Goal: Task Accomplishment & Management: Use online tool/utility

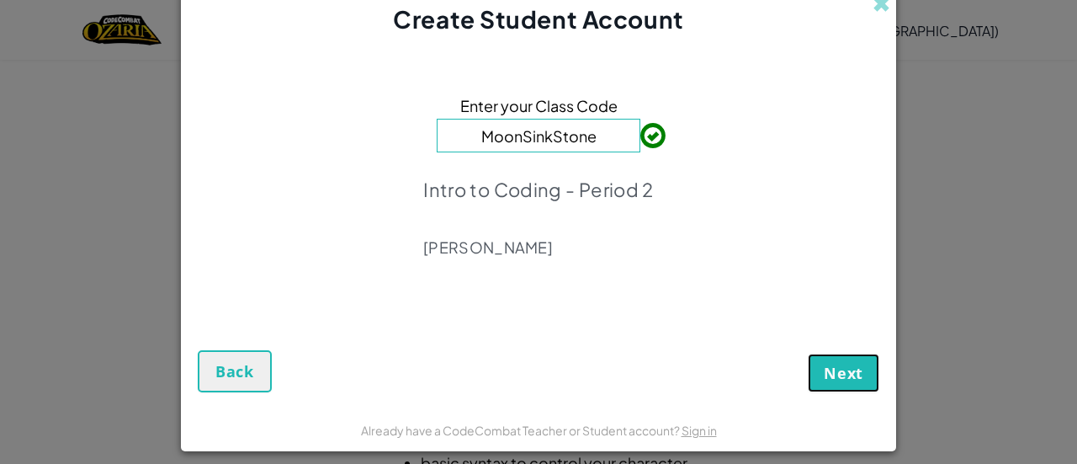
click at [847, 374] on span "Next" at bounding box center [844, 373] width 40 height 20
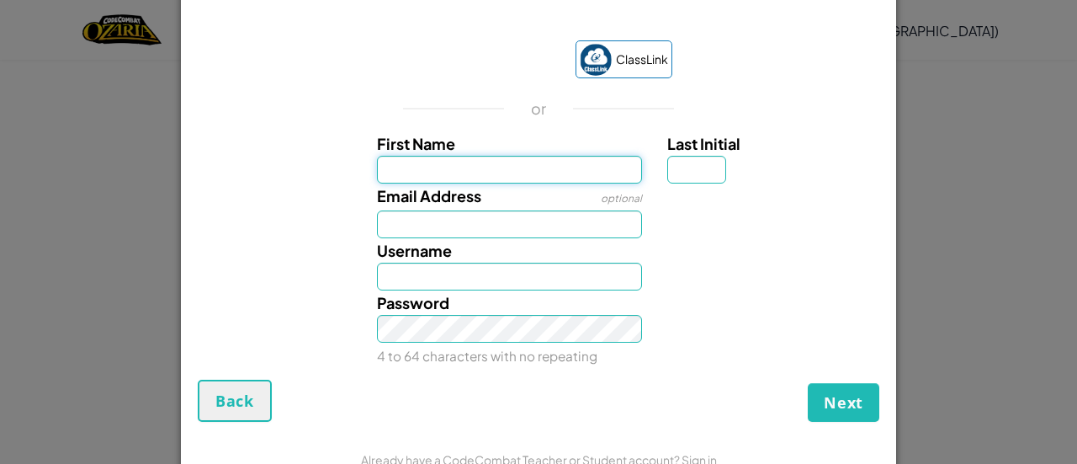
click at [534, 173] on input "First Name" at bounding box center [510, 170] width 266 height 28
type input "[PERSON_NAME]"
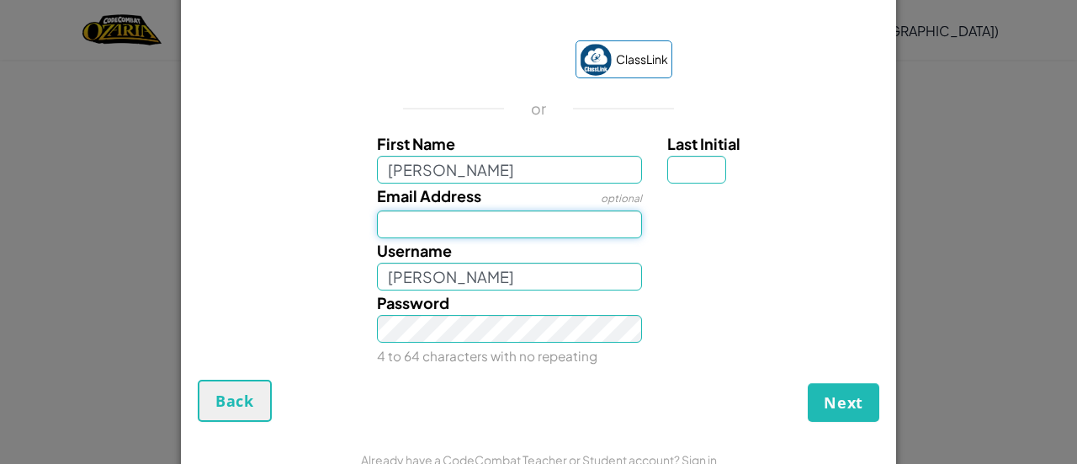
click at [444, 230] on input "Email Address" at bounding box center [510, 224] width 266 height 28
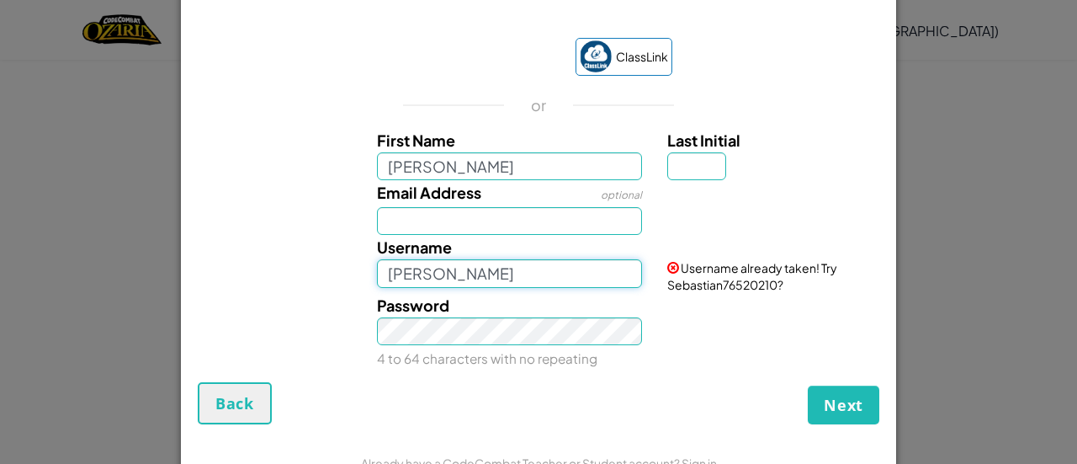
click at [441, 274] on input "[PERSON_NAME]" at bounding box center [510, 273] width 266 height 28
click at [478, 281] on input "[PERSON_NAME]" at bounding box center [510, 273] width 266 height 28
type input "S"
type input "L"
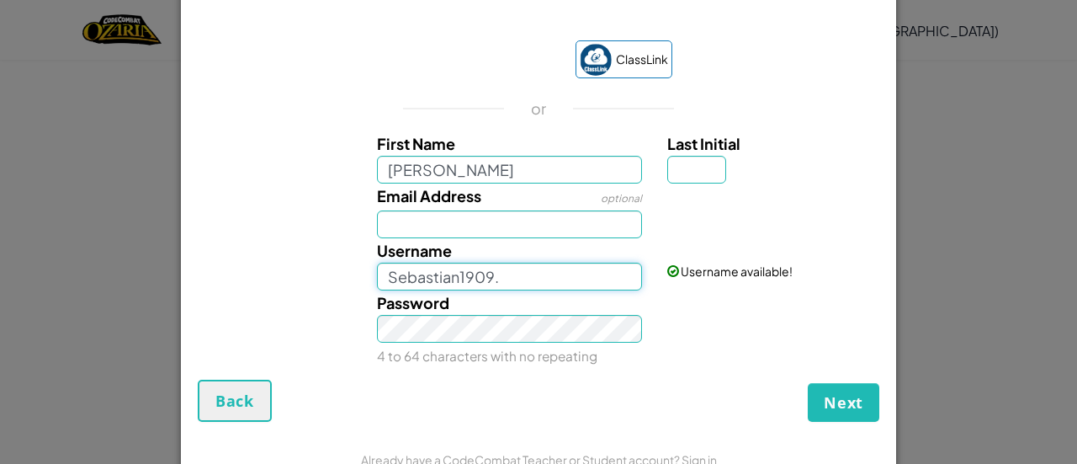
click at [497, 280] on input "Sebastian1909." at bounding box center [510, 277] width 266 height 28
drag, startPoint x: 505, startPoint y: 278, endPoint x: 343, endPoint y: 276, distance: 161.6
click at [343, 276] on div "Username Sebastian1909. Username available!" at bounding box center [538, 264] width 698 height 52
click at [601, 273] on input "Sebastian1909." at bounding box center [510, 277] width 266 height 28
type input "S"
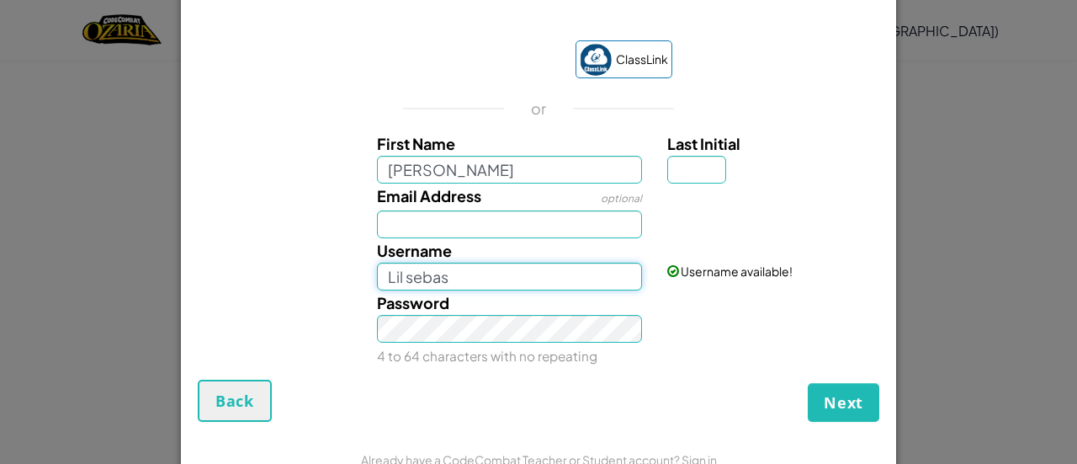
type input "Lil sebas"
click at [539, 223] on input "Email Address" at bounding box center [510, 224] width 266 height 28
type input "hcps"
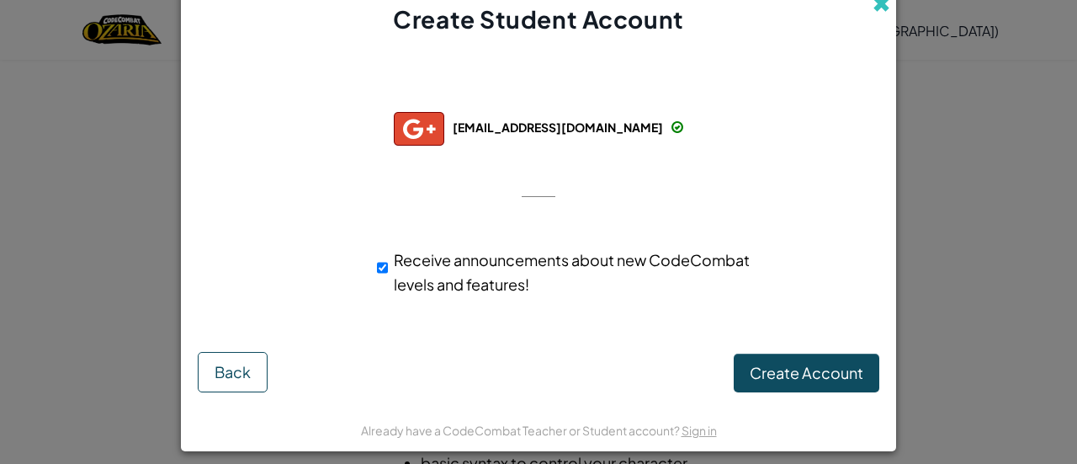
click at [879, 10] on span at bounding box center [882, 4] width 18 height 18
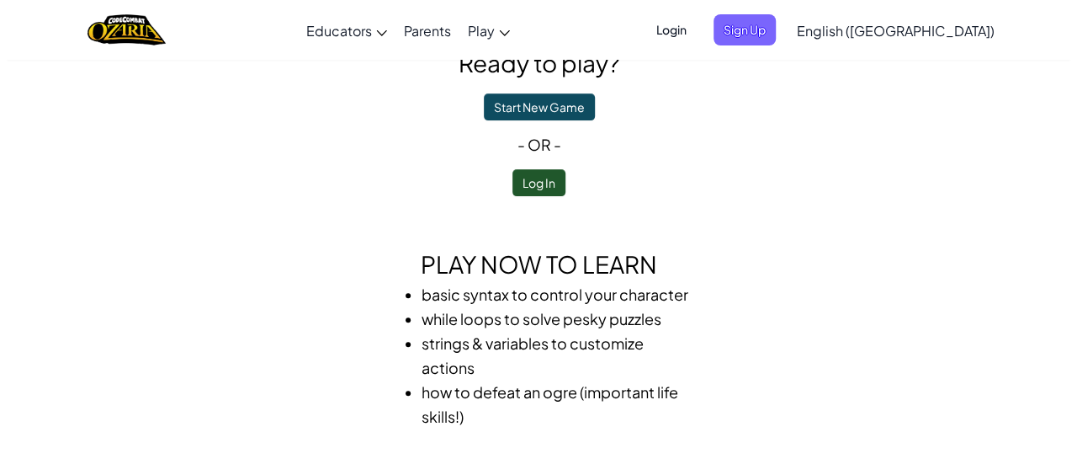
scroll to position [84, 0]
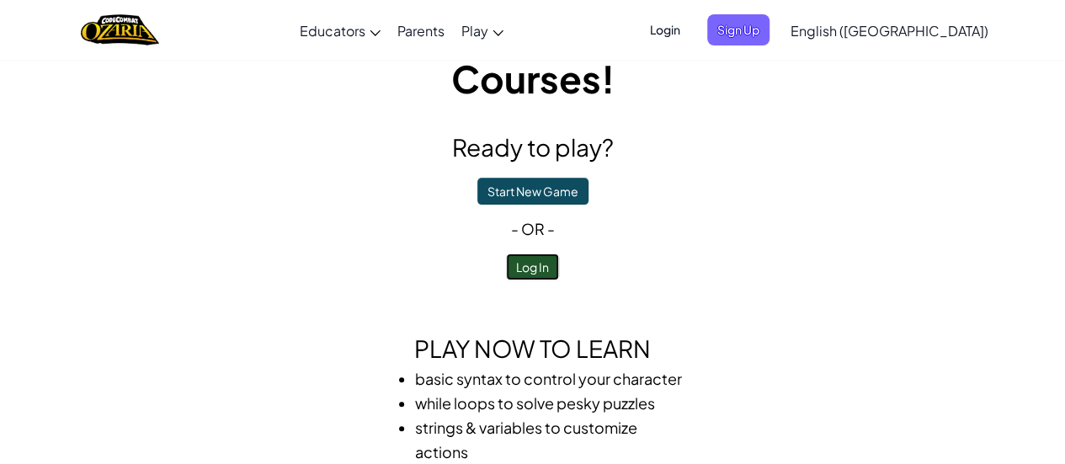
click at [532, 262] on button "Log In" at bounding box center [532, 266] width 53 height 27
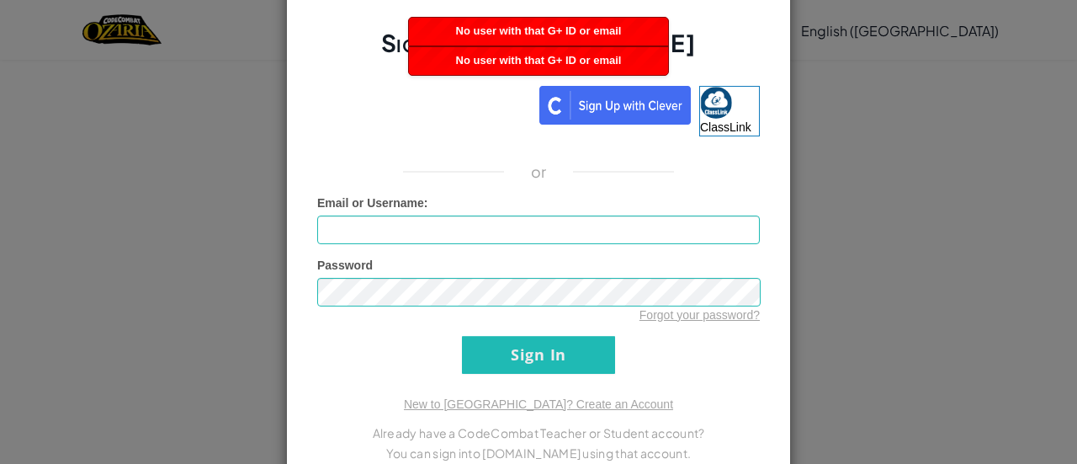
scroll to position [49, 0]
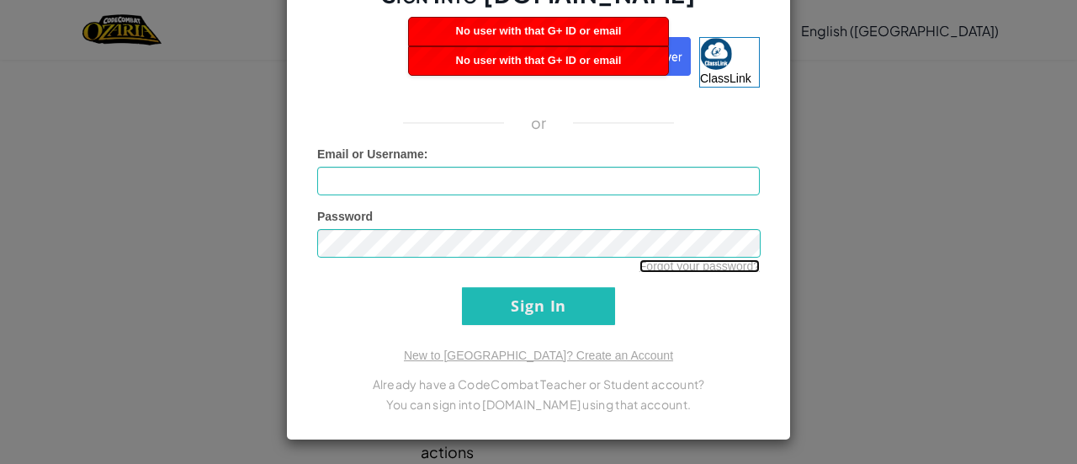
click at [730, 259] on link "Forgot your password?" at bounding box center [700, 265] width 120 height 13
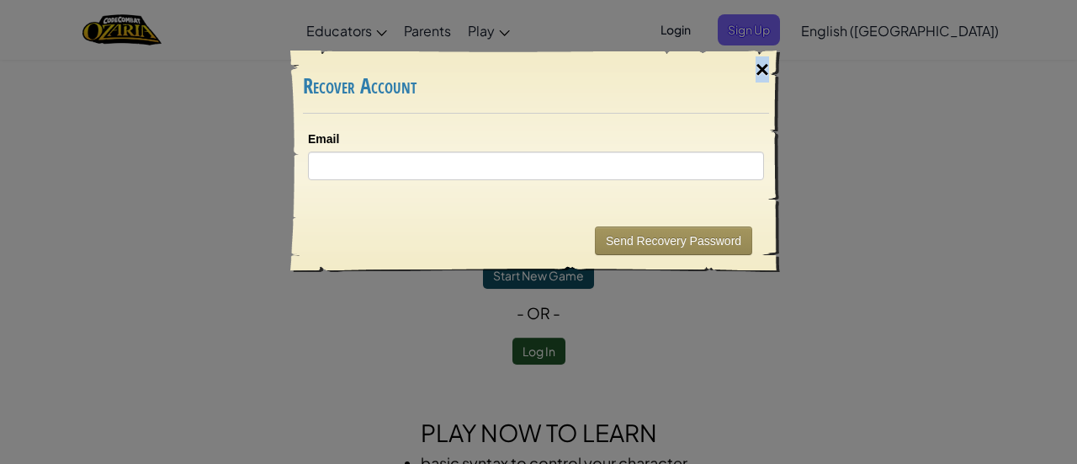
click at [762, 69] on div "×" at bounding box center [762, 69] width 39 height 49
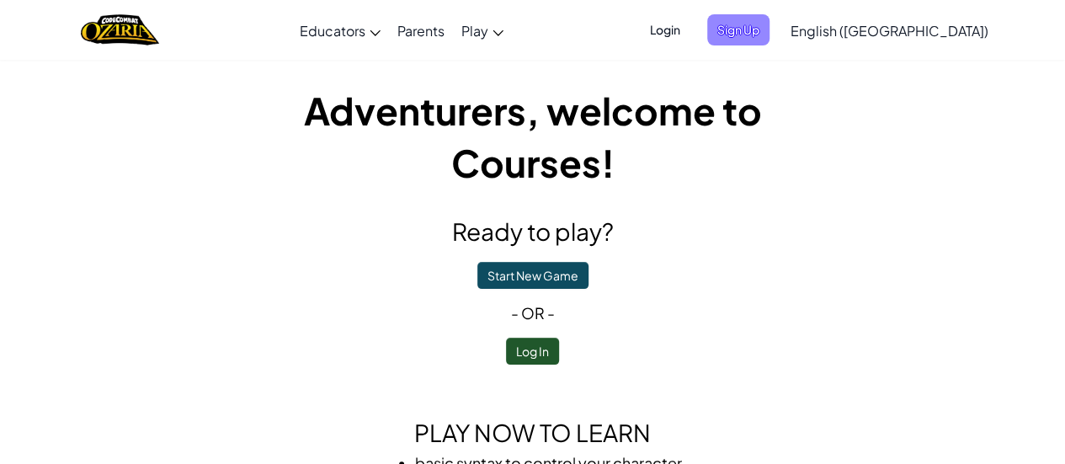
click at [769, 34] on span "Sign Up" at bounding box center [738, 29] width 62 height 31
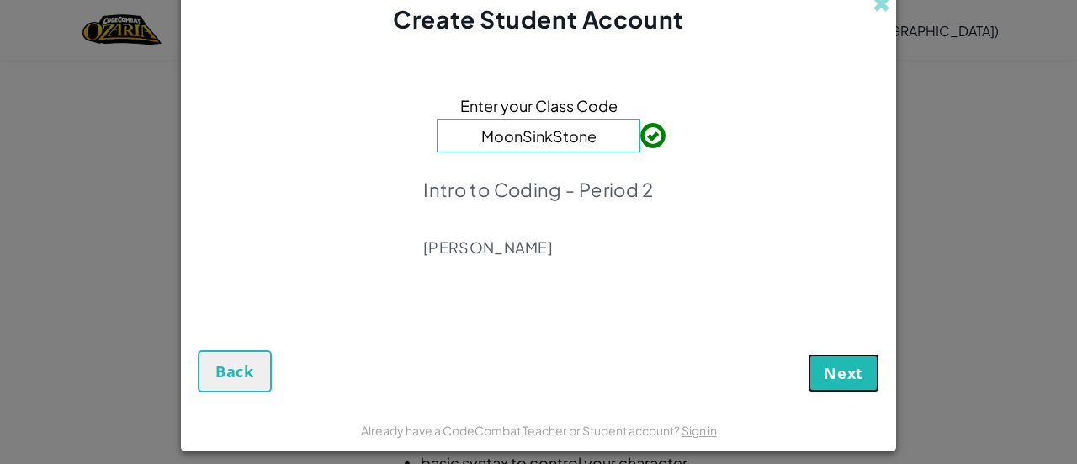
click at [828, 366] on span "Next" at bounding box center [844, 373] width 40 height 20
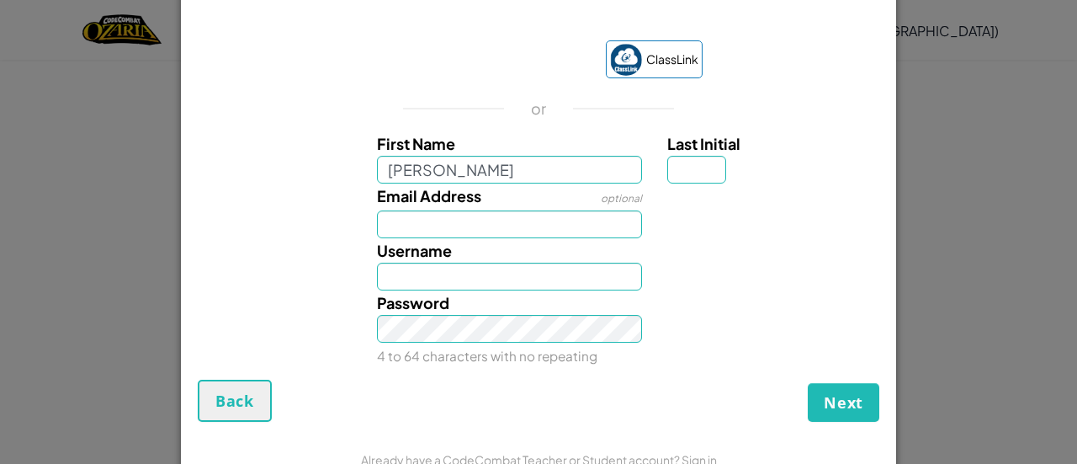
type input "Sebastian"
click at [422, 275] on input "Sebastian" at bounding box center [510, 277] width 266 height 28
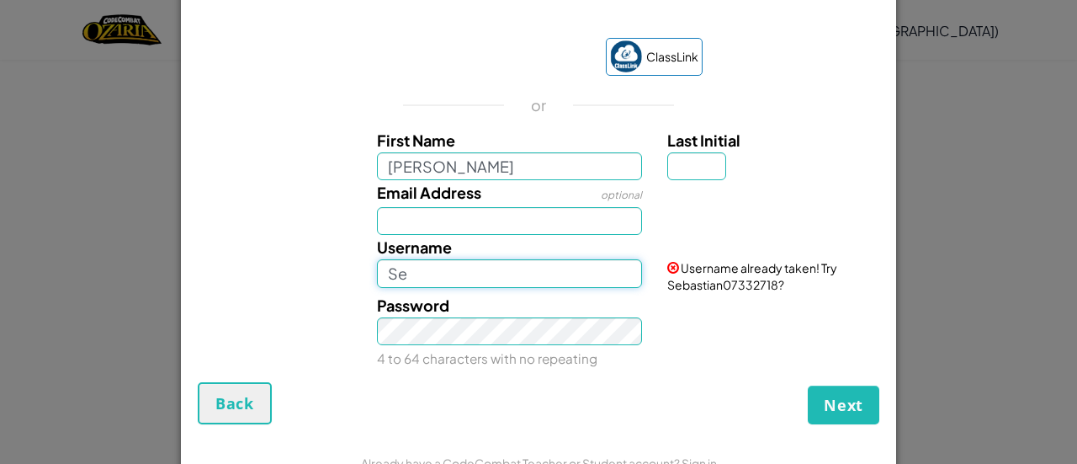
type input "S"
type input "Lil sebas"
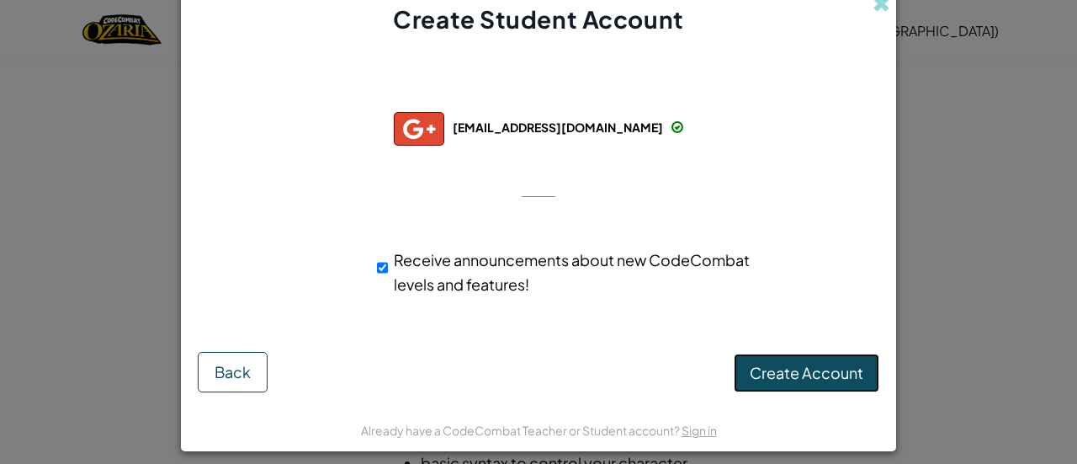
click at [799, 375] on span "Create Account" at bounding box center [807, 372] width 114 height 19
click at [781, 368] on button "Create Account" at bounding box center [807, 372] width 146 height 39
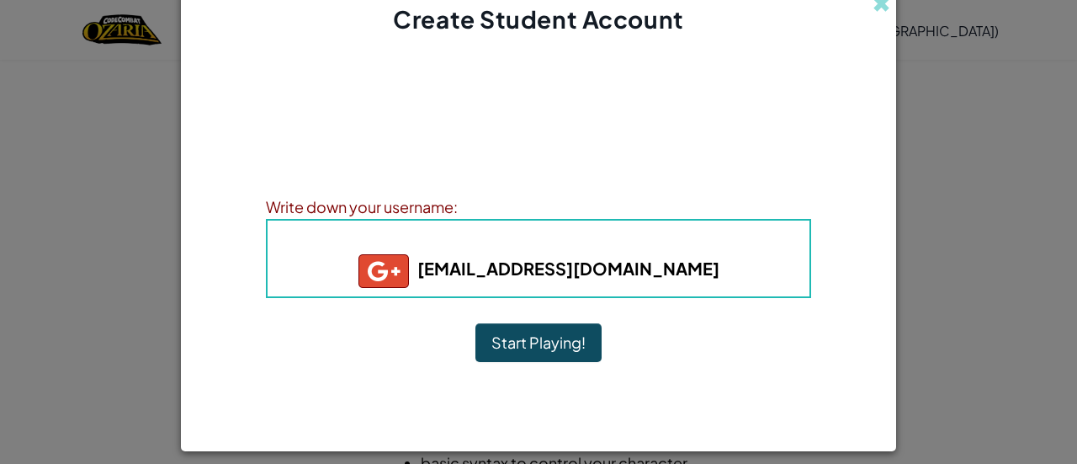
click at [552, 353] on button "Start Playing!" at bounding box center [538, 342] width 126 height 39
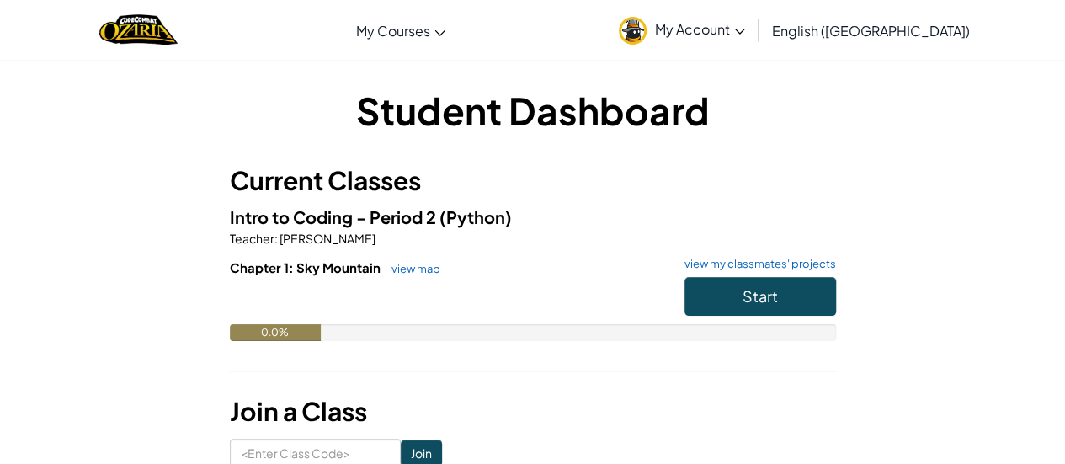
scroll to position [84, 0]
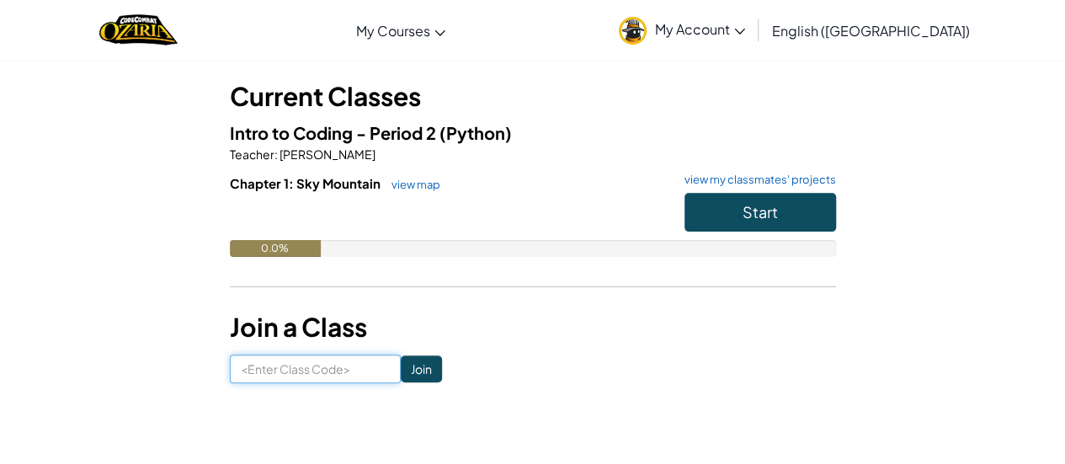
click at [285, 374] on input at bounding box center [315, 368] width 171 height 29
click at [672, 354] on form "Join" at bounding box center [533, 368] width 606 height 29
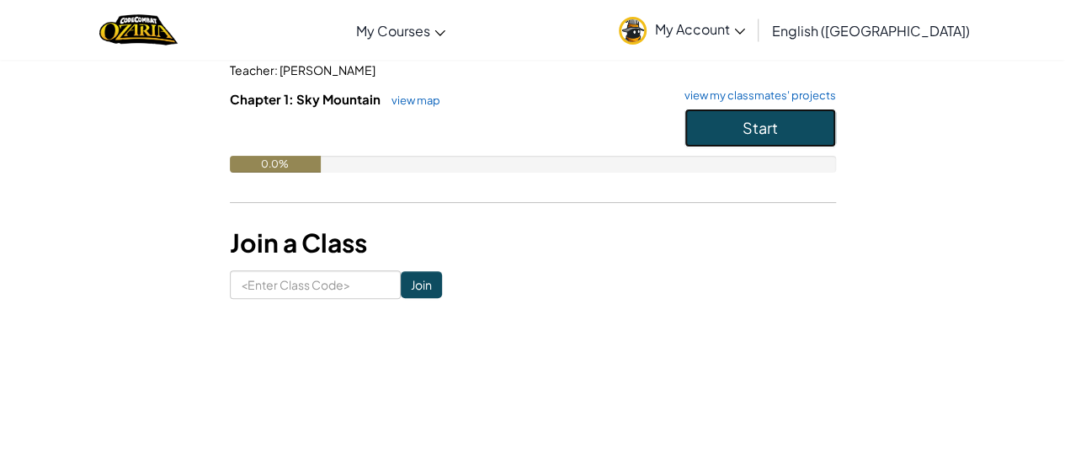
click at [789, 120] on button "Start" at bounding box center [759, 128] width 151 height 39
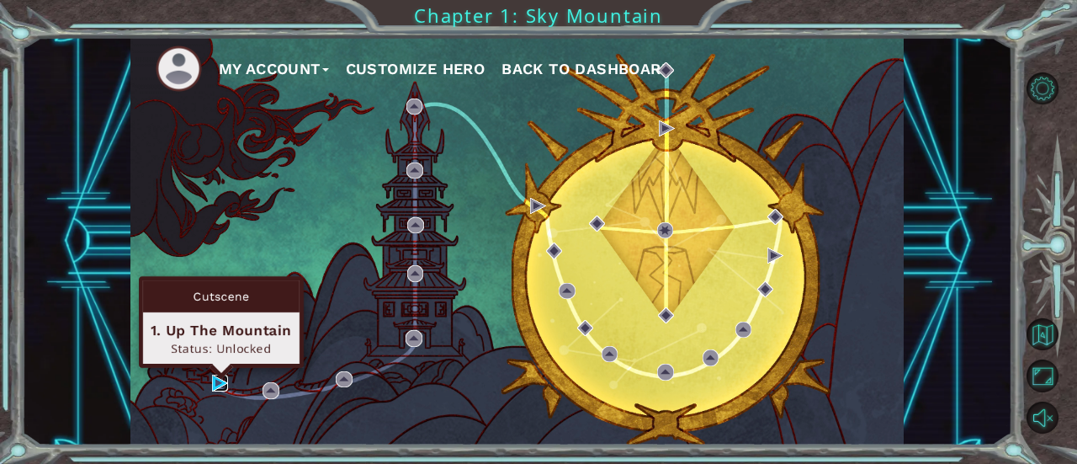
click at [220, 381] on img at bounding box center [220, 382] width 16 height 16
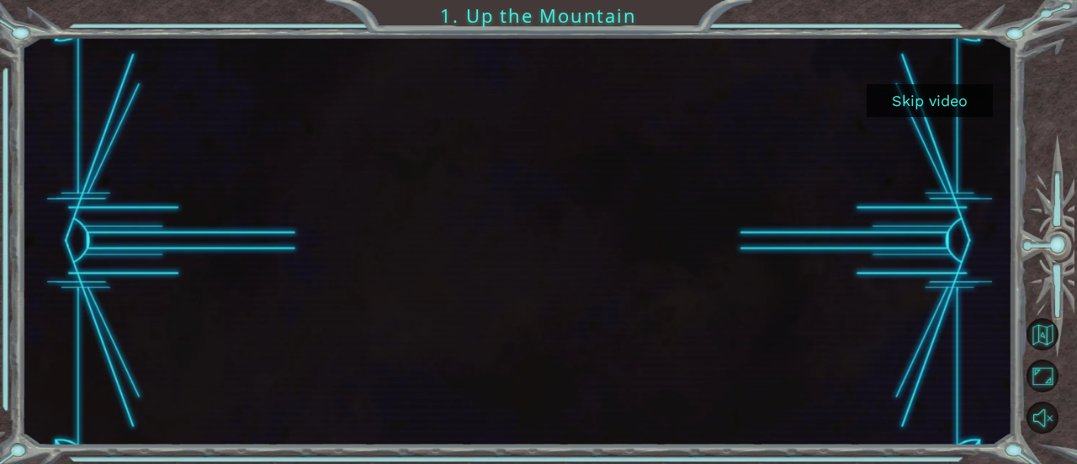
click at [930, 109] on button "Skip video" at bounding box center [930, 100] width 126 height 33
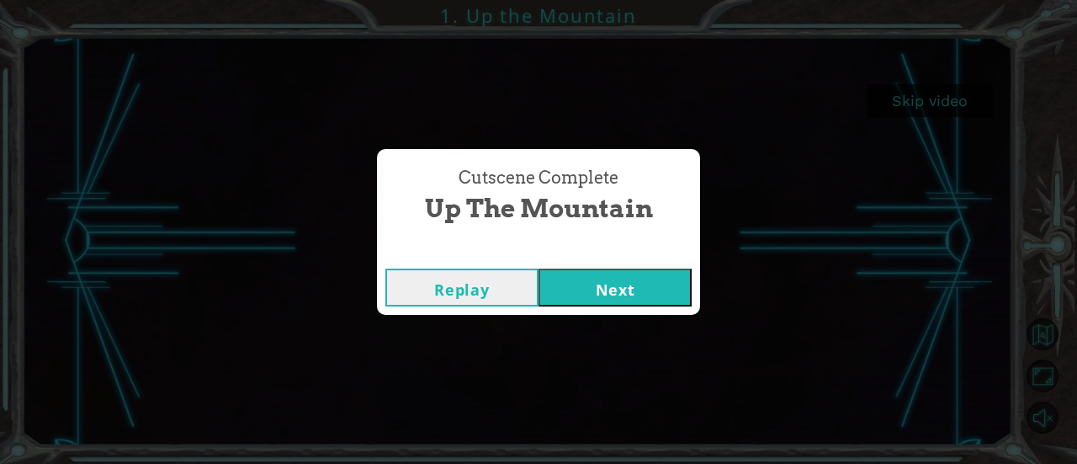
click at [611, 269] on button "Next" at bounding box center [615, 287] width 153 height 38
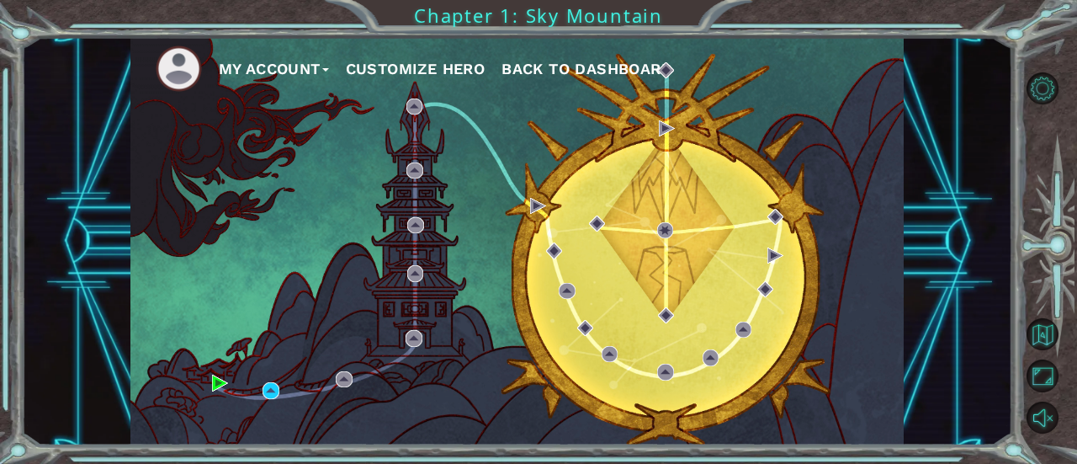
click at [287, 281] on div "My Account Customize Hero Back to Dashboard" at bounding box center [517, 241] width 774 height 408
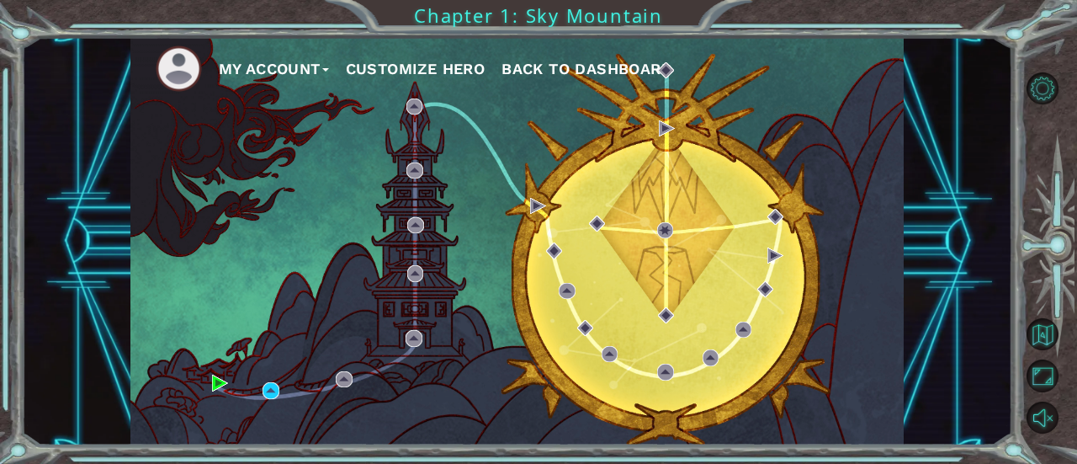
drag, startPoint x: 287, startPoint y: 281, endPoint x: 252, endPoint y: 289, distance: 35.3
click at [268, 292] on div "My Account Customize Hero Back to Dashboard" at bounding box center [517, 241] width 774 height 408
click at [252, 289] on div "My Account Customize Hero Back to Dashboard" at bounding box center [517, 241] width 774 height 408
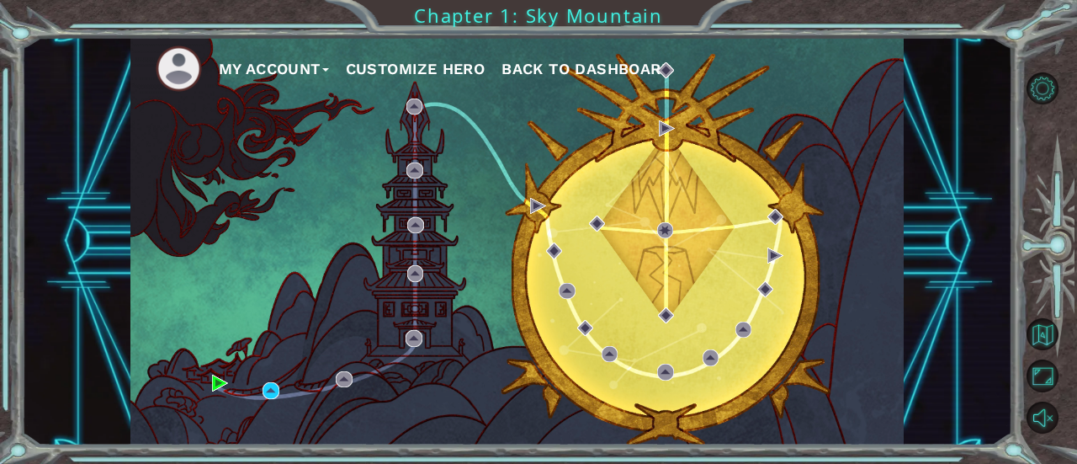
click at [264, 282] on div "My Account Customize Hero Back to Dashboard" at bounding box center [517, 241] width 774 height 408
click at [269, 280] on div "My Account Customize Hero Back to Dashboard" at bounding box center [517, 241] width 774 height 408
click at [269, 286] on div "My Account Customize Hero Back to Dashboard" at bounding box center [517, 241] width 774 height 408
click at [271, 286] on div "My Account Customize Hero Back to Dashboard" at bounding box center [517, 241] width 774 height 408
click at [272, 291] on div "My Account Customize Hero Back to Dashboard" at bounding box center [517, 241] width 774 height 408
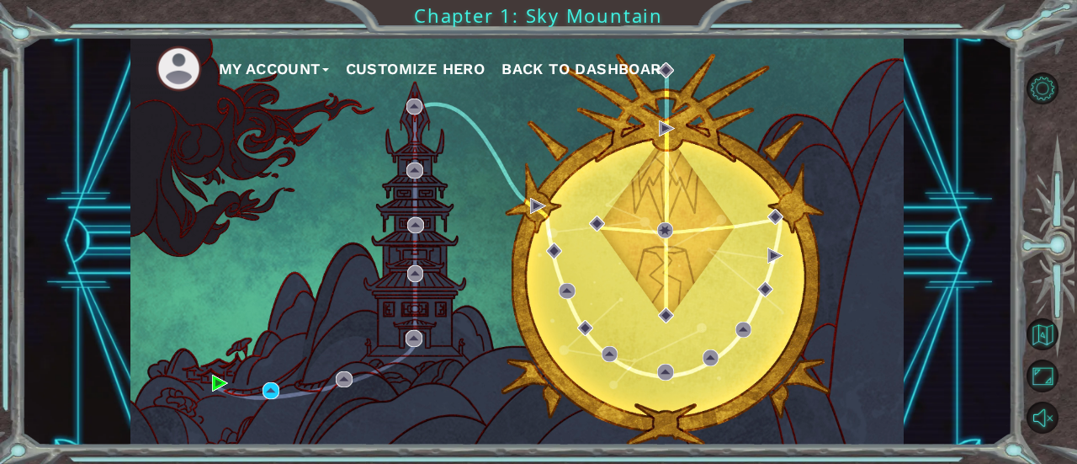
click at [272, 291] on div "My Account Customize Hero Back to Dashboard" at bounding box center [517, 241] width 774 height 408
drag, startPoint x: 358, startPoint y: 282, endPoint x: 323, endPoint y: 275, distance: 36.0
click at [358, 282] on div "My Account Customize Hero Back to Dashboard" at bounding box center [517, 241] width 774 height 408
click at [323, 276] on div "My Account Customize Hero Back to Dashboard" at bounding box center [517, 241] width 774 height 408
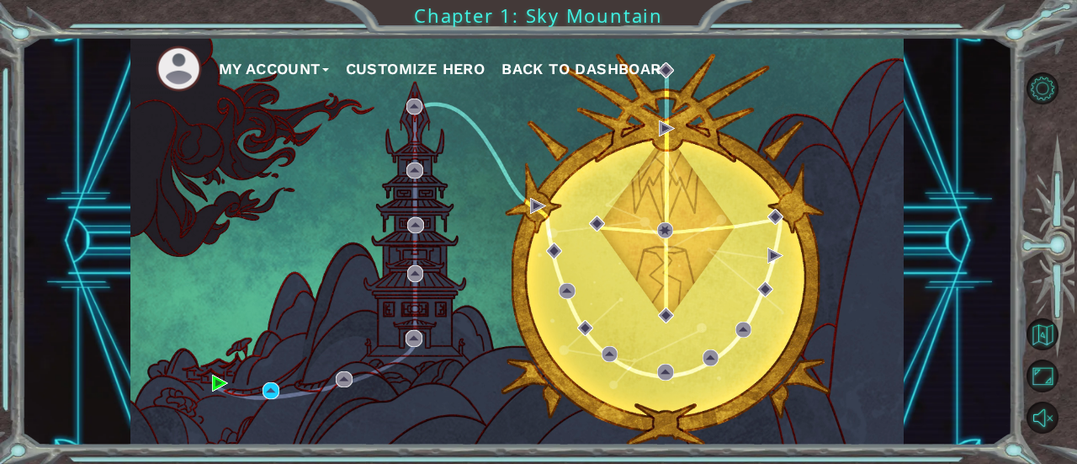
click at [323, 274] on div "My Account Customize Hero Back to Dashboard" at bounding box center [517, 241] width 774 height 408
drag, startPoint x: 323, startPoint y: 274, endPoint x: 316, endPoint y: 281, distance: 10.1
click at [322, 279] on div "My Account Customize Hero Back to Dashboard" at bounding box center [517, 241] width 774 height 408
click at [291, 287] on div "My Account Customize Hero Back to Dashboard" at bounding box center [517, 241] width 774 height 408
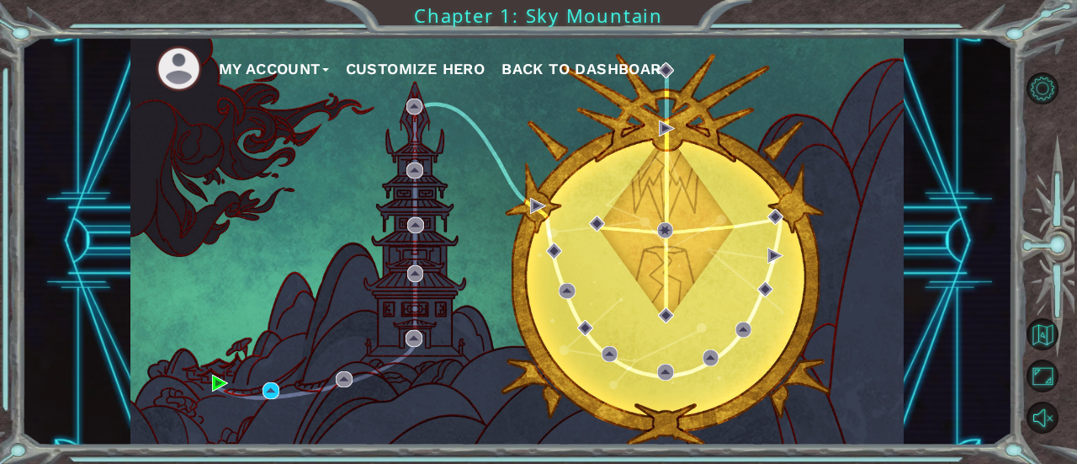
click at [291, 287] on div "My Account Customize Hero Back to Dashboard" at bounding box center [517, 241] width 774 height 408
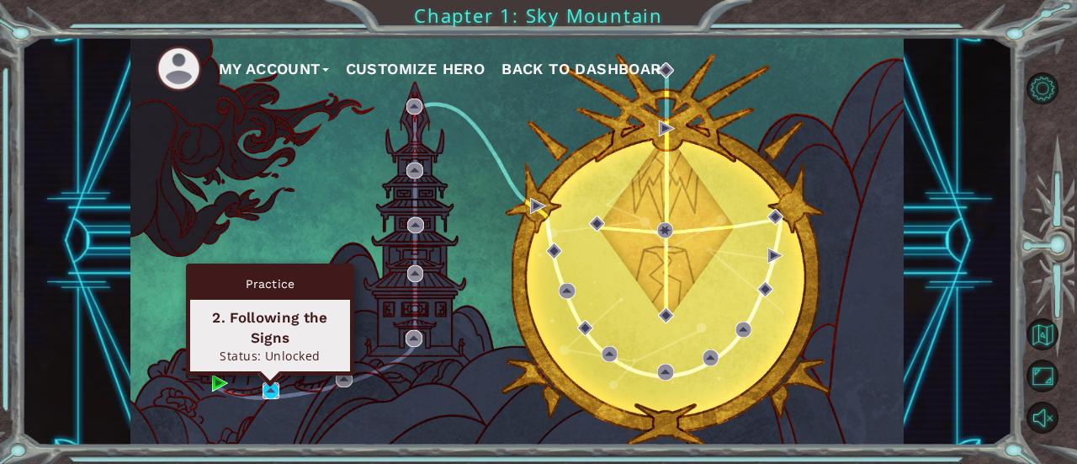
click at [264, 388] on img at bounding box center [271, 390] width 16 height 16
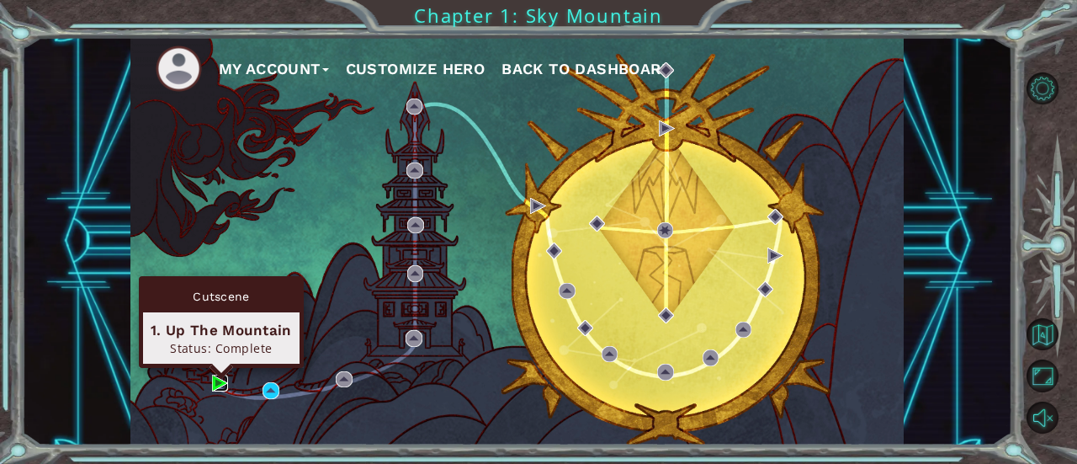
click at [212, 386] on img at bounding box center [220, 382] width 16 height 16
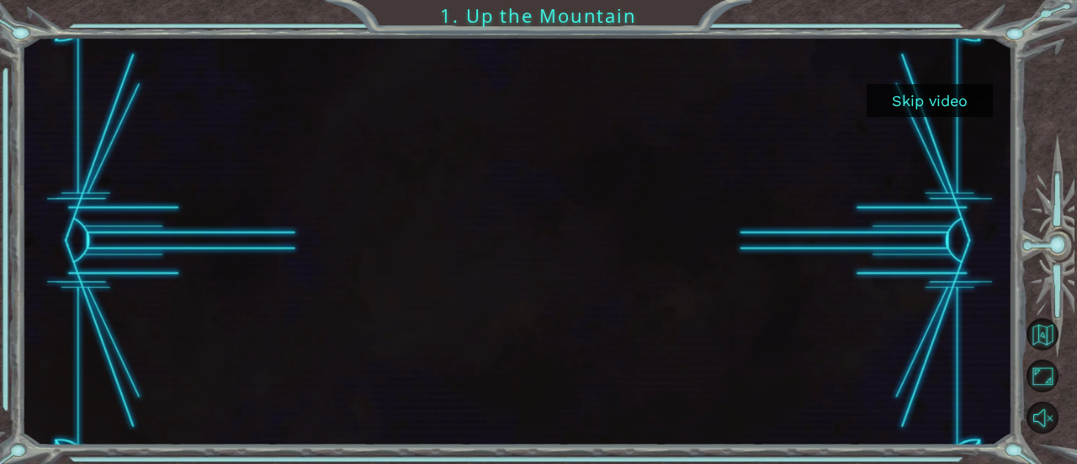
click at [928, 93] on button "Skip video" at bounding box center [930, 100] width 126 height 33
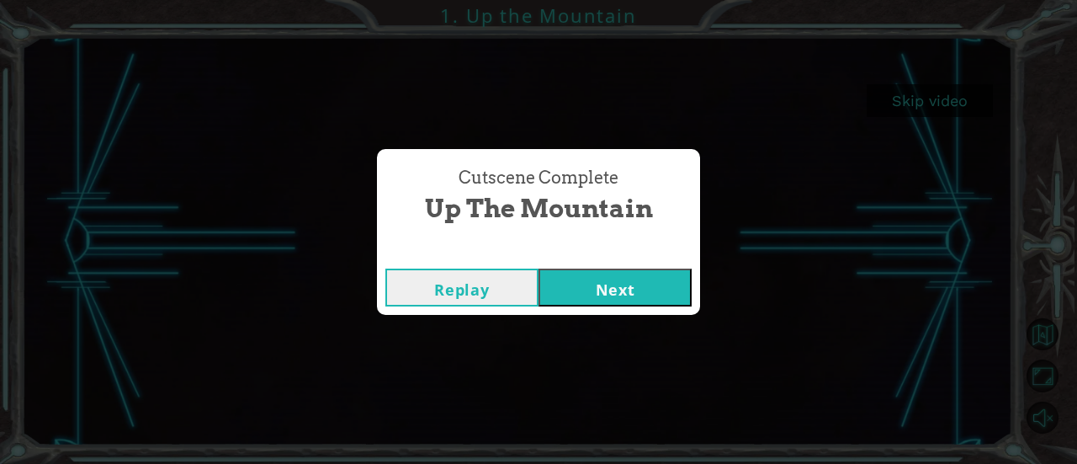
click at [579, 273] on button "Next" at bounding box center [615, 287] width 153 height 38
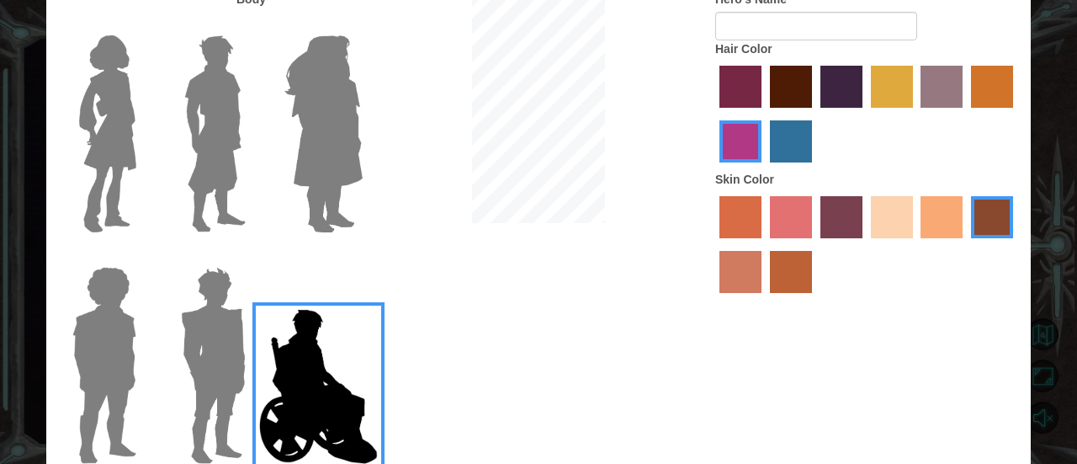
click at [215, 327] on img at bounding box center [213, 365] width 78 height 210
click at [252, 256] on input "Hero Garnet" at bounding box center [252, 256] width 0 height 0
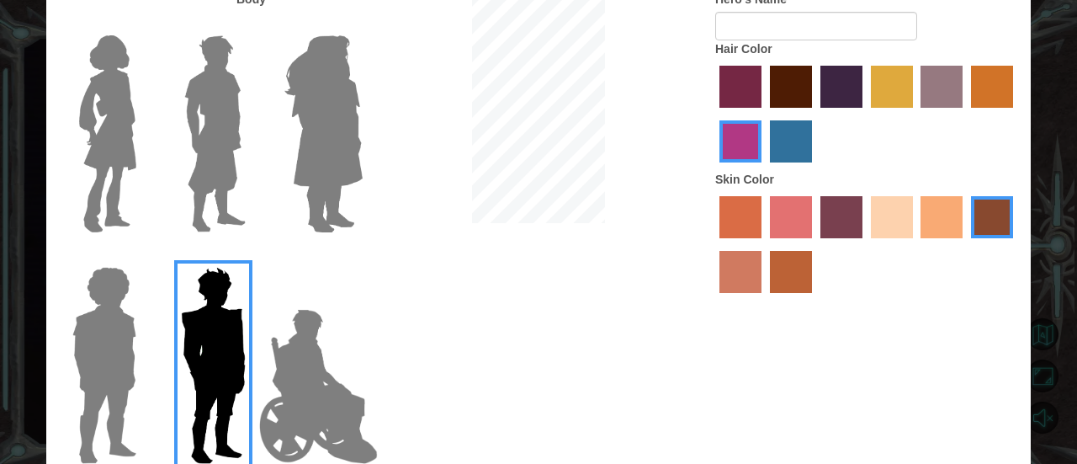
click at [142, 311] on img at bounding box center [104, 365] width 77 height 210
click at [143, 256] on input "Hero Steven" at bounding box center [143, 256] width 0 height 0
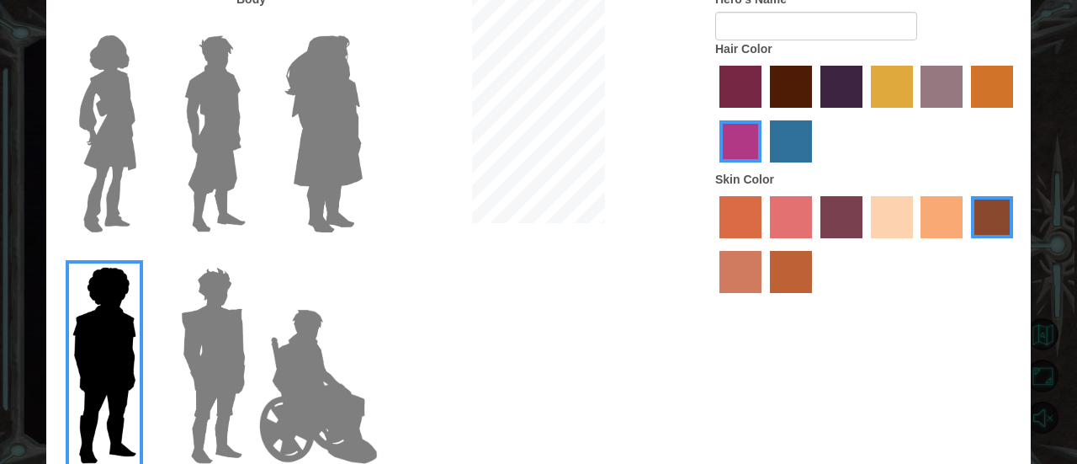
click at [138, 199] on img at bounding box center [107, 134] width 71 height 210
click at [143, 24] on input "Hero Connie" at bounding box center [143, 24] width 0 height 0
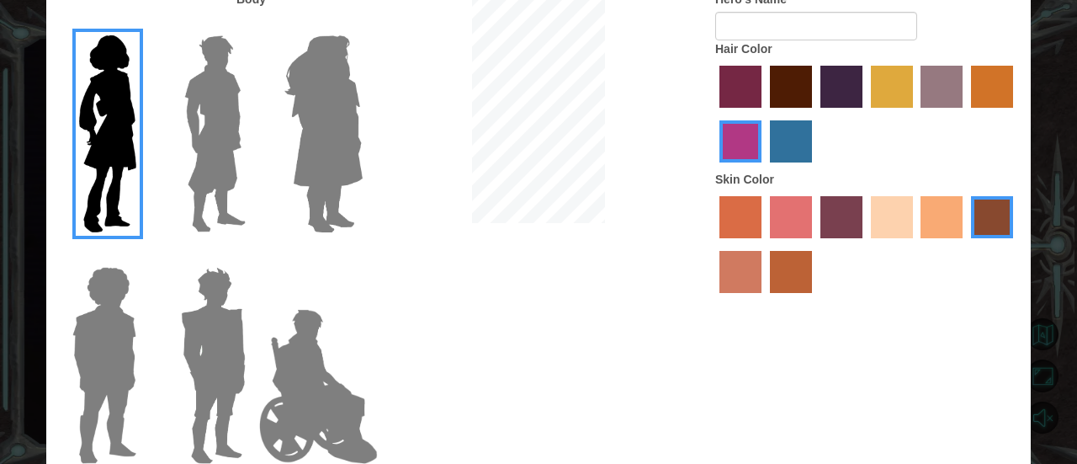
click at [282, 147] on img at bounding box center [324, 134] width 92 height 210
click at [362, 24] on input "Hero Amethyst" at bounding box center [362, 24] width 0 height 0
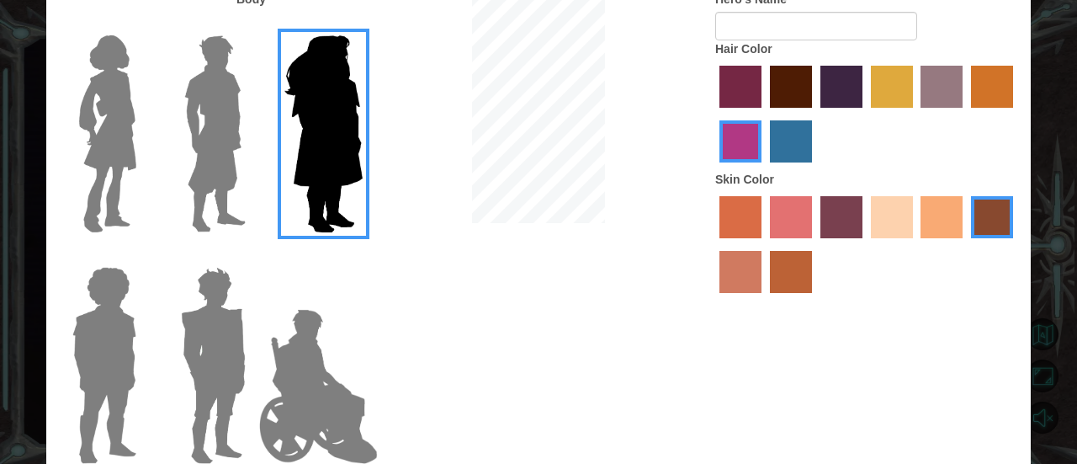
click at [226, 146] on img at bounding box center [215, 134] width 75 height 210
click at [252, 24] on input "Hero Lars" at bounding box center [252, 24] width 0 height 0
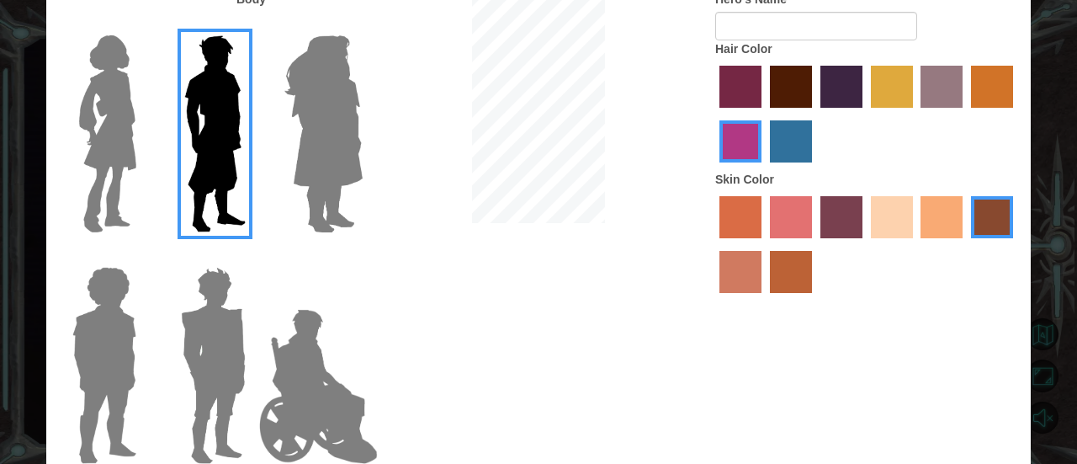
click at [217, 372] on img at bounding box center [213, 365] width 78 height 210
click at [252, 256] on input "Hero Garnet" at bounding box center [252, 256] width 0 height 0
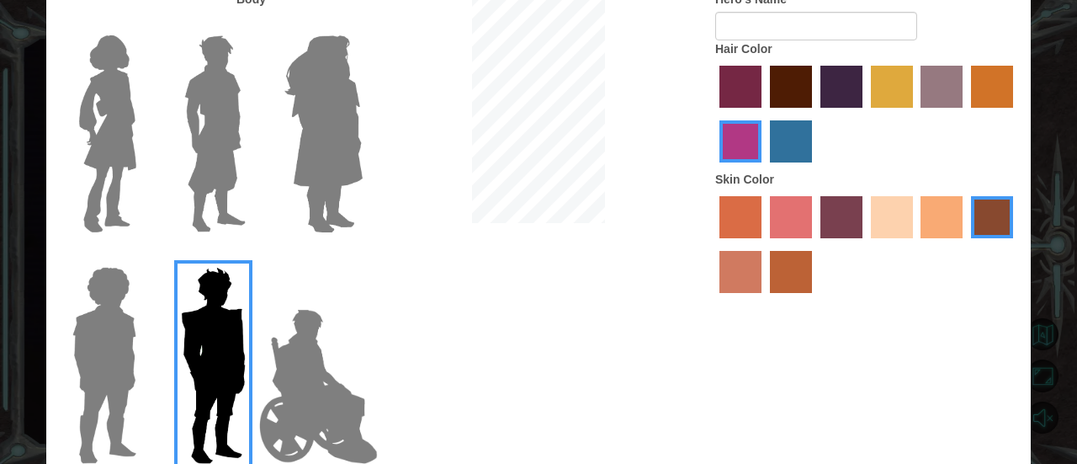
click at [207, 65] on img at bounding box center [215, 134] width 75 height 210
click at [252, 24] on input "Hero Lars" at bounding box center [252, 24] width 0 height 0
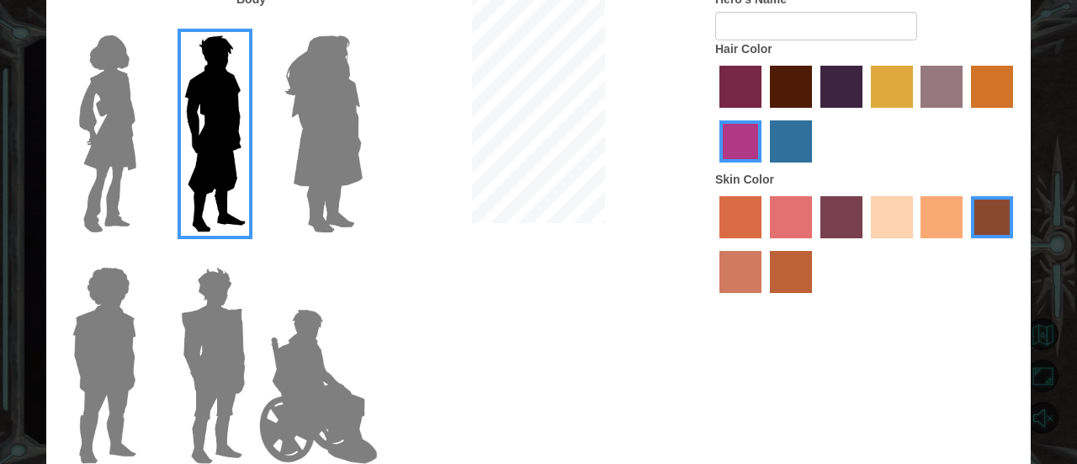
click at [189, 348] on img at bounding box center [213, 365] width 78 height 210
click at [252, 256] on input "Hero Garnet" at bounding box center [252, 256] width 0 height 0
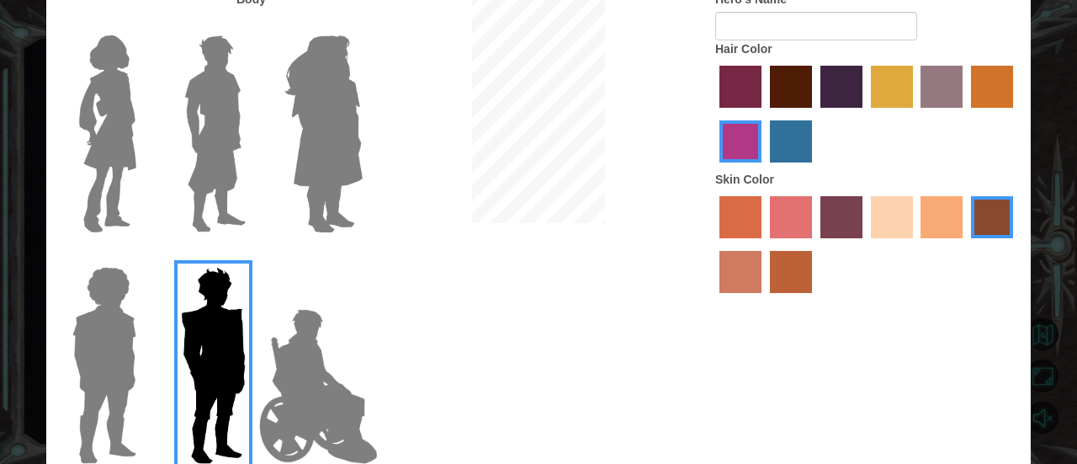
click at [217, 117] on img at bounding box center [215, 134] width 75 height 210
click at [252, 24] on input "Hero Lars" at bounding box center [252, 24] width 0 height 0
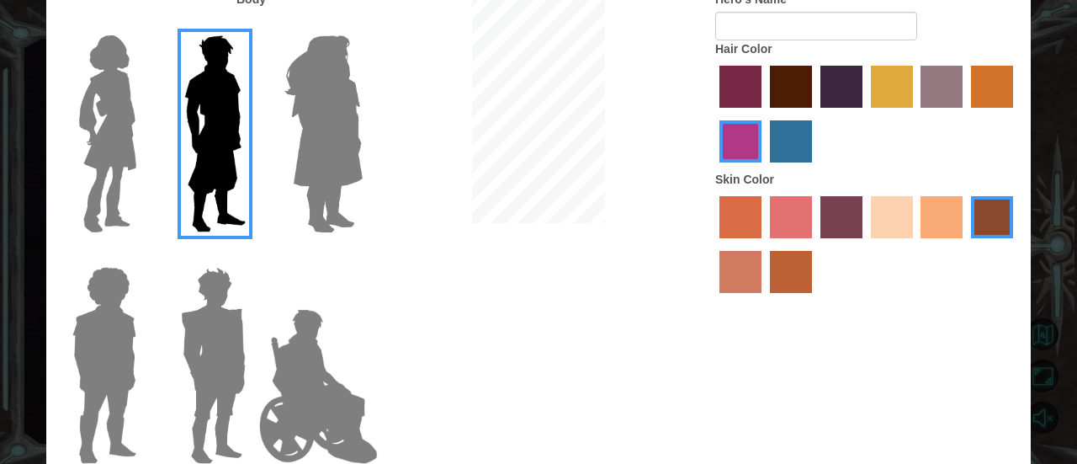
click at [337, 75] on img at bounding box center [324, 134] width 92 height 210
click at [362, 24] on input "Hero Amethyst" at bounding box center [362, 24] width 0 height 0
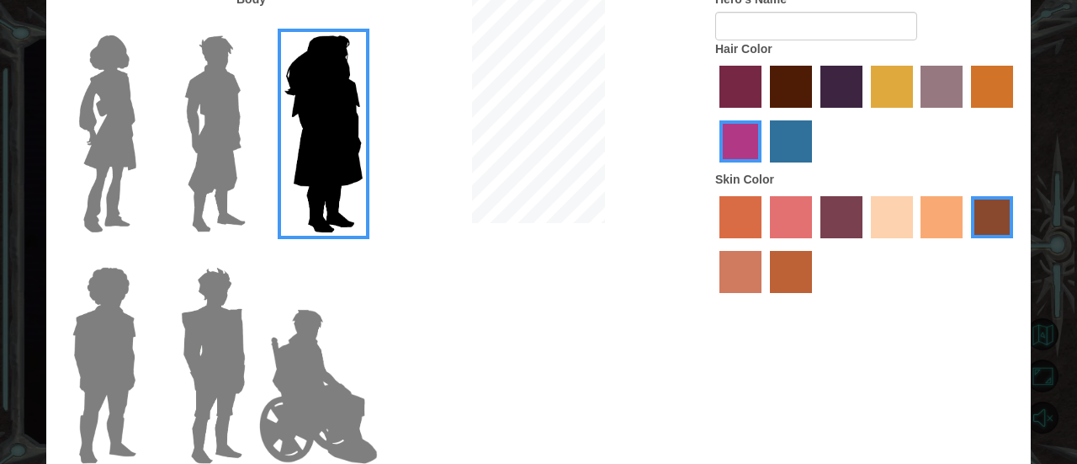
click at [243, 119] on img at bounding box center [215, 134] width 75 height 210
click at [252, 24] on input "Hero Lars" at bounding box center [252, 24] width 0 height 0
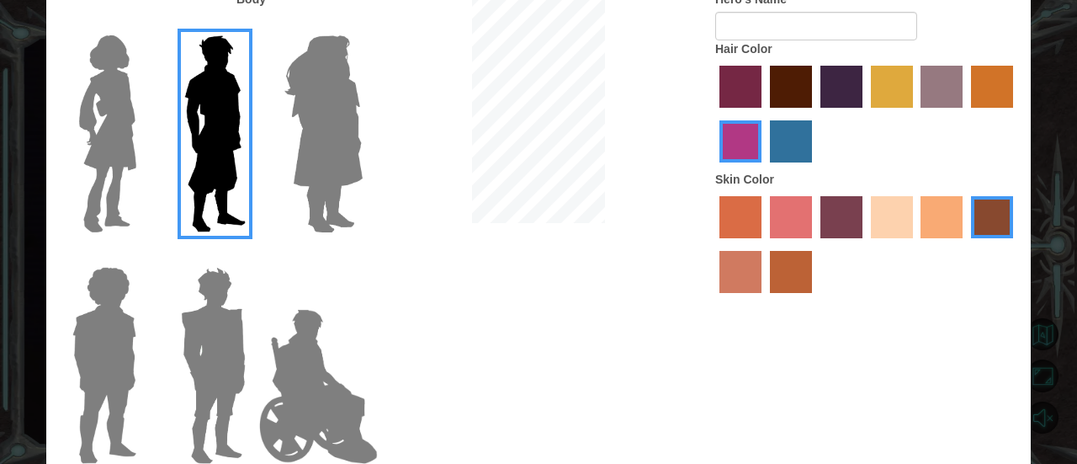
click at [209, 314] on img at bounding box center [213, 365] width 78 height 210
click at [252, 256] on input "Hero Garnet" at bounding box center [252, 256] width 0 height 0
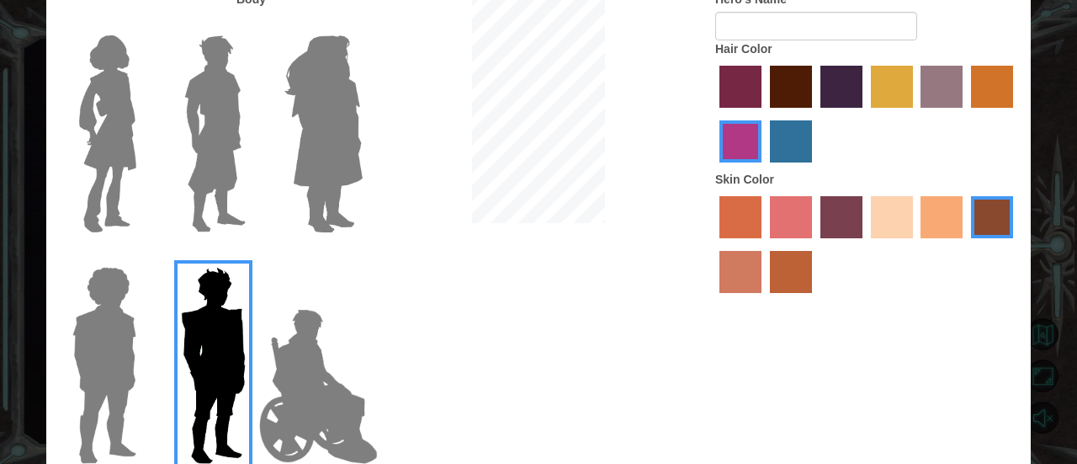
click at [222, 135] on img at bounding box center [215, 134] width 75 height 210
click at [252, 24] on input "Hero Lars" at bounding box center [252, 24] width 0 height 0
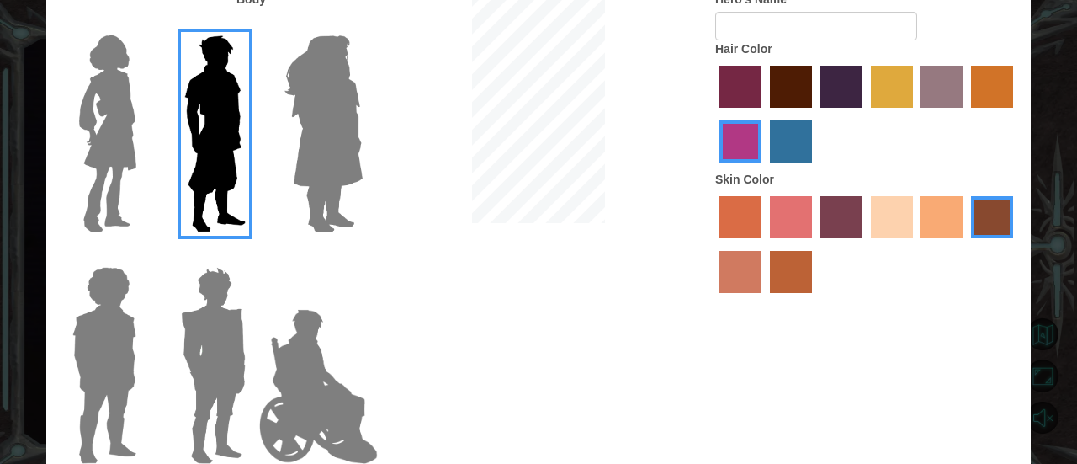
click at [796, 80] on label "maroon hair color" at bounding box center [791, 87] width 42 height 42
click at [764, 114] on input "maroon hair color" at bounding box center [764, 114] width 0 height 0
click at [877, 213] on label "sandy beach skin color" at bounding box center [892, 217] width 42 height 42
click at [865, 244] on input "sandy beach skin color" at bounding box center [865, 244] width 0 height 0
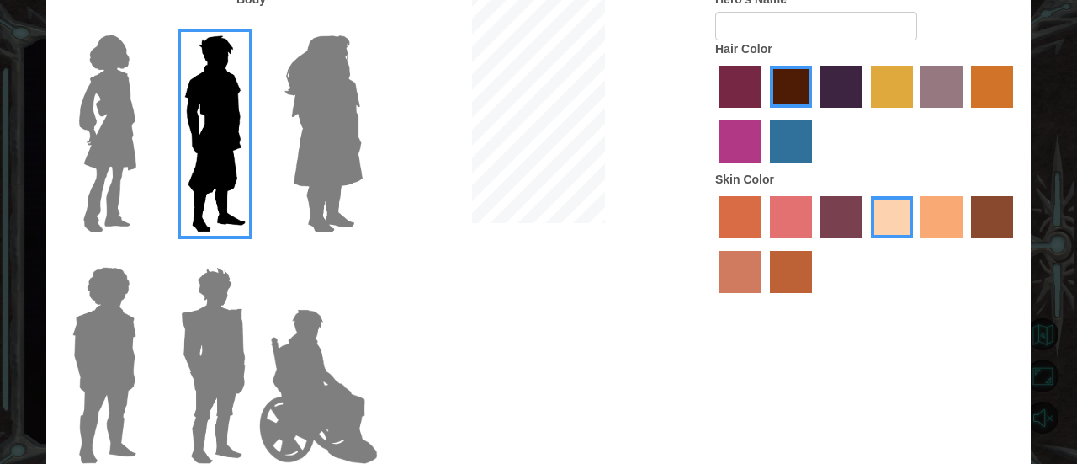
click at [947, 220] on label "tacao skin color" at bounding box center [942, 217] width 42 height 42
click at [916, 244] on input "tacao skin color" at bounding box center [916, 244] width 0 height 0
click at [882, 219] on label "sandy beach skin color" at bounding box center [892, 217] width 42 height 42
click at [865, 244] on input "sandy beach skin color" at bounding box center [865, 244] width 0 height 0
click at [953, 226] on label "tacao skin color" at bounding box center [942, 217] width 42 height 42
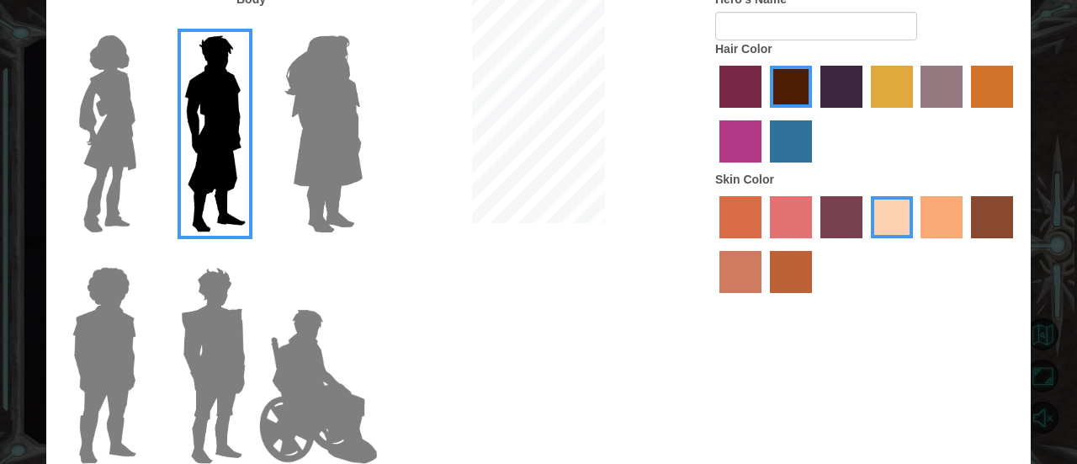
click at [916, 244] on input "tacao skin color" at bounding box center [916, 244] width 0 height 0
drag, startPoint x: 624, startPoint y: 109, endPoint x: 635, endPoint y: 109, distance: 11.8
drag, startPoint x: 439, startPoint y: 356, endPoint x: 485, endPoint y: 335, distance: 50.1
click at [483, 340] on div "Body Hero's Name Hair Color Skin Color" at bounding box center [538, 233] width 985 height 484
drag, startPoint x: 470, startPoint y: 184, endPoint x: 451, endPoint y: 204, distance: 27.4
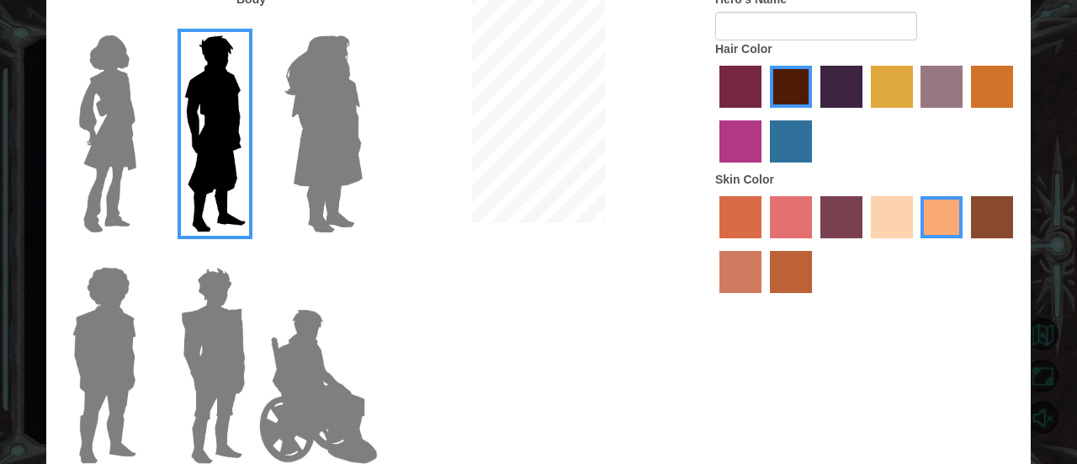
click at [451, 204] on div at bounding box center [538, 109] width 328 height 236
drag, startPoint x: 1076, startPoint y: 93, endPoint x: 1074, endPoint y: 33, distance: 60.6
click at [1064, 33] on div "Customize Your Hero Body Hero's Name Hair Color Skin Color Done" at bounding box center [538, 232] width 1077 height 464
click at [889, 31] on input "Hero's Name" at bounding box center [816, 26] width 202 height 29
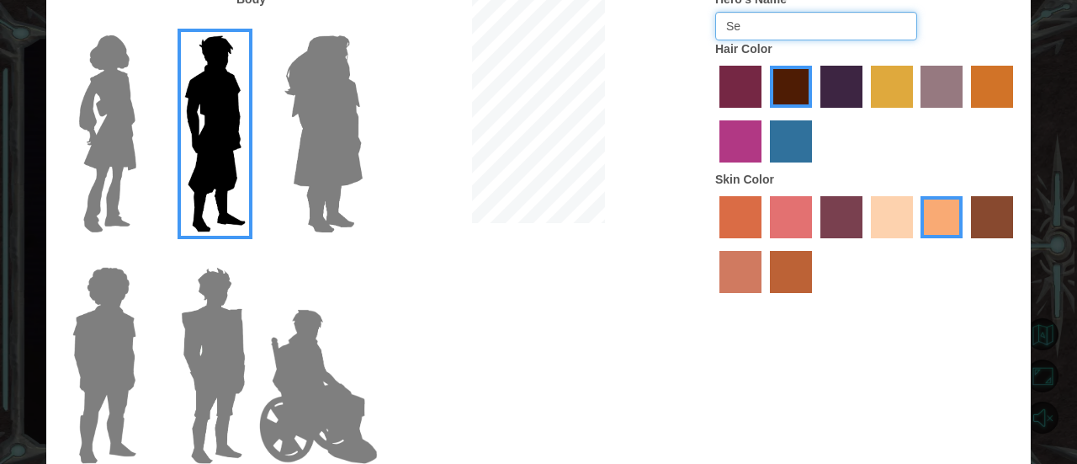
type input "S"
type input "[PERSON_NAME]"
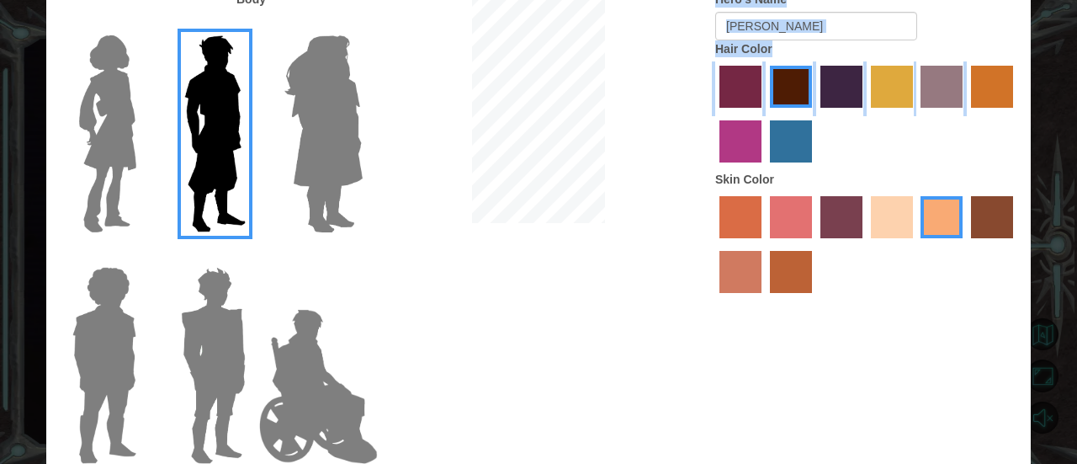
drag, startPoint x: 700, startPoint y: 13, endPoint x: 722, endPoint y: 124, distance: 113.2
click at [722, 124] on div "Body Hero's Name [PERSON_NAME] Hair Color Skin Color" at bounding box center [538, 233] width 985 height 484
click at [706, 102] on div "Hero's Name [PERSON_NAME] Hair Color Skin Color" at bounding box center [867, 146] width 328 height 311
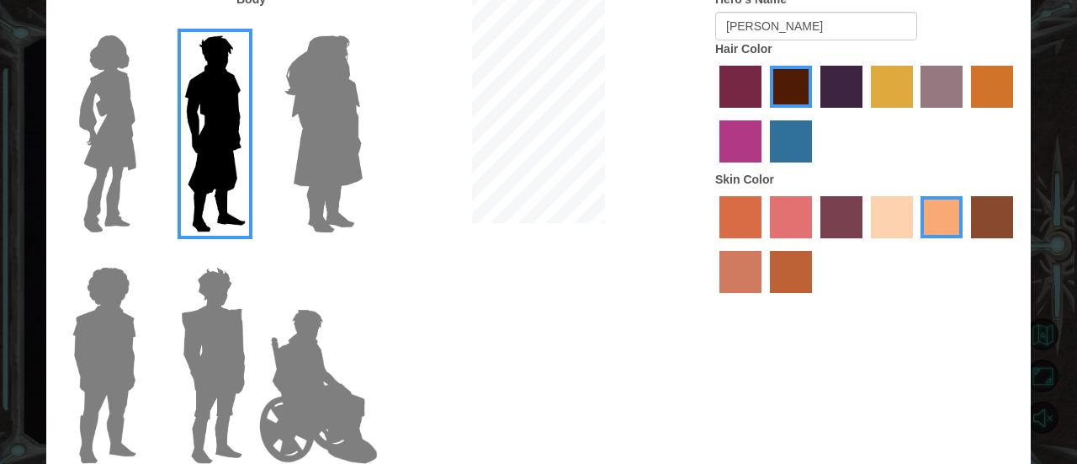
drag, startPoint x: 439, startPoint y: 206, endPoint x: 438, endPoint y: 191, distance: 15.2
drag, startPoint x: 577, startPoint y: 319, endPoint x: 596, endPoint y: 309, distance: 21.1
click at [582, 321] on div "Body Hero's Name [PERSON_NAME] Hair Color Skin Color" at bounding box center [538, 233] width 985 height 484
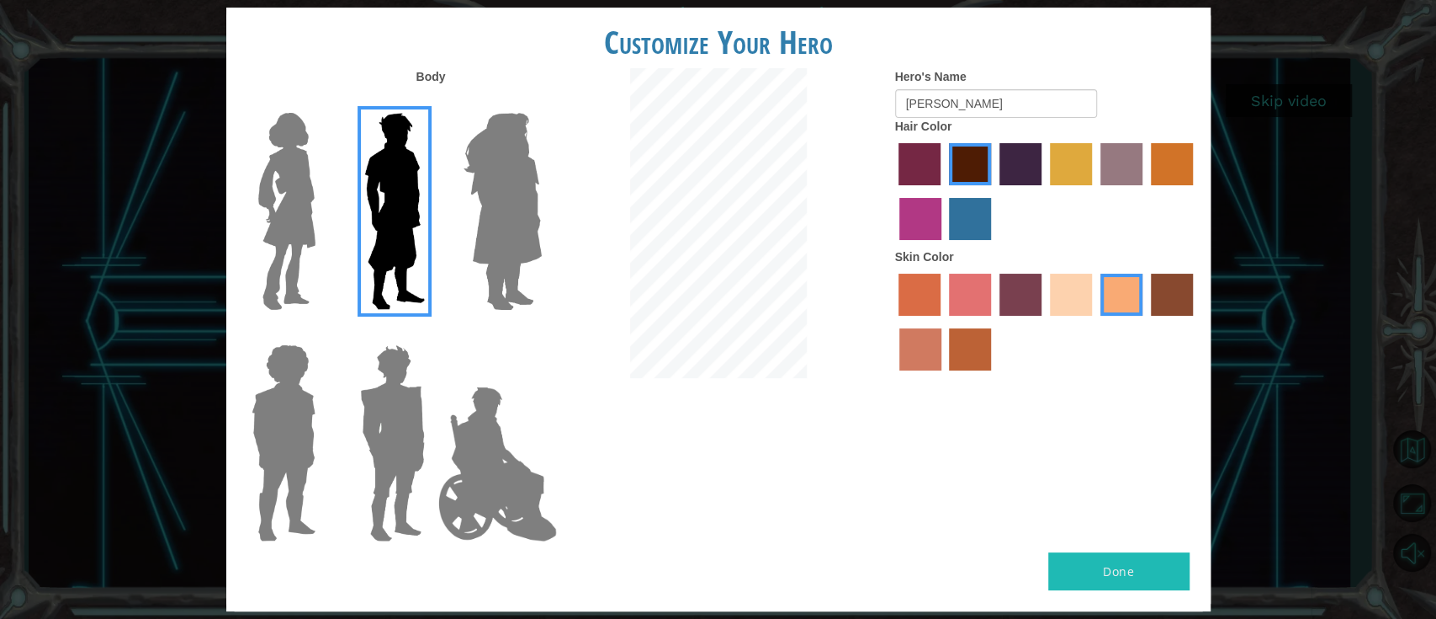
drag, startPoint x: 1066, startPoint y: 0, endPoint x: 61, endPoint y: 232, distance: 1032.1
click at [59, 232] on div "Customize Your Hero Body Hero's Name Lil Sebas Hair Color Skin Color Done" at bounding box center [718, 309] width 1436 height 619
click at [1064, 463] on button "Done" at bounding box center [1119, 571] width 141 height 38
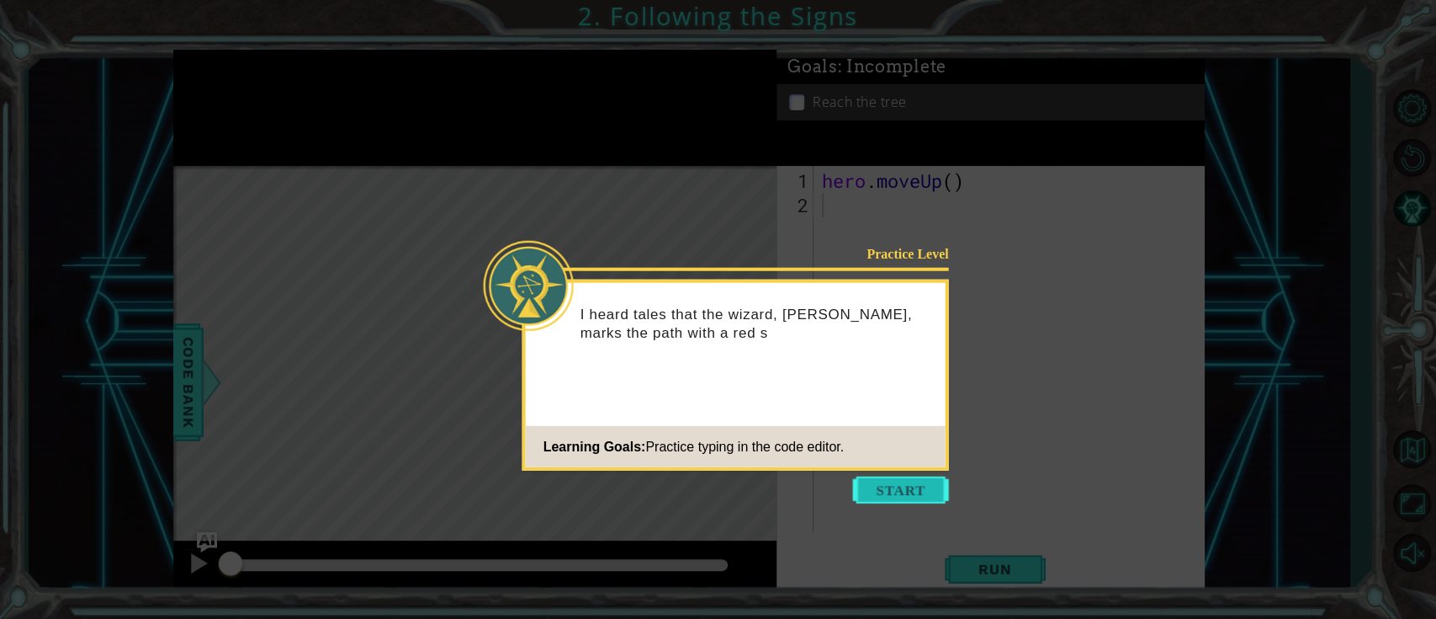
click at [932, 463] on button "Start" at bounding box center [901, 489] width 96 height 27
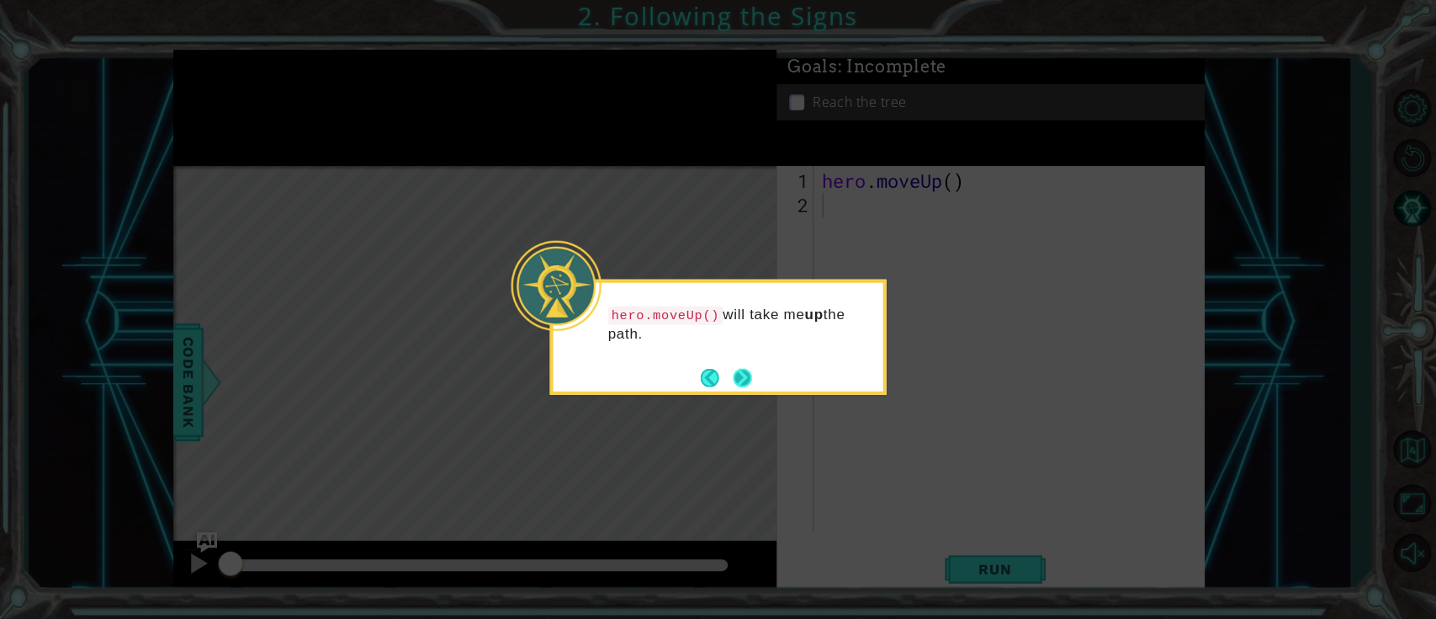
click at [745, 389] on footer at bounding box center [726, 376] width 51 height 25
click at [746, 375] on button "Next" at bounding box center [742, 377] width 19 height 19
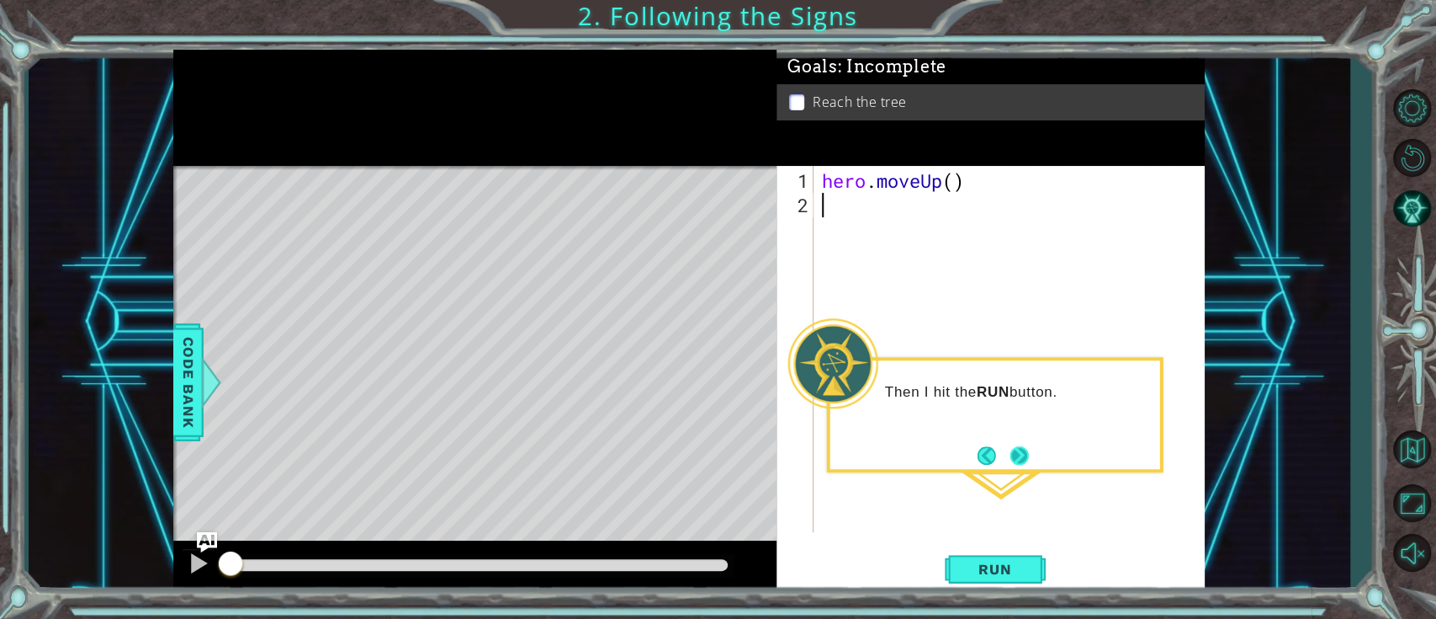
click at [1014, 454] on button "Next" at bounding box center [1019, 455] width 23 height 23
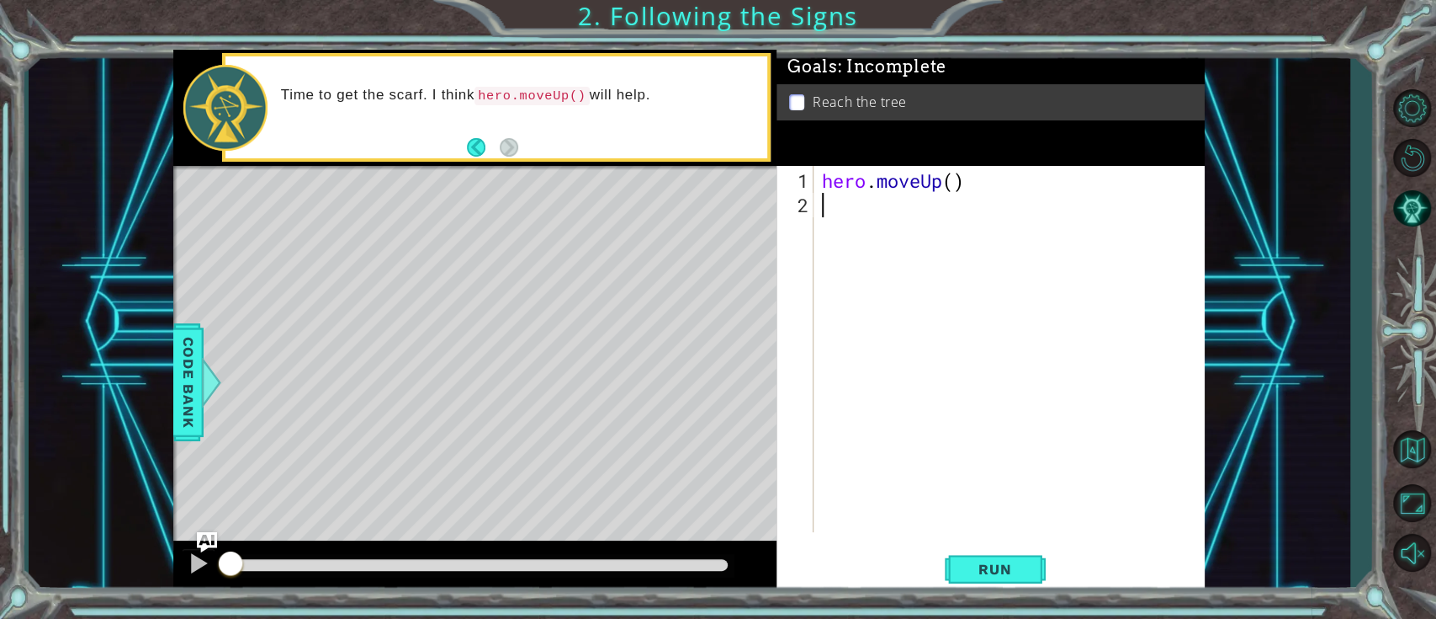
click at [936, 421] on div "hero . moveUp ( )" at bounding box center [1014, 375] width 390 height 415
click at [916, 410] on div "hero . moveUp ( )" at bounding box center [1014, 375] width 390 height 415
click at [478, 160] on div "Time to get the scarf. I think hero.moveUp() will help." at bounding box center [496, 107] width 549 height 109
click at [480, 151] on button "Back" at bounding box center [483, 147] width 33 height 19
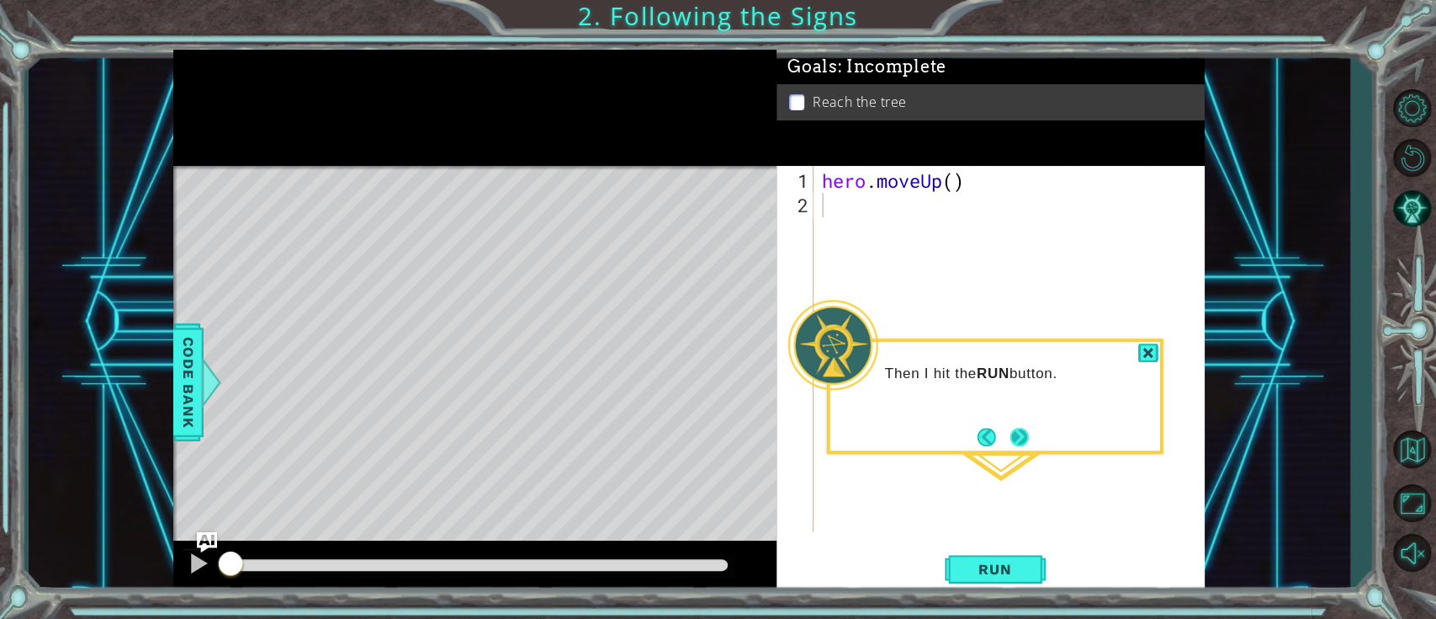
click at [1024, 427] on button "Next" at bounding box center [1019, 436] width 19 height 19
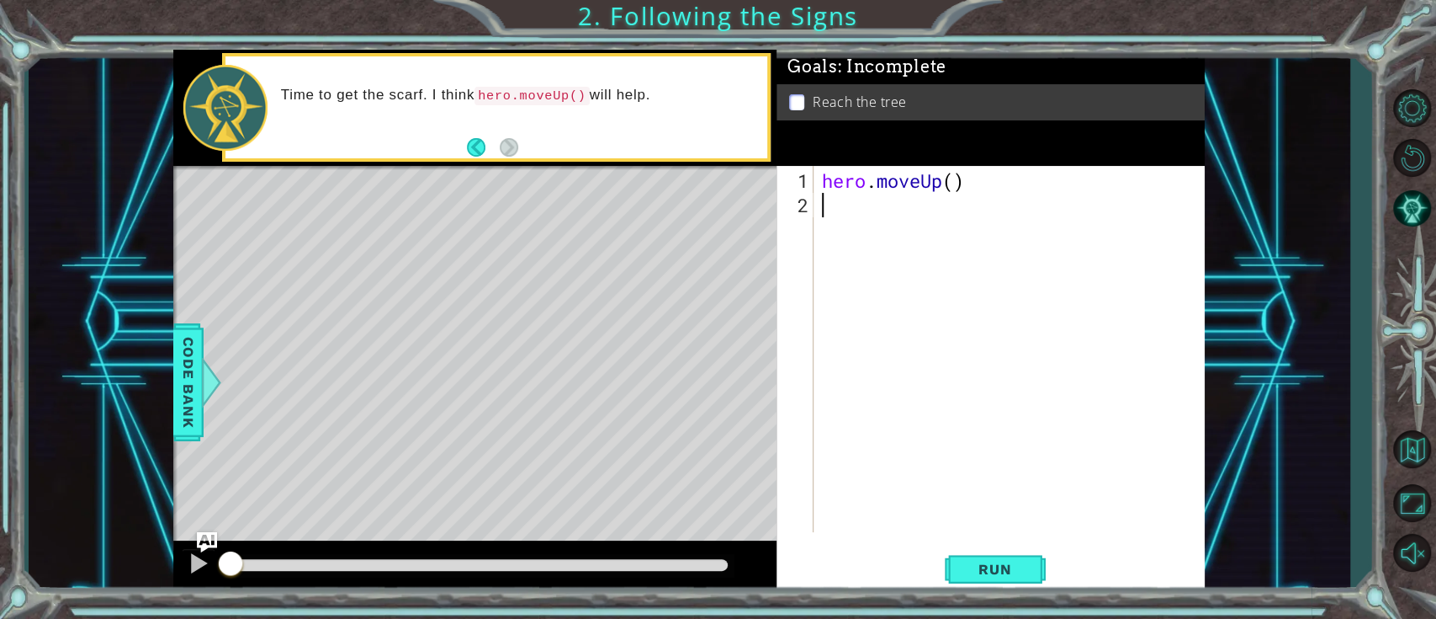
click at [1024, 427] on div "hero . moveUp ( )" at bounding box center [1014, 375] width 390 height 415
drag, startPoint x: 1008, startPoint y: 571, endPoint x: 1025, endPoint y: 562, distance: 18.8
click at [1009, 463] on span "Run" at bounding box center [995, 568] width 66 height 17
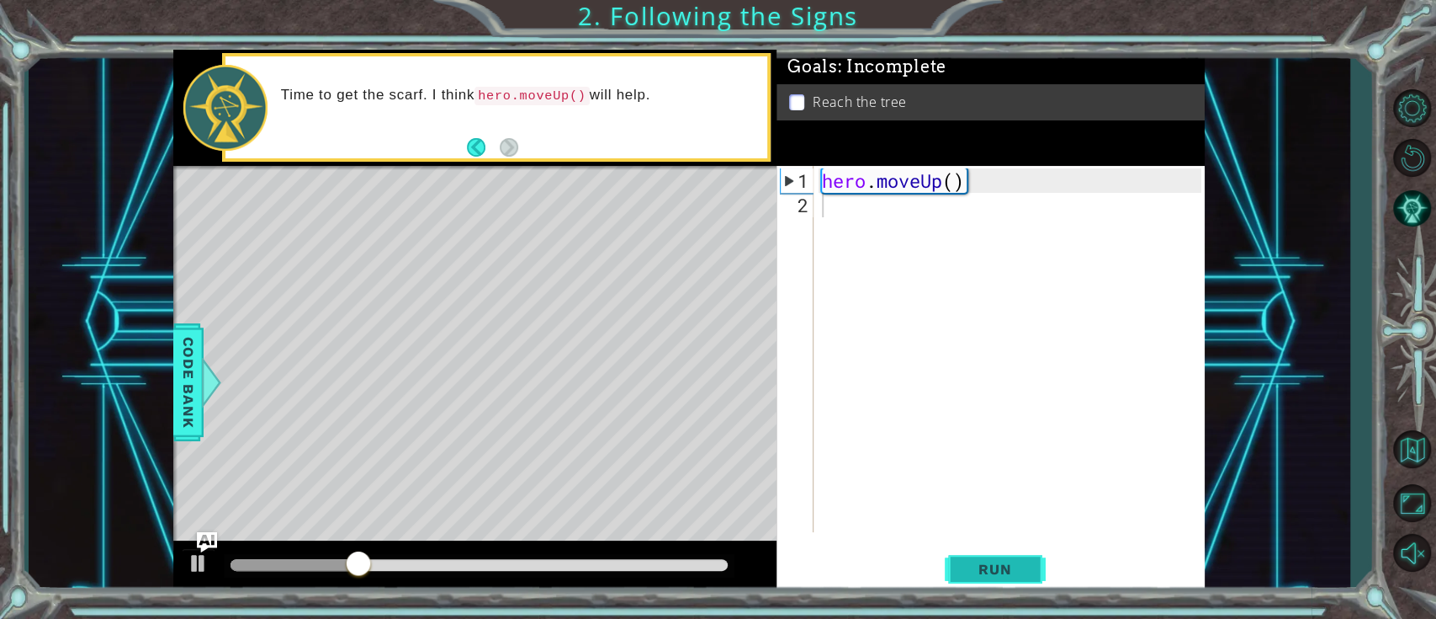
click at [965, 463] on span "Run" at bounding box center [995, 568] width 66 height 17
click at [990, 463] on span "Run" at bounding box center [995, 568] width 66 height 17
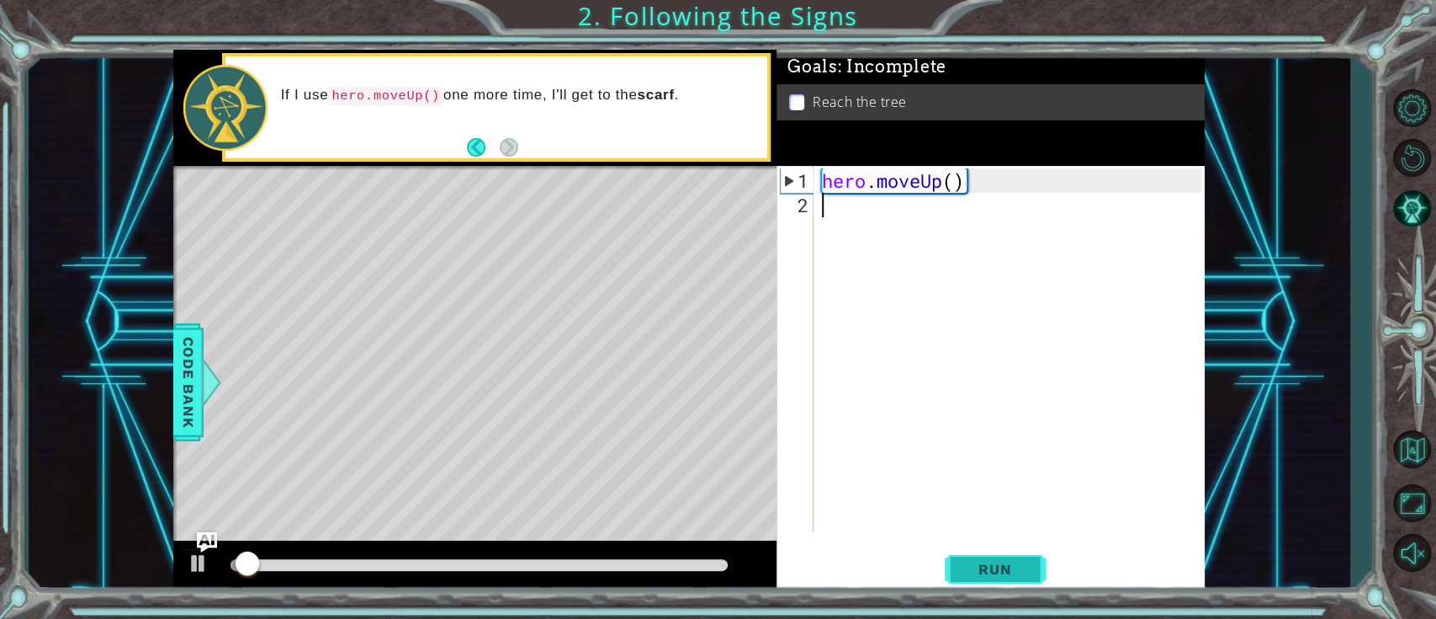
click at [990, 463] on span "Run" at bounding box center [995, 568] width 66 height 17
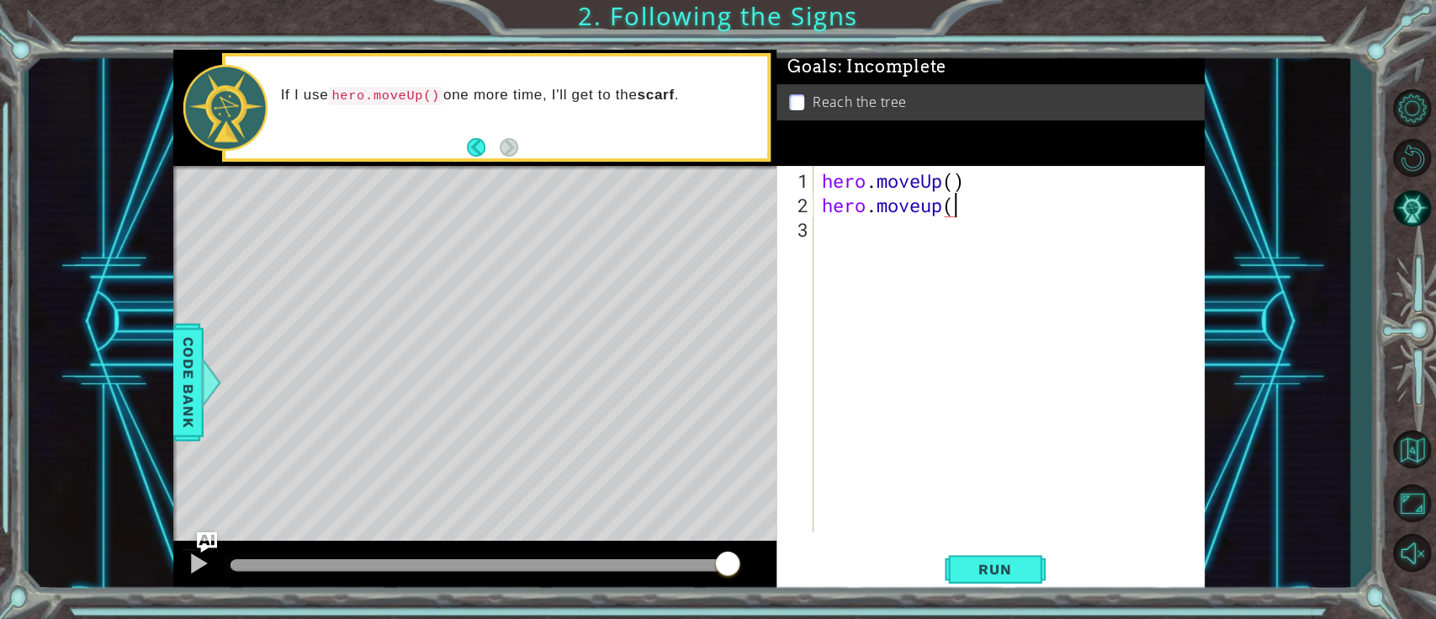
scroll to position [0, 5]
click at [1040, 463] on button "Run" at bounding box center [995, 569] width 101 height 43
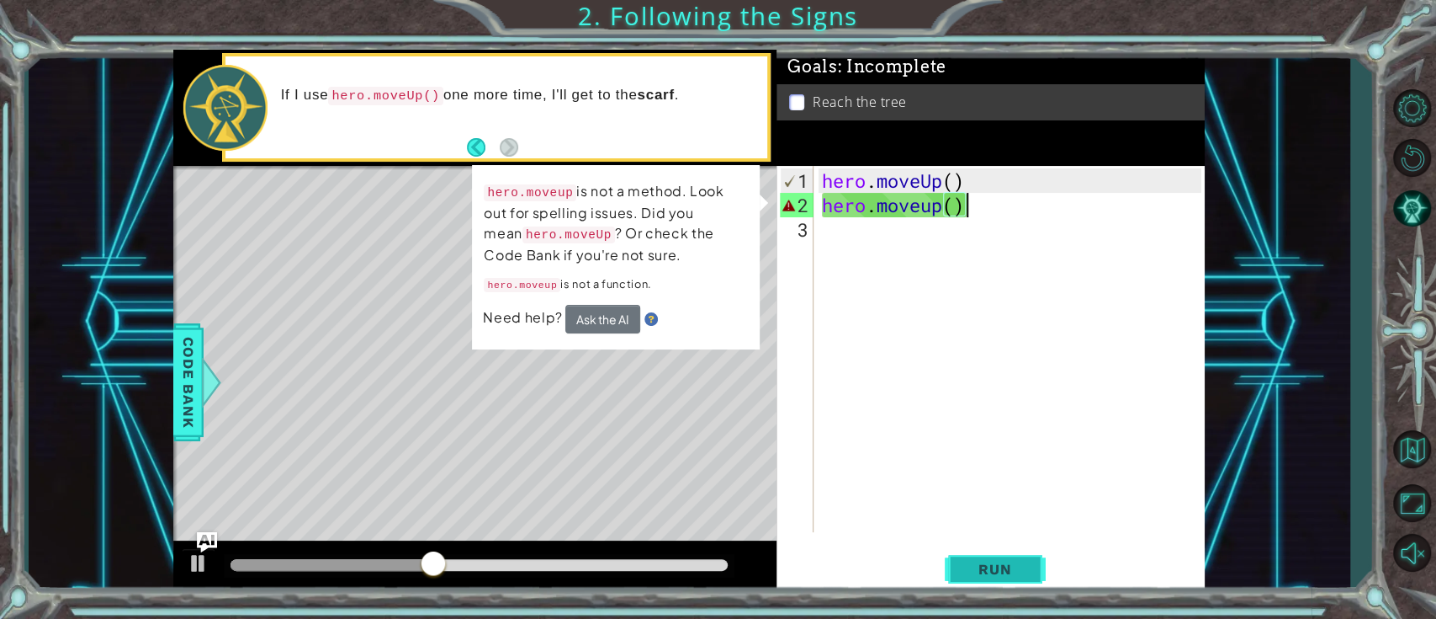
click at [1001, 463] on span "Run" at bounding box center [995, 568] width 66 height 17
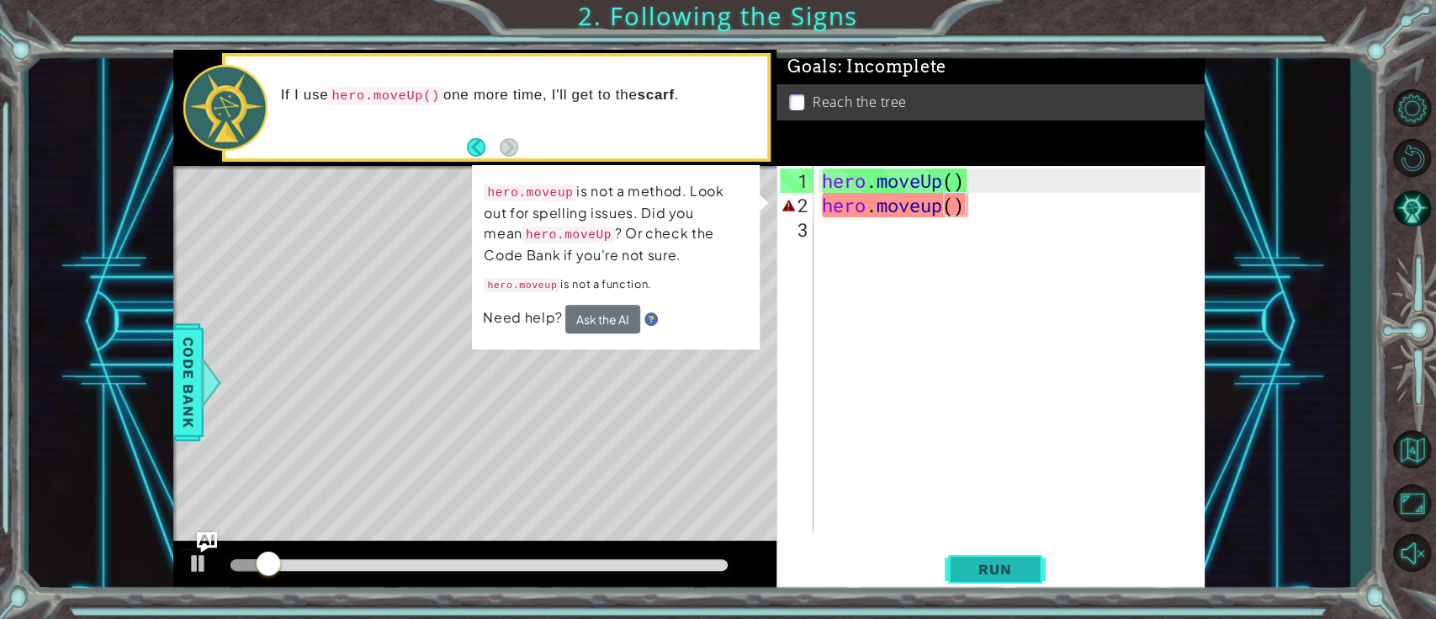
click at [1001, 463] on span "Run" at bounding box center [995, 568] width 66 height 17
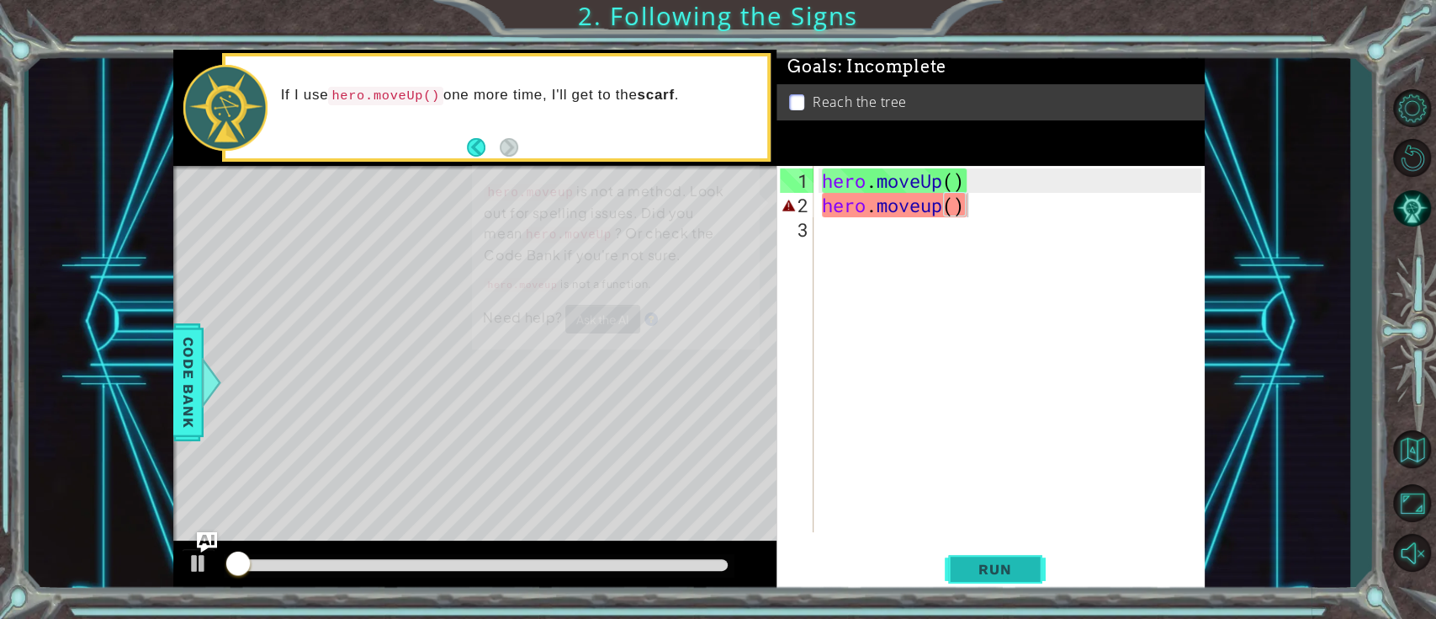
click at [1001, 463] on span "Run" at bounding box center [995, 568] width 66 height 17
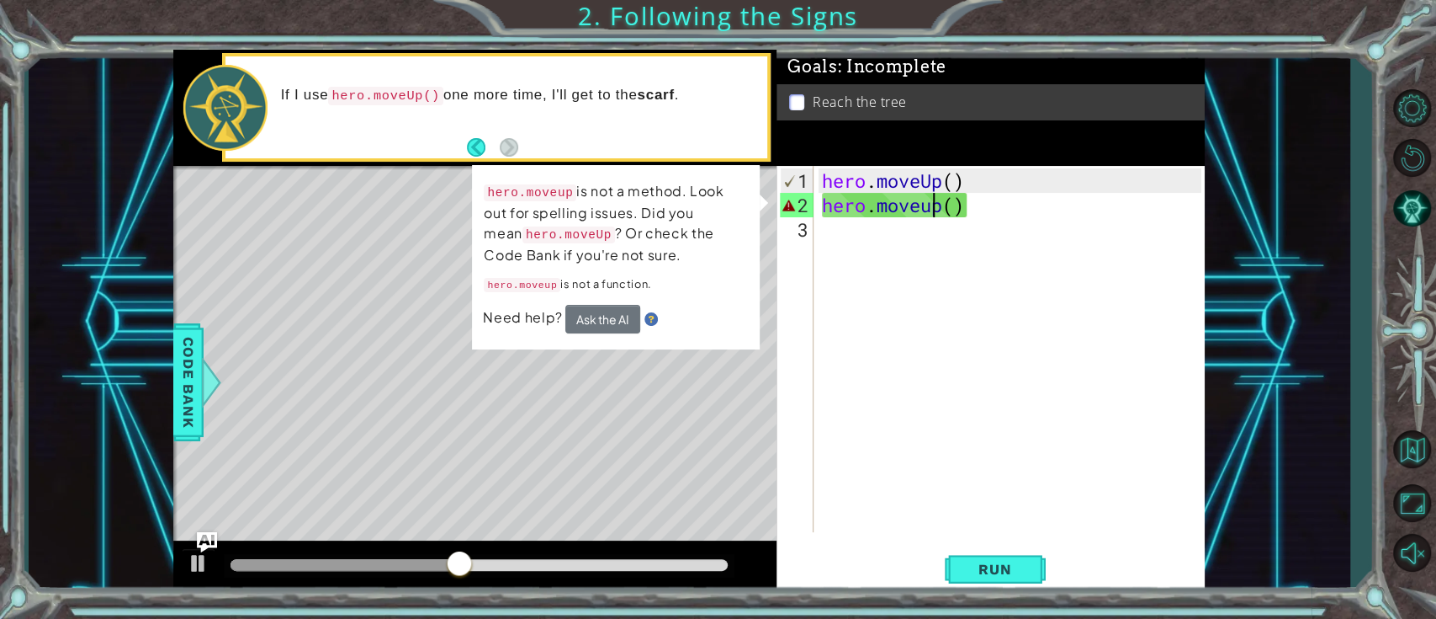
click at [934, 206] on div "hero . moveUp ( ) hero . moveup ( )" at bounding box center [1014, 375] width 390 height 415
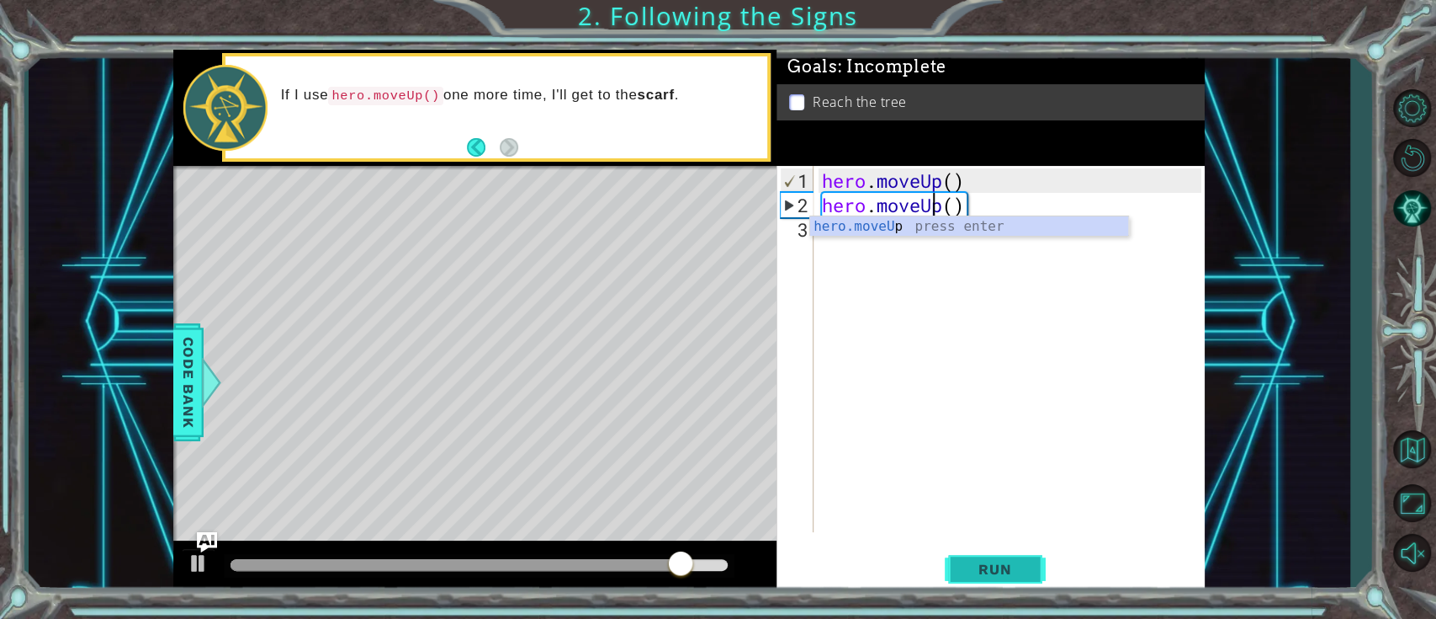
type textarea "hero.moveUp()"
click at [1028, 463] on span "Run" at bounding box center [995, 568] width 66 height 17
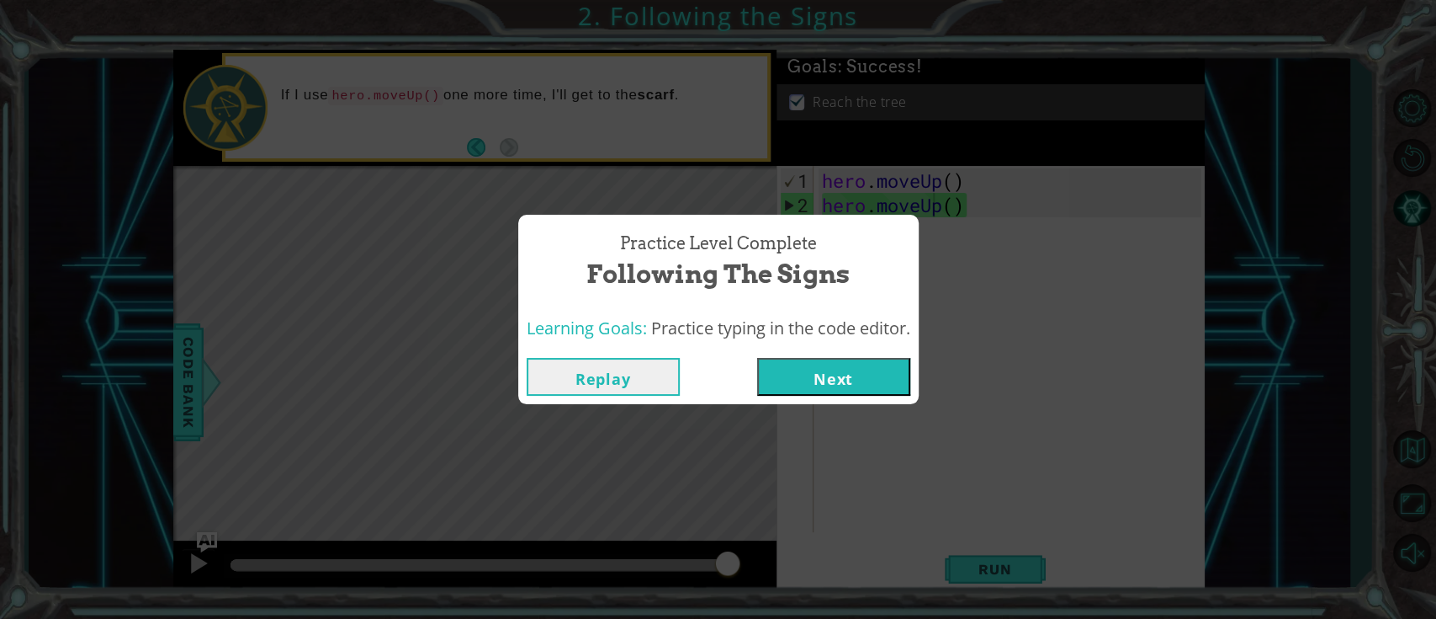
click at [866, 360] on button "Next" at bounding box center [833, 377] width 153 height 38
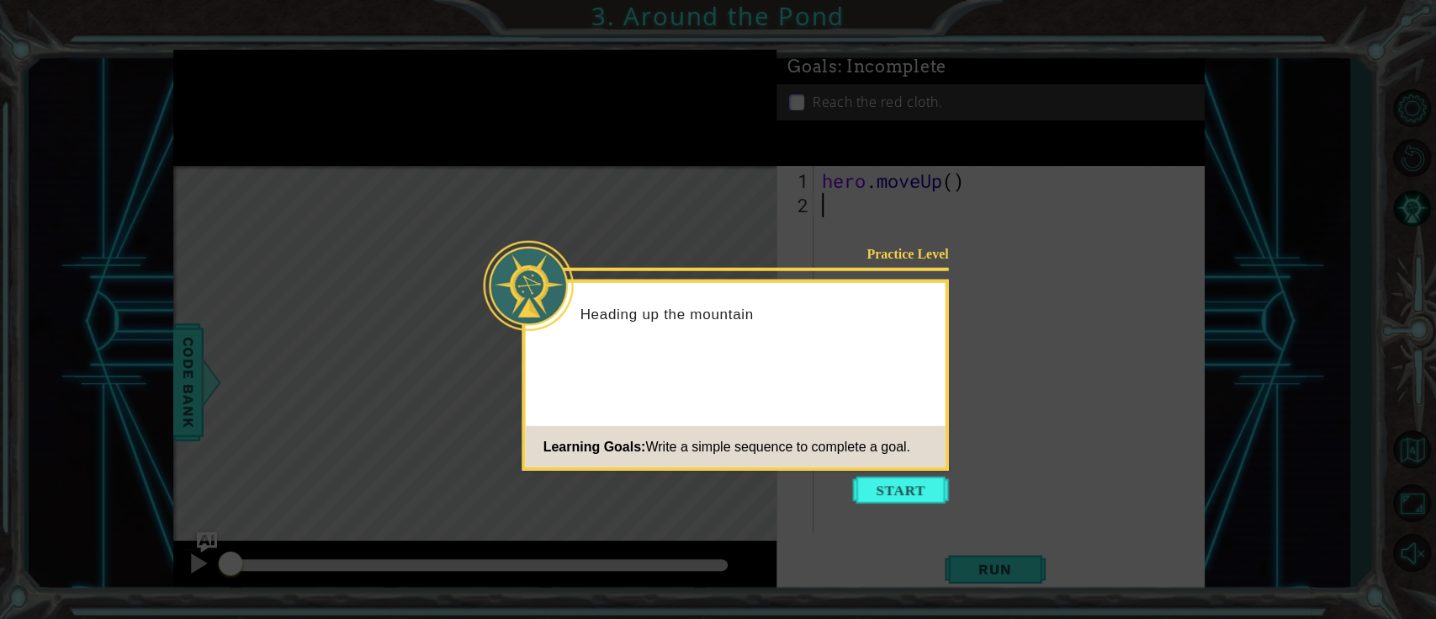
click at [870, 463] on icon at bounding box center [718, 309] width 1436 height 619
click at [873, 463] on icon at bounding box center [718, 309] width 1436 height 619
click at [910, 463] on button "Start" at bounding box center [901, 489] width 96 height 27
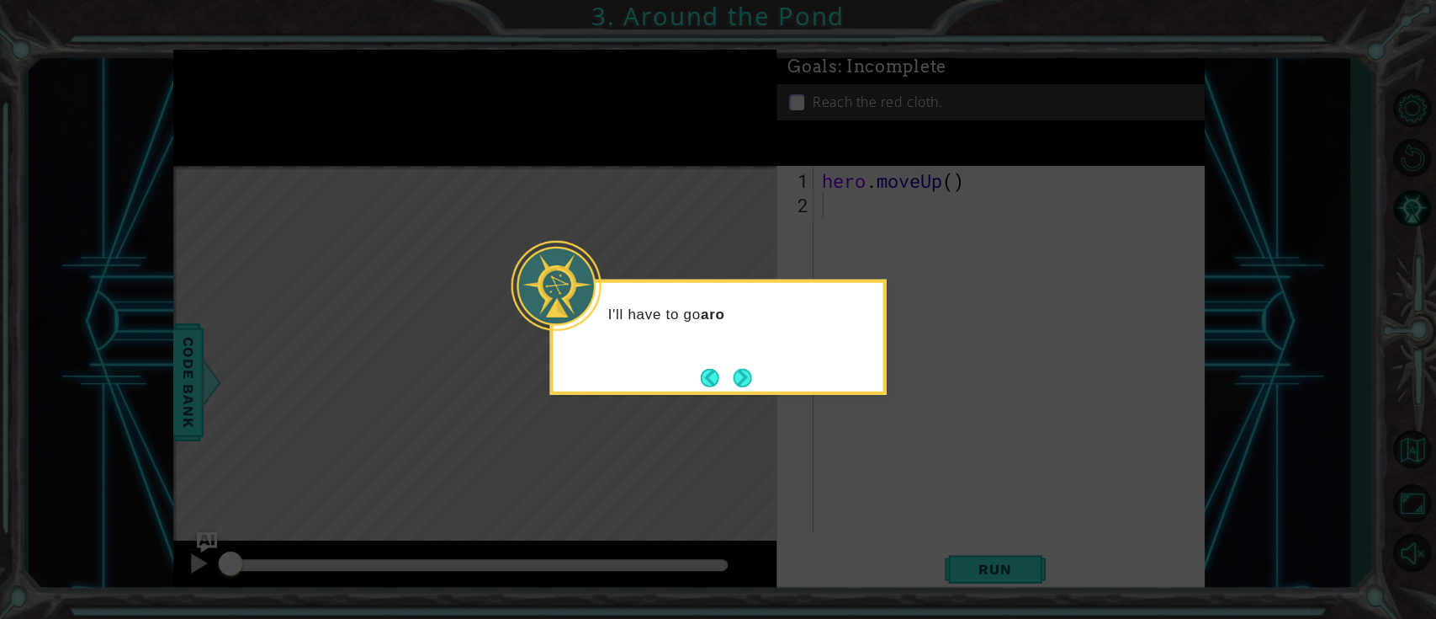
drag, startPoint x: 736, startPoint y: 374, endPoint x: 767, endPoint y: 373, distance: 31.1
click at [741, 374] on button "Next" at bounding box center [742, 377] width 19 height 19
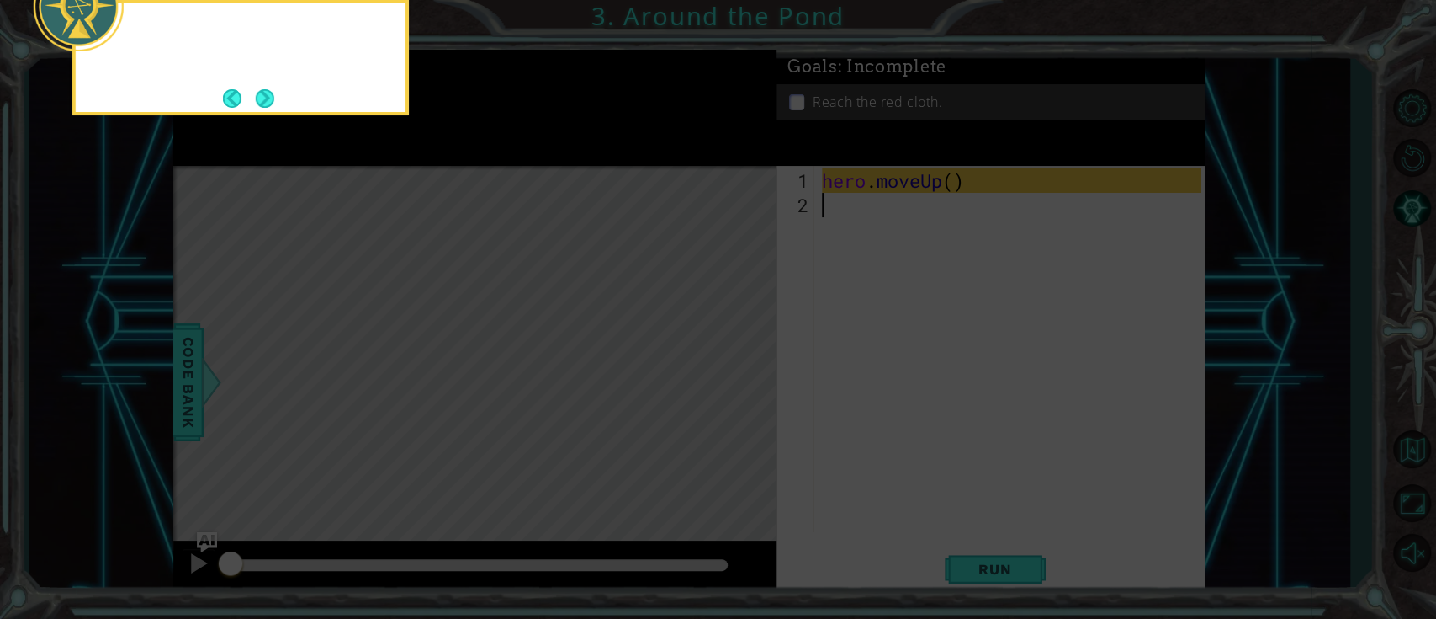
click at [767, 373] on icon at bounding box center [718, 93] width 1436 height 1052
click at [268, 91] on button "Next" at bounding box center [265, 98] width 19 height 19
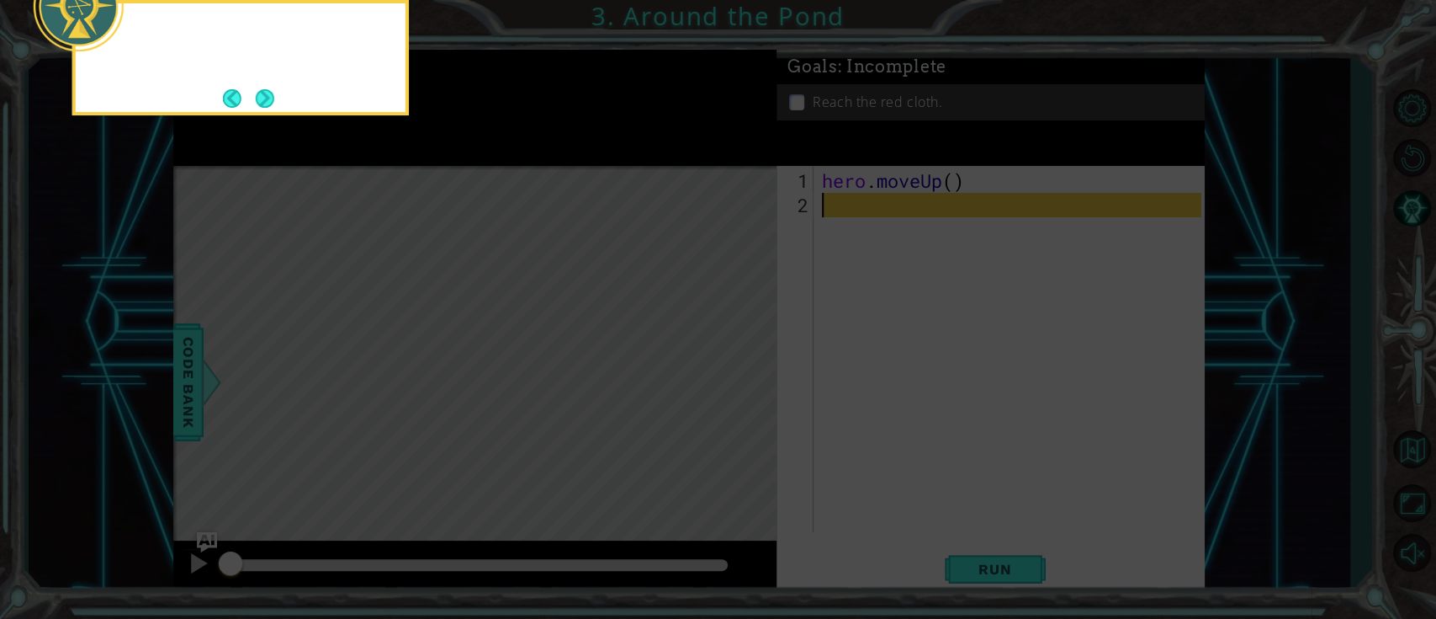
click at [268, 91] on button "Next" at bounding box center [265, 98] width 19 height 19
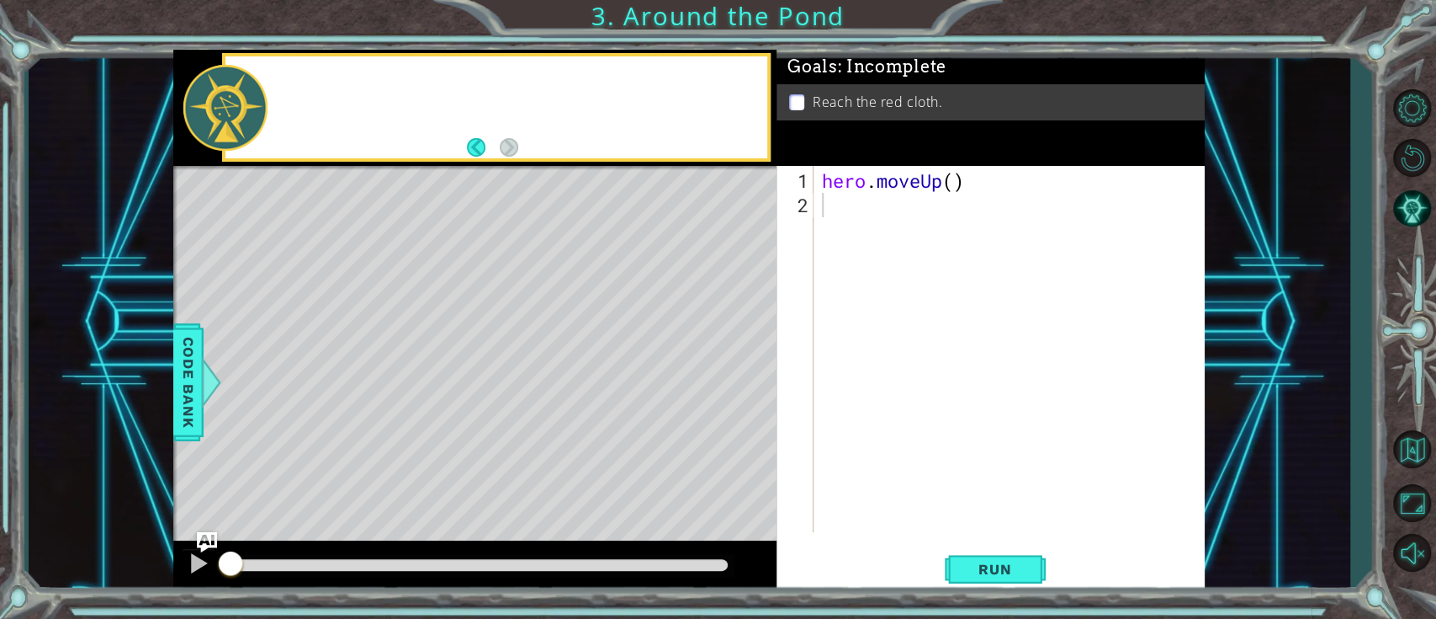
click at [269, 91] on div at bounding box center [518, 107] width 498 height 41
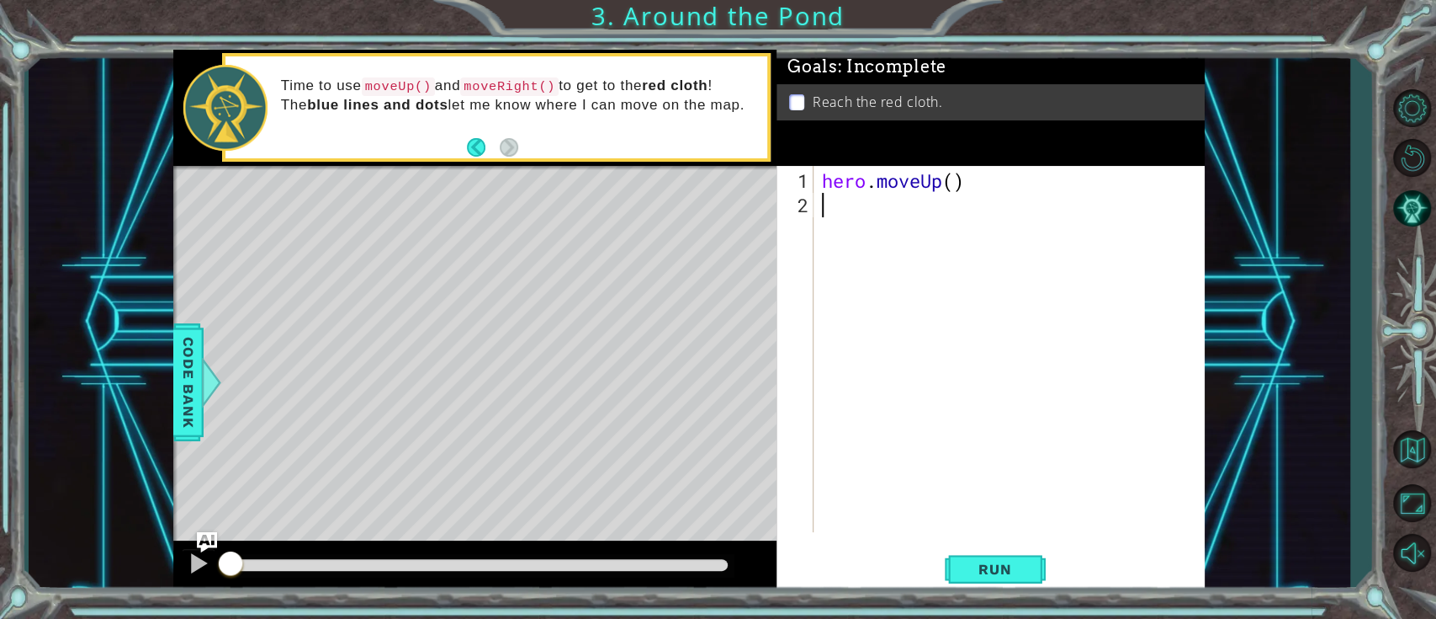
click at [848, 253] on div "hero . moveUp ( )" at bounding box center [1014, 375] width 390 height 415
click at [1037, 463] on button "Run" at bounding box center [995, 569] width 101 height 43
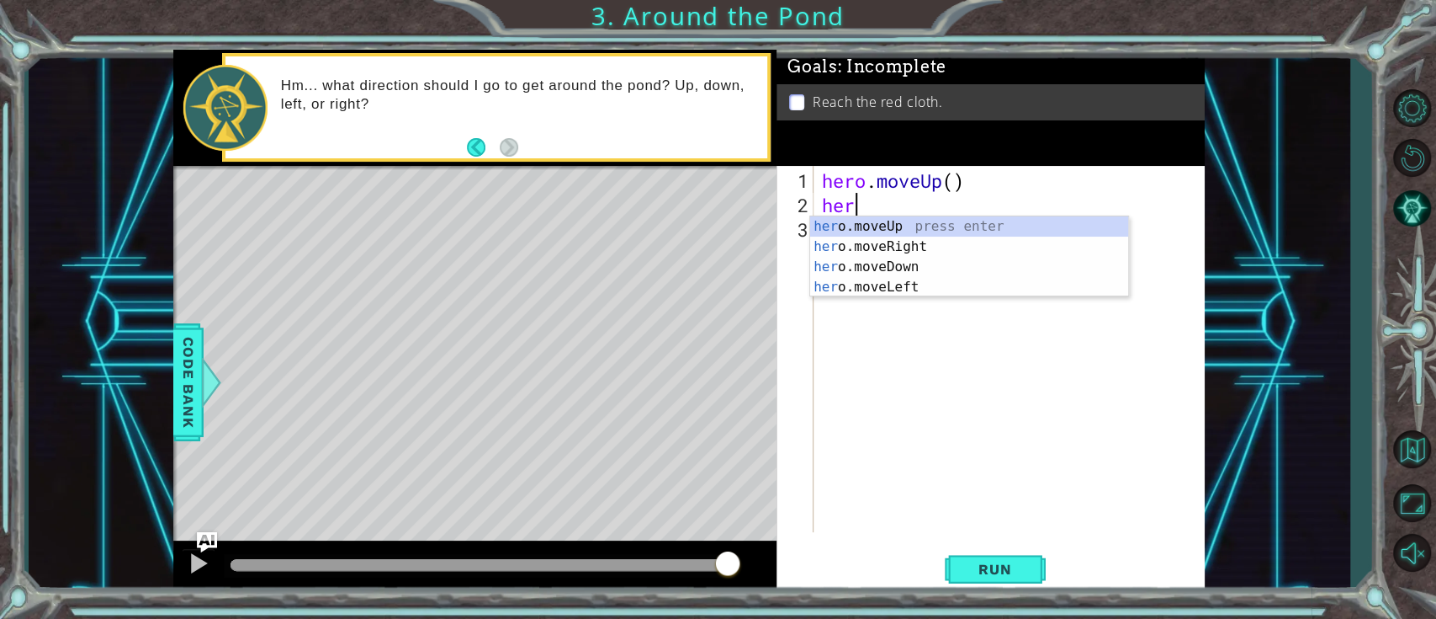
type textarea "hero"
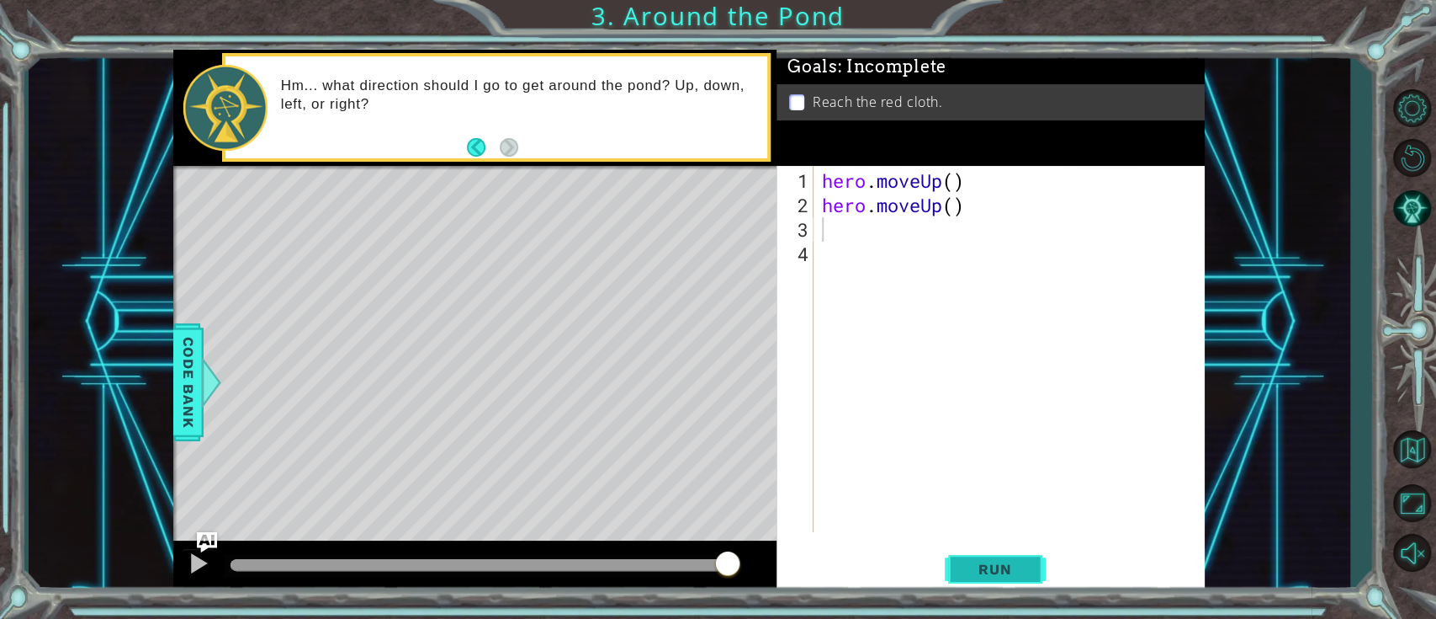
click at [1028, 463] on span "Run" at bounding box center [995, 568] width 66 height 17
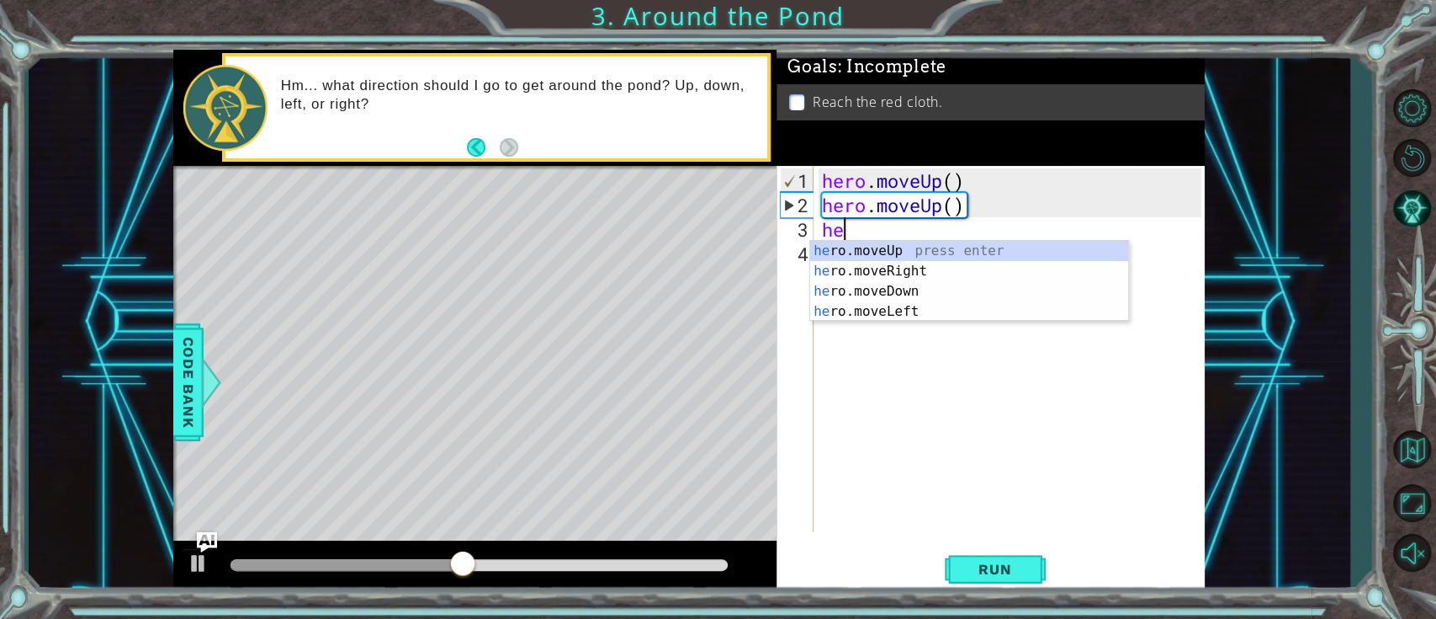
type textarea "her"
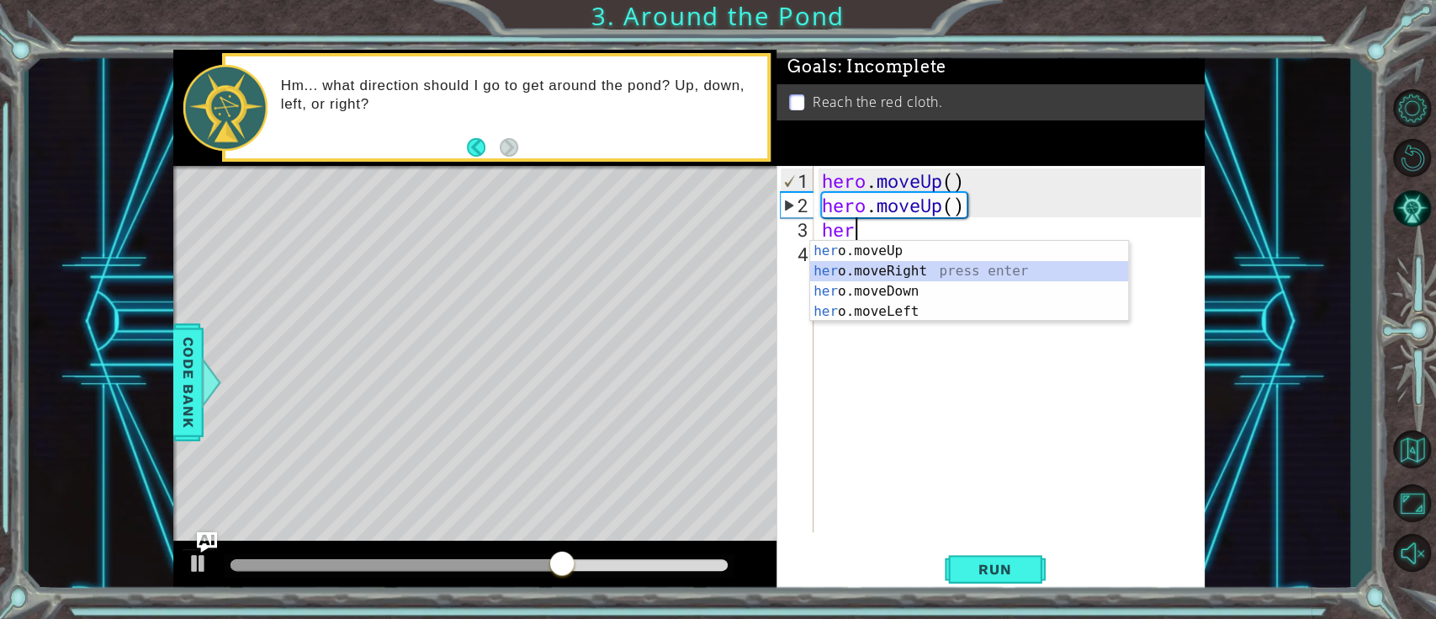
click at [862, 265] on div "her o.moveUp press enter her o.moveRight press enter her o.moveDown press enter…" at bounding box center [969, 301] width 318 height 121
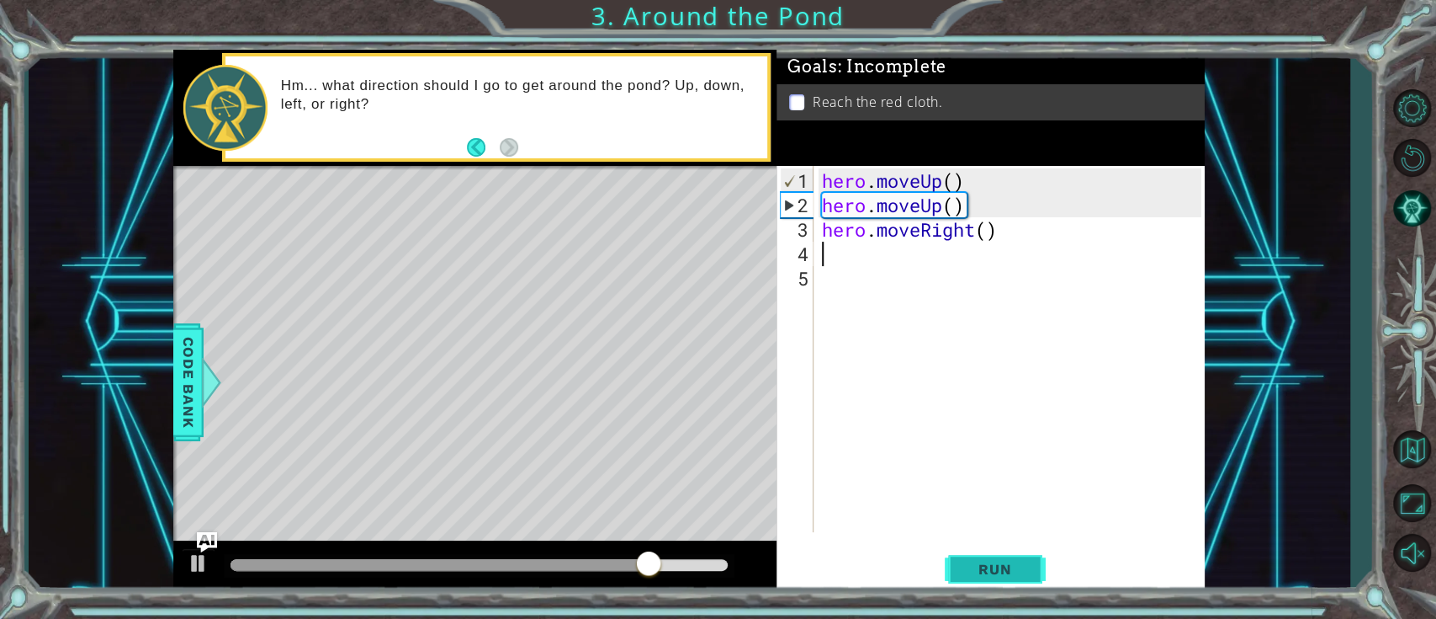
click at [999, 463] on button "Run" at bounding box center [995, 569] width 101 height 43
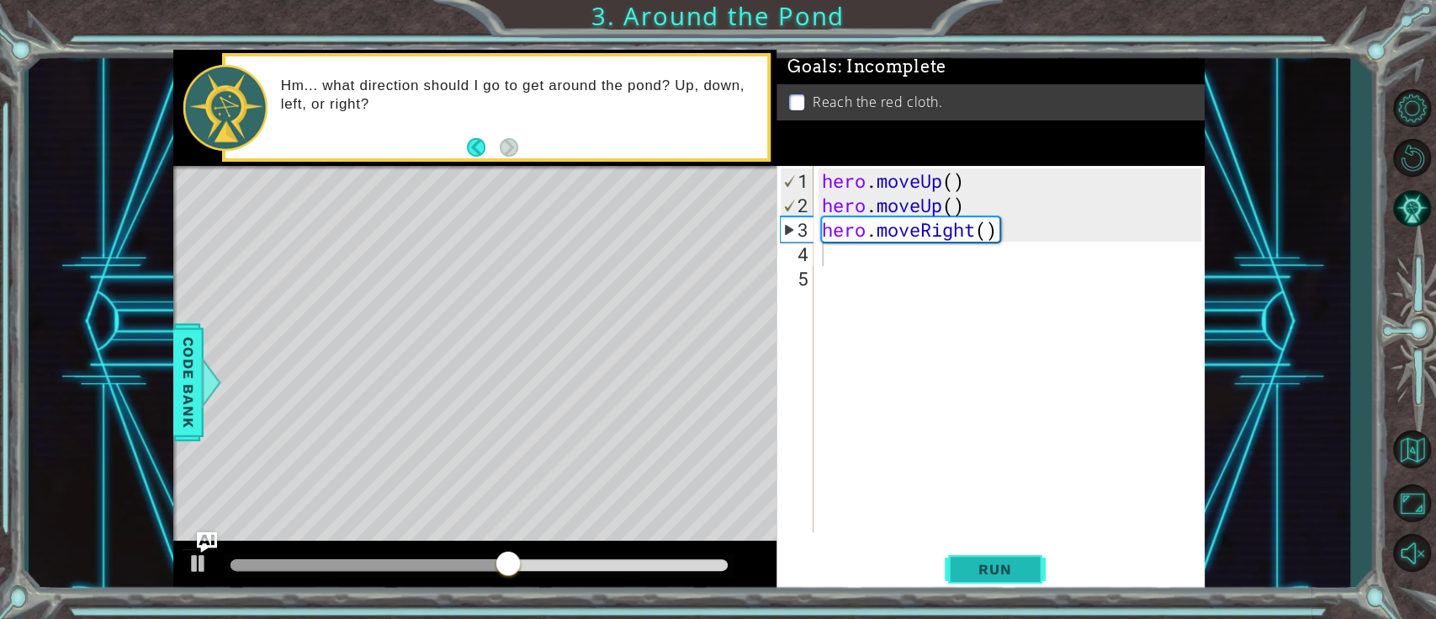
click at [979, 463] on button "Run" at bounding box center [995, 569] width 101 height 43
drag, startPoint x: 981, startPoint y: 177, endPoint x: 805, endPoint y: 165, distance: 176.3
click at [805, 165] on div "Goals : Incomplete Reach the red cloth. 1 2 3 4 5 hero . moveUp ( ) hero . move…" at bounding box center [991, 322] width 428 height 544
type textarea "hero.moveUp()"
click at [842, 265] on div "hero . moveUp ( ) hero . moveUp ( ) hero . moveRight ( )" at bounding box center [1014, 375] width 390 height 415
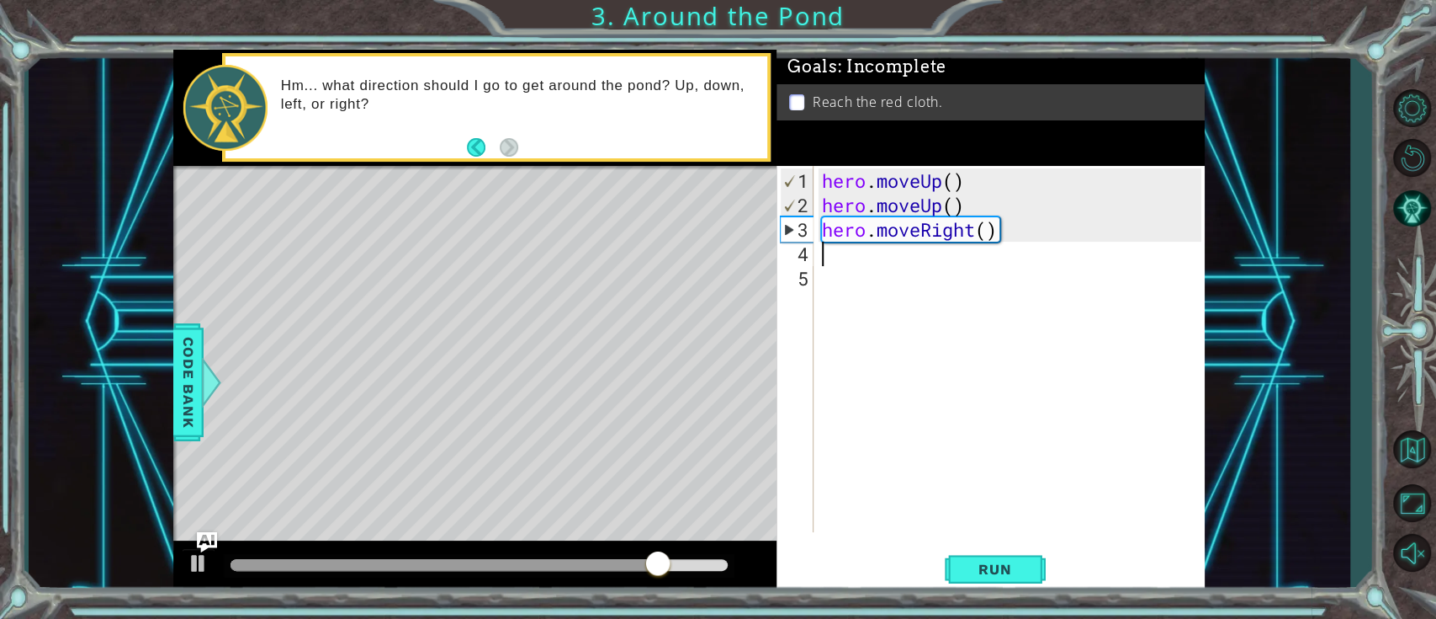
click at [858, 256] on div "hero . moveUp ( ) hero . moveUp ( ) hero . moveRight ( )" at bounding box center [1014, 375] width 390 height 415
paste textarea "hero.moveUp()"
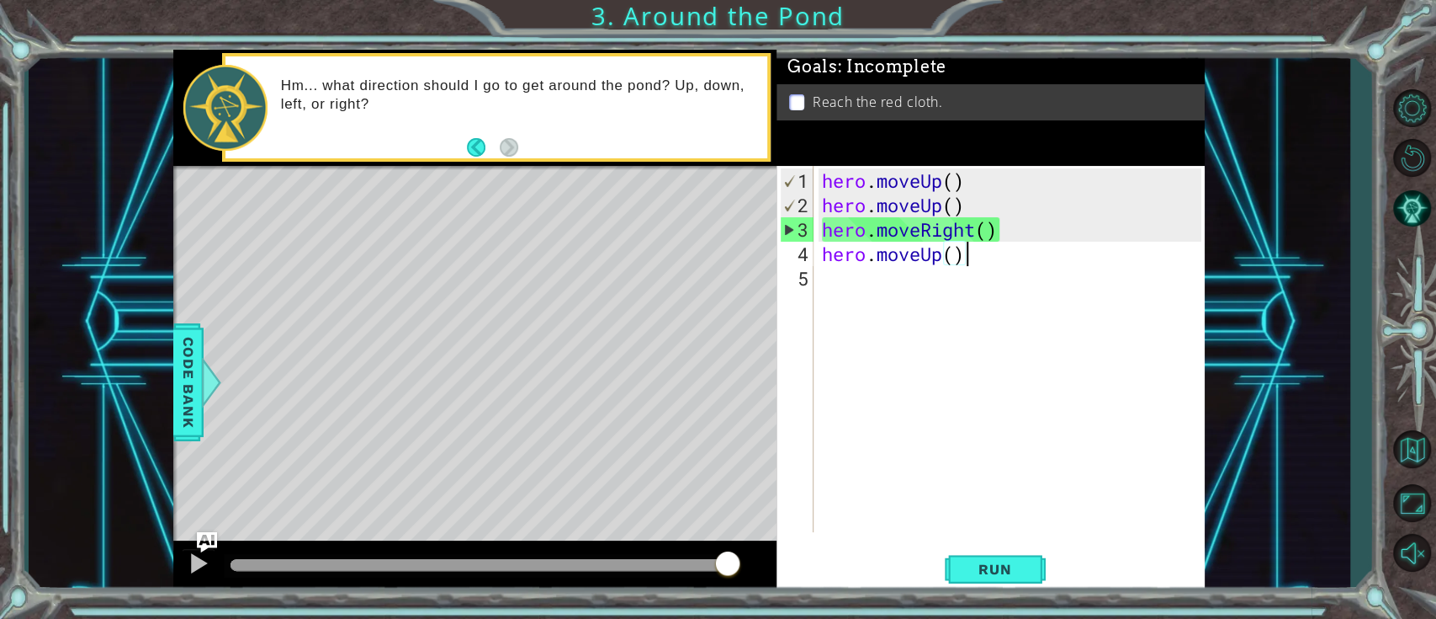
type textarea "hero.moveUp()\"
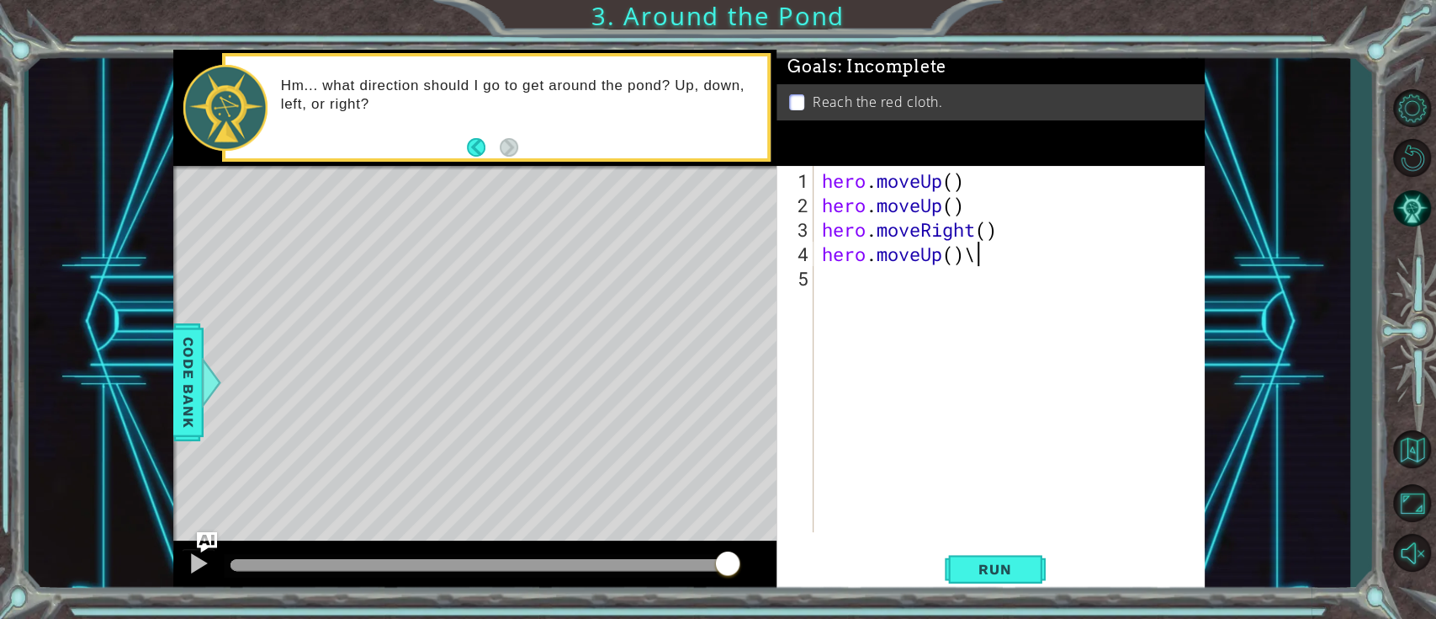
type textarea "hero.moveUp()"
click at [1007, 463] on span "Run" at bounding box center [995, 568] width 66 height 17
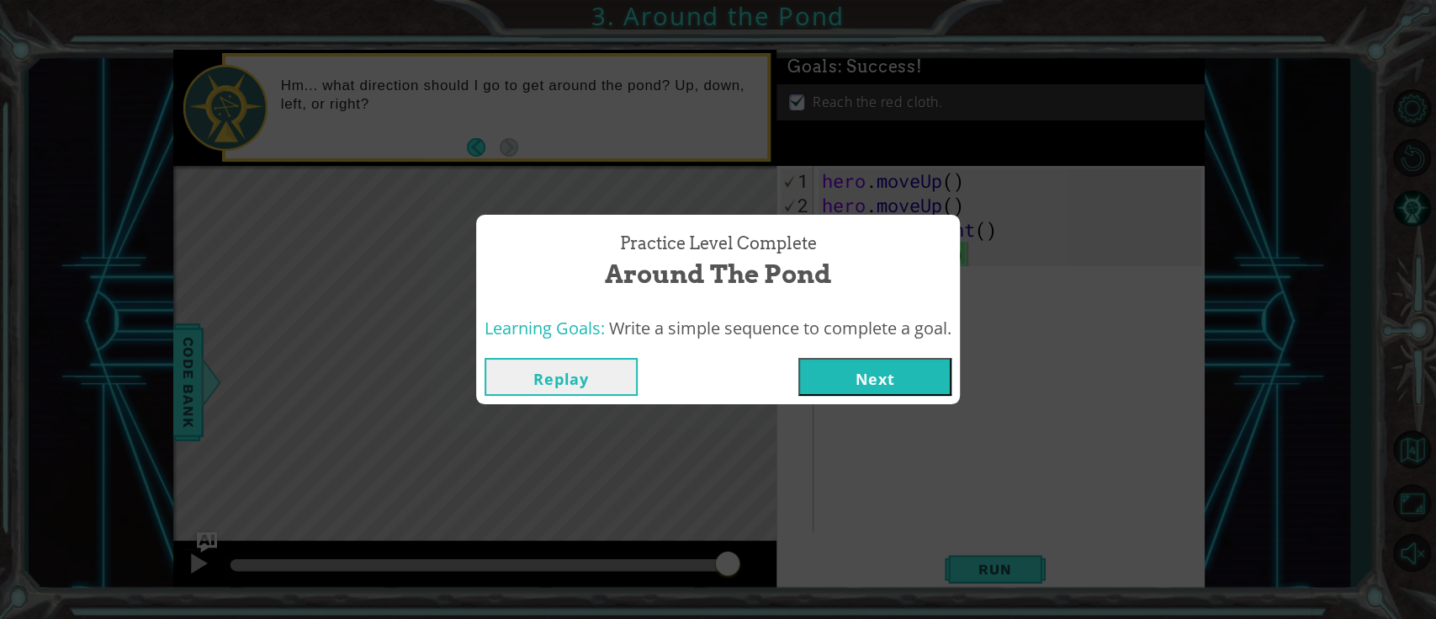
click at [942, 383] on button "Next" at bounding box center [875, 377] width 153 height 38
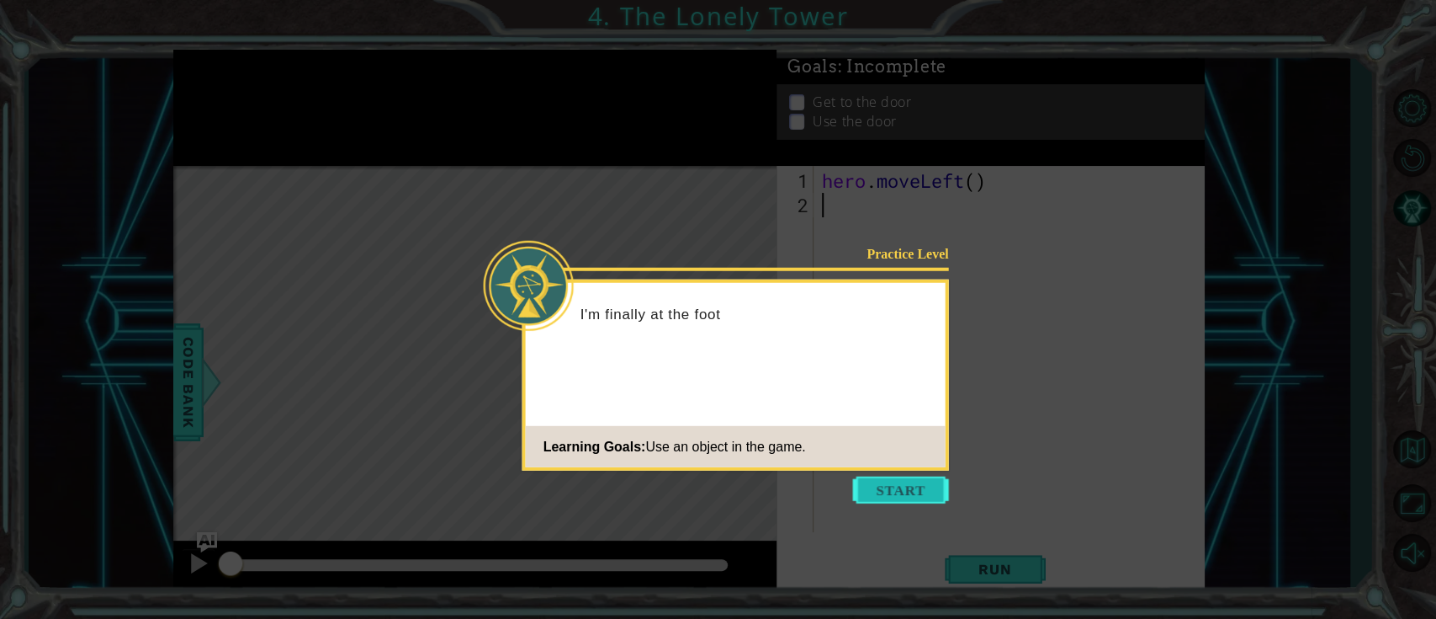
click at [900, 463] on button "Start" at bounding box center [901, 489] width 96 height 27
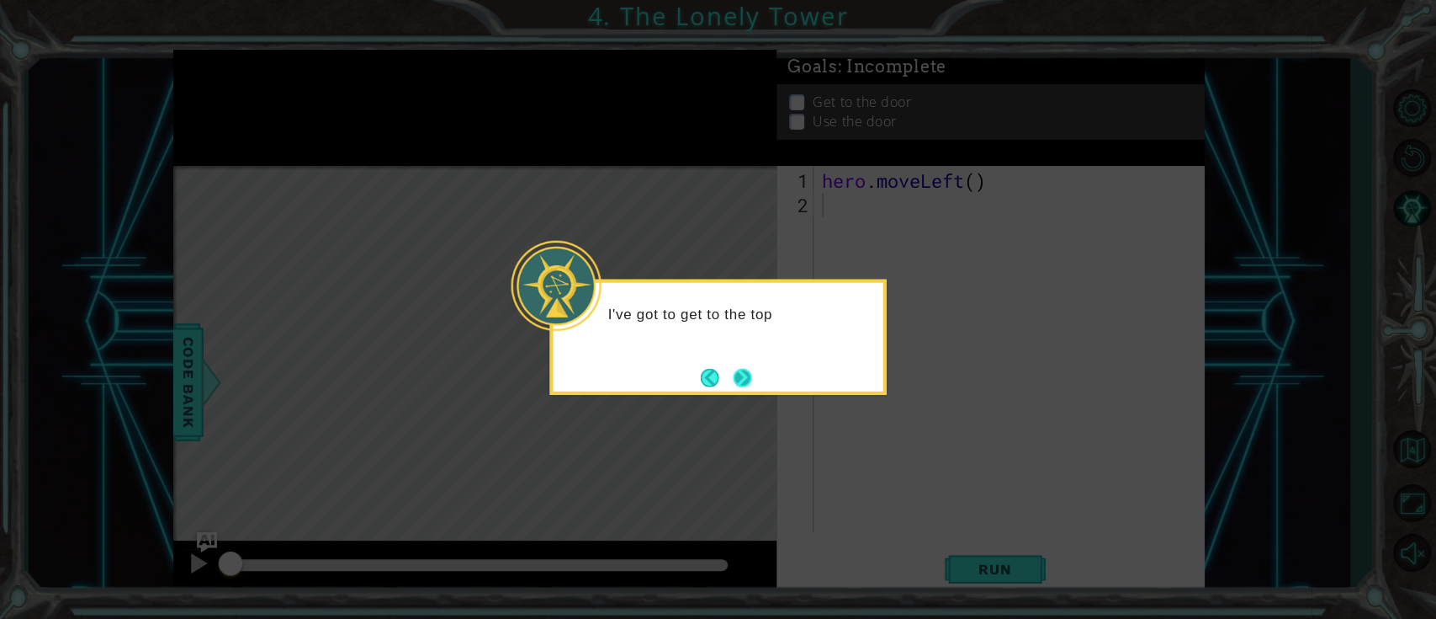
click at [746, 382] on button "Next" at bounding box center [742, 377] width 19 height 19
click at [746, 382] on button "Next" at bounding box center [743, 377] width 19 height 19
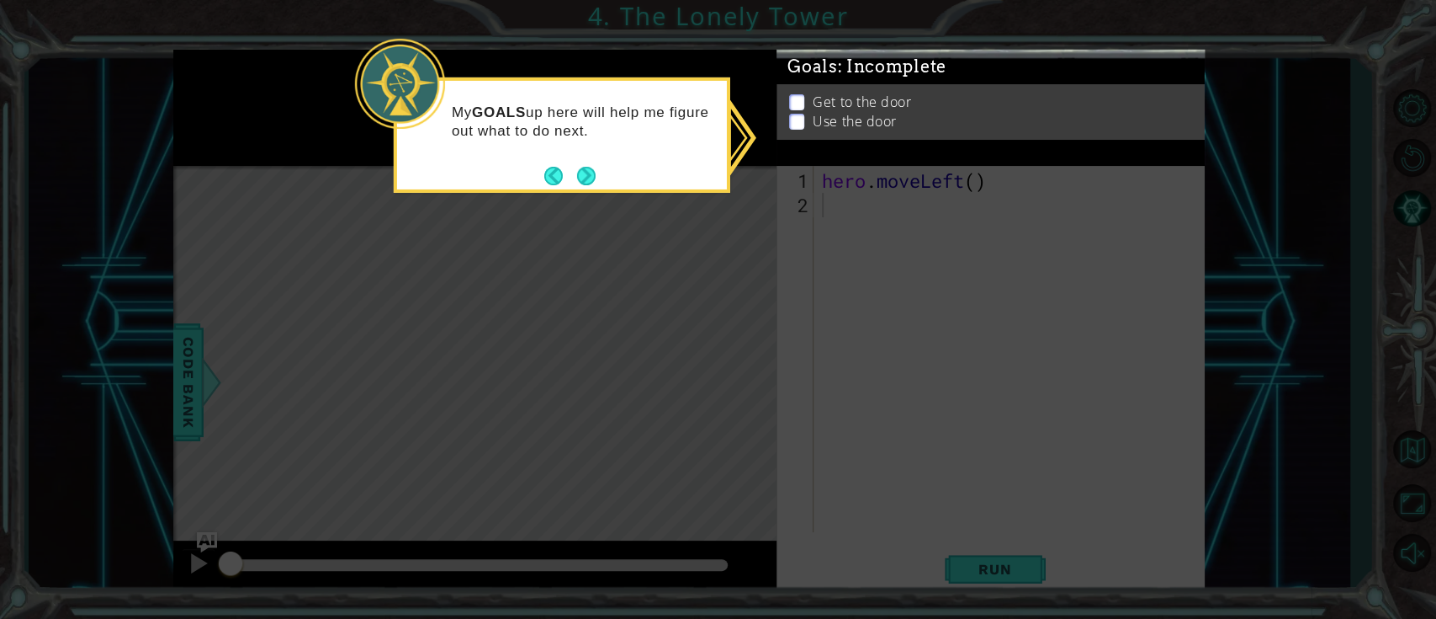
click at [823, 232] on icon at bounding box center [718, 309] width 1436 height 619
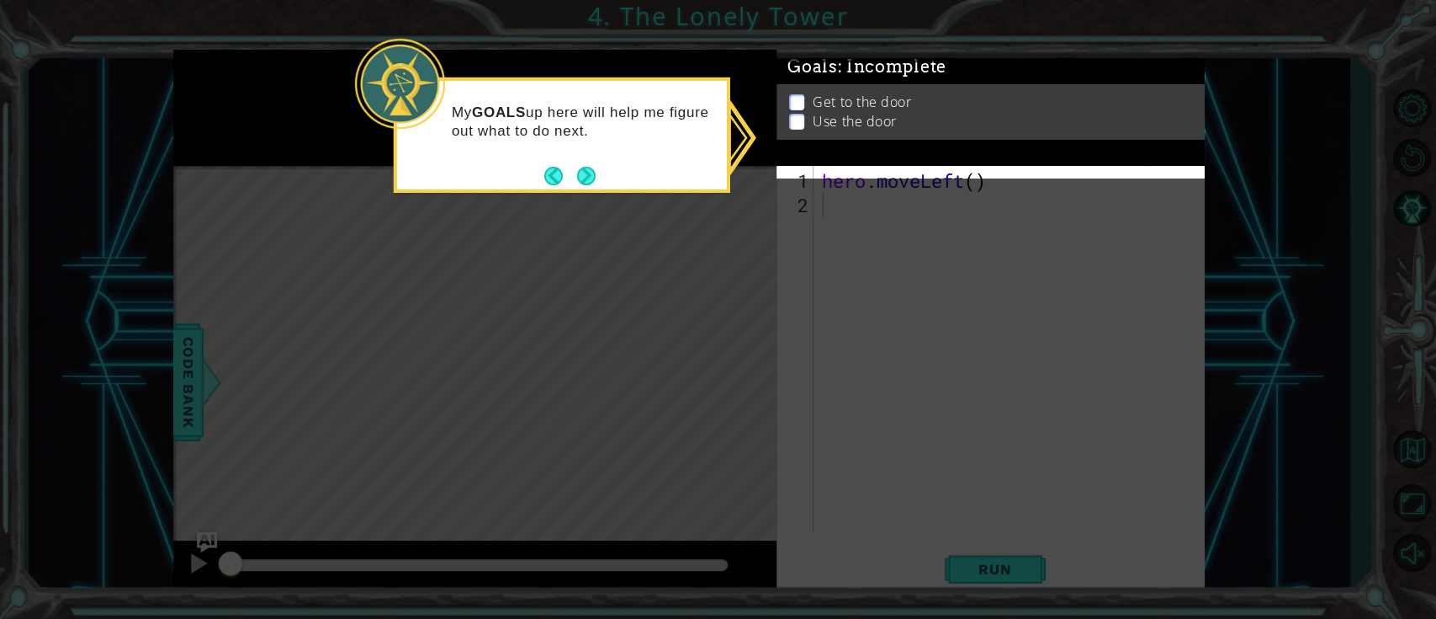
click at [585, 165] on button "Next" at bounding box center [586, 176] width 30 height 30
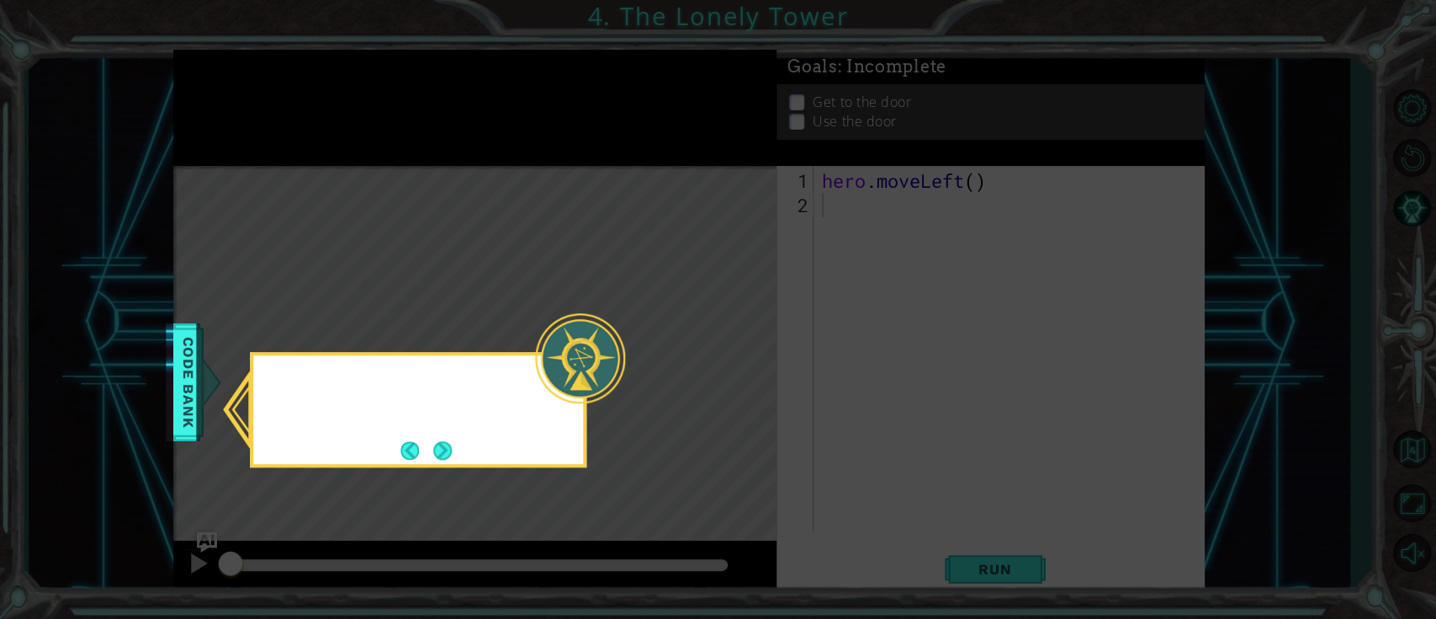
click at [591, 163] on icon at bounding box center [718, 309] width 1436 height 619
click at [438, 452] on button "Next" at bounding box center [442, 450] width 19 height 19
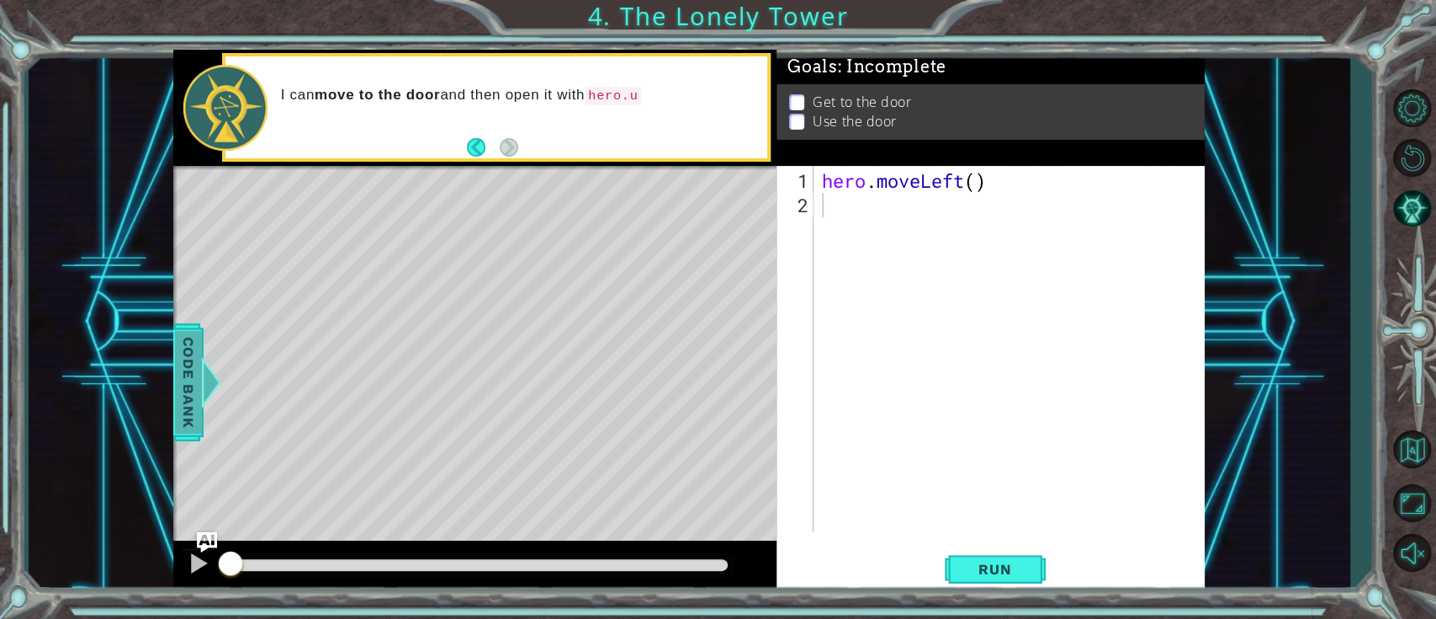
click at [206, 364] on div at bounding box center [211, 382] width 21 height 50
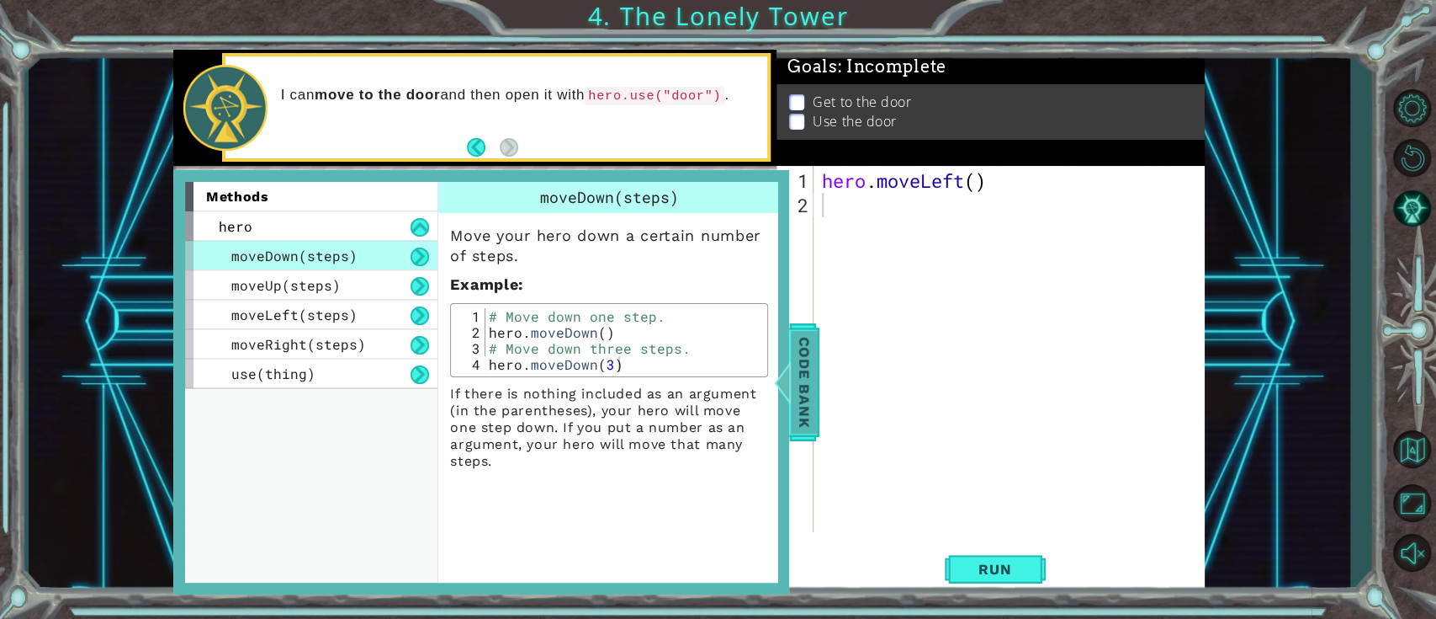
drag, startPoint x: 812, startPoint y: 375, endPoint x: 811, endPoint y: 366, distance: 9.3
click at [812, 377] on span "Code Bank" at bounding box center [804, 382] width 27 height 103
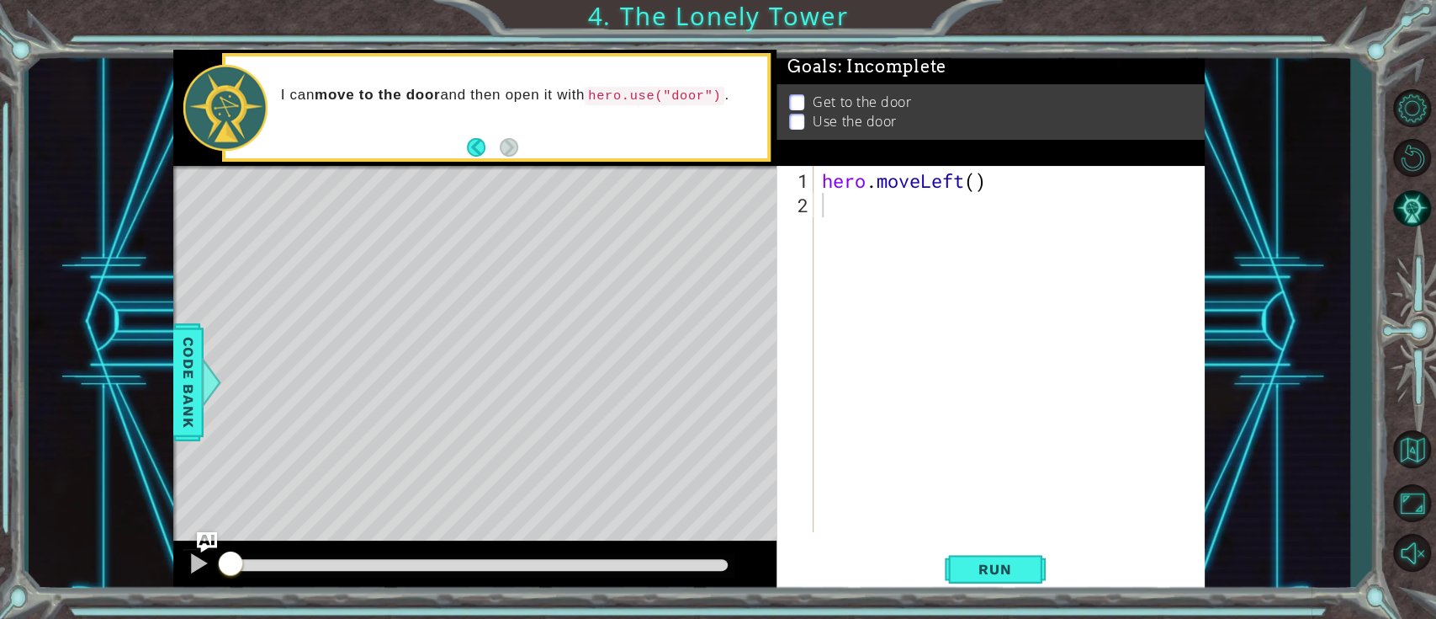
drag, startPoint x: 883, startPoint y: 301, endPoint x: 978, endPoint y: 255, distance: 105.8
click at [887, 300] on div "hero . moveLeft ( )" at bounding box center [1014, 375] width 390 height 415
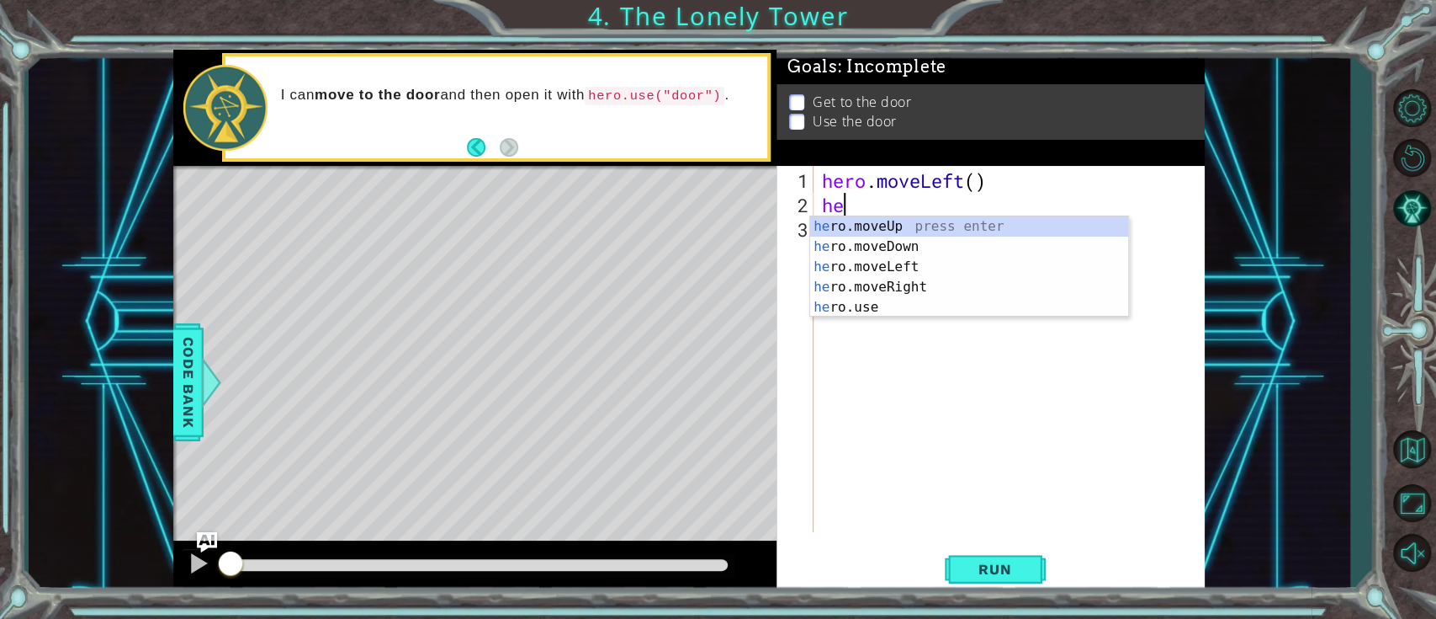
type textarea "her"
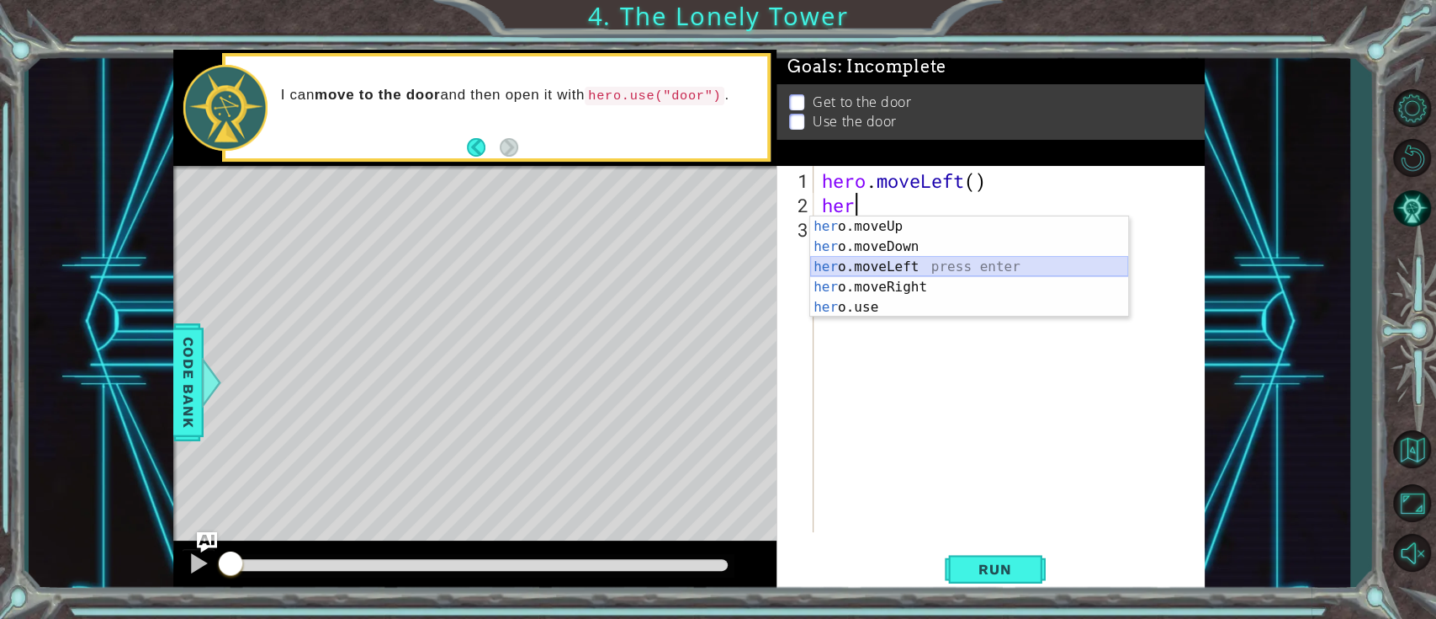
click at [902, 258] on div "her o.moveUp press enter her o.moveDown press enter her o.moveLeft press enter …" at bounding box center [969, 286] width 318 height 141
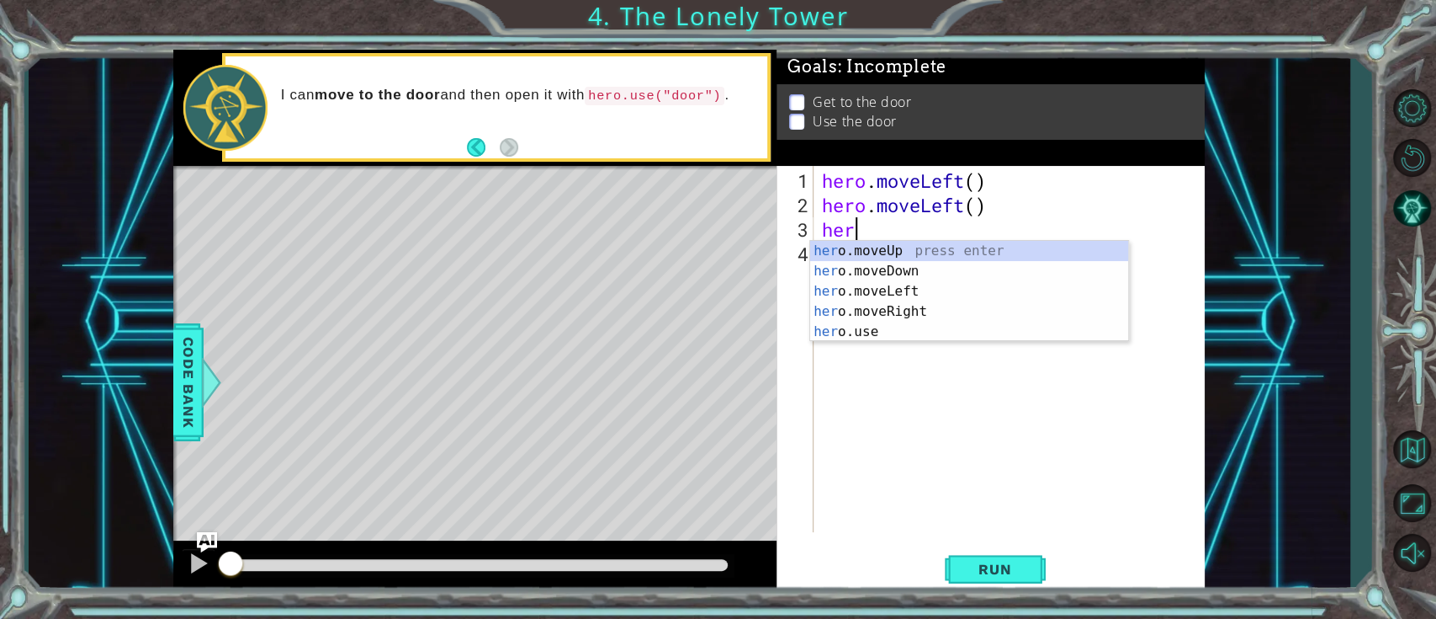
type textarea "hero"
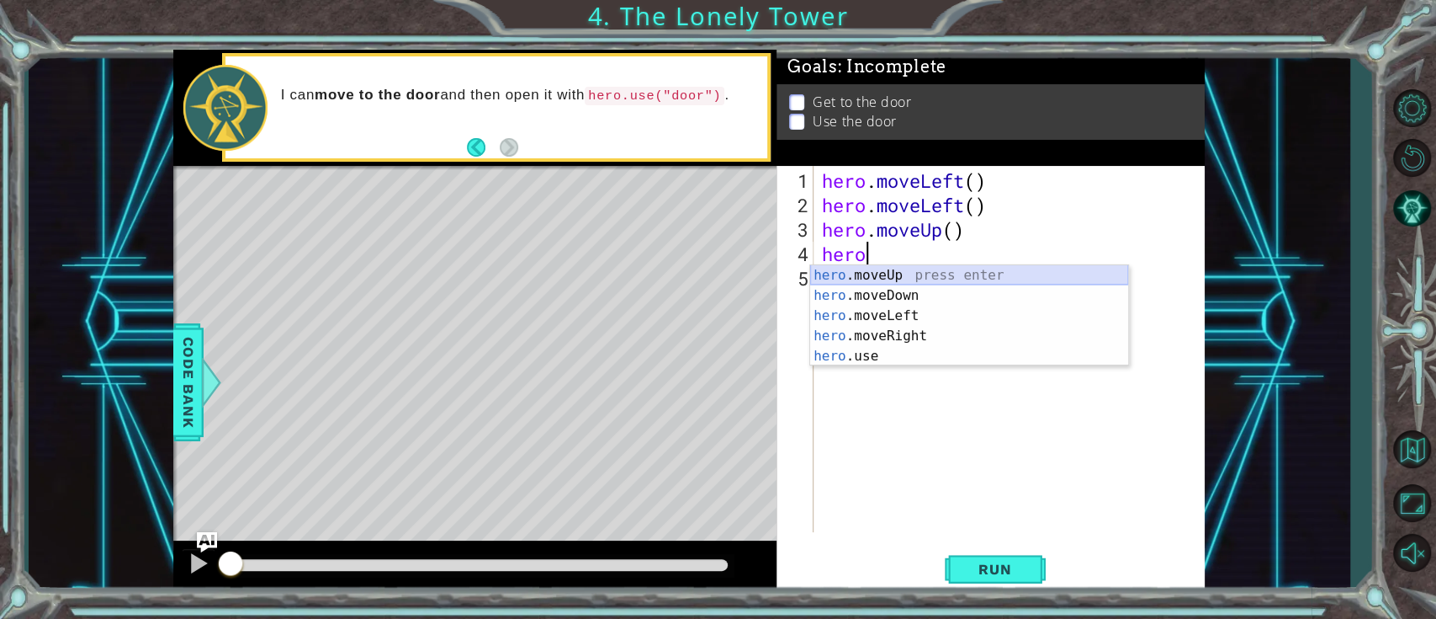
click at [868, 263] on body "1 ההההההההההההההההההההההההההההההההההההההההההההההההההההההההההההההההההההההההההההה…" at bounding box center [718, 309] width 1436 height 619
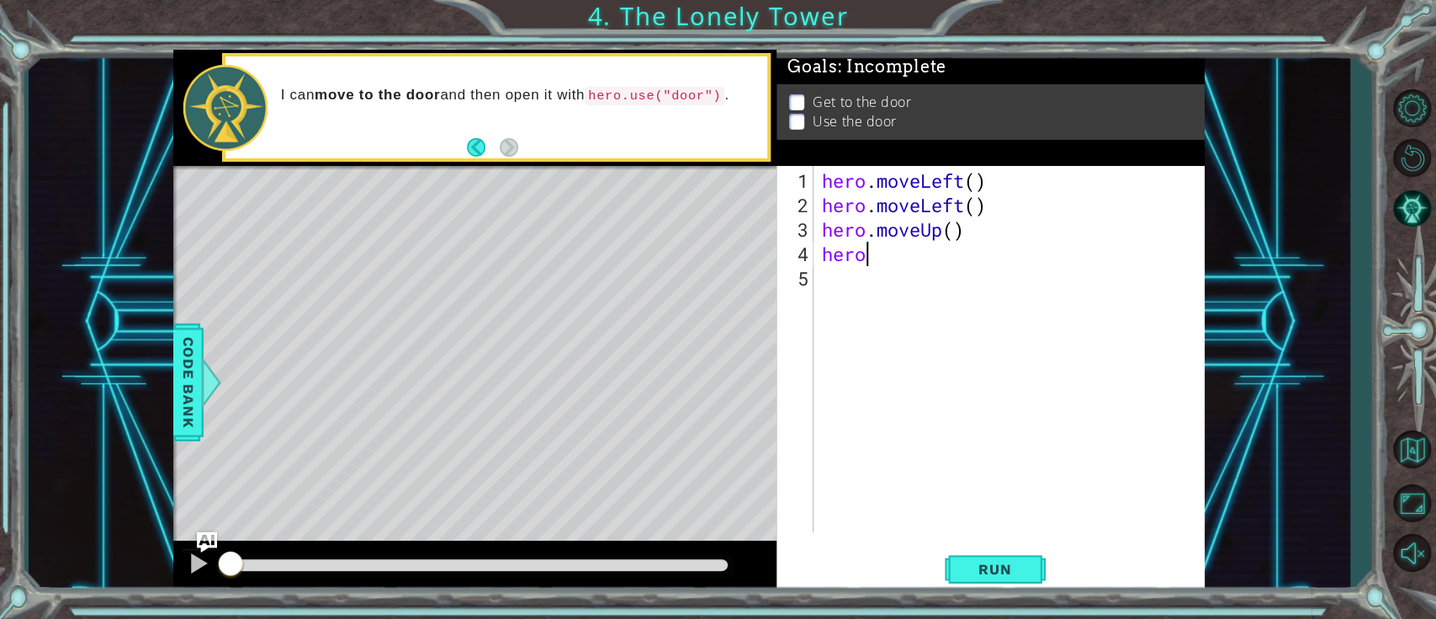
click at [914, 259] on div "hero . moveLeft ( ) hero . moveLeft ( ) hero . moveUp ( ) hero" at bounding box center [1014, 375] width 390 height 415
type textarea "hero."
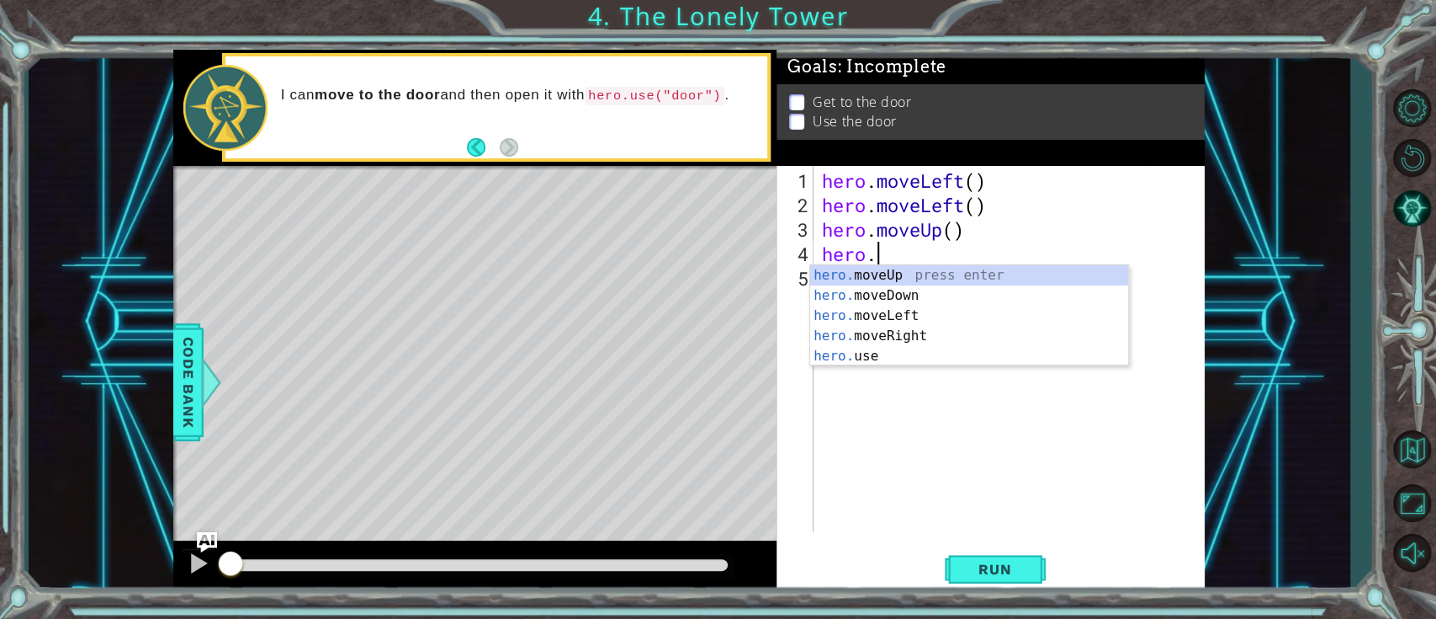
scroll to position [0, 1]
click at [897, 274] on div "hero. moveUp press enter hero. moveDown press enter hero. moveLeft press enter …" at bounding box center [969, 335] width 318 height 141
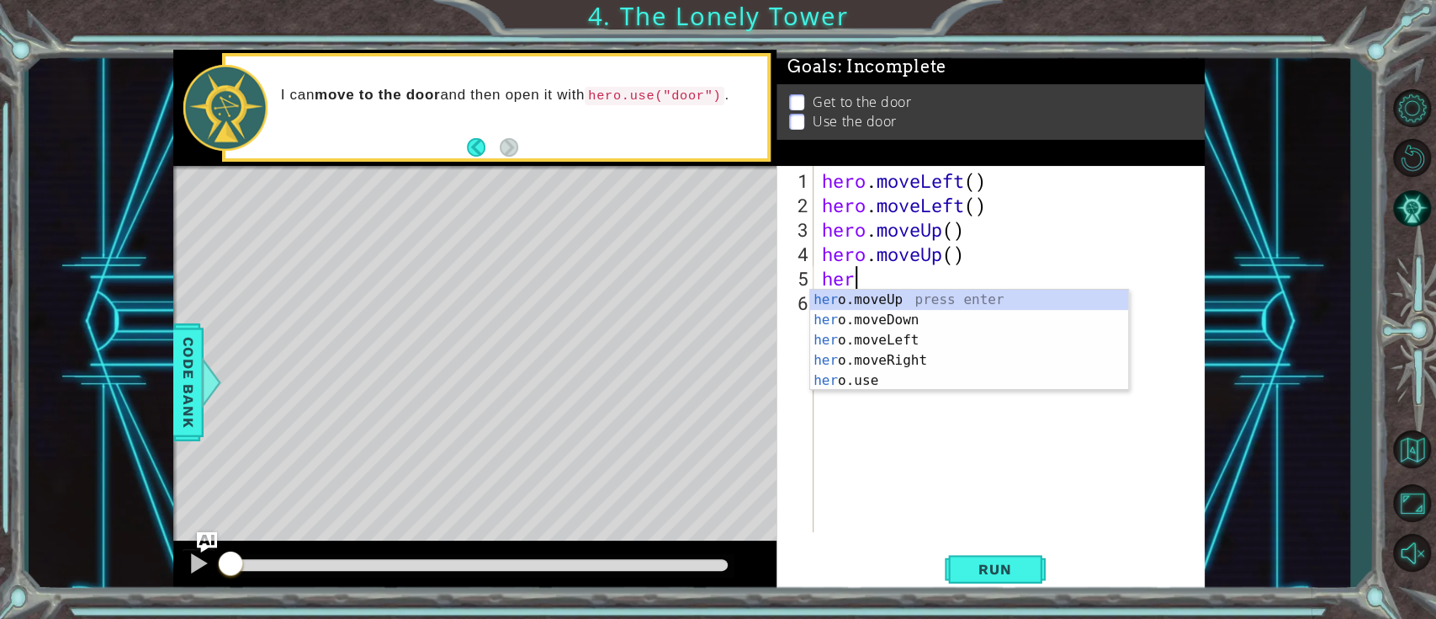
type textarea "hero"
click at [879, 358] on div "hero .moveUp press enter hero .moveDown press enter hero .moveLeft press enter …" at bounding box center [969, 359] width 318 height 141
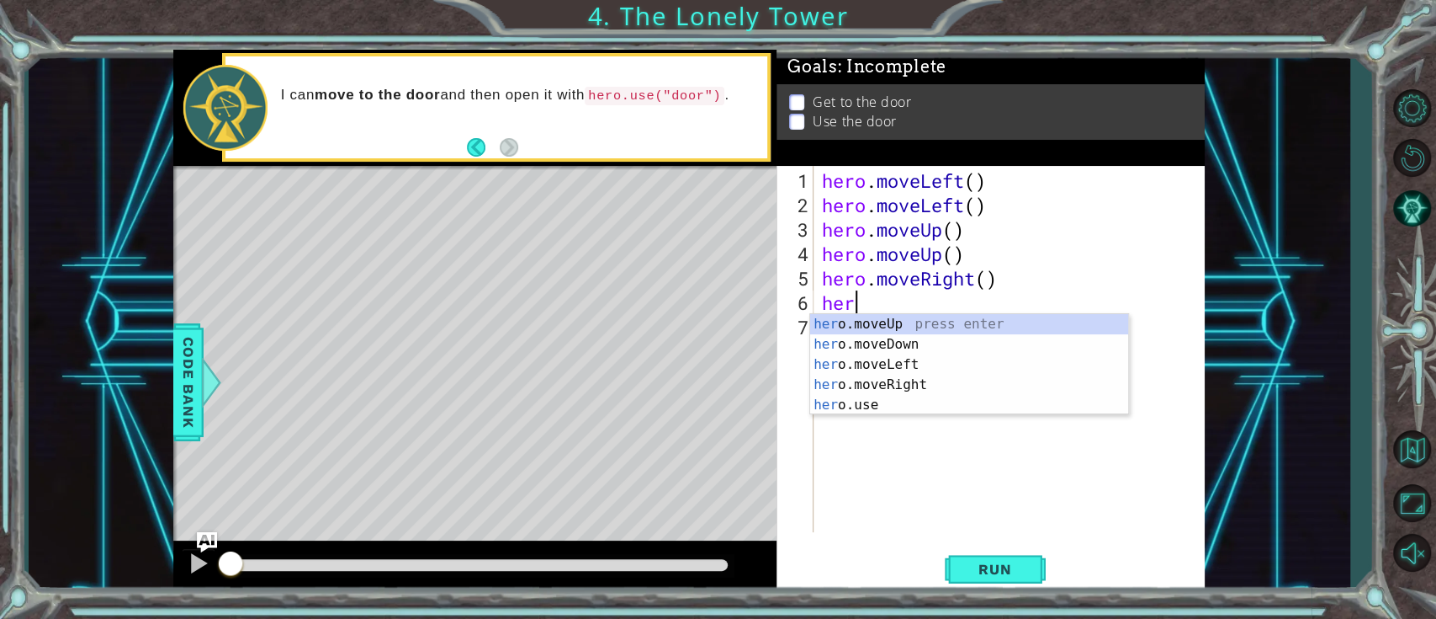
type textarea "hero"
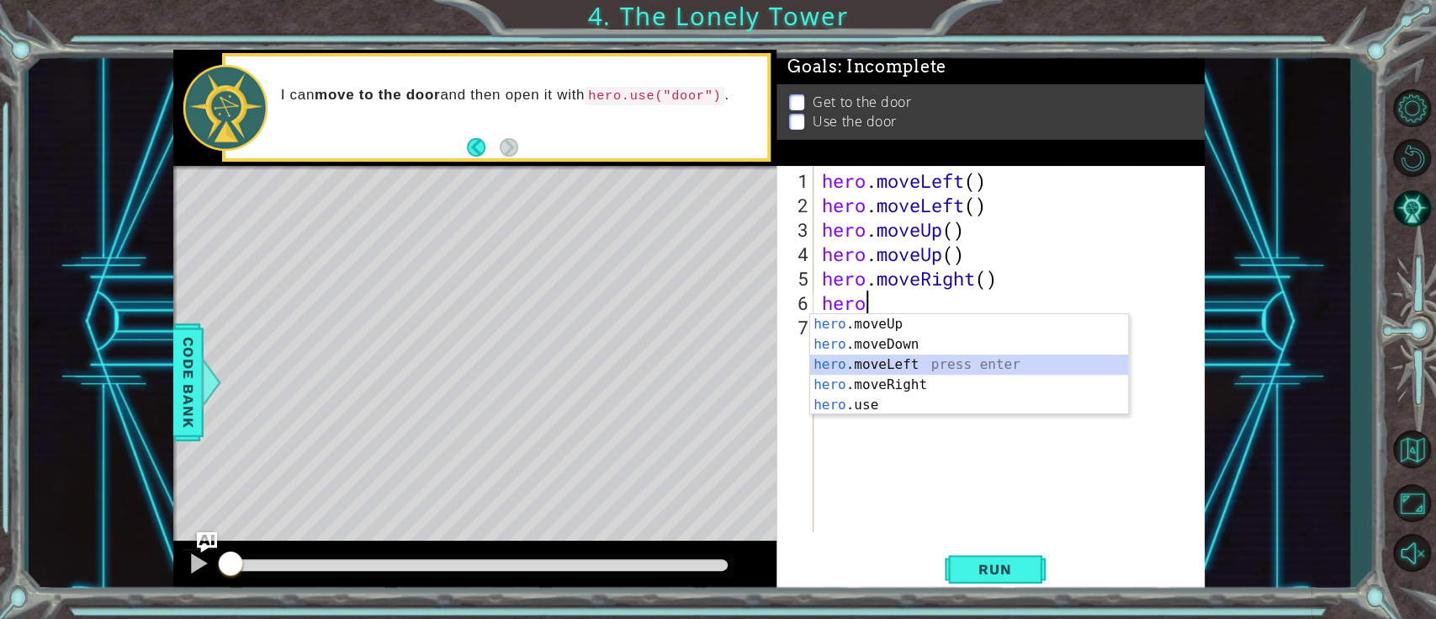
click at [905, 369] on div "hero .moveUp press enter hero .moveDown press enter hero .moveLeft press enter …" at bounding box center [969, 384] width 318 height 141
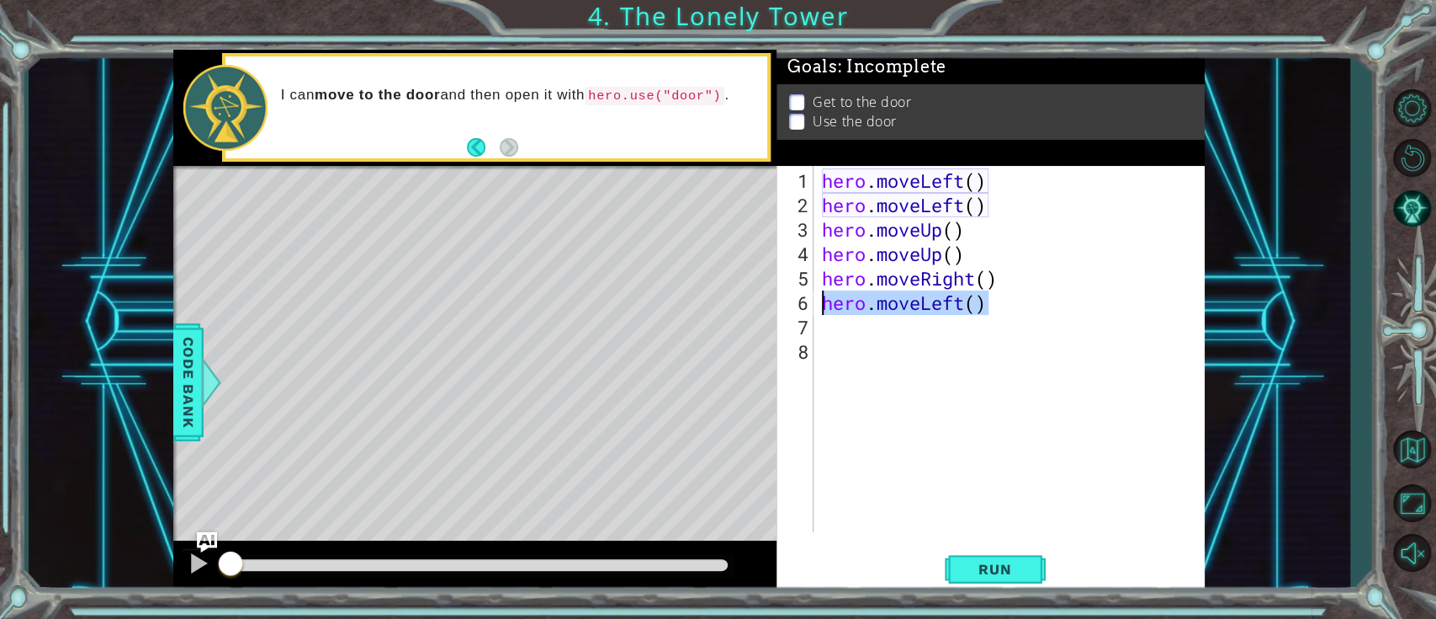
drag, startPoint x: 1001, startPoint y: 301, endPoint x: 826, endPoint y: 309, distance: 174.4
click at [826, 309] on div "hero . moveLeft ( ) hero . moveLeft ( ) hero . moveUp ( ) hero . moveUp ( ) her…" at bounding box center [1014, 375] width 390 height 415
type textarea "hero.moveLeft()"
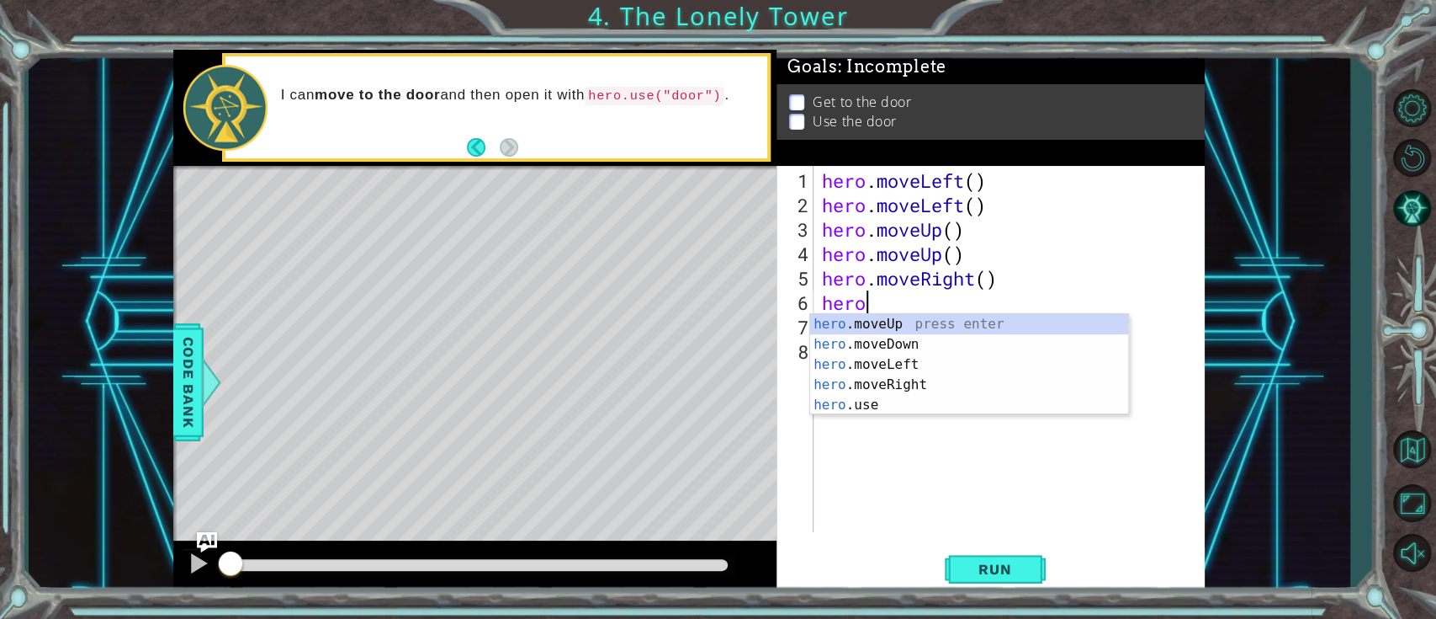
type textarea "hero."
click at [907, 375] on div "hero. moveUp press enter hero. moveDown press enter hero. moveLeft press enter …" at bounding box center [969, 384] width 318 height 141
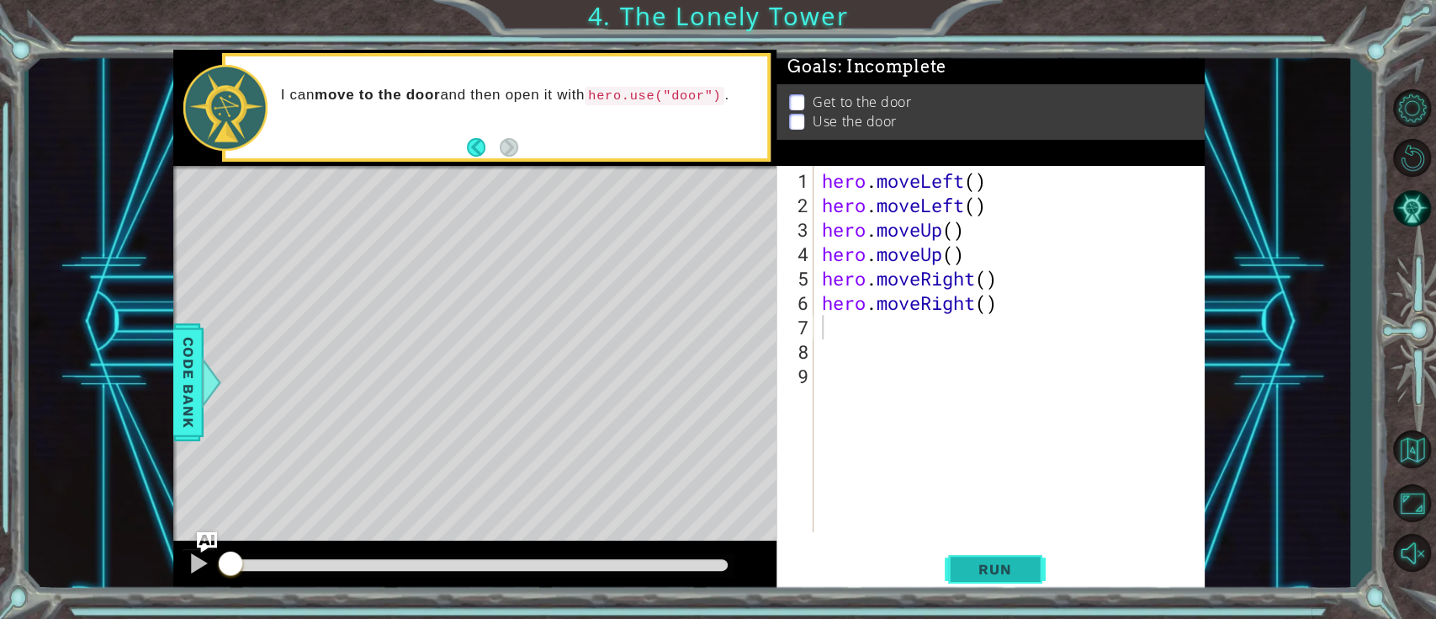
click at [1004, 463] on span "Run" at bounding box center [995, 568] width 66 height 17
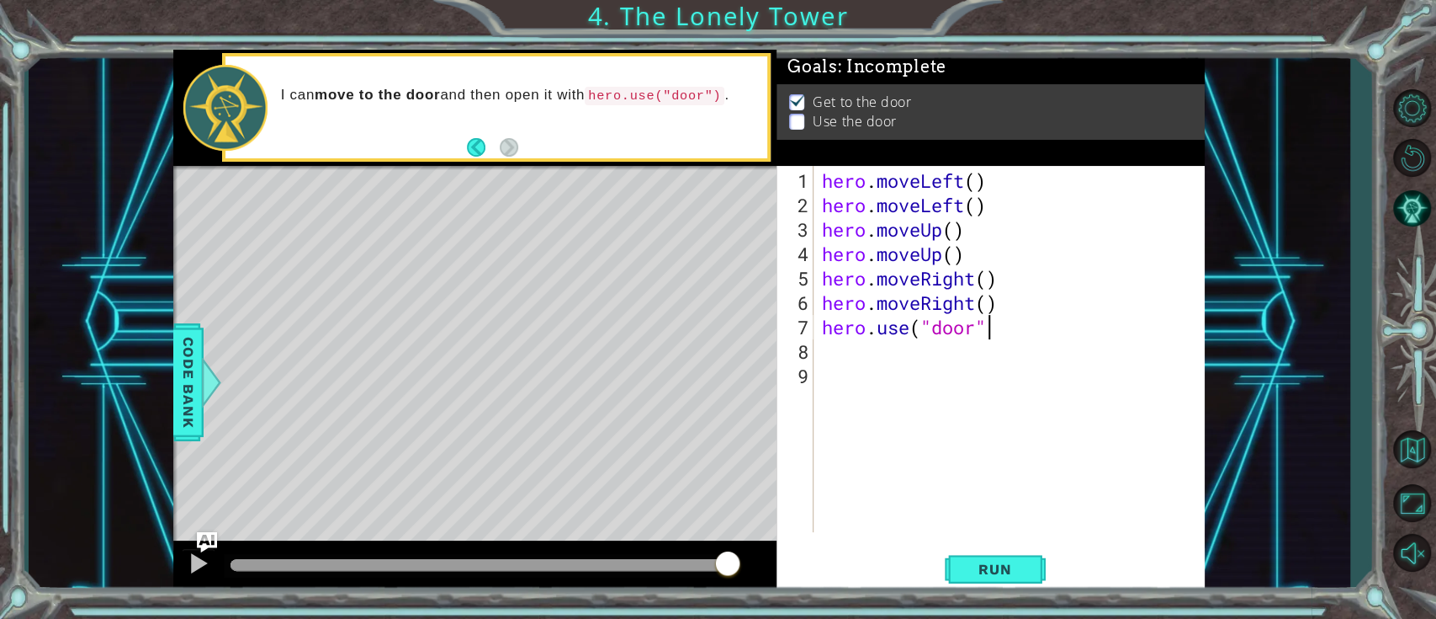
scroll to position [0, 7]
type textarea "hero.use("door")"
click at [983, 463] on span "Run" at bounding box center [995, 568] width 66 height 17
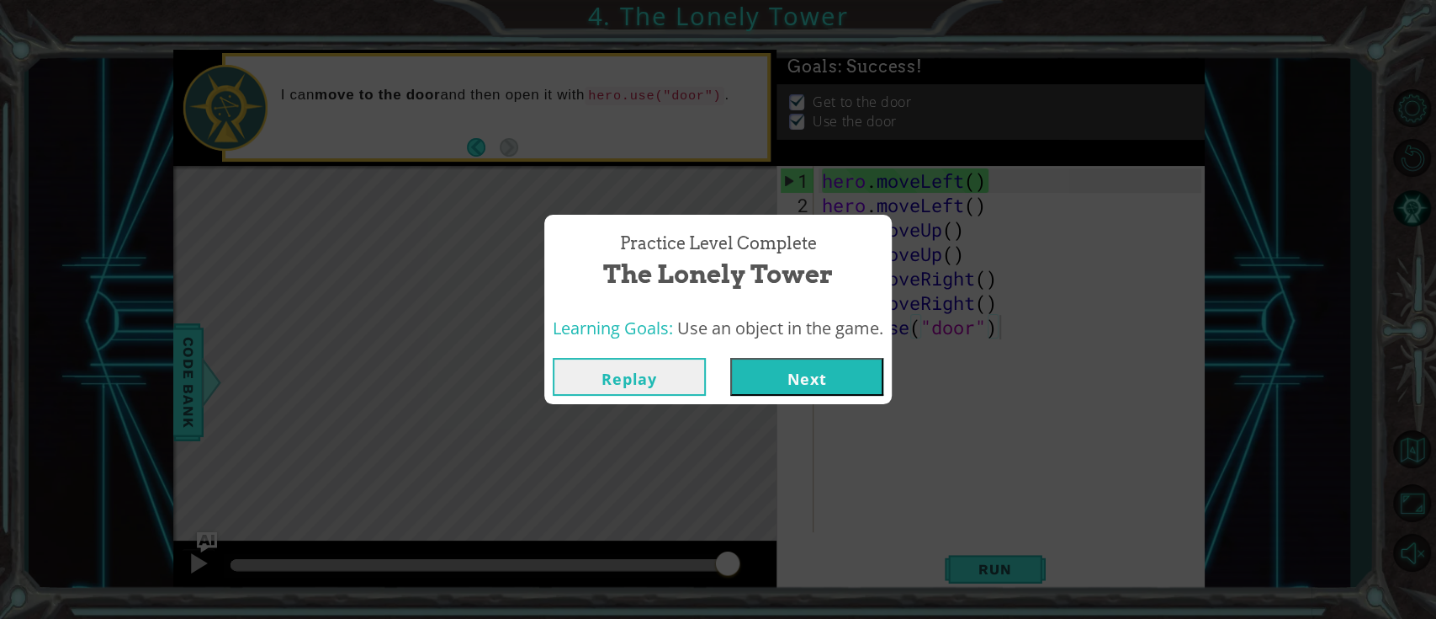
click at [841, 362] on button "Next" at bounding box center [806, 377] width 153 height 38
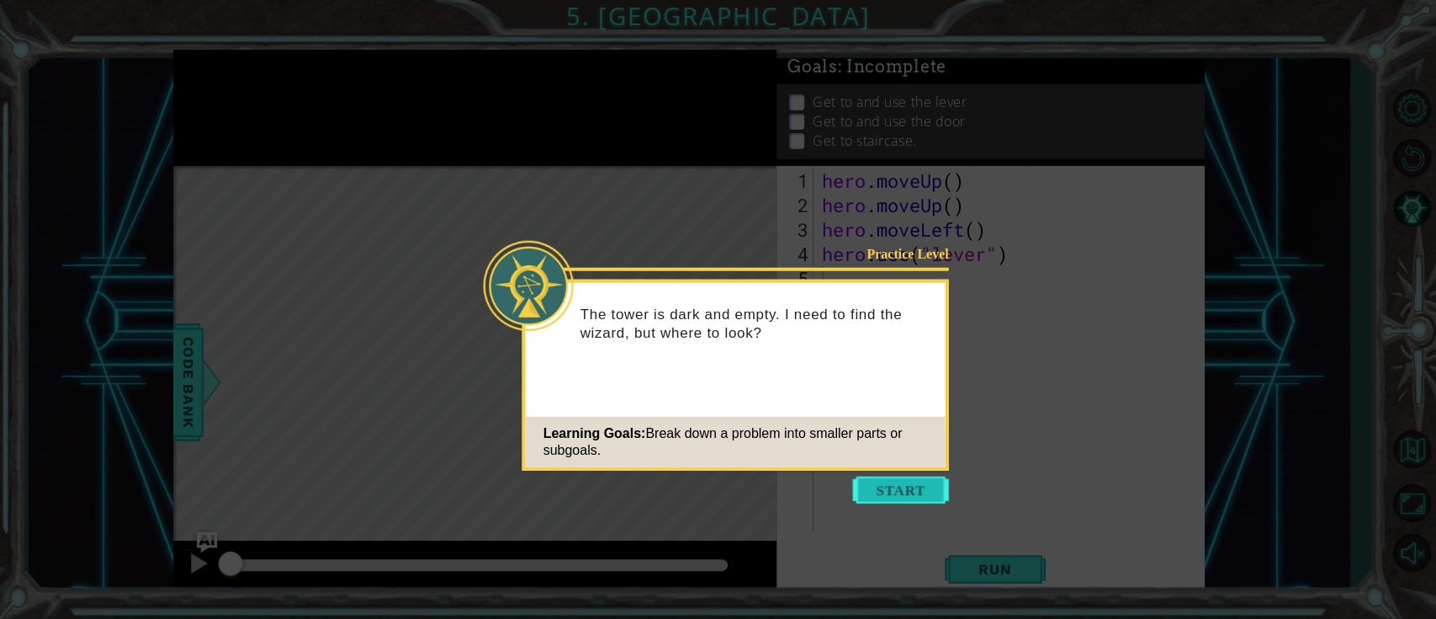
click at [889, 463] on button "Start" at bounding box center [901, 489] width 96 height 27
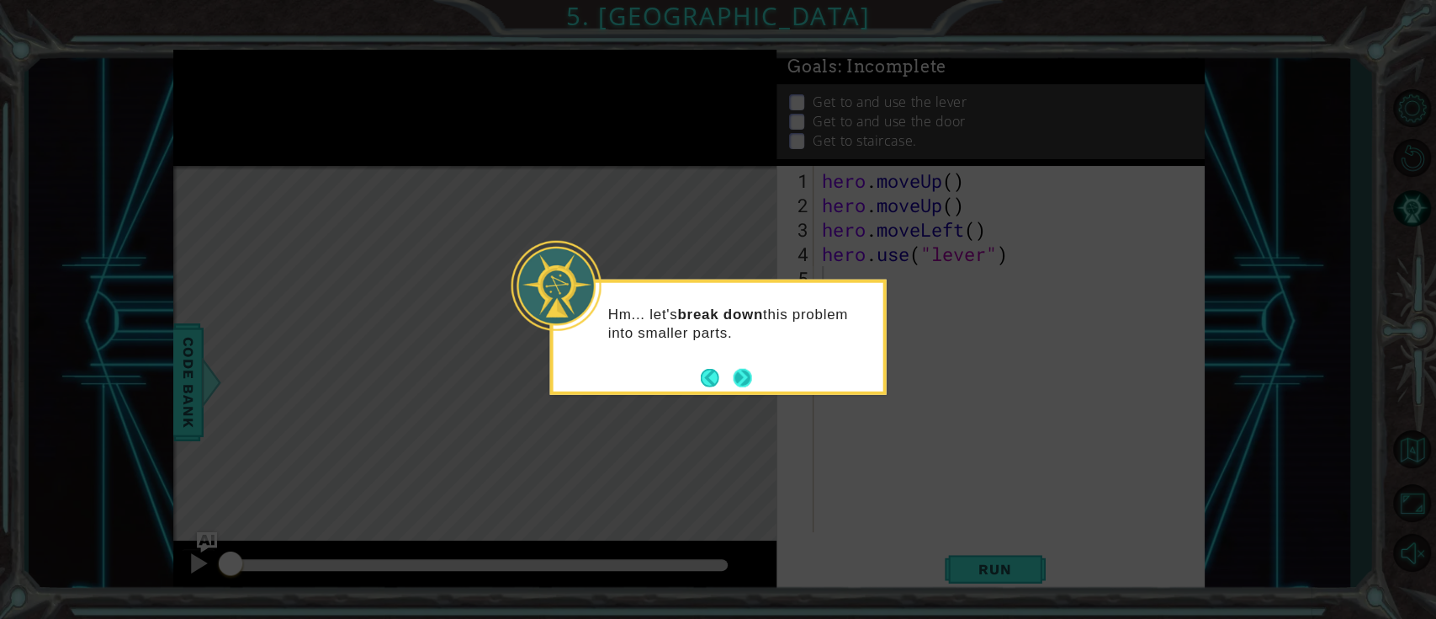
click at [747, 372] on button "Next" at bounding box center [743, 377] width 19 height 19
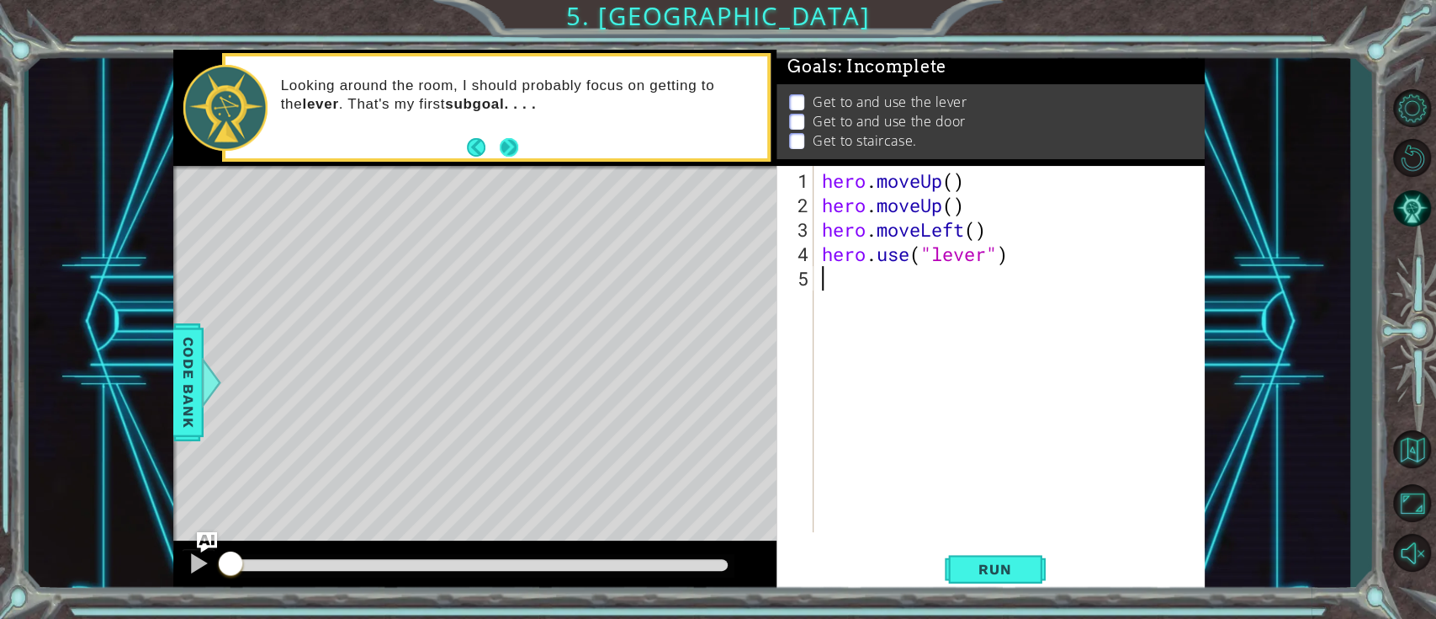
click at [515, 141] on button "Next" at bounding box center [508, 146] width 19 height 19
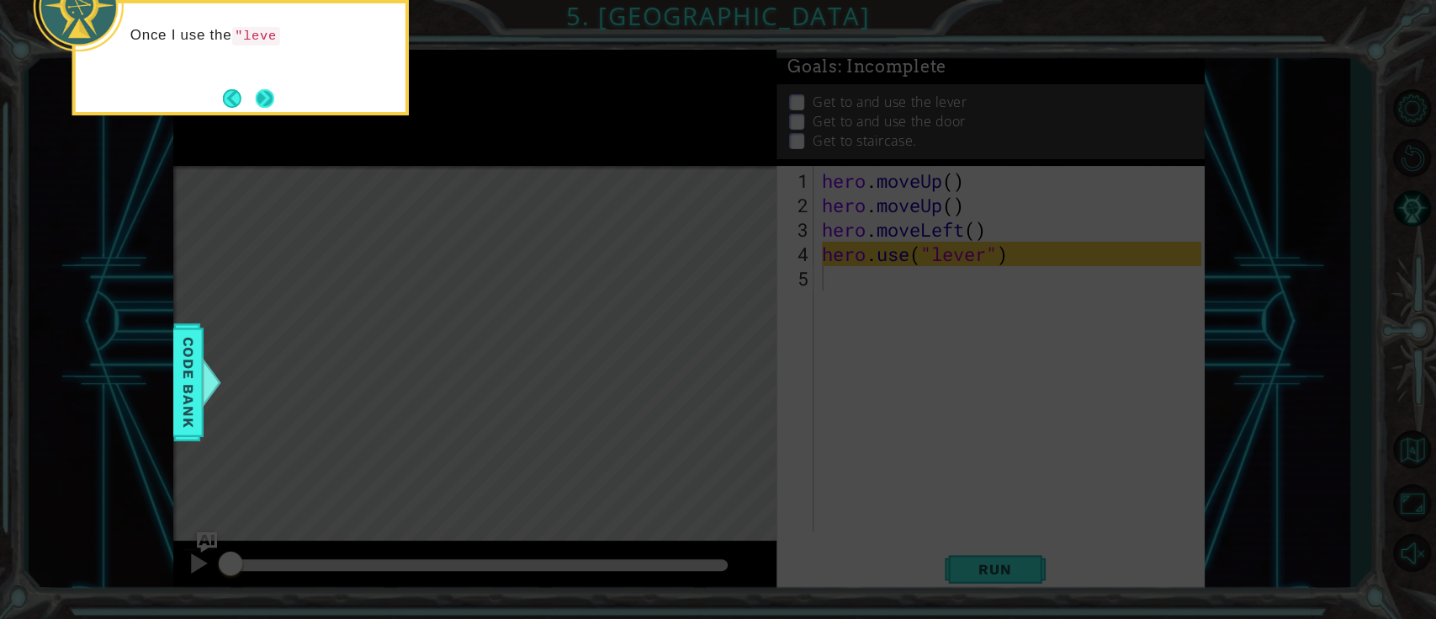
click at [271, 100] on button "Next" at bounding box center [265, 98] width 19 height 19
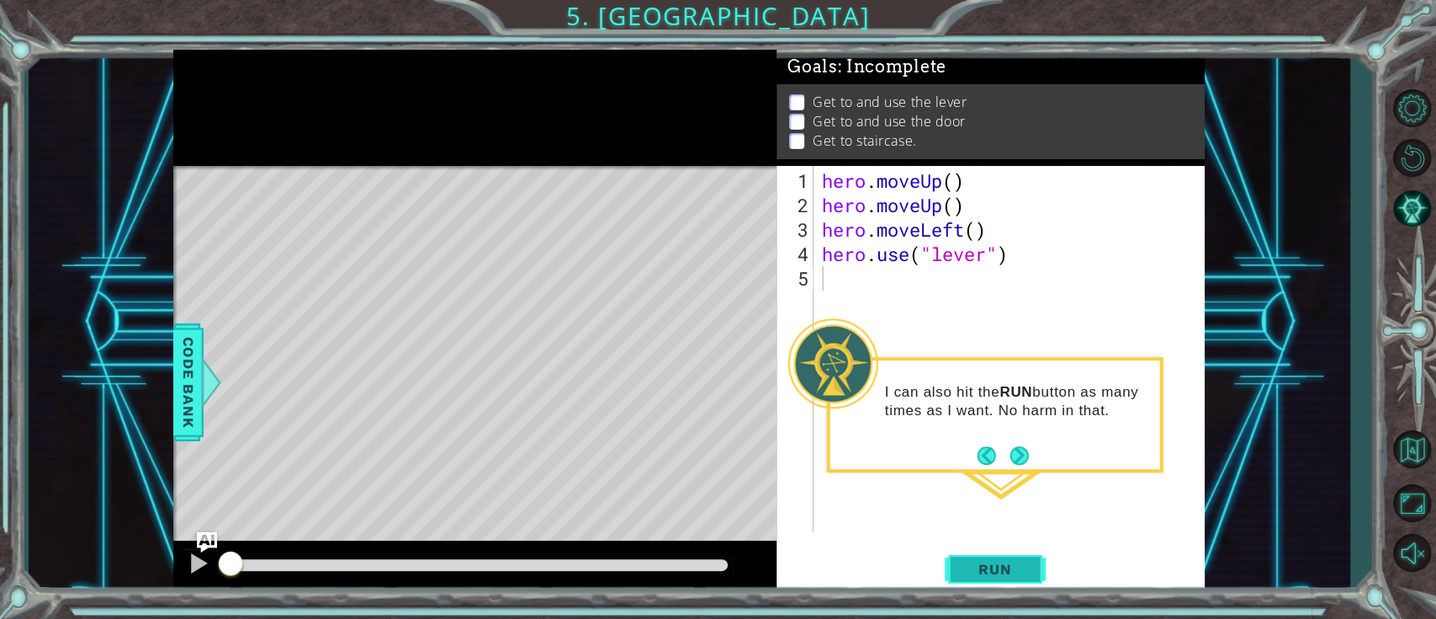
click at [992, 463] on span "Run" at bounding box center [995, 568] width 66 height 17
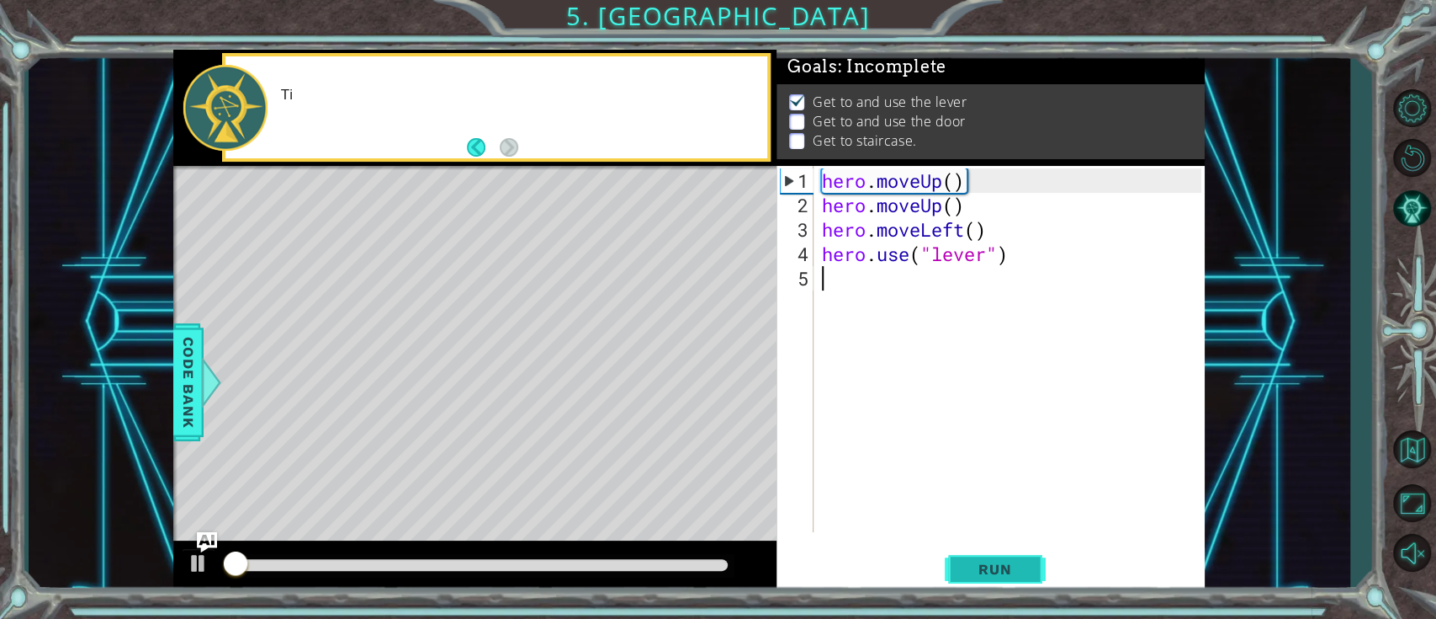
scroll to position [11, 0]
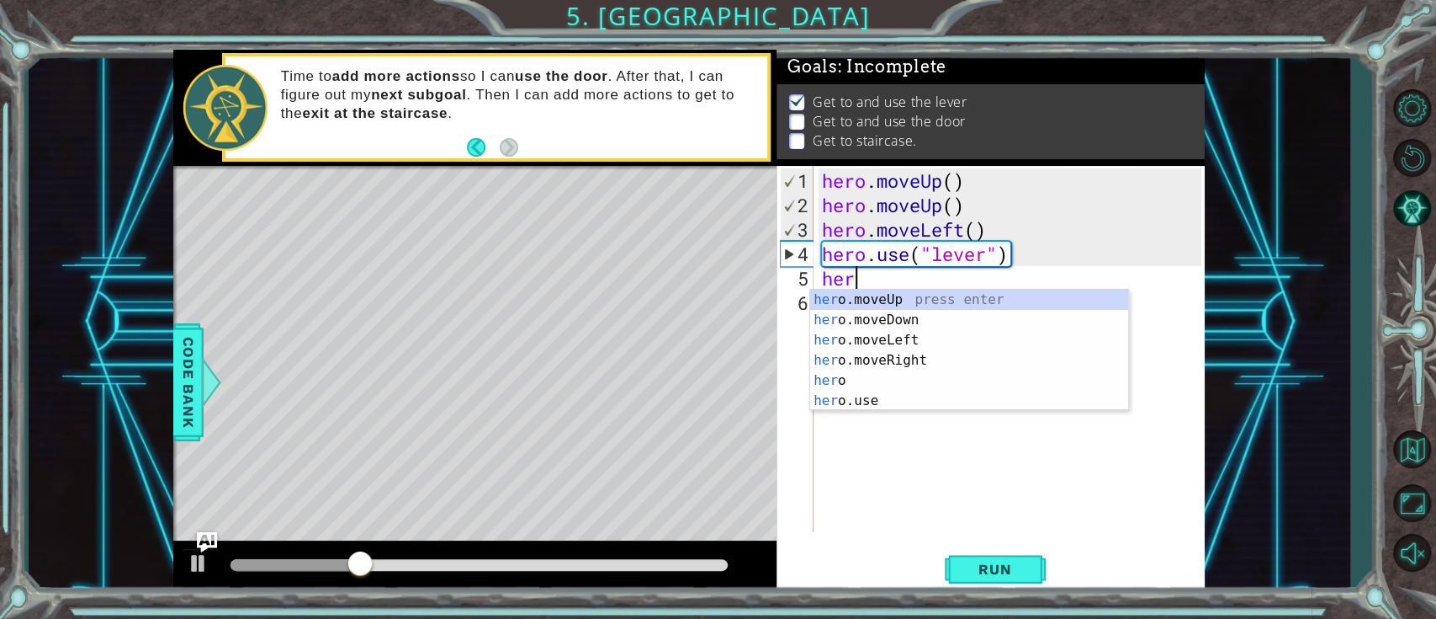
type textarea "hero"
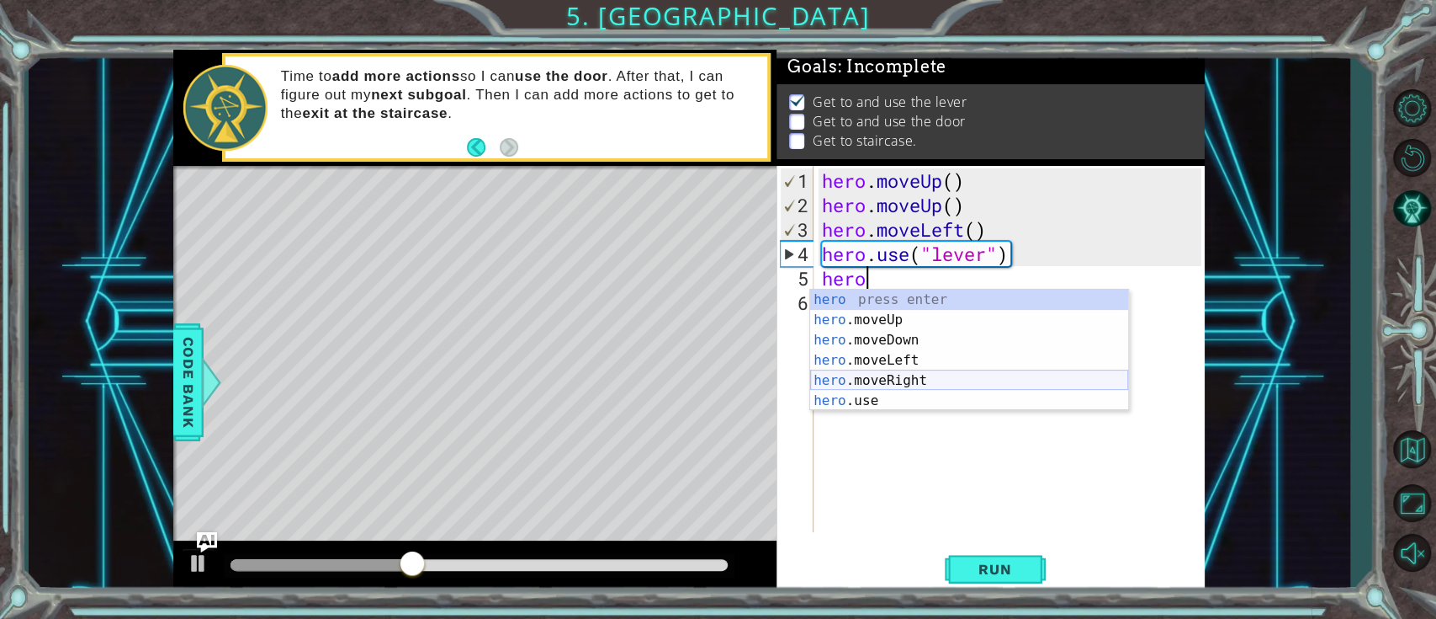
click at [977, 382] on div "hero press enter hero .moveUp press enter hero .moveDown press enter hero .move…" at bounding box center [969, 370] width 318 height 162
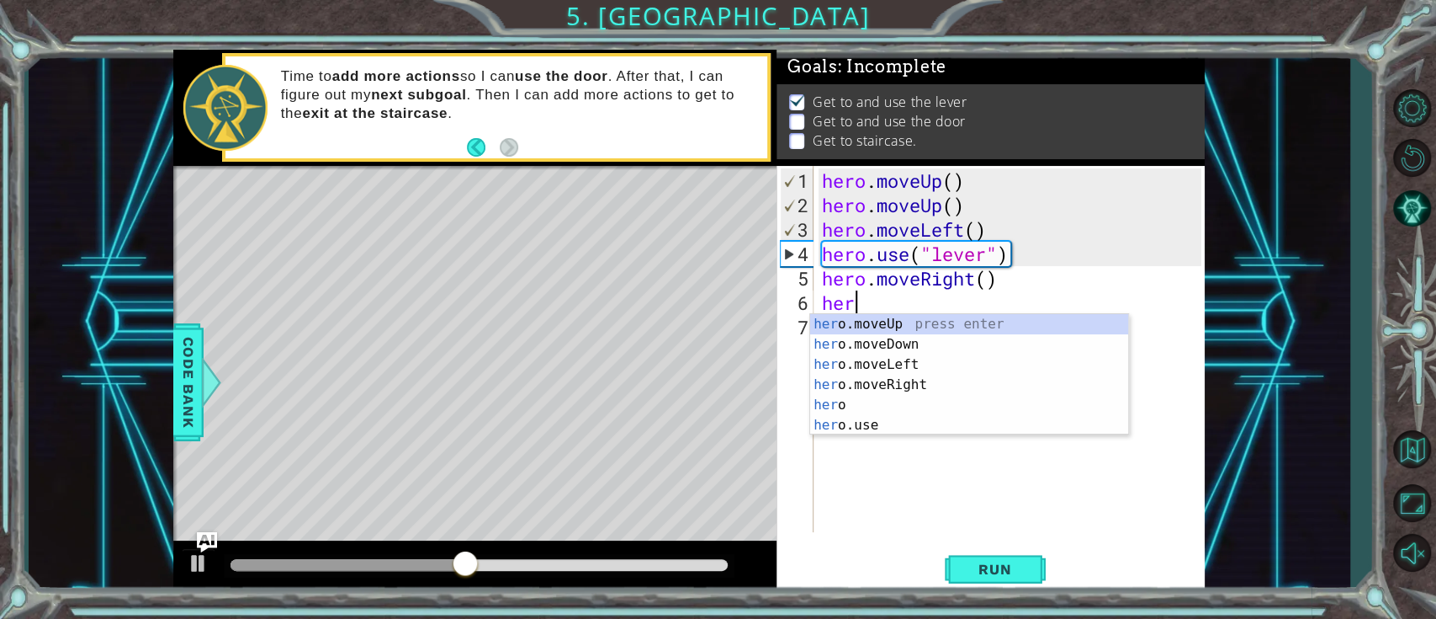
type textarea "hero"
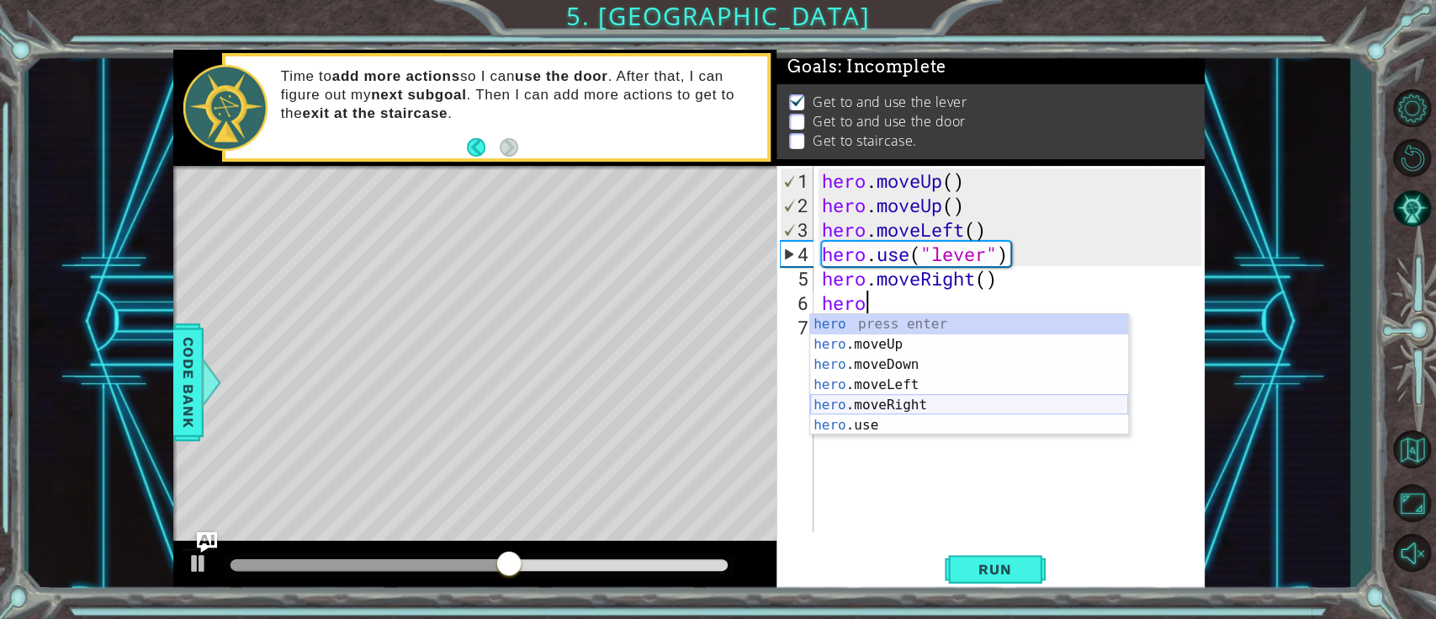
click at [900, 401] on div "hero press enter hero .moveUp press enter hero .moveDown press enter hero .move…" at bounding box center [969, 395] width 318 height 162
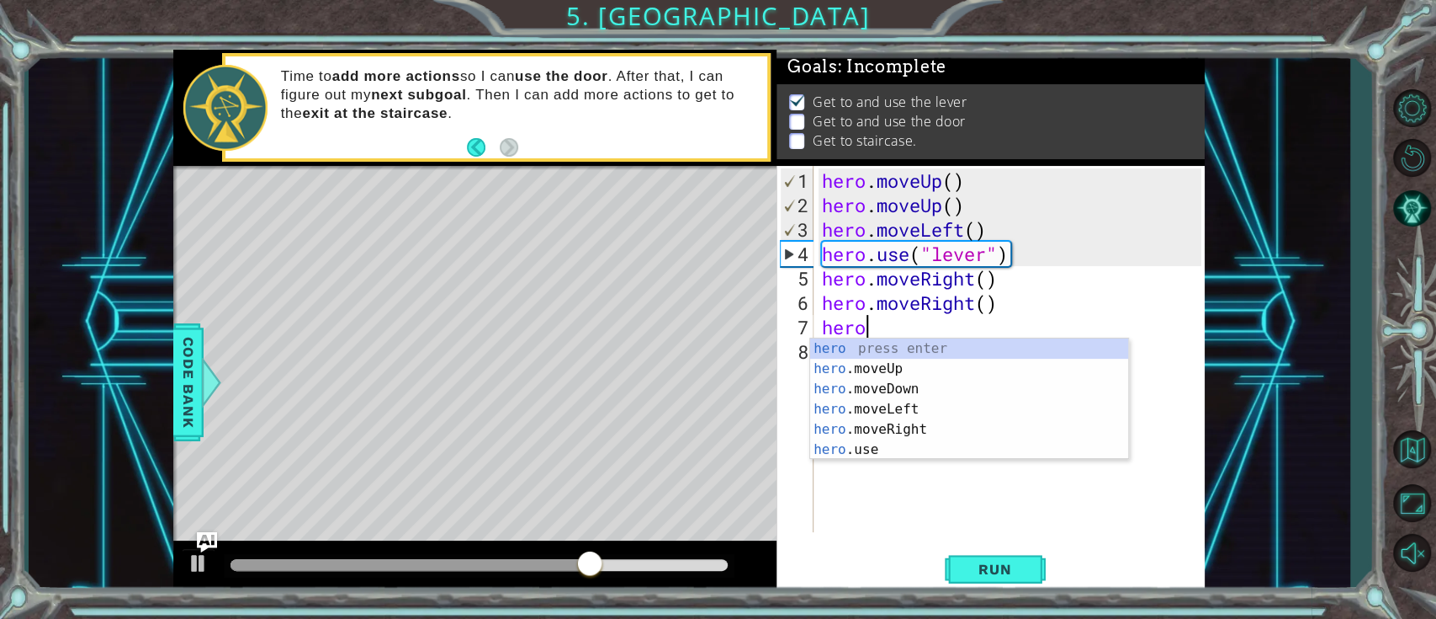
type textarea "hero."
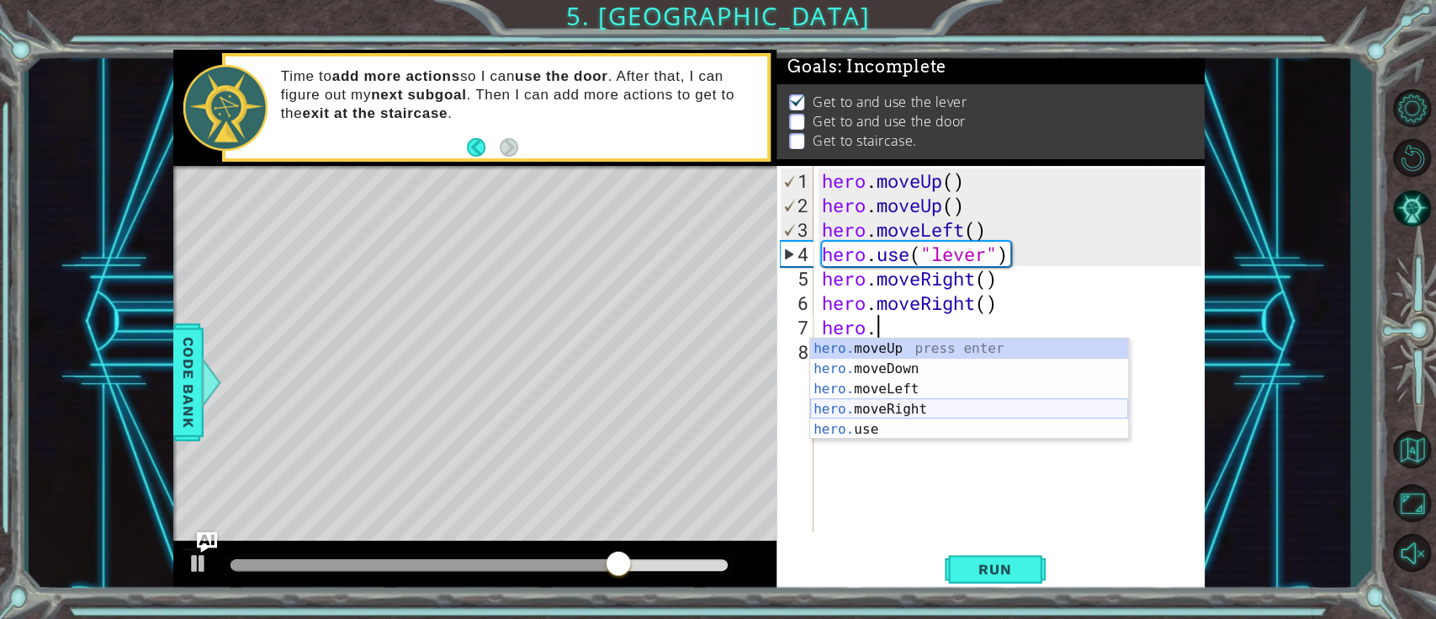
click at [935, 410] on div "hero. moveUp press enter hero. moveDown press enter hero. moveLeft press enter …" at bounding box center [969, 408] width 318 height 141
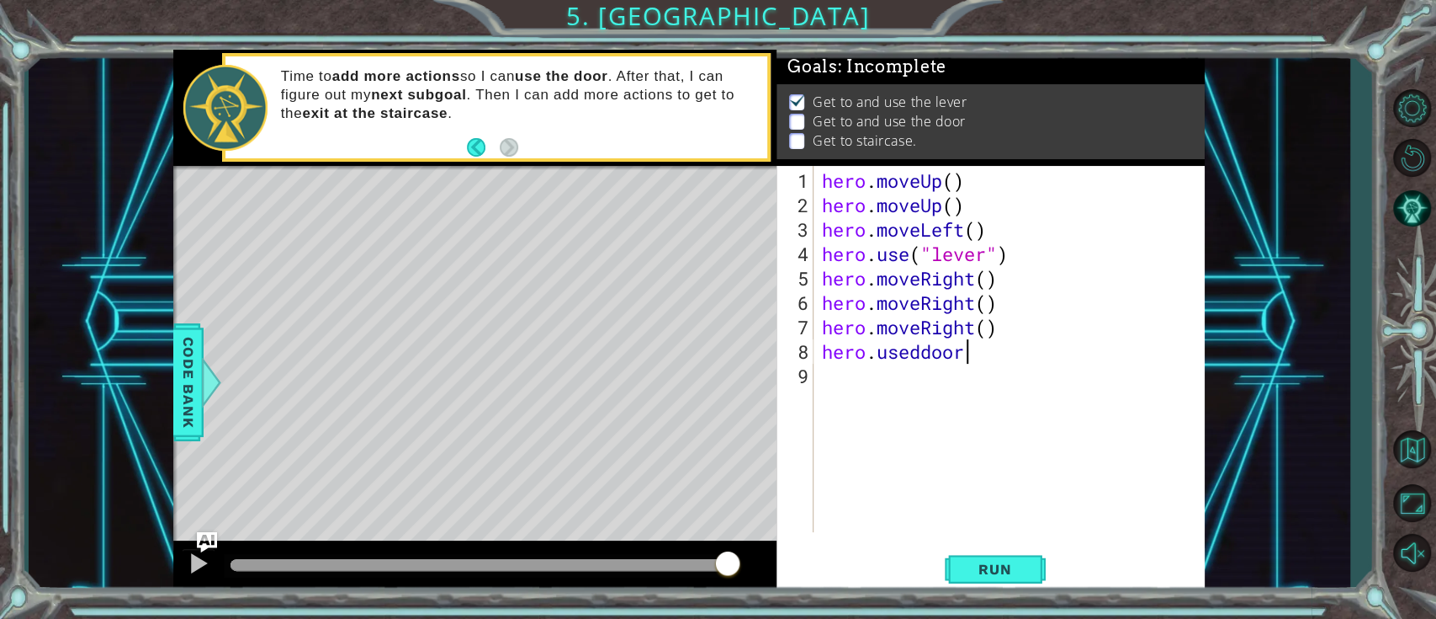
scroll to position [0, 6]
click at [179, 367] on span "Code Bank" at bounding box center [188, 382] width 27 height 103
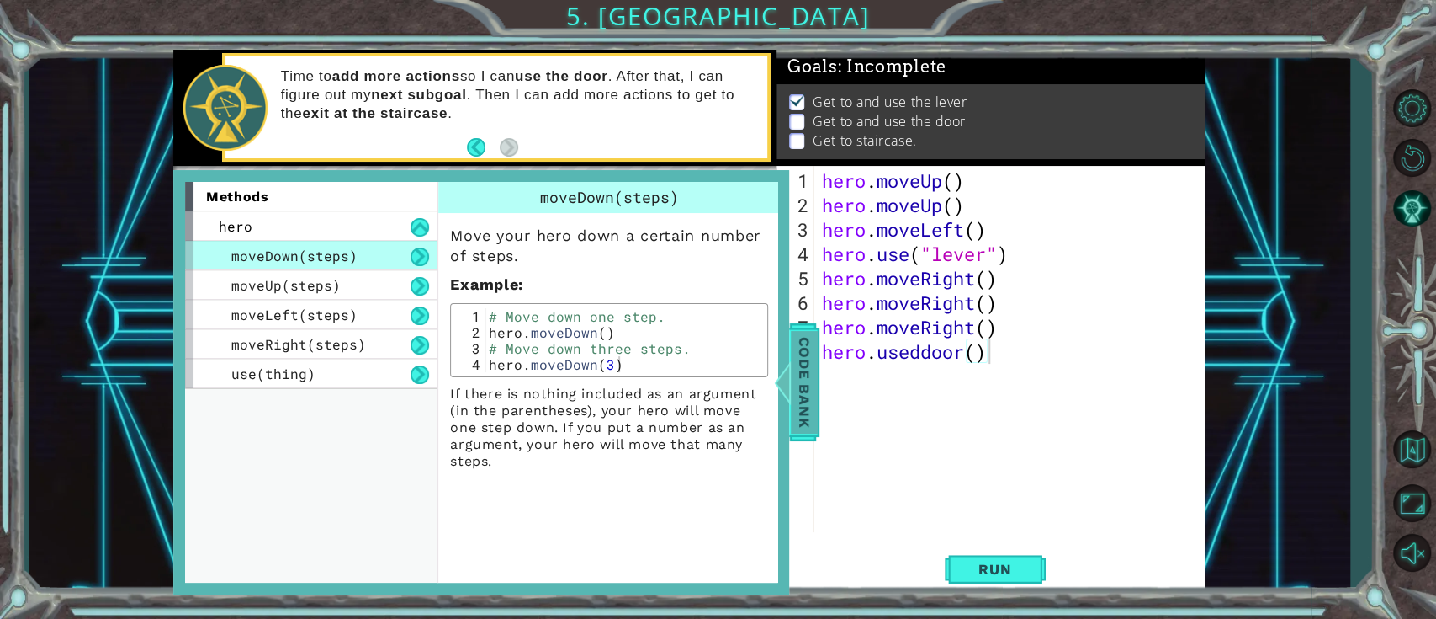
click at [794, 376] on span "Code Bank" at bounding box center [804, 382] width 27 height 103
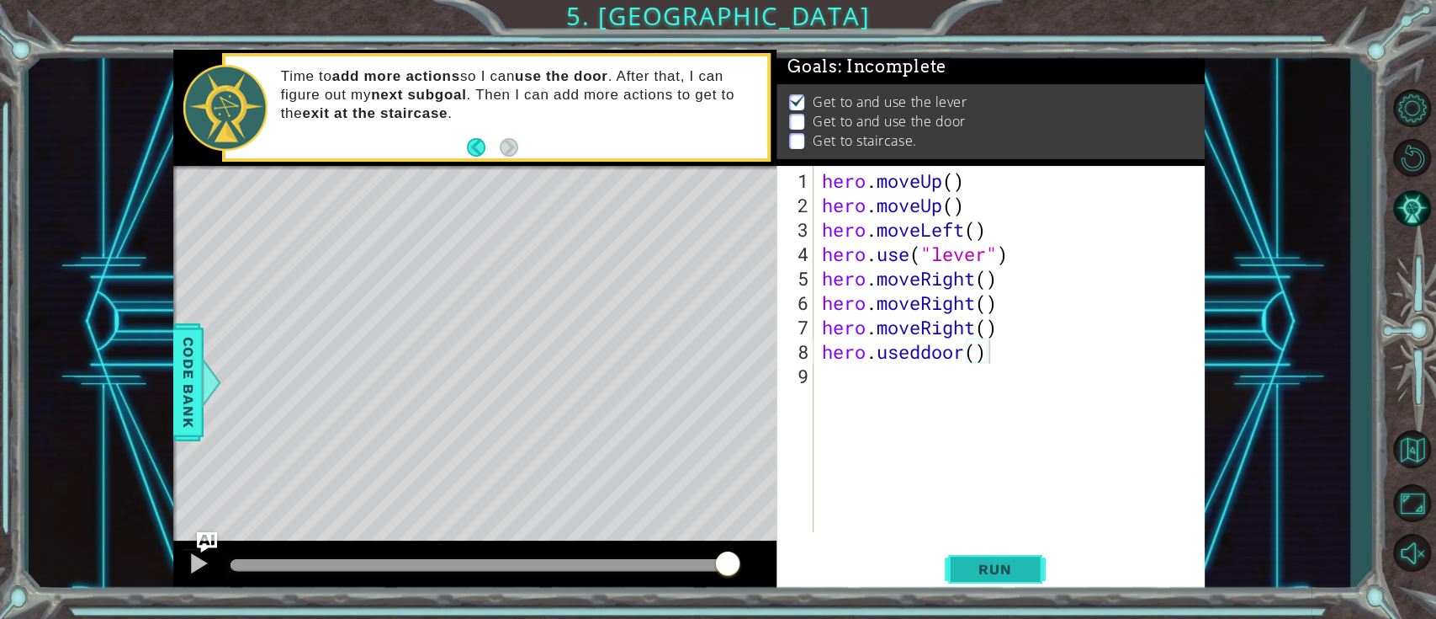
click at [992, 463] on button "Run" at bounding box center [995, 569] width 101 height 43
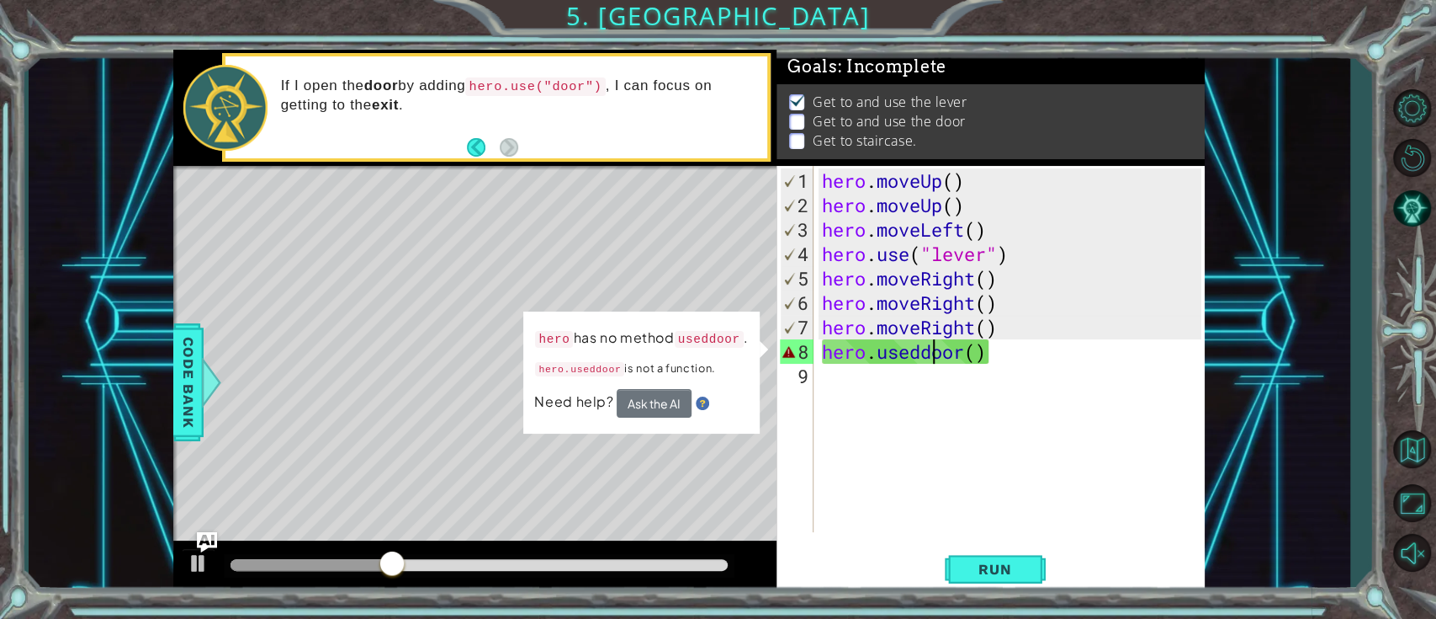
click at [929, 352] on div "hero . moveUp ( ) hero . moveUp ( ) hero . moveLeft ( ) hero . use ( "lever" ) …" at bounding box center [1014, 375] width 390 height 415
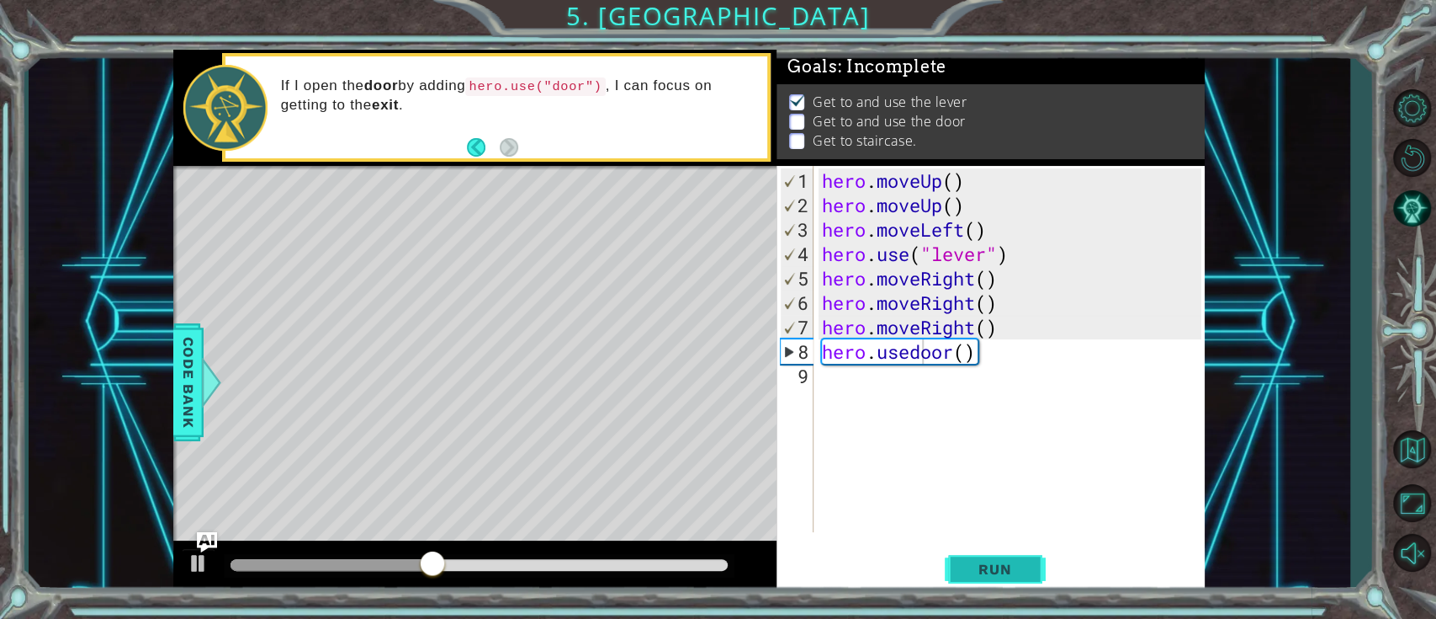
click at [1002, 463] on span "Run" at bounding box center [995, 568] width 66 height 17
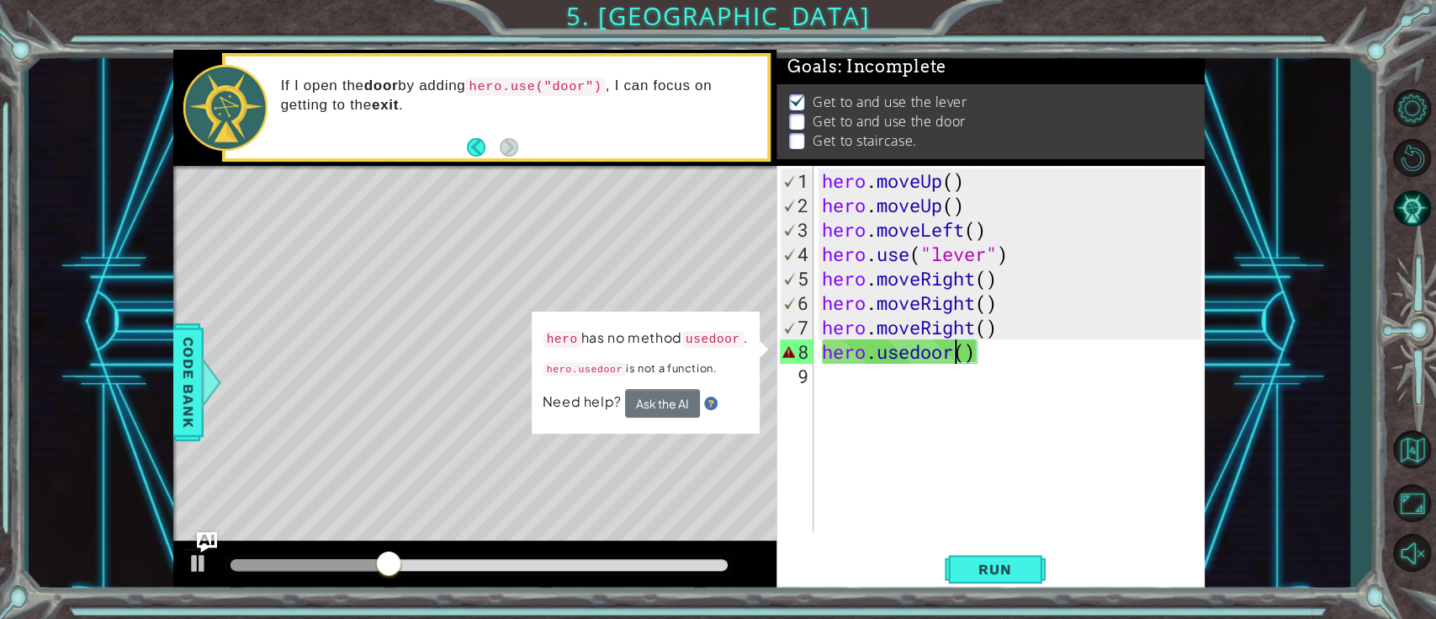
click at [954, 352] on div "hero . moveUp ( ) hero . moveUp ( ) hero . moveLeft ( ) hero . use ( "lever" ) …" at bounding box center [1014, 375] width 390 height 415
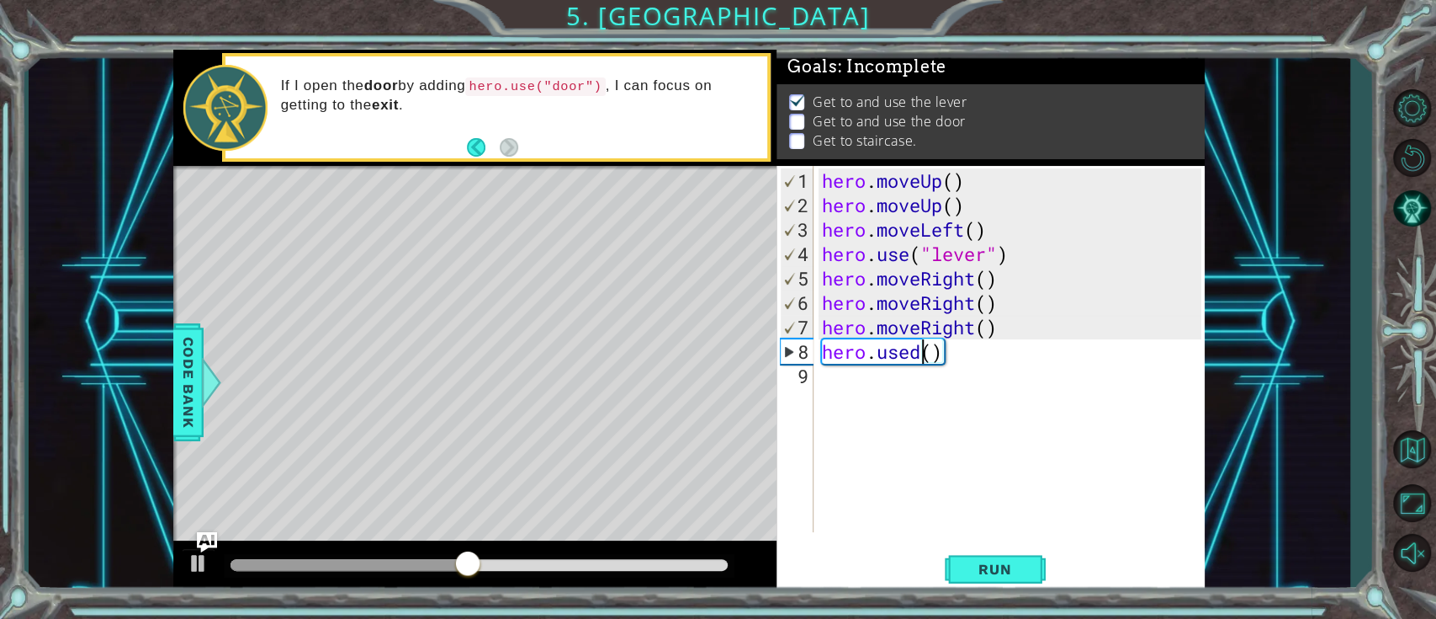
scroll to position [0, 4]
click at [921, 344] on div "hero . moveUp ( ) hero . moveUp ( ) hero . moveLeft ( ) hero . use ( "lever" ) …" at bounding box center [1014, 375] width 390 height 415
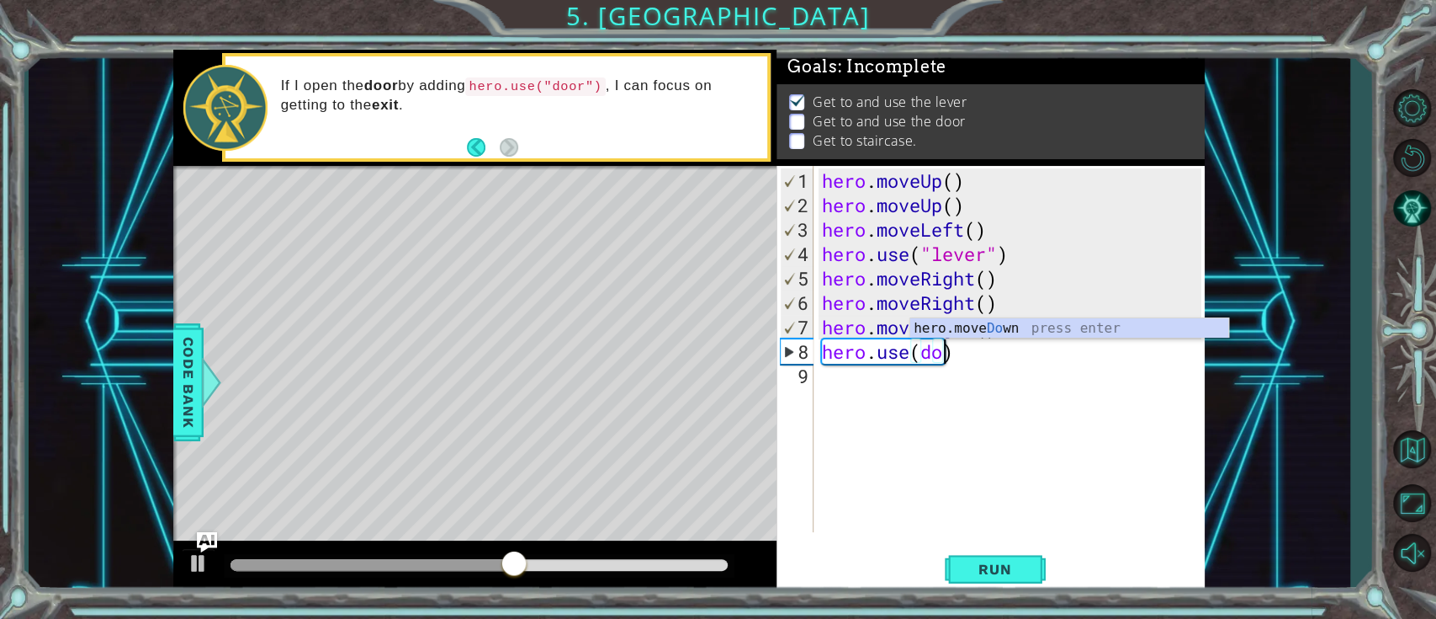
scroll to position [0, 5]
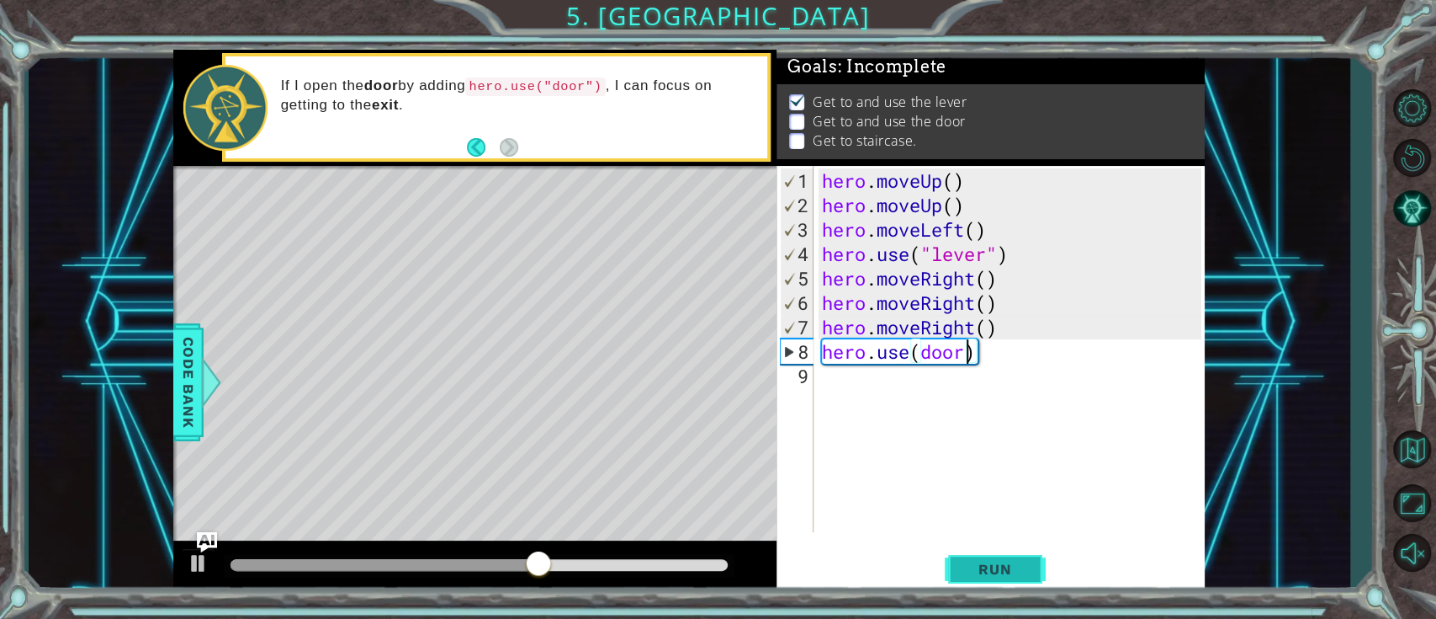
click at [1031, 463] on button "Run" at bounding box center [995, 569] width 101 height 43
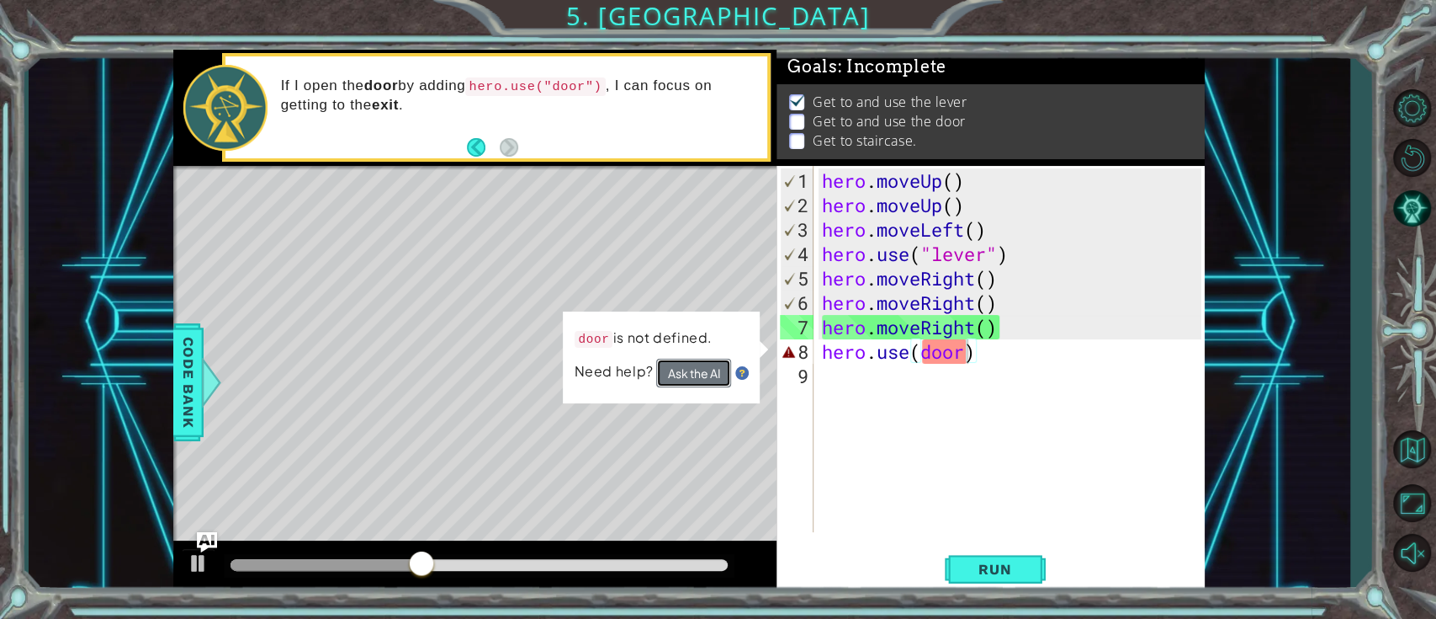
click at [707, 368] on button "Ask the AI" at bounding box center [693, 372] width 75 height 29
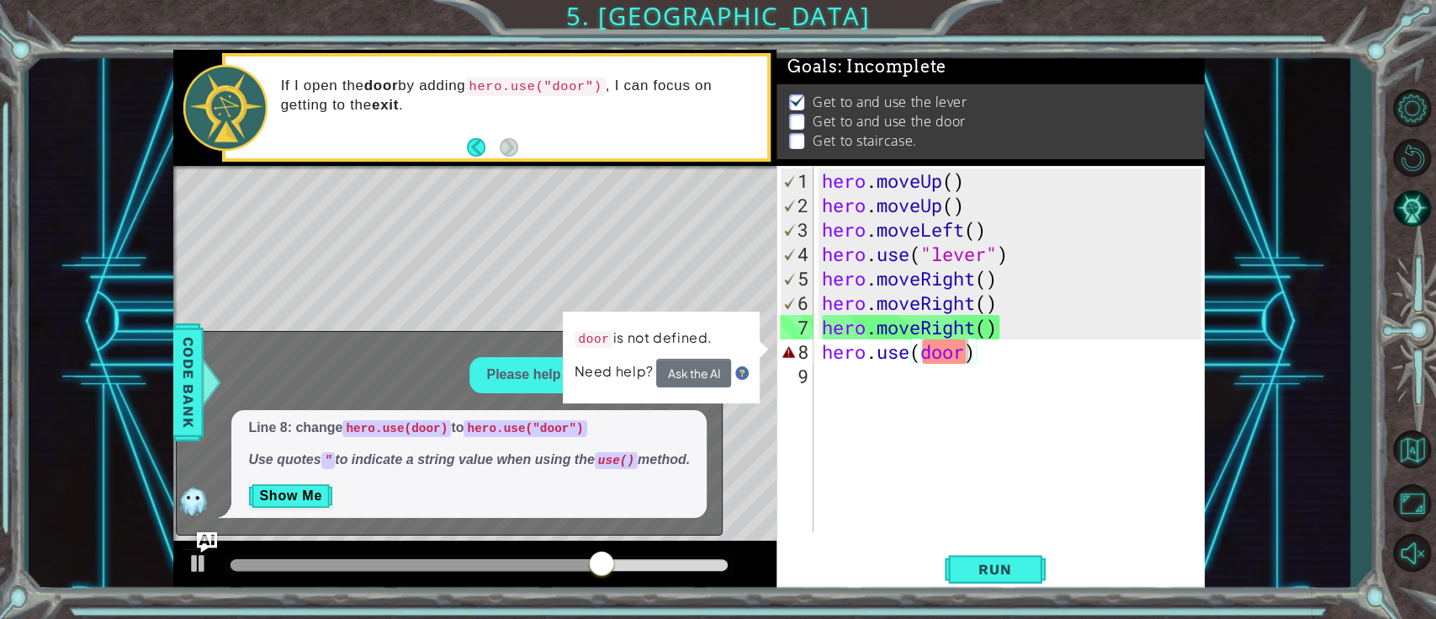
click at [1064, 147] on div "1 2 3 4 5 6 7 8 9 hero . moveUp ( ) hero . moveUp ( ) hero . moveLeft ( ) hero …" at bounding box center [689, 322] width 1321 height 544
click at [881, 350] on div "hero . moveUp ( ) hero . moveUp ( ) hero . moveLeft ( ) hero . use ( "lever" ) …" at bounding box center [1014, 375] width 390 height 415
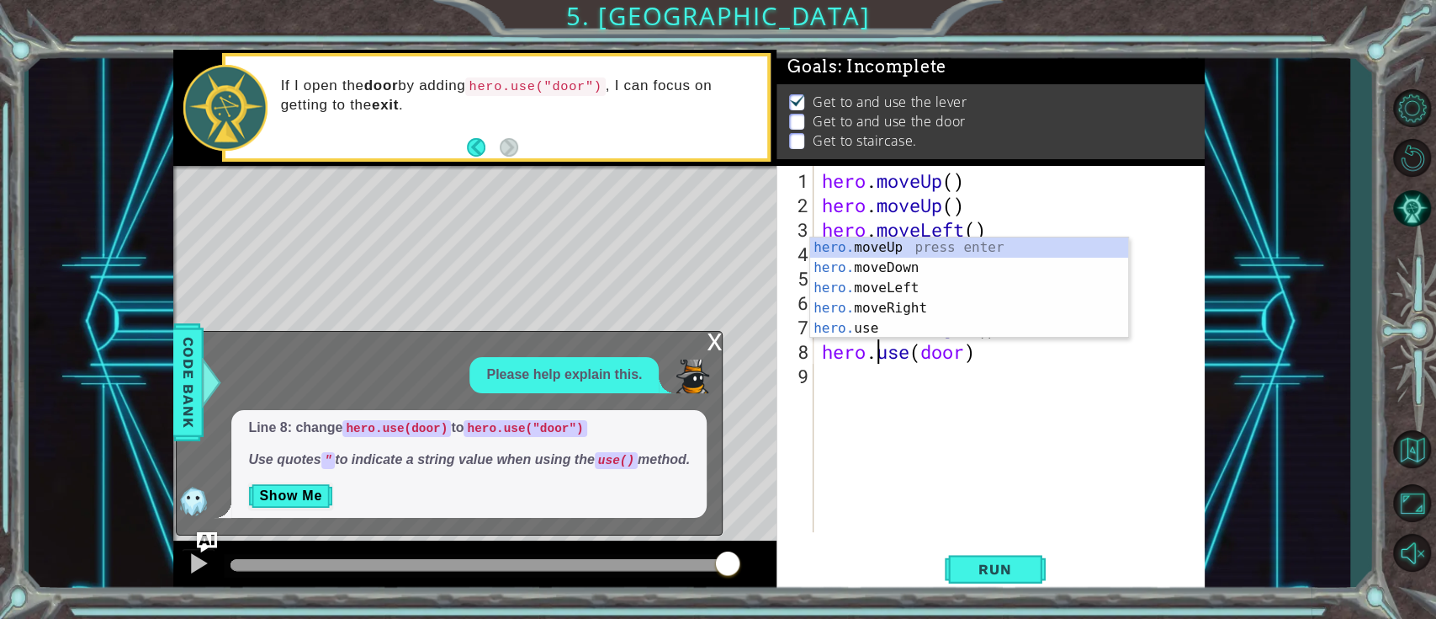
click at [916, 346] on div "hero . moveUp ( ) hero . moveUp ( ) hero . moveLeft ( ) hero . use ( "lever" ) …" at bounding box center [1014, 375] width 390 height 415
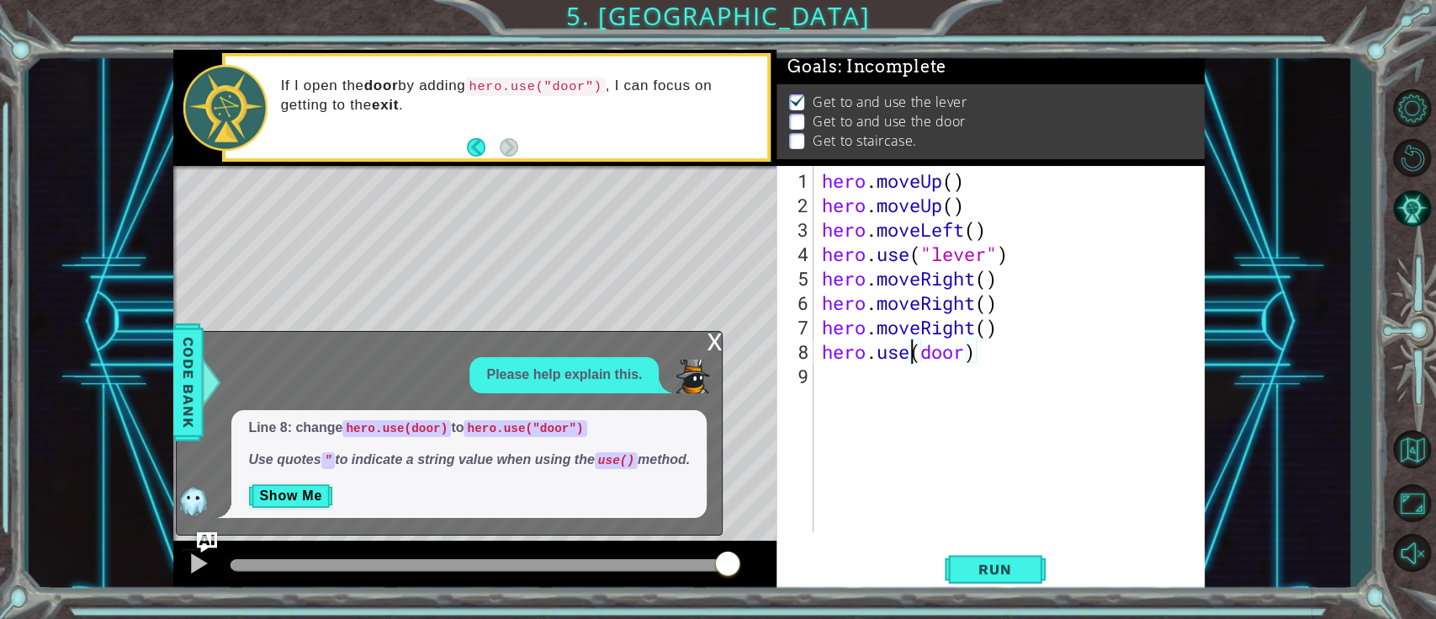
click at [926, 352] on div "hero . moveUp ( ) hero . moveUp ( ) hero . moveLeft ( ) hero . use ( "lever" ) …" at bounding box center [1014, 375] width 390 height 415
type textarea "hero.use("door")"
click at [1044, 463] on button "Run" at bounding box center [995, 569] width 101 height 43
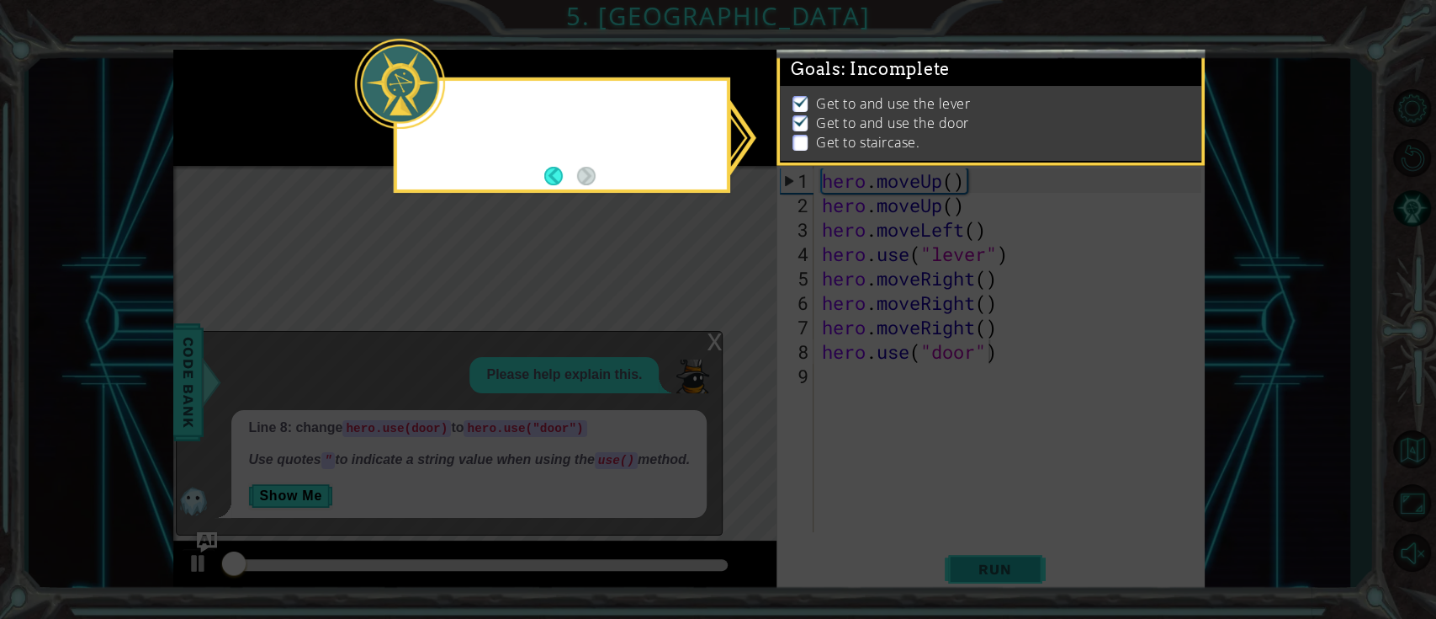
scroll to position [11, 0]
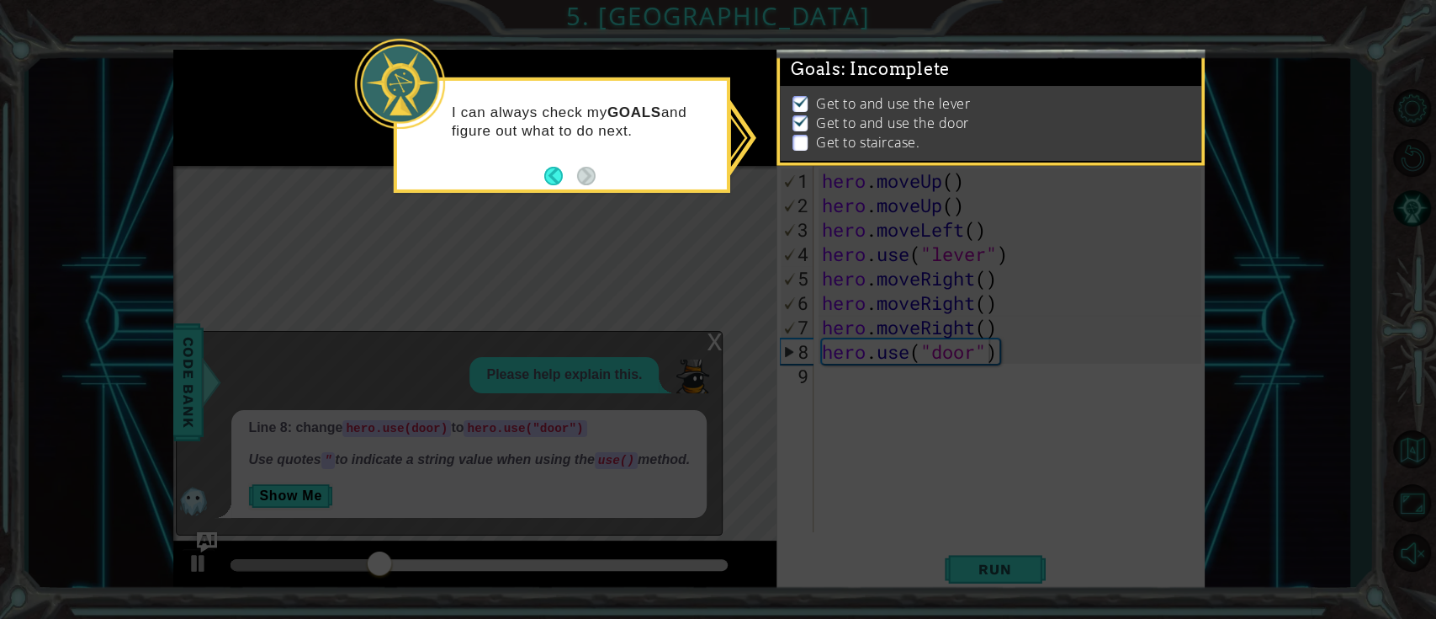
click at [543, 224] on icon at bounding box center [718, 309] width 1436 height 619
click at [555, 212] on icon at bounding box center [718, 309] width 1436 height 619
click at [547, 172] on button "Back" at bounding box center [560, 176] width 33 height 19
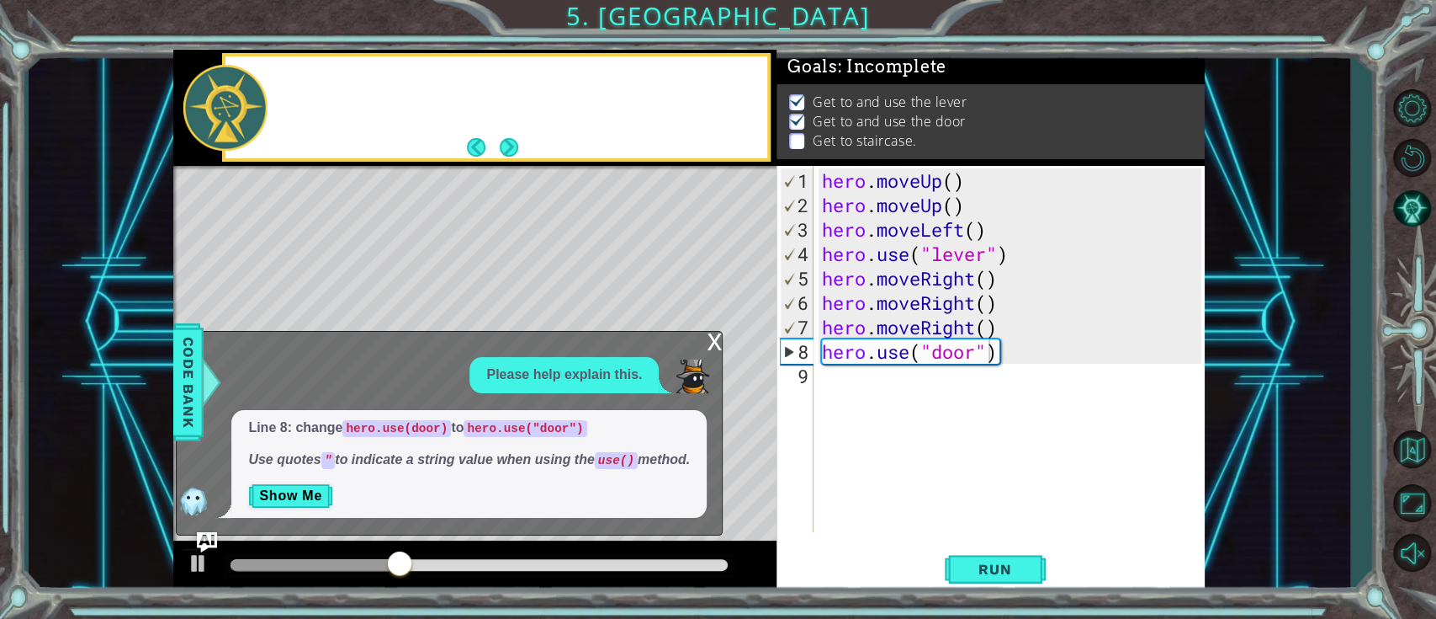
click at [547, 172] on div "Level Map" at bounding box center [562, 414] width 778 height 496
click at [512, 145] on button "Next" at bounding box center [509, 147] width 20 height 20
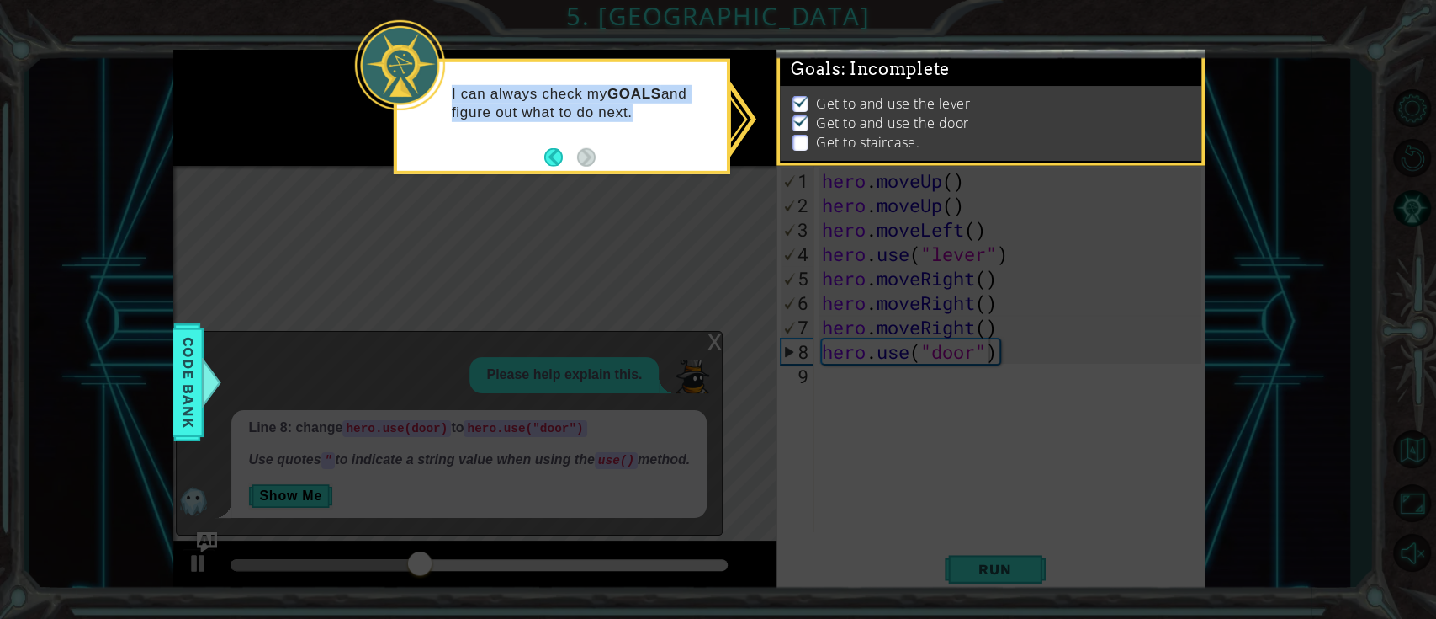
click at [512, 145] on div "I can always check my GOALS and figure out what to do next." at bounding box center [562, 110] width 330 height 85
click at [550, 155] on button "Back" at bounding box center [560, 157] width 33 height 19
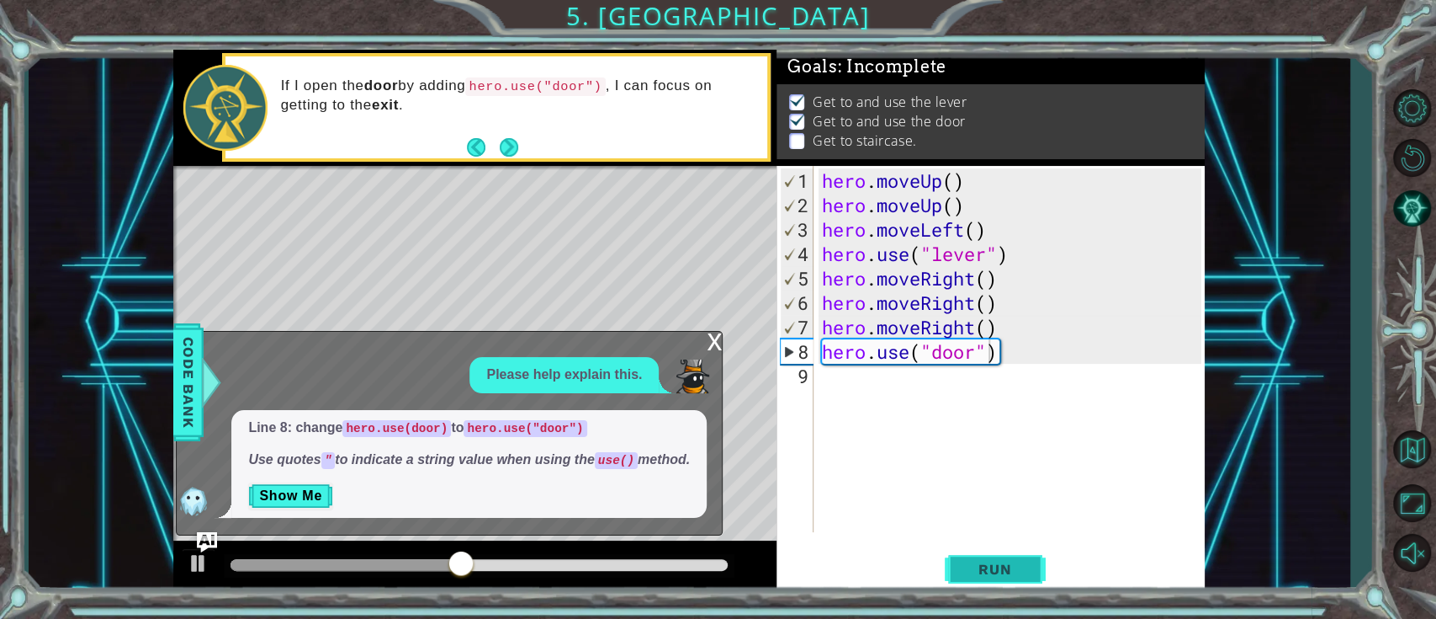
click at [981, 463] on span "Run" at bounding box center [995, 568] width 66 height 17
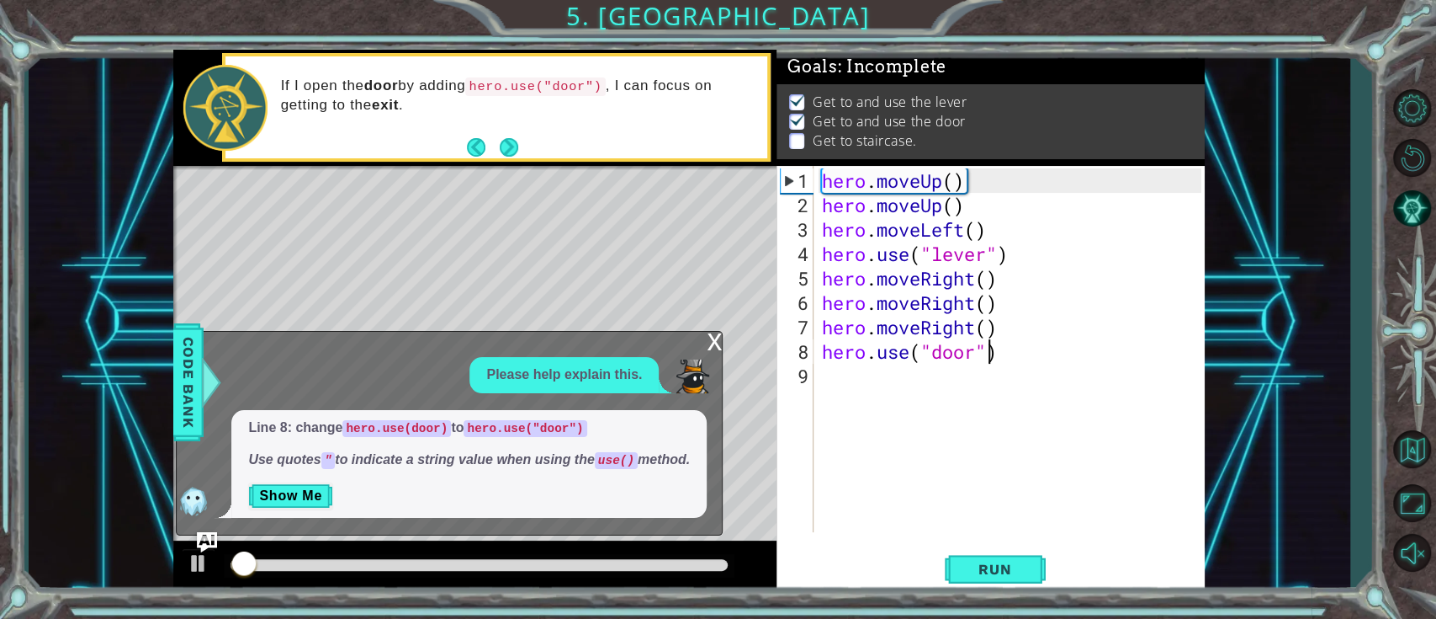
scroll to position [11, 0]
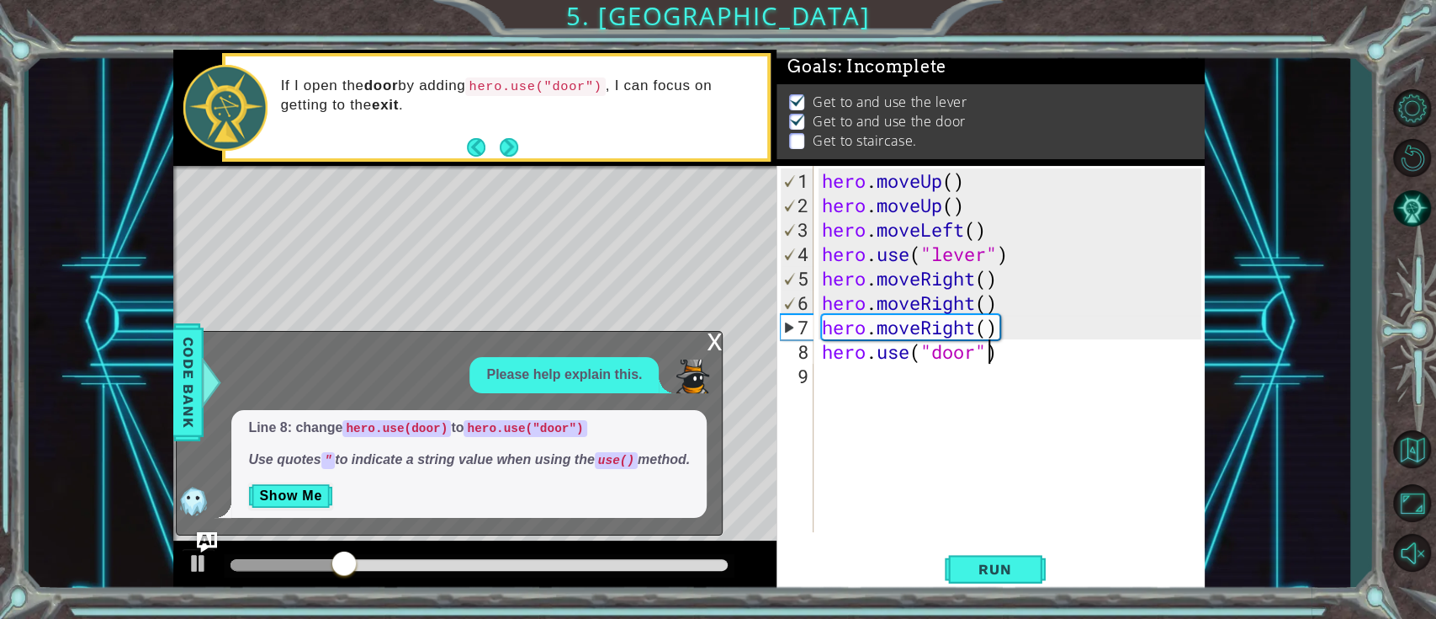
click at [706, 331] on div "x Please help explain this. Line 8: change hero.use(door) to hero.use("door") U…" at bounding box center [449, 433] width 547 height 204
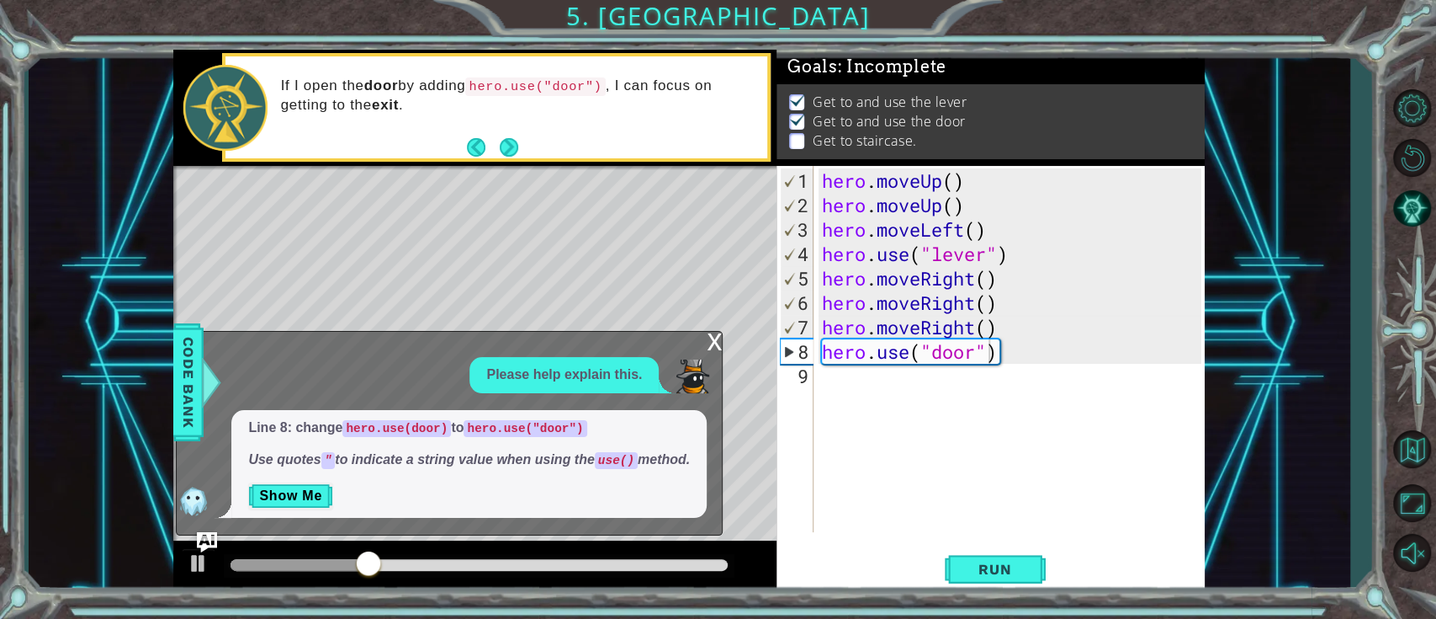
click at [714, 332] on div "x" at bounding box center [714, 340] width 15 height 17
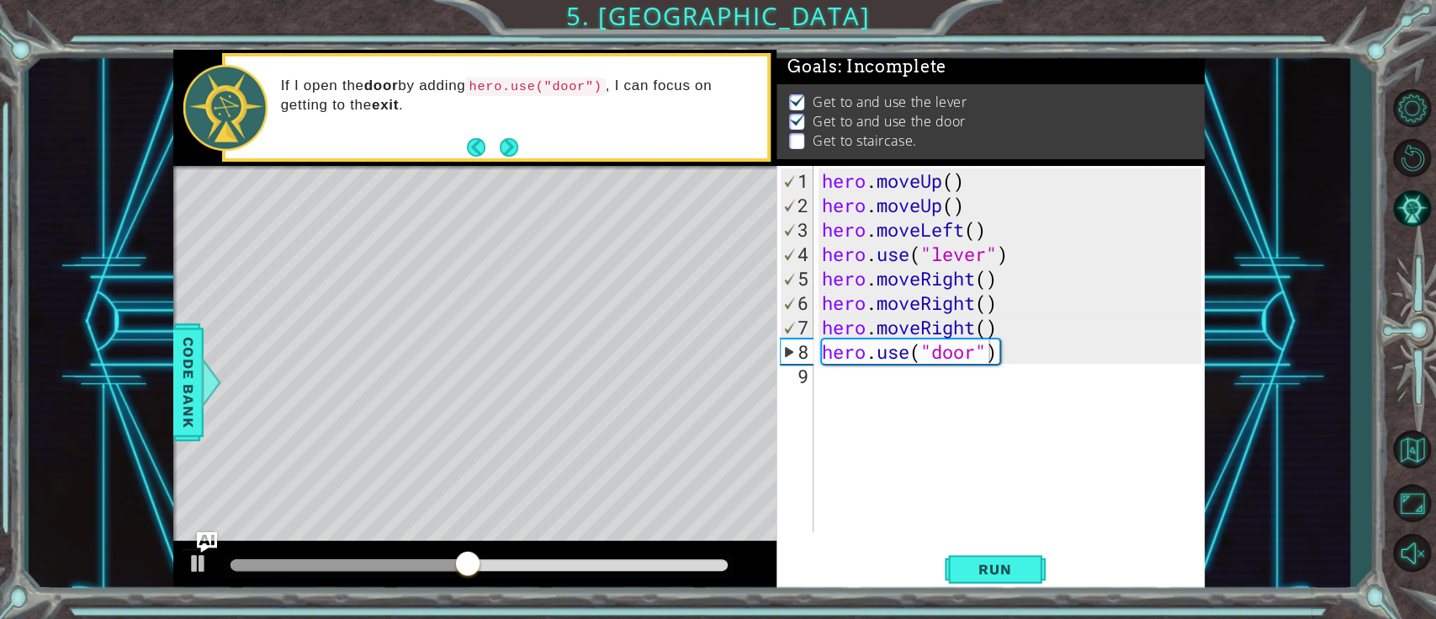
scroll to position [0, 0]
click at [853, 385] on div "hero . moveUp ( ) hero . moveUp ( ) hero . moveLeft ( ) hero . use ( "lever" ) …" at bounding box center [1014, 375] width 390 height 415
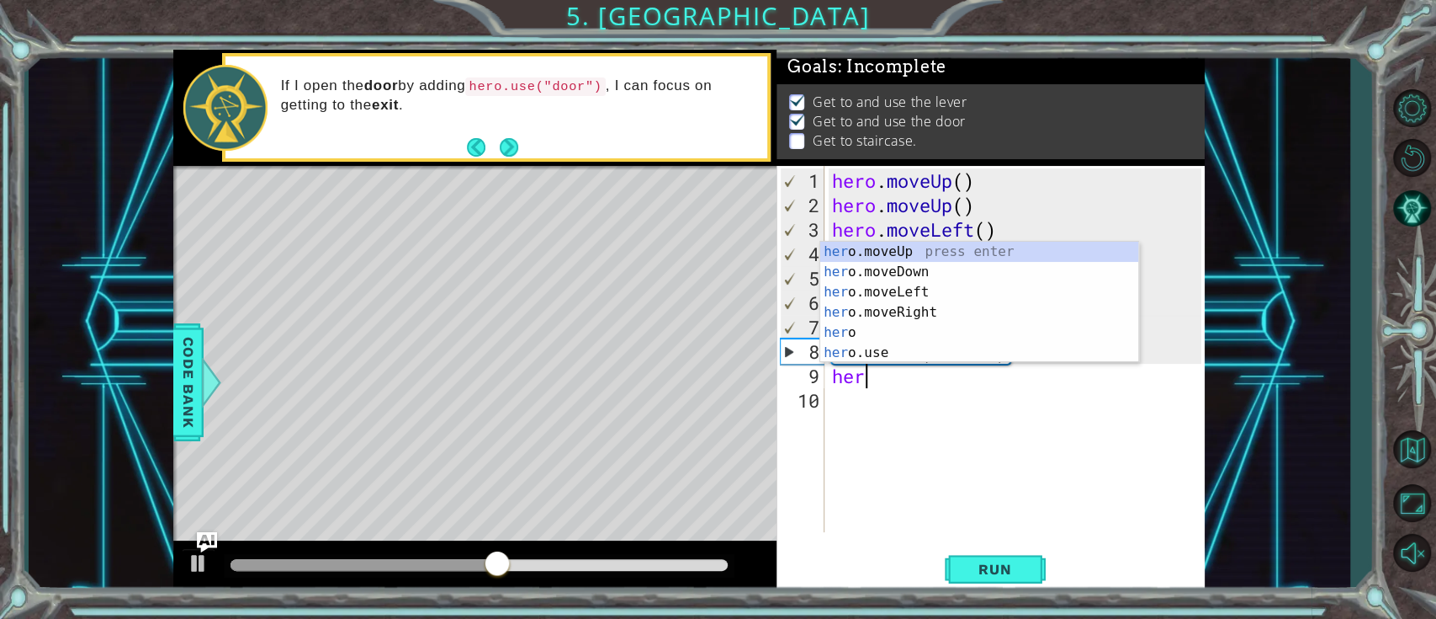
scroll to position [0, 1]
click at [888, 254] on div "hero press enter hero .moveUp press enter hero .moveDown press enter hero .move…" at bounding box center [979, 323] width 318 height 162
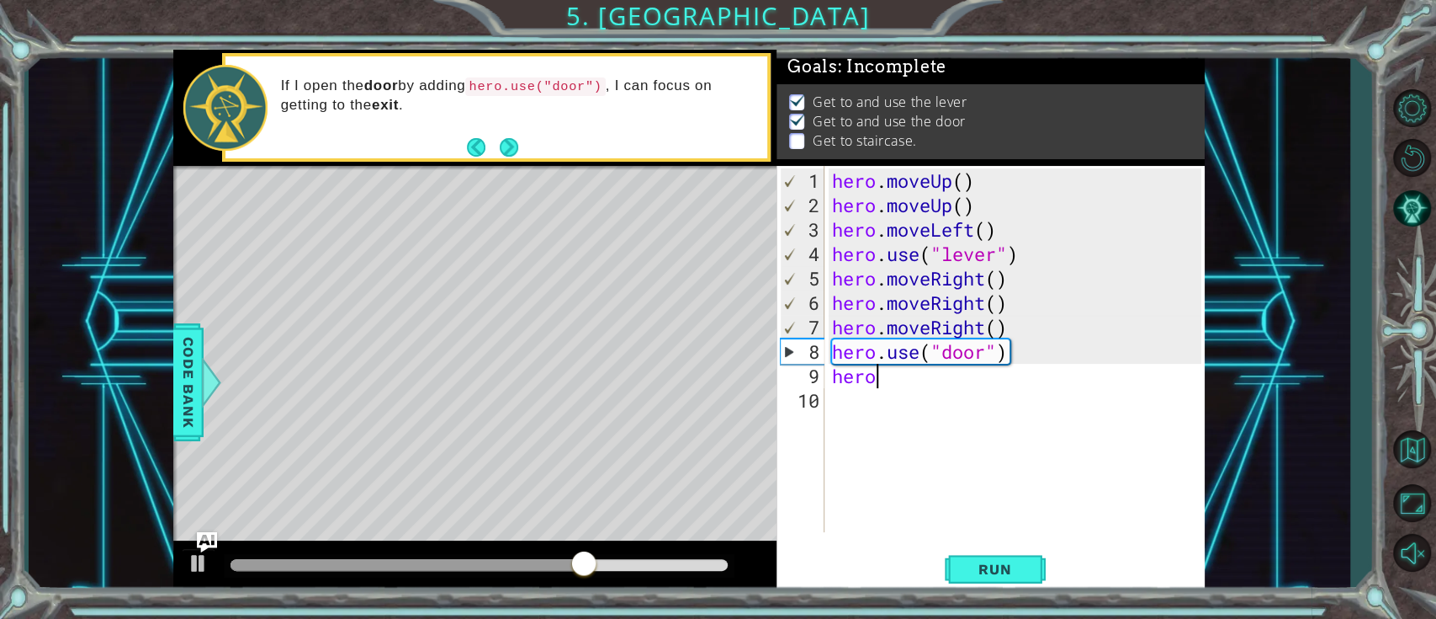
type textarea "hero."
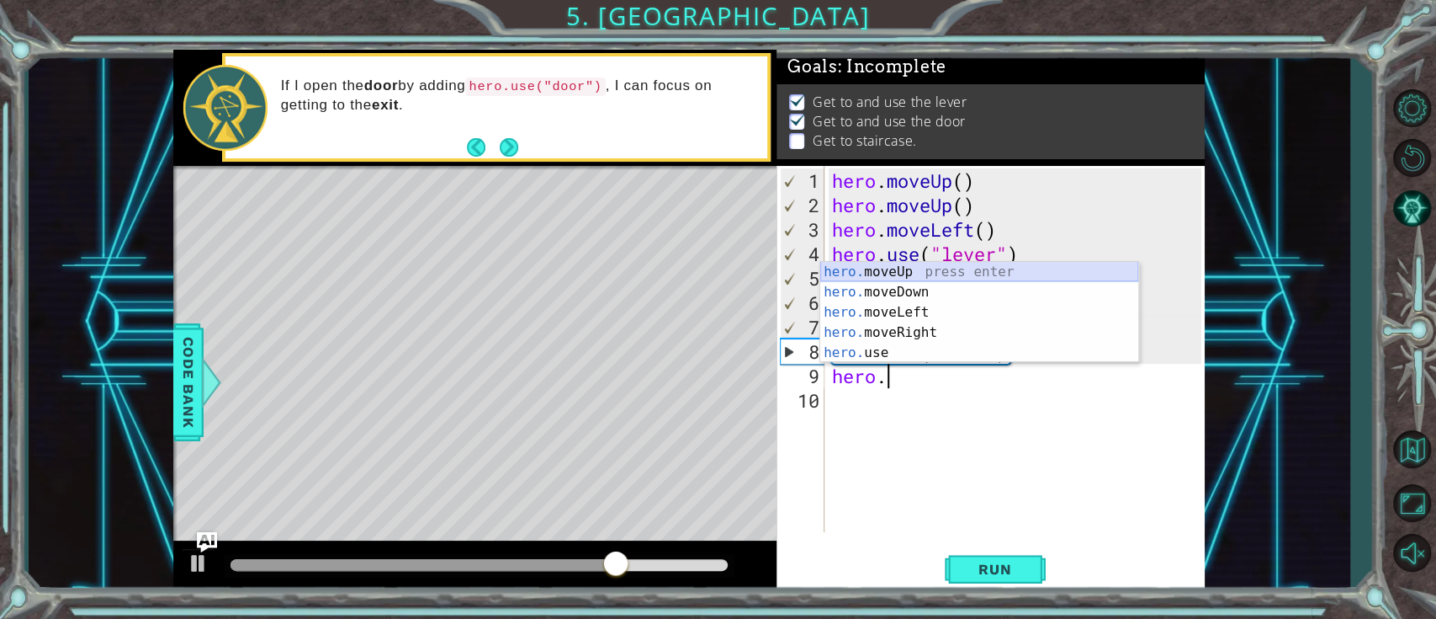
click at [955, 268] on div "hero. moveUp press enter hero. moveDown press enter hero. moveLeft press enter …" at bounding box center [979, 332] width 318 height 141
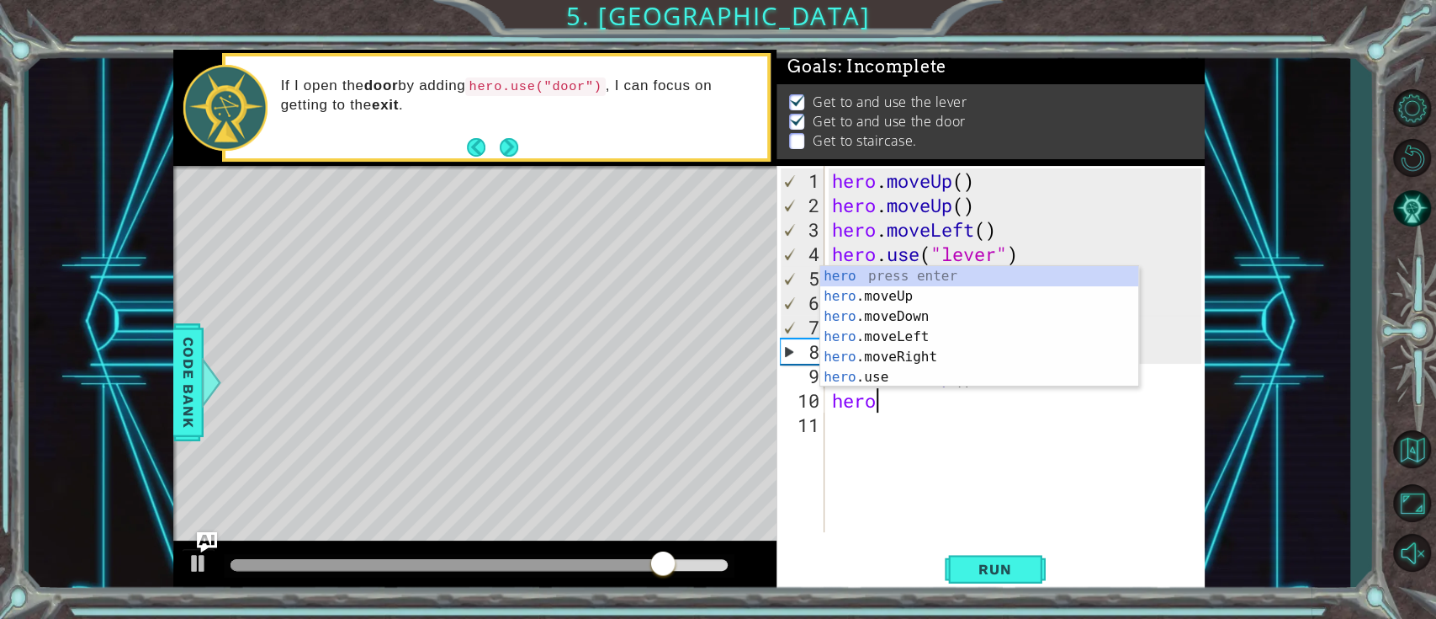
type textarea "hero."
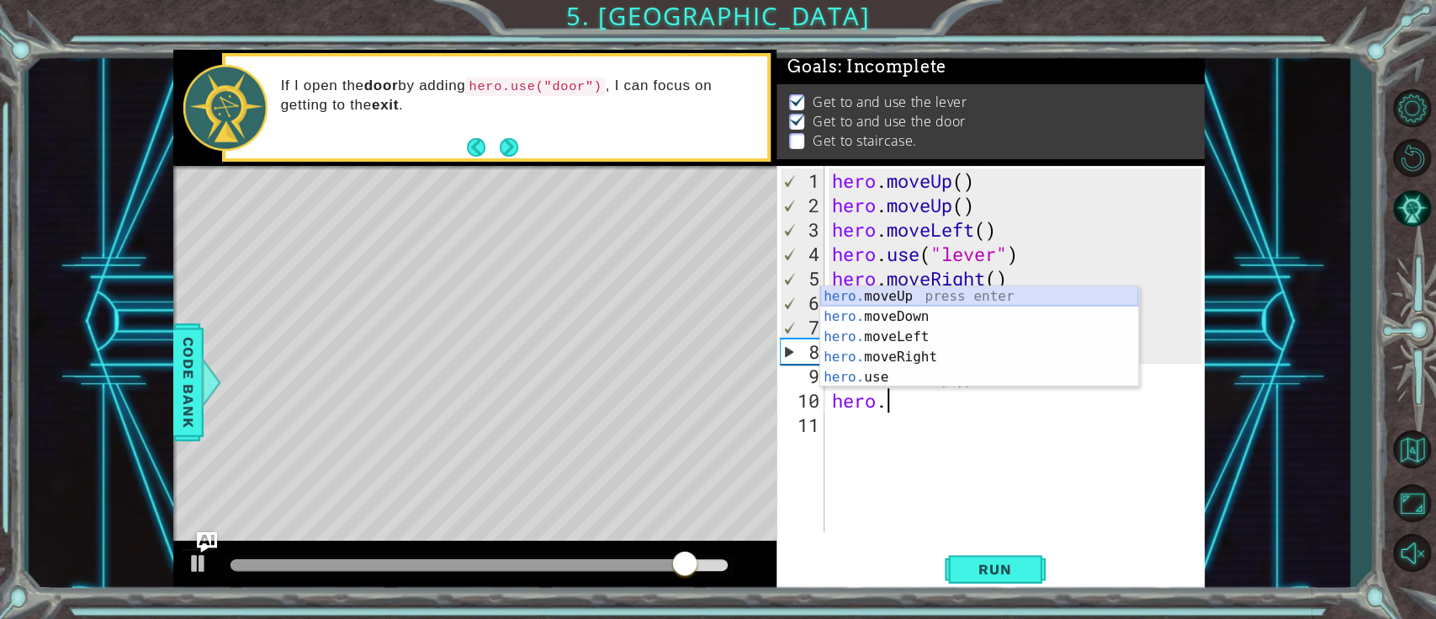
click at [921, 298] on div "hero. moveUp press enter hero. moveDown press enter hero. moveLeft press enter …" at bounding box center [979, 356] width 318 height 141
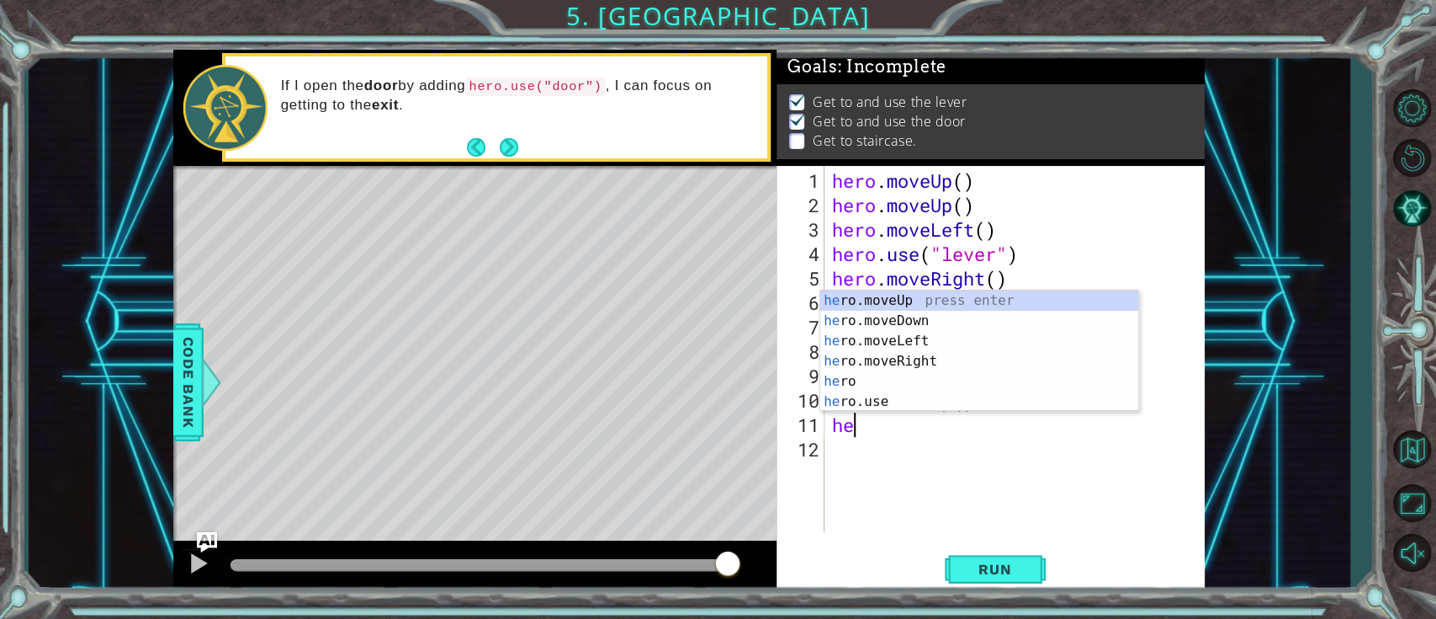
scroll to position [0, 0]
type textarea "hero"
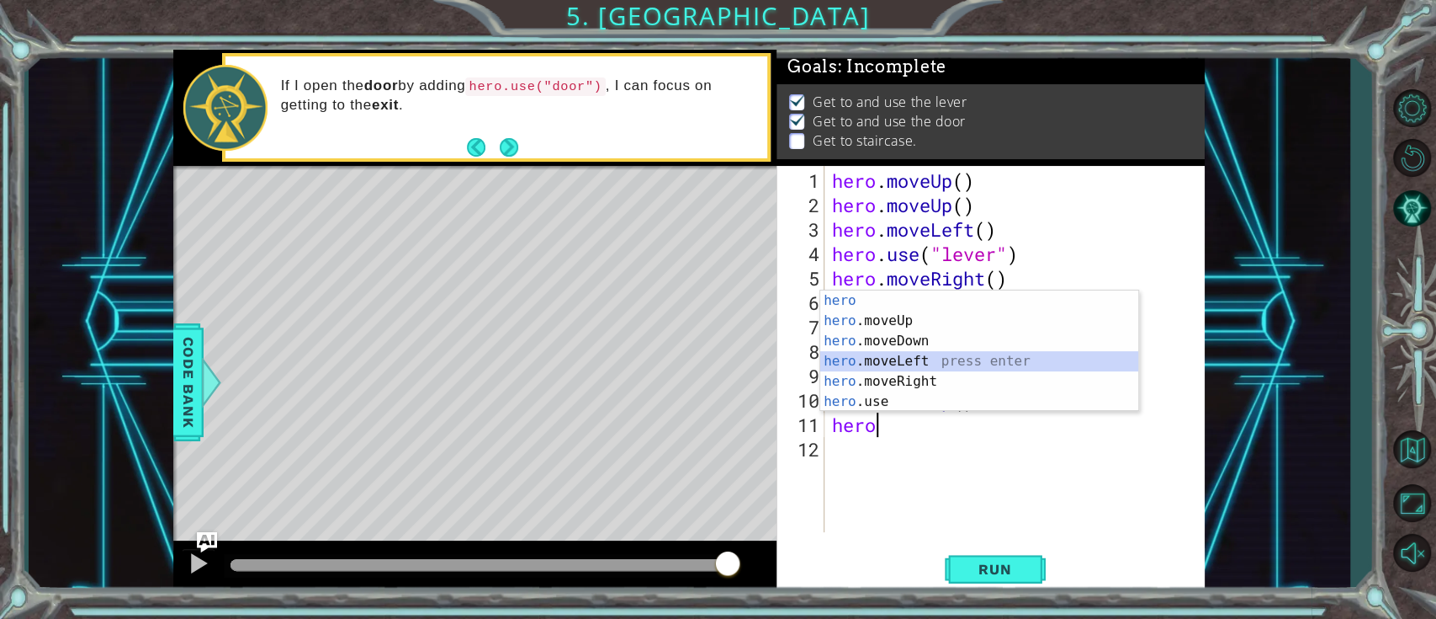
click at [930, 364] on div "hero press enter hero .moveUp press enter hero .moveDown press enter hero .move…" at bounding box center [979, 371] width 318 height 162
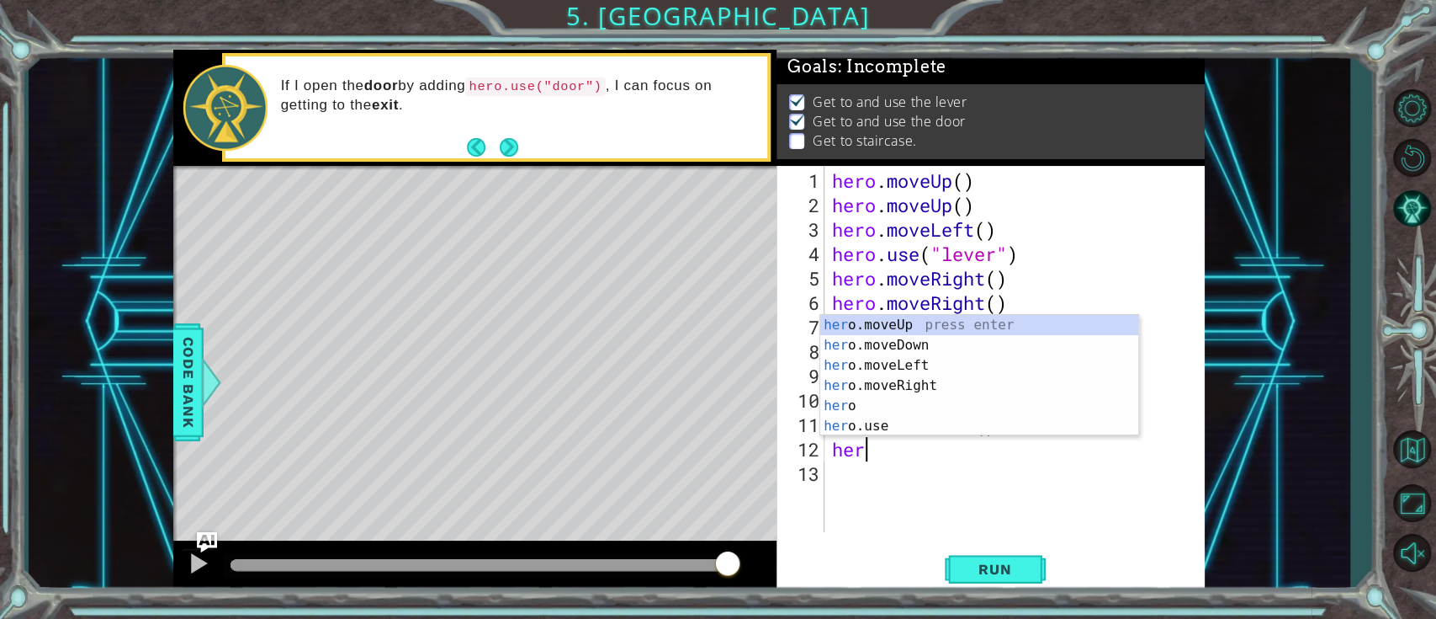
type textarea "hero"
click at [900, 381] on div "hero press enter hero .moveUp press enter hero .moveDown press enter hero .move…" at bounding box center [979, 396] width 318 height 162
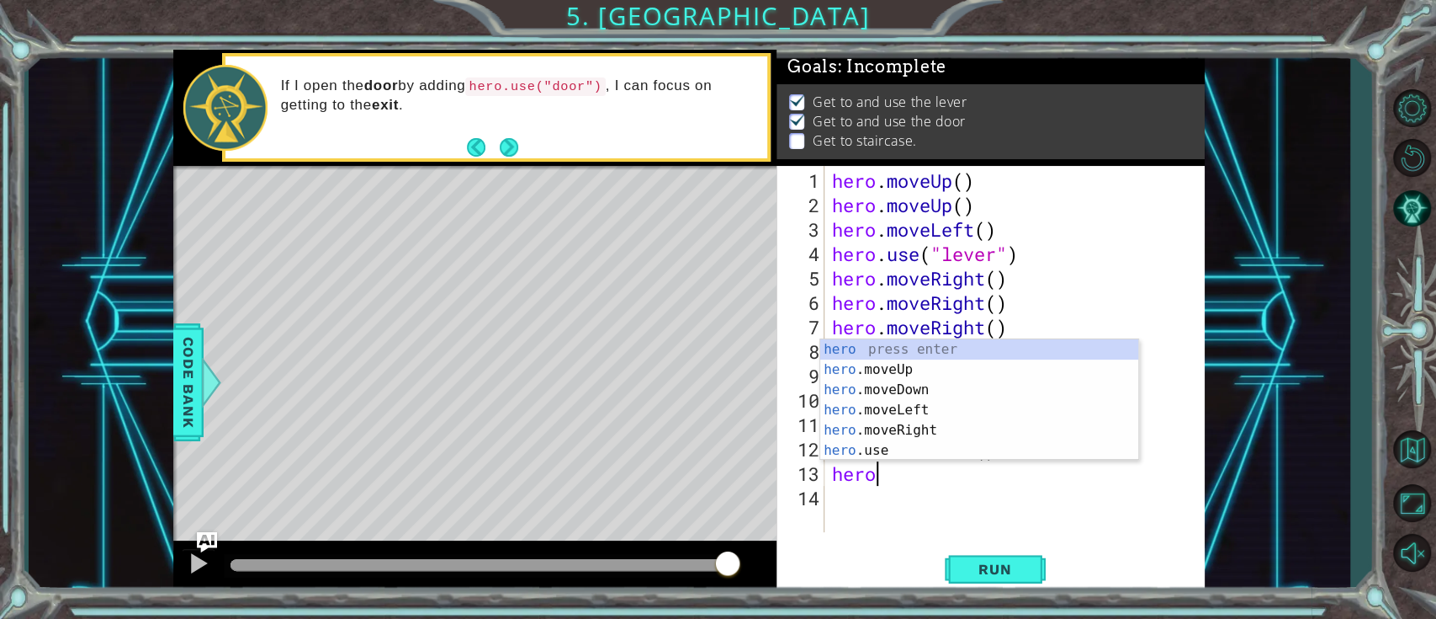
type textarea "hero."
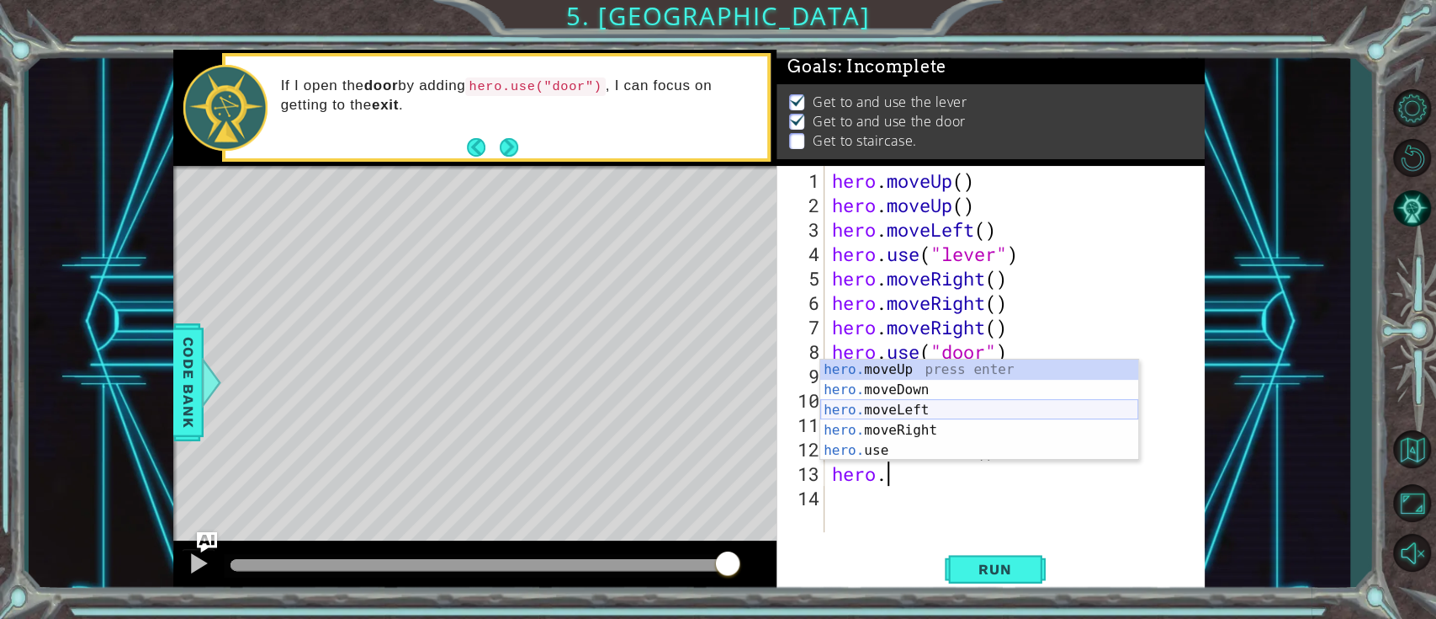
click at [913, 413] on div "hero. moveUp press enter hero. moveDown press enter hero. moveLeft press enter …" at bounding box center [979, 429] width 318 height 141
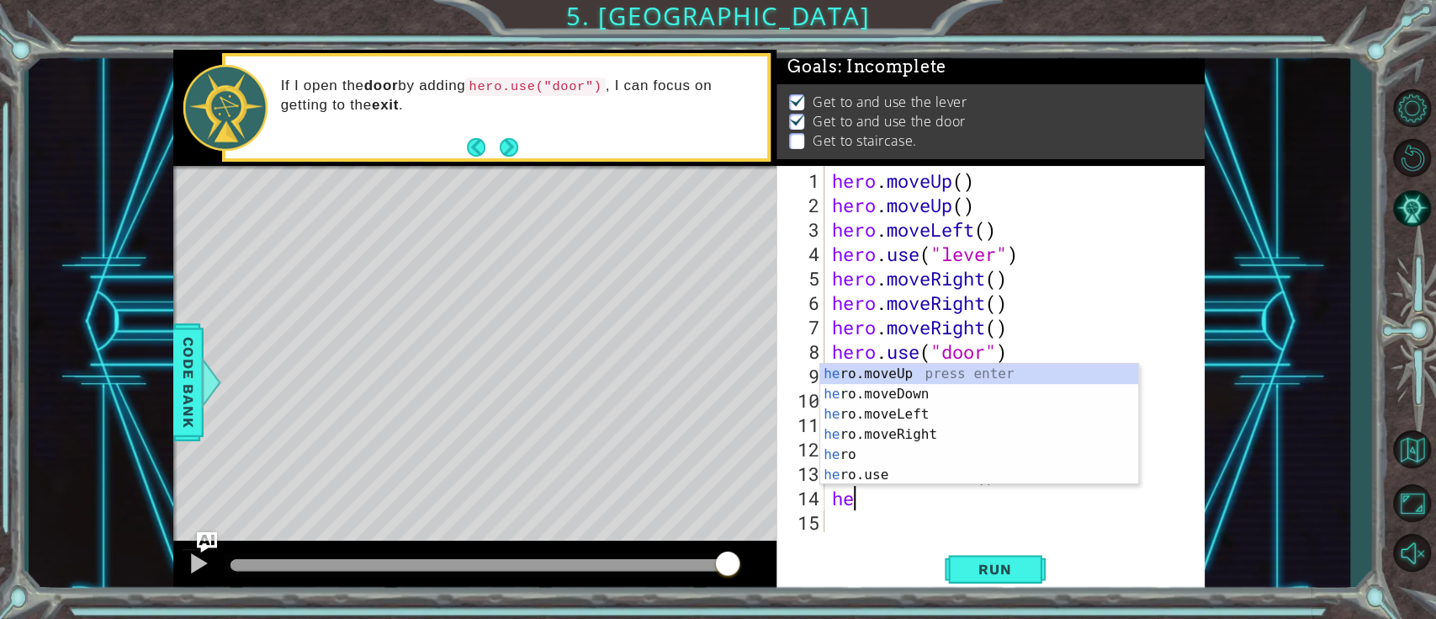
scroll to position [0, 0]
type textarea "hero"
click at [881, 385] on div "hero press enter hero .moveUp press enter hero .moveDown press enter hero .move…" at bounding box center [979, 445] width 318 height 162
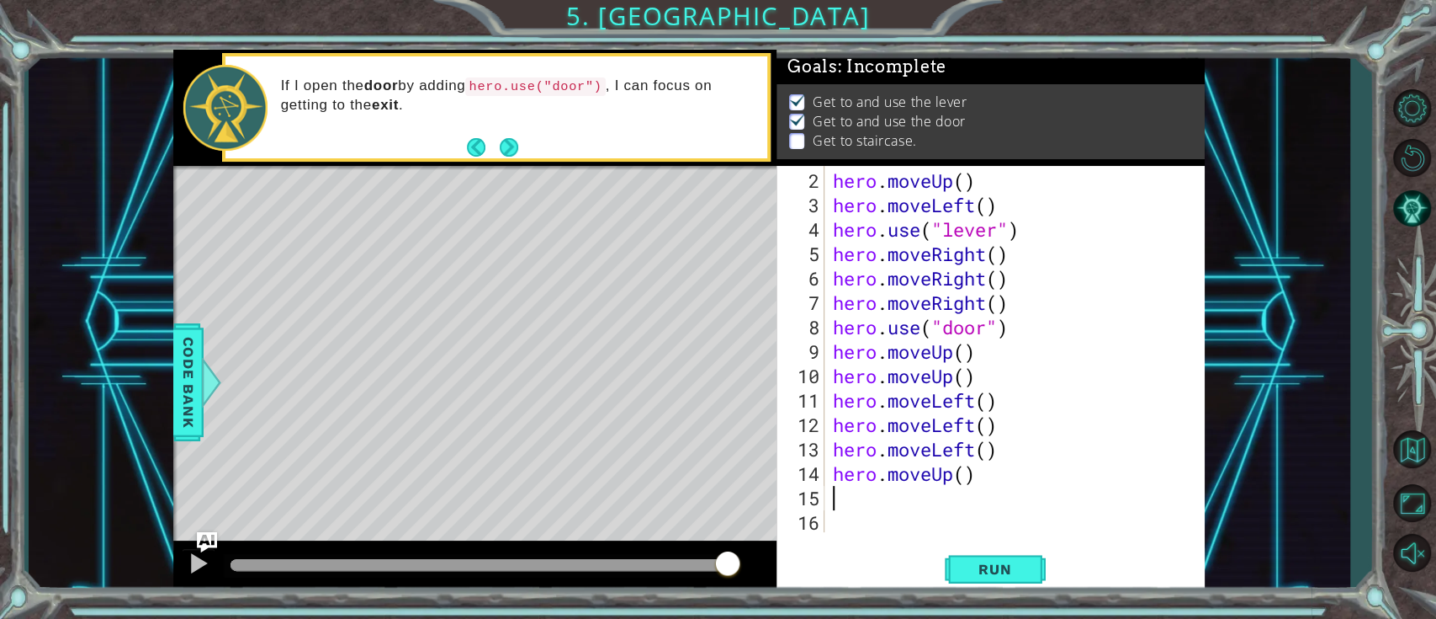
scroll to position [24, 0]
click at [1011, 463] on span "Run" at bounding box center [995, 568] width 66 height 17
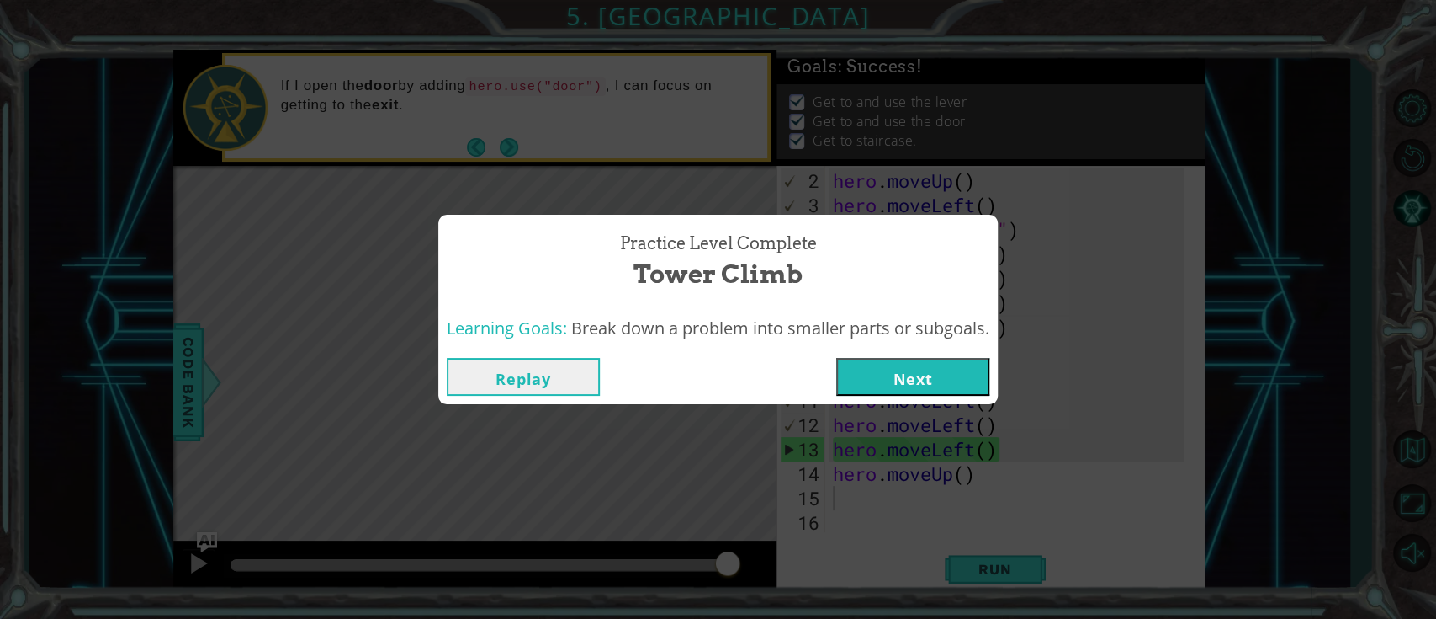
click at [953, 385] on button "Next" at bounding box center [912, 377] width 153 height 38
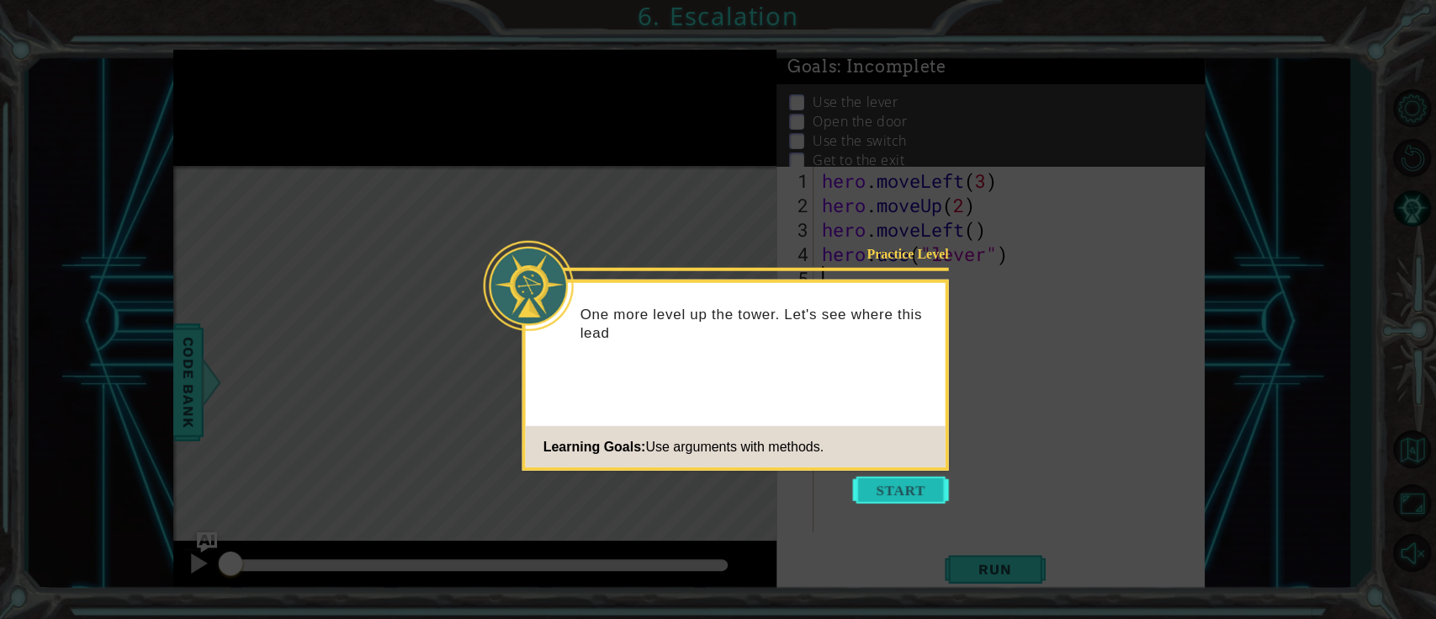
click at [940, 463] on button "Start" at bounding box center [901, 489] width 96 height 27
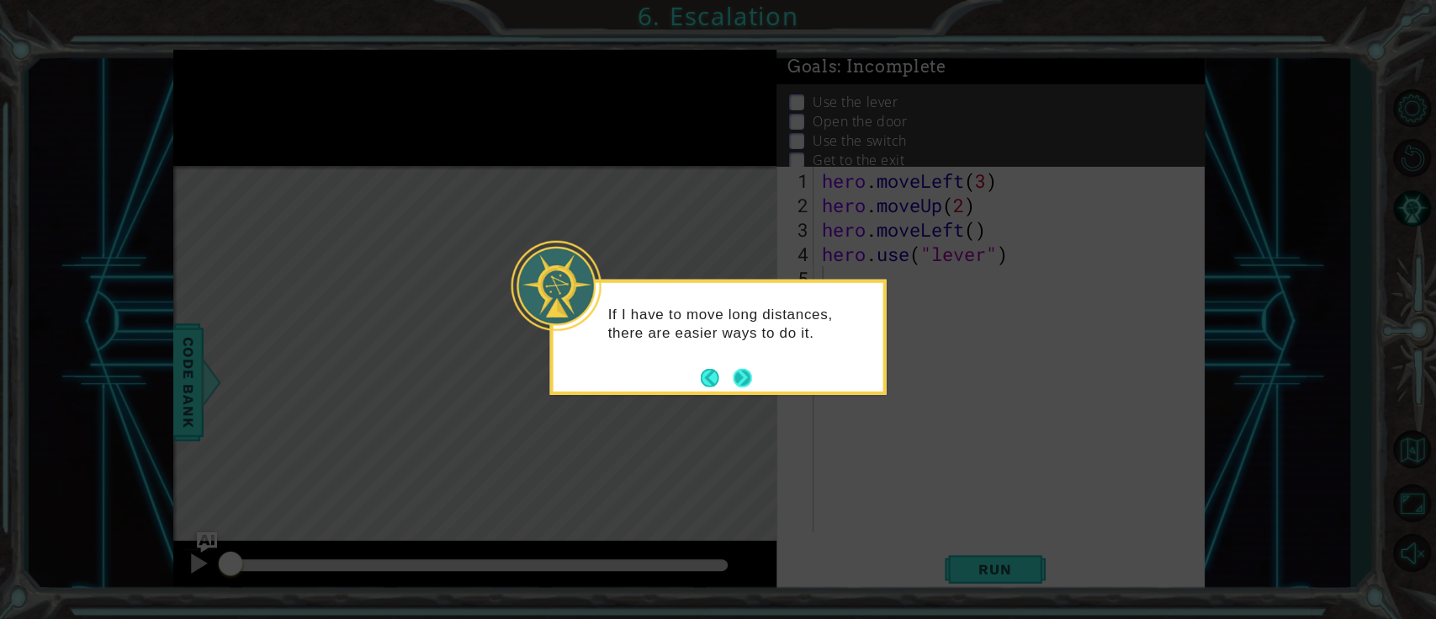
click at [735, 372] on button "Next" at bounding box center [742, 377] width 19 height 19
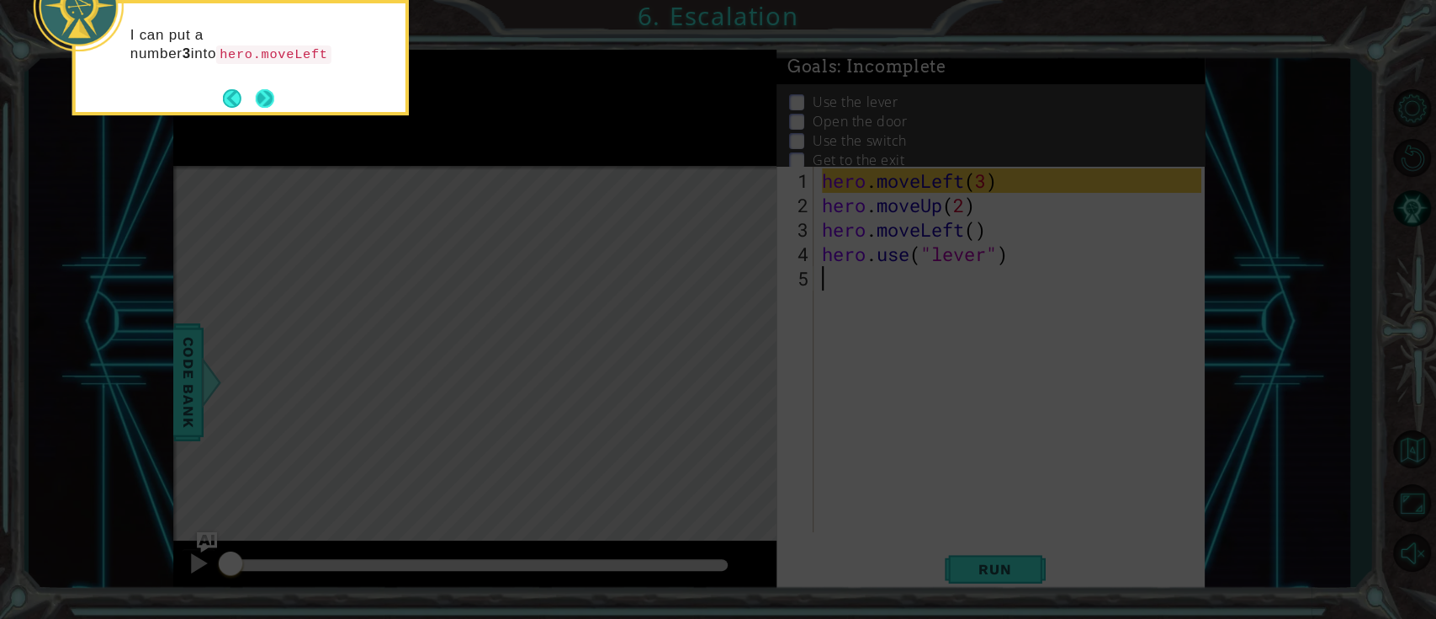
click at [260, 96] on button "Next" at bounding box center [264, 97] width 19 height 19
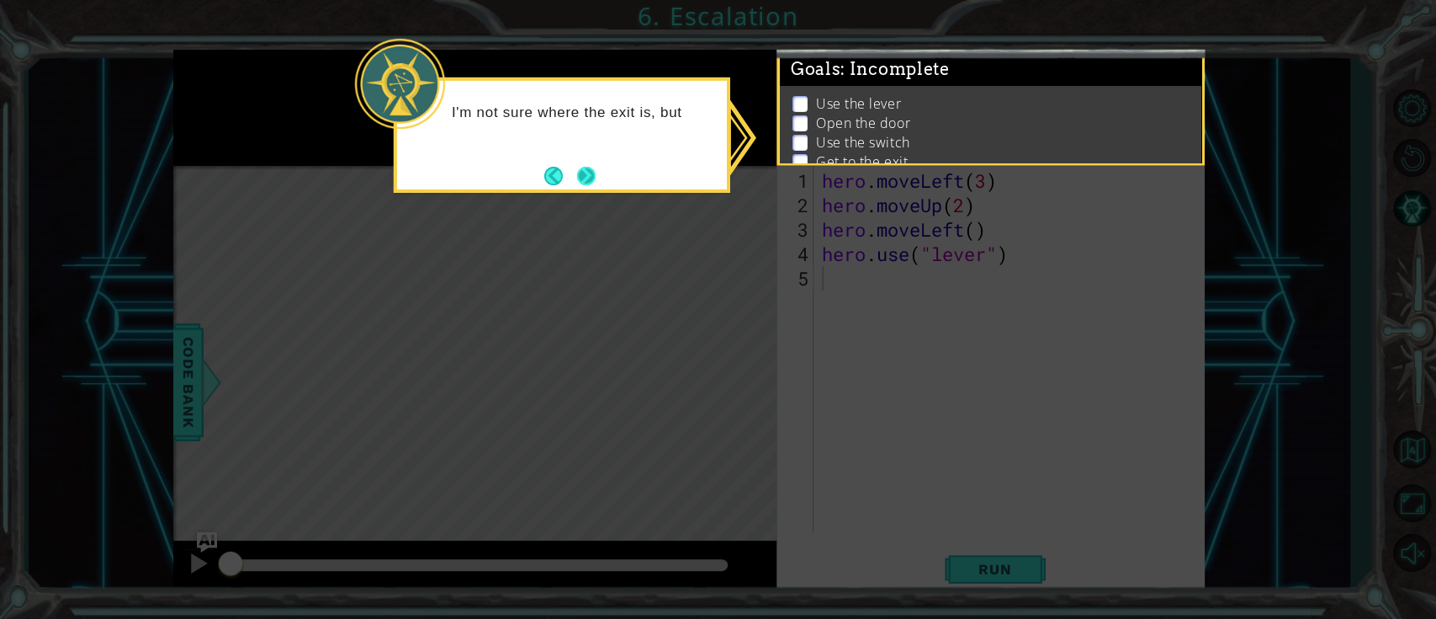
click at [586, 182] on button "Next" at bounding box center [586, 175] width 19 height 19
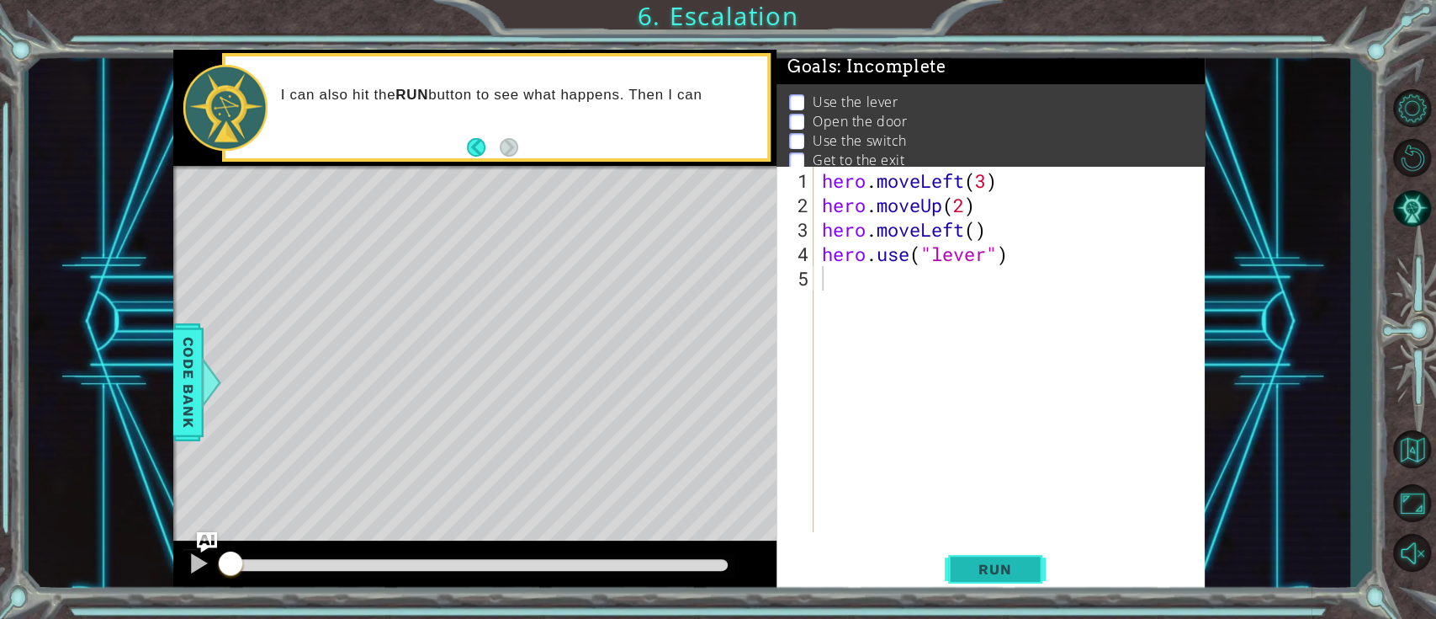
click at [1044, 463] on button "Run" at bounding box center [995, 569] width 101 height 43
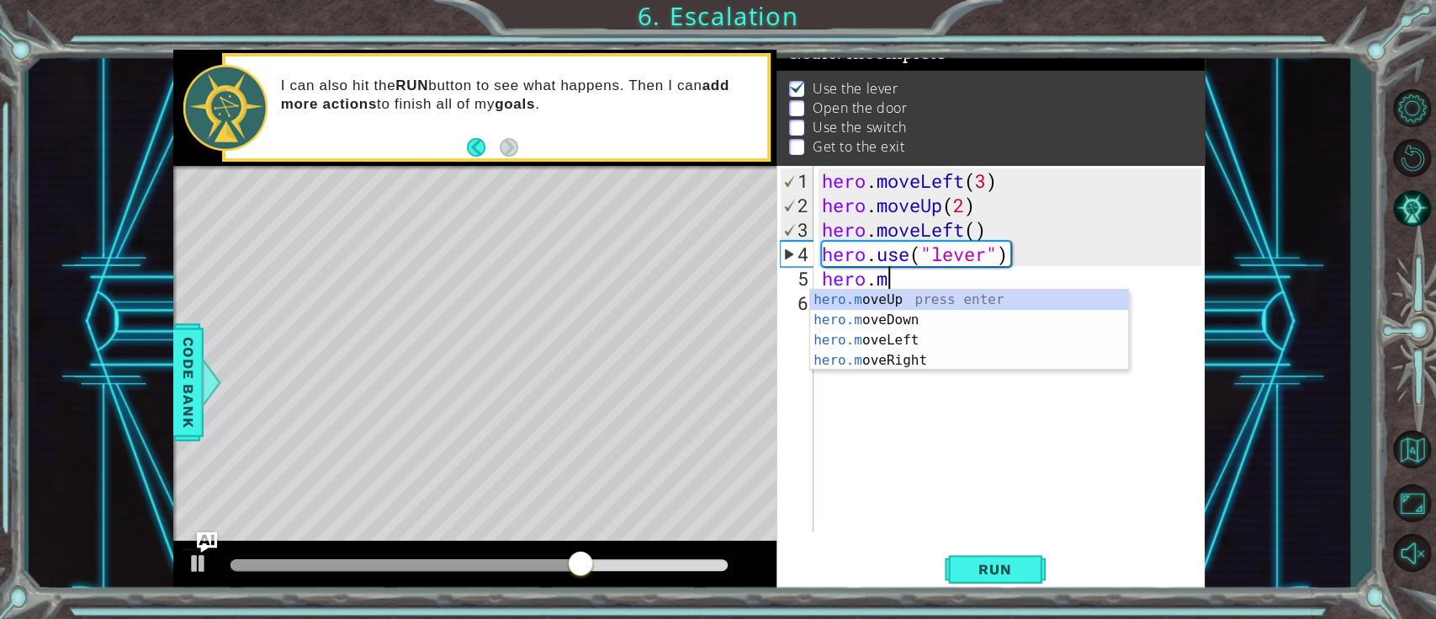
scroll to position [0, 3]
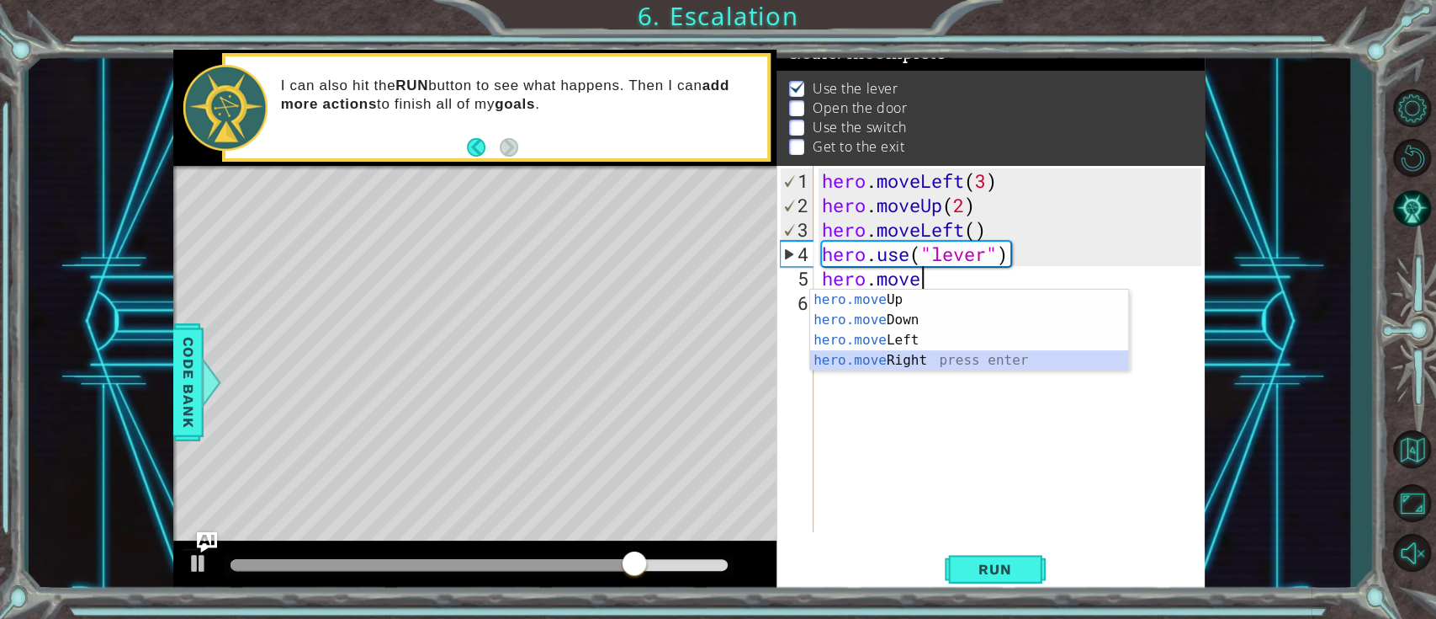
click at [917, 360] on div "hero.move Up press enter hero.move Down press enter hero.move Left press enter …" at bounding box center [969, 349] width 318 height 121
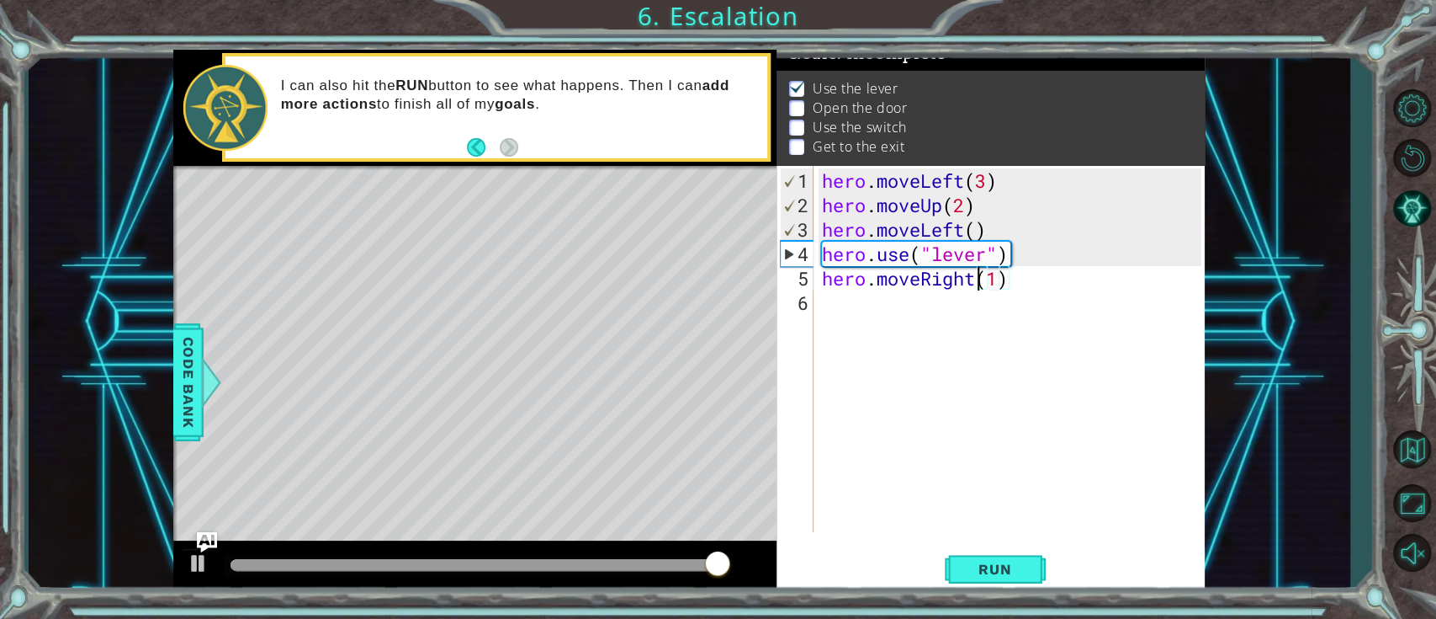
click at [976, 287] on div "hero . moveLeft ( 3 ) hero . moveUp ( 2 ) hero . moveLeft ( ) hero . use ( "lev…" at bounding box center [1014, 375] width 390 height 415
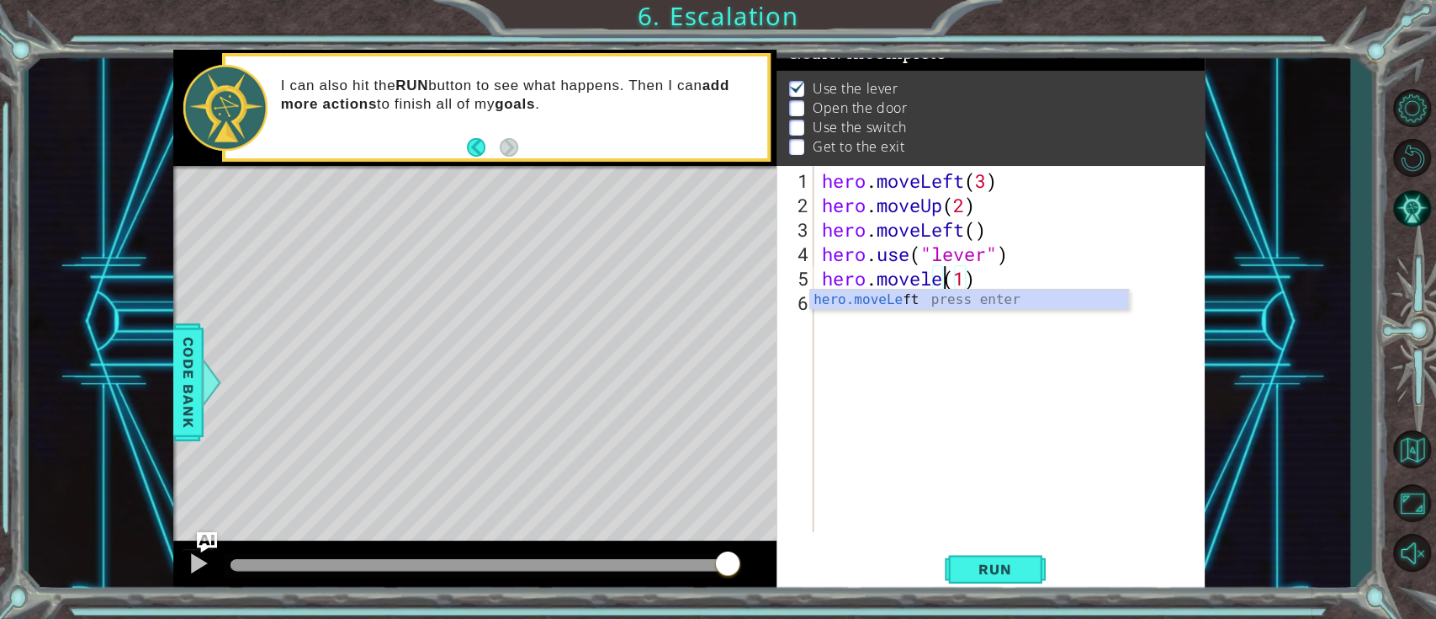
scroll to position [0, 6]
click at [985, 268] on div "hero . moveLeft ( 3 ) hero . moveUp ( 2 ) hero . moveLeft ( ) hero . use ( "lev…" at bounding box center [1014, 375] width 390 height 415
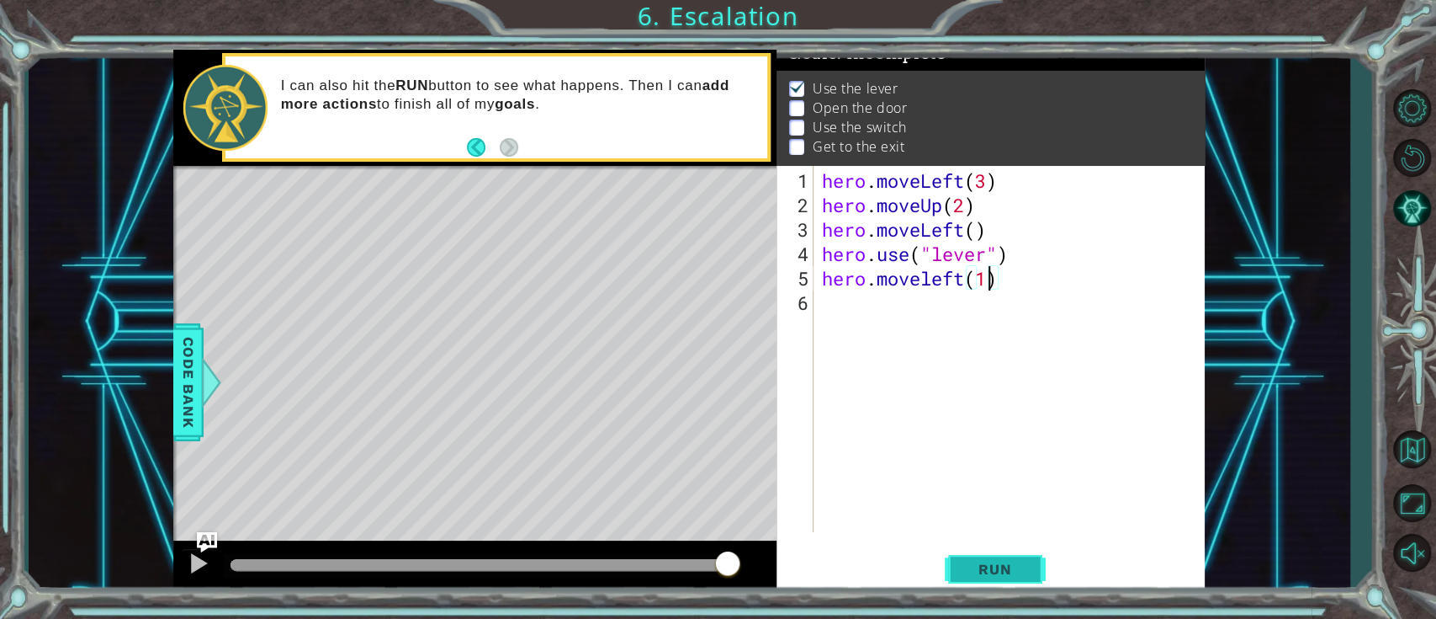
click at [1019, 463] on span "Run" at bounding box center [995, 568] width 66 height 17
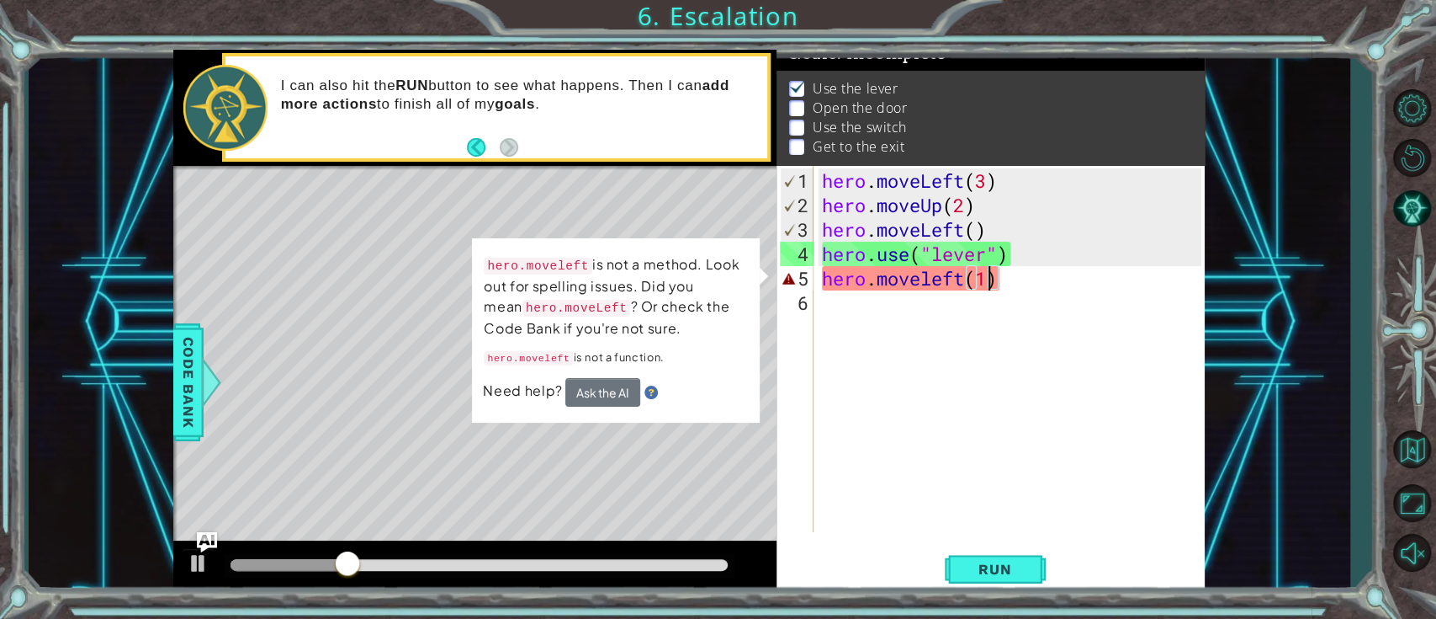
click at [928, 281] on div "hero . moveLeft ( 3 ) hero . moveUp ( 2 ) hero . moveLeft ( ) hero . use ( "lev…" at bounding box center [1014, 375] width 390 height 415
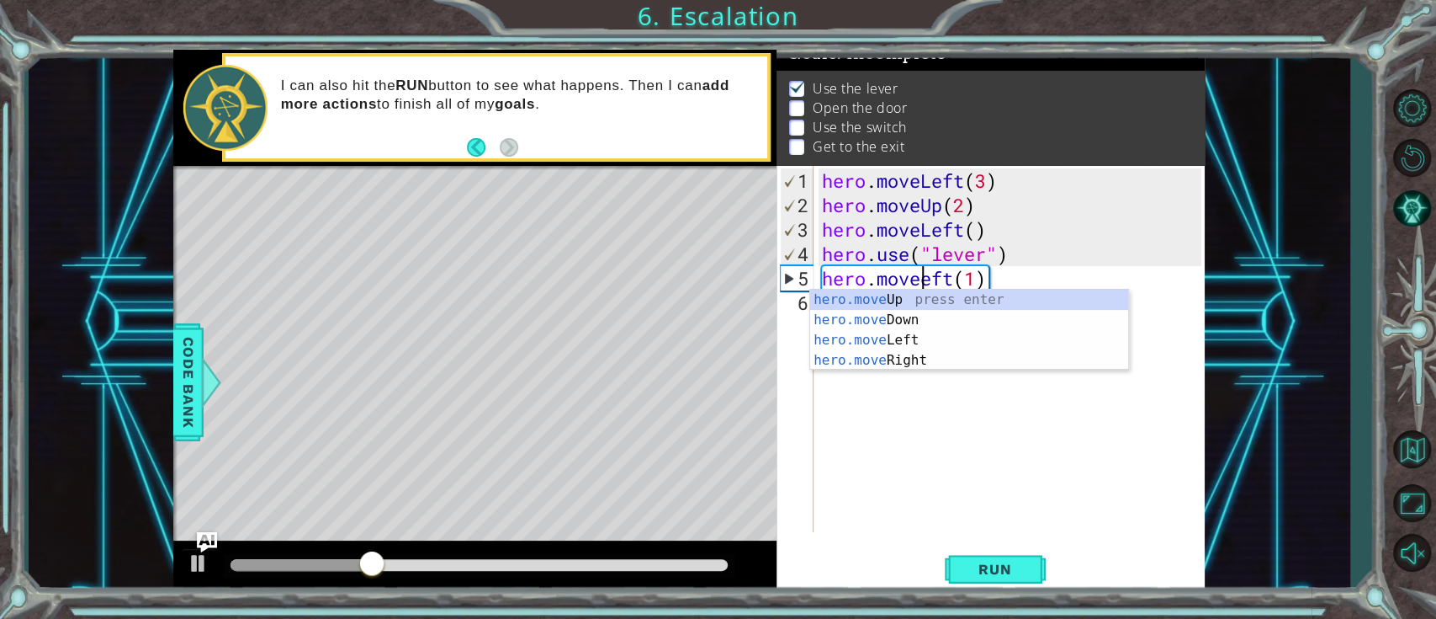
scroll to position [0, 5]
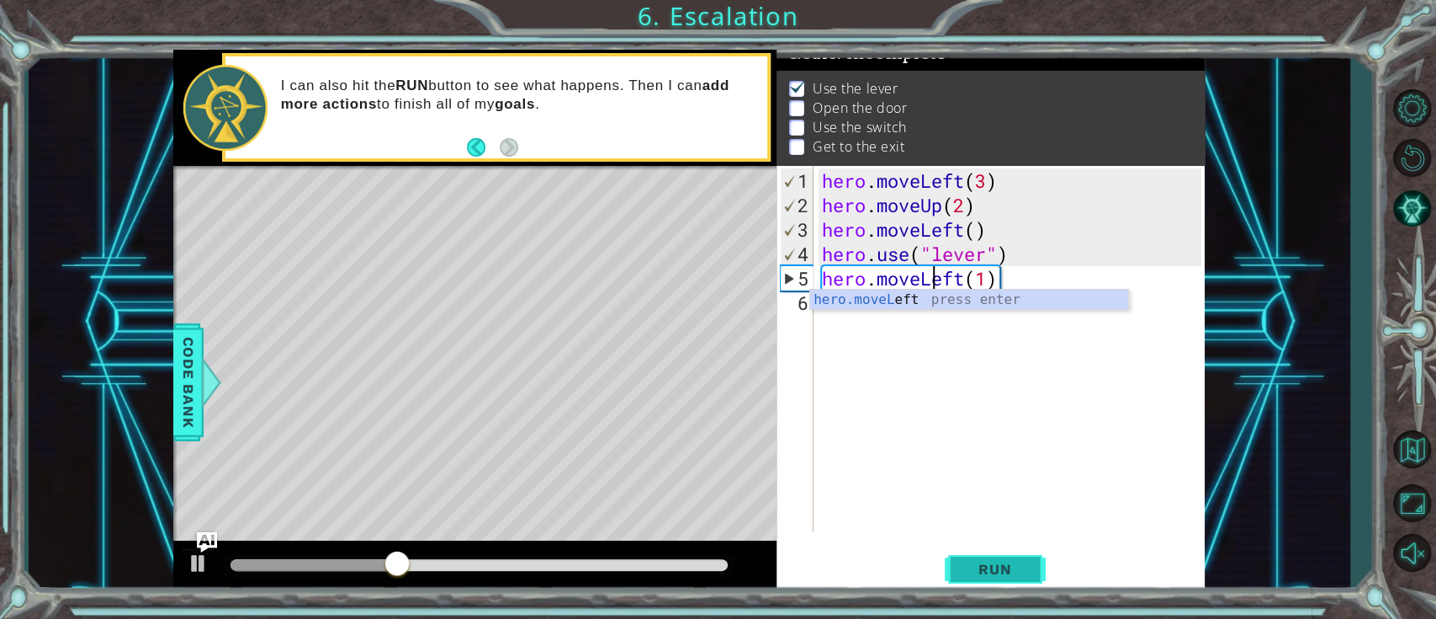
type textarea "hero.moveLeft(1)"
click at [980, 463] on span "Run" at bounding box center [995, 568] width 66 height 17
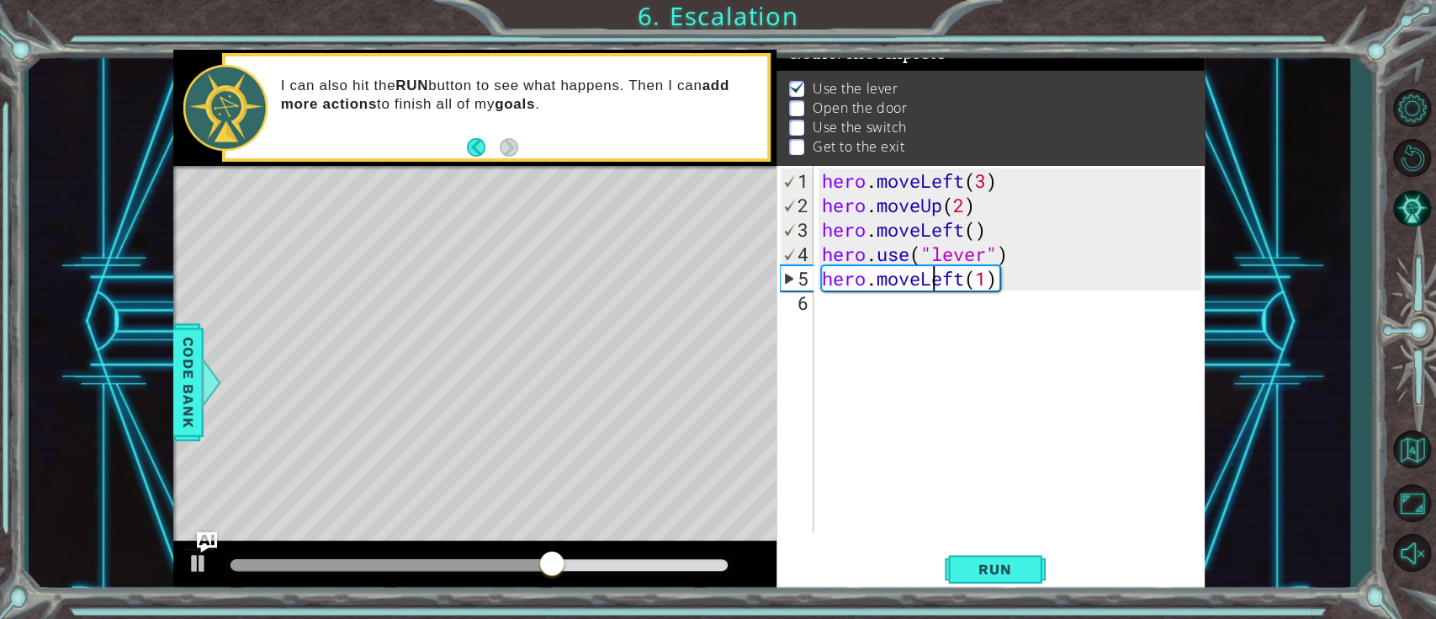
click at [847, 319] on div "hero . moveLeft ( 3 ) hero . moveUp ( 2 ) hero . moveLeft ( ) hero . use ( "lev…" at bounding box center [1014, 375] width 390 height 415
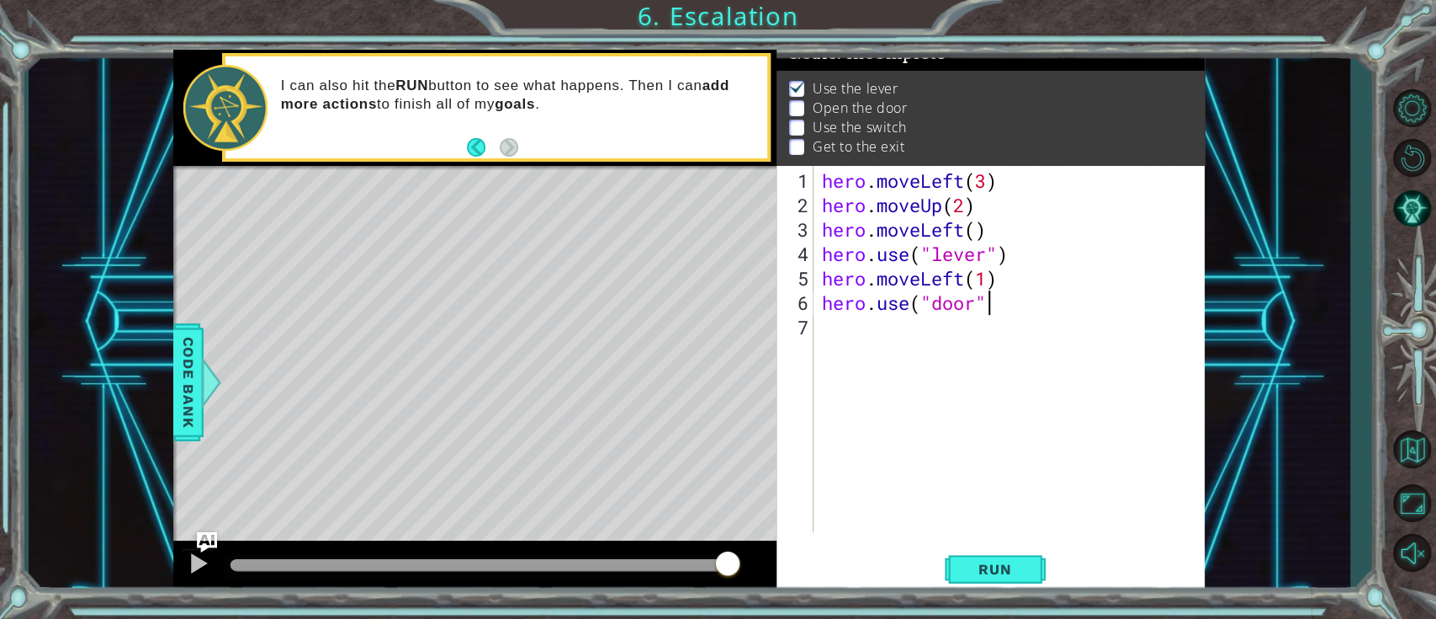
scroll to position [0, 7]
type textarea "hero.use("door")"
click at [1003, 463] on span "Run" at bounding box center [995, 568] width 66 height 17
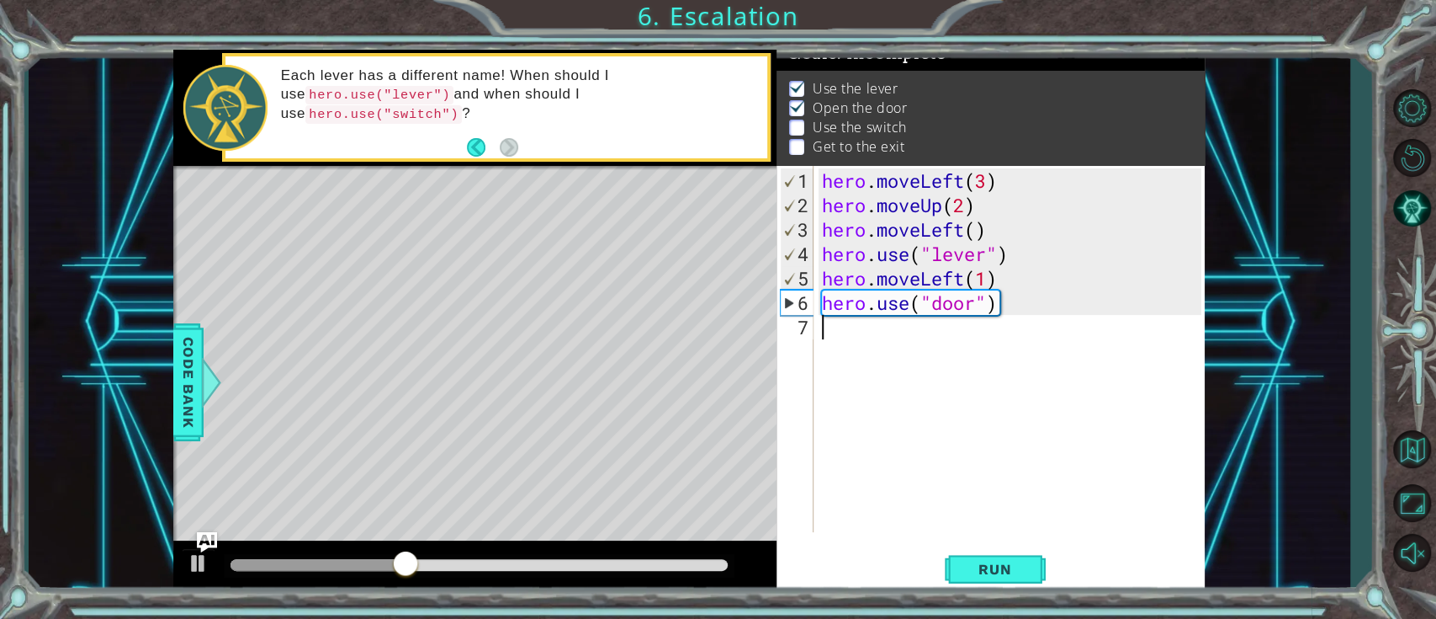
click at [868, 341] on div "hero . moveLeft ( 3 ) hero . moveUp ( 2 ) hero . moveLeft ( ) hero . use ( "lev…" at bounding box center [1014, 375] width 390 height 415
type textarea "hero.moveUp(2)"
click at [841, 354] on div "hero . moveLeft ( 3 ) hero . moveUp ( 2 ) hero . moveLeft ( ) hero . use ( "lev…" at bounding box center [1014, 375] width 390 height 415
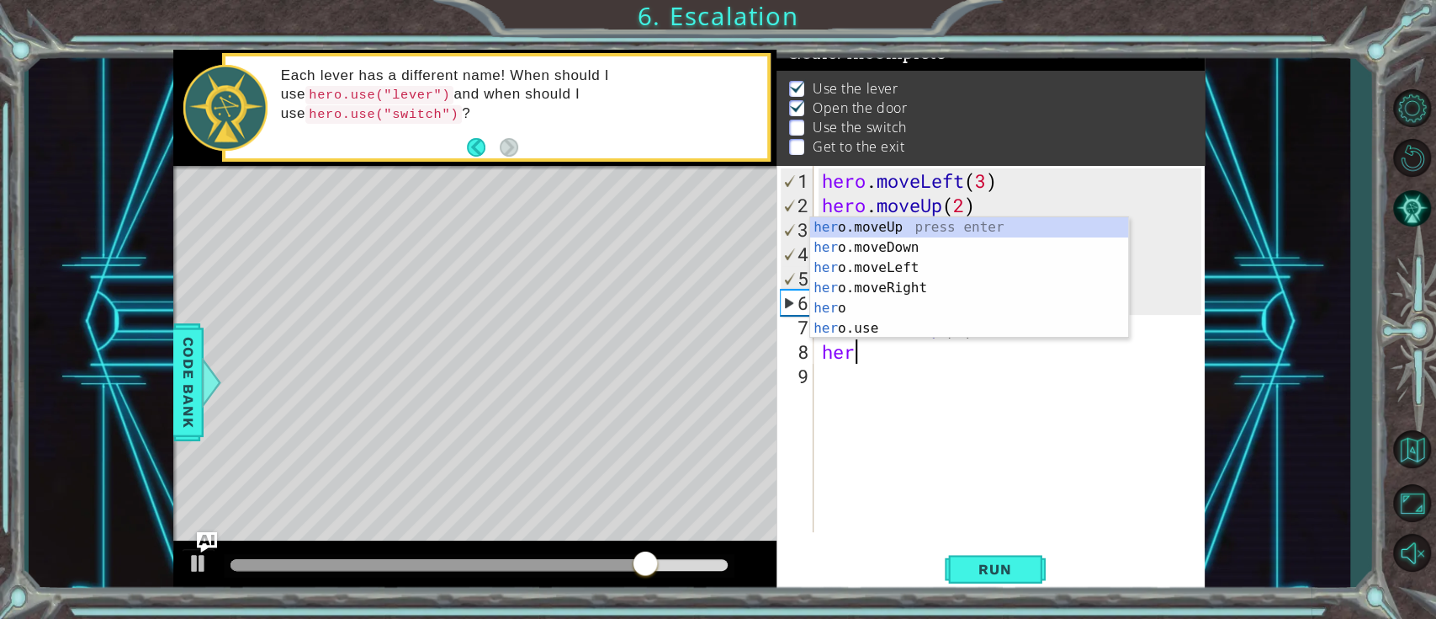
scroll to position [0, 0]
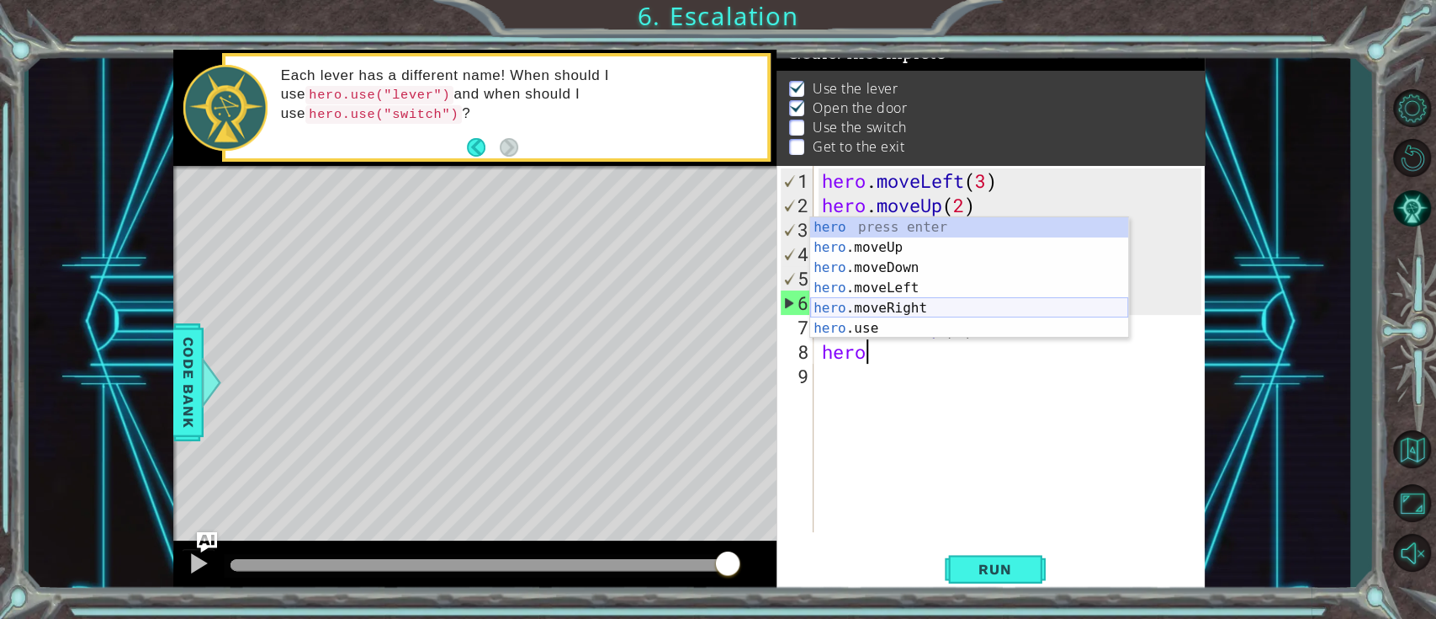
click at [922, 301] on div "hero press enter hero .moveUp press enter hero .moveDown press enter hero .move…" at bounding box center [969, 298] width 318 height 162
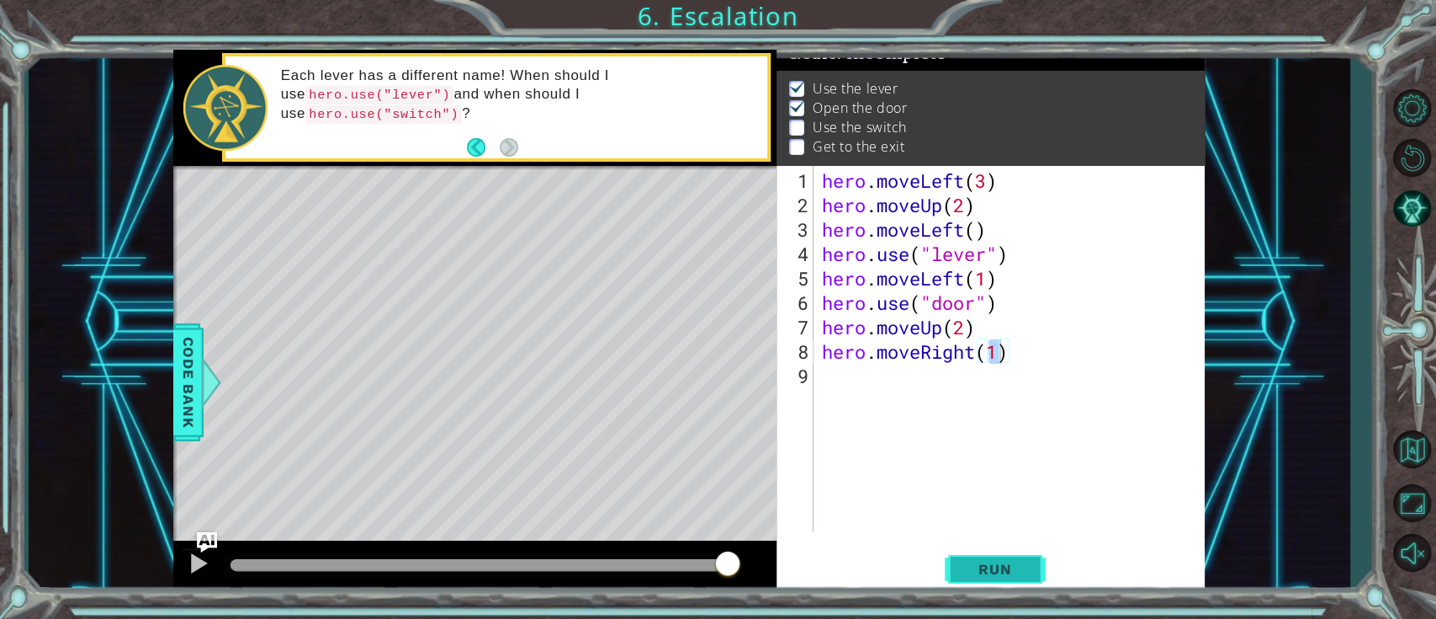
click at [1012, 463] on button "Run" at bounding box center [995, 569] width 101 height 43
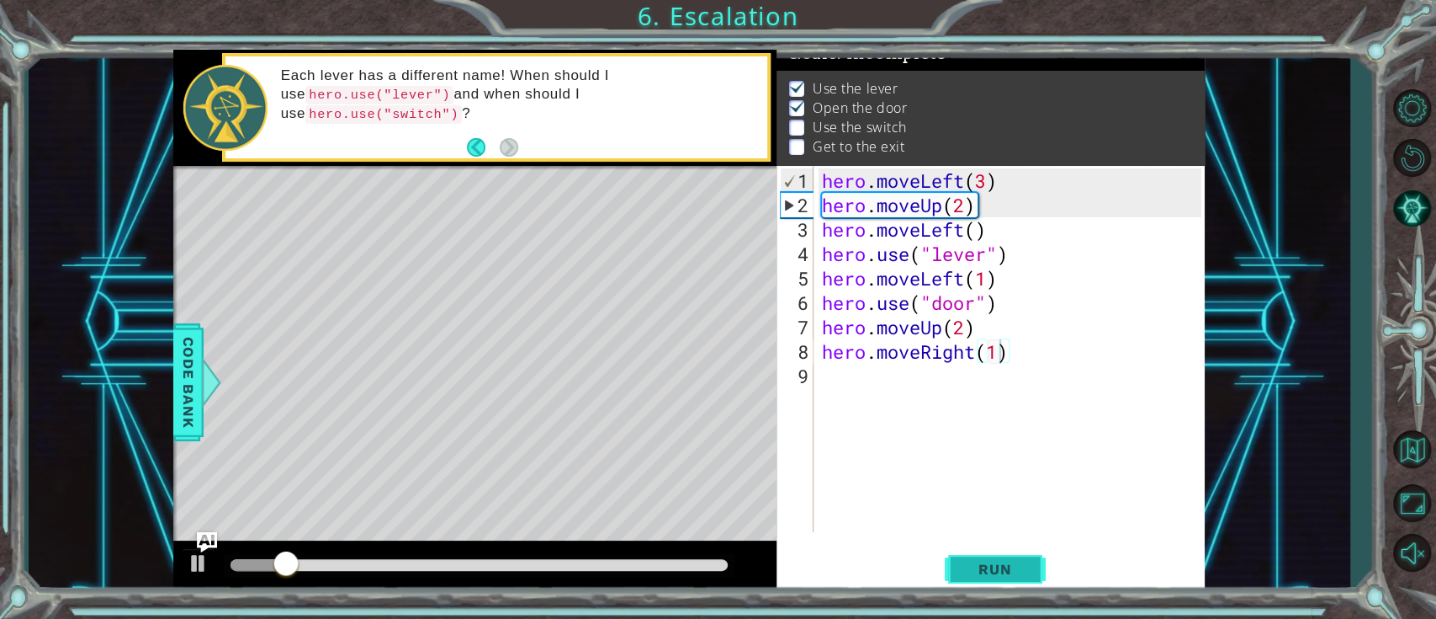
click at [1022, 463] on span "Run" at bounding box center [995, 568] width 66 height 17
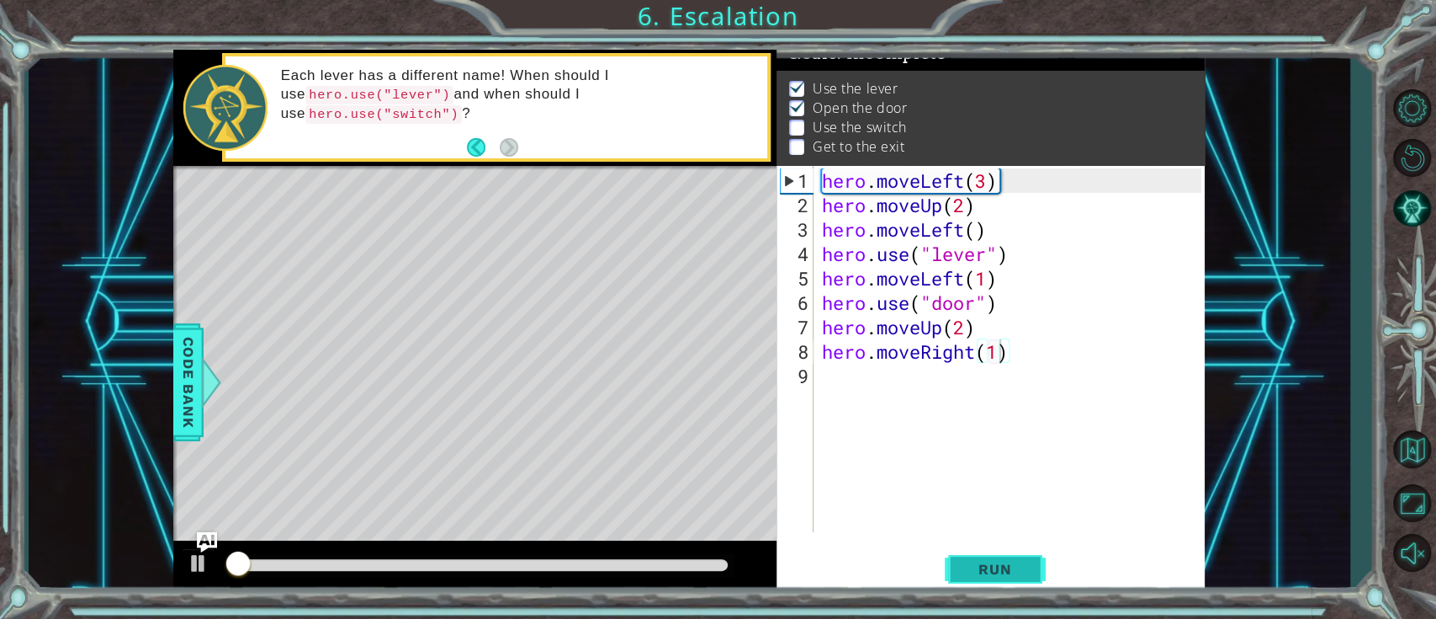
click at [1022, 463] on span "Run" at bounding box center [995, 568] width 66 height 17
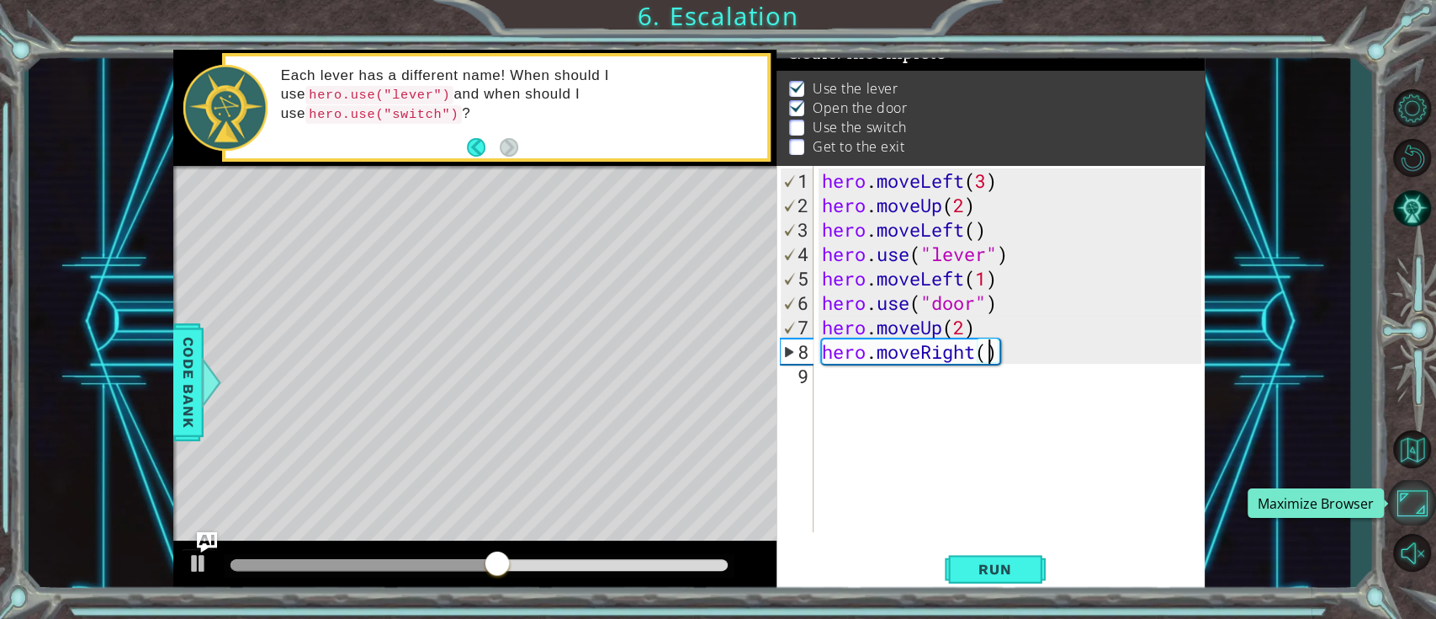
scroll to position [0, 7]
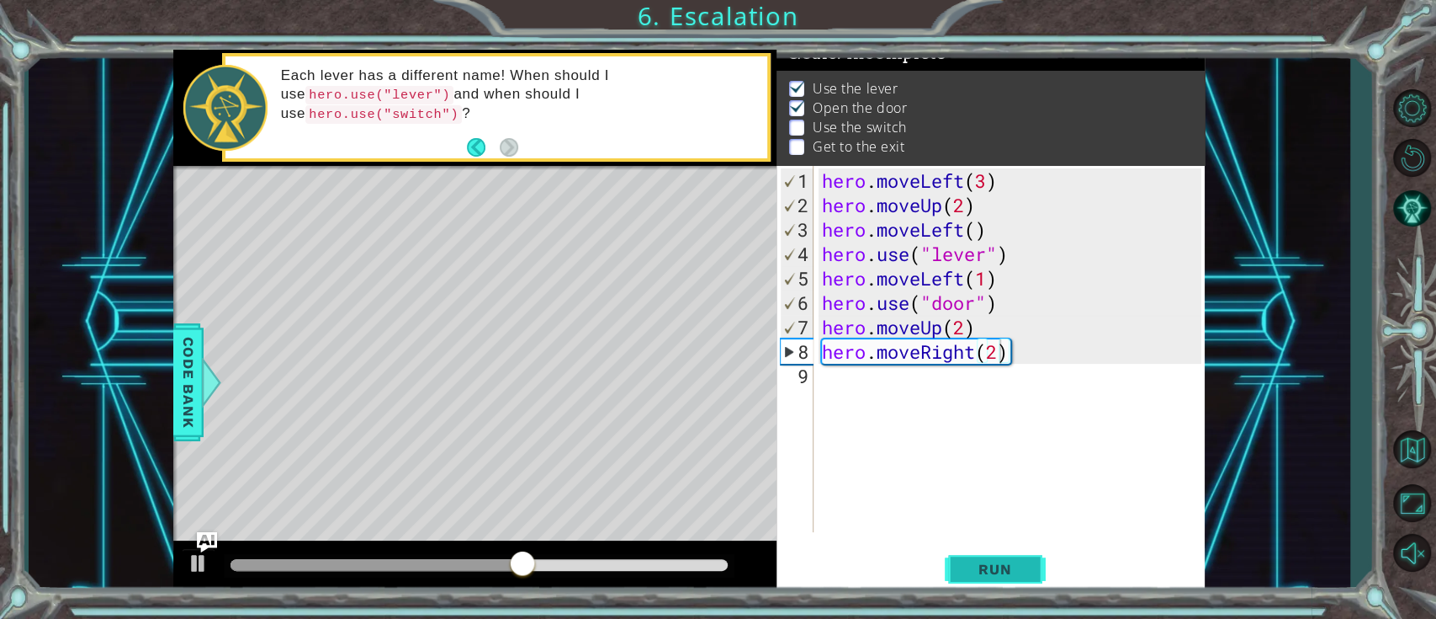
click at [1038, 463] on button "Run" at bounding box center [995, 569] width 101 height 43
type textarea "hero.moveRight(3)"
click at [943, 404] on div "hero . moveLeft ( 3 ) hero . moveUp ( 2 ) hero . moveLeft ( ) hero . use ( "lev…" at bounding box center [1014, 375] width 390 height 415
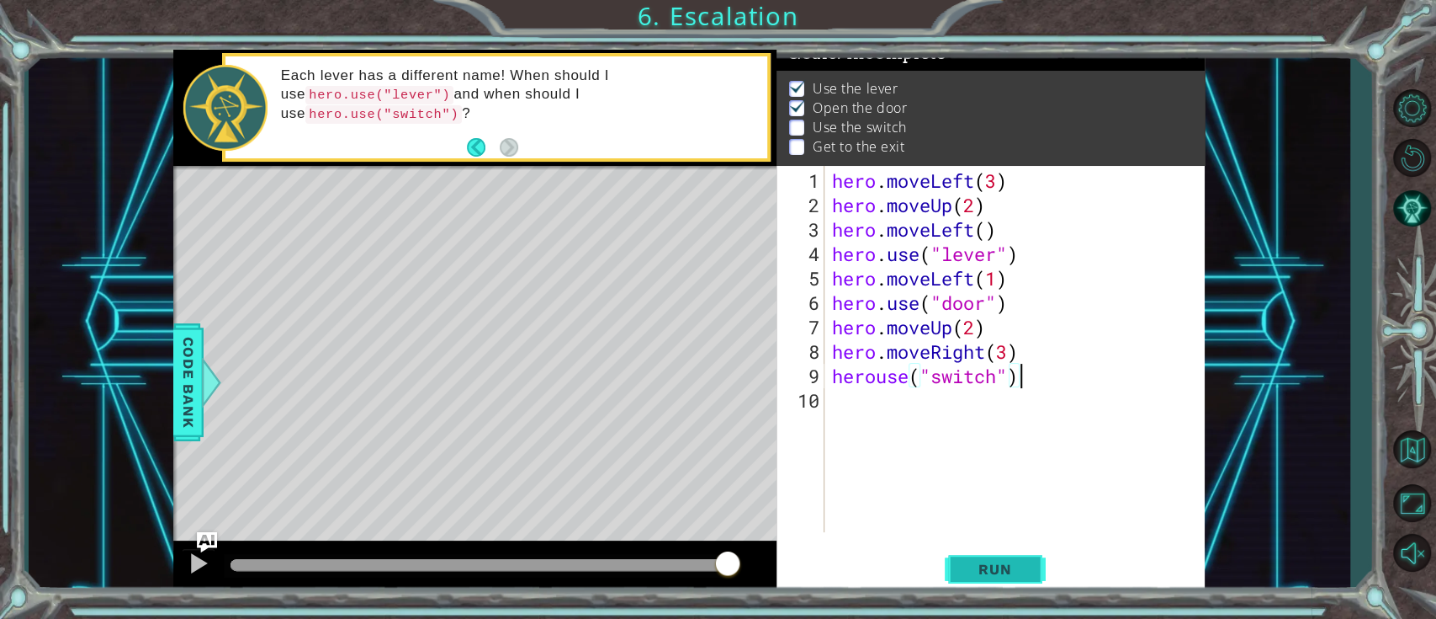
click at [1037, 463] on button "Run" at bounding box center [995, 569] width 101 height 43
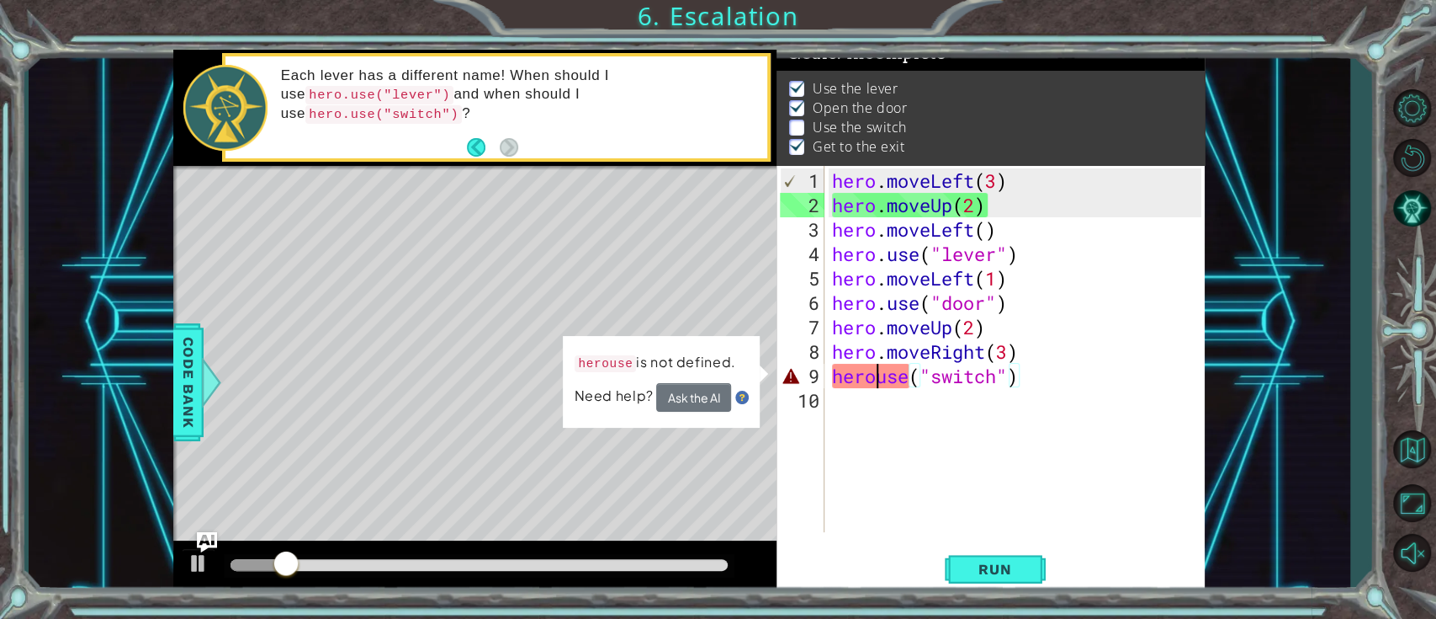
click at [878, 374] on div "hero . moveLeft ( 3 ) hero . moveUp ( 2 ) hero . moveLeft ( ) hero . use ( "lev…" at bounding box center [1019, 375] width 380 height 415
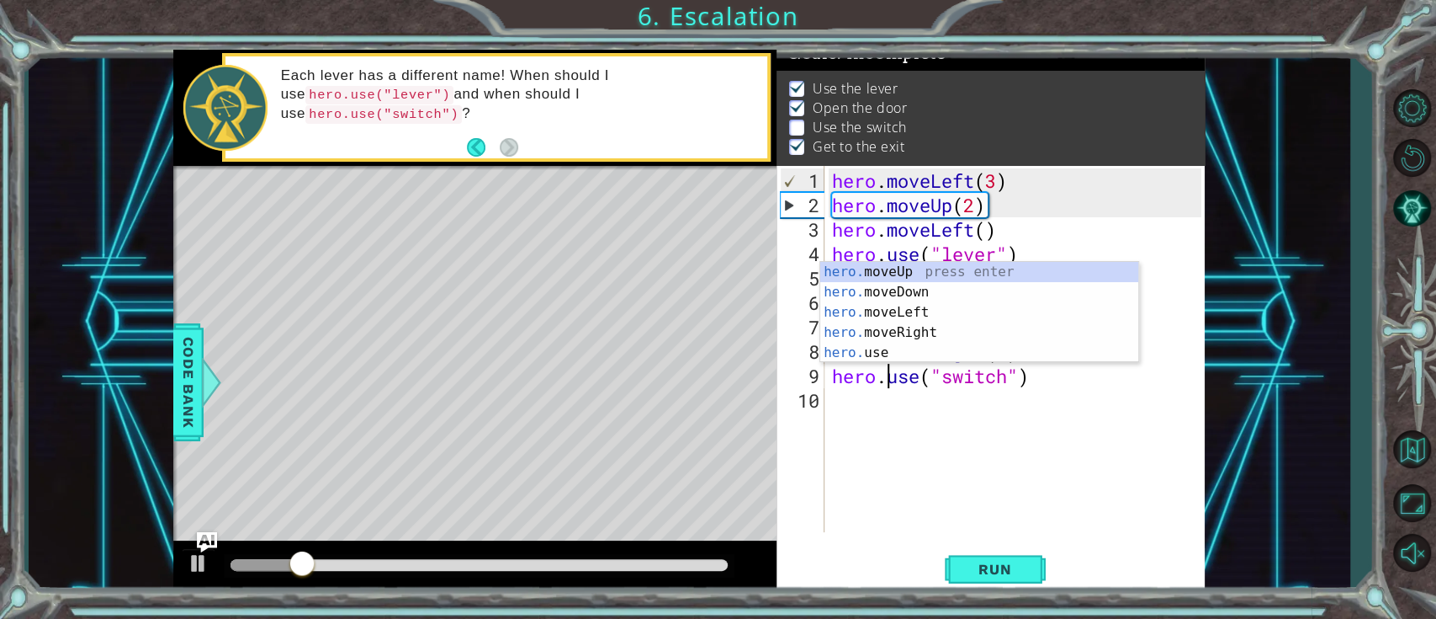
scroll to position [0, 3]
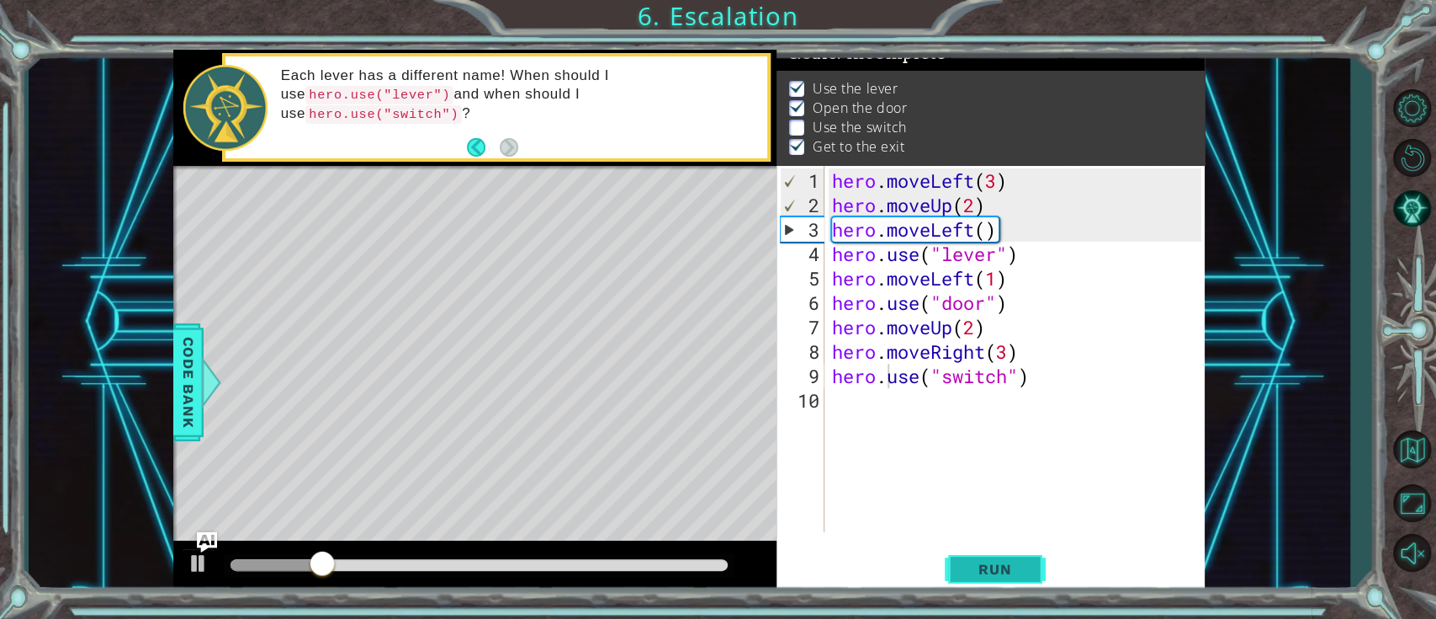
click at [1000, 463] on button "Run" at bounding box center [995, 569] width 101 height 43
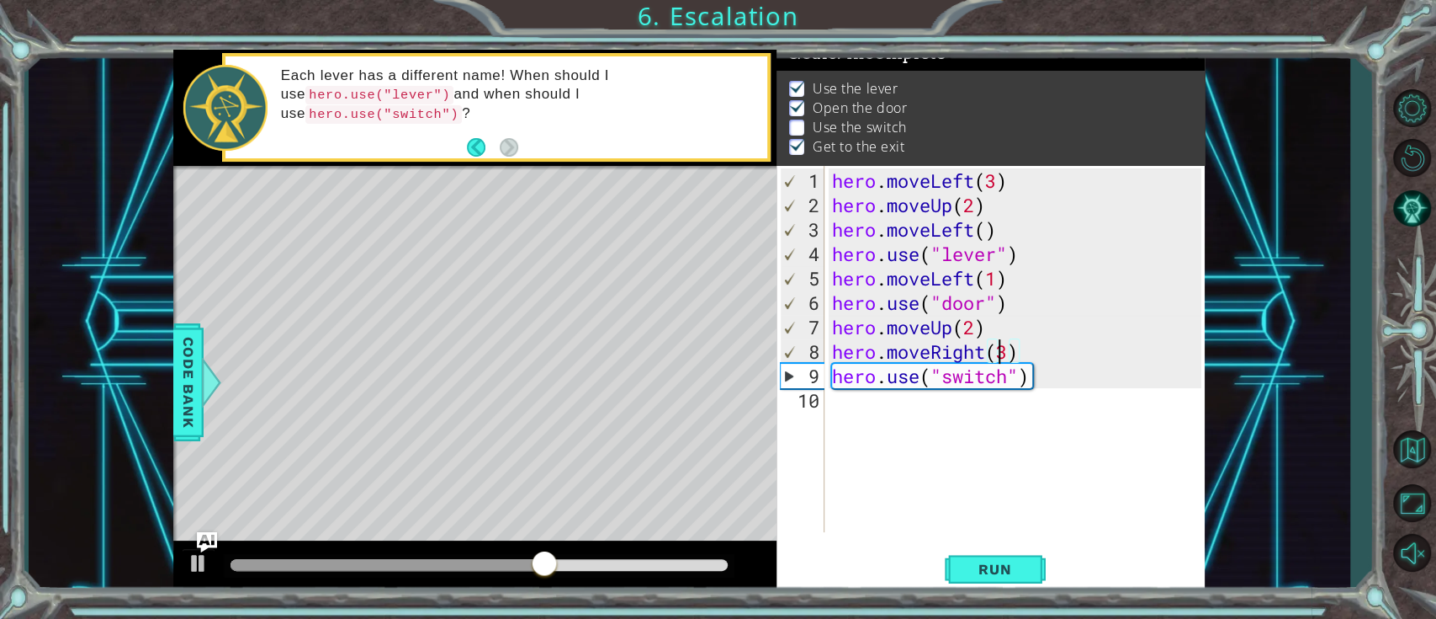
click at [1004, 348] on div "hero . moveLeft ( 3 ) hero . moveUp ( 2 ) hero . moveLeft ( ) hero . use ( "lev…" at bounding box center [1019, 375] width 380 height 415
click at [1004, 344] on div "hero . moveLeft ( 3 ) hero . moveUp ( 2 ) hero . moveLeft ( ) hero . use ( "lev…" at bounding box center [1019, 375] width 380 height 415
click at [1013, 347] on div "hero . moveLeft ( 3 ) hero . moveUp ( 2 ) hero . moveLeft ( ) hero . use ( "lev…" at bounding box center [1019, 375] width 380 height 415
type textarea "hero.moveRight(2)"
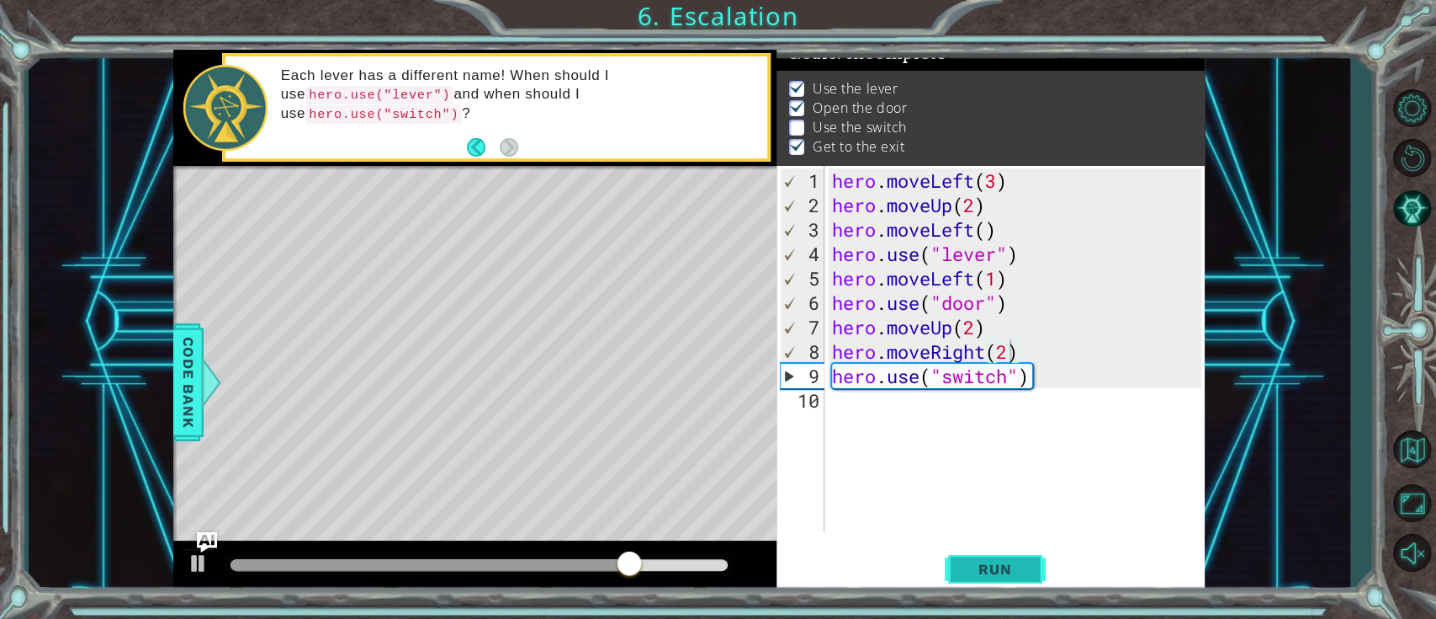
click at [983, 463] on span "Run" at bounding box center [995, 568] width 66 height 17
click at [845, 401] on div "hero . moveLeft ( 3 ) hero . moveUp ( 2 ) hero . moveLeft ( ) hero . use ( "lev…" at bounding box center [1019, 375] width 380 height 415
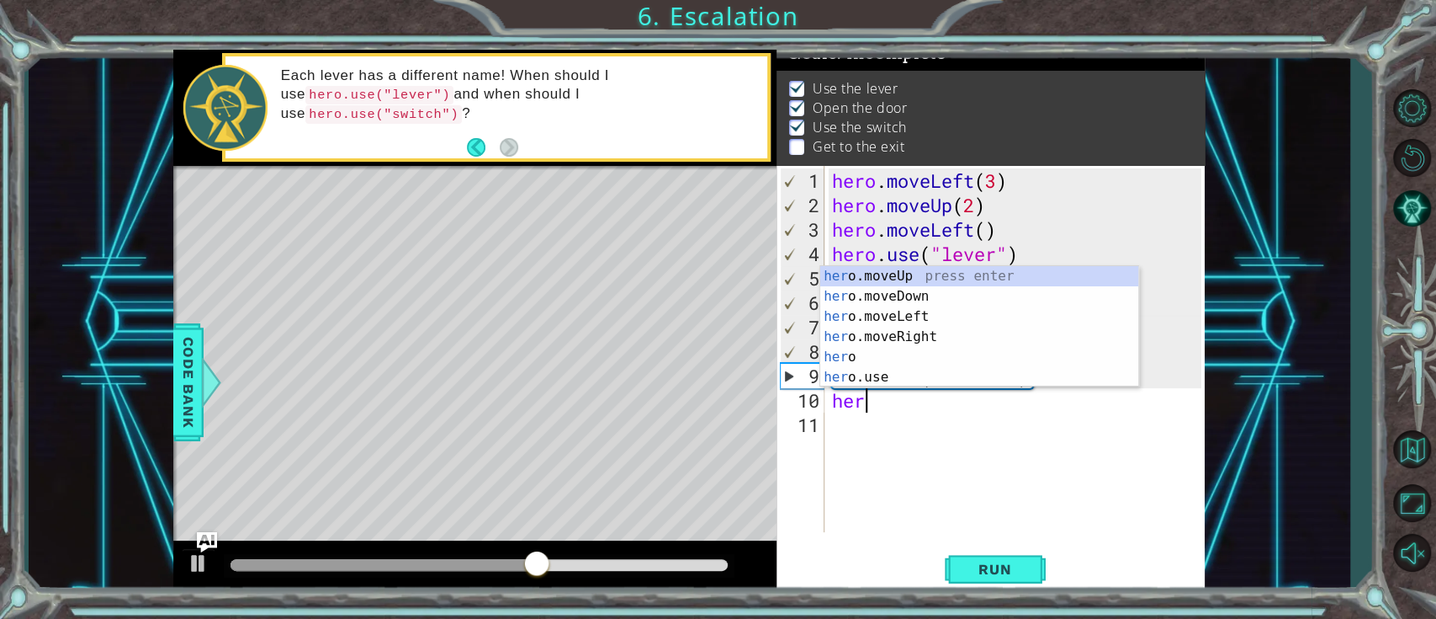
scroll to position [0, 1]
click at [929, 348] on div "hero press enter hero .moveUp press enter hero .moveDown press enter hero .move…" at bounding box center [979, 347] width 318 height 162
type textarea "hero.moveRight(1)"
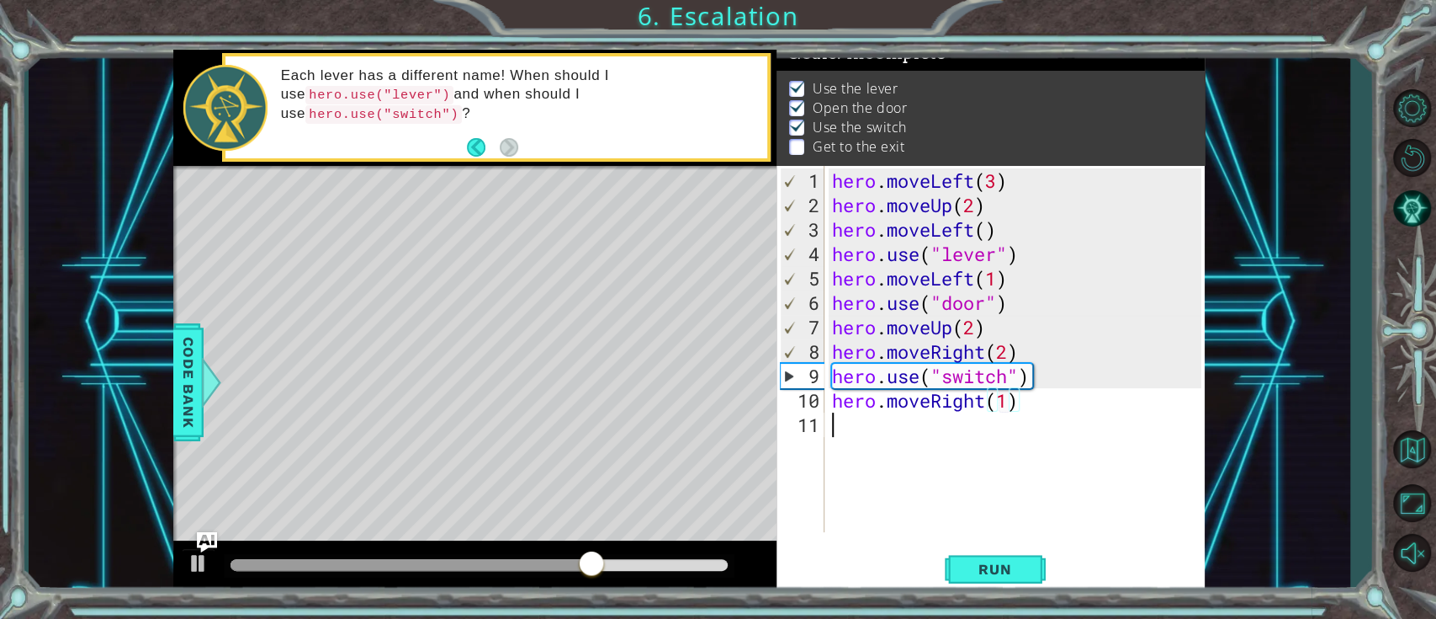
click at [853, 430] on div "hero . moveLeft ( 3 ) hero . moveUp ( 2 ) hero . moveLeft ( ) hero . use ( "lev…" at bounding box center [1019, 375] width 380 height 415
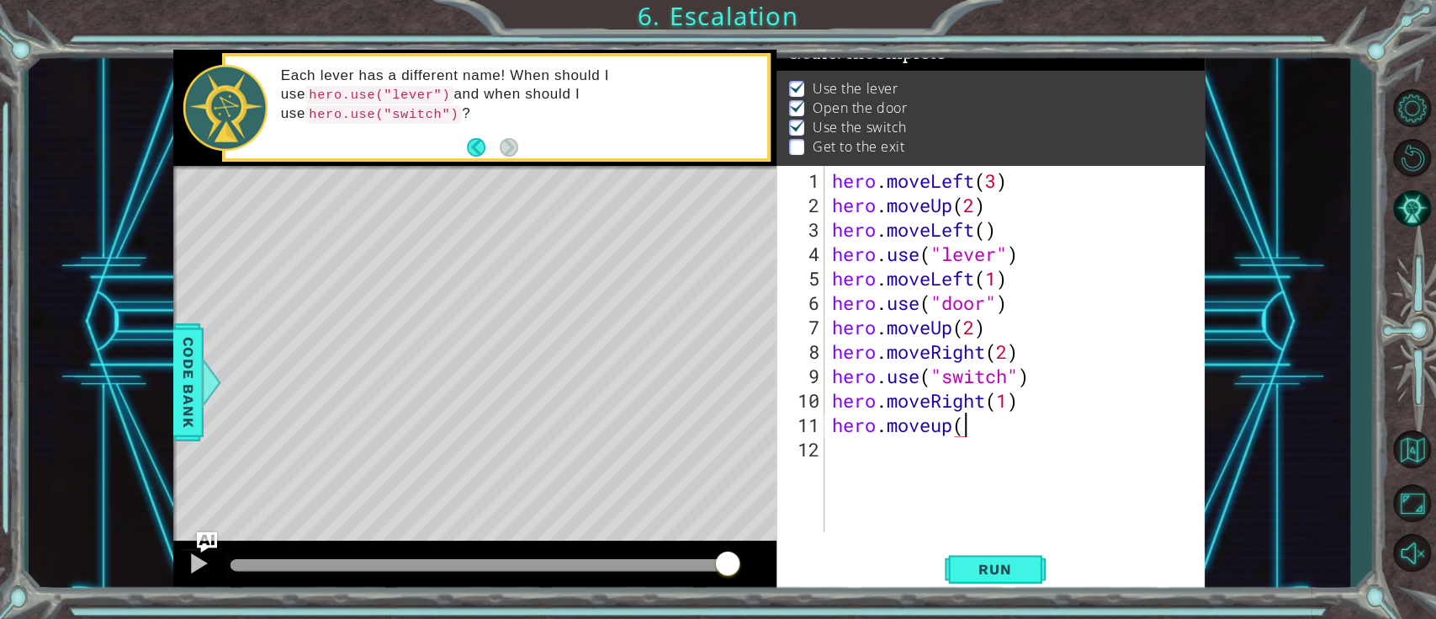
scroll to position [0, 6]
type textarea "hero.moveup()"
click at [1006, 463] on span "Run" at bounding box center [995, 568] width 66 height 17
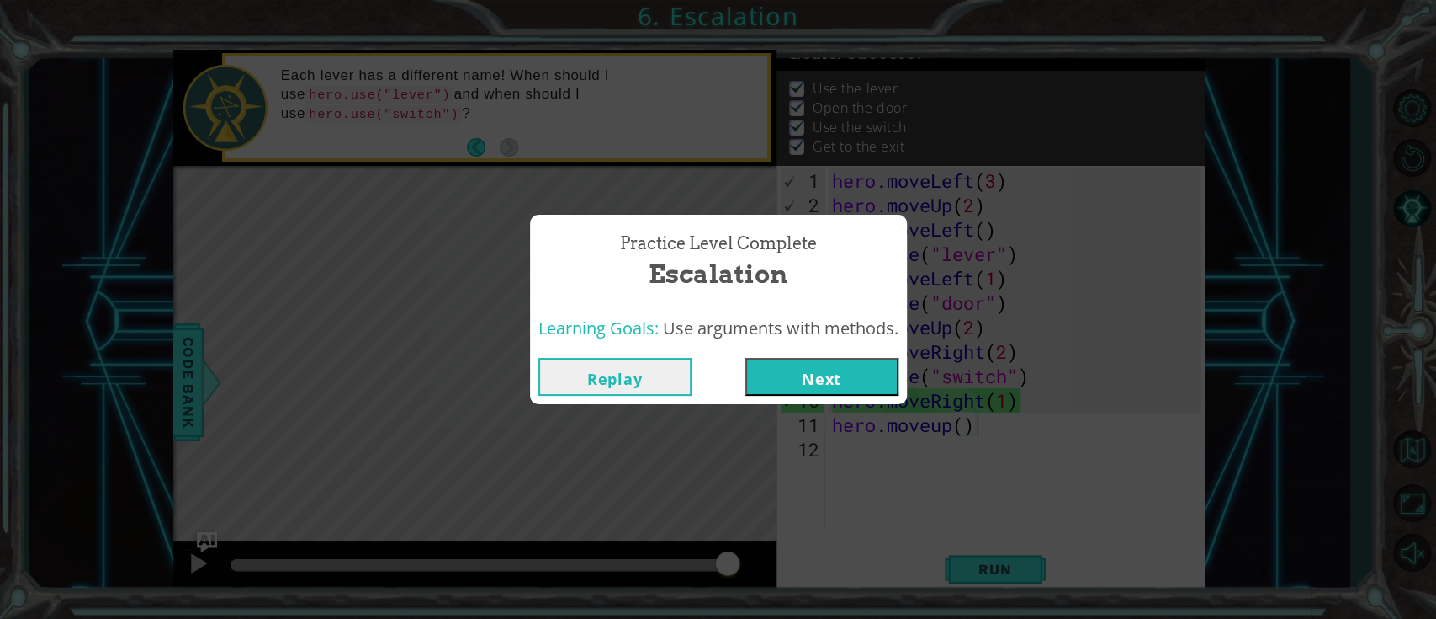
click at [889, 376] on button "Next" at bounding box center [822, 377] width 153 height 38
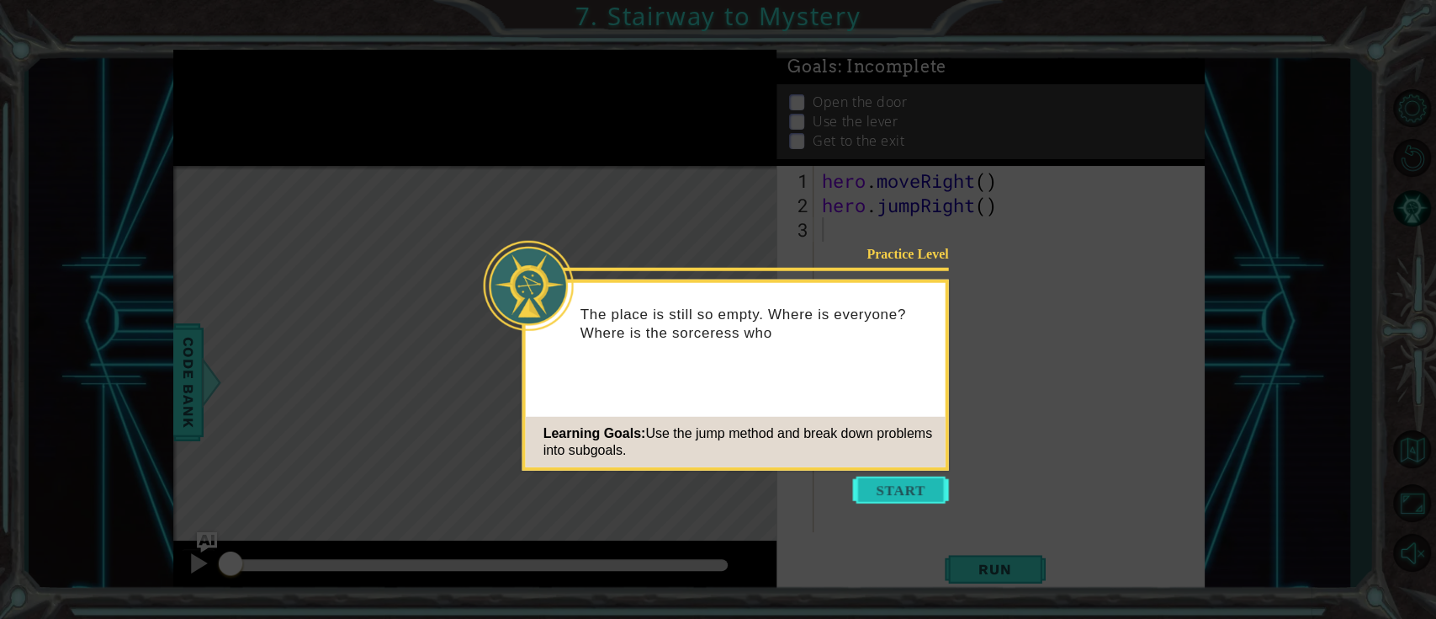
click at [916, 463] on button "Start" at bounding box center [901, 489] width 96 height 27
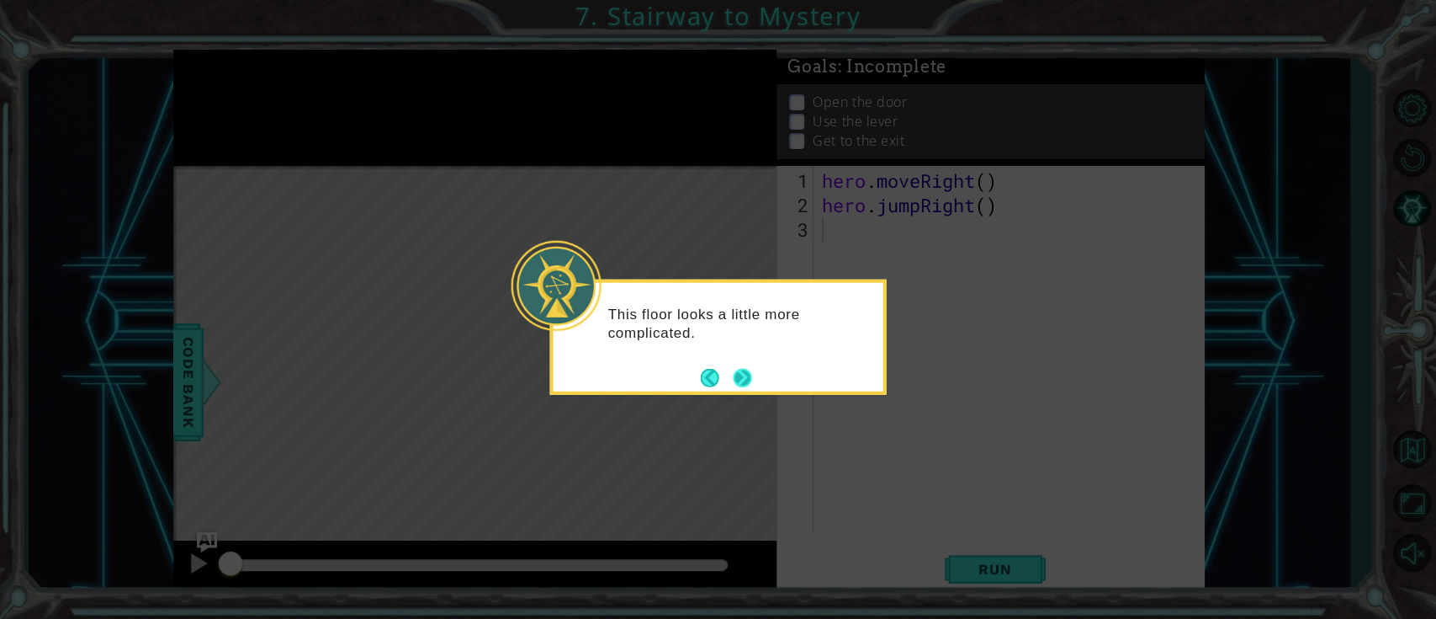
click at [746, 373] on button "Next" at bounding box center [742, 377] width 19 height 19
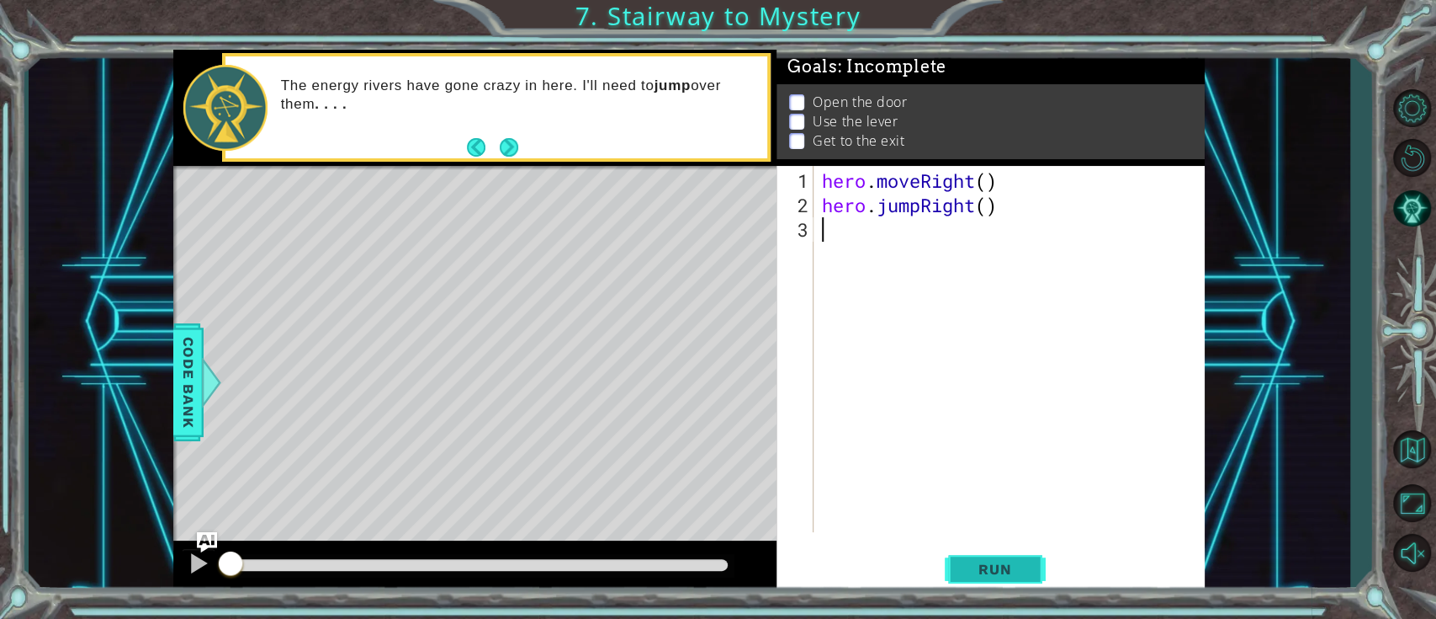
click at [1010, 463] on span "Run" at bounding box center [995, 568] width 66 height 17
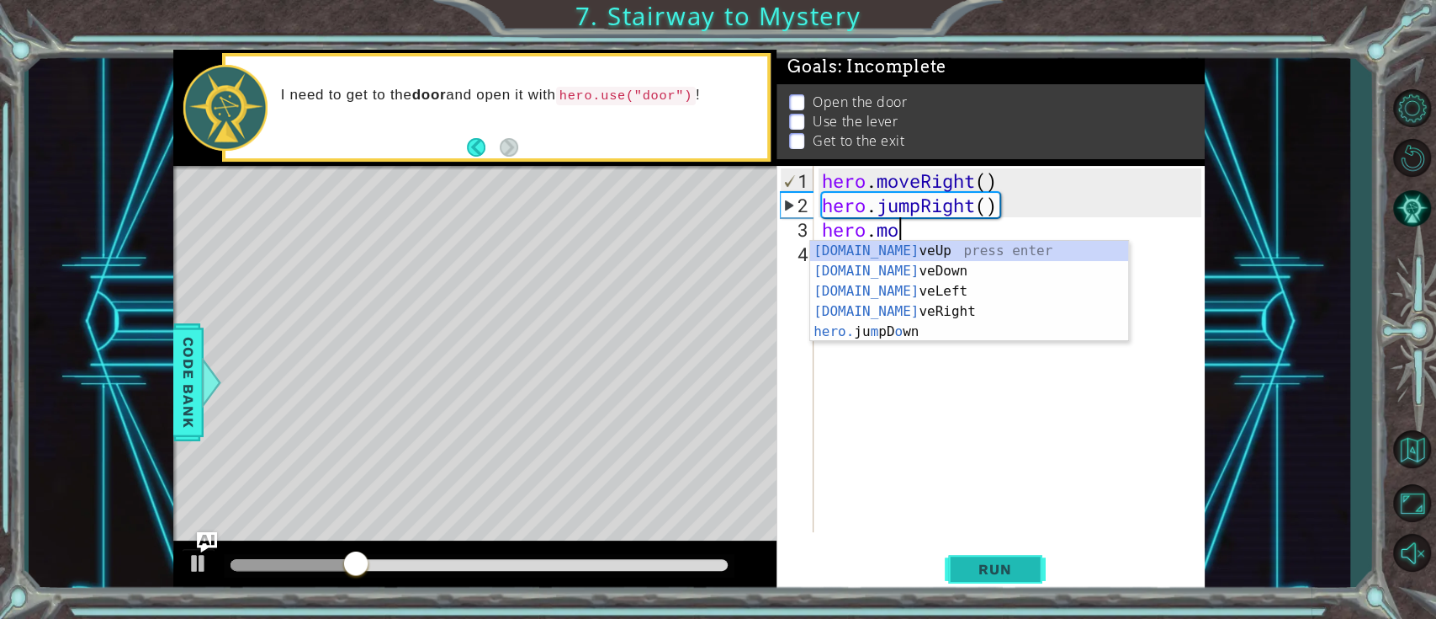
scroll to position [0, 3]
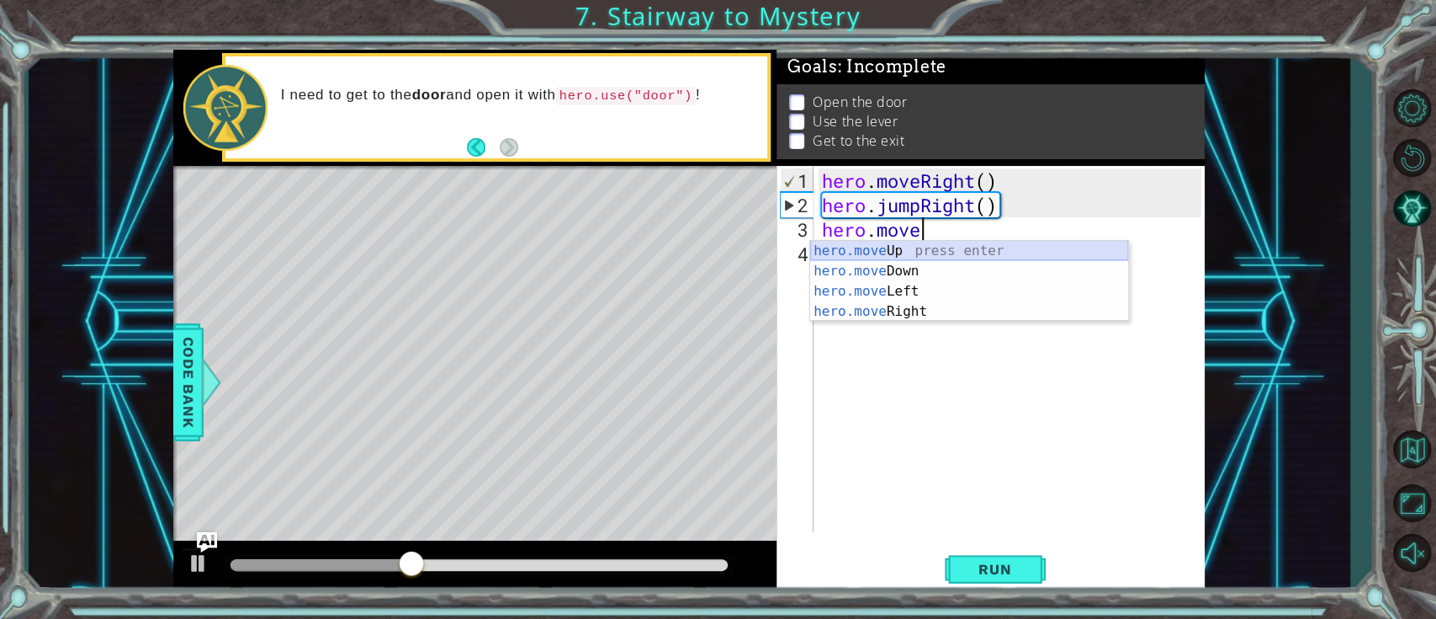
click at [924, 243] on div "hero.move Up press enter hero.move Down press enter hero.move Left press enter …" at bounding box center [969, 301] width 318 height 121
type textarea "hero.moveUp(1)"
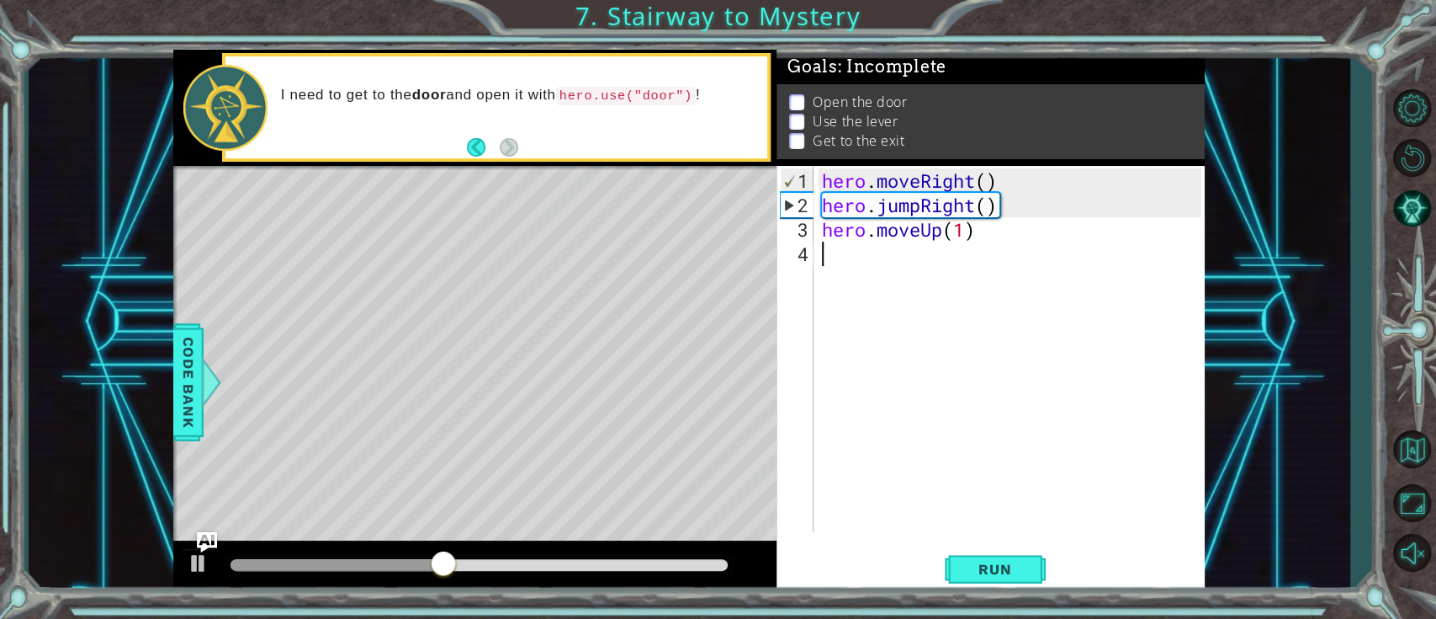
click at [931, 252] on div "hero . moveRight ( ) hero . jumpRight ( ) hero . moveUp ( 1 )" at bounding box center [1014, 375] width 390 height 415
click at [917, 263] on div "hero . moveRight ( ) hero . jumpRight ( ) hero . moveUp ( 1 )" at bounding box center [1014, 375] width 390 height 415
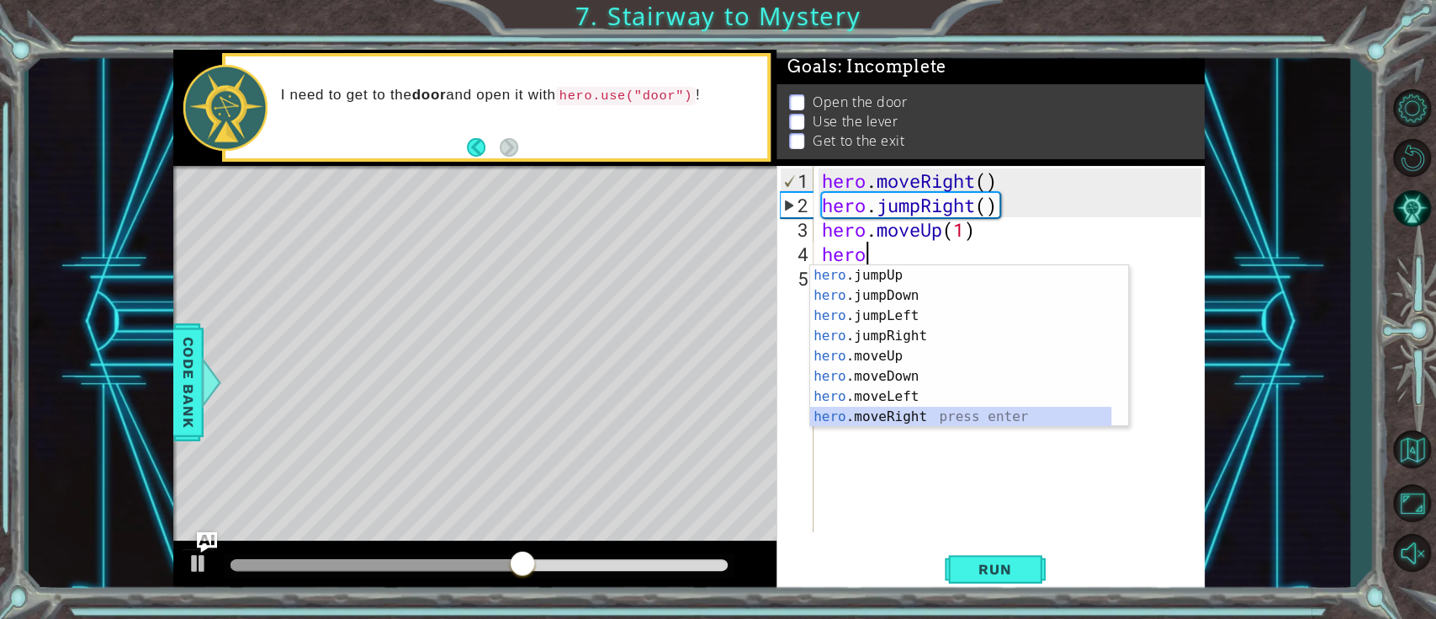
click at [909, 417] on div "hero .jumpUp press enter hero .jumpDown press enter hero .jumpLeft press enter …" at bounding box center [960, 366] width 301 height 202
type textarea "hero.moveRight(1)"
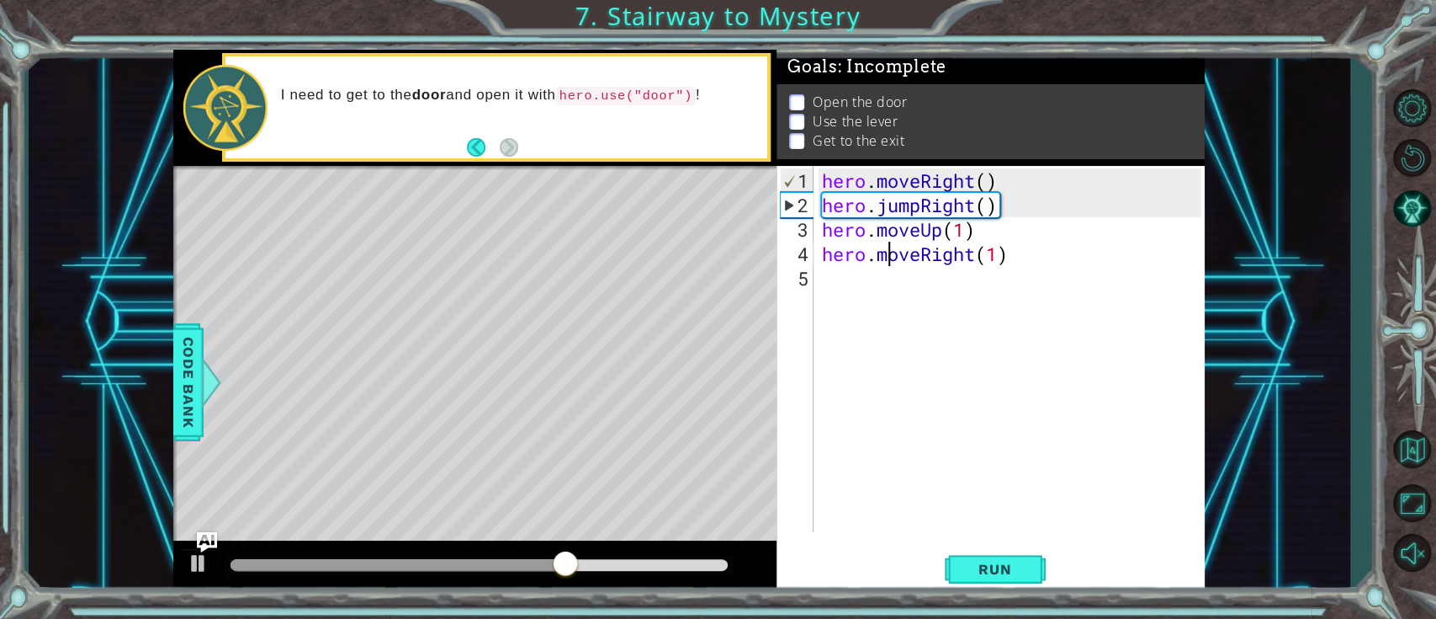
click at [886, 258] on div "hero . moveRight ( ) hero . jumpRight ( ) hero . moveUp ( 1 ) hero . moveRight …" at bounding box center [1014, 375] width 390 height 415
click at [884, 289] on div "hero . moveRight ( ) hero . jumpRight ( ) hero . moveUp ( 1 ) hero . moveRight …" at bounding box center [1014, 375] width 390 height 415
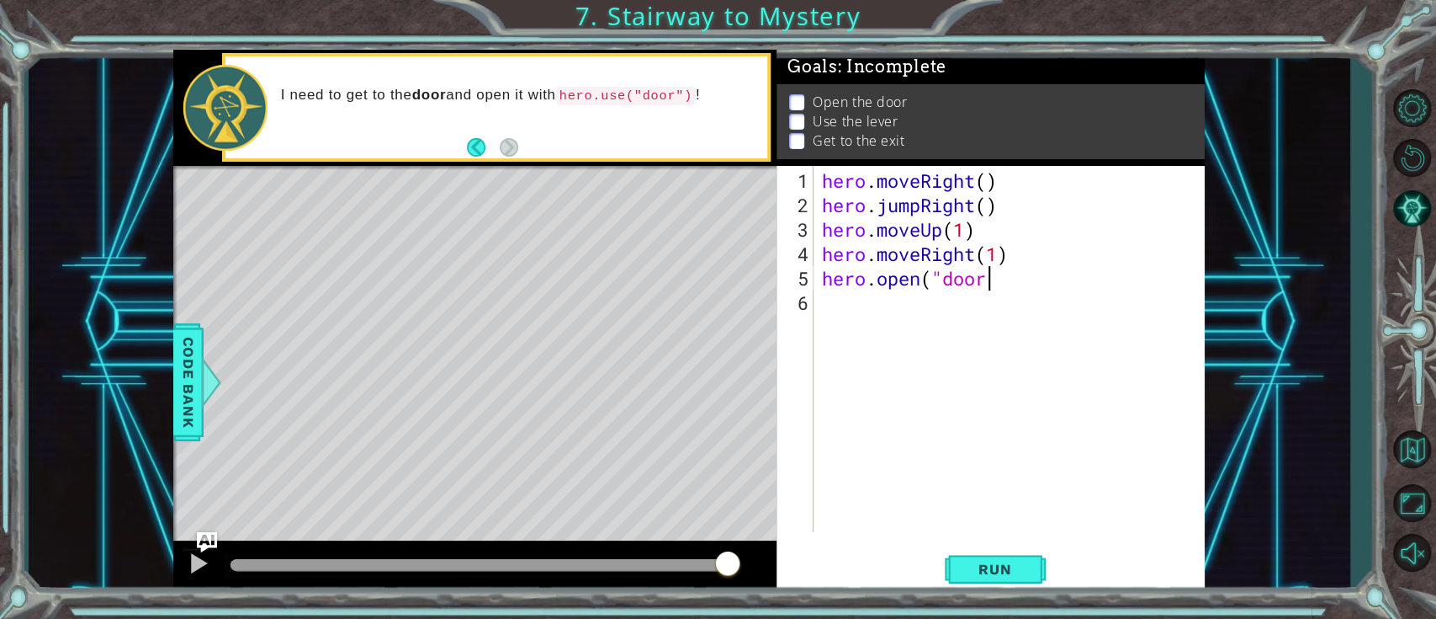
scroll to position [0, 7]
type textarea "[DOMAIN_NAME]("door)"
click at [895, 317] on div "hero . moveRight ( ) hero . jumpRight ( ) hero . moveUp ( 1 ) hero . moveRight …" at bounding box center [1014, 375] width 390 height 415
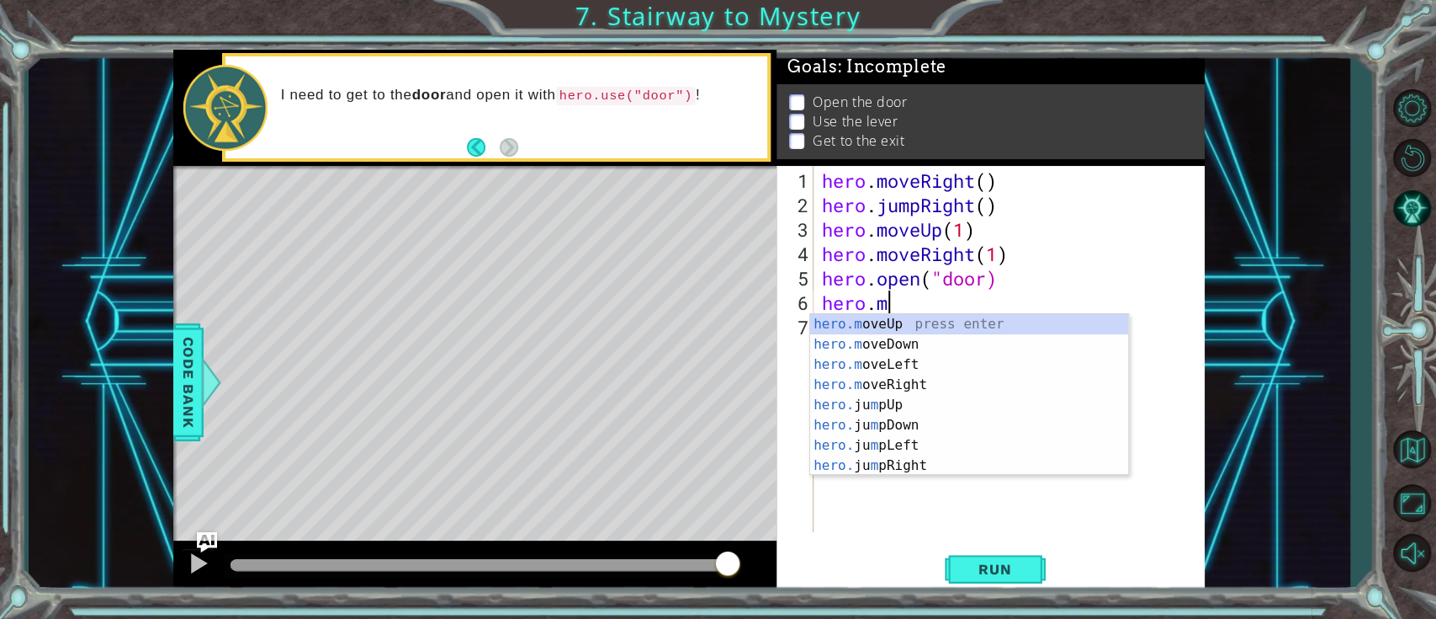
scroll to position [0, 3]
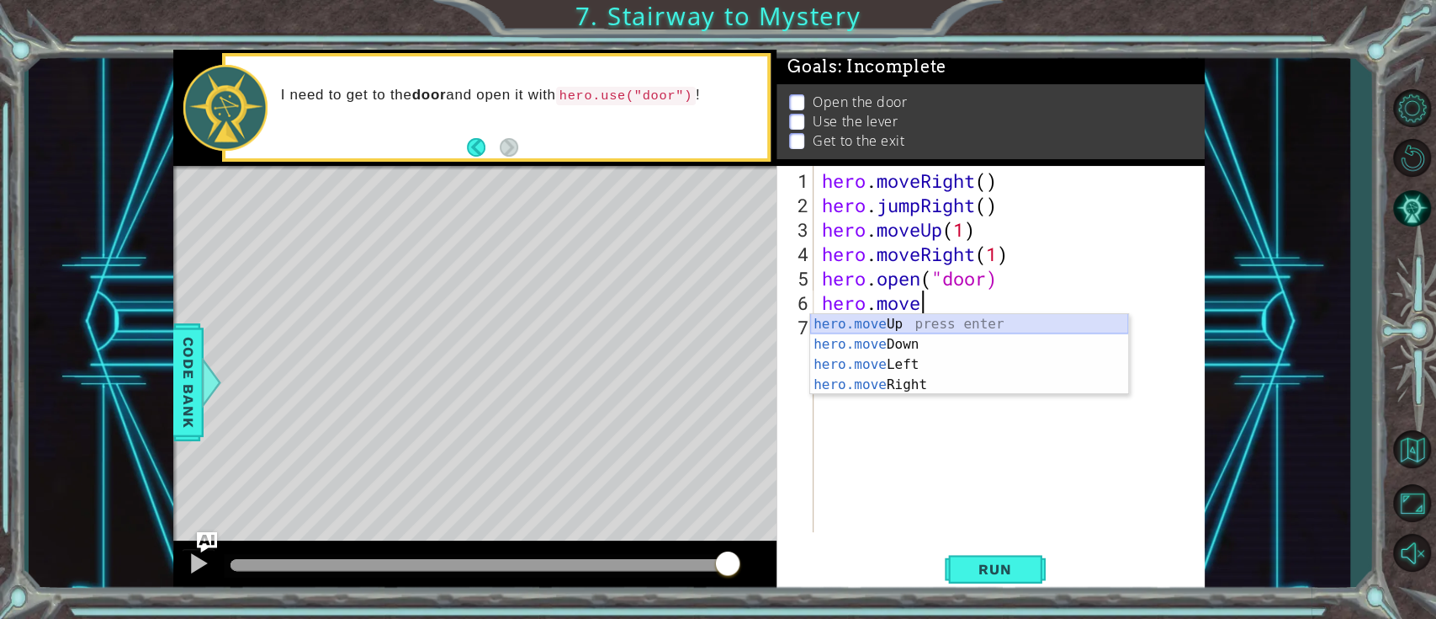
click at [924, 314] on div "hero.move Up press enter hero.move Down press enter hero.move Left press enter …" at bounding box center [969, 374] width 318 height 121
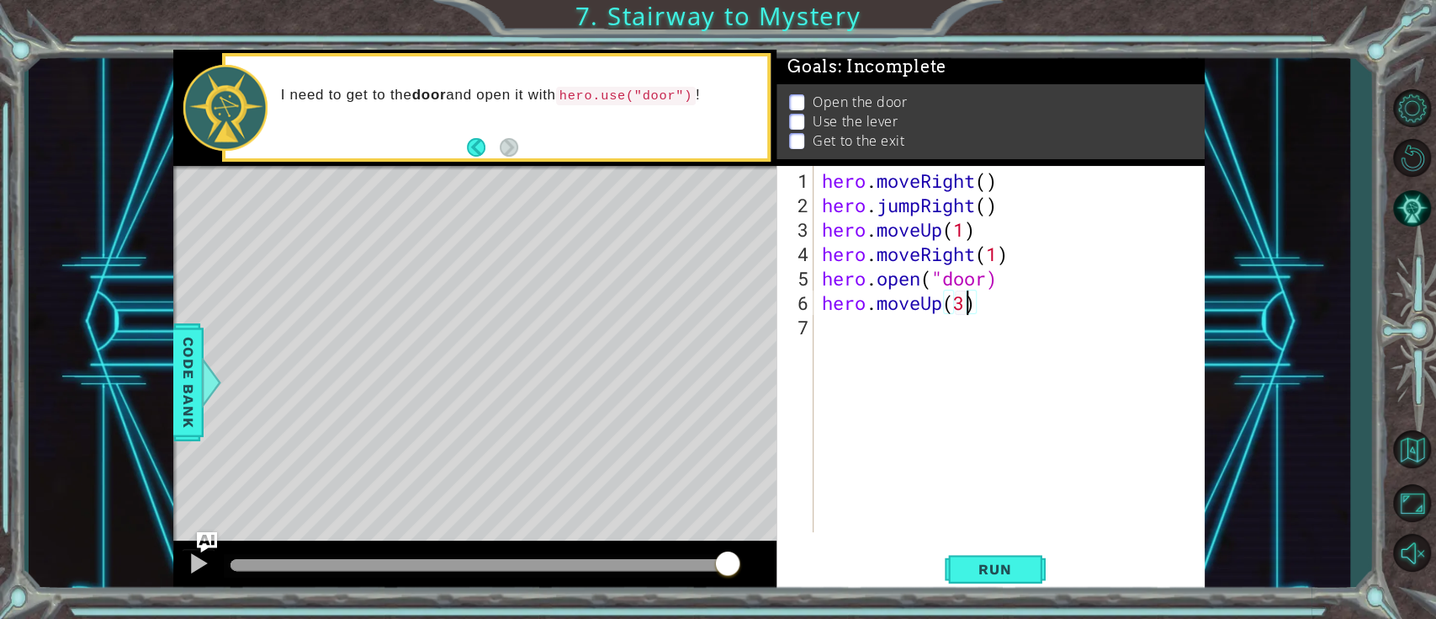
scroll to position [0, 5]
type textarea "hero.moveUp(2)"
click at [836, 344] on div "hero . moveRight ( ) hero . jumpRight ( ) hero . moveUp ( 1 ) hero . moveRight …" at bounding box center [1014, 375] width 390 height 415
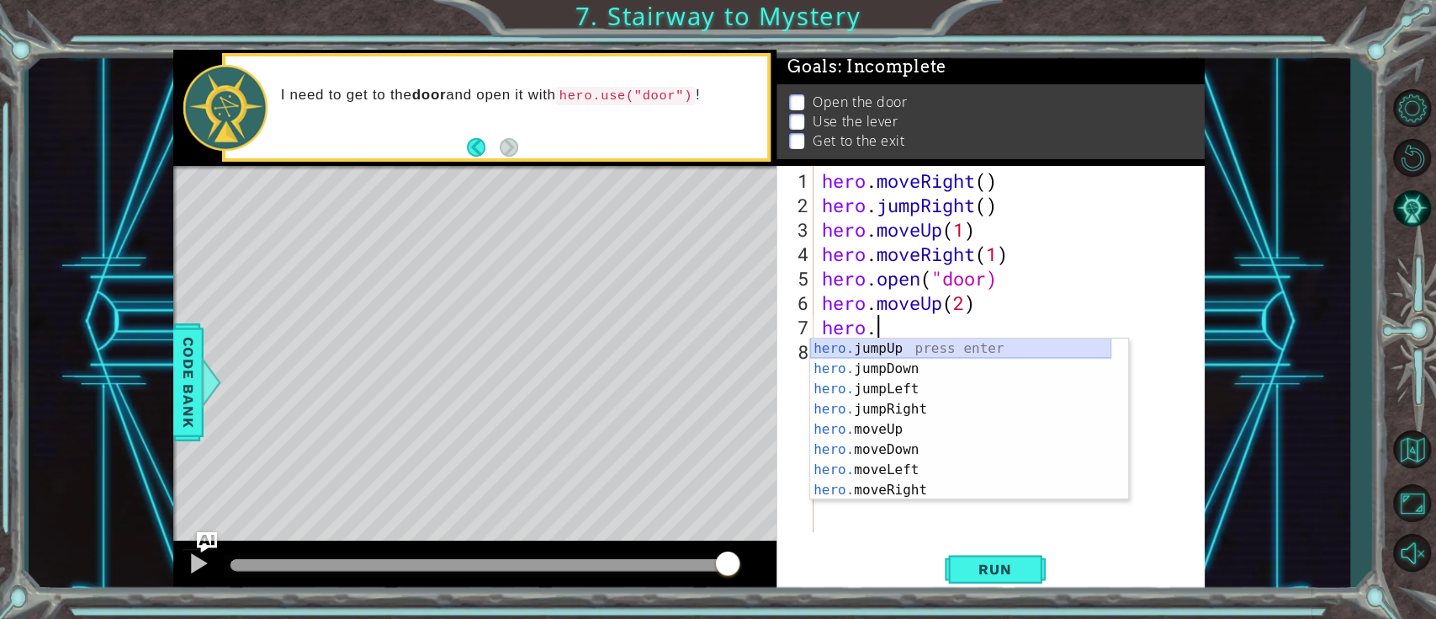
scroll to position [0, 0]
click at [911, 463] on div "hero. jumpUp press enter hero. jumpDown press enter hero. jumpLeft press enter …" at bounding box center [960, 439] width 301 height 202
type textarea "hero.moveLeft(1)"
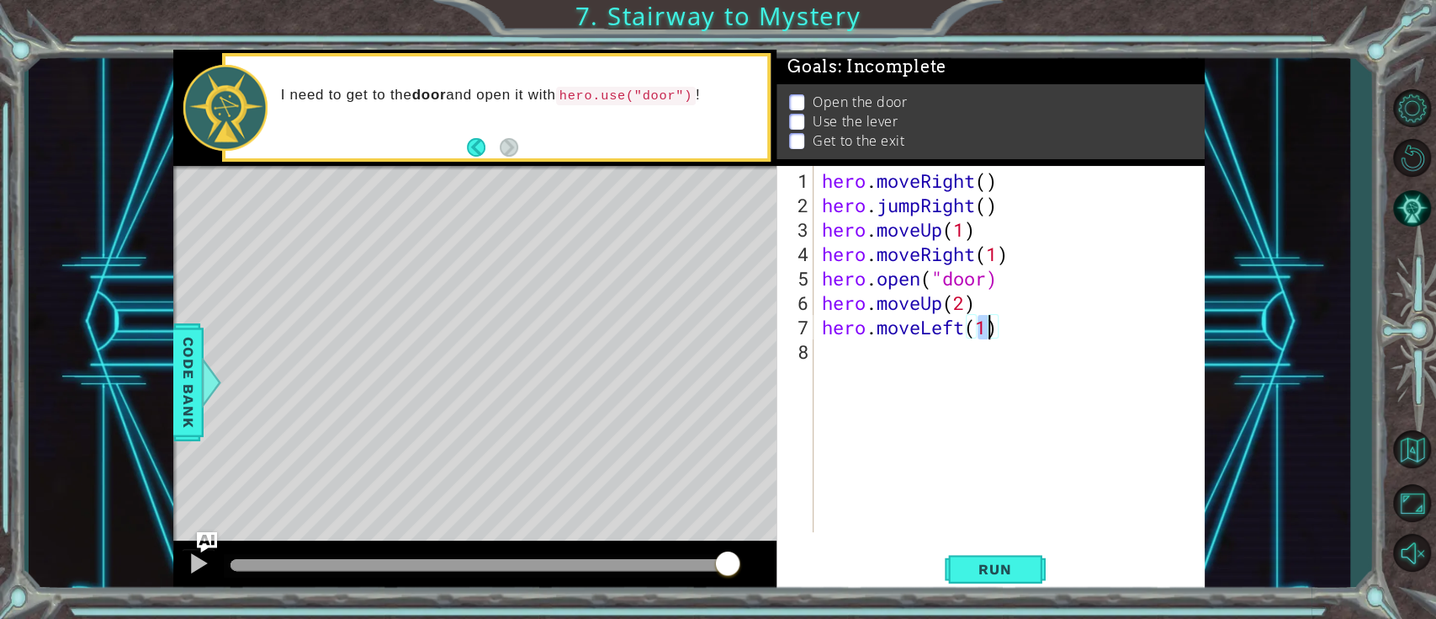
click at [914, 373] on div "hero . moveRight ( ) hero . jumpRight ( ) hero . moveUp ( 1 ) hero . moveRight …" at bounding box center [1014, 375] width 390 height 415
type textarea "hero.use("lever")"
click at [874, 371] on div "hero . moveRight ( ) hero . jumpRight ( ) hero . moveUp ( 1 ) hero . moveRight …" at bounding box center [1014, 375] width 390 height 415
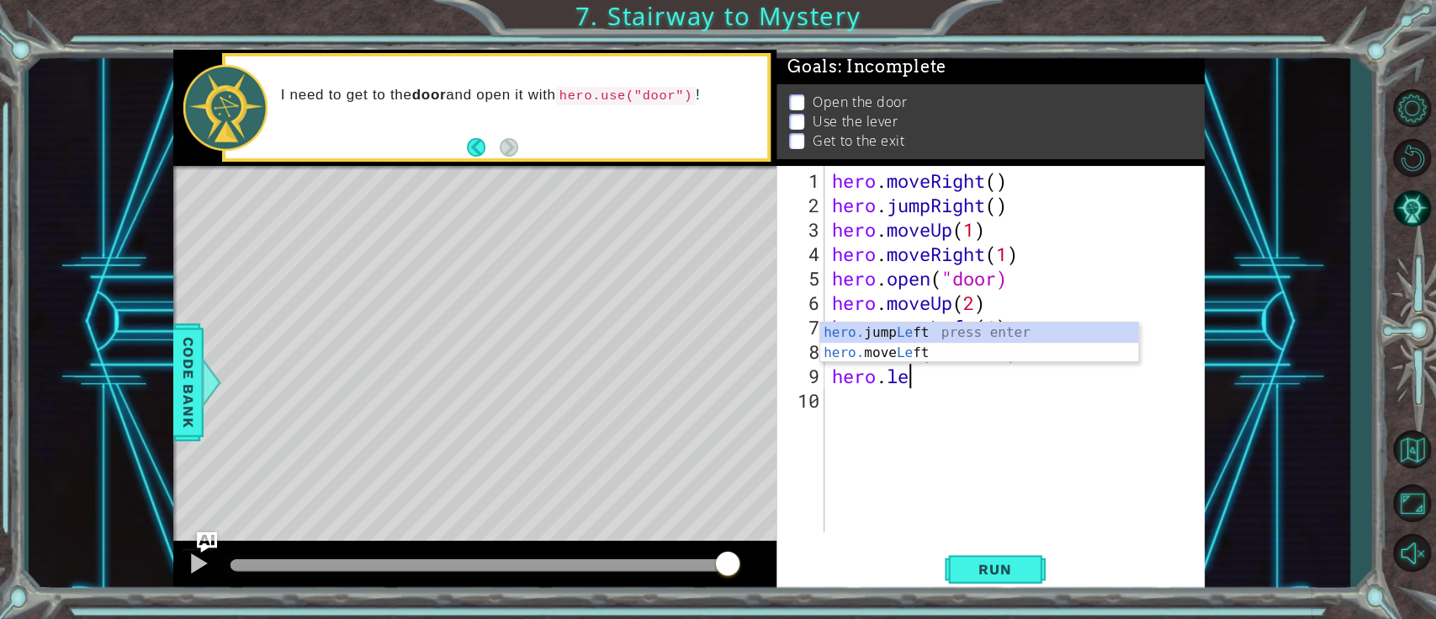
scroll to position [0, 3]
click at [1015, 353] on div "hero. jump Left press enter hero. move Left press enter" at bounding box center [979, 362] width 318 height 81
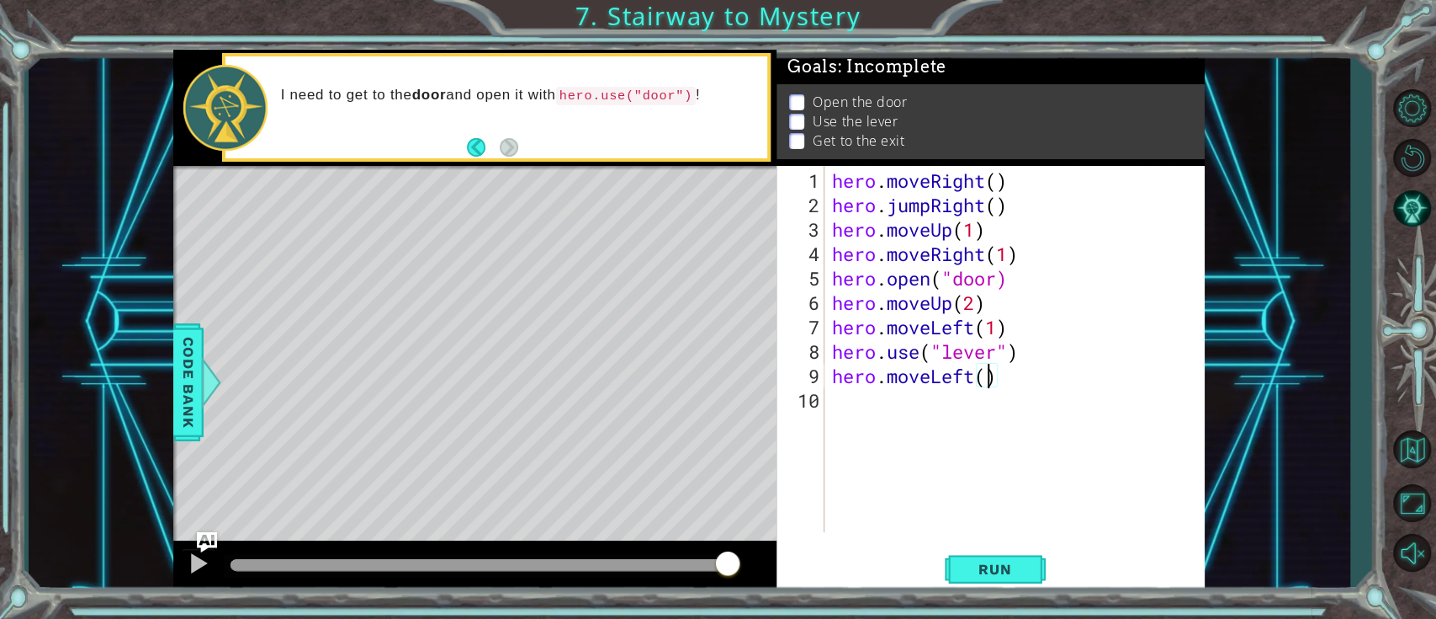
type textarea "hero.moveLeft(2)"
click at [817, 386] on div "9" at bounding box center [802, 376] width 45 height 24
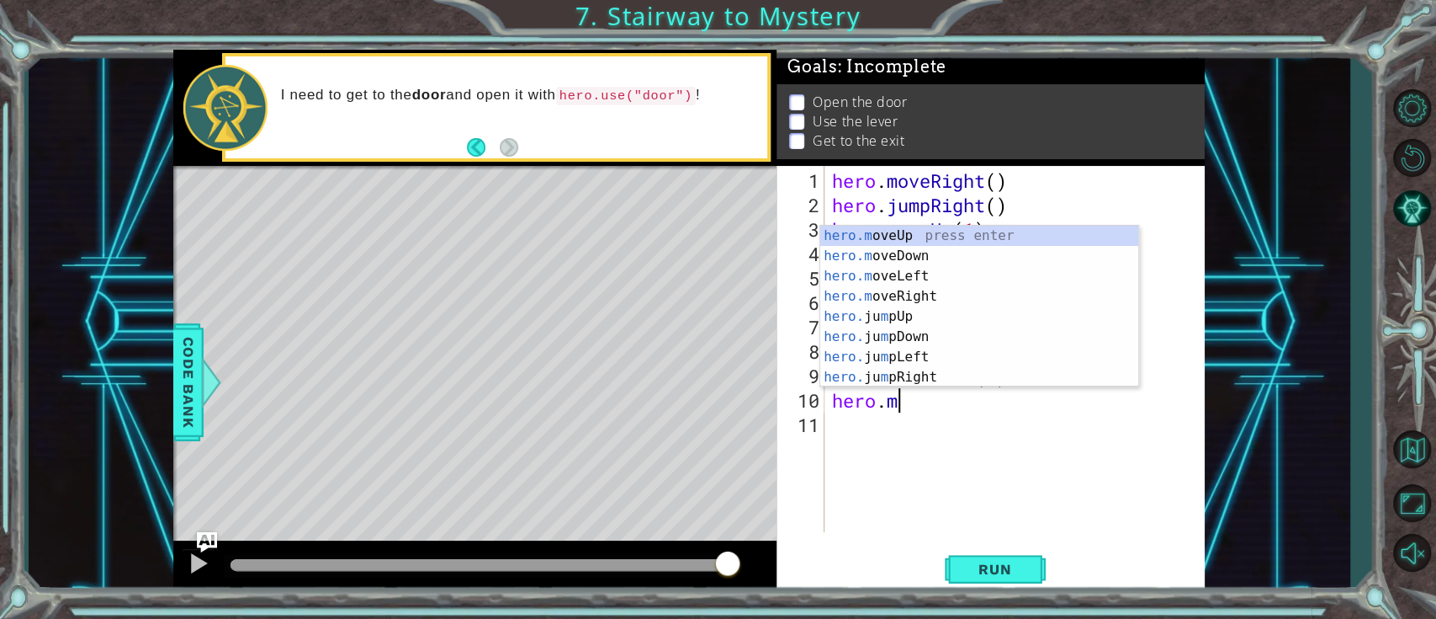
scroll to position [0, 3]
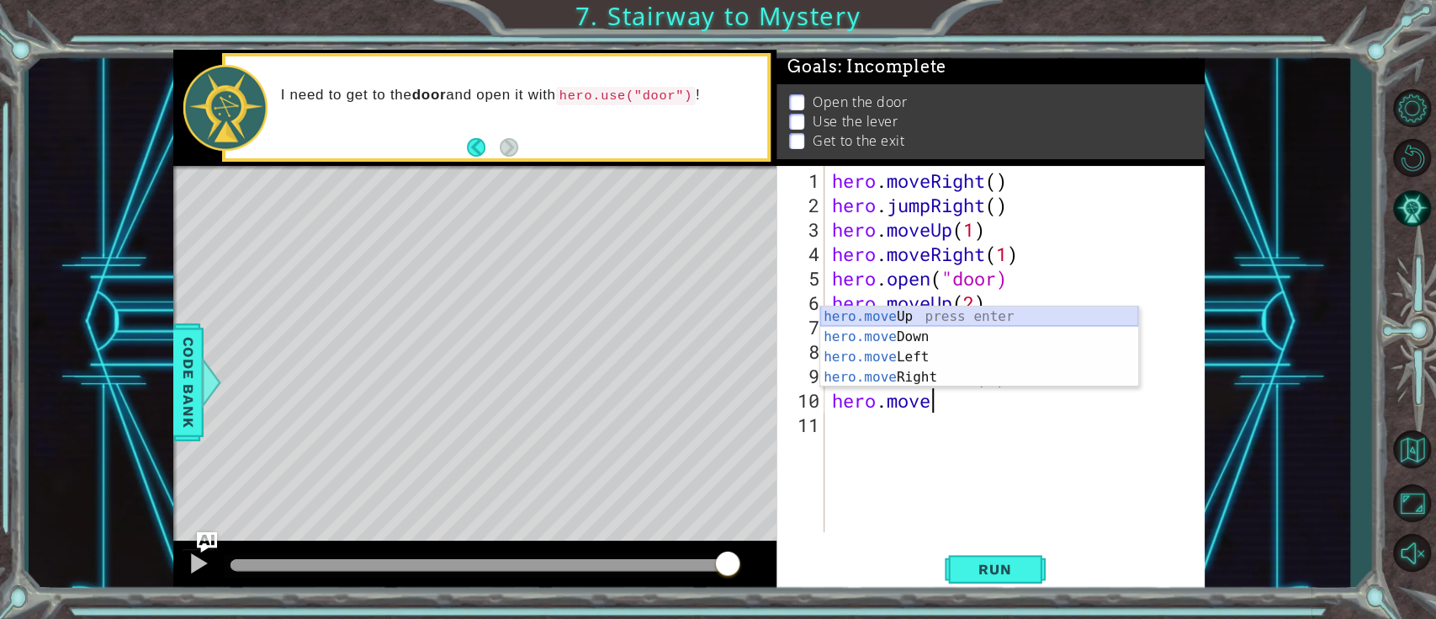
click at [918, 317] on div "hero.move Up press enter hero.move Down press enter hero.move Left press enter …" at bounding box center [979, 366] width 318 height 121
type textarea "hero.moveUp(1)"
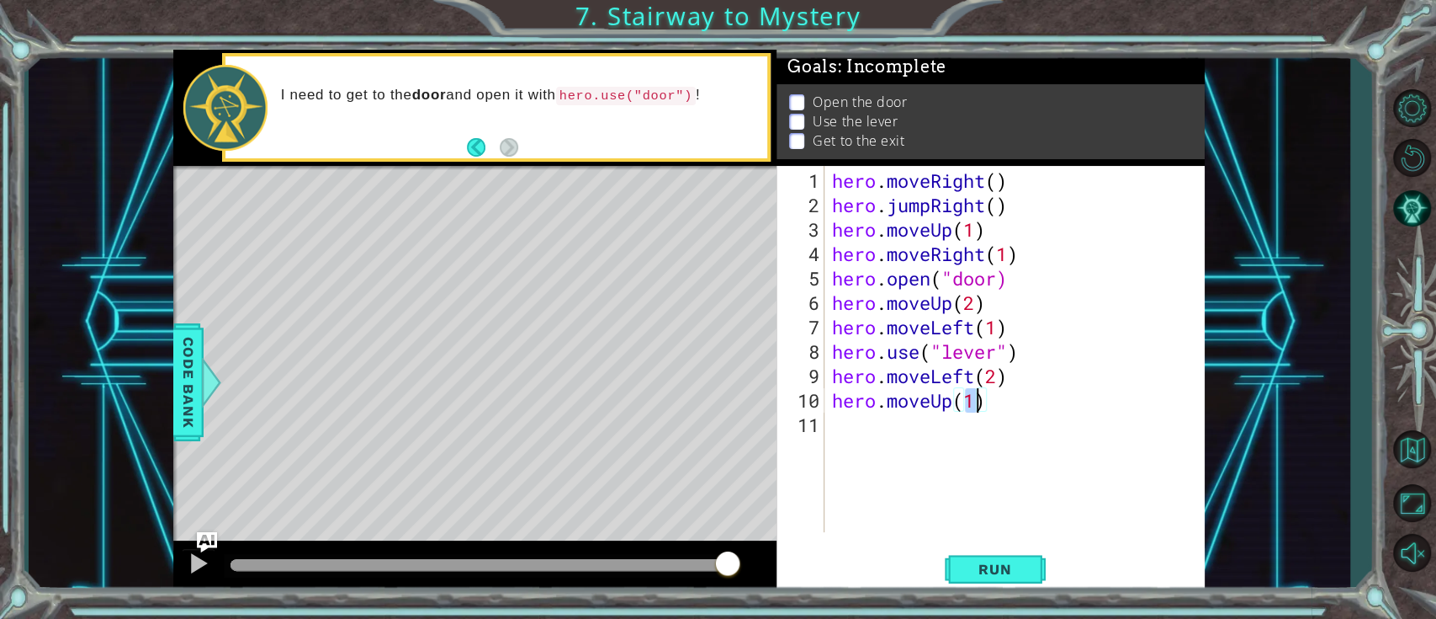
click at [895, 434] on div "hero . moveRight ( ) hero . jumpRight ( ) hero . moveUp ( 1 ) hero . moveRight …" at bounding box center [1019, 375] width 380 height 415
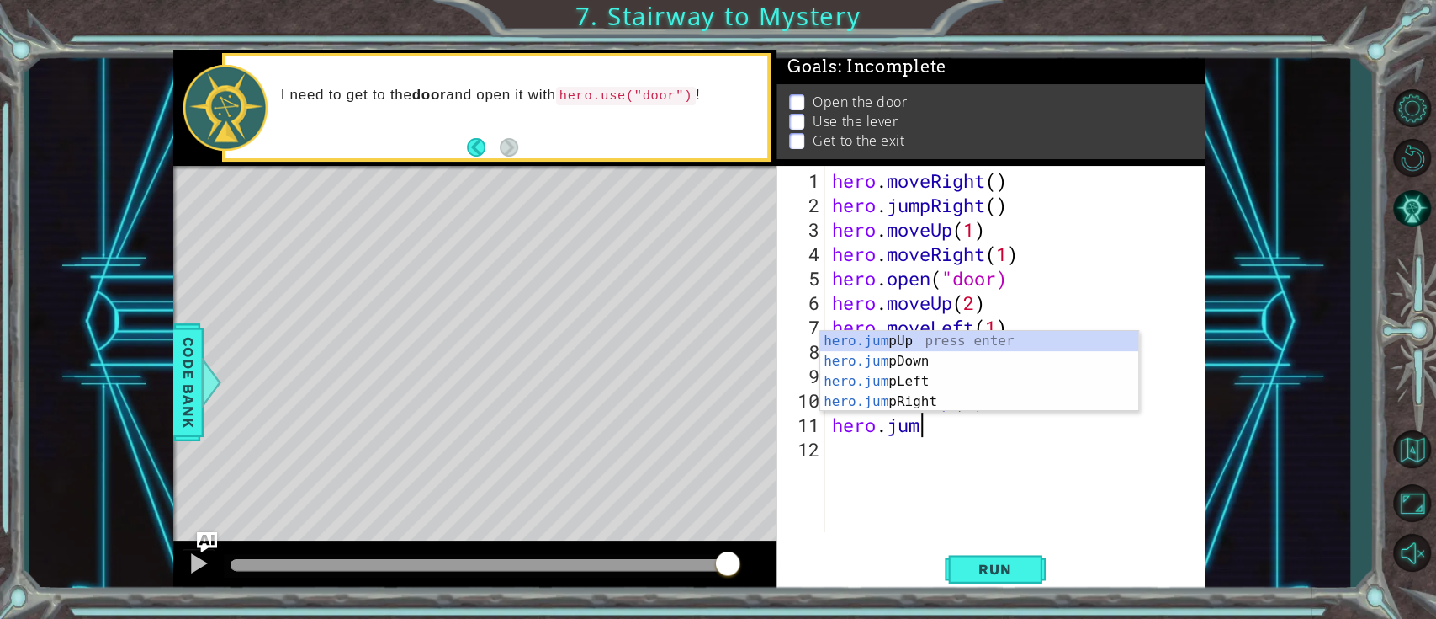
type textarea "hero.jump"
click at [955, 343] on div "hero.jump Up press enter hero.jump Down press enter hero.jump Left press enter …" at bounding box center [979, 391] width 318 height 121
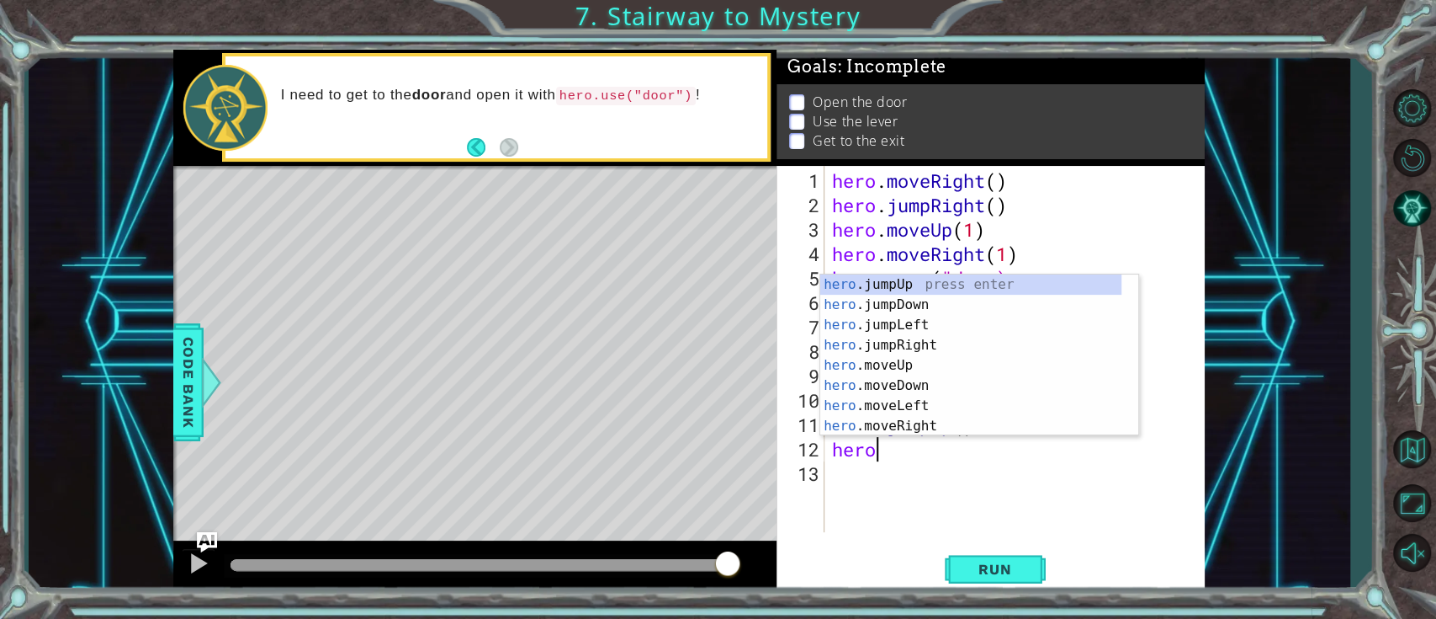
scroll to position [0, 1]
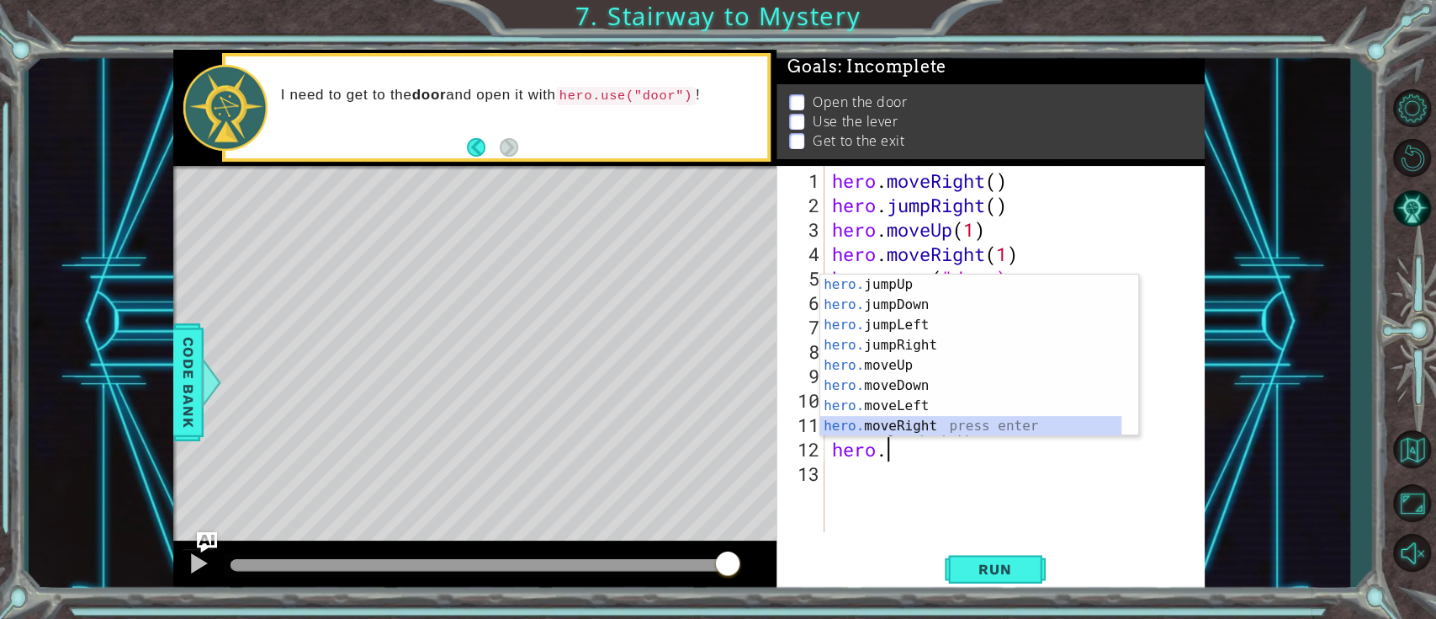
click at [939, 425] on div "hero. jumpUp press enter hero. jumpDown press enter hero. jumpLeft press enter …" at bounding box center [970, 375] width 301 height 202
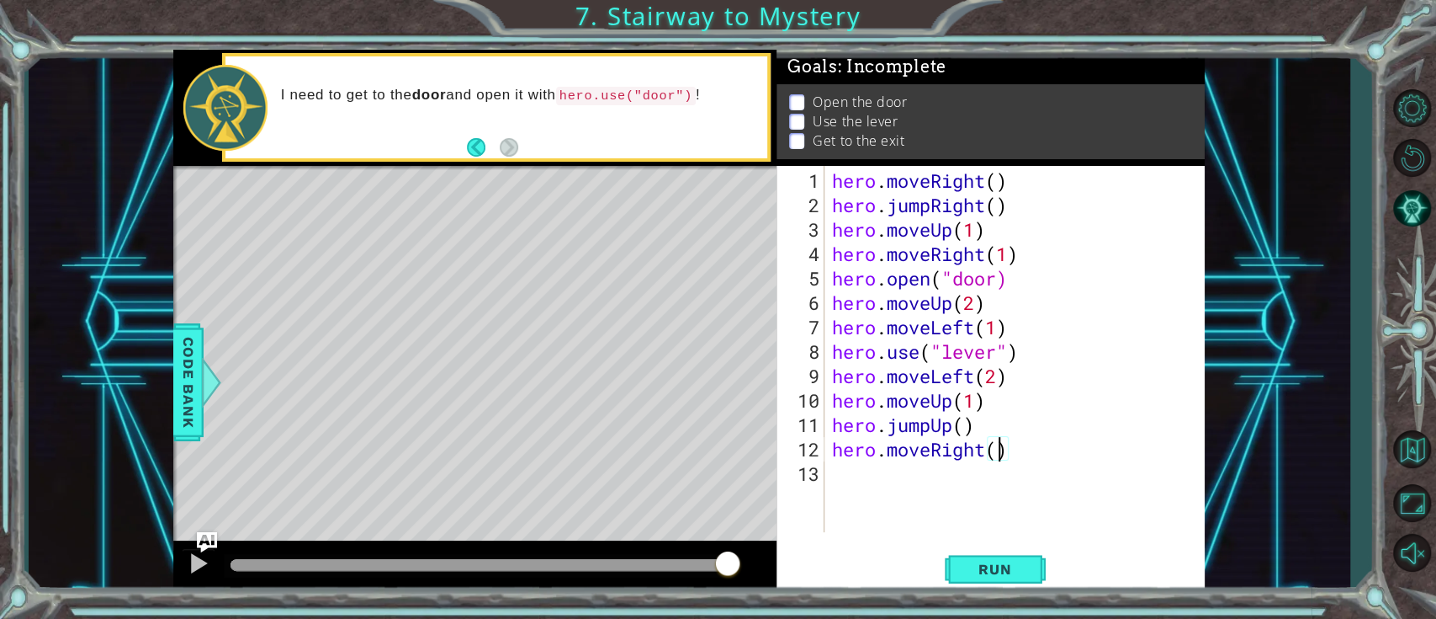
scroll to position [0, 7]
type textarea "hero.moveRight(2)"
click at [914, 463] on div "hero . moveRight ( ) hero . jumpRight ( ) hero . moveUp ( 1 ) hero . moveRight …" at bounding box center [1019, 375] width 380 height 415
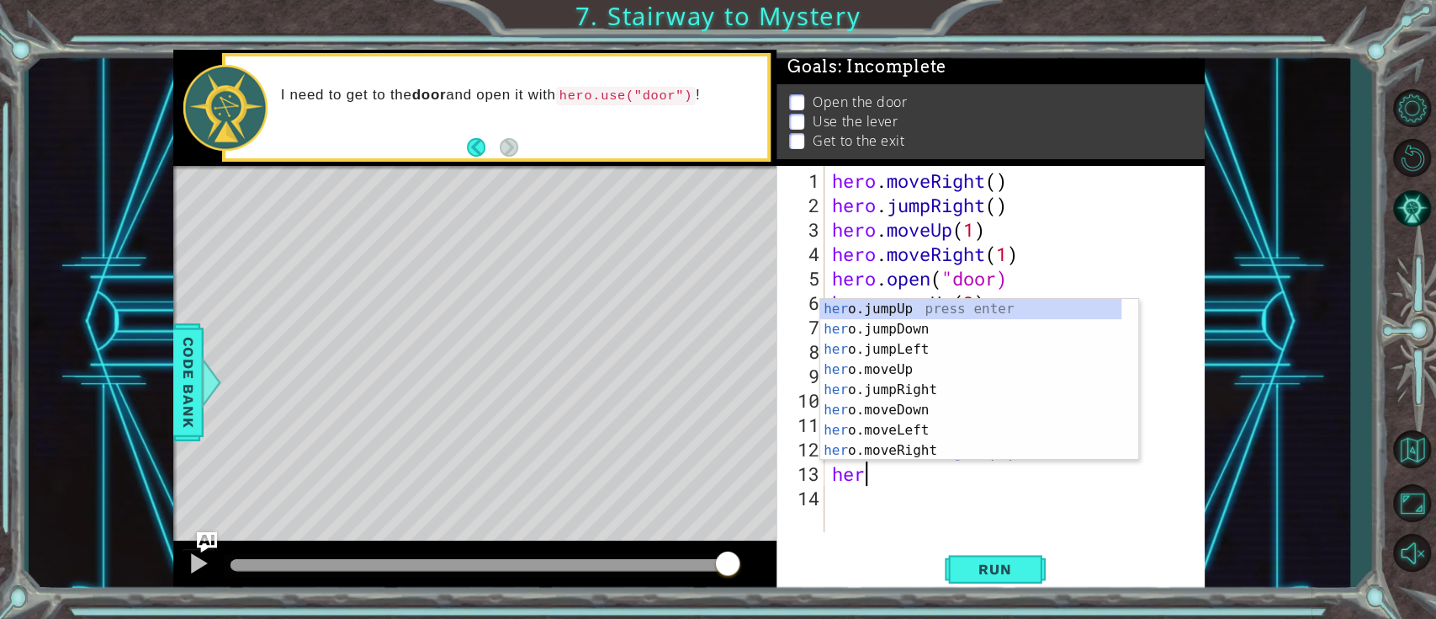
scroll to position [0, 0]
type textarea "h"
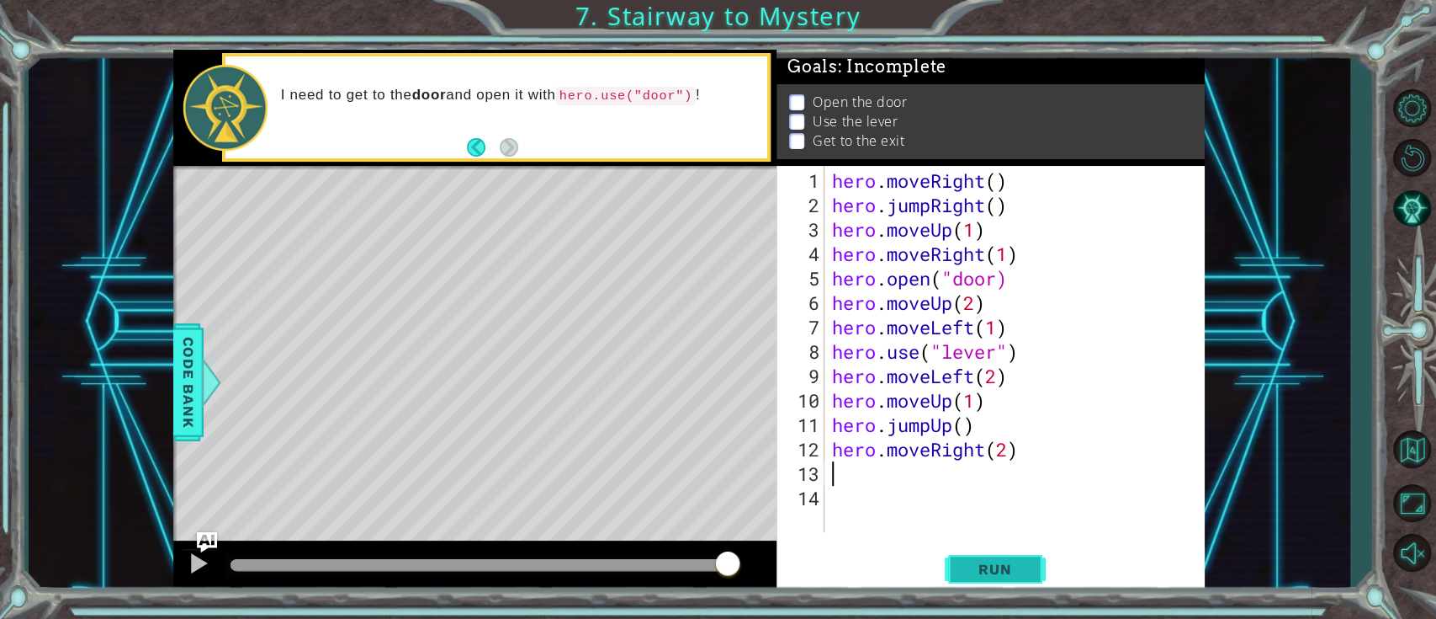
click at [1001, 463] on span "Run" at bounding box center [995, 568] width 66 height 17
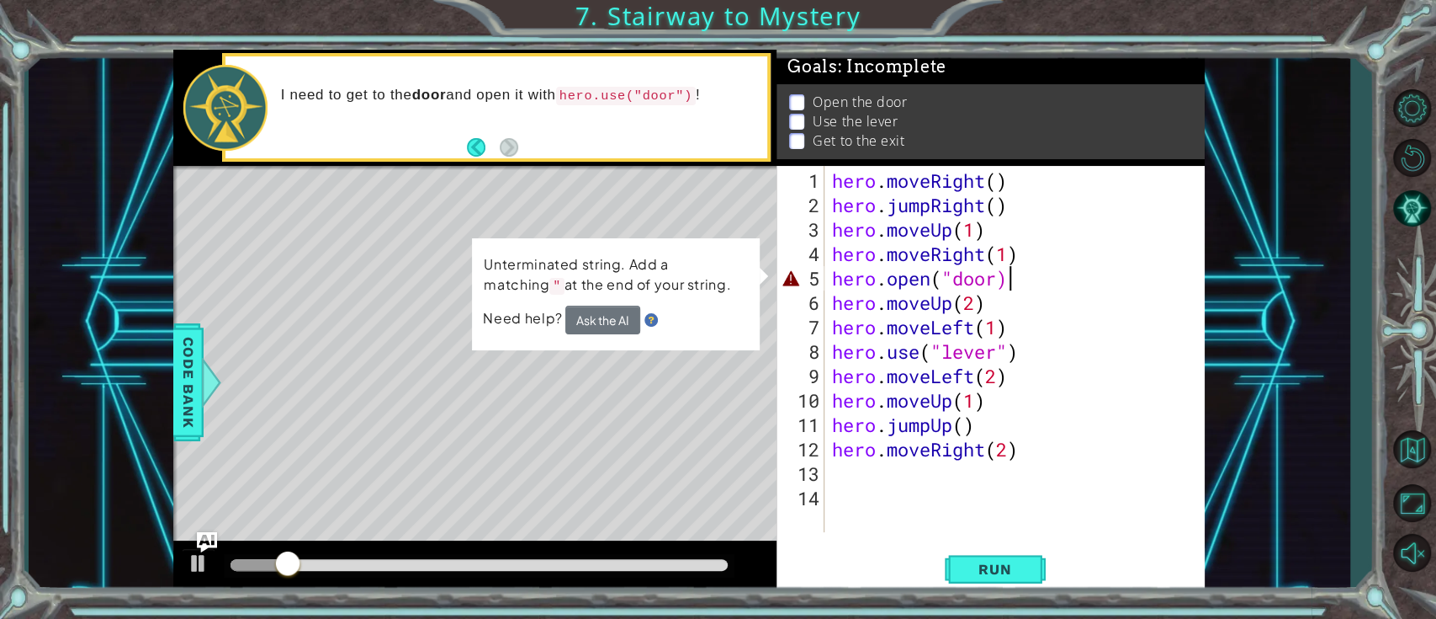
click at [1006, 272] on div "hero . moveRight ( ) hero . jumpRight ( ) hero . moveUp ( 1 ) hero . moveRight …" at bounding box center [1019, 375] width 380 height 415
click at [996, 277] on div "hero . moveRight ( ) hero . jumpRight ( ) hero . moveUp ( 1 ) hero . moveRight …" at bounding box center [1019, 375] width 380 height 415
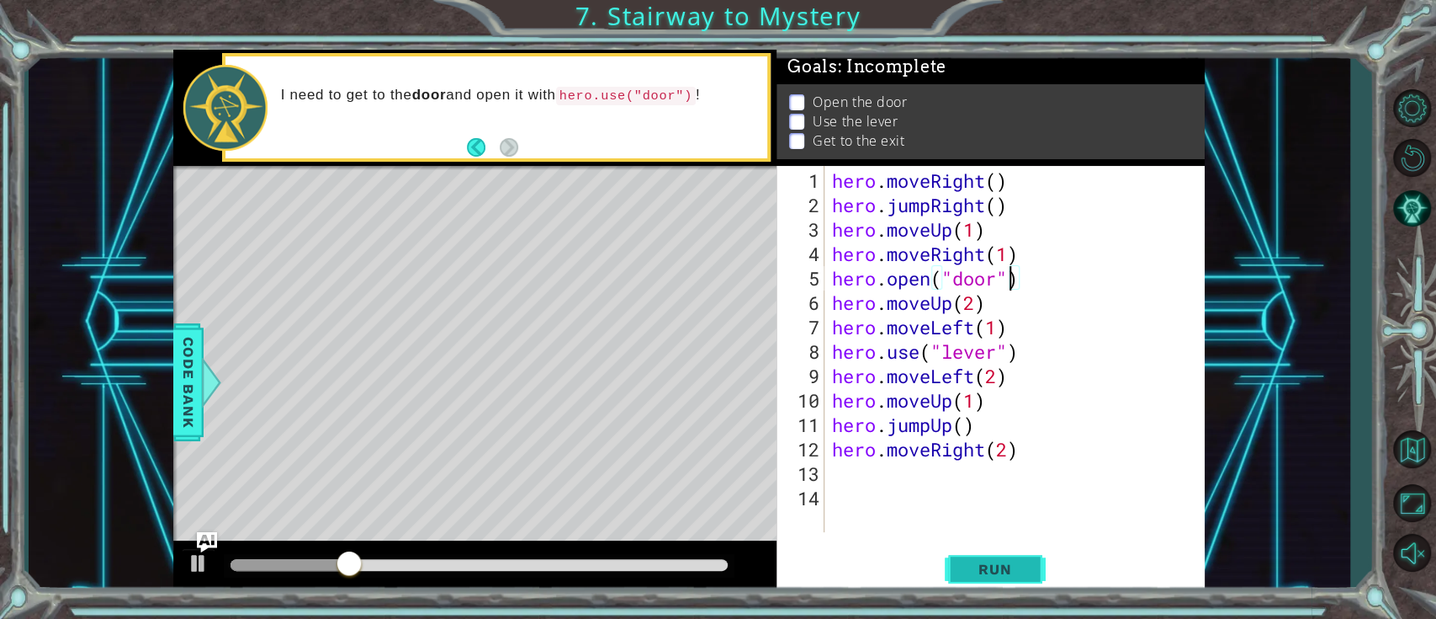
click at [1006, 463] on span "Run" at bounding box center [995, 568] width 66 height 17
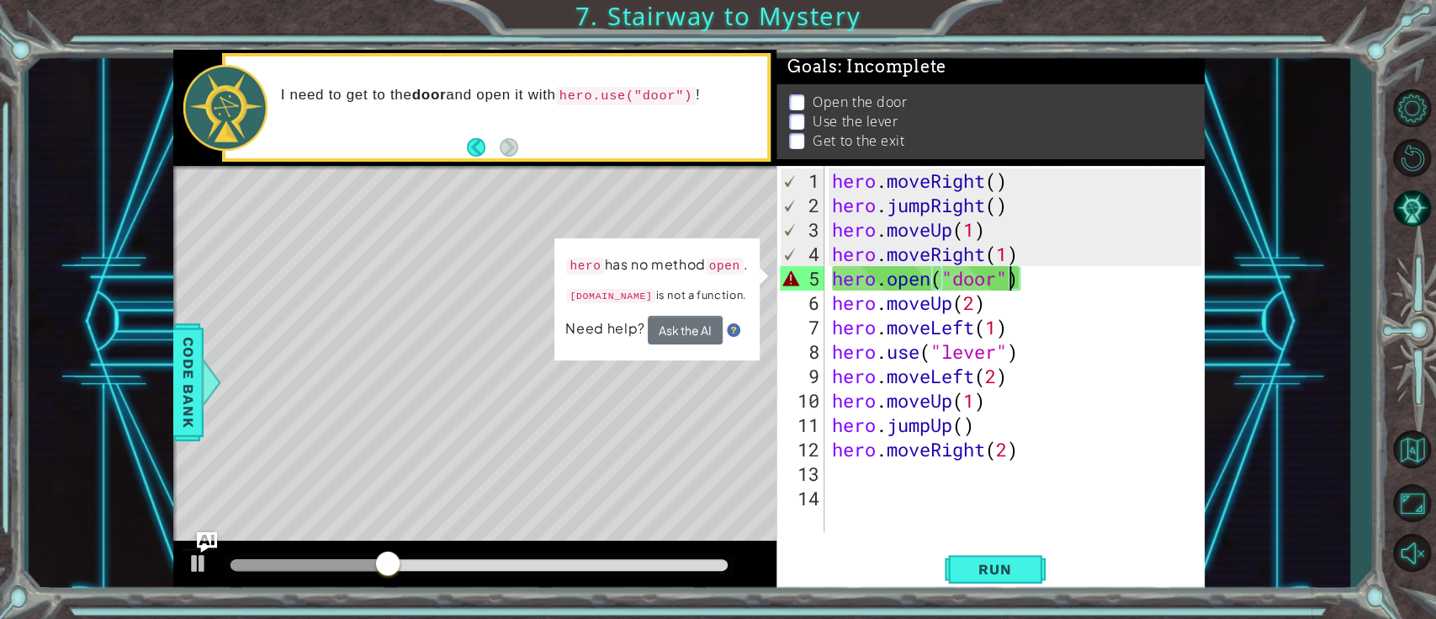
click at [931, 279] on div "hero . moveRight ( ) hero . jumpRight ( ) hero . moveUp ( 1 ) hero . moveRight …" at bounding box center [1019, 375] width 380 height 415
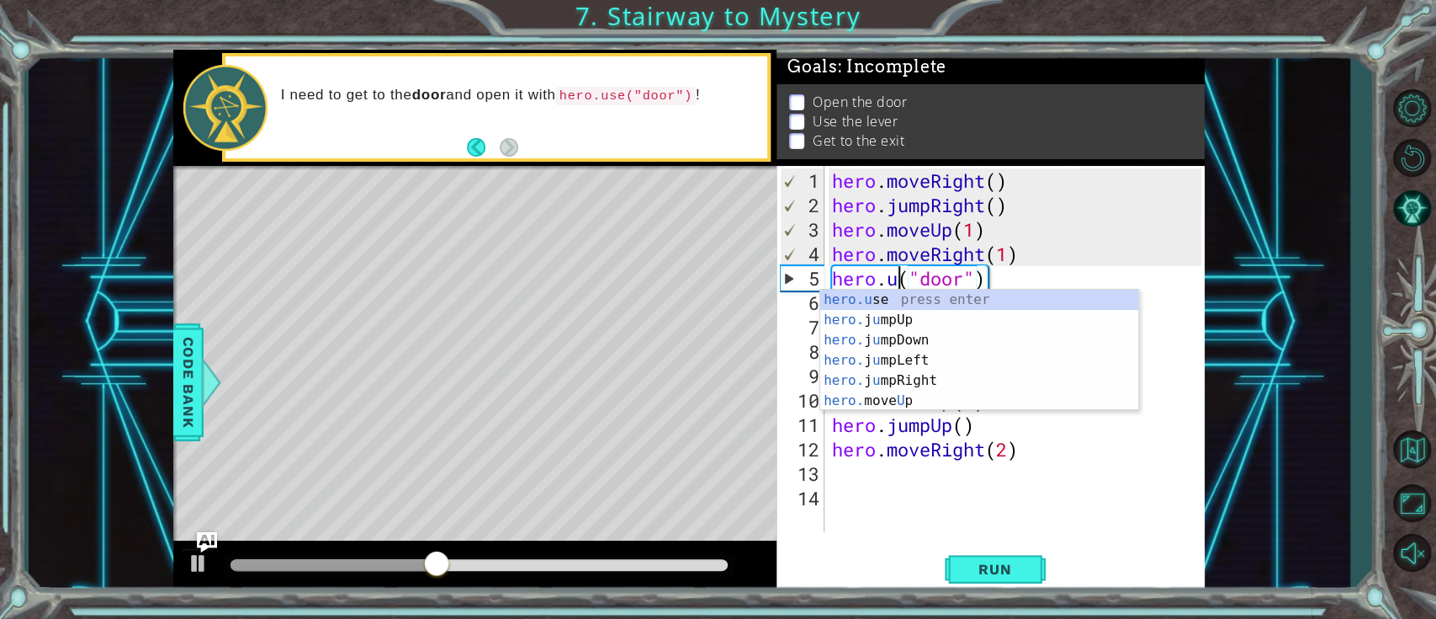
scroll to position [0, 3]
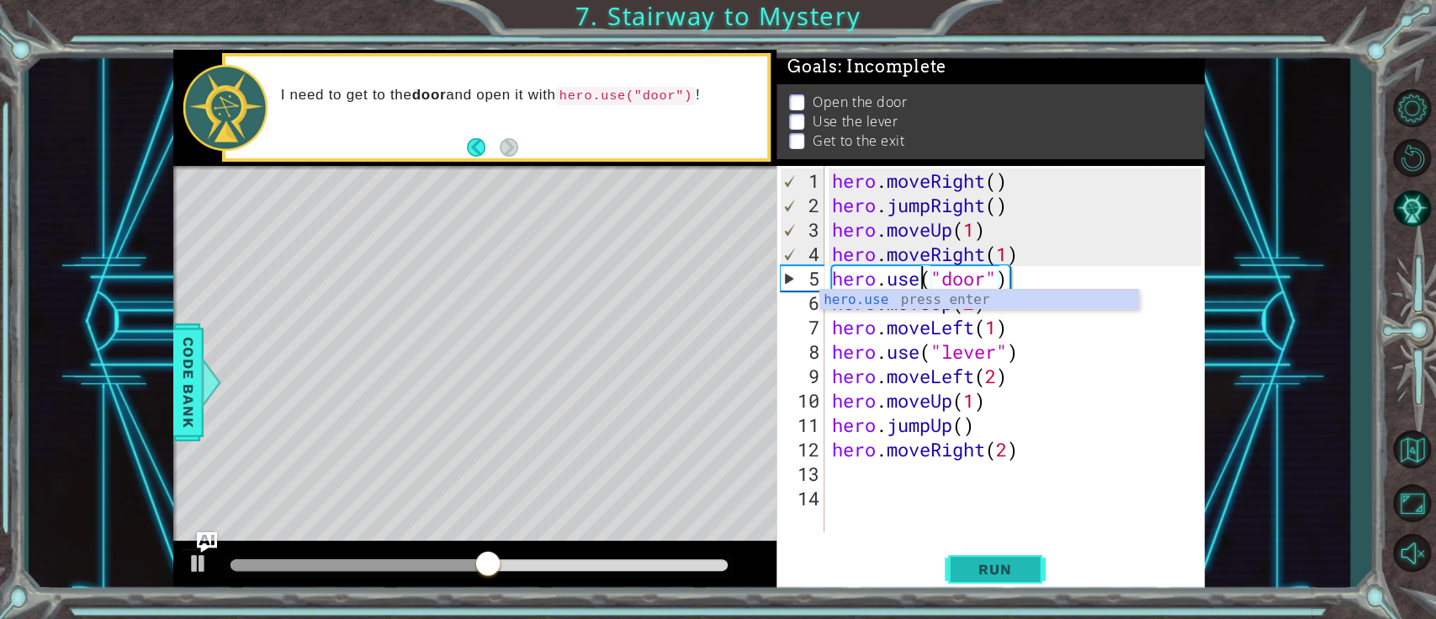
click at [1010, 463] on span "Run" at bounding box center [995, 568] width 66 height 17
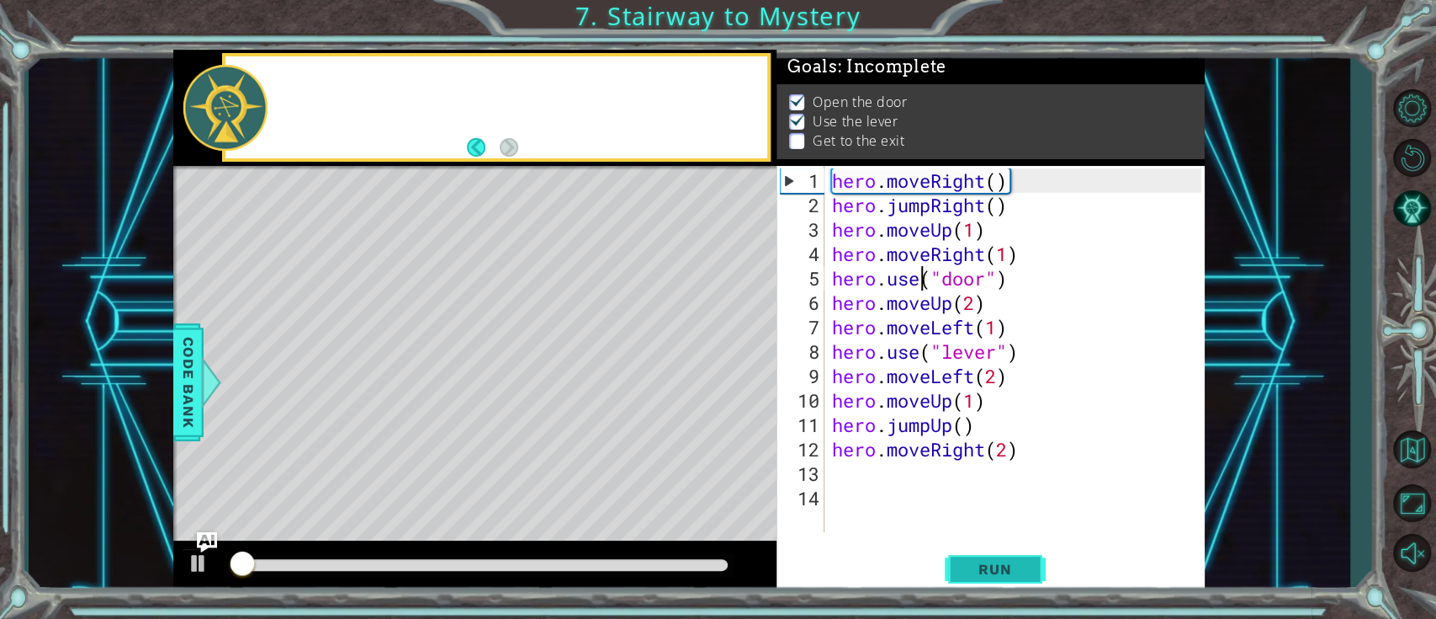
scroll to position [11, 0]
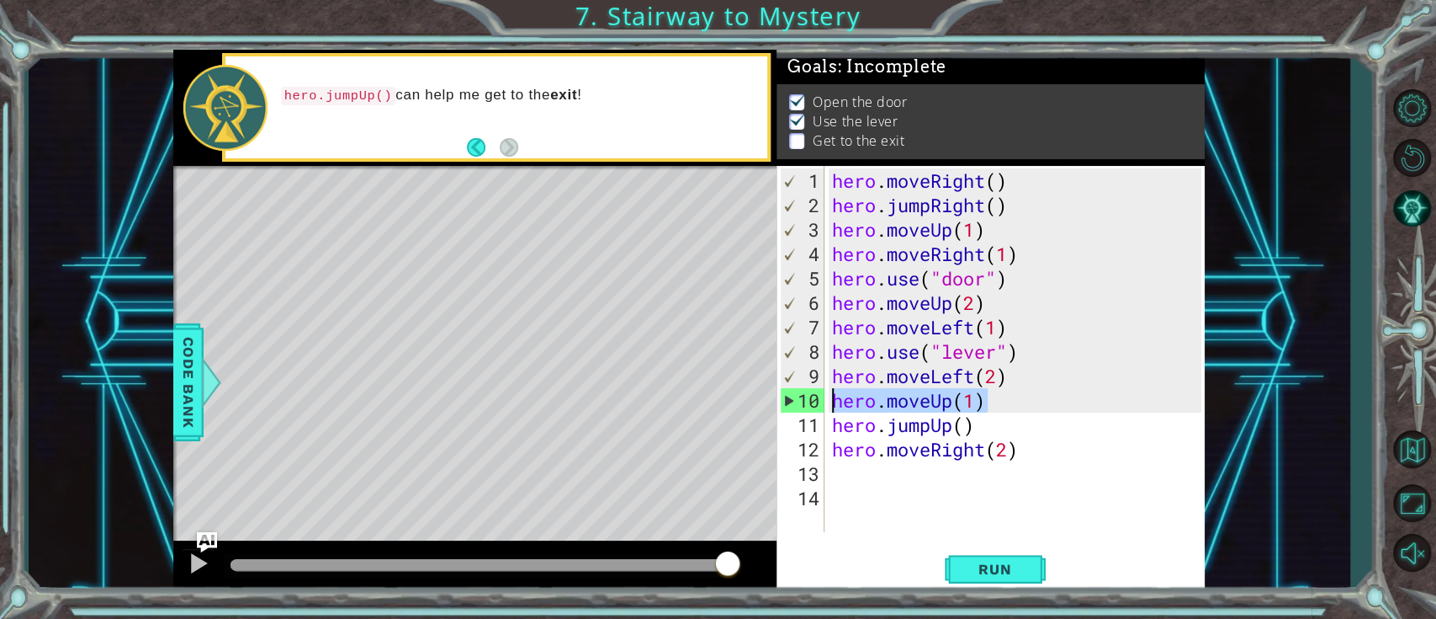
drag, startPoint x: 997, startPoint y: 401, endPoint x: 778, endPoint y: 405, distance: 218.8
click at [778, 405] on div "hero.use("door") 1 2 3 4 5 6 7 8 9 10 11 12 13 14 hero . moveRight ( ) hero . j…" at bounding box center [989, 349] width 424 height 366
type textarea "hero.moveUp(1)"
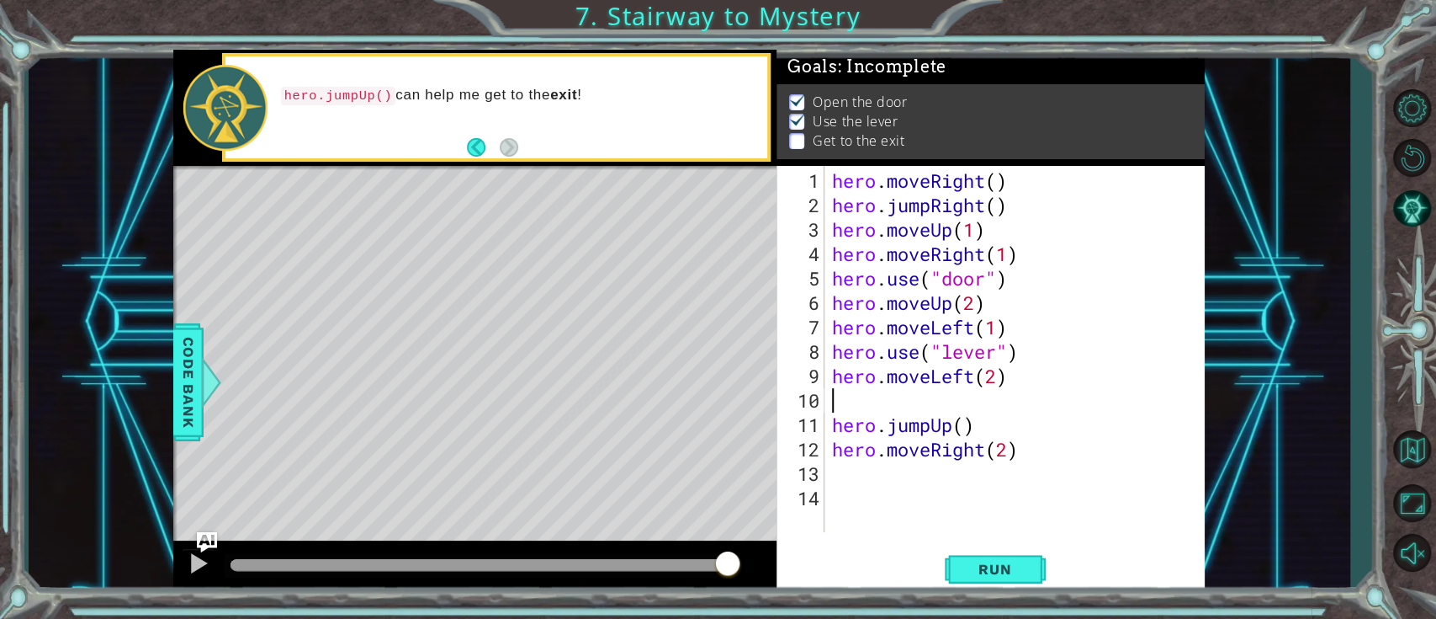
type textarea "hero.moveLeft(2)"
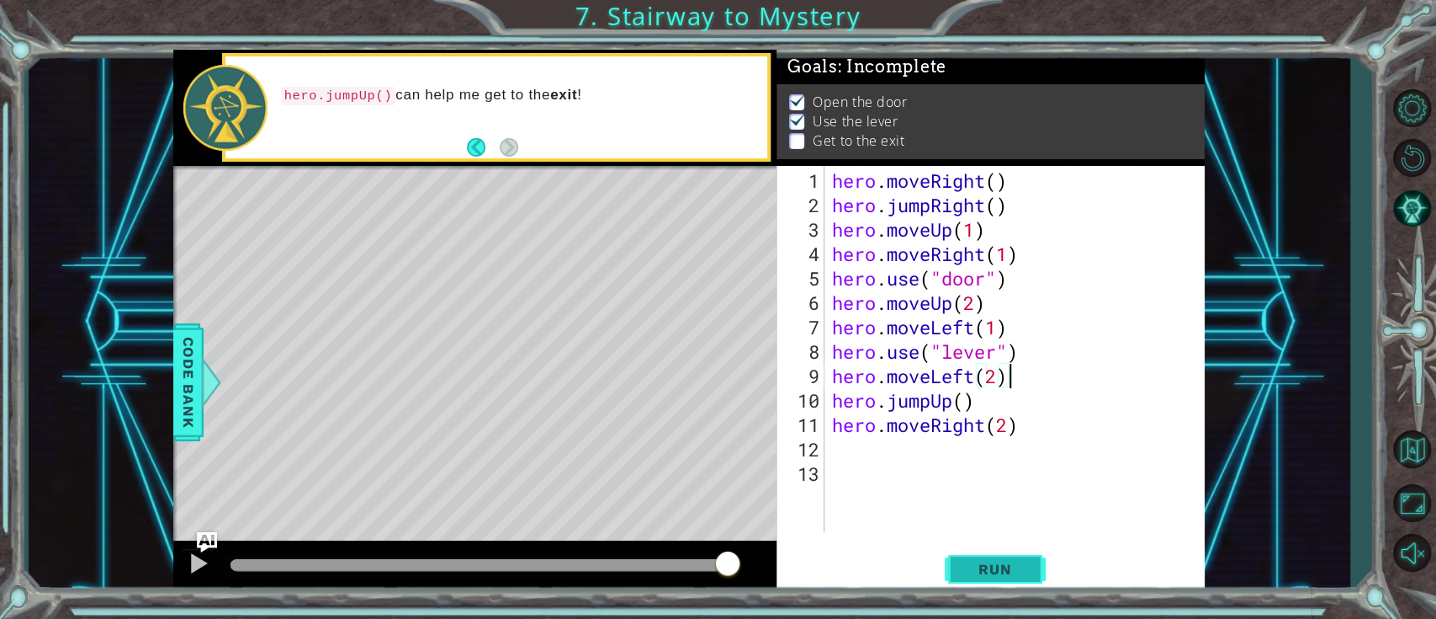
click at [997, 463] on span "Run" at bounding box center [995, 568] width 66 height 17
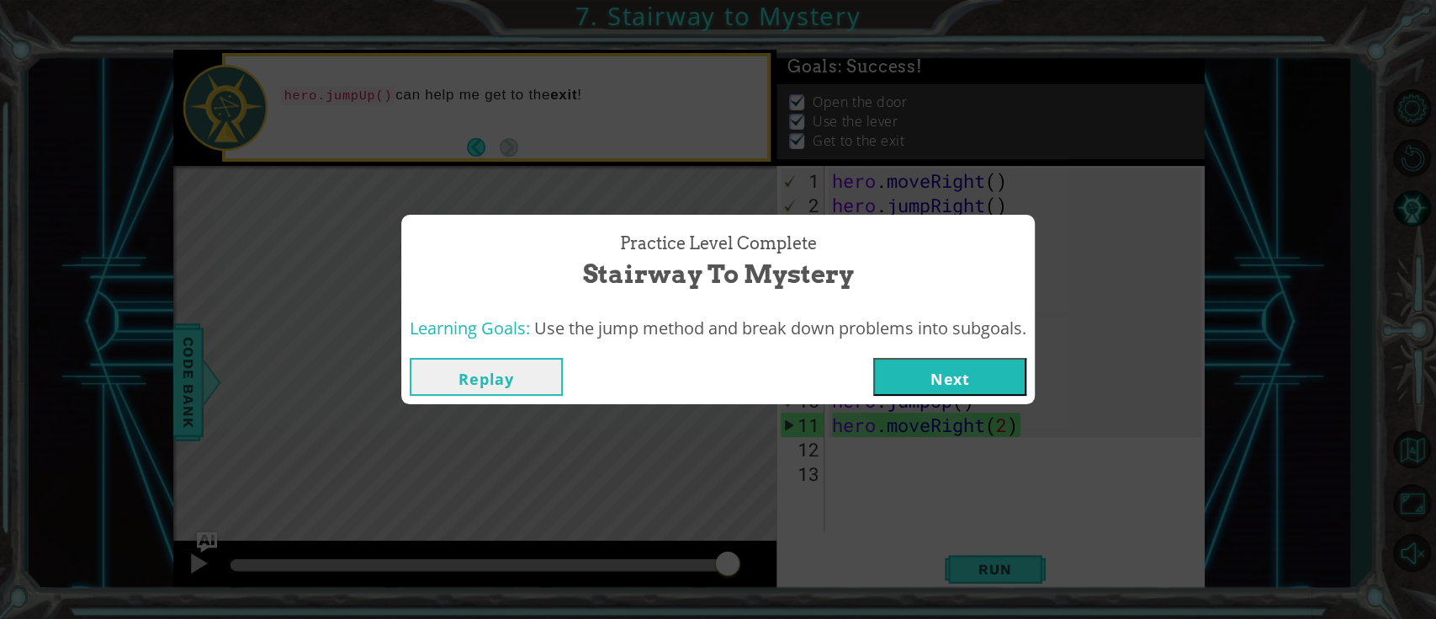
click at [985, 381] on button "Next" at bounding box center [950, 377] width 153 height 38
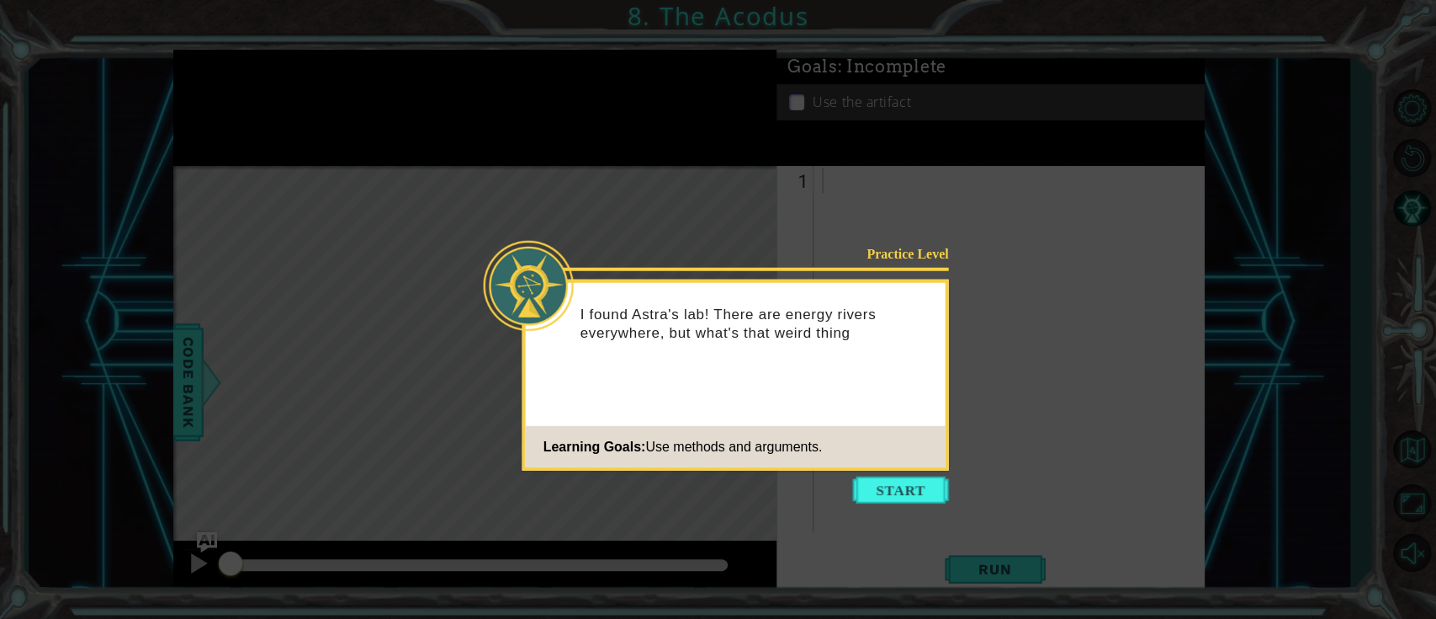
click at [914, 463] on icon at bounding box center [718, 309] width 1436 height 619
click at [923, 463] on button "Start" at bounding box center [901, 489] width 96 height 27
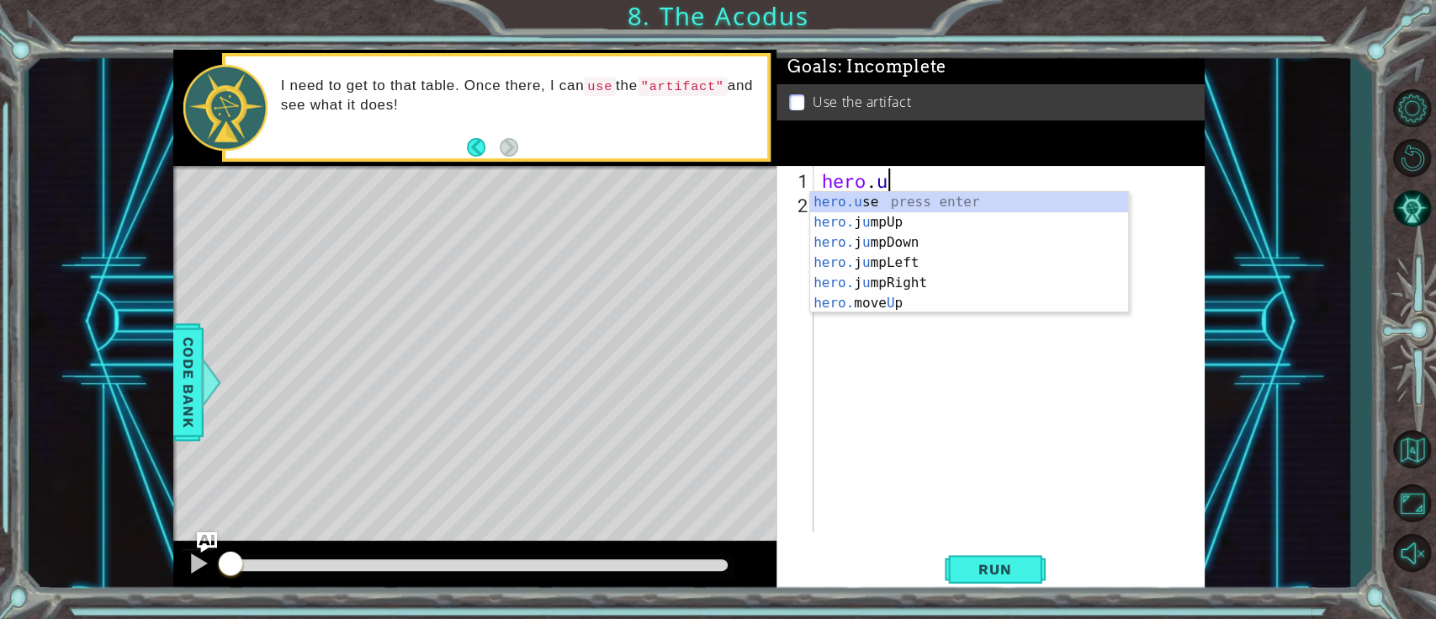
scroll to position [0, 3]
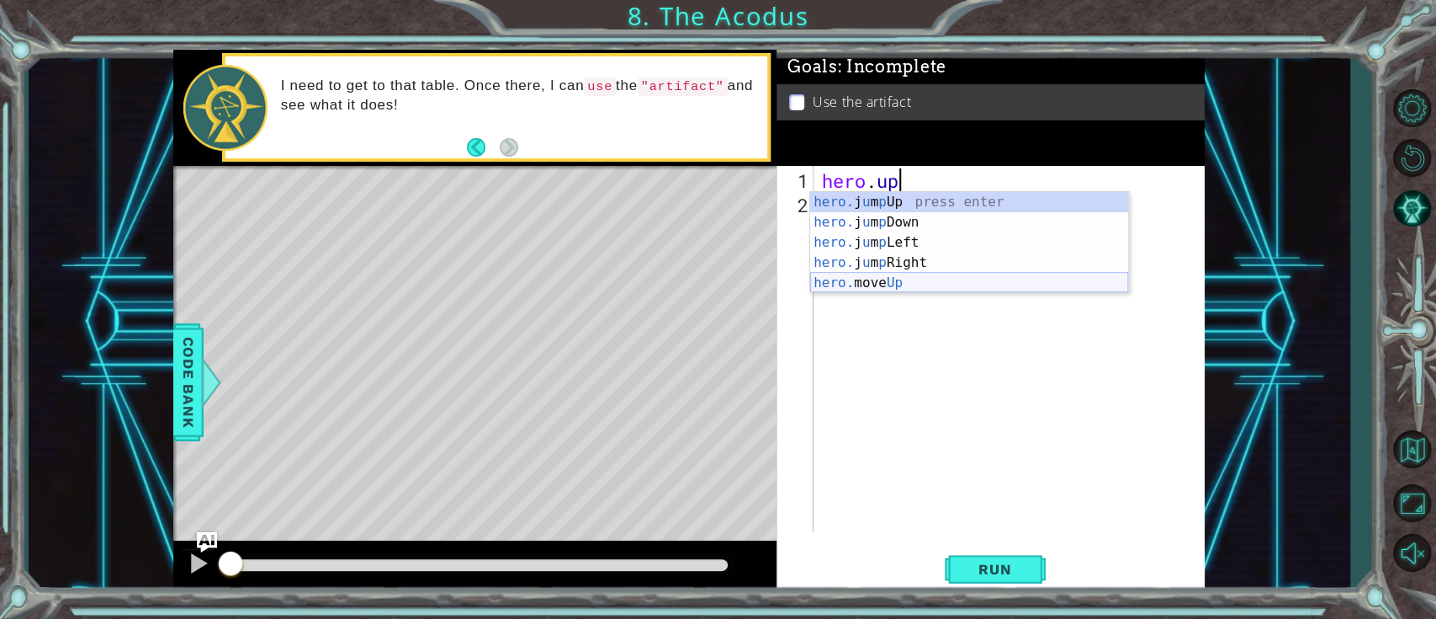
click at [895, 283] on div "hero. j u m p Up press enter hero. j u m p Down press enter hero. j u m p Left …" at bounding box center [969, 262] width 318 height 141
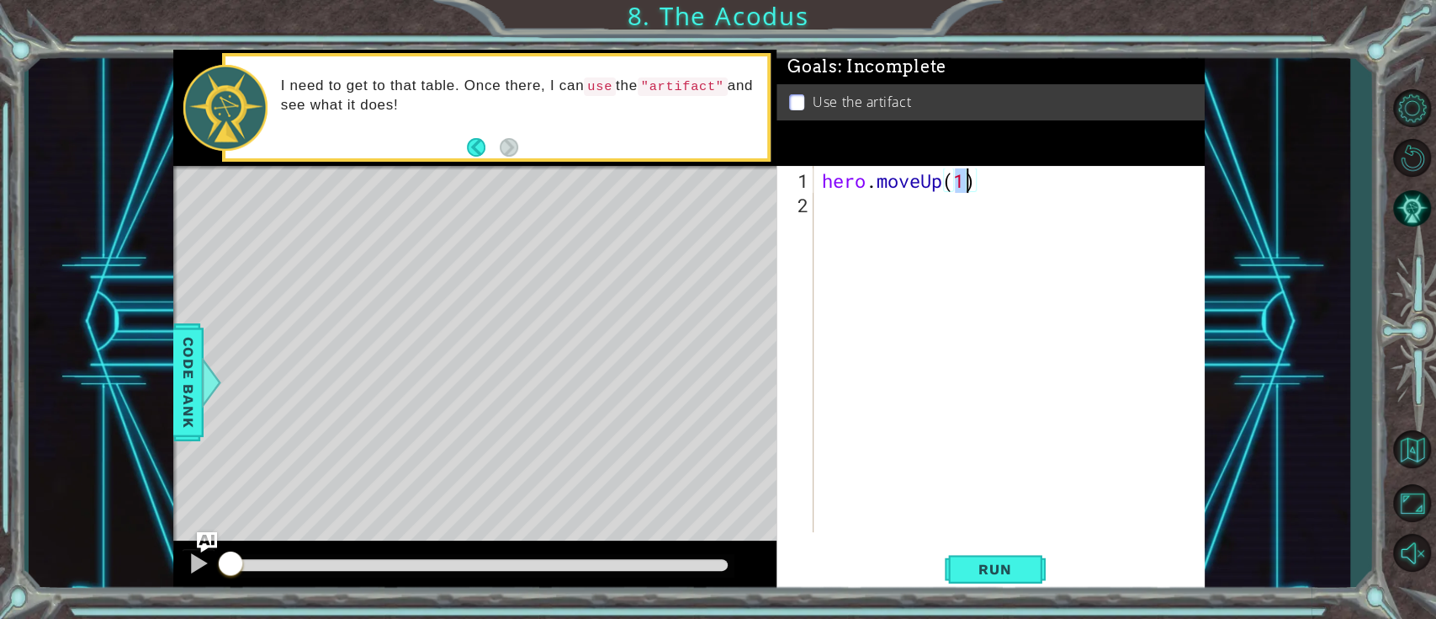
click at [962, 185] on div "hero . moveUp ( 1 )" at bounding box center [1010, 349] width 382 height 366
type textarea "hero.moveUp(2)"
click at [844, 215] on div "hero . moveUp ( 2 )" at bounding box center [1014, 375] width 390 height 415
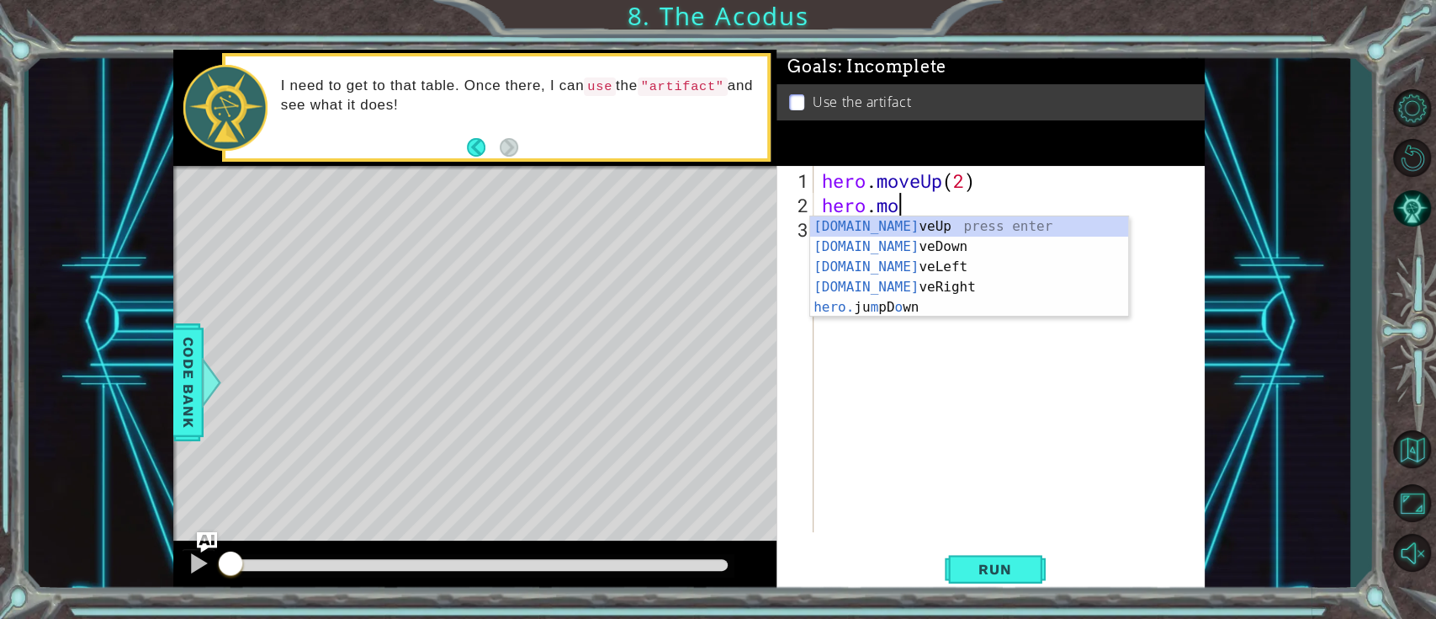
scroll to position [0, 3]
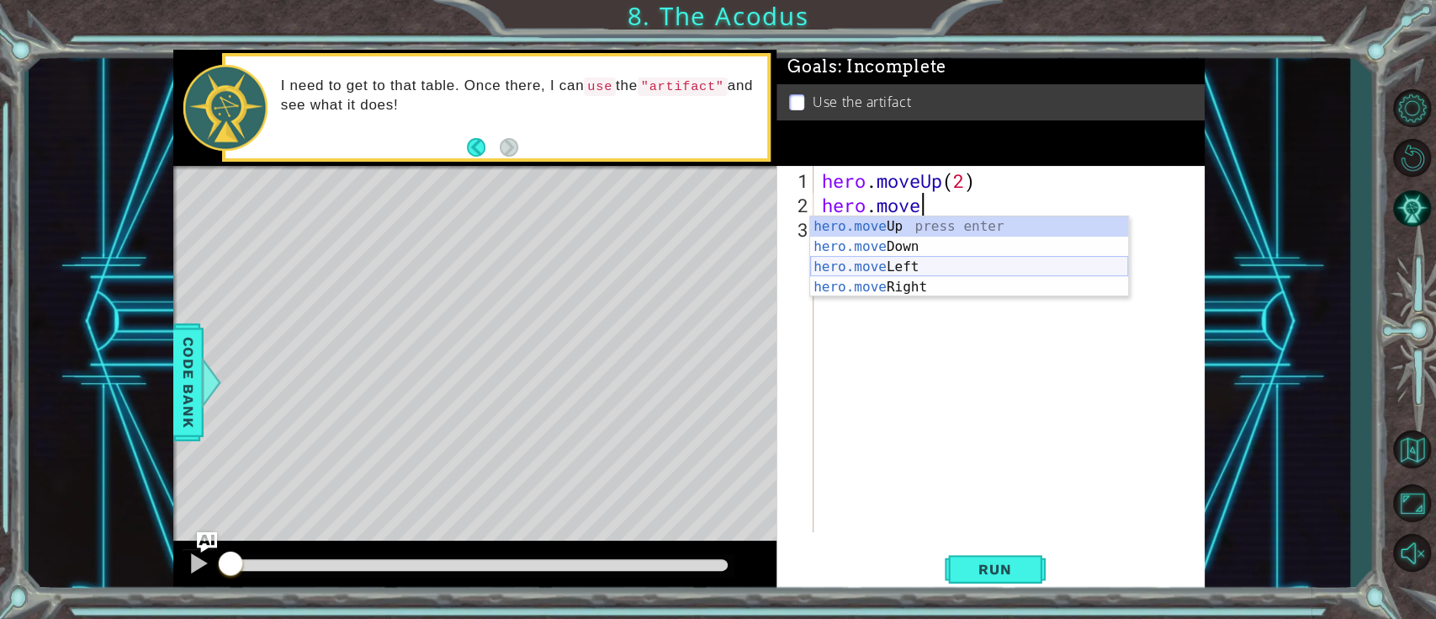
click at [938, 275] on div "hero.move Up press enter hero.move Down press enter hero.move Left press enter …" at bounding box center [969, 276] width 318 height 121
type textarea "hero.moveLeft(1)"
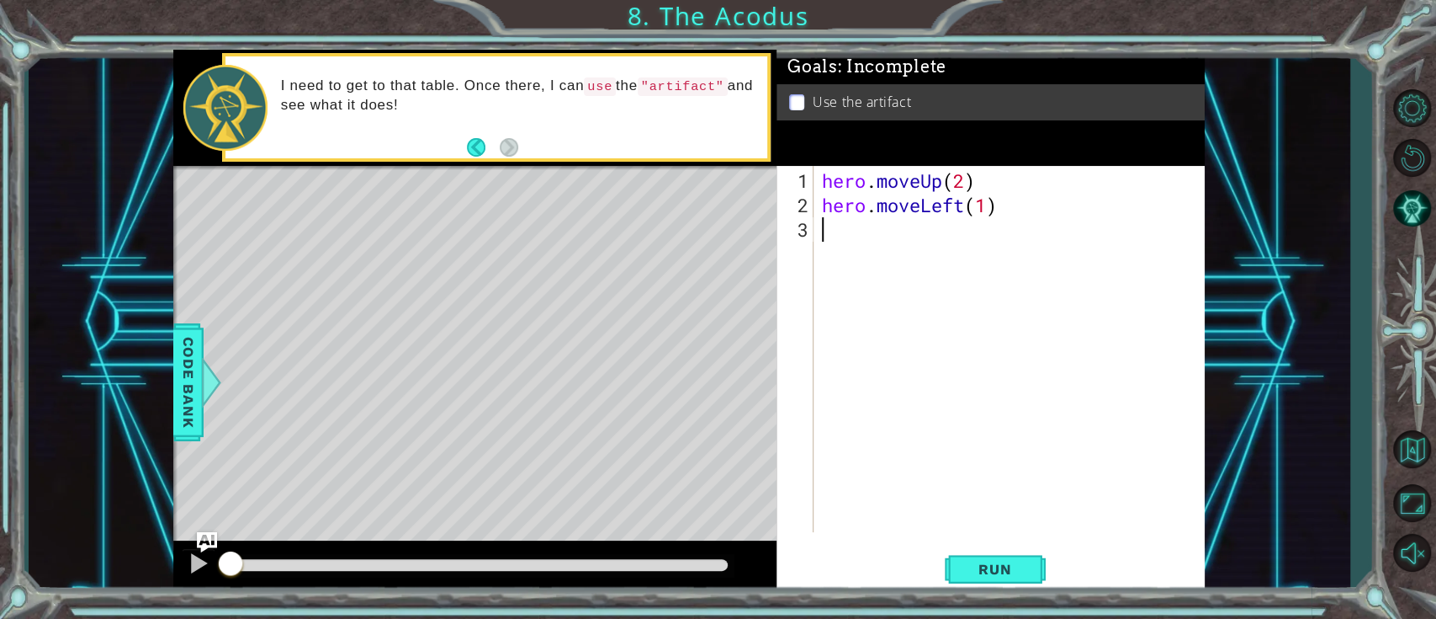
click at [869, 240] on div "hero . moveUp ( 2 ) hero . moveLeft ( 1 )" at bounding box center [1014, 375] width 390 height 415
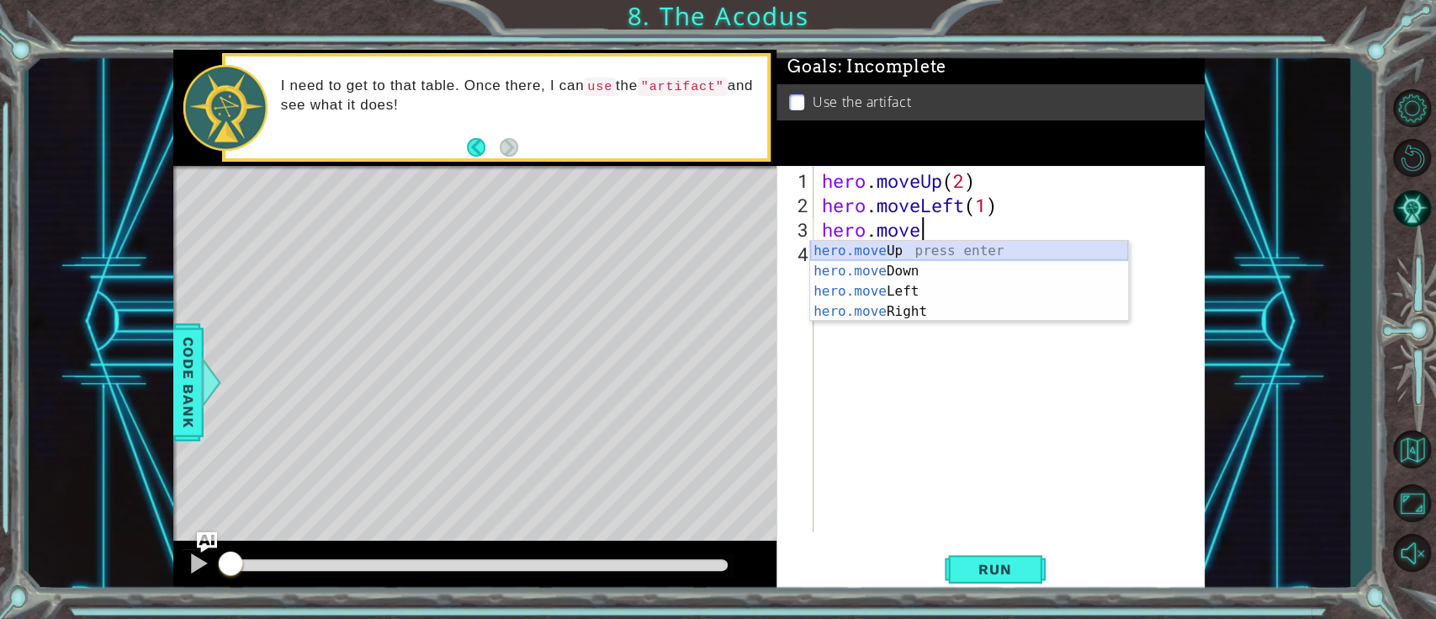
click at [909, 259] on div "hero.move Up press enter hero.move Down press enter hero.move Left press enter …" at bounding box center [969, 301] width 318 height 121
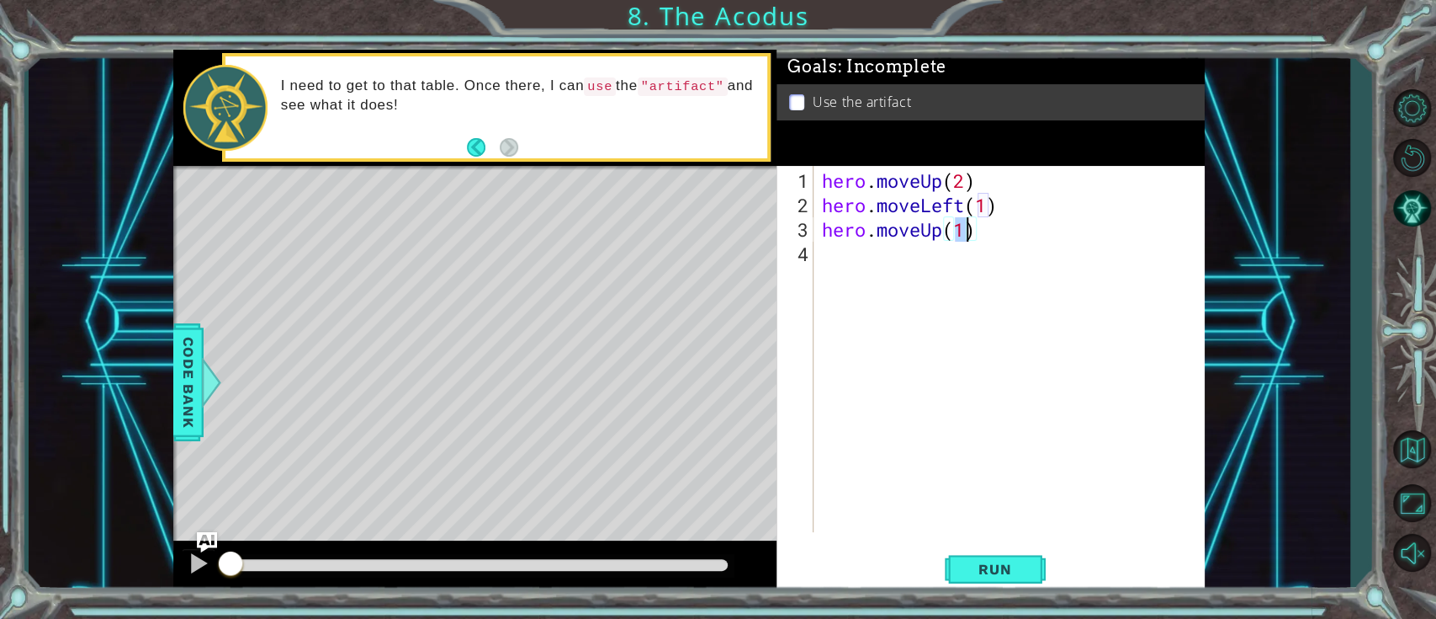
click at [939, 230] on div "hero . moveUp ( 2 ) hero . moveLeft ( 1 ) hero . moveUp ( 1 )" at bounding box center [1014, 375] width 390 height 415
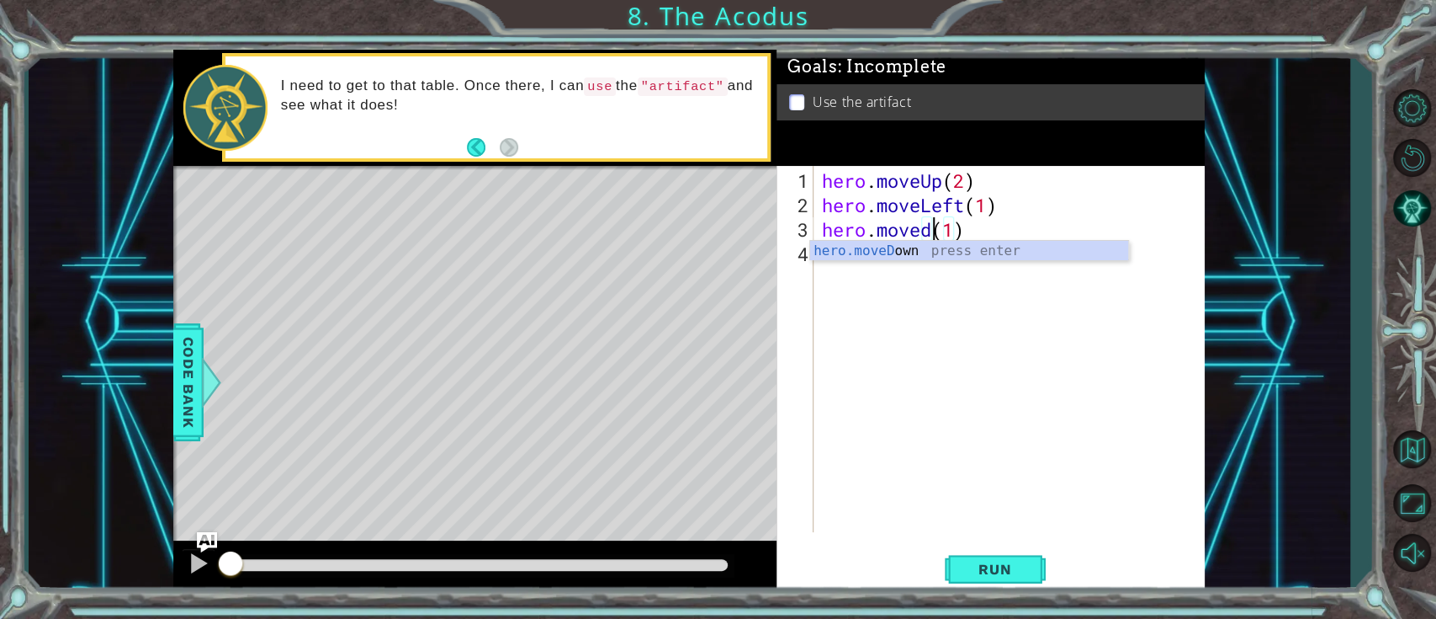
scroll to position [0, 6]
click at [888, 247] on div "hero.moveDown press enter" at bounding box center [969, 271] width 318 height 61
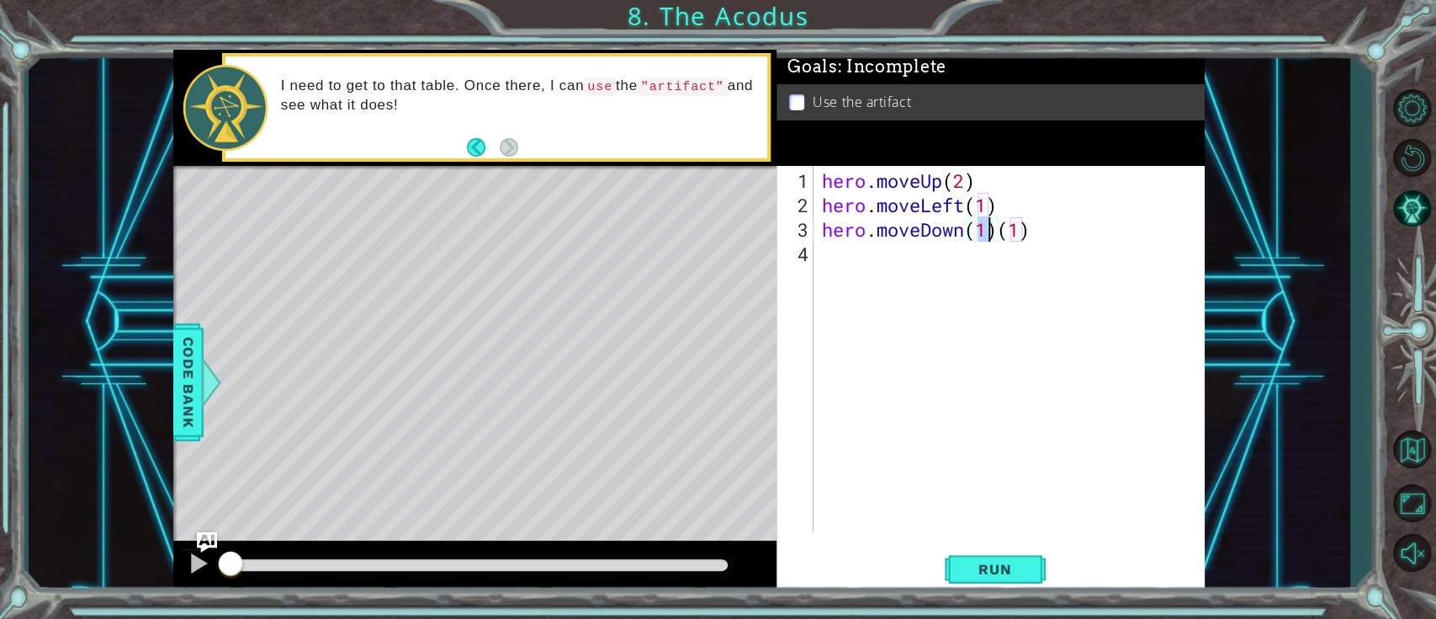
click at [989, 229] on div "hero . moveUp ( 2 ) hero . moveLeft ( 1 ) hero . moveDown ( 1 ) ( 1 )" at bounding box center [1010, 349] width 382 height 366
type textarea "hero.moveDown(2)"
click at [908, 253] on div "hero . moveUp ( 2 ) hero . moveLeft ( 1 ) hero . moveDown ( 2 )" at bounding box center [1014, 375] width 390 height 415
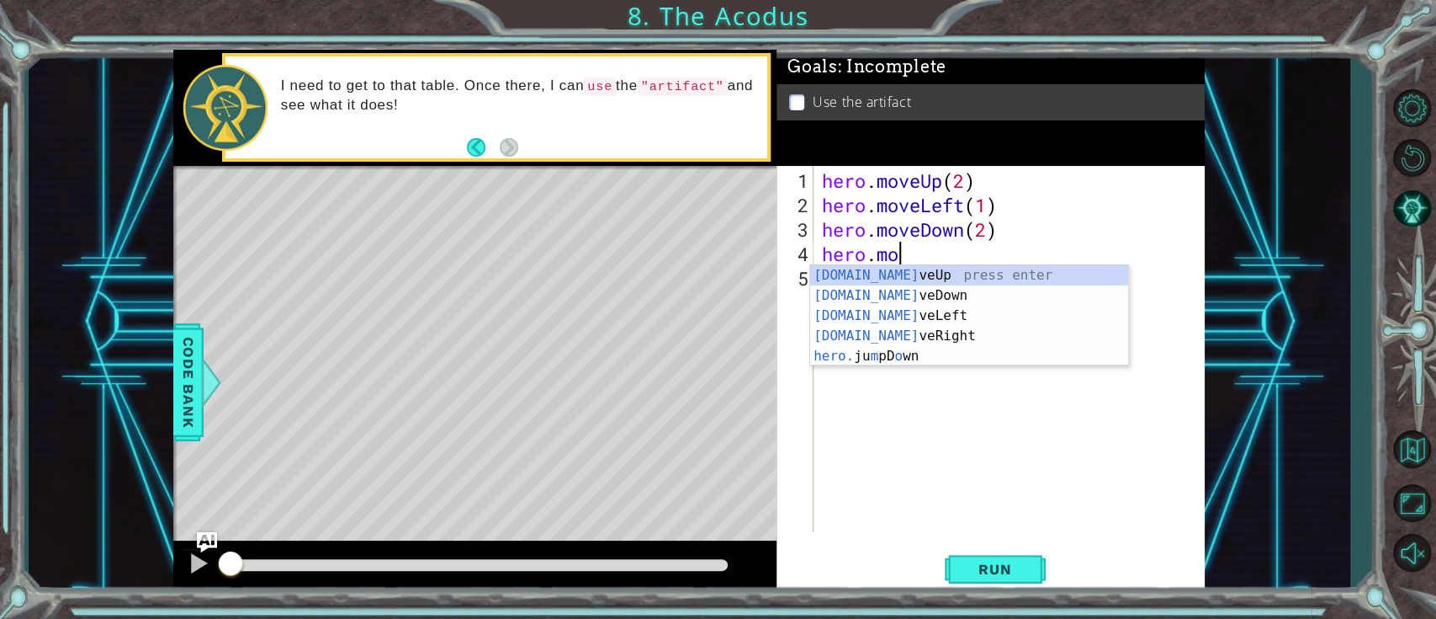
scroll to position [0, 3]
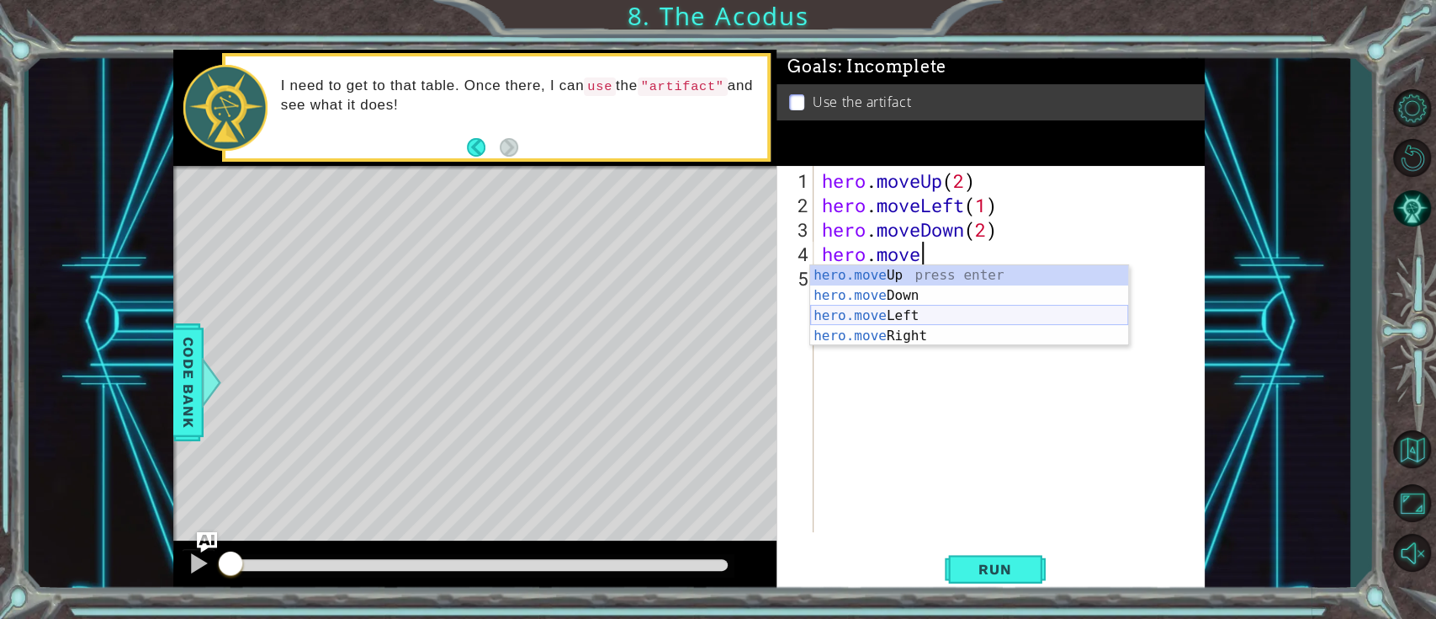
click at [895, 305] on div "hero.move Up press enter hero.move Down press enter hero.move Left press enter …" at bounding box center [969, 325] width 318 height 121
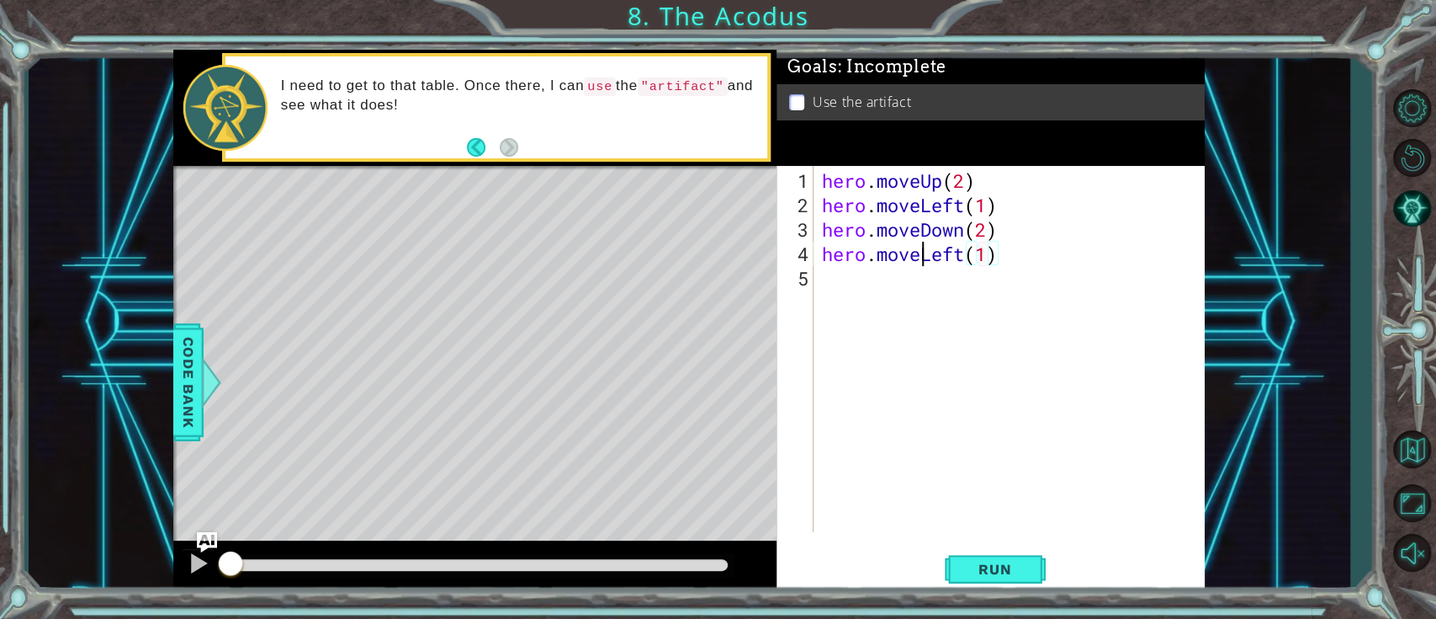
click at [919, 249] on div "hero . moveUp ( 2 ) hero . moveLeft ( 1 ) hero . moveDown ( 2 ) hero . moveLeft…" at bounding box center [1014, 375] width 390 height 415
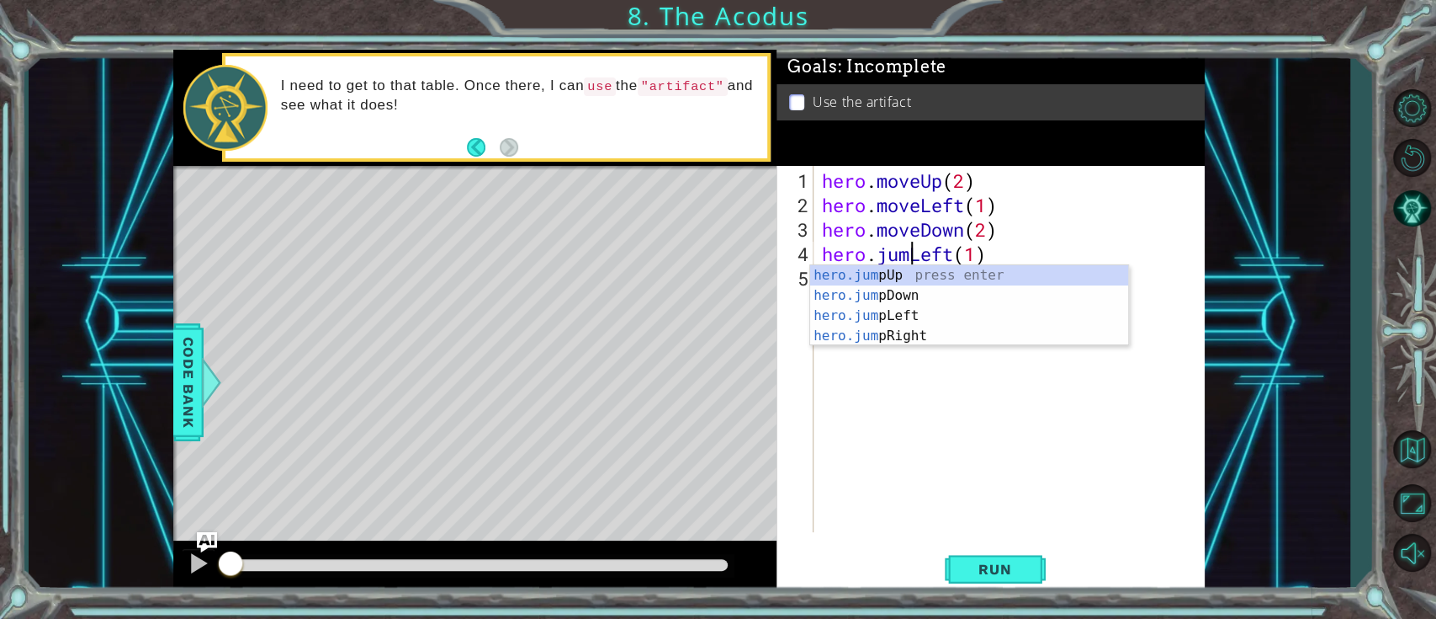
scroll to position [0, 4]
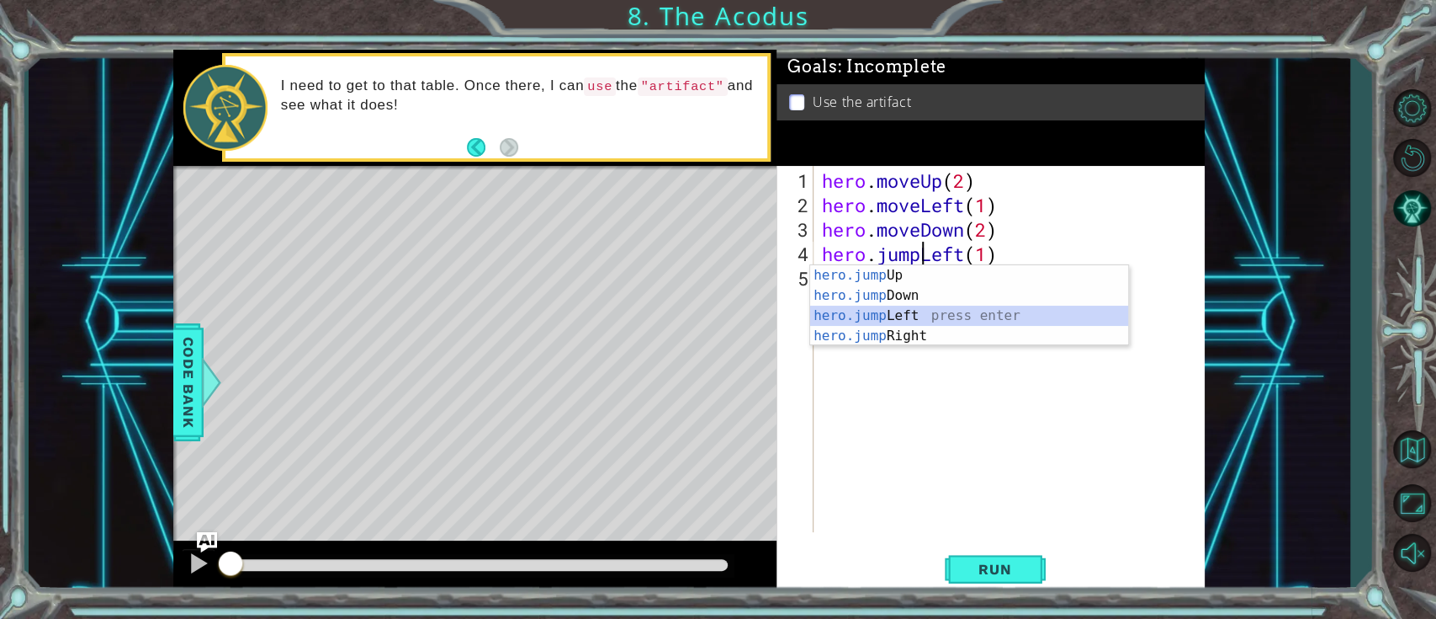
click at [947, 313] on div "hero.jump Up press enter hero.jump Down press enter hero.jump Left press enter …" at bounding box center [969, 325] width 318 height 121
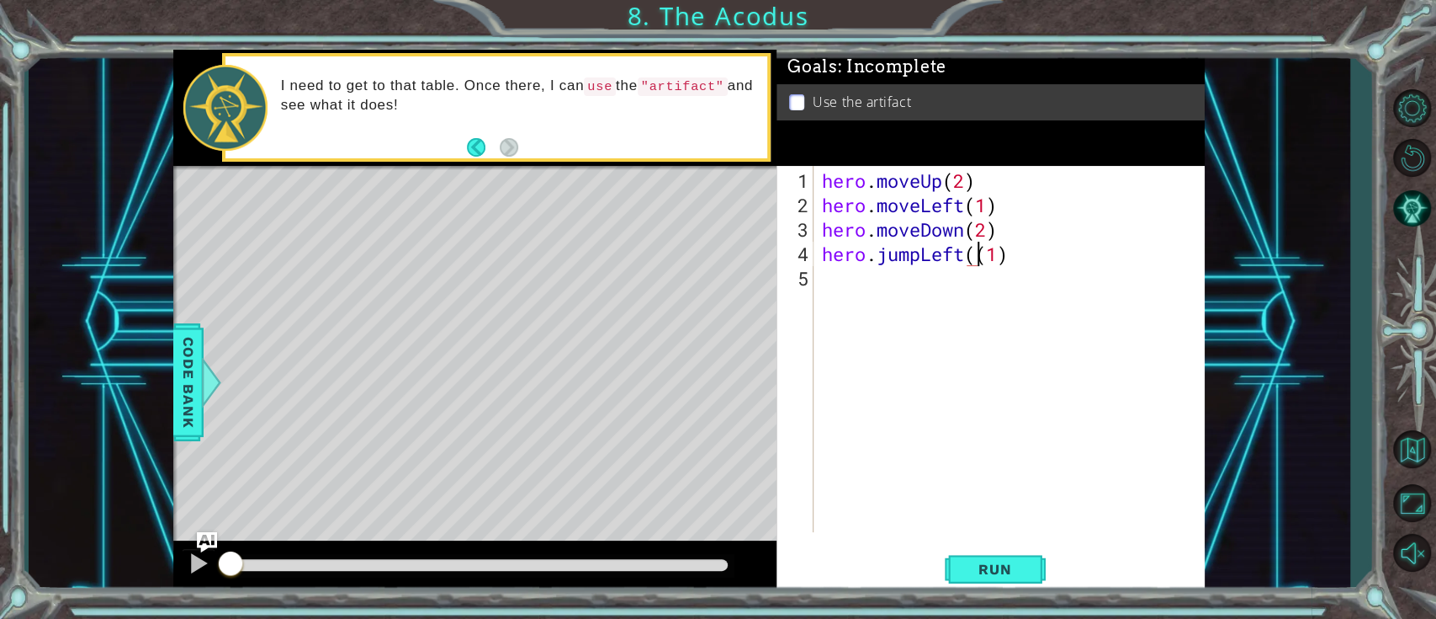
type textarea "hero.jumpLeft(1)"
click at [869, 310] on div "hero . moveUp ( 2 ) hero . moveLeft ( 1 ) hero . moveDown ( 2 ) hero . jumpLeft…" at bounding box center [1014, 375] width 390 height 415
type textarea "hero.moveup(2)"
click at [846, 321] on div "hero . moveUp ( 2 ) hero . moveLeft ( 1 ) hero . moveDown ( 2 ) hero . jumpLeft…" at bounding box center [1014, 375] width 390 height 415
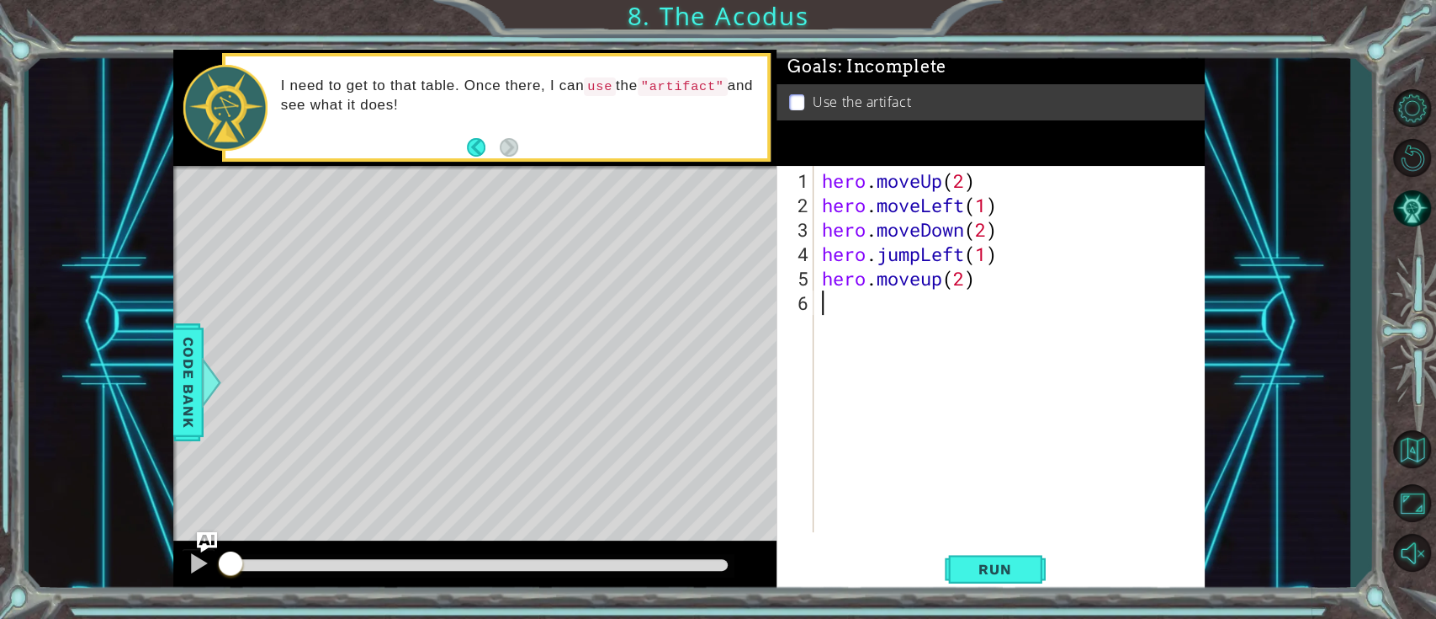
scroll to position [0, 0]
click at [929, 283] on div "hero . moveUp ( 2 ) hero . moveLeft ( 1 ) hero . moveDown ( 2 ) hero . jumpLeft…" at bounding box center [1014, 375] width 390 height 415
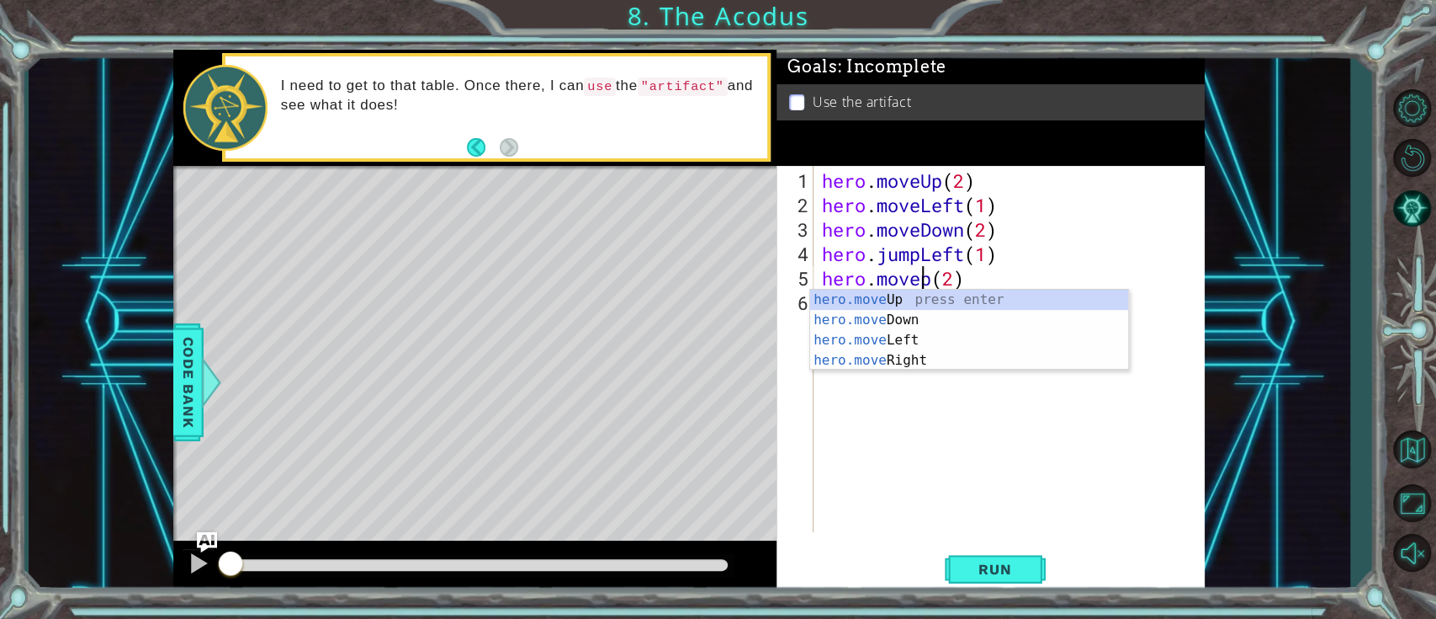
type textarea "hero.moveUp(2)"
click at [913, 324] on div "hero . moveUp ( 2 ) hero . moveLeft ( 1 ) hero . moveDown ( 2 ) hero . jumpLeft…" at bounding box center [1014, 375] width 390 height 415
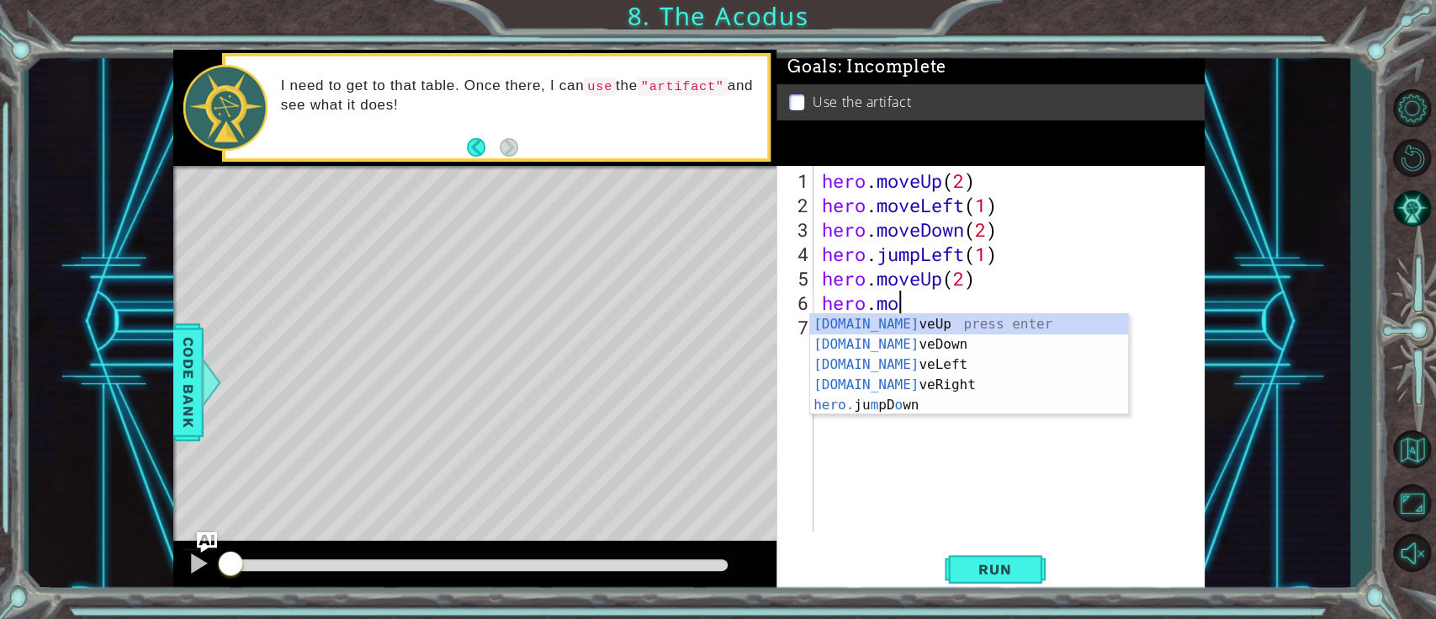
scroll to position [0, 3]
type textarea "hero.move"
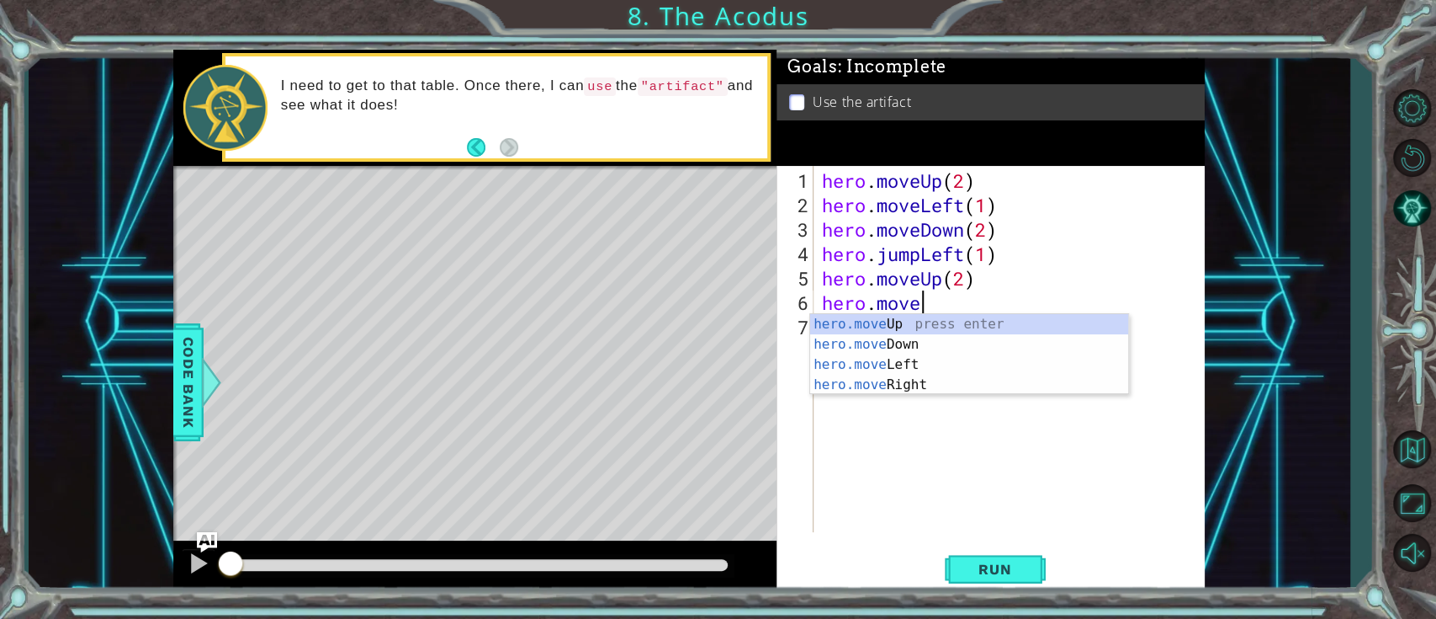
click at [905, 395] on div "hero . moveUp ( 2 ) hero . moveLeft ( 1 ) hero . moveDown ( 2 ) hero . jumpLeft…" at bounding box center [1014, 375] width 390 height 415
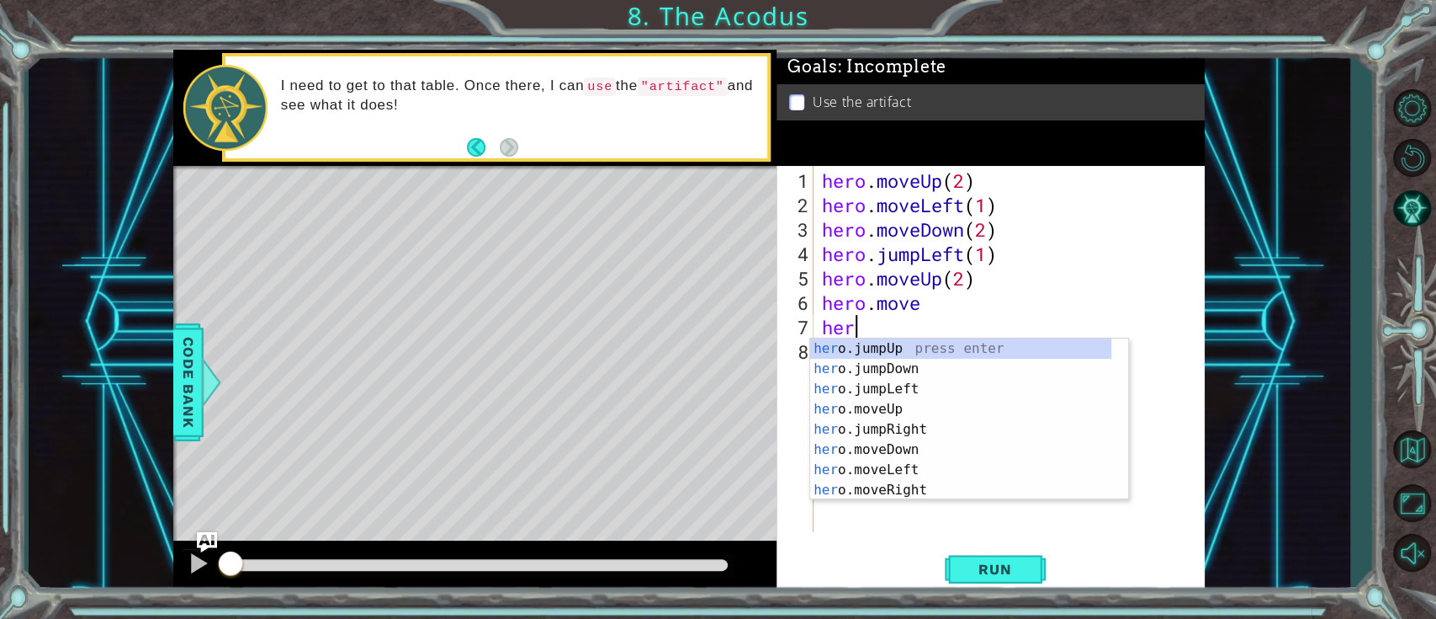
scroll to position [0, 0]
type textarea "h"
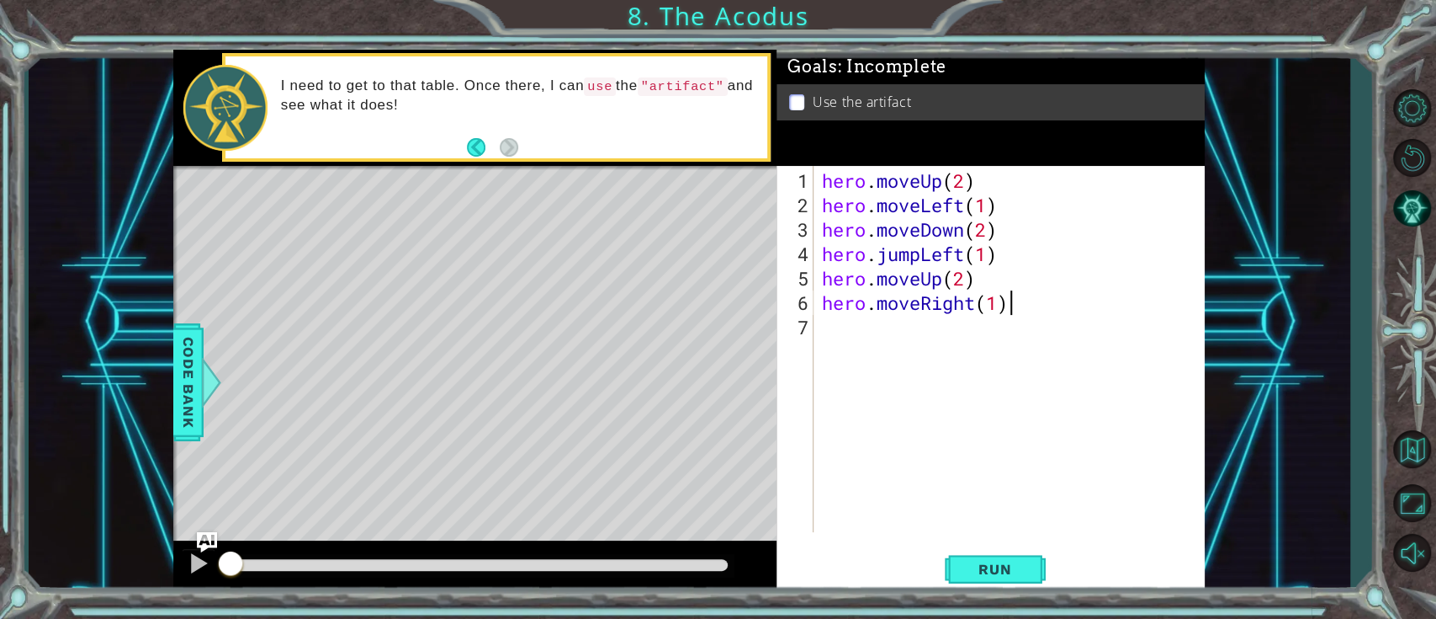
scroll to position [0, 7]
type textarea "hero.moveRight(1)"
click at [997, 463] on span "Run" at bounding box center [995, 568] width 66 height 17
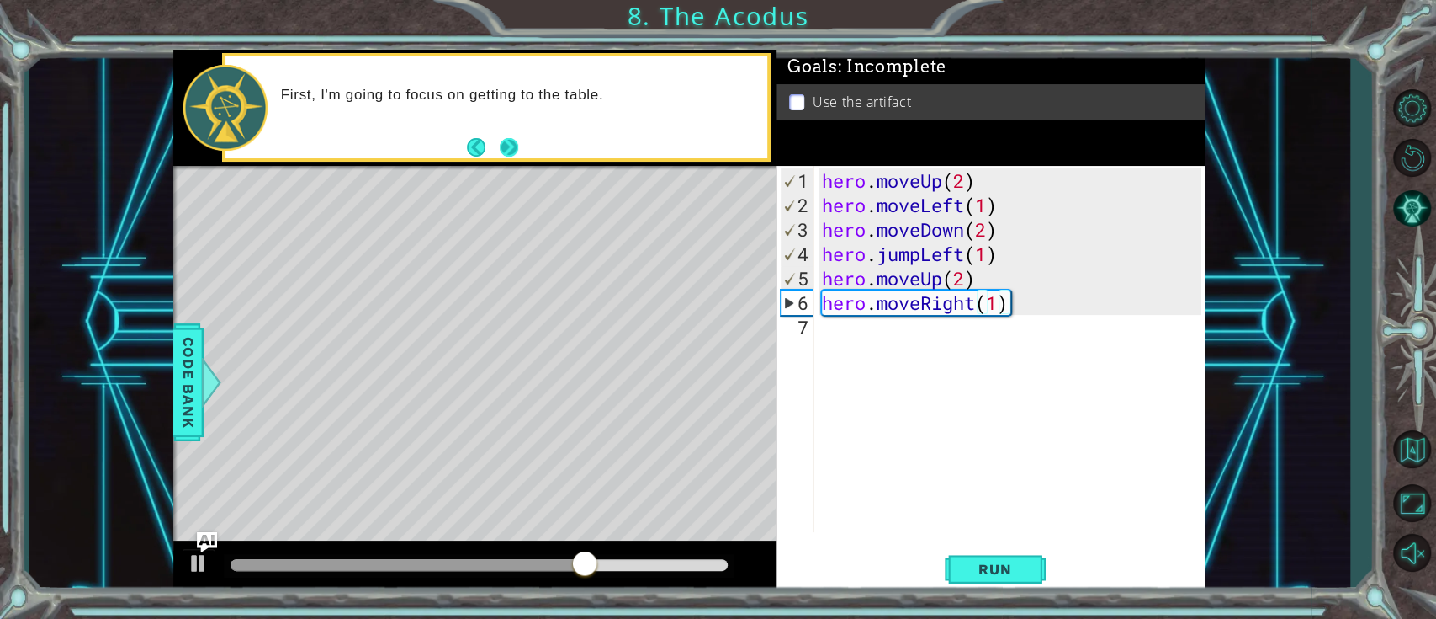
click at [512, 146] on button "Next" at bounding box center [508, 146] width 23 height 23
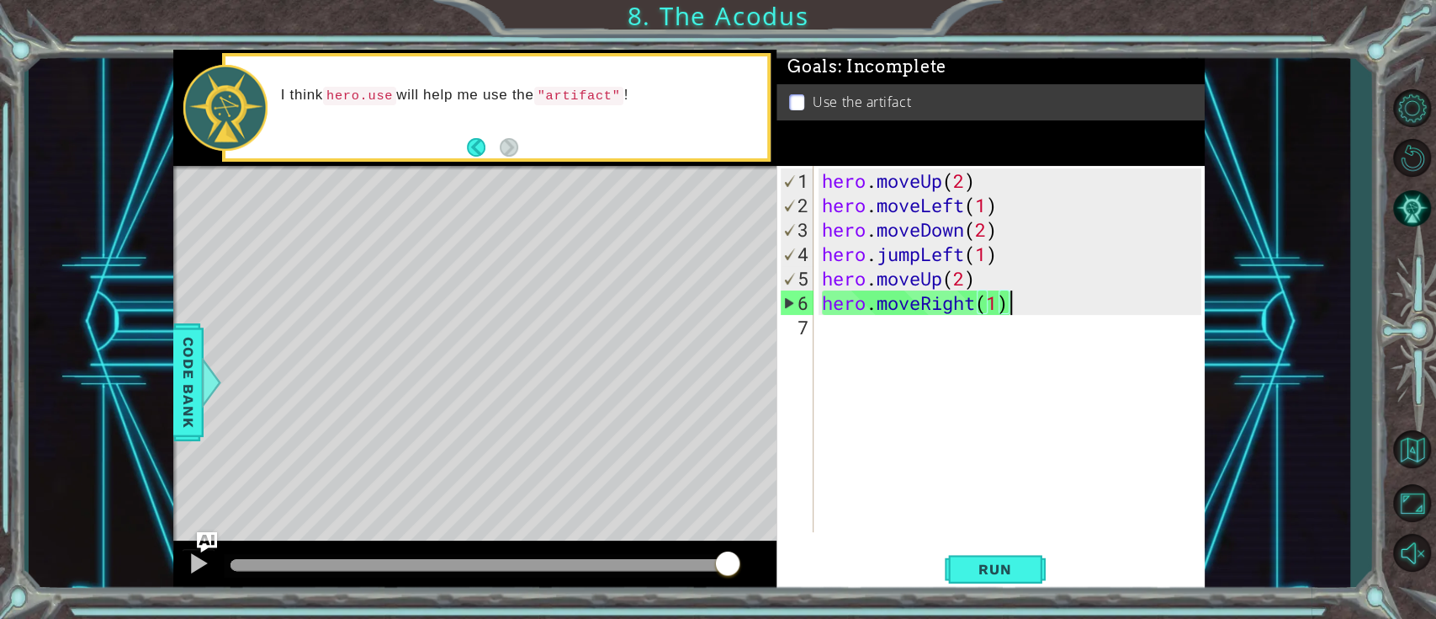
click at [899, 345] on div "hero . moveUp ( 2 ) hero . moveLeft ( 1 ) hero . moveDown ( 2 ) hero . jumpLeft…" at bounding box center [1014, 375] width 390 height 415
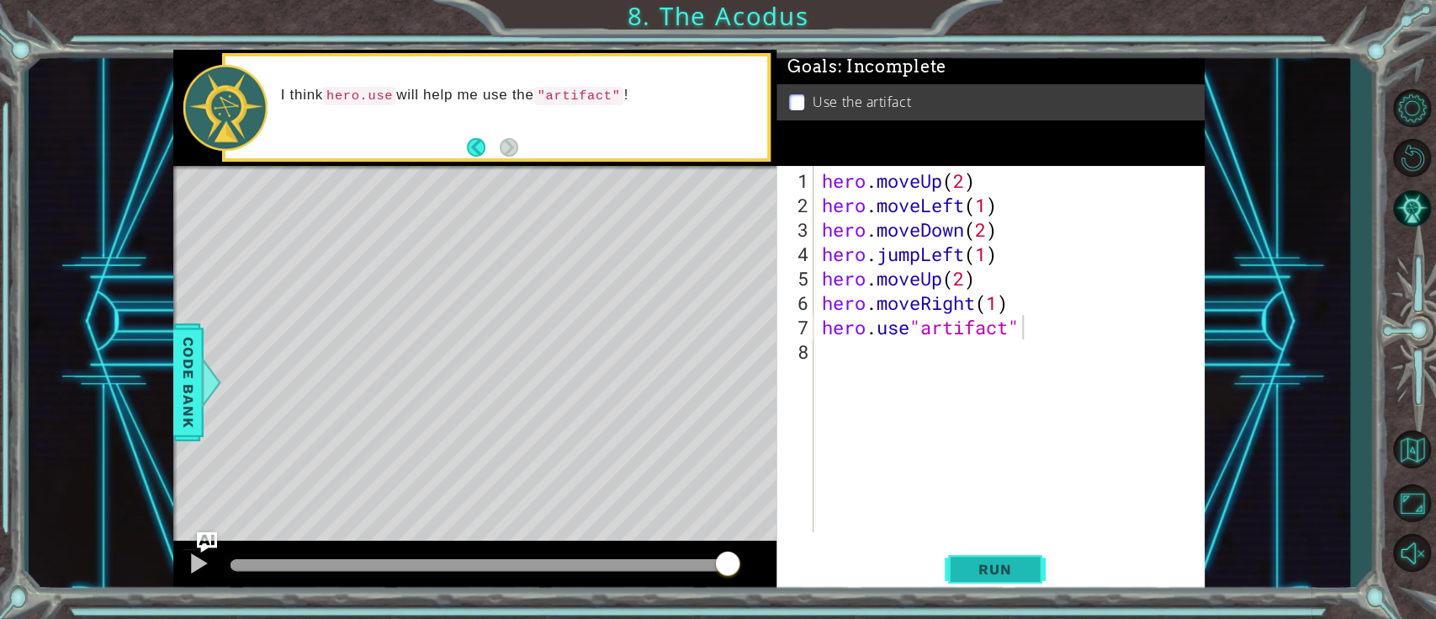
click at [997, 463] on span "Run" at bounding box center [995, 568] width 66 height 17
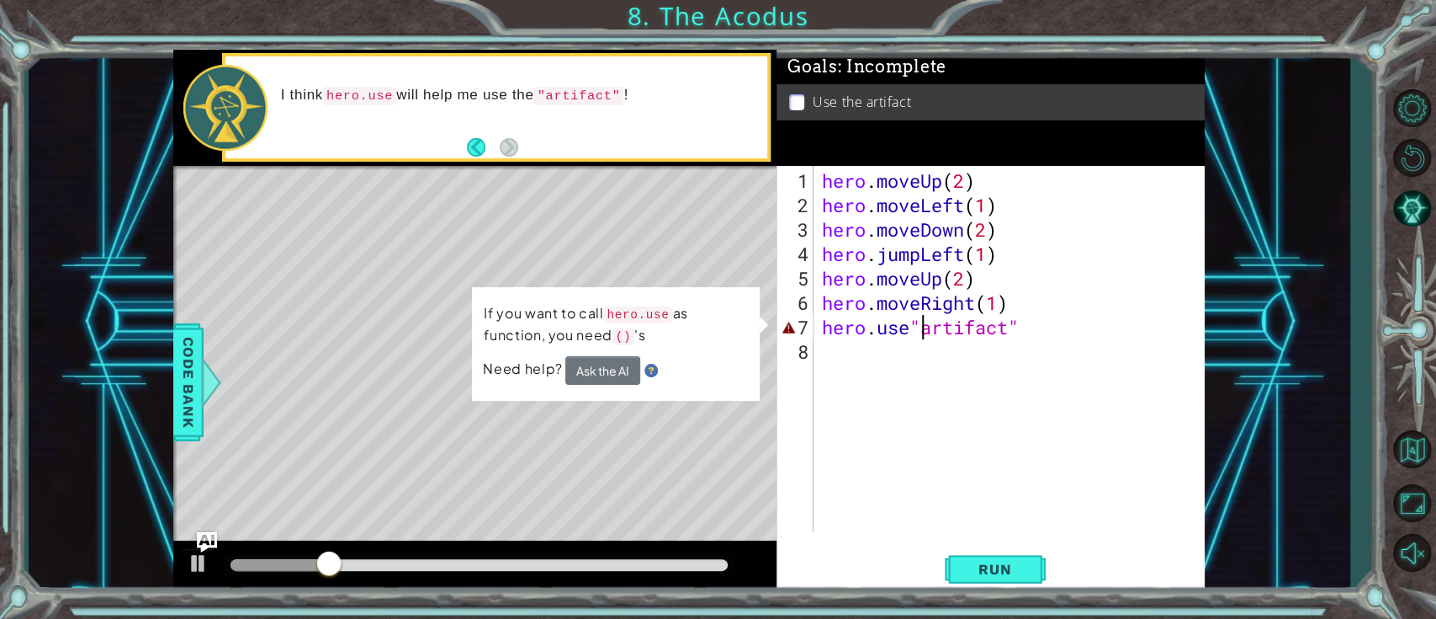
click at [917, 321] on div "hero . moveUp ( 2 ) hero . moveLeft ( 1 ) hero . moveDown ( 2 ) hero . jumpLeft…" at bounding box center [1014, 375] width 390 height 415
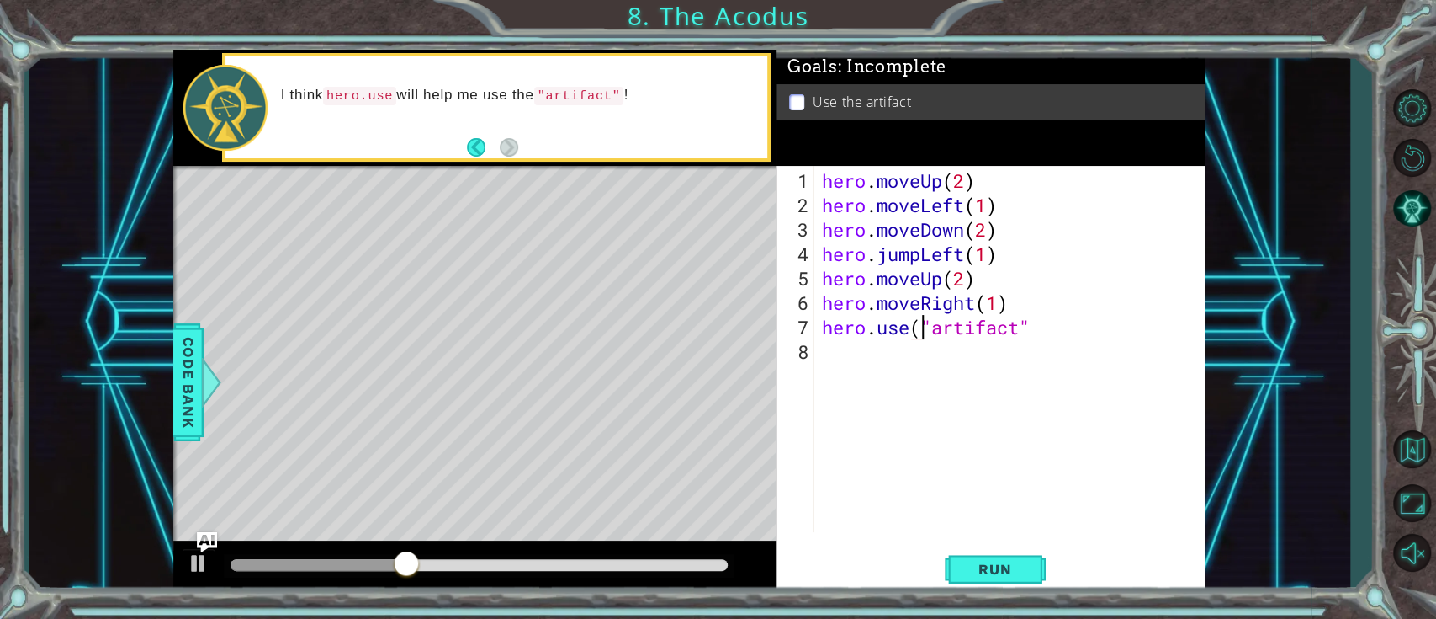
click at [1031, 321] on div "hero . moveUp ( 2 ) hero . moveLeft ( 1 ) hero . moveDown ( 2 ) hero . jumpLeft…" at bounding box center [1014, 375] width 390 height 415
type textarea "hero.use("artifact")"
click at [1022, 463] on span "Run" at bounding box center [995, 568] width 66 height 17
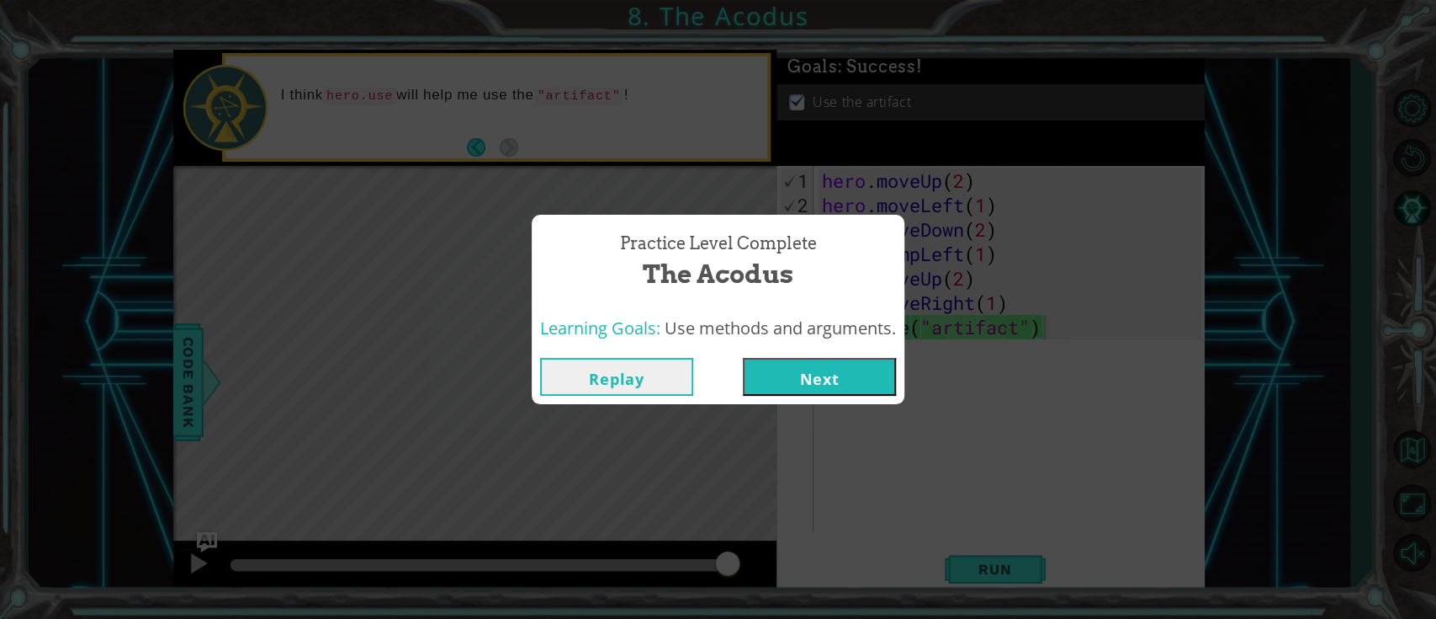
click at [801, 375] on button "Next" at bounding box center [819, 377] width 153 height 38
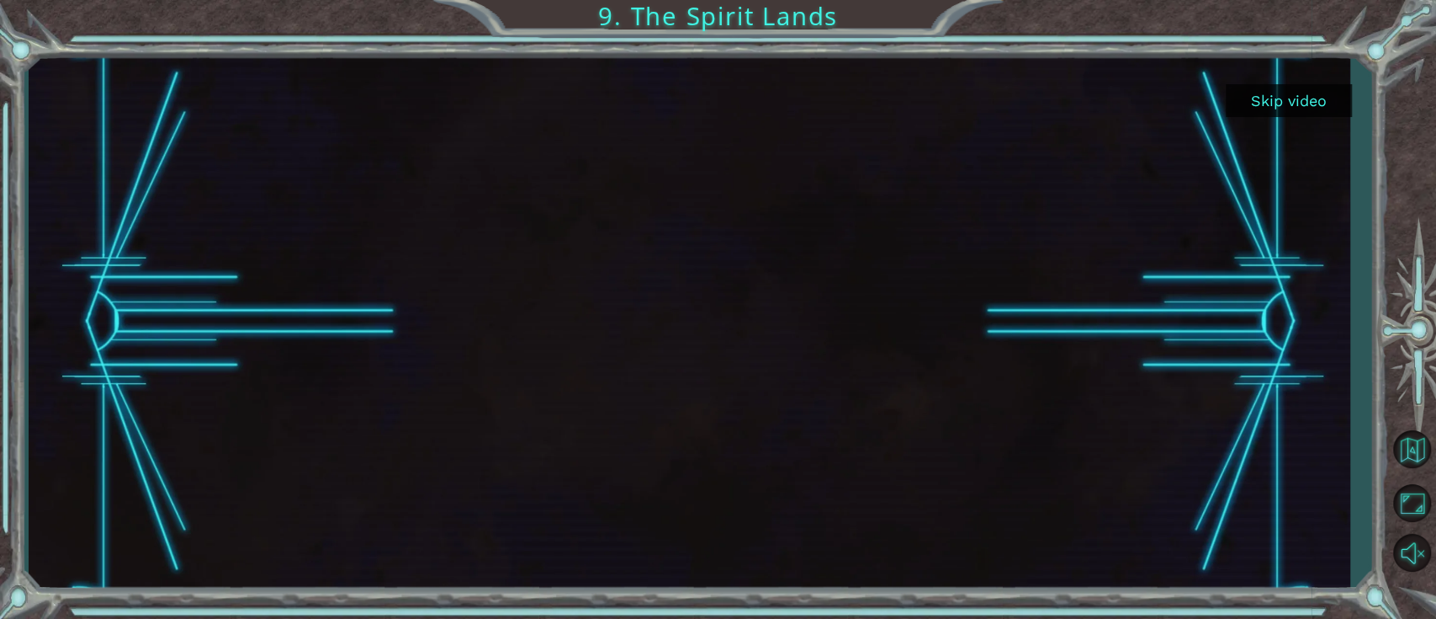
click at [1064, 91] on button "Skip video" at bounding box center [1289, 100] width 126 height 33
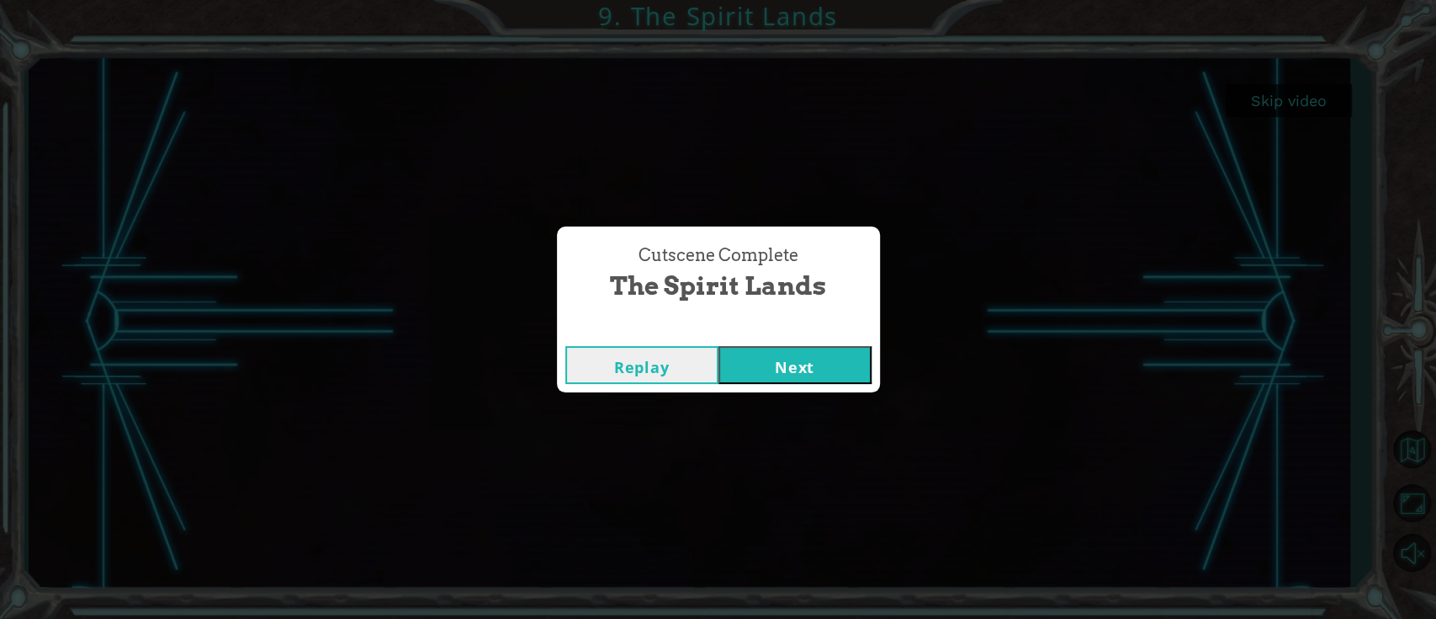
click at [815, 354] on button "Next" at bounding box center [795, 365] width 153 height 38
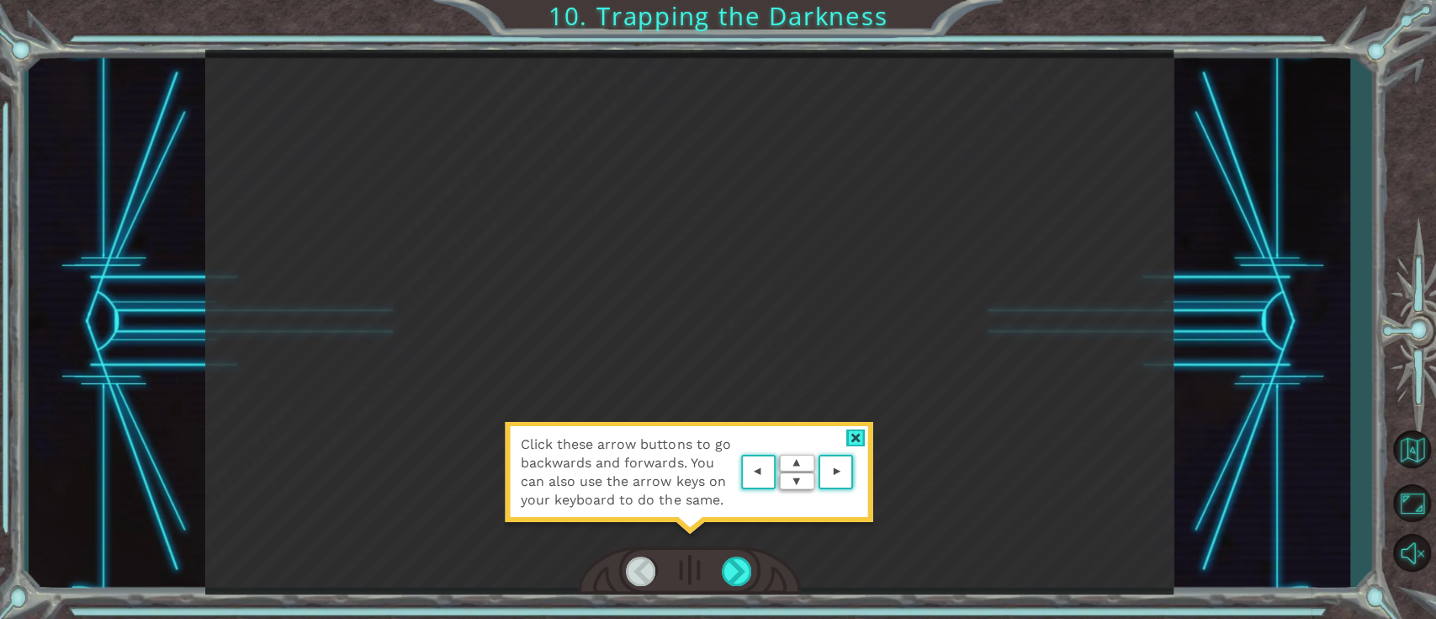
click at [862, 437] on div at bounding box center [856, 438] width 19 height 18
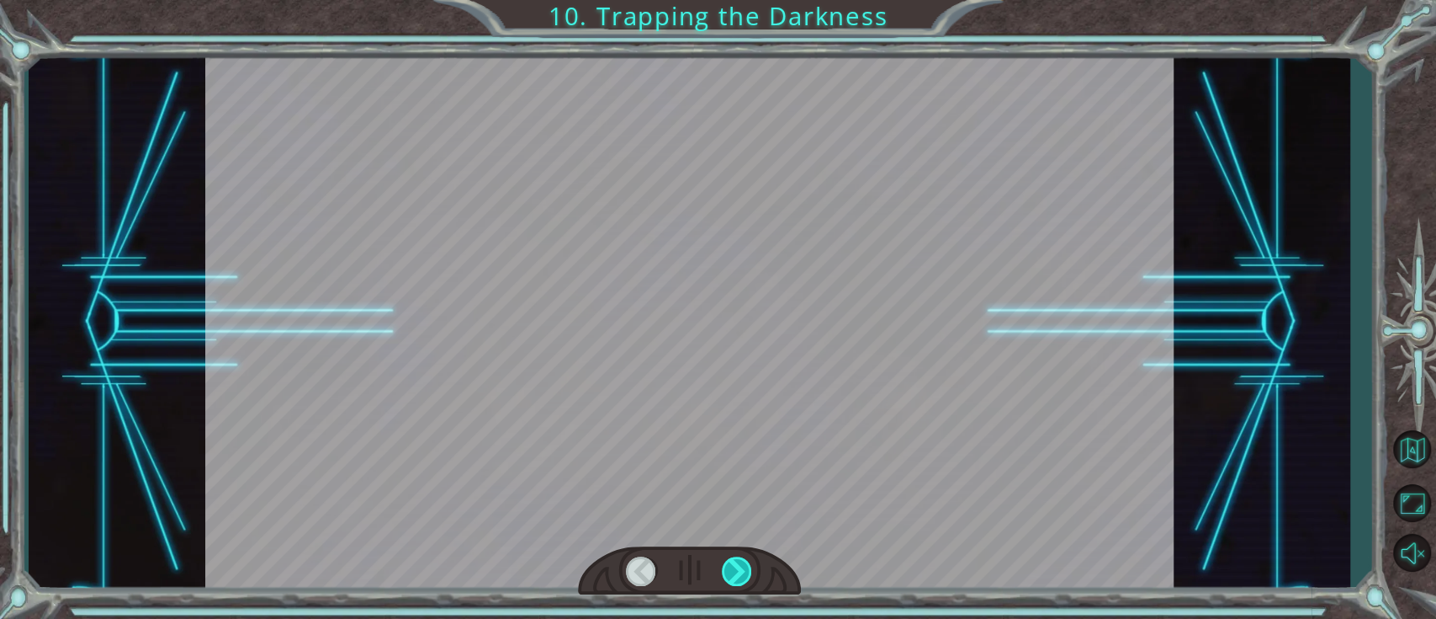
click at [740, 463] on div at bounding box center [737, 570] width 31 height 29
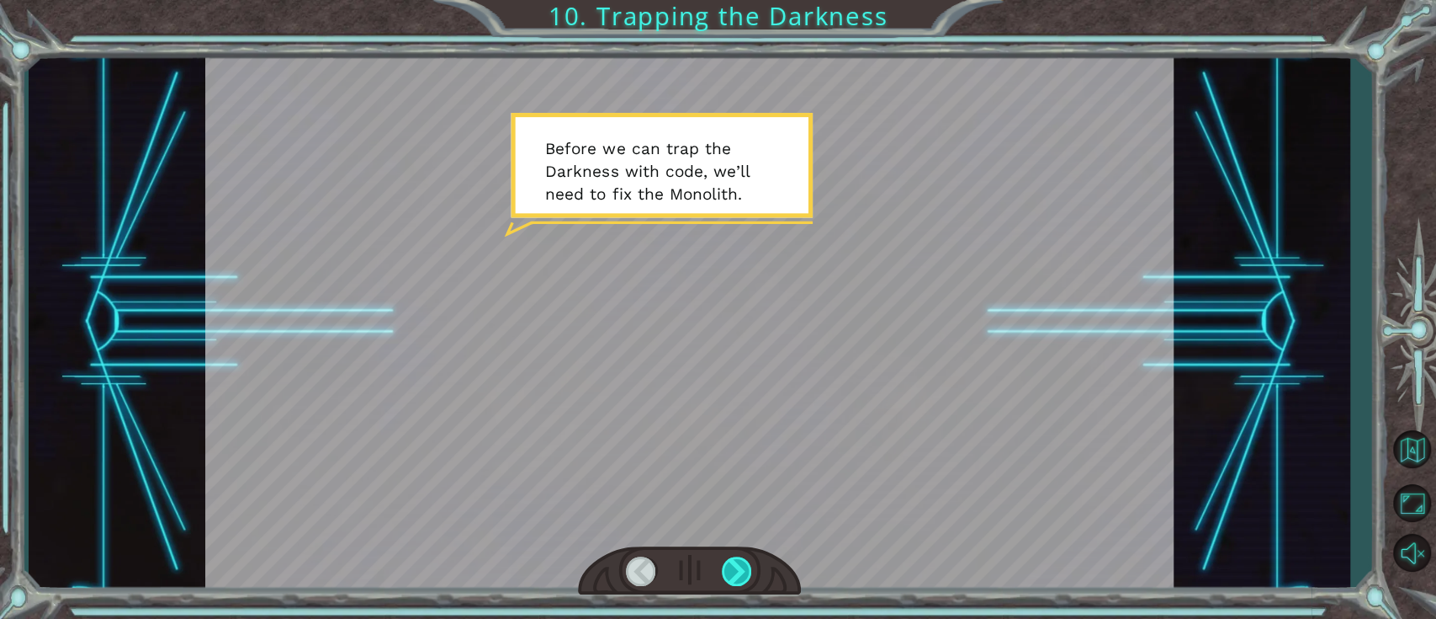
click at [741, 463] on div at bounding box center [737, 570] width 31 height 29
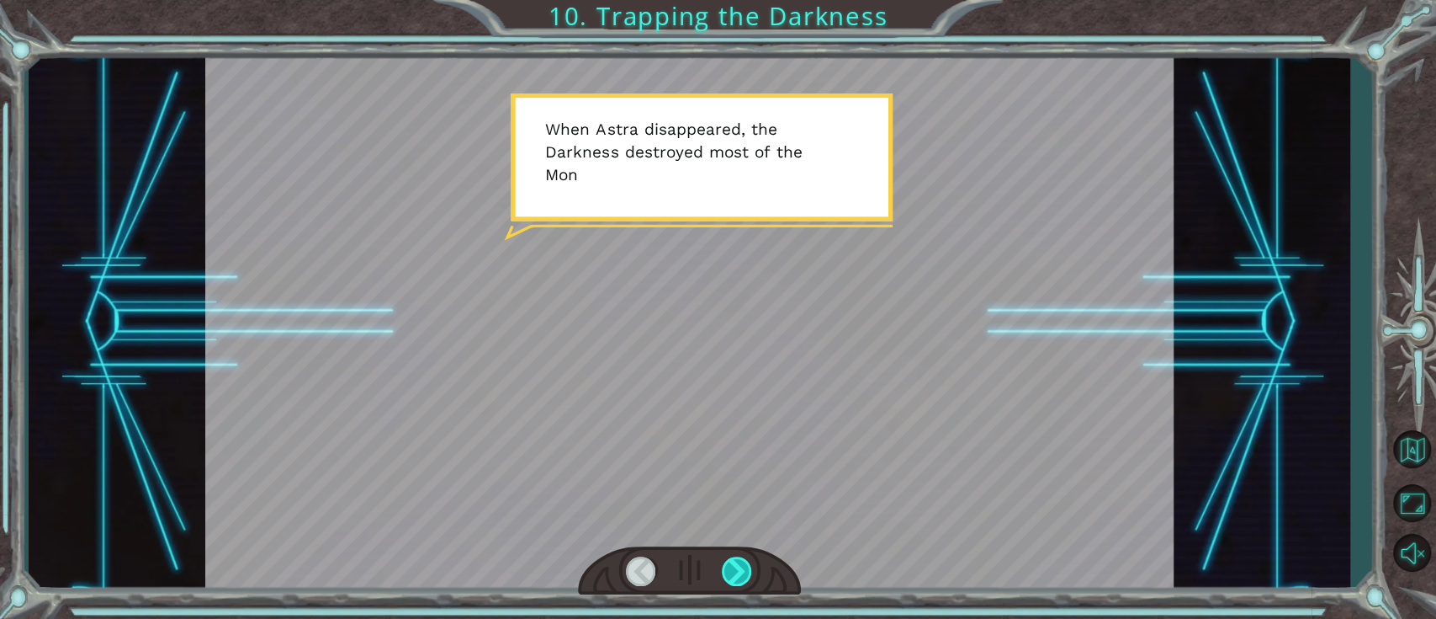
click at [741, 463] on div at bounding box center [737, 570] width 31 height 29
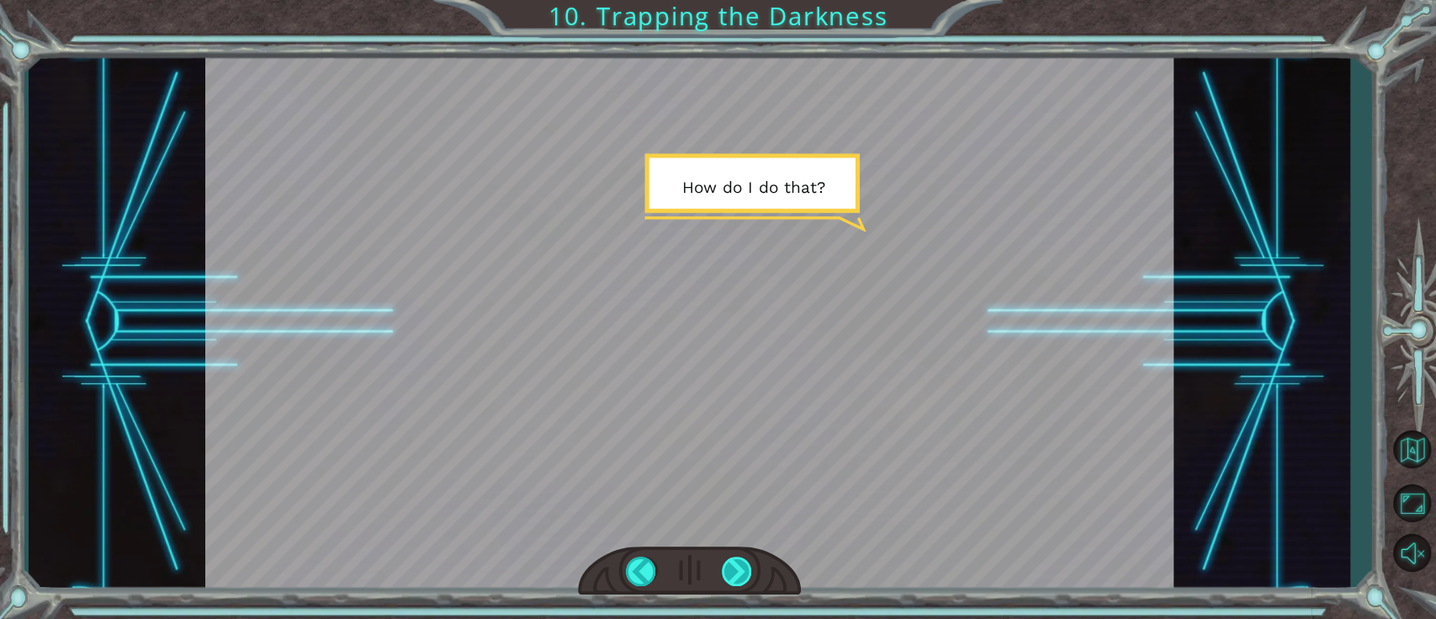
click at [741, 463] on div at bounding box center [737, 570] width 31 height 29
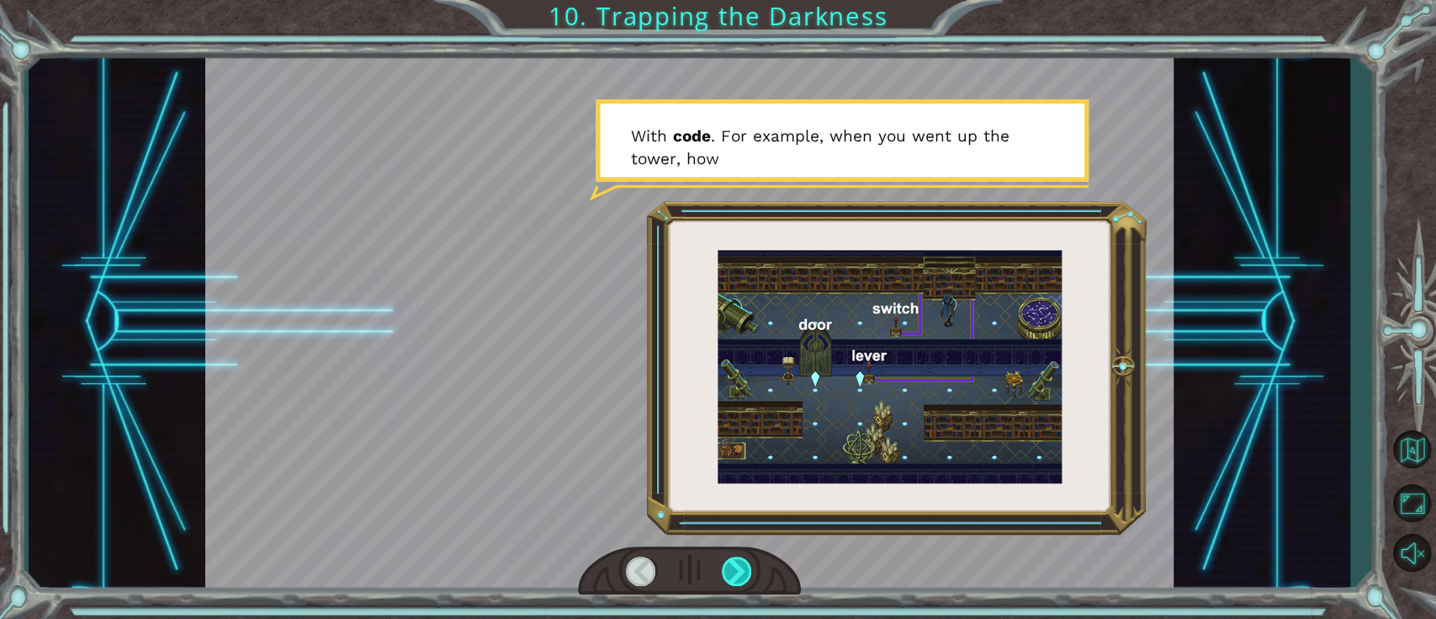
click at [741, 463] on div at bounding box center [737, 570] width 31 height 29
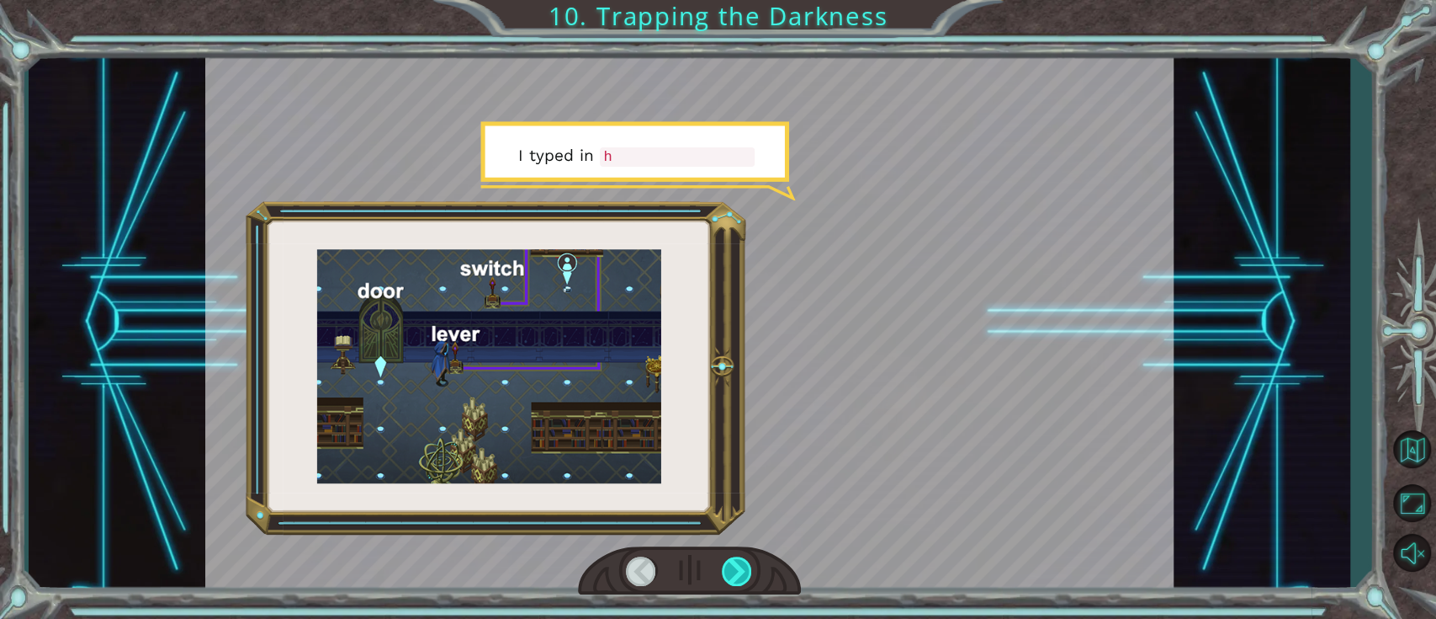
click at [741, 463] on div at bounding box center [737, 570] width 31 height 29
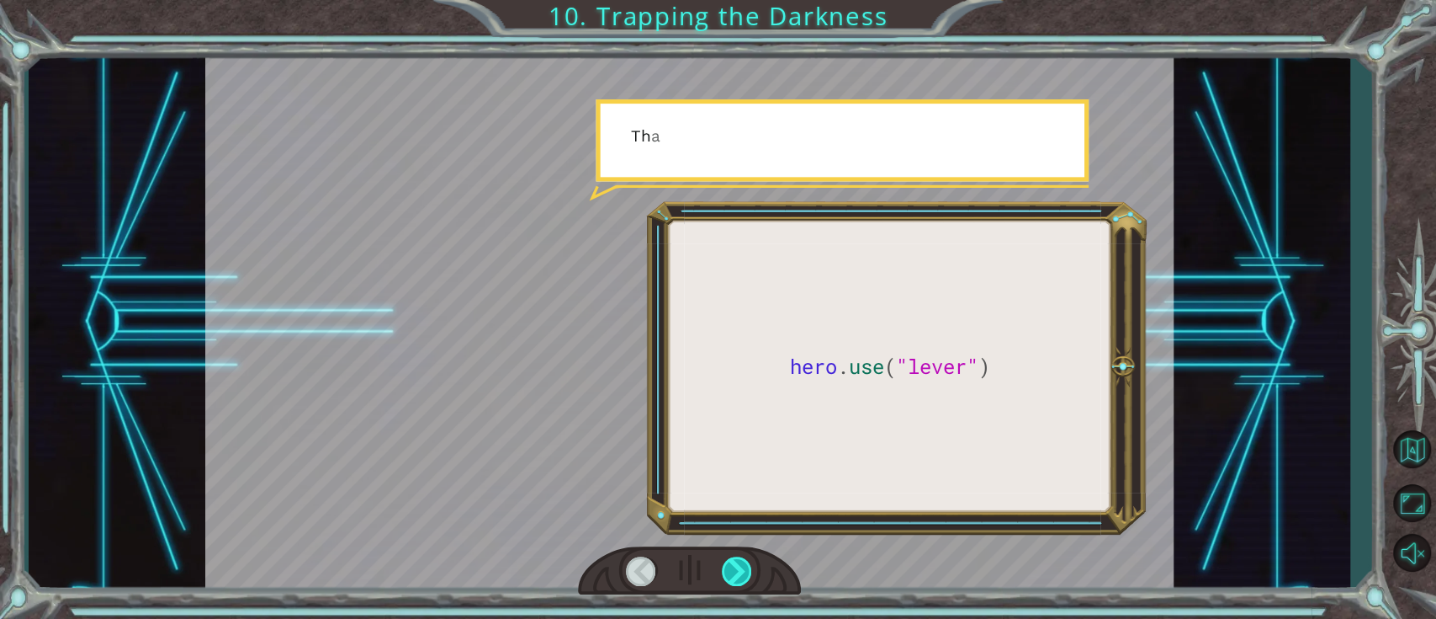
click at [741, 463] on div at bounding box center [737, 570] width 31 height 29
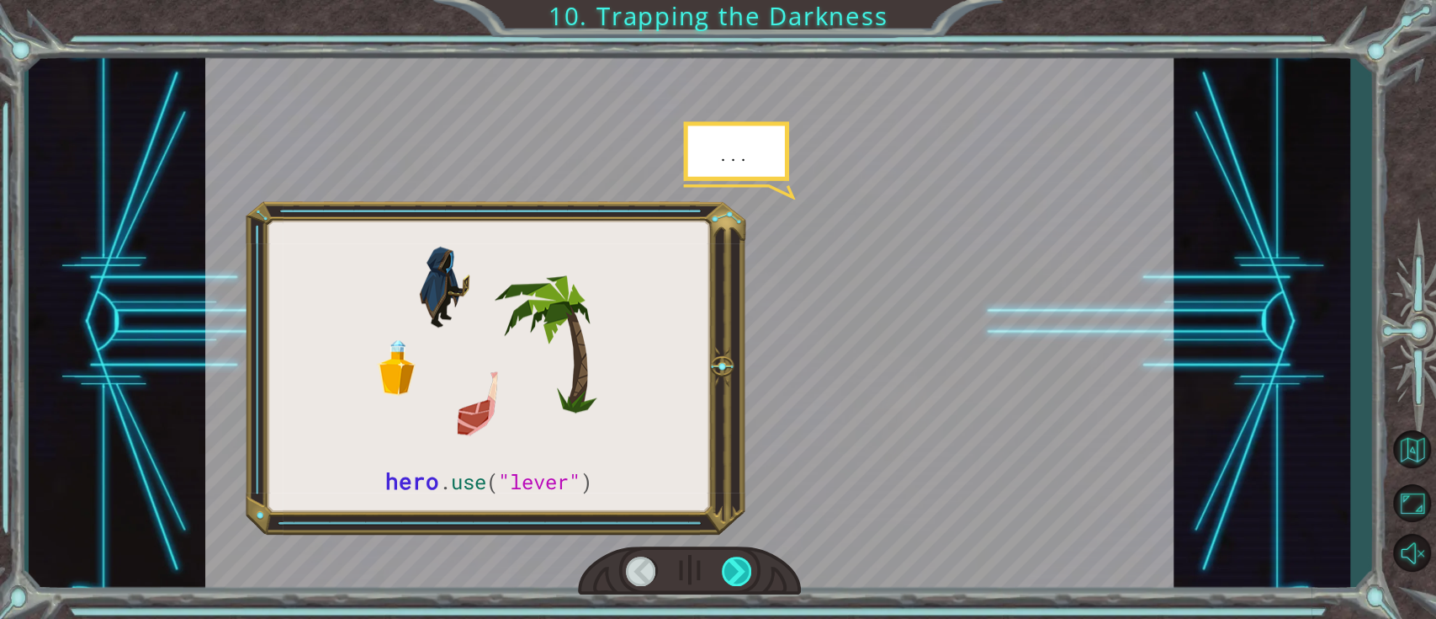
click at [741, 463] on div at bounding box center [737, 570] width 31 height 29
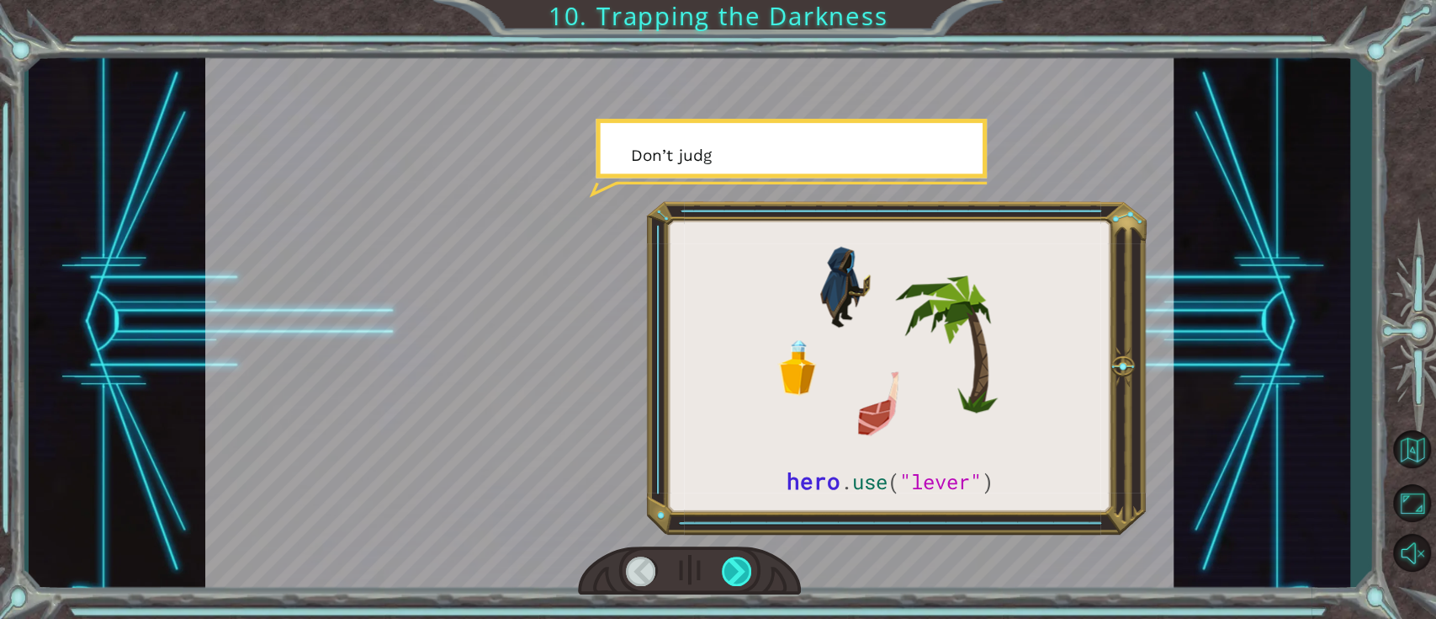
click at [741, 463] on div at bounding box center [737, 570] width 31 height 29
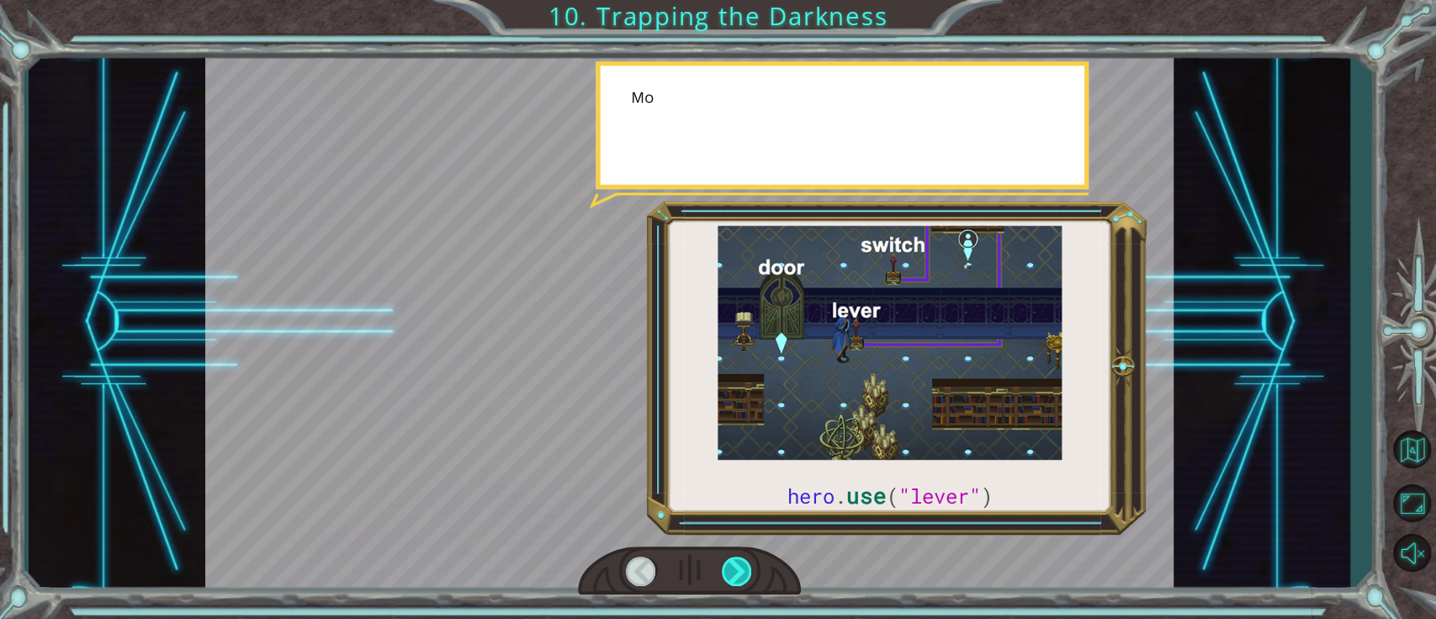
click at [741, 463] on div at bounding box center [737, 570] width 31 height 29
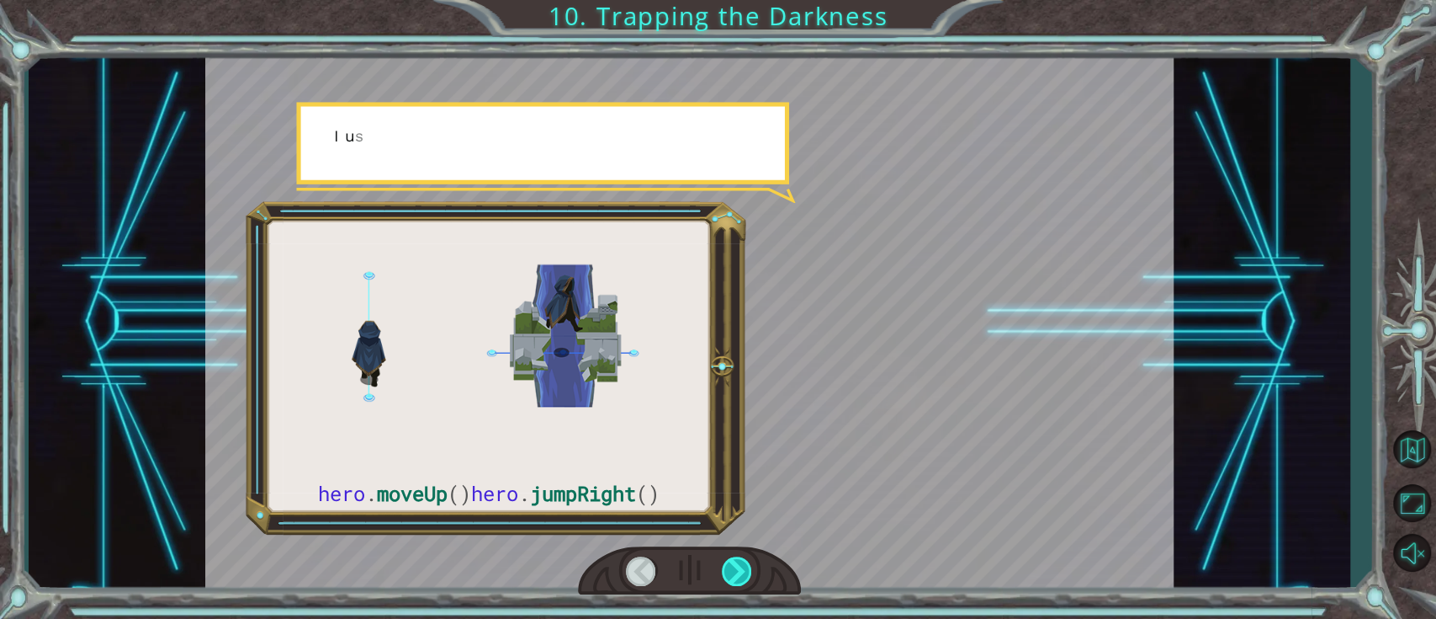
click at [741, 463] on div at bounding box center [737, 570] width 31 height 29
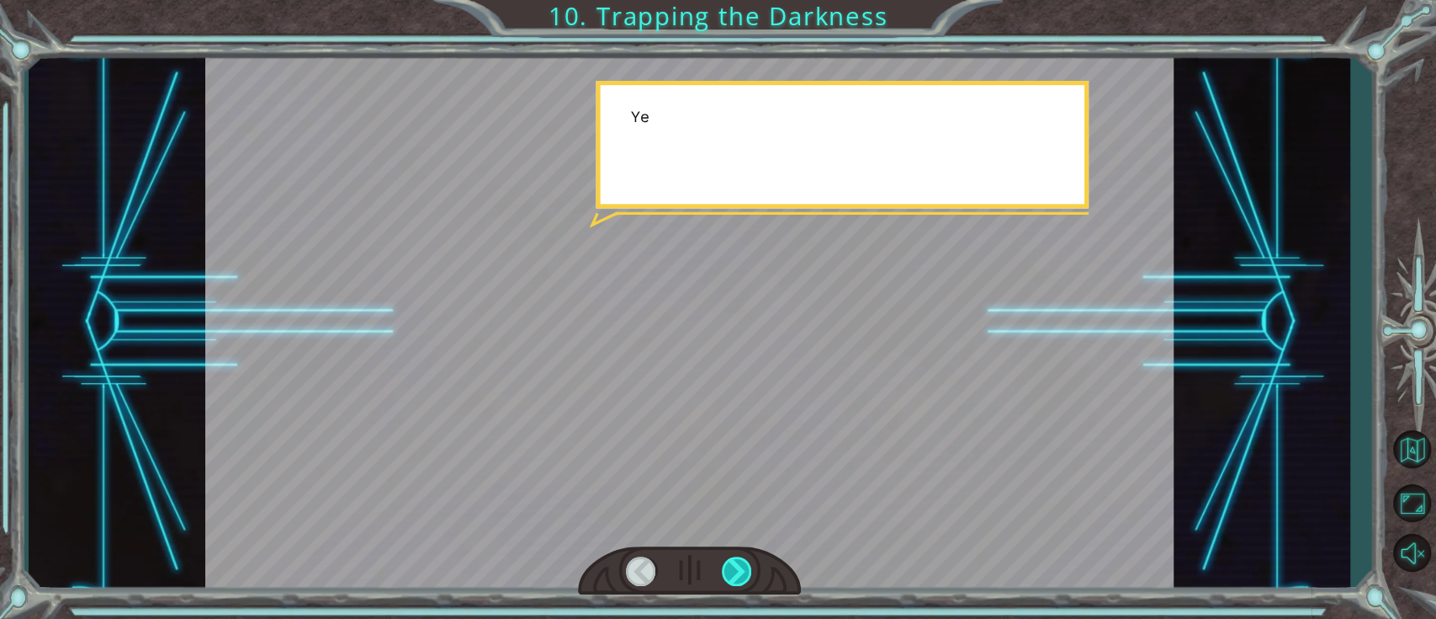
click at [741, 463] on div at bounding box center [737, 570] width 31 height 29
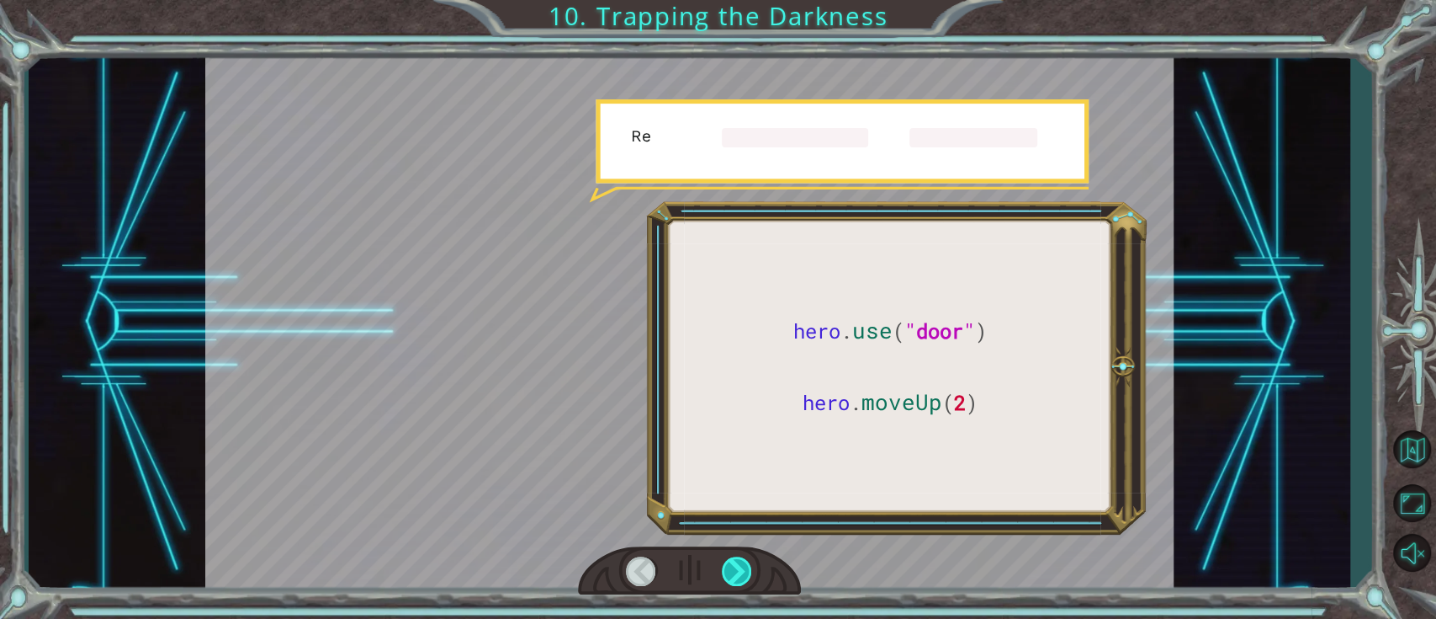
click at [741, 463] on div at bounding box center [737, 570] width 31 height 29
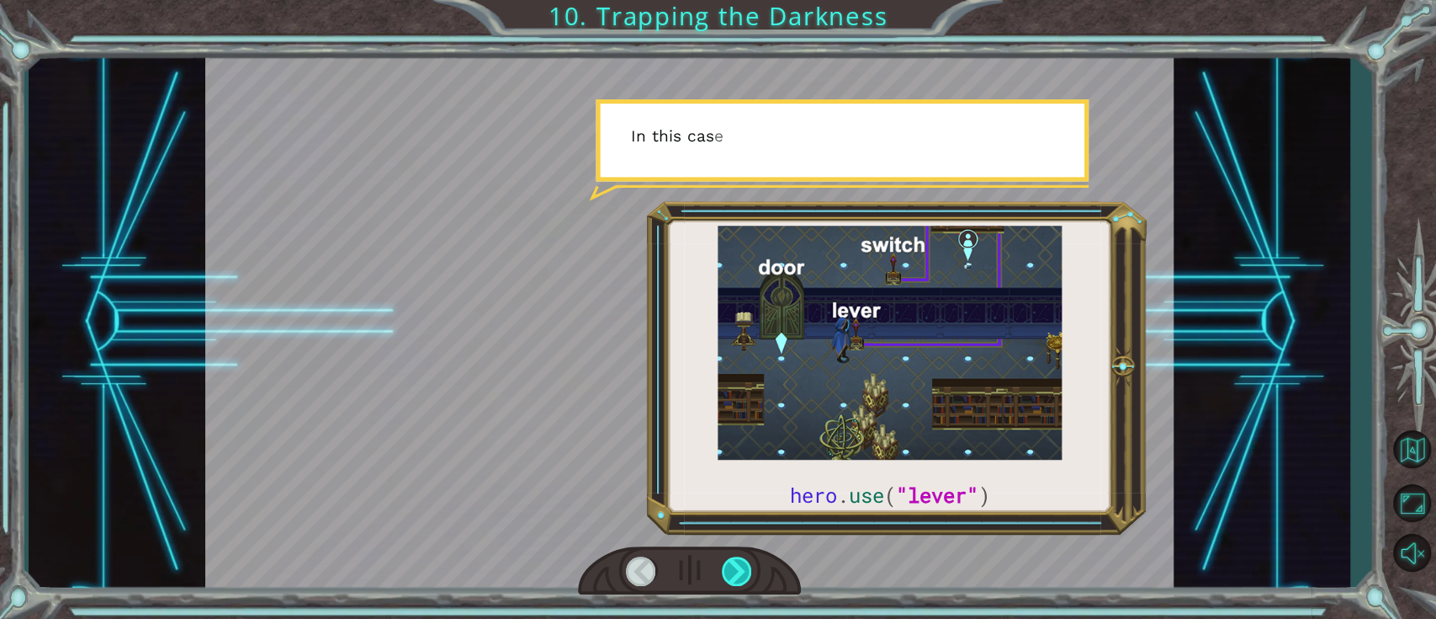
click at [741, 463] on div at bounding box center [737, 570] width 31 height 29
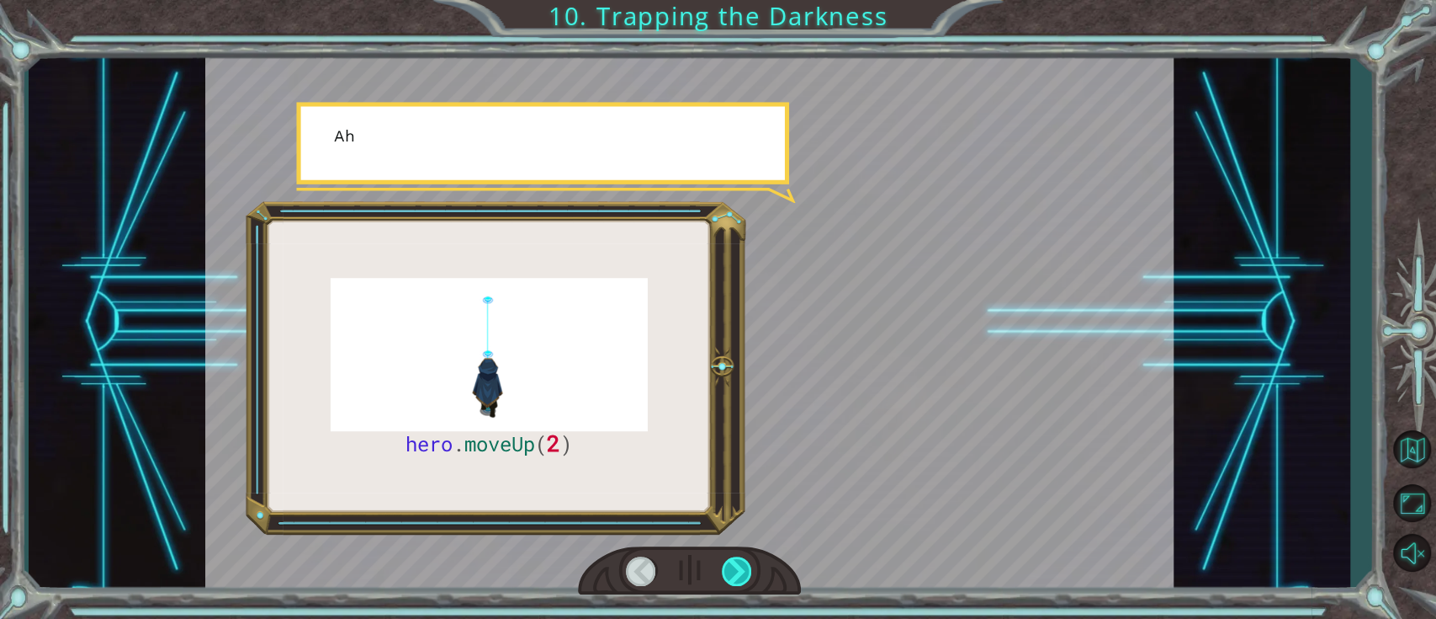
click at [741, 463] on div at bounding box center [737, 570] width 31 height 29
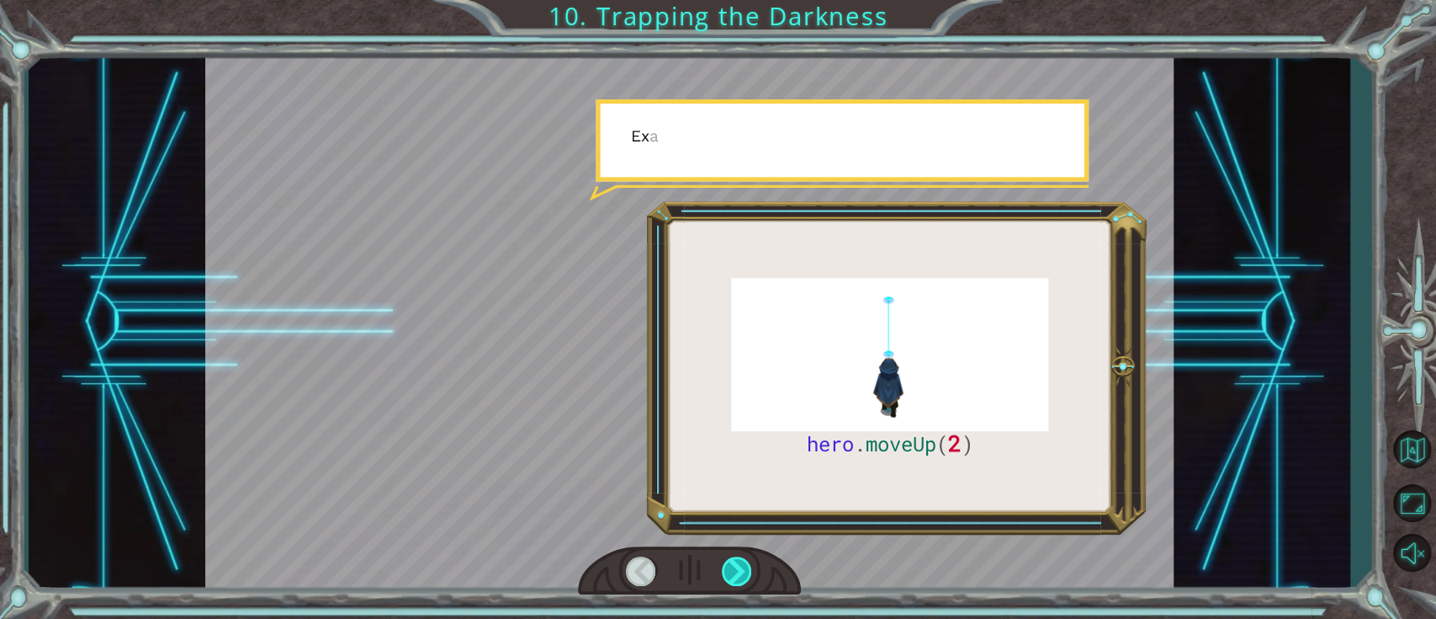
click at [741, 463] on div at bounding box center [737, 570] width 31 height 29
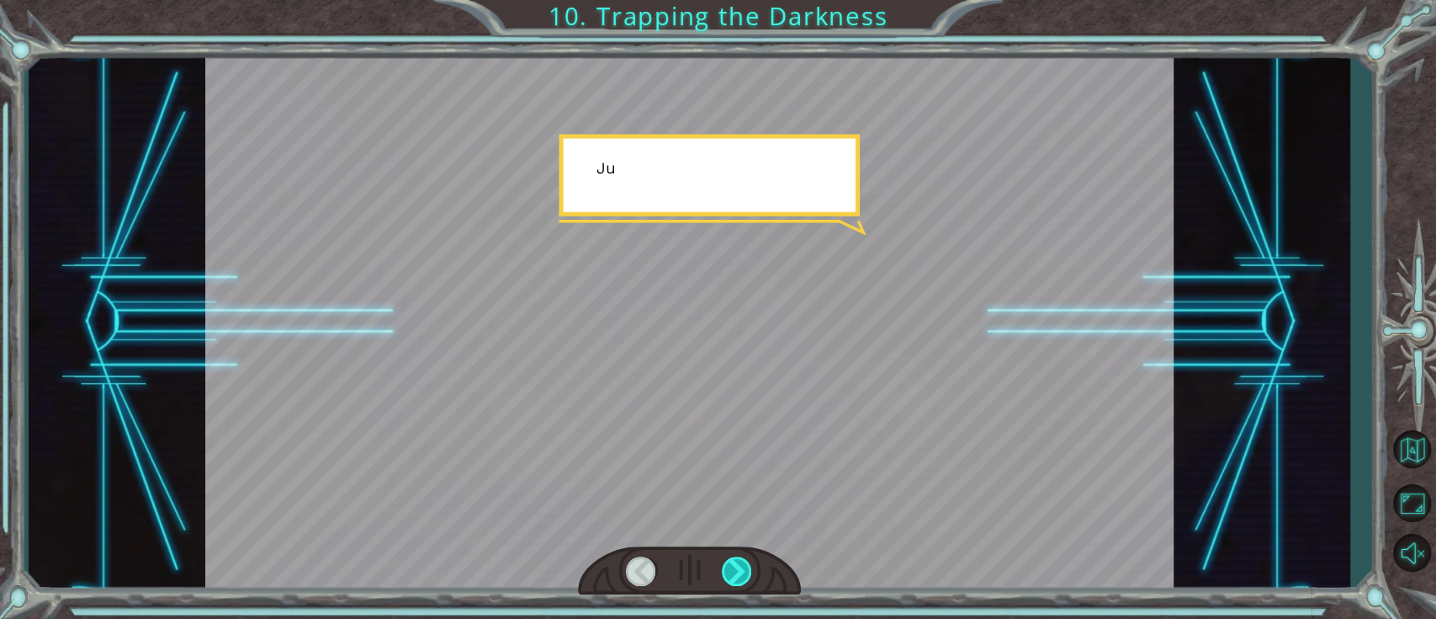
click at [750, 463] on div at bounding box center [737, 570] width 31 height 29
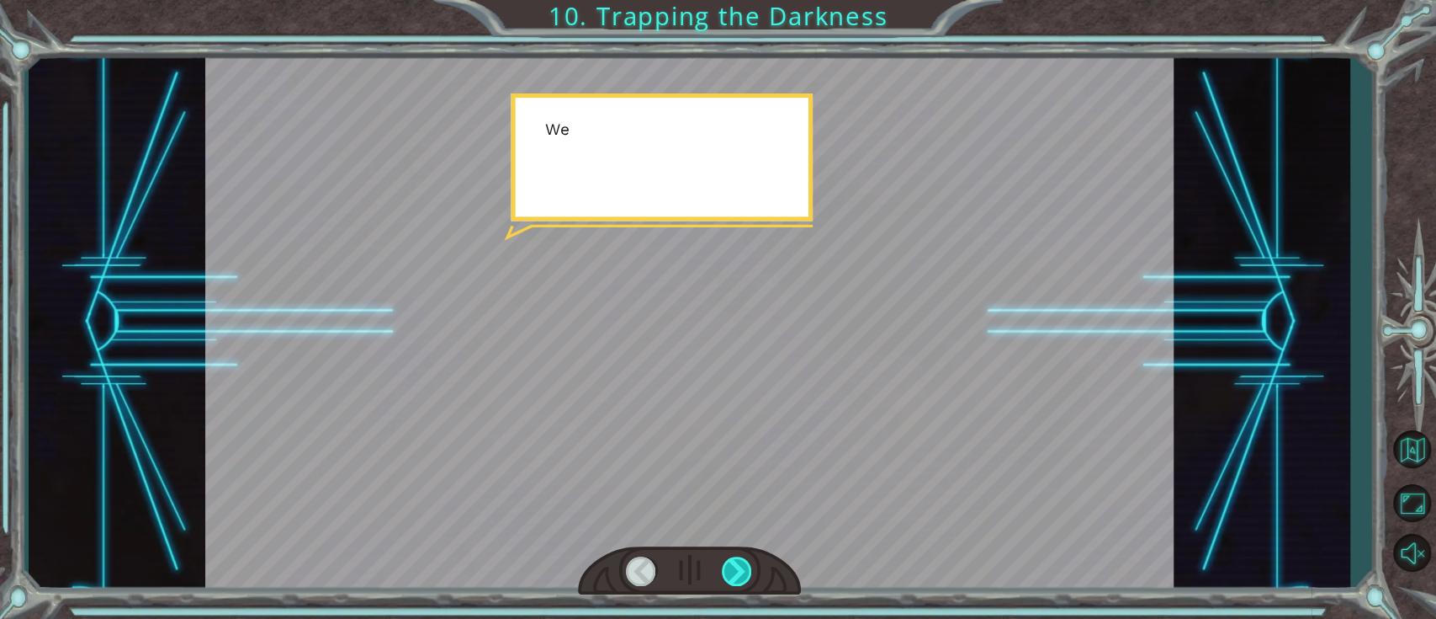
click at [750, 463] on div at bounding box center [737, 570] width 31 height 29
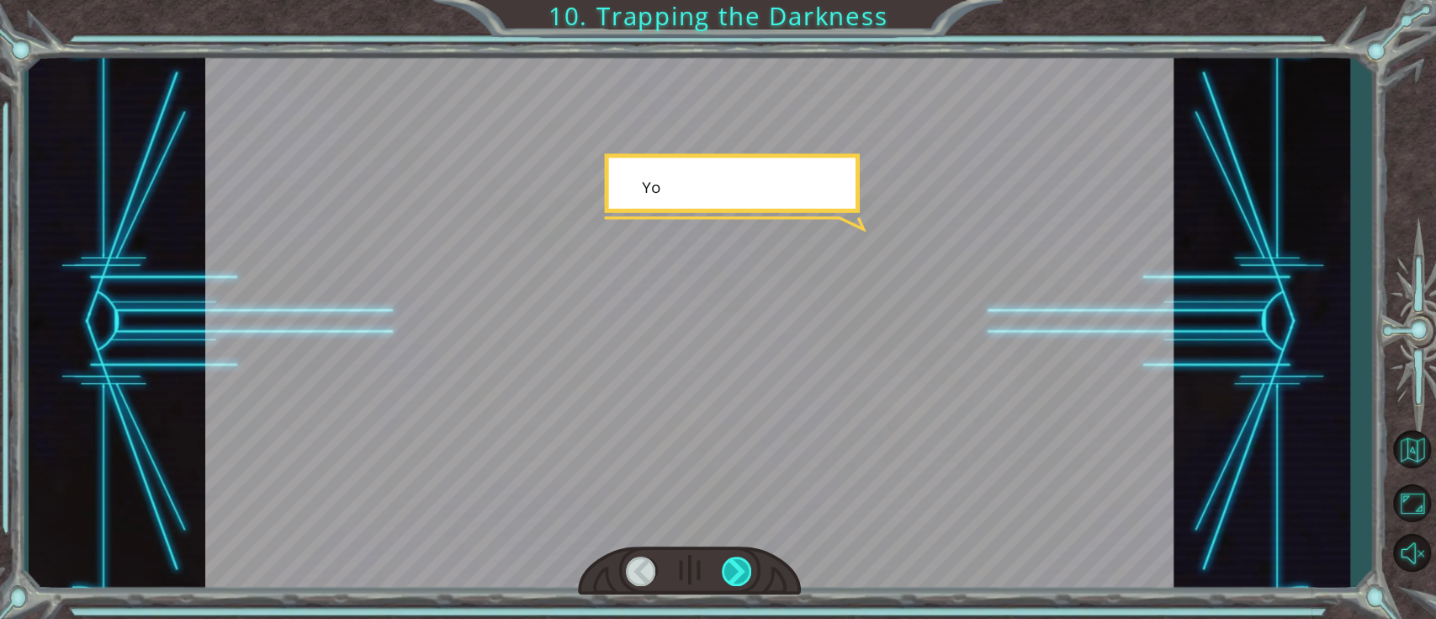
click at [750, 463] on div at bounding box center [737, 570] width 31 height 29
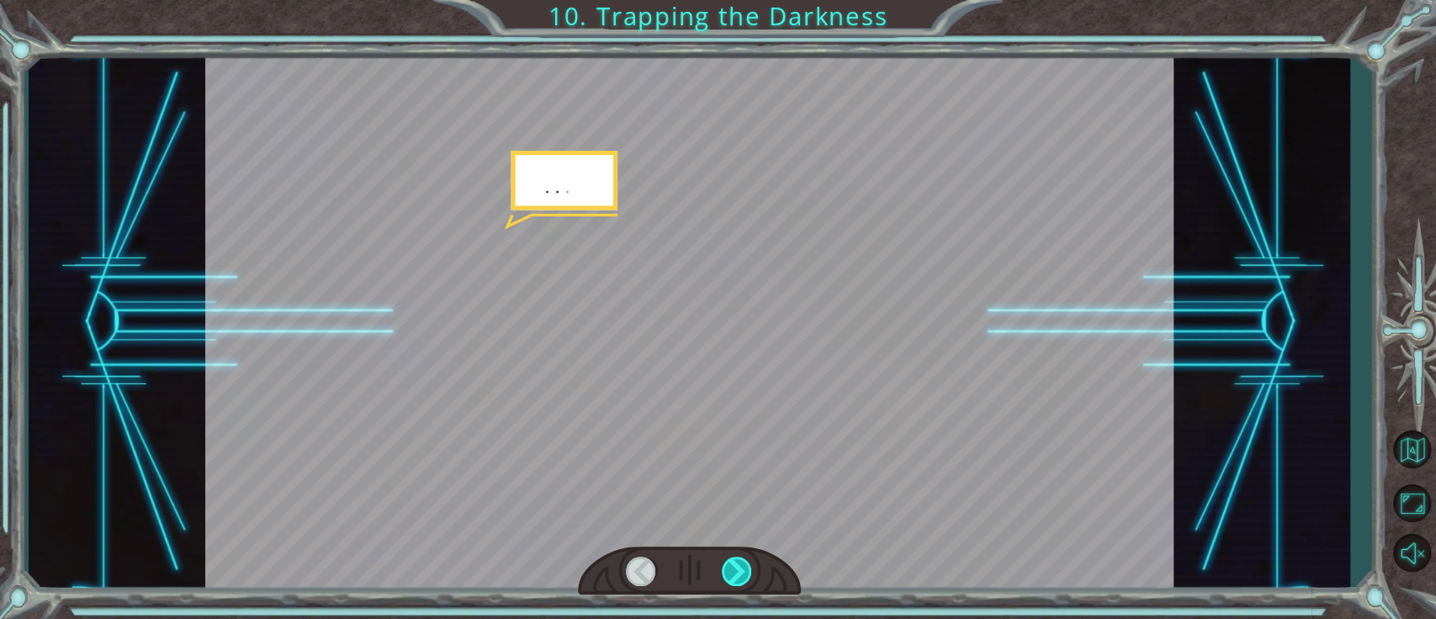
click at [750, 463] on div at bounding box center [737, 570] width 31 height 29
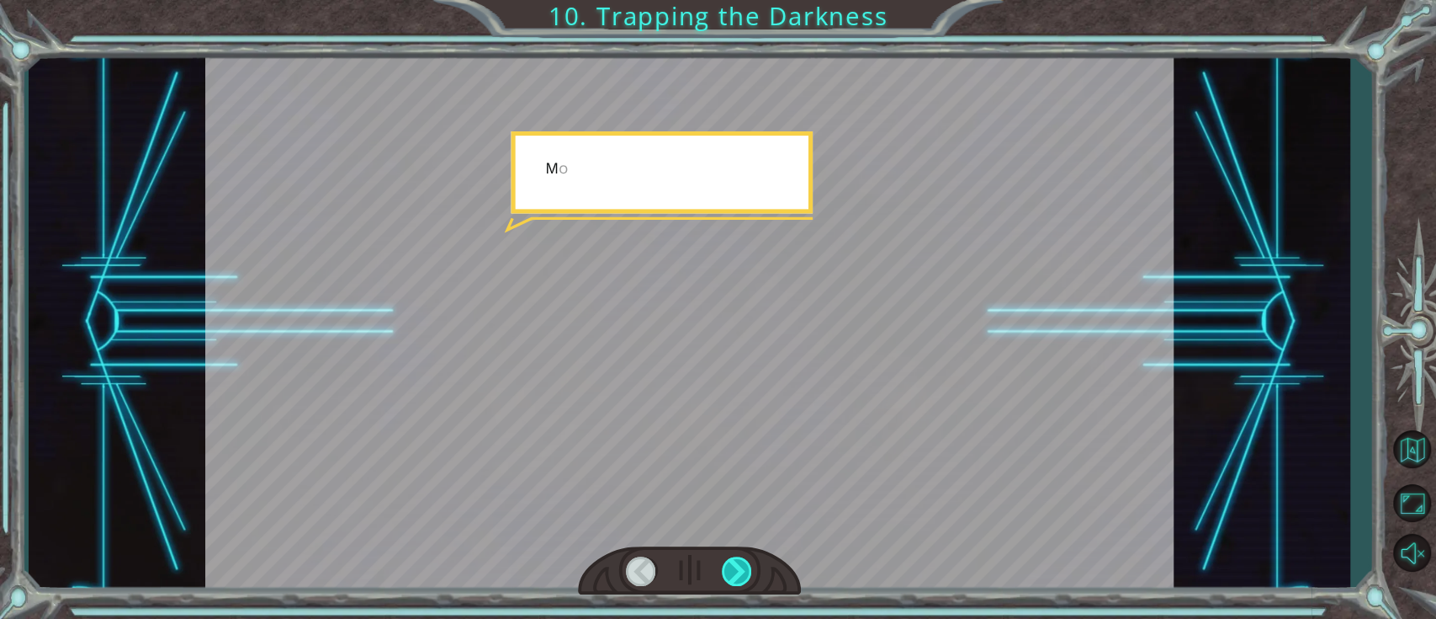
click at [750, 463] on div at bounding box center [737, 570] width 31 height 29
click at [750, 0] on div "hero . moveUp ( 2 ) B e f o r e w e c a n t r a p t h e D a r k n e s s w i t h…" at bounding box center [718, 0] width 1436 height 0
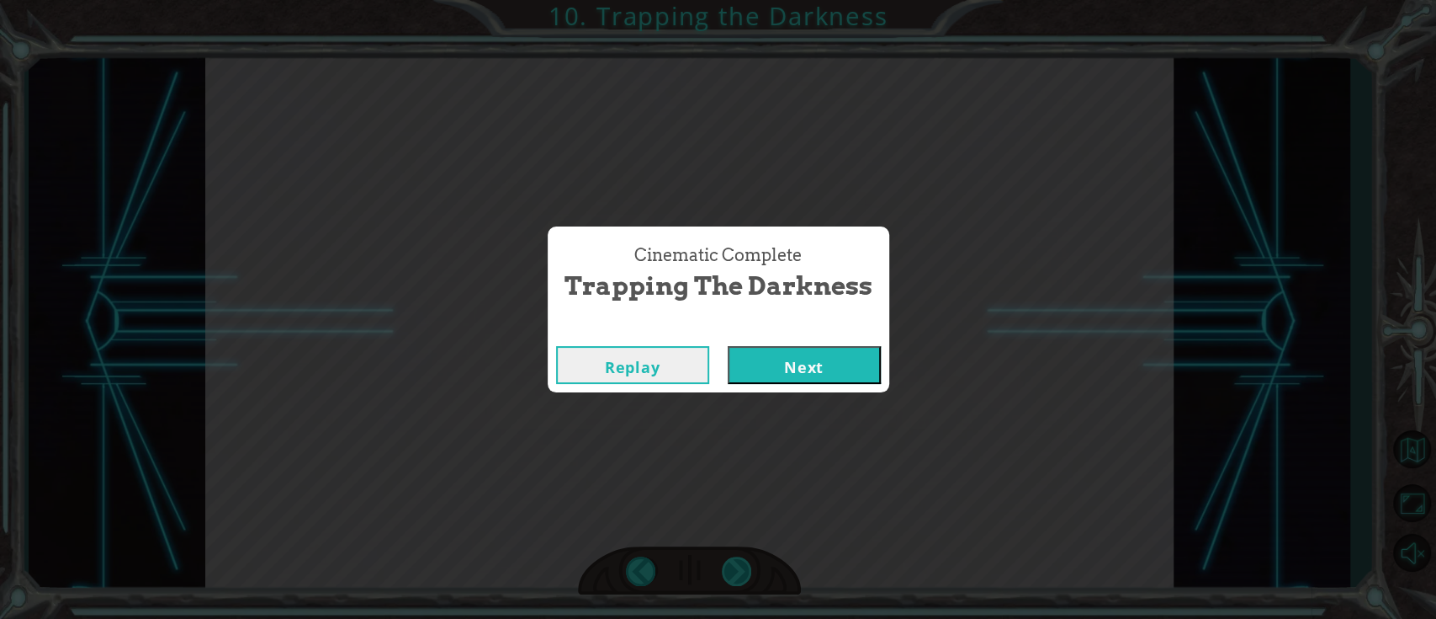
click at [750, 463] on div "Cinematic Complete Trapping the Darkness Replay Next" at bounding box center [718, 309] width 1436 height 619
click at [833, 343] on div "Replay Next" at bounding box center [719, 364] width 342 height 55
click at [828, 353] on button "Next" at bounding box center [804, 365] width 153 height 38
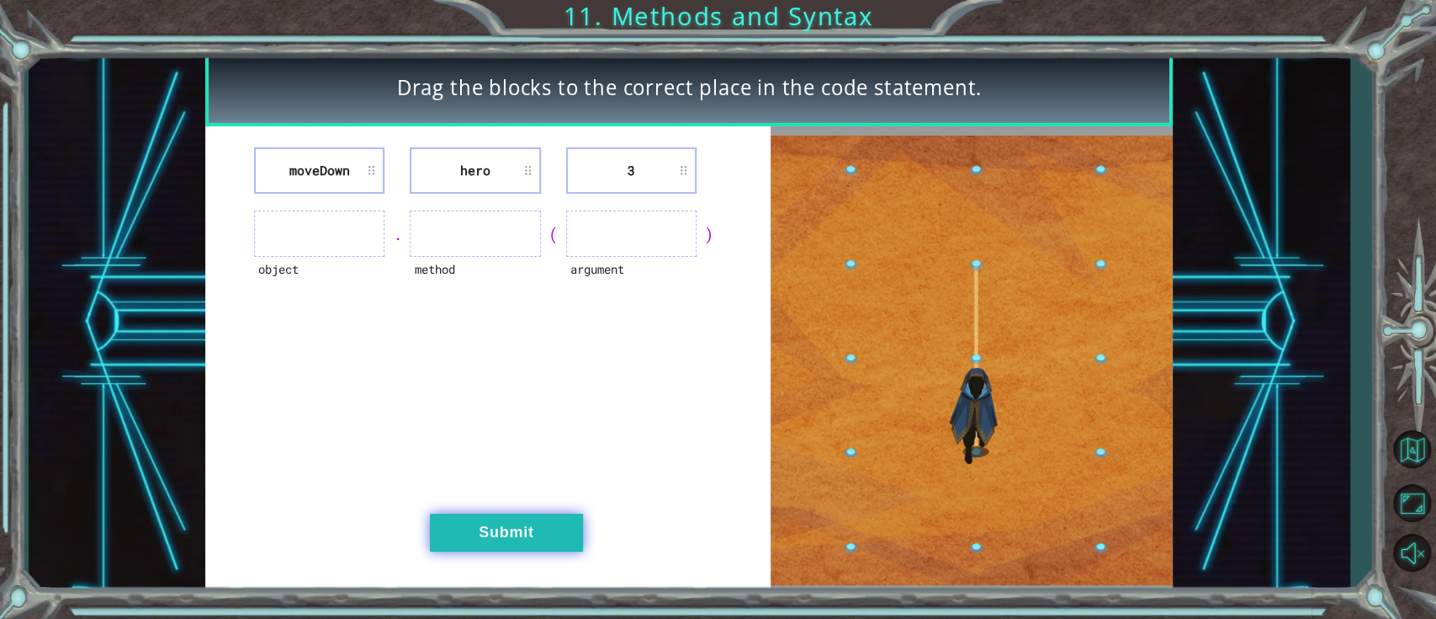
click at [540, 463] on button "Submit" at bounding box center [506, 532] width 153 height 38
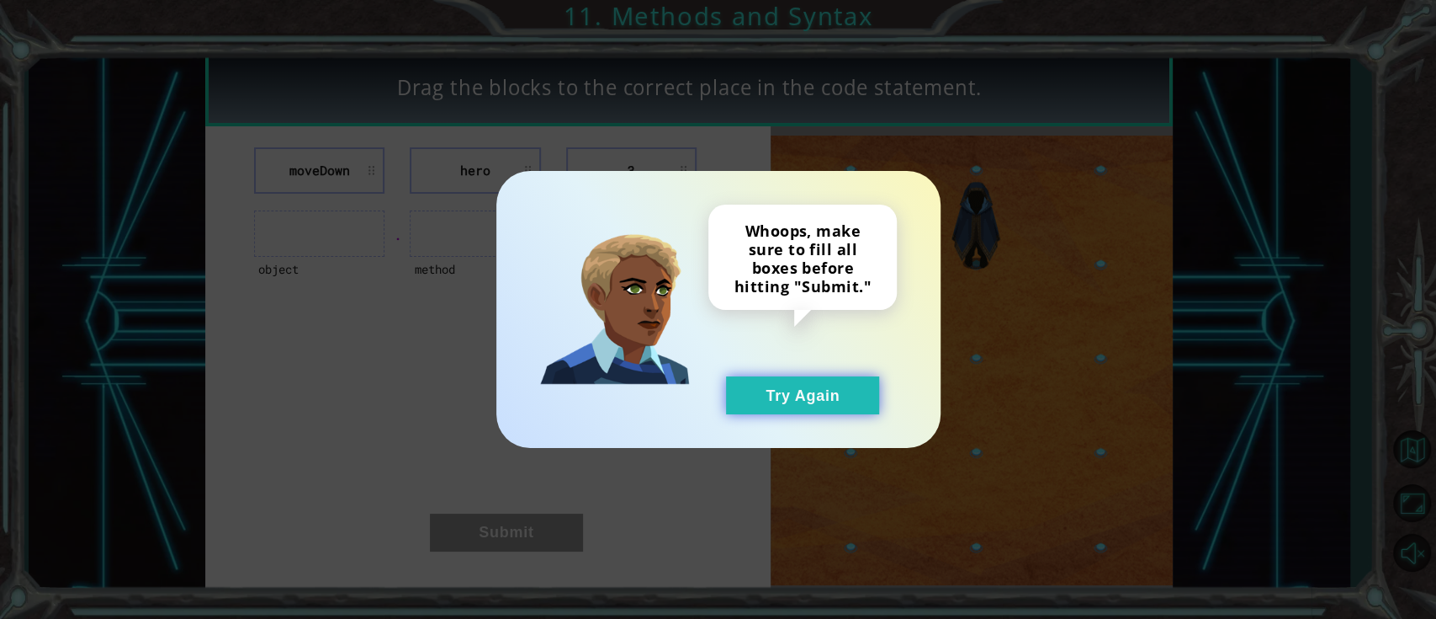
click at [808, 383] on button "Try Again" at bounding box center [802, 395] width 153 height 38
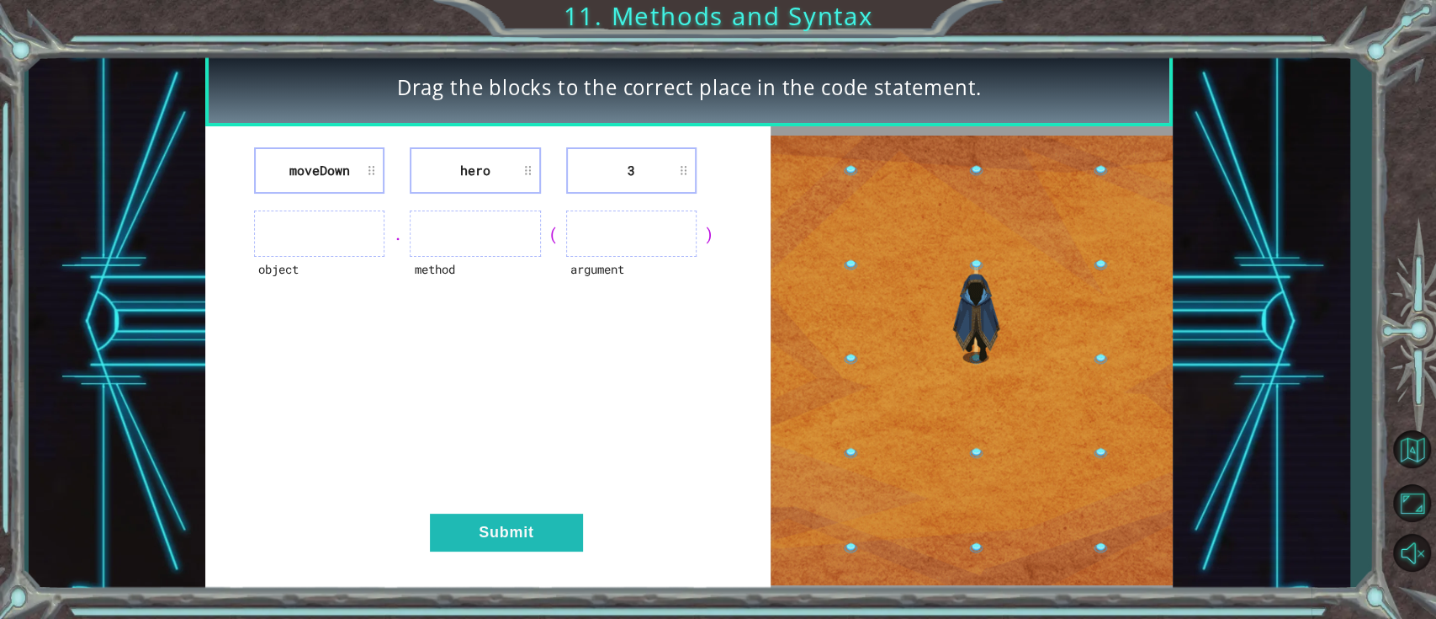
click at [309, 235] on ul at bounding box center [319, 233] width 130 height 46
click at [357, 239] on ul at bounding box center [319, 233] width 130 height 46
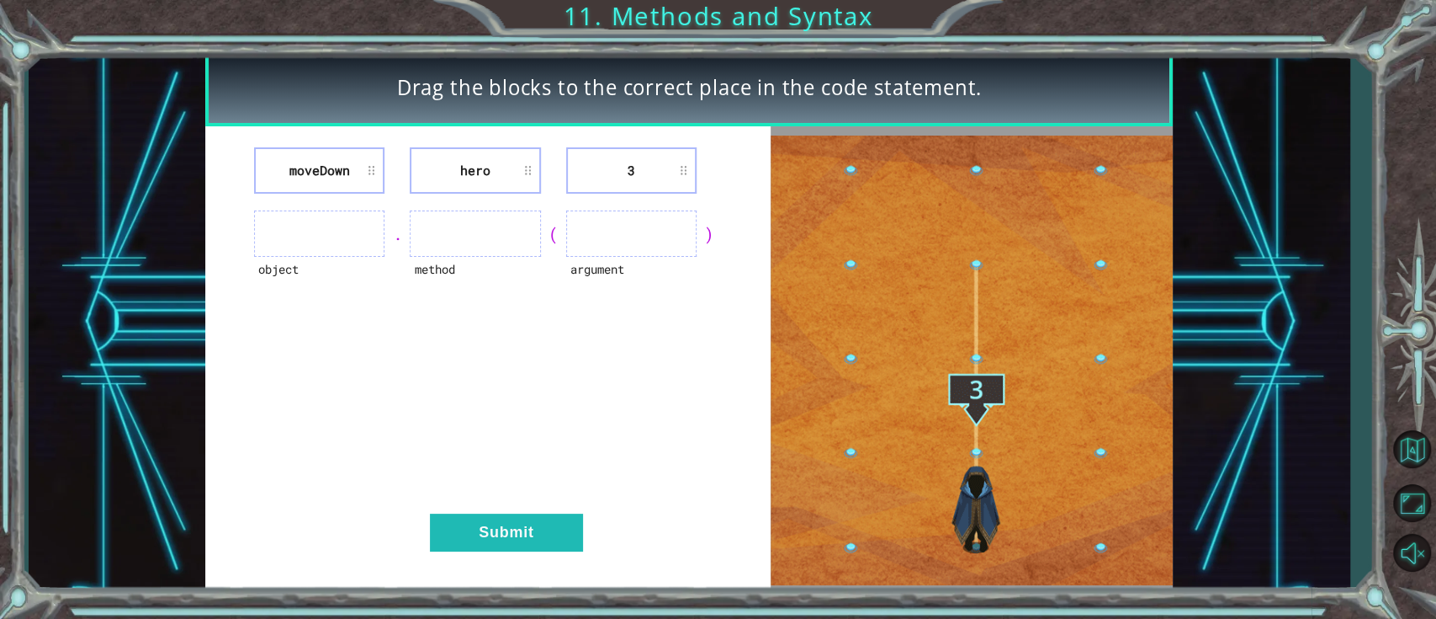
drag, startPoint x: 358, startPoint y: 239, endPoint x: 369, endPoint y: 241, distance: 10.2
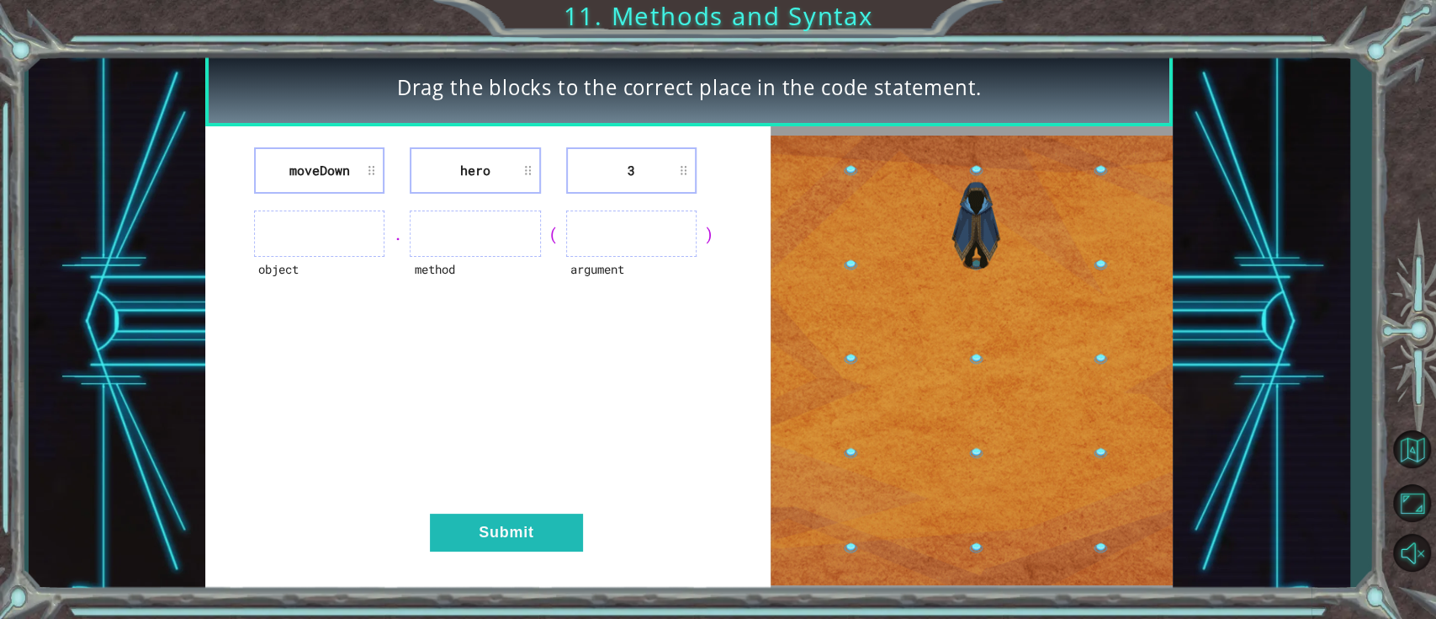
click at [363, 239] on ul at bounding box center [319, 233] width 130 height 46
click at [369, 244] on ul at bounding box center [319, 233] width 130 height 46
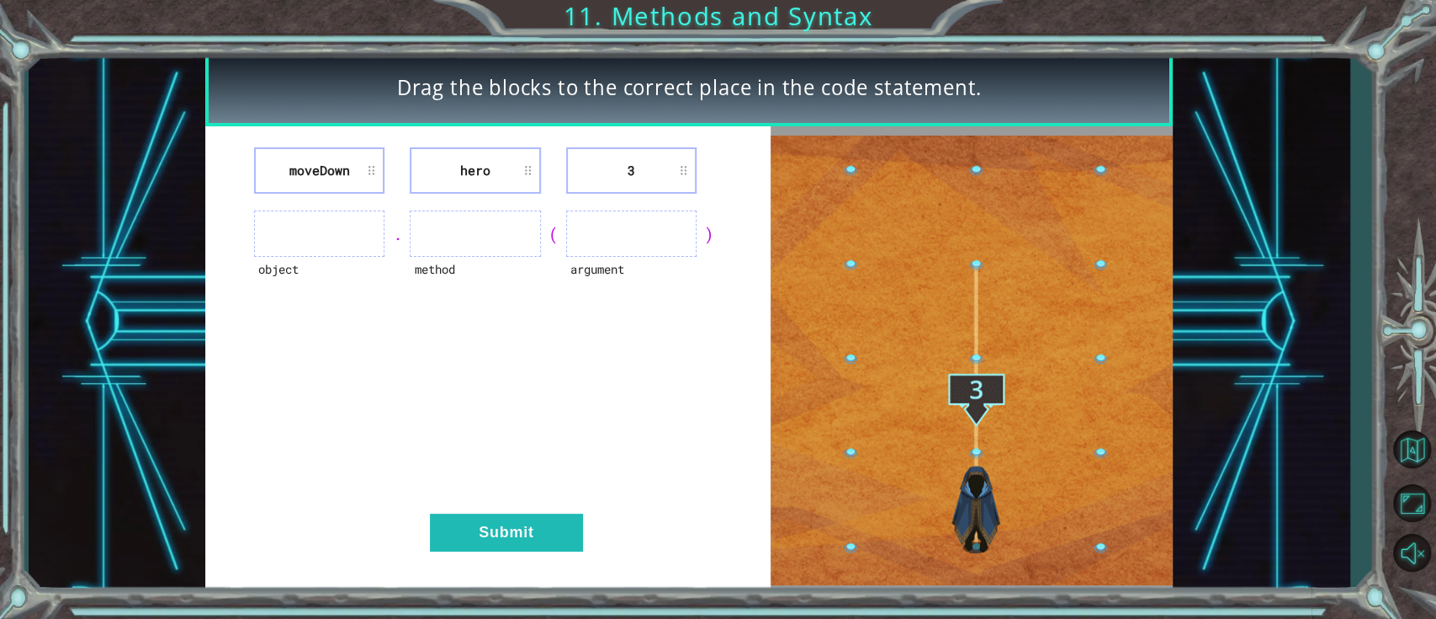
click at [369, 244] on ul at bounding box center [319, 233] width 130 height 46
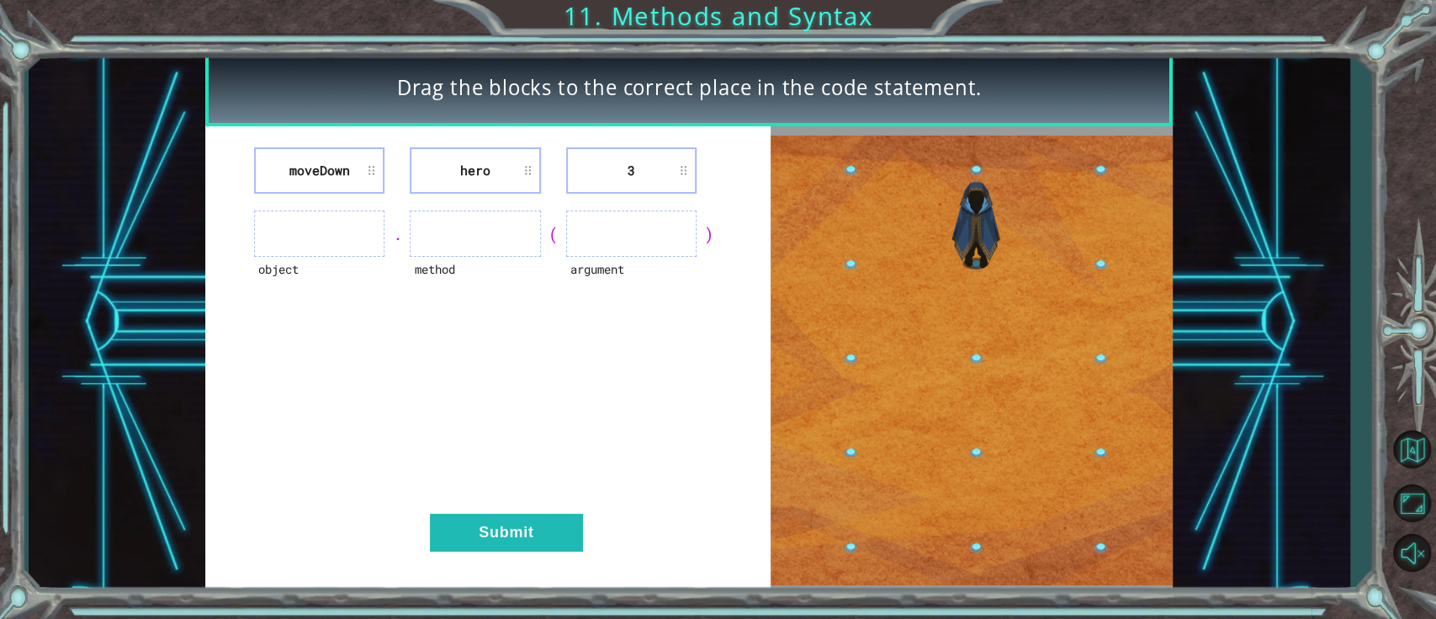
click at [369, 244] on ul at bounding box center [319, 233] width 130 height 46
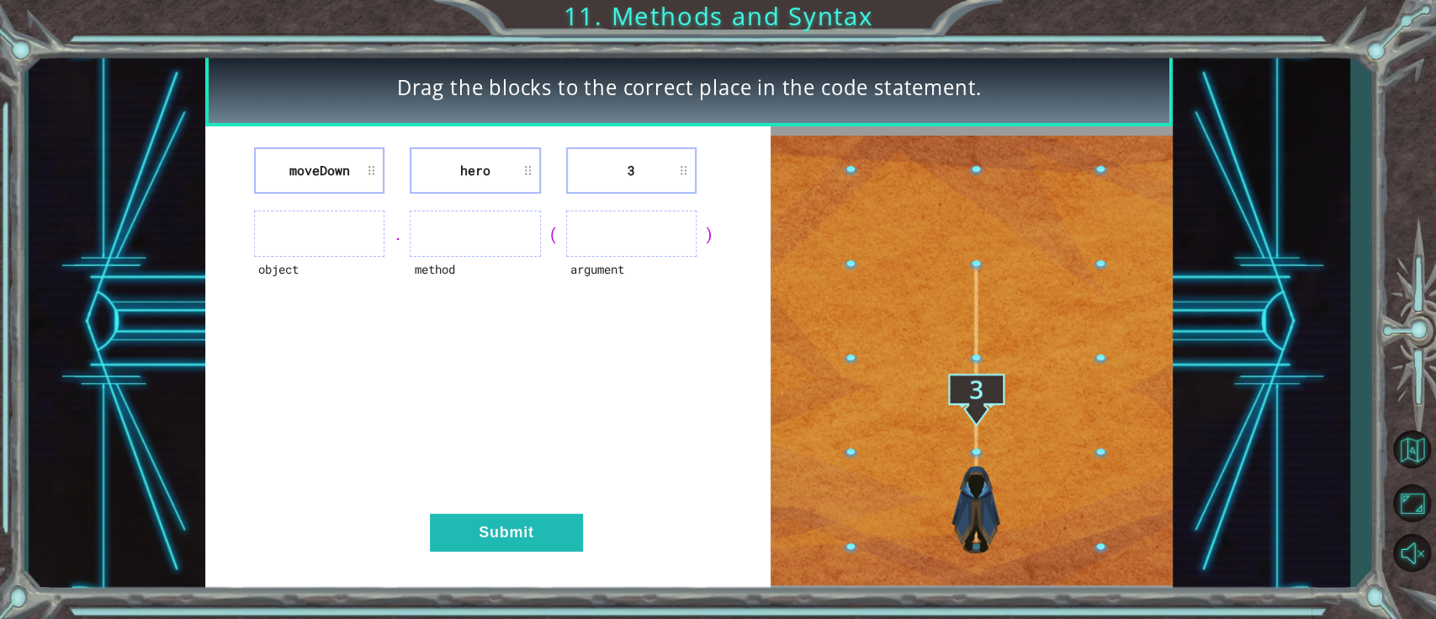
click at [369, 244] on ul at bounding box center [319, 233] width 130 height 46
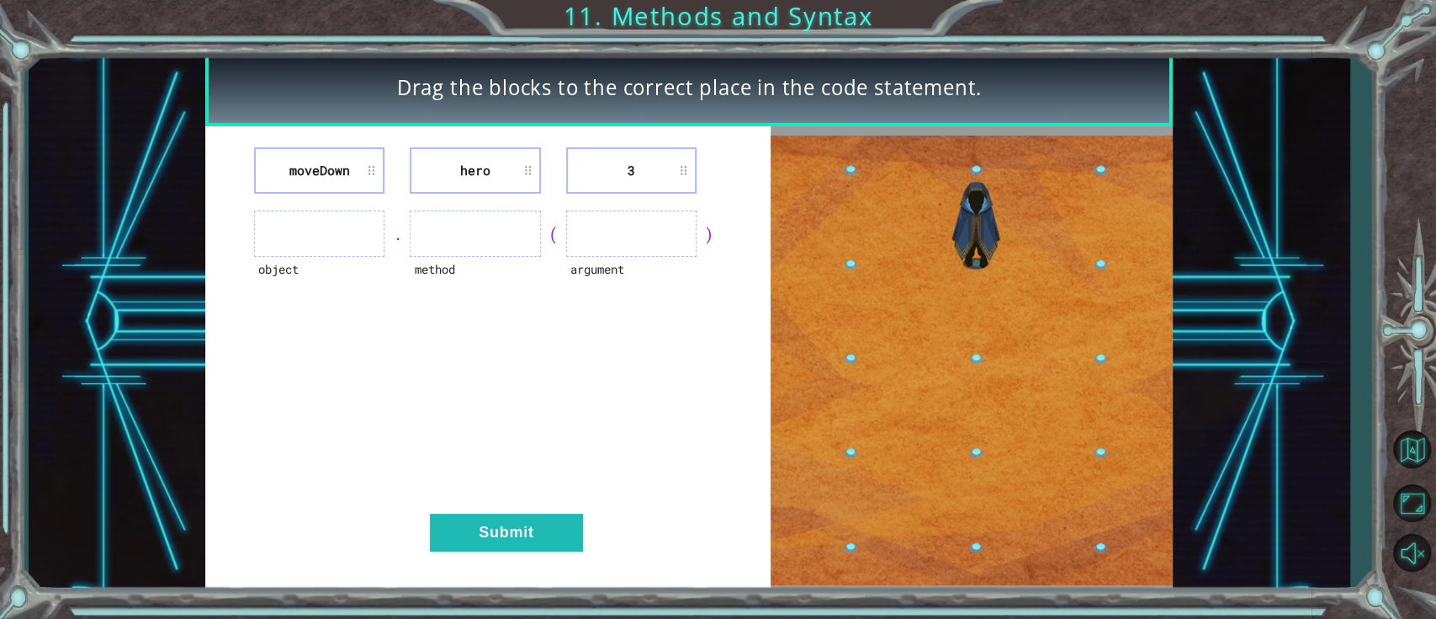
click at [369, 244] on ul at bounding box center [319, 233] width 130 height 46
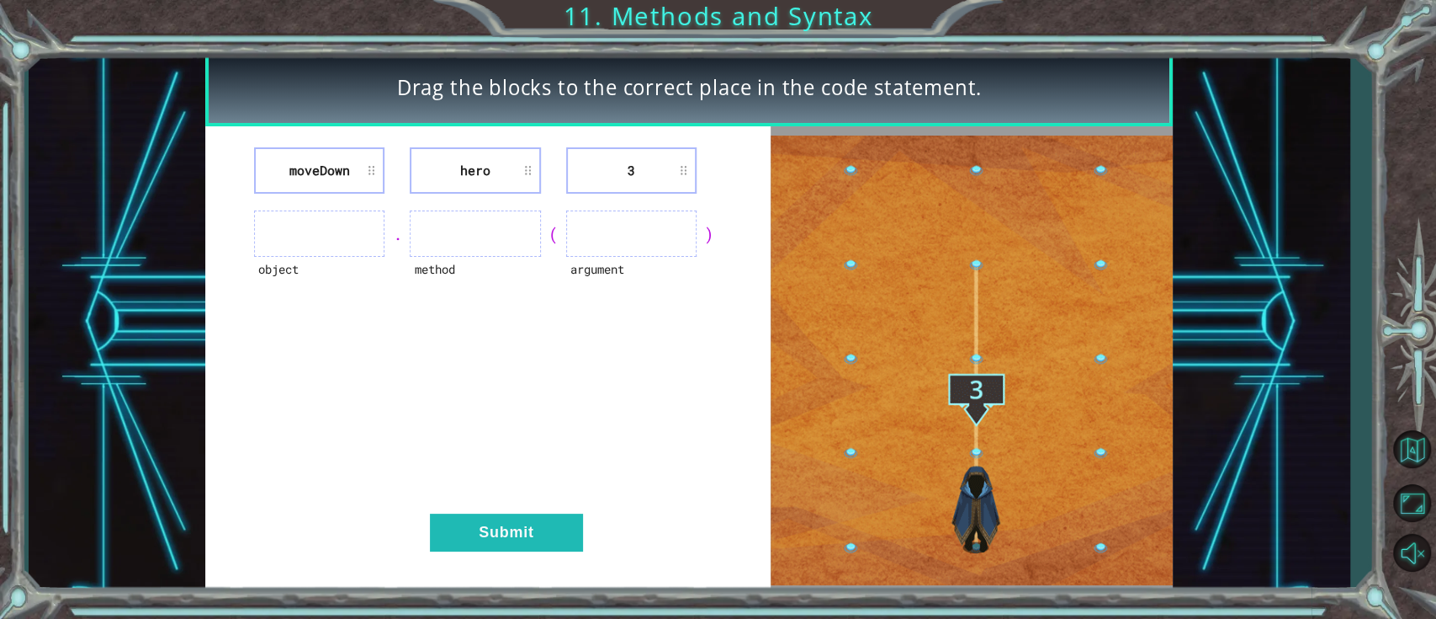
click at [395, 265] on div "moveDown hero 3 object . method ( argument ) Submit" at bounding box center [488, 360] width 566 height 468
click at [363, 178] on li "moveDown" at bounding box center [319, 170] width 130 height 46
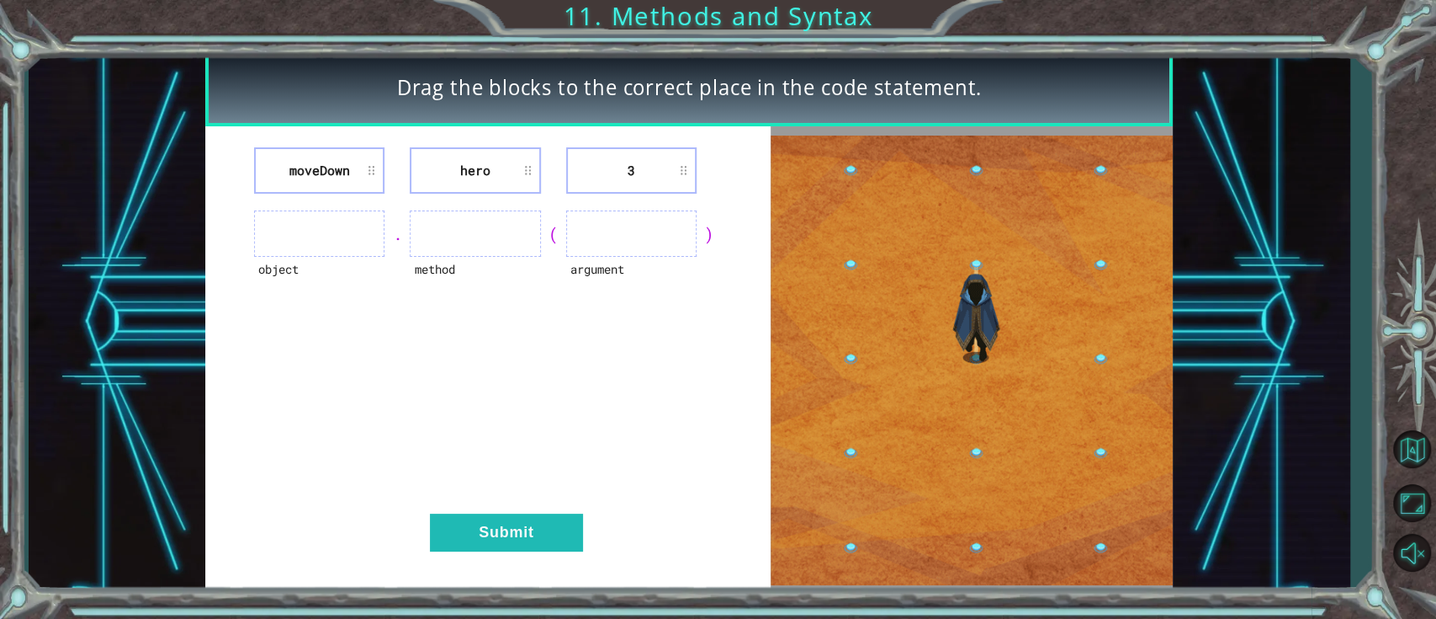
click at [305, 167] on li "moveDown" at bounding box center [319, 170] width 130 height 46
click at [363, 160] on li "moveDown" at bounding box center [319, 170] width 130 height 46
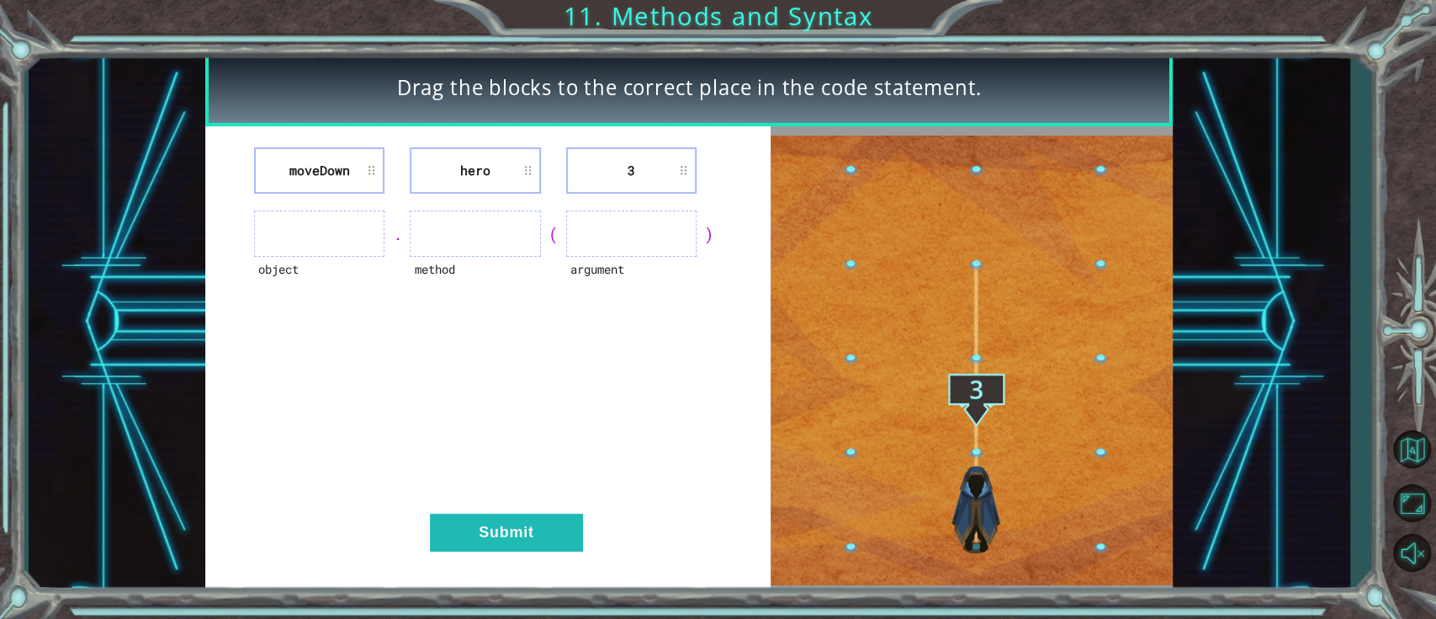
click at [370, 164] on li "moveDown" at bounding box center [319, 170] width 130 height 46
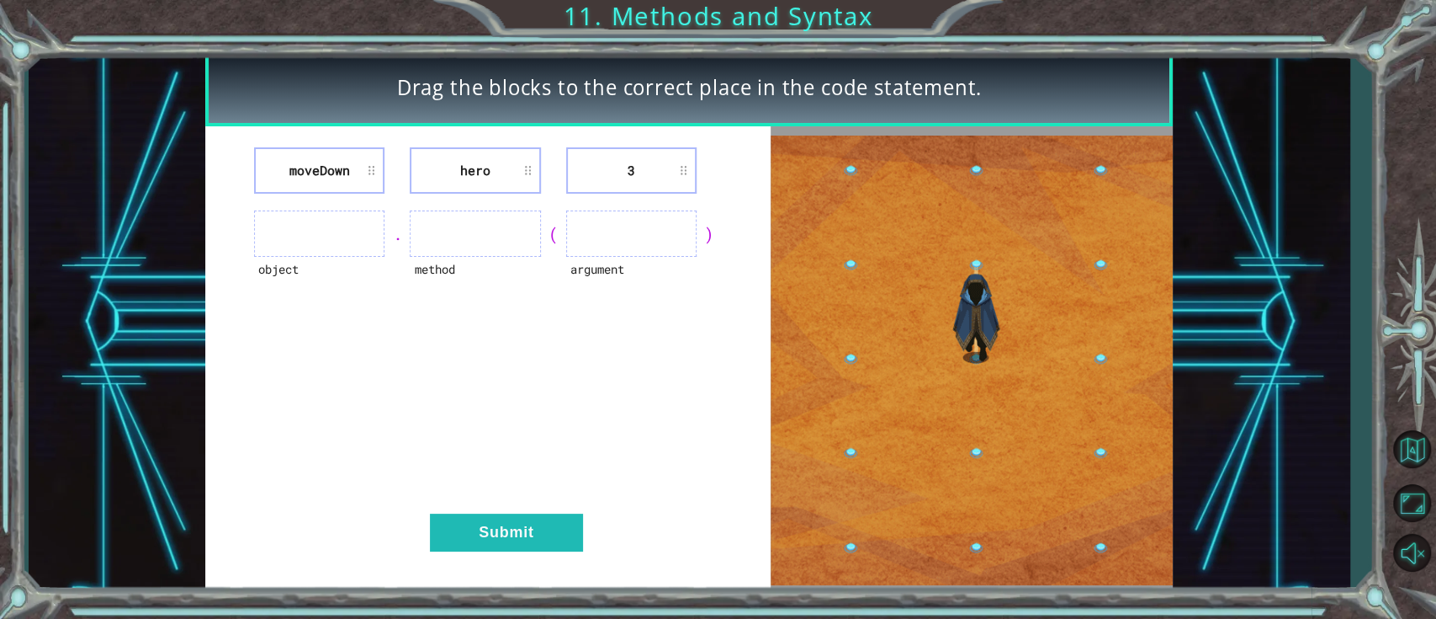
click at [370, 164] on li "moveDown" at bounding box center [319, 170] width 130 height 46
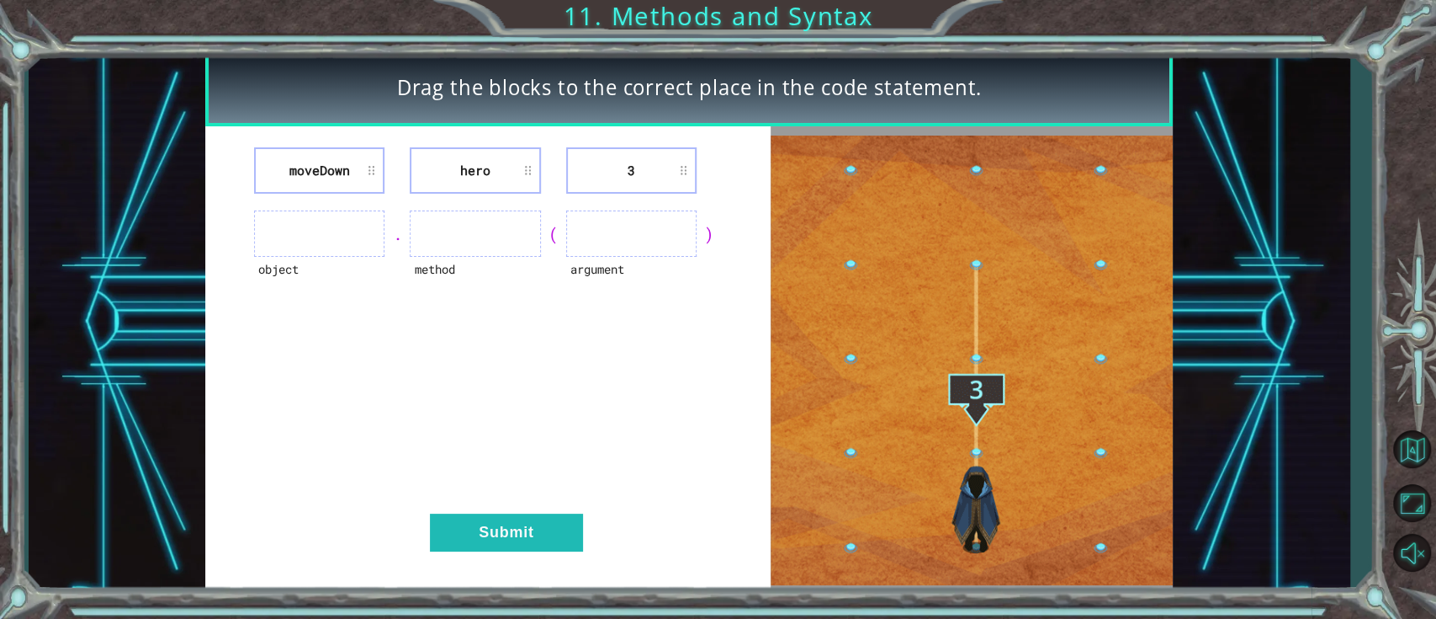
drag, startPoint x: 370, startPoint y: 164, endPoint x: 377, endPoint y: 277, distance: 113.0
click at [377, 277] on div "moveDown hero 3 object . method ( argument ) Submit" at bounding box center [488, 360] width 566 height 468
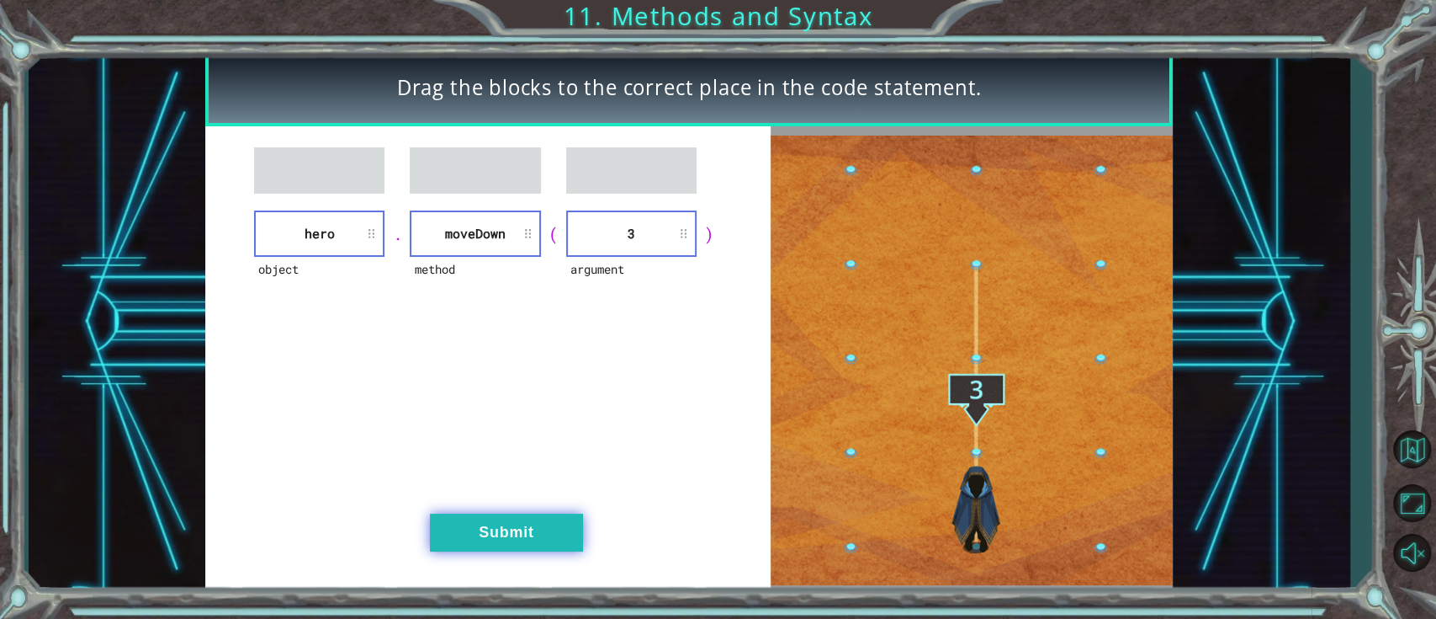
click at [512, 463] on button "Submit" at bounding box center [506, 532] width 153 height 38
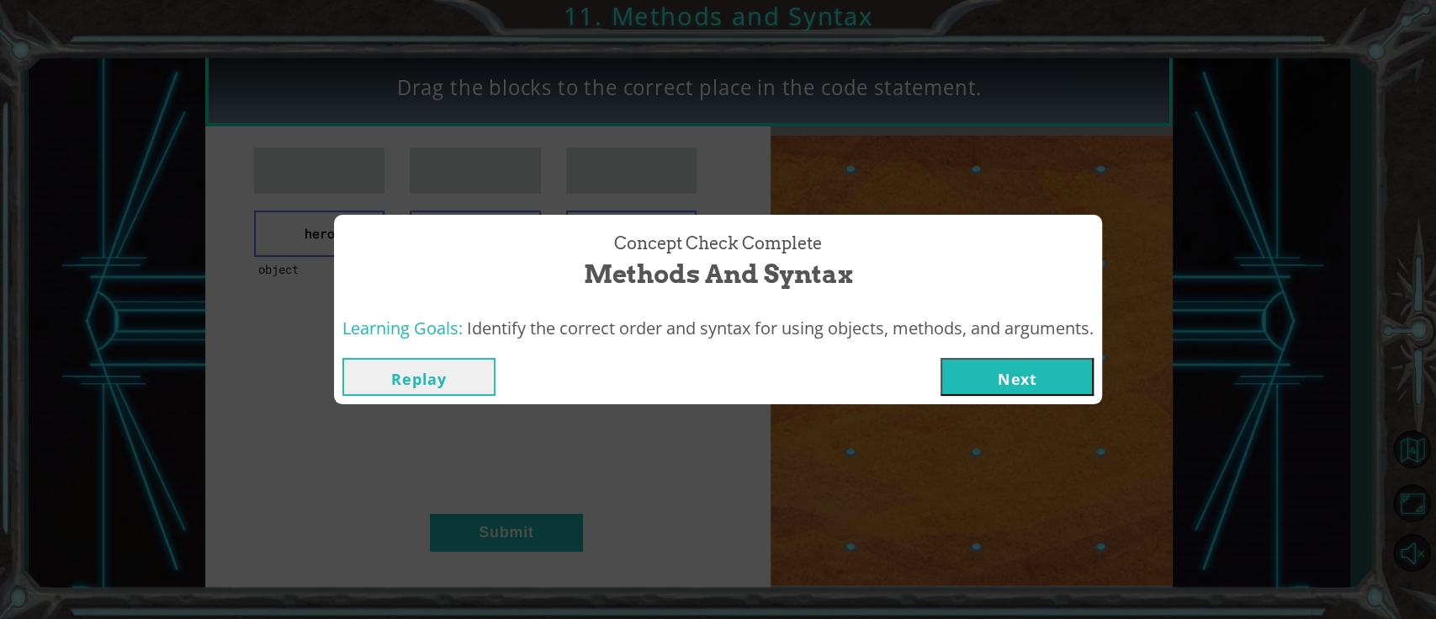
click at [976, 380] on button "Next" at bounding box center [1017, 377] width 153 height 38
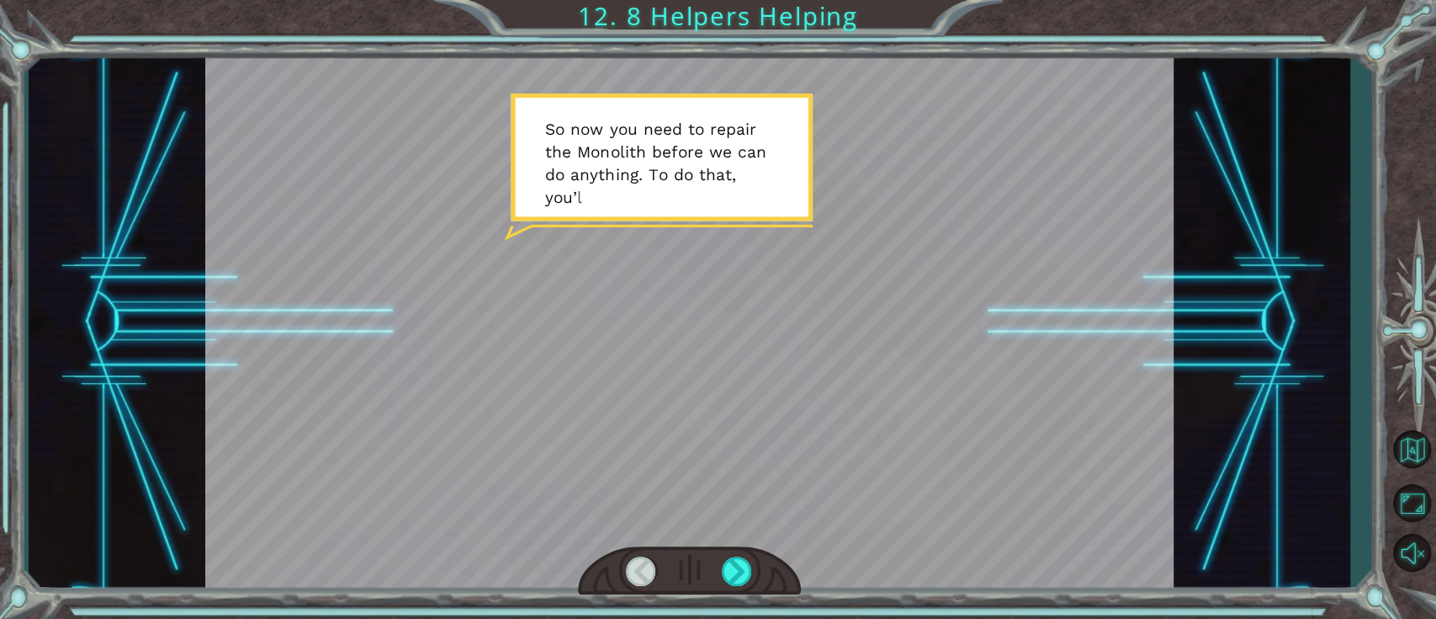
click at [695, 250] on div at bounding box center [689, 322] width 969 height 544
click at [677, 199] on div at bounding box center [689, 322] width 969 height 544
click at [672, 262] on div at bounding box center [689, 322] width 969 height 544
click at [723, 463] on div at bounding box center [737, 570] width 31 height 29
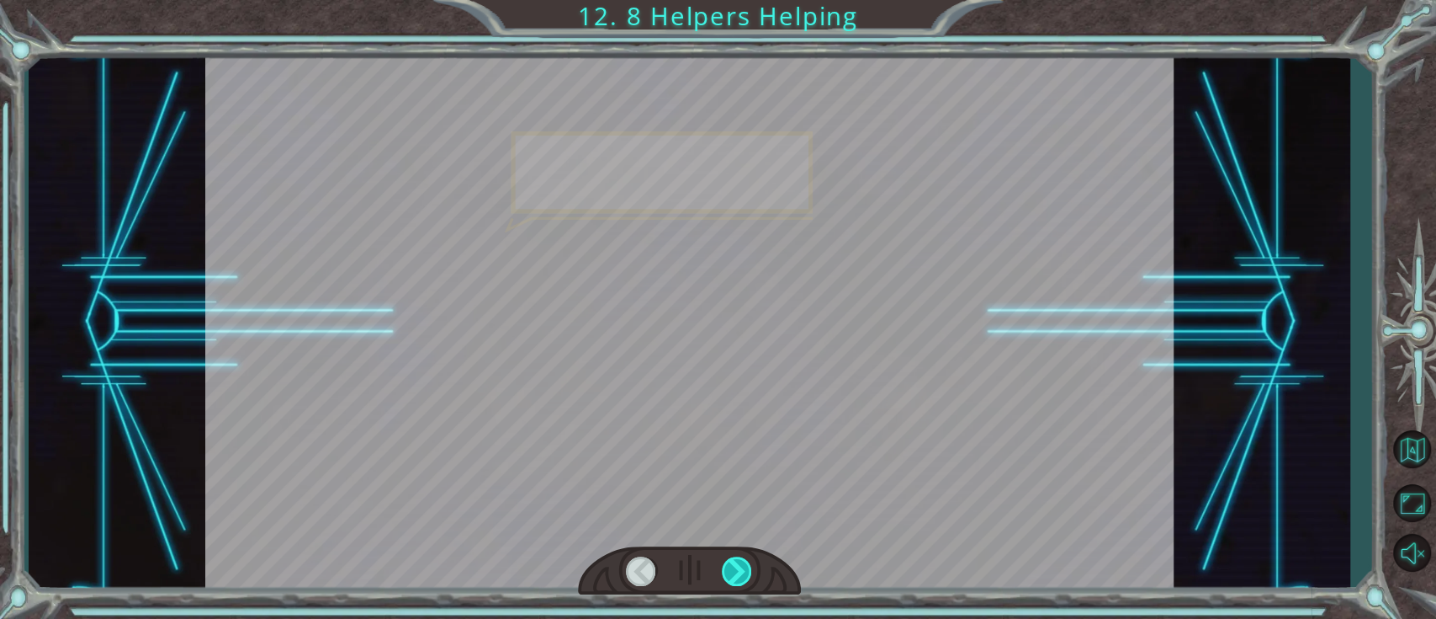
click at [727, 463] on div at bounding box center [737, 570] width 31 height 29
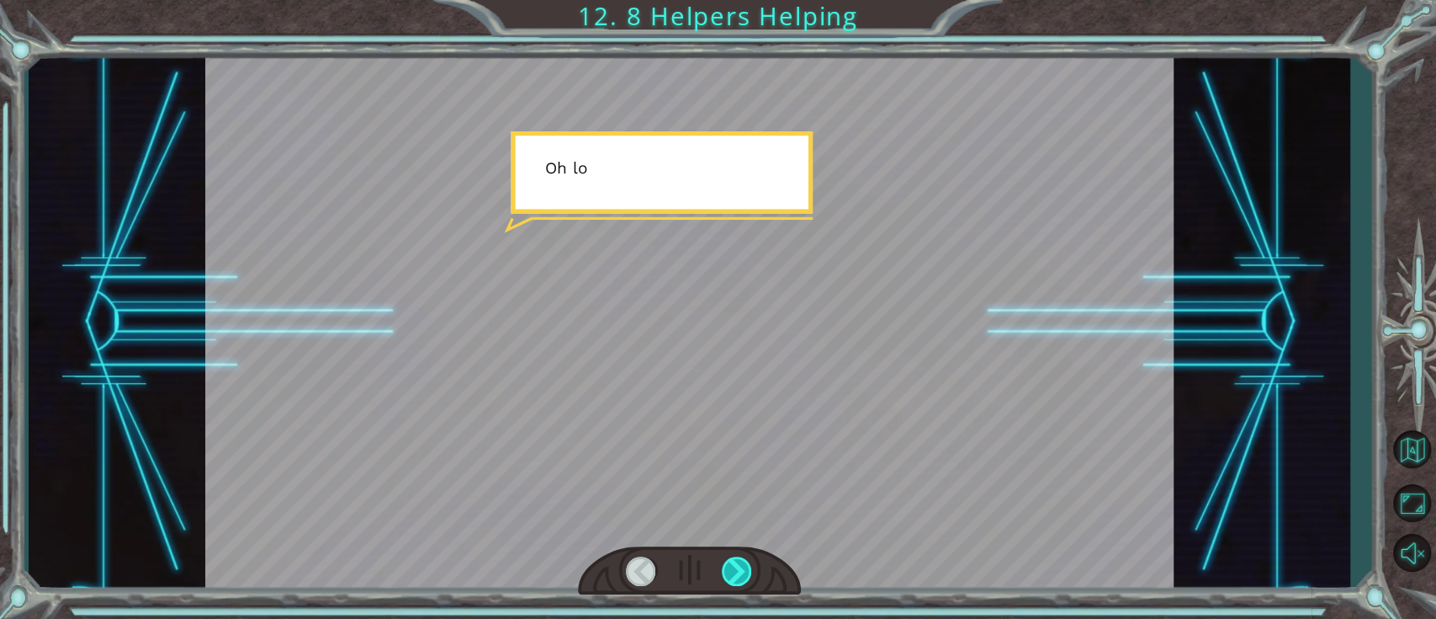
click at [727, 463] on div at bounding box center [737, 570] width 31 height 29
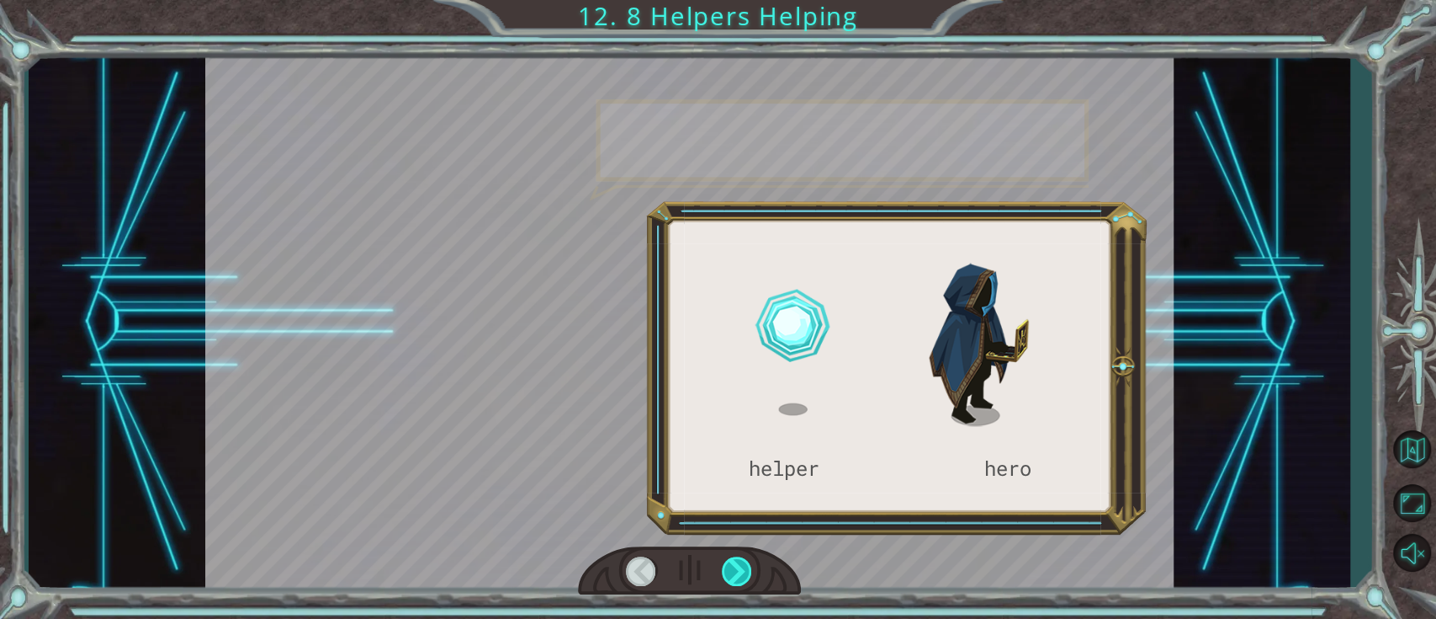
click at [727, 463] on div at bounding box center [737, 570] width 31 height 29
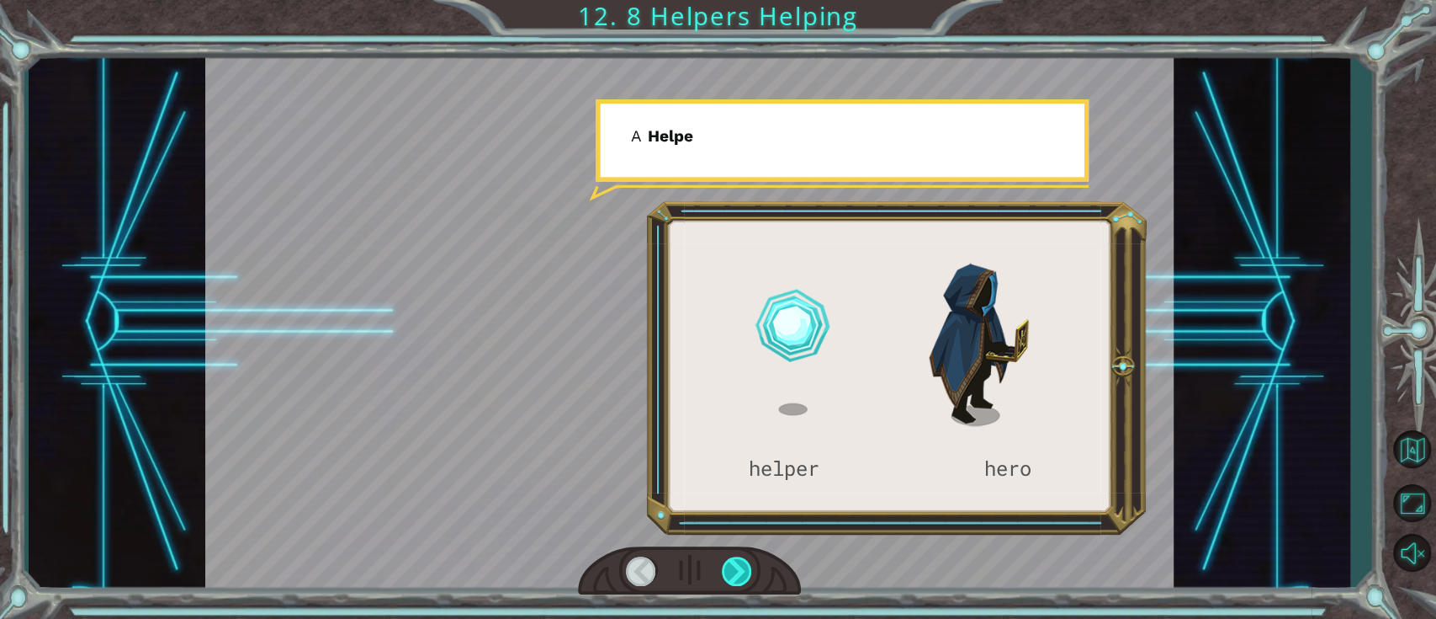
click at [727, 463] on div at bounding box center [737, 570] width 31 height 29
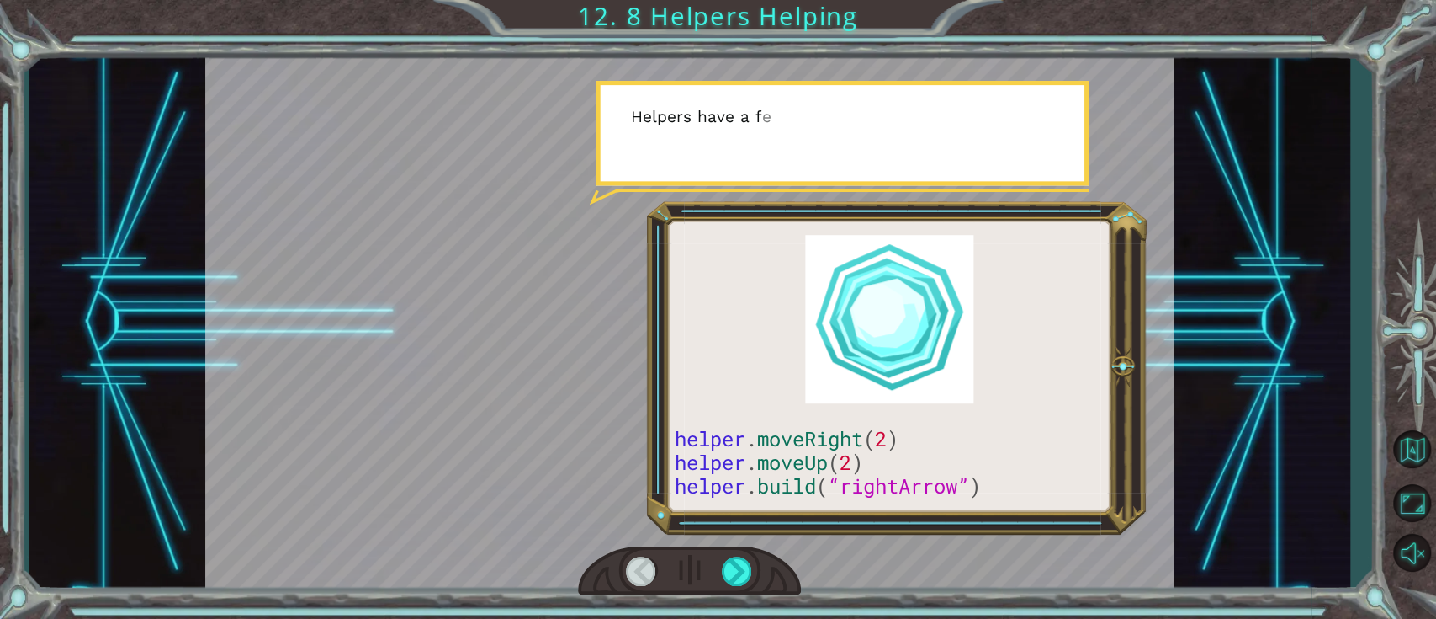
click at [735, 463] on div at bounding box center [689, 570] width 223 height 49
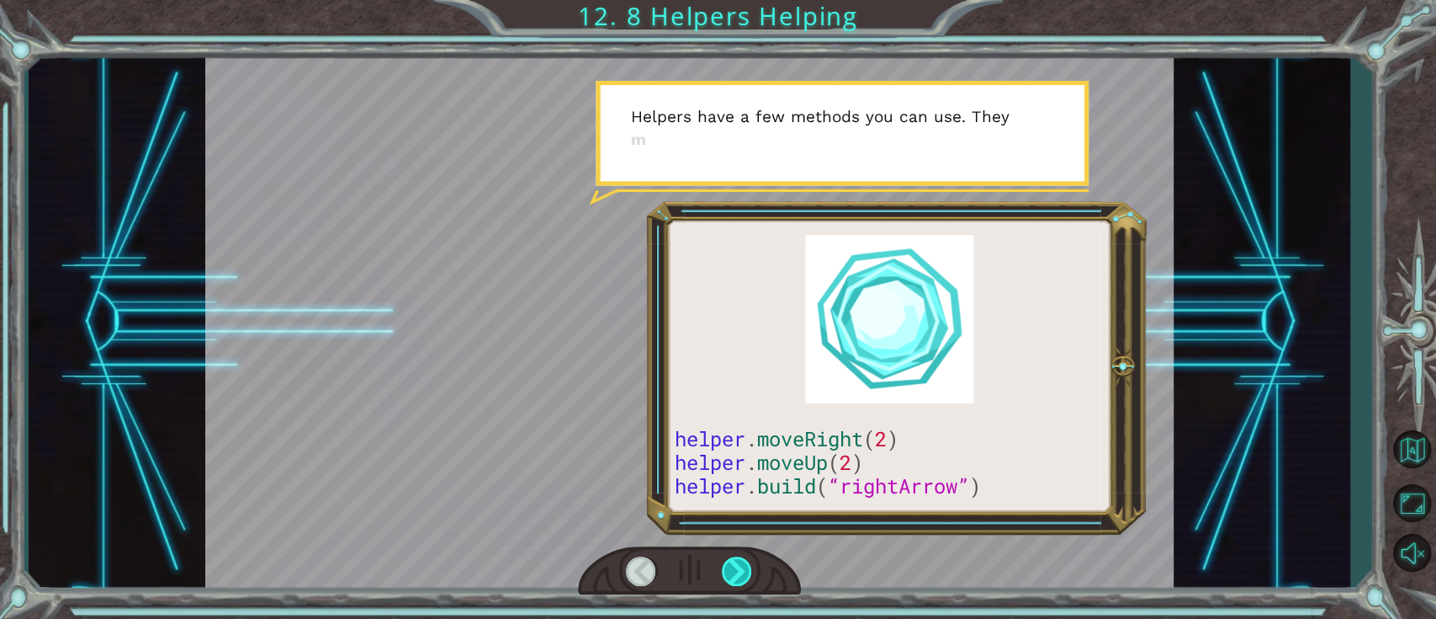
click at [744, 463] on div at bounding box center [737, 570] width 31 height 29
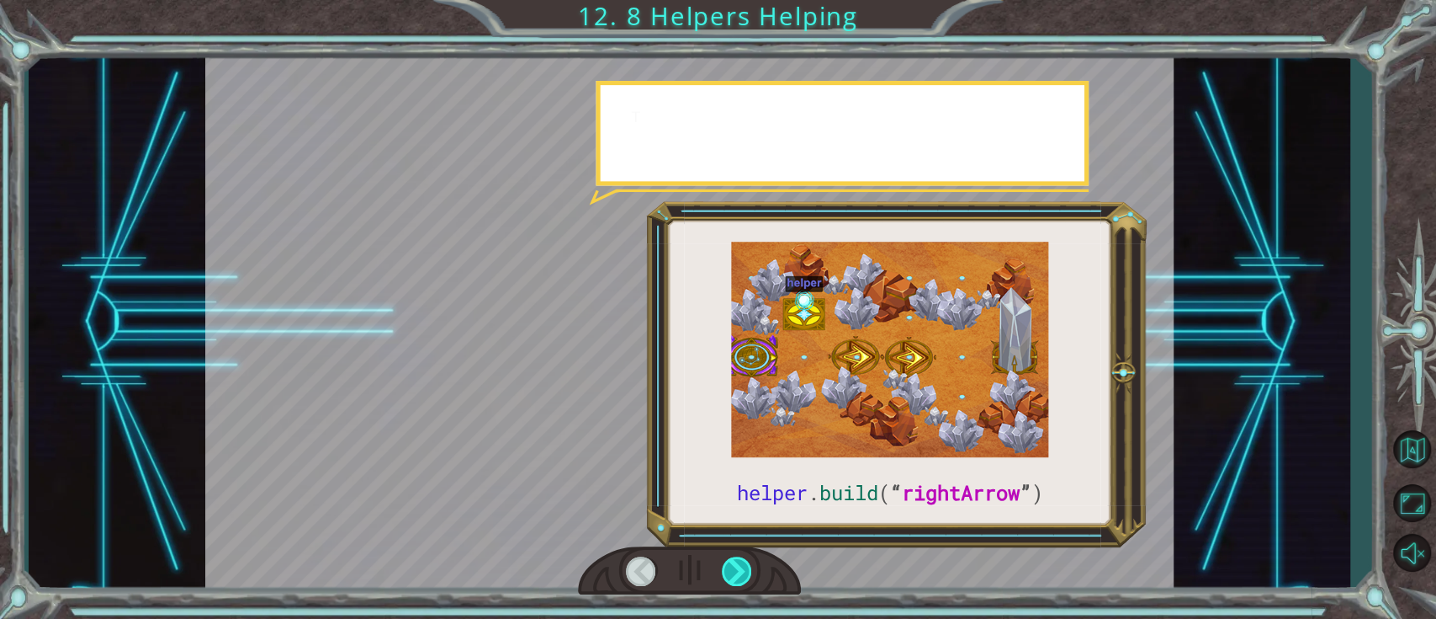
click at [744, 463] on div at bounding box center [737, 570] width 31 height 29
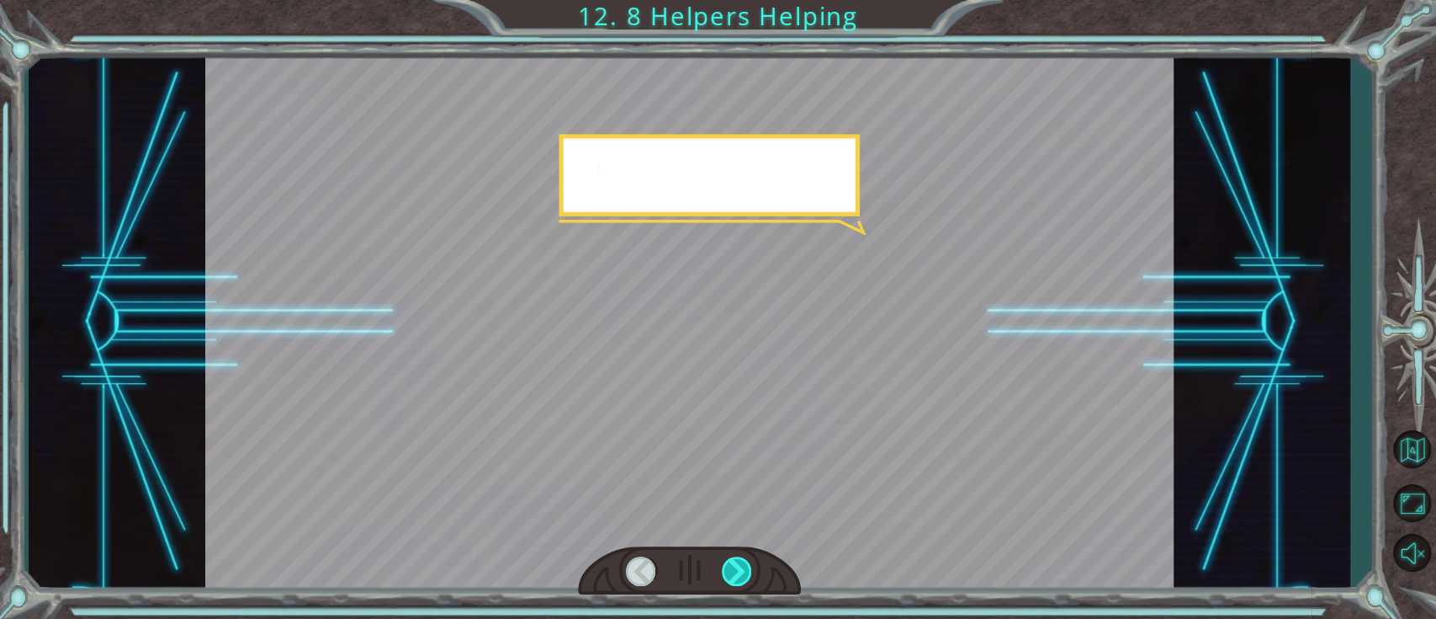
click at [744, 463] on div at bounding box center [737, 570] width 31 height 29
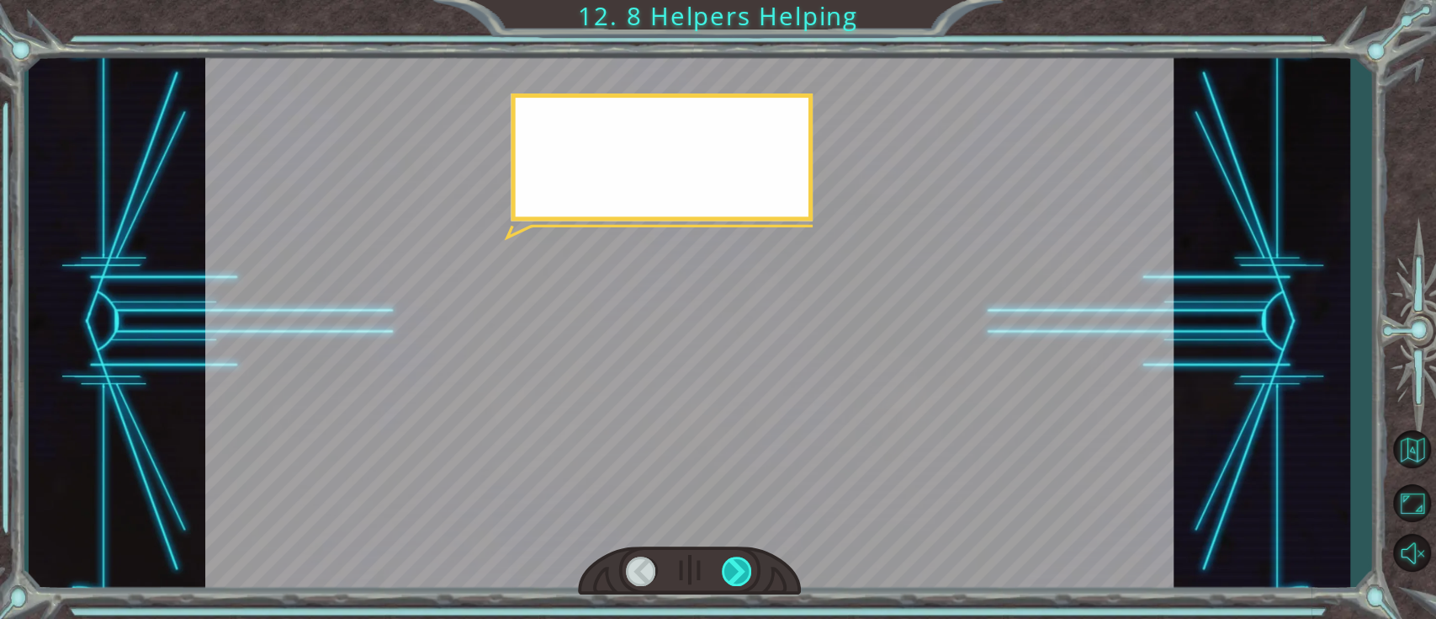
click at [744, 463] on div at bounding box center [737, 570] width 31 height 29
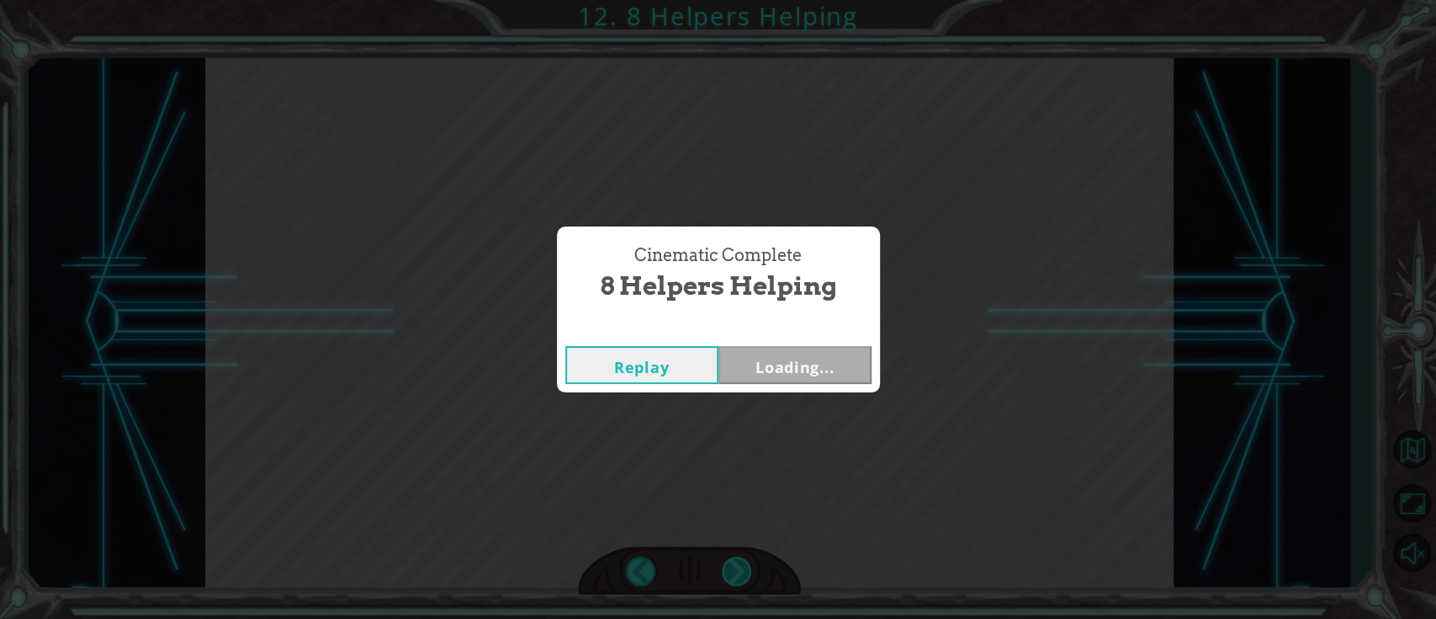
click at [744, 463] on div "Cinematic Complete 8 Helpers Helping Replay Loading..." at bounding box center [718, 309] width 1436 height 619
click at [744, 463] on div "Cinematic Complete 8 Helpers Helping Replay Next" at bounding box center [718, 309] width 1436 height 619
click at [758, 364] on button "Next" at bounding box center [795, 365] width 153 height 38
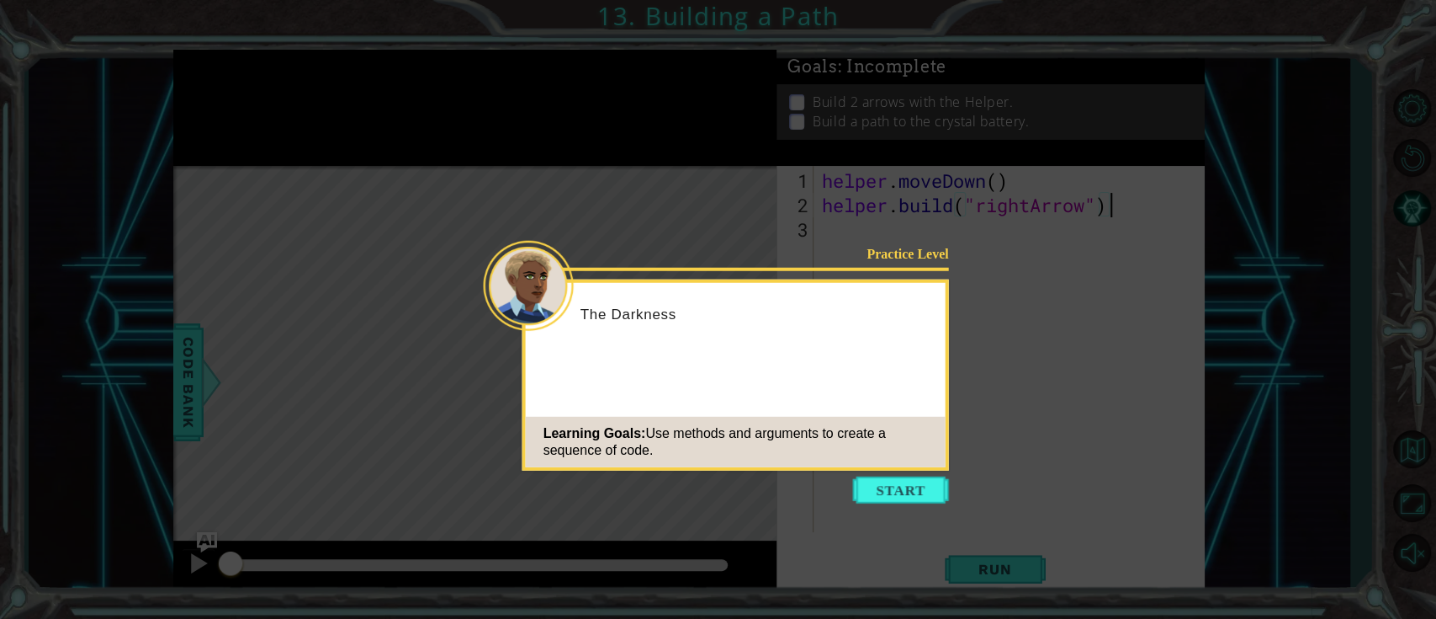
click at [922, 463] on button "Start" at bounding box center [901, 489] width 96 height 27
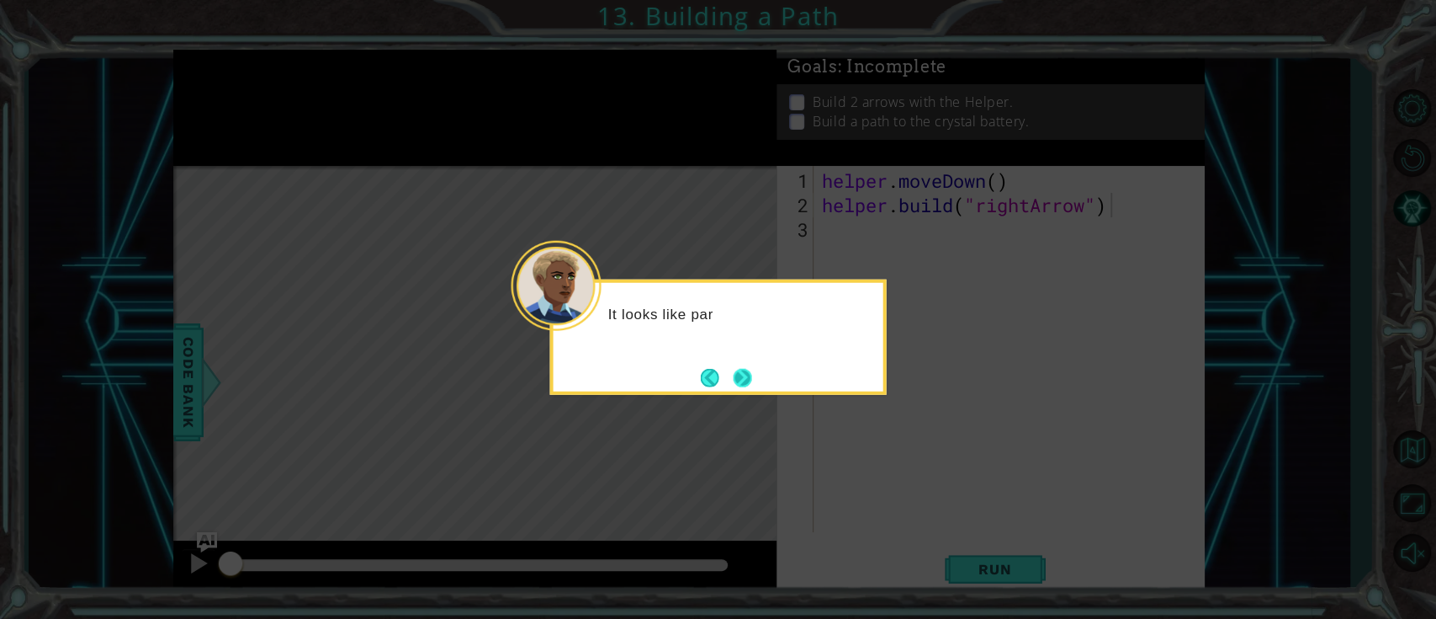
click at [735, 368] on button "Next" at bounding box center [742, 377] width 19 height 19
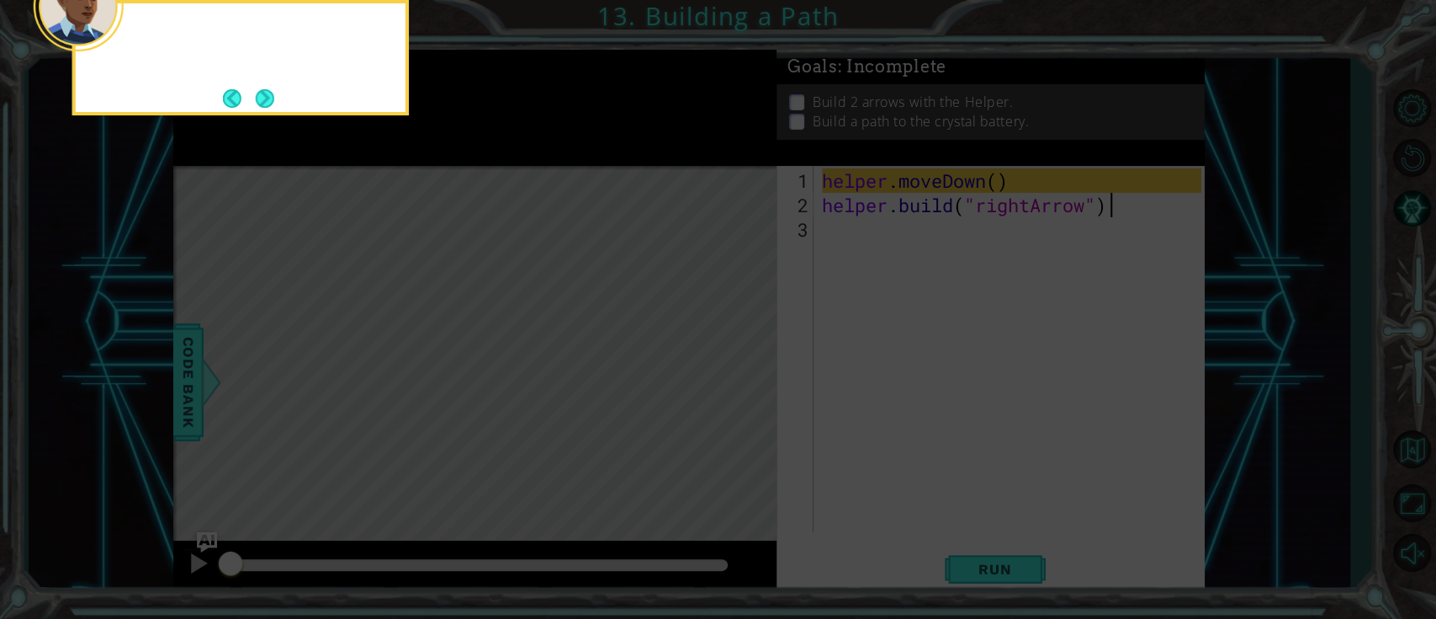
click at [741, 364] on icon at bounding box center [718, 93] width 1436 height 1052
click at [262, 90] on button "Next" at bounding box center [264, 98] width 23 height 23
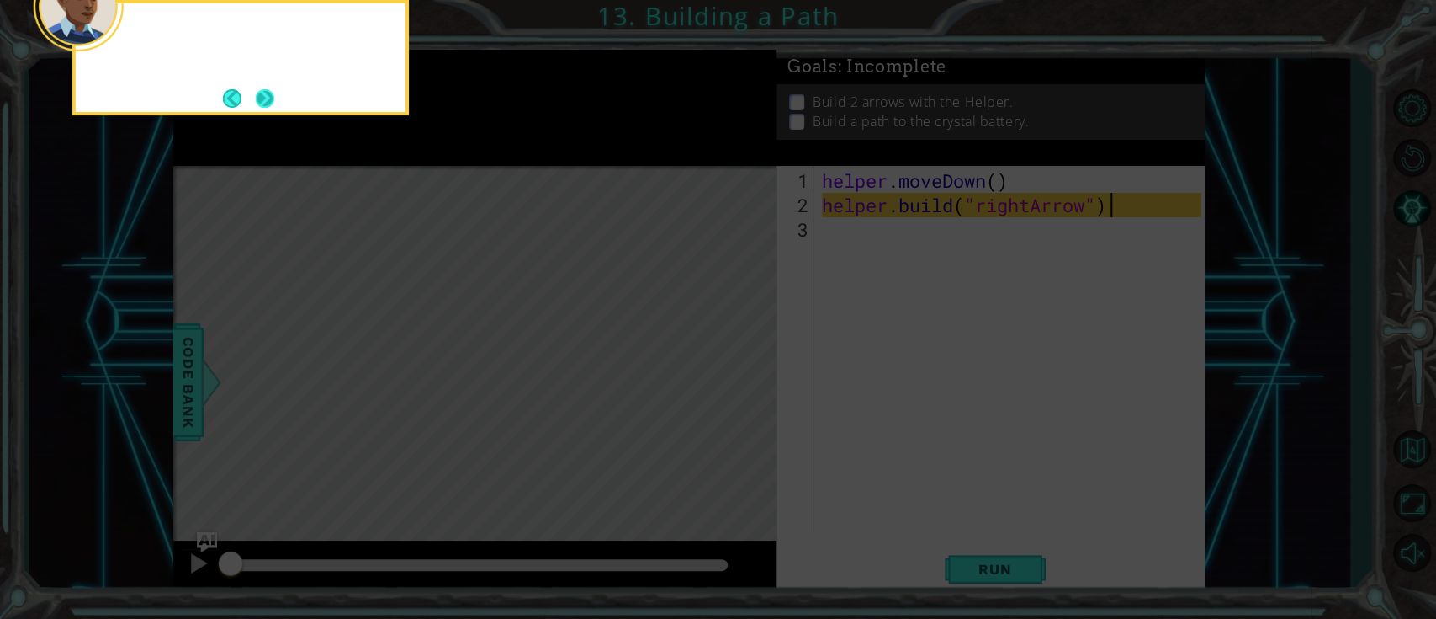
click at [274, 96] on button "Next" at bounding box center [265, 98] width 19 height 19
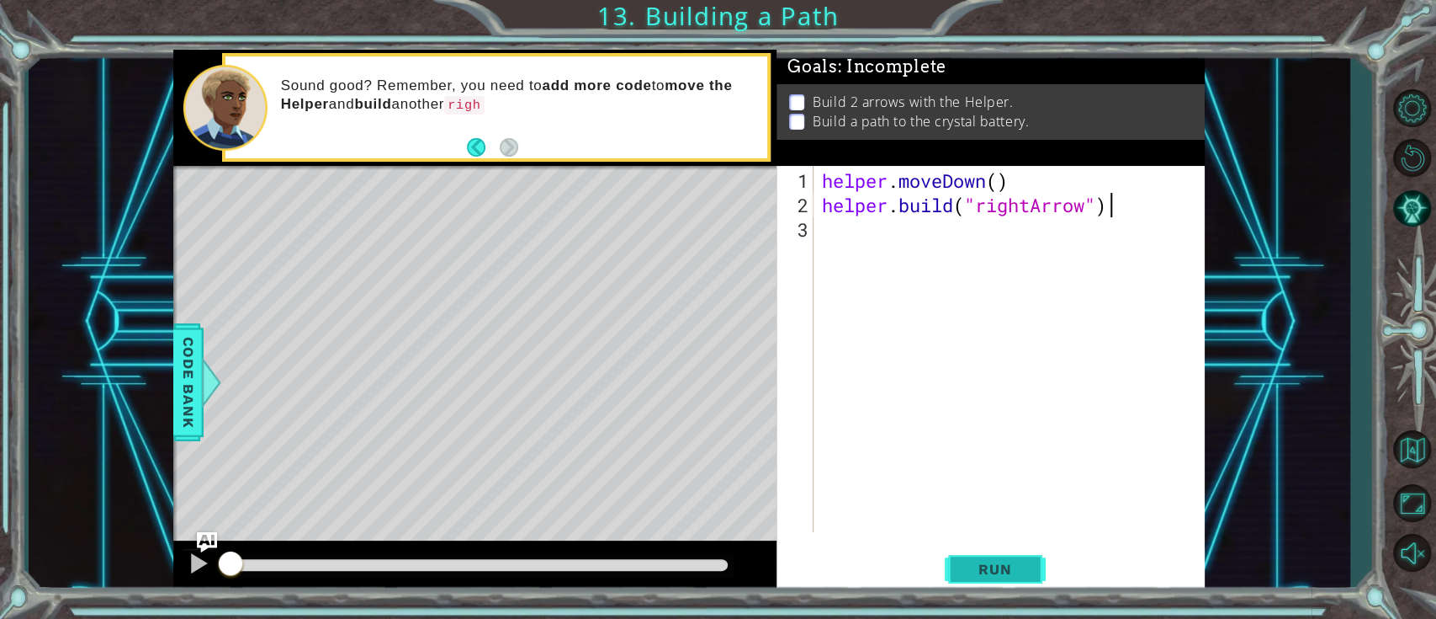
click at [1036, 463] on button "Run" at bounding box center [995, 569] width 101 height 43
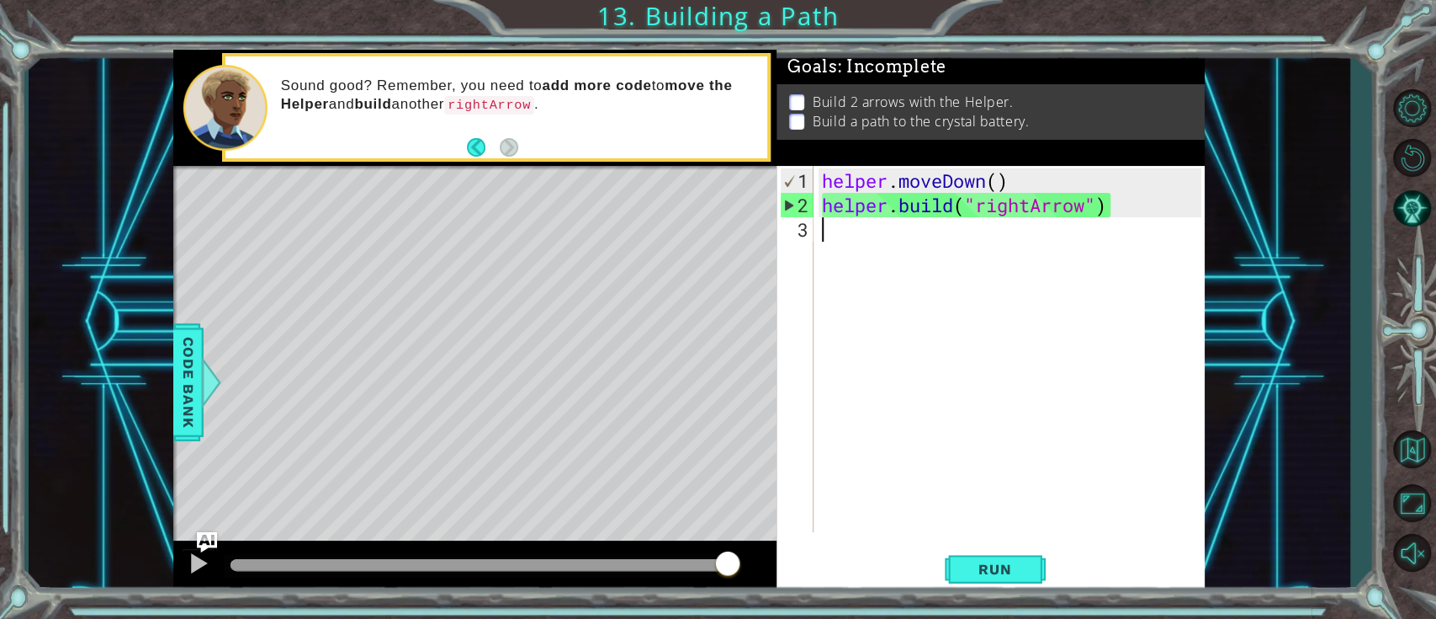
click at [889, 231] on div "helper . moveDown ( ) helper . build ( "rightArrow" )" at bounding box center [1014, 375] width 390 height 415
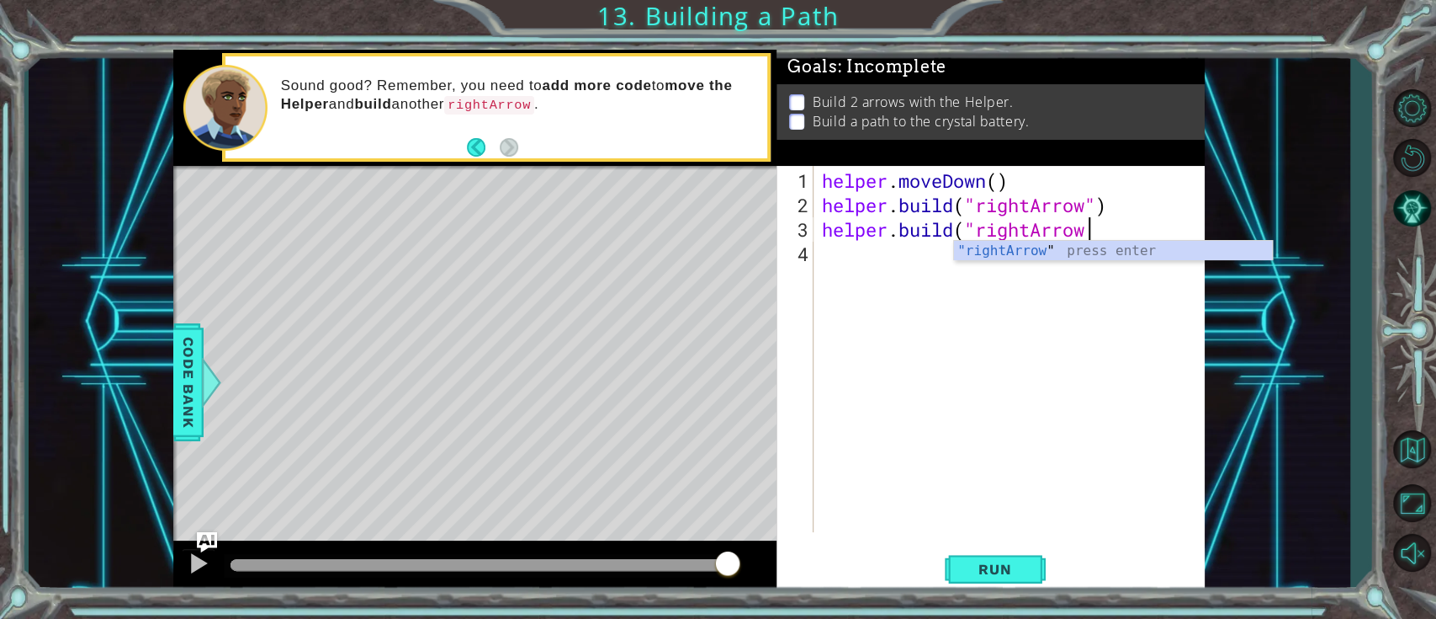
scroll to position [0, 12]
type textarea "[DOMAIN_NAME]("rightArrow")"
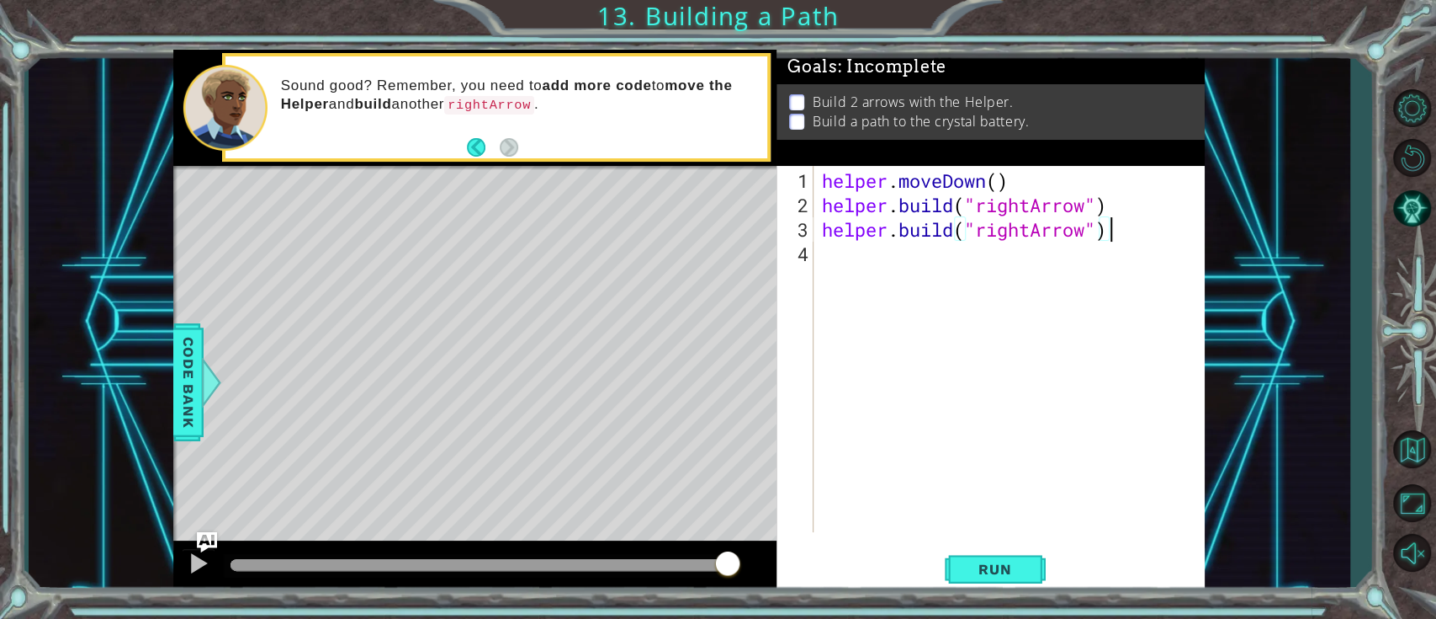
click at [832, 276] on div "helper . moveDown ( ) helper . build ( "rightArrow" ) helper . build ( "rightAr…" at bounding box center [1014, 375] width 390 height 415
drag, startPoint x: 823, startPoint y: 230, endPoint x: 1117, endPoint y: 235, distance: 293.7
click at [1064, 235] on div "helper . moveDown ( ) helper . build ( "rightArrow" ) helper . build ( "rightAr…" at bounding box center [1014, 375] width 390 height 415
type textarea "[DOMAIN_NAME]("rightArrow")"
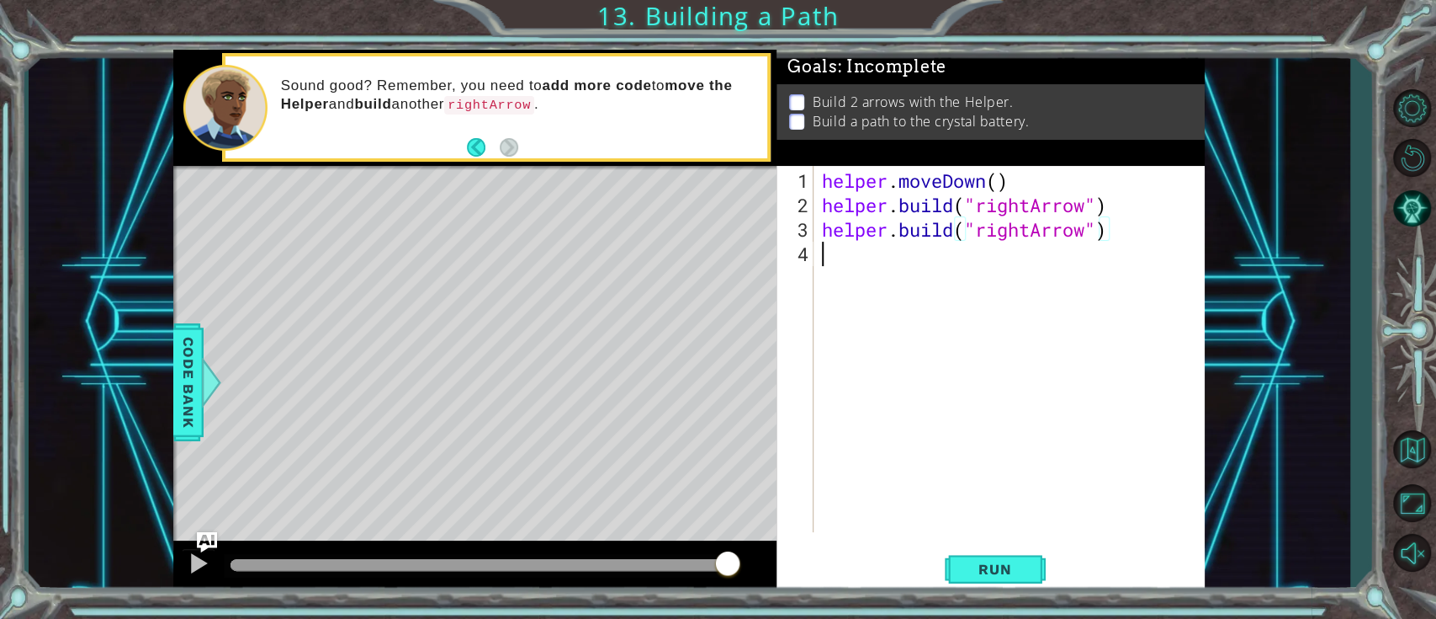
drag, startPoint x: 929, startPoint y: 273, endPoint x: 929, endPoint y: 256, distance: 16.8
click at [929, 264] on div "helper . moveDown ( ) helper . build ( "rightArrow" ) helper . build ( "rightAr…" at bounding box center [1014, 375] width 390 height 415
paste textarea "[DOMAIN_NAME]("rightArrow")"
type textarea "[DOMAIN_NAME]("rightArrow")"
click at [1023, 463] on button "Run" at bounding box center [995, 569] width 101 height 43
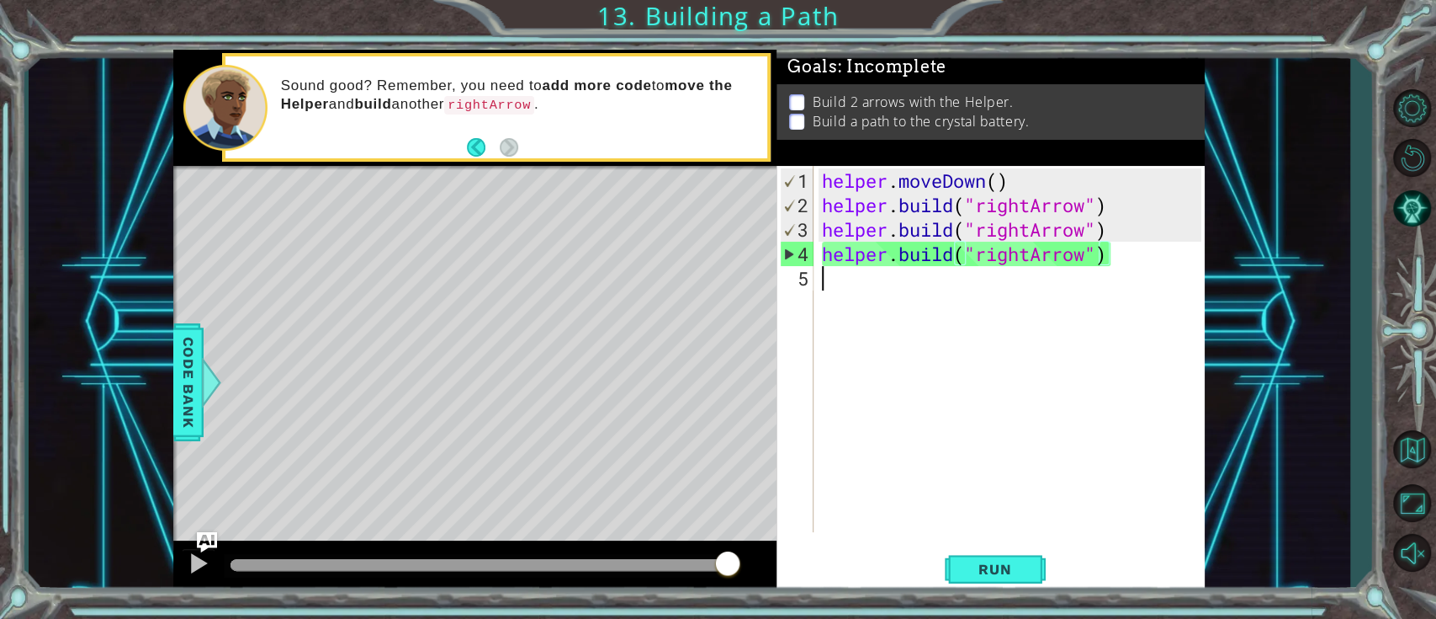
click at [835, 283] on div "helper . moveDown ( ) helper . build ( "rightArrow" ) helper . build ( "rightAr…" at bounding box center [1014, 375] width 390 height 415
paste textarea "[DOMAIN_NAME]("rightArrow")"
type textarea "[DOMAIN_NAME]("rightArrow")"
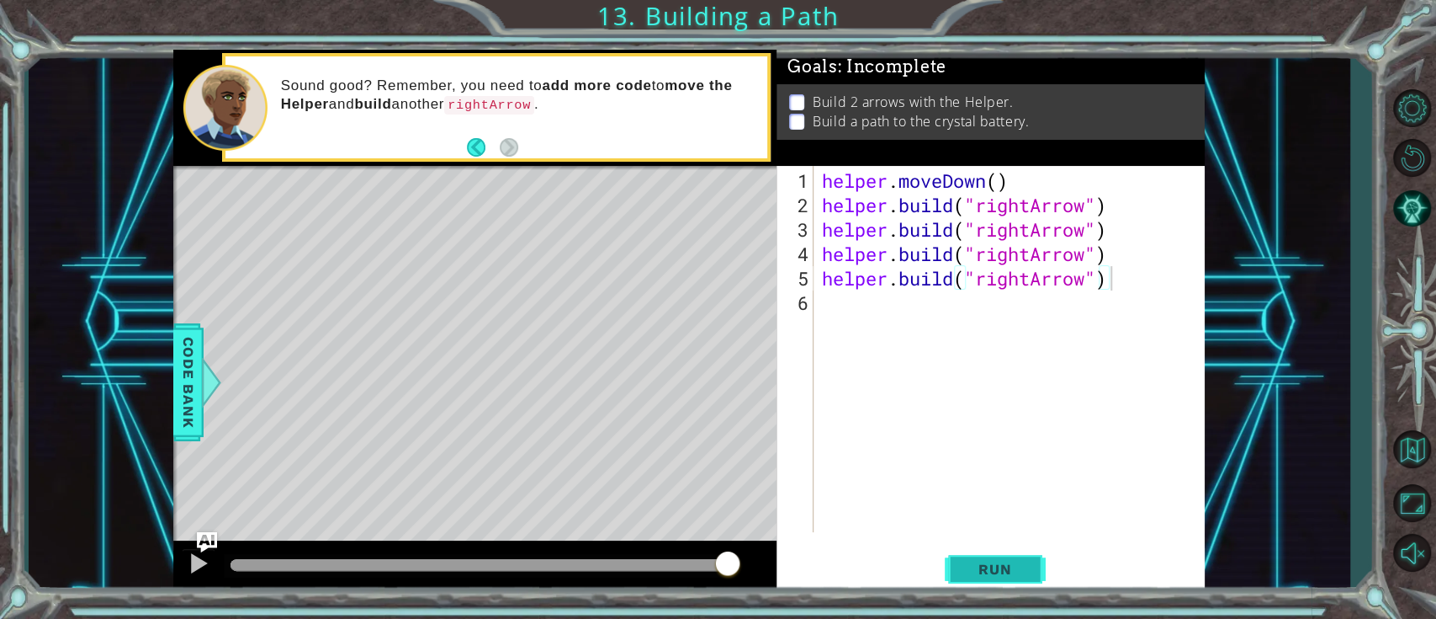
click at [974, 463] on span "Run" at bounding box center [995, 568] width 66 height 17
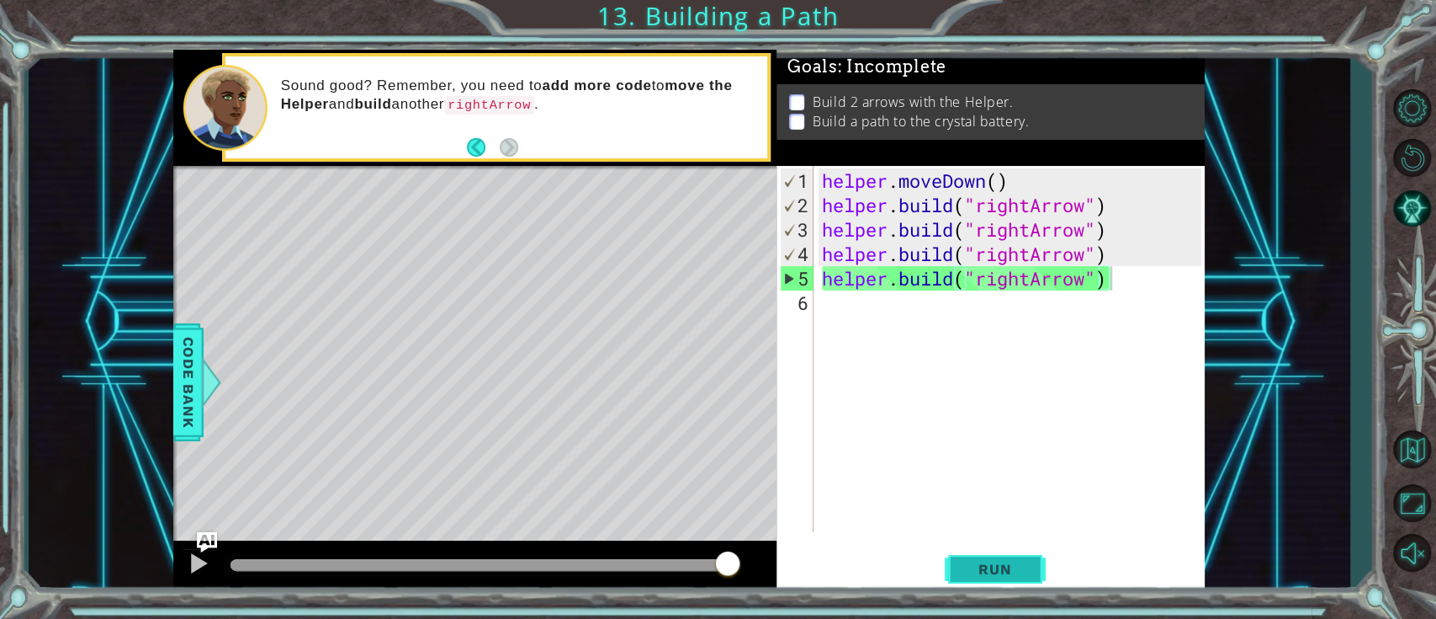
click at [1034, 463] on button "Run" at bounding box center [995, 569] width 101 height 43
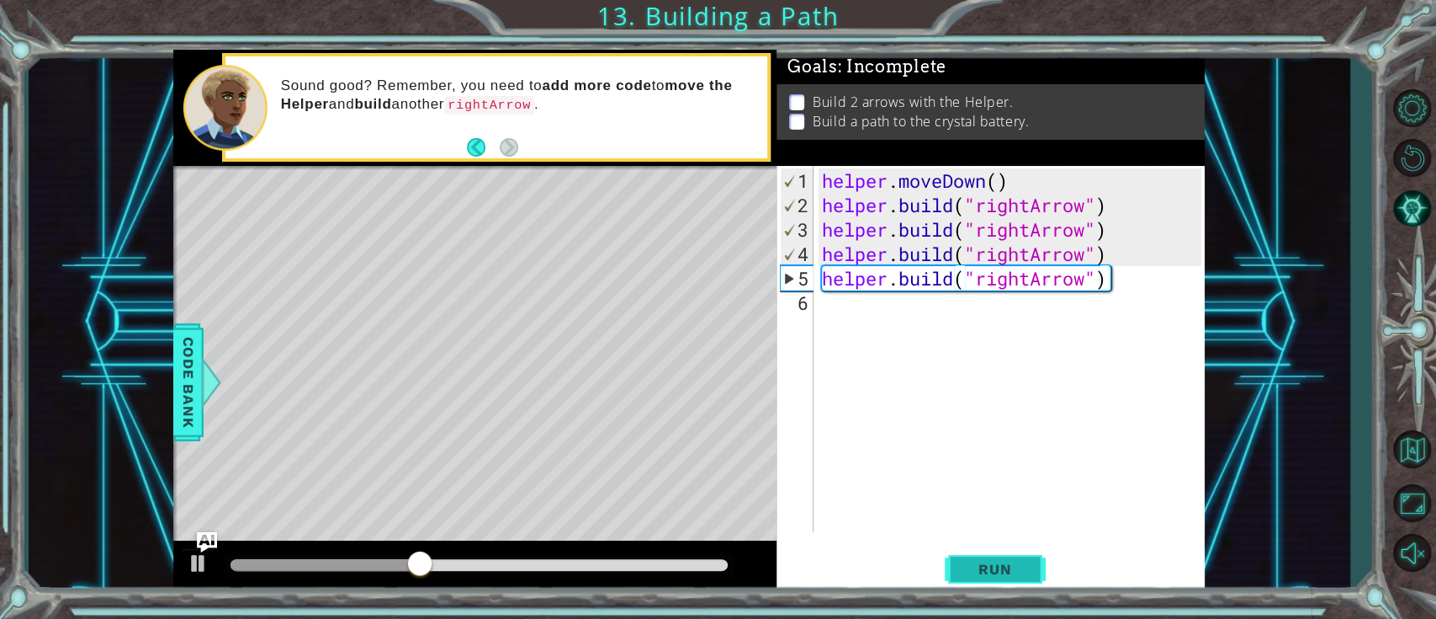
click at [980, 463] on span "Run" at bounding box center [995, 568] width 66 height 17
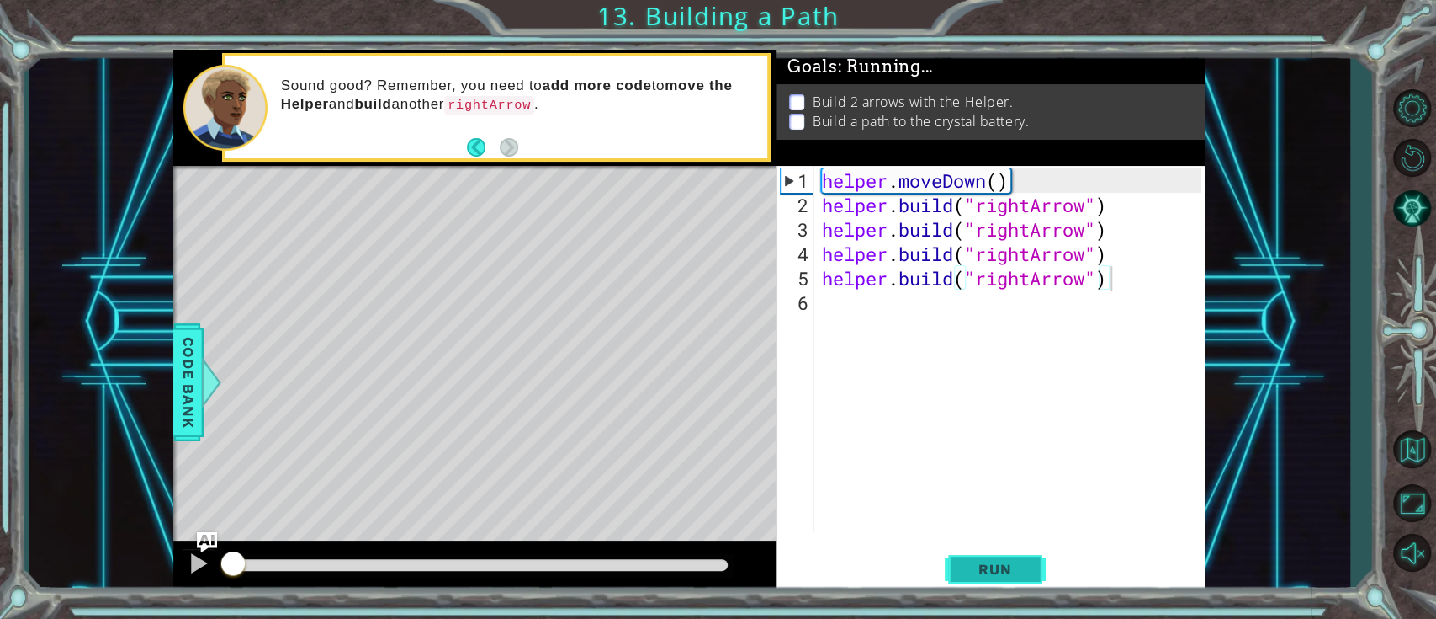
click at [987, 463] on span "Run" at bounding box center [995, 568] width 66 height 17
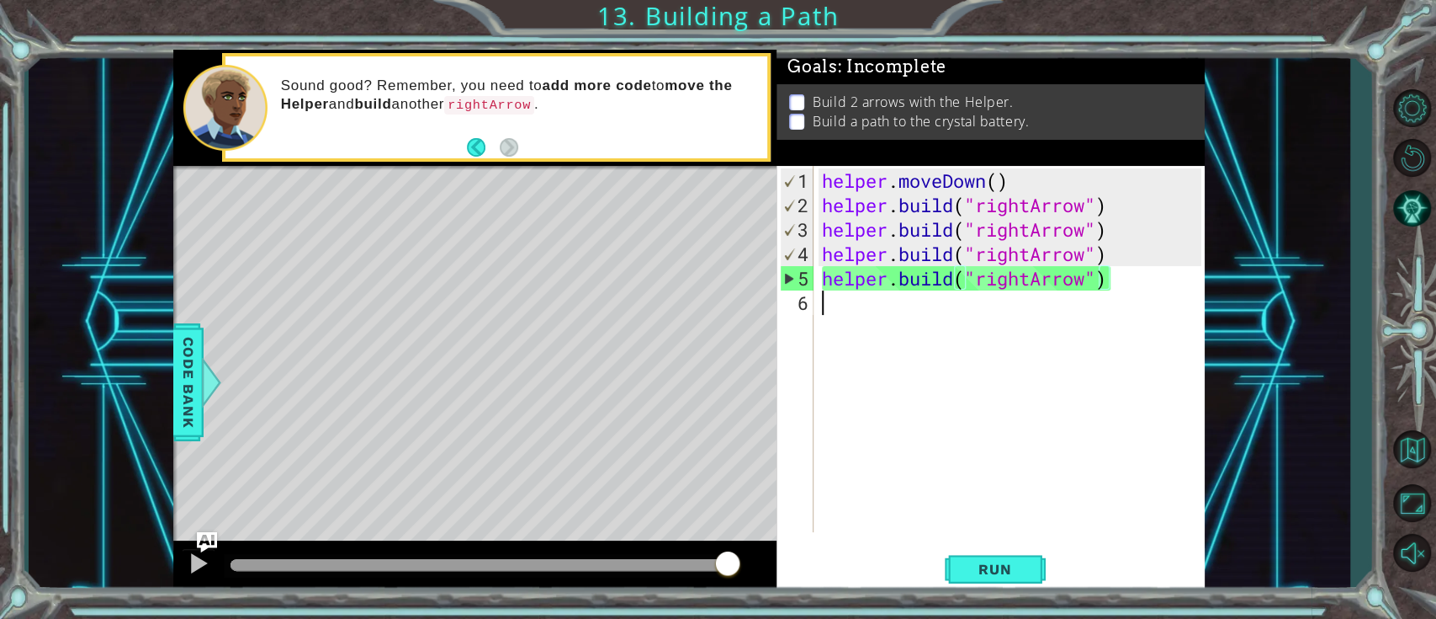
click at [915, 313] on div "helper . moveDown ( ) helper . build ( "rightArrow" ) helper . build ( "rightAr…" at bounding box center [1014, 375] width 390 height 415
click at [980, 463] on span "Run" at bounding box center [995, 568] width 66 height 17
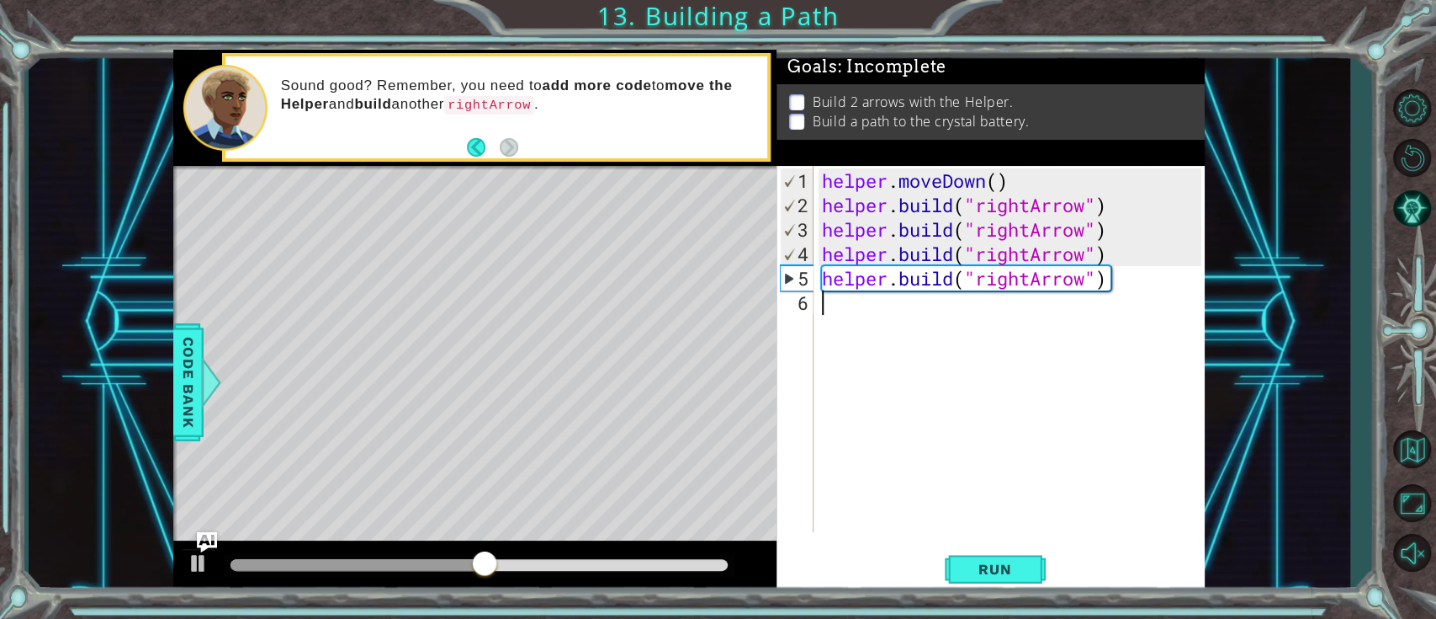
paste textarea "[DOMAIN_NAME]("rightArrow")"
type textarea "[DOMAIN_NAME]("rightArrow")"
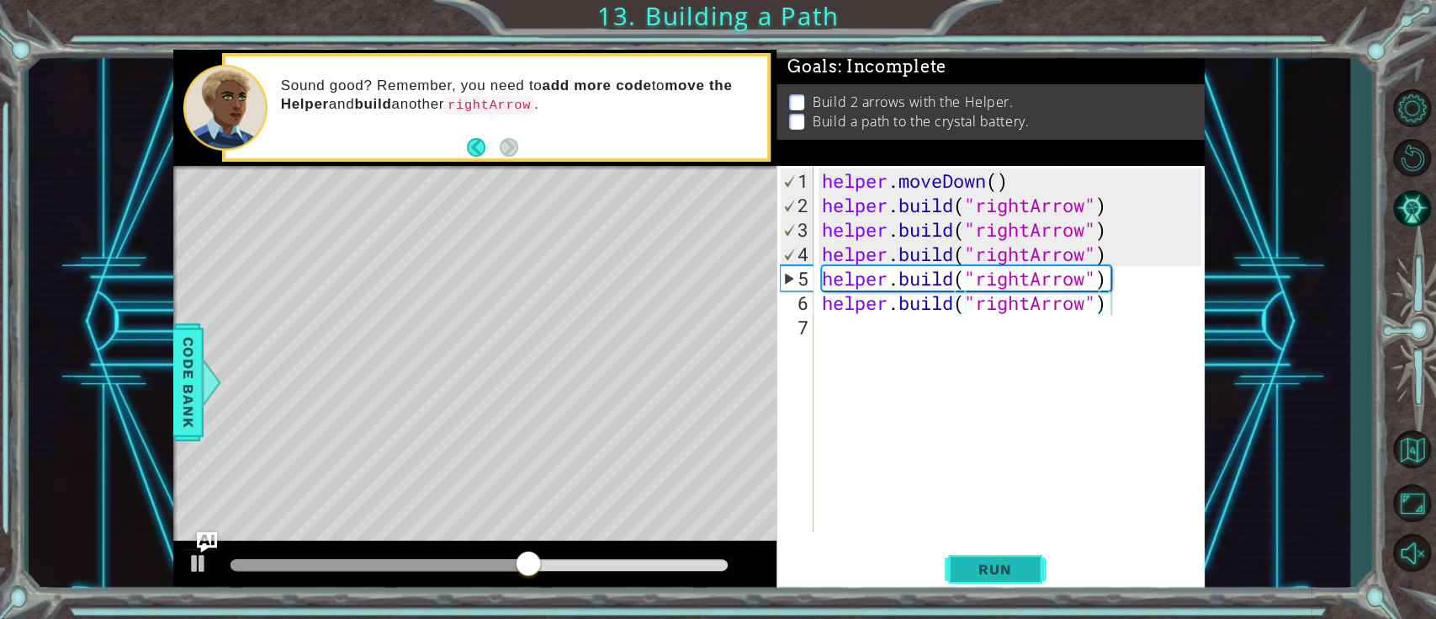
click at [1022, 463] on button "Run" at bounding box center [995, 569] width 101 height 43
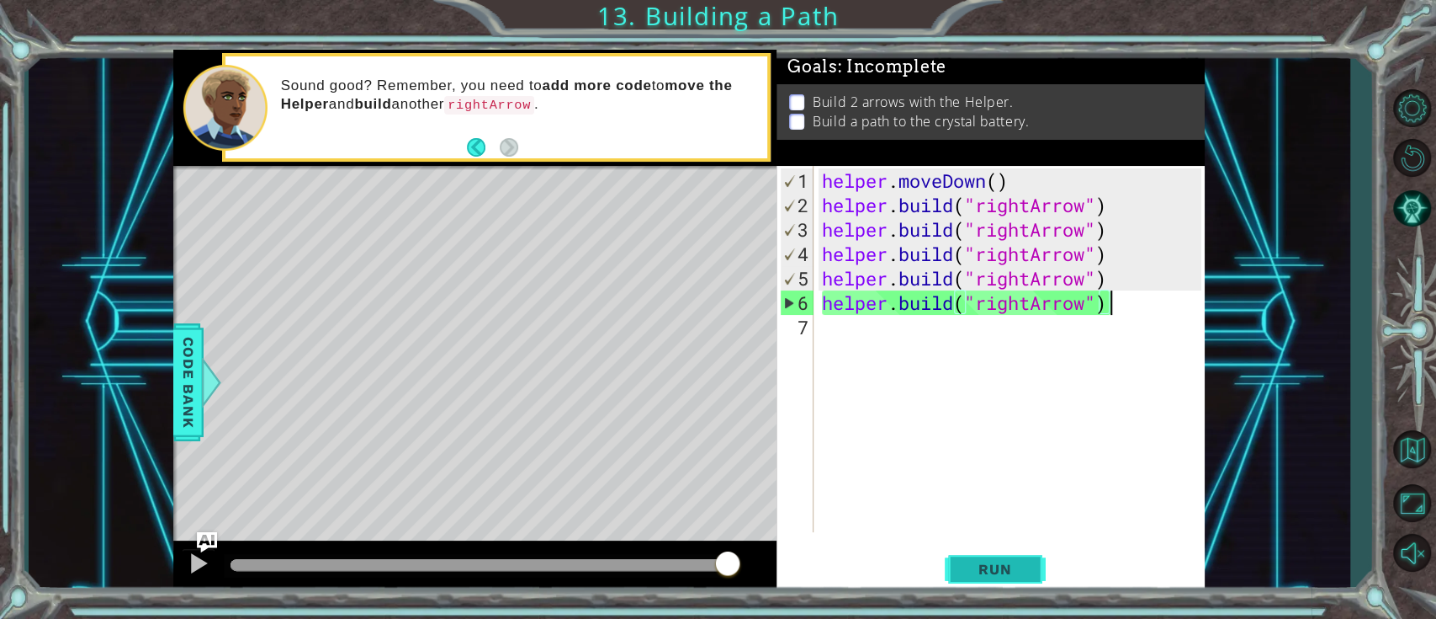
click at [973, 463] on button "Run" at bounding box center [995, 569] width 101 height 43
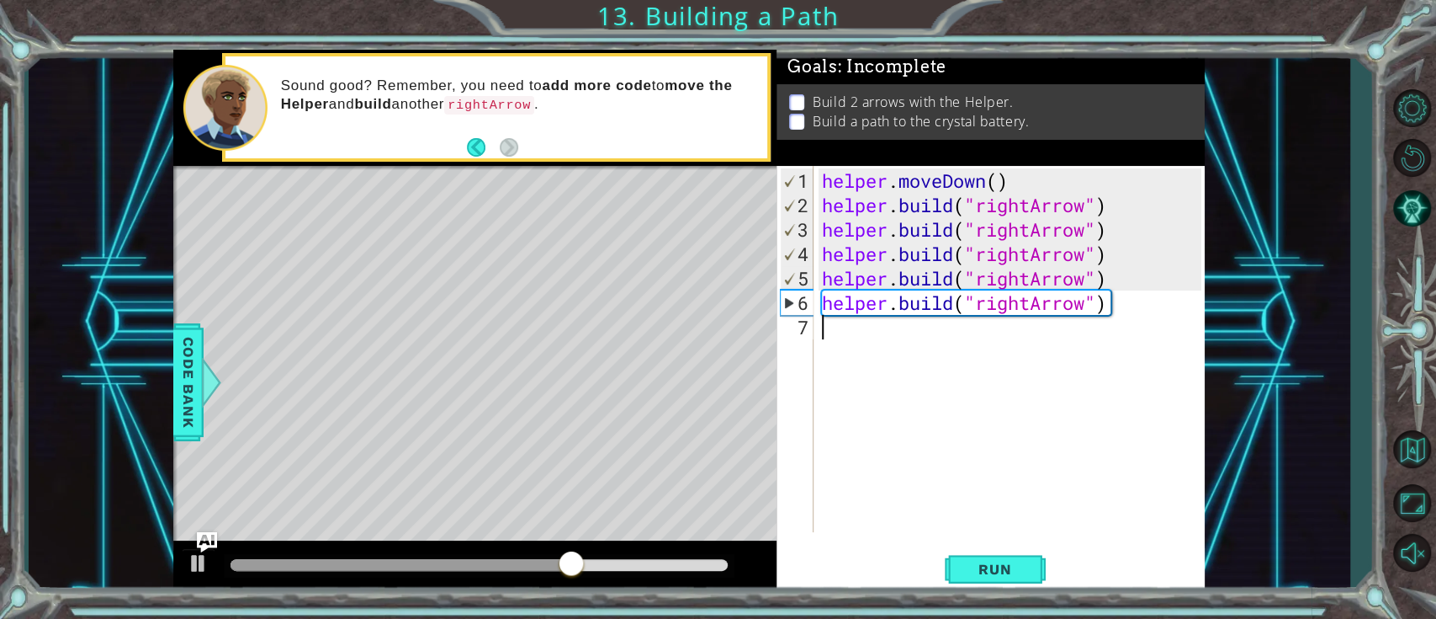
click at [889, 352] on div "helper . moveDown ( ) helper . build ( "rightArrow" ) helper . build ( "rightAr…" at bounding box center [1014, 375] width 390 height 415
paste textarea "[DOMAIN_NAME]("rightArrow")"
type textarea "[DOMAIN_NAME]("rightArrow")"
click at [869, 354] on div "helper . moveDown ( ) helper . build ( "rightArrow" ) helper . build ( "rightAr…" at bounding box center [1014, 375] width 390 height 415
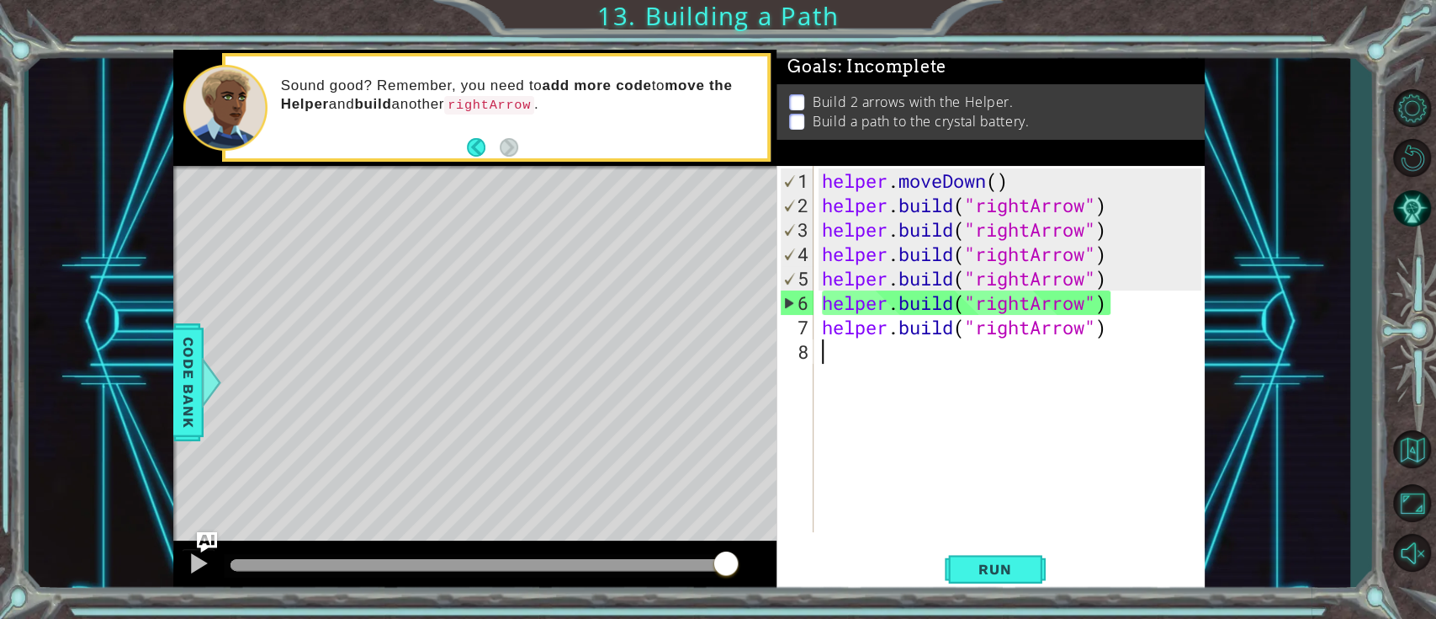
paste textarea "[DOMAIN_NAME]("rightArrow")"
type textarea "[DOMAIN_NAME]("rightArrow")"
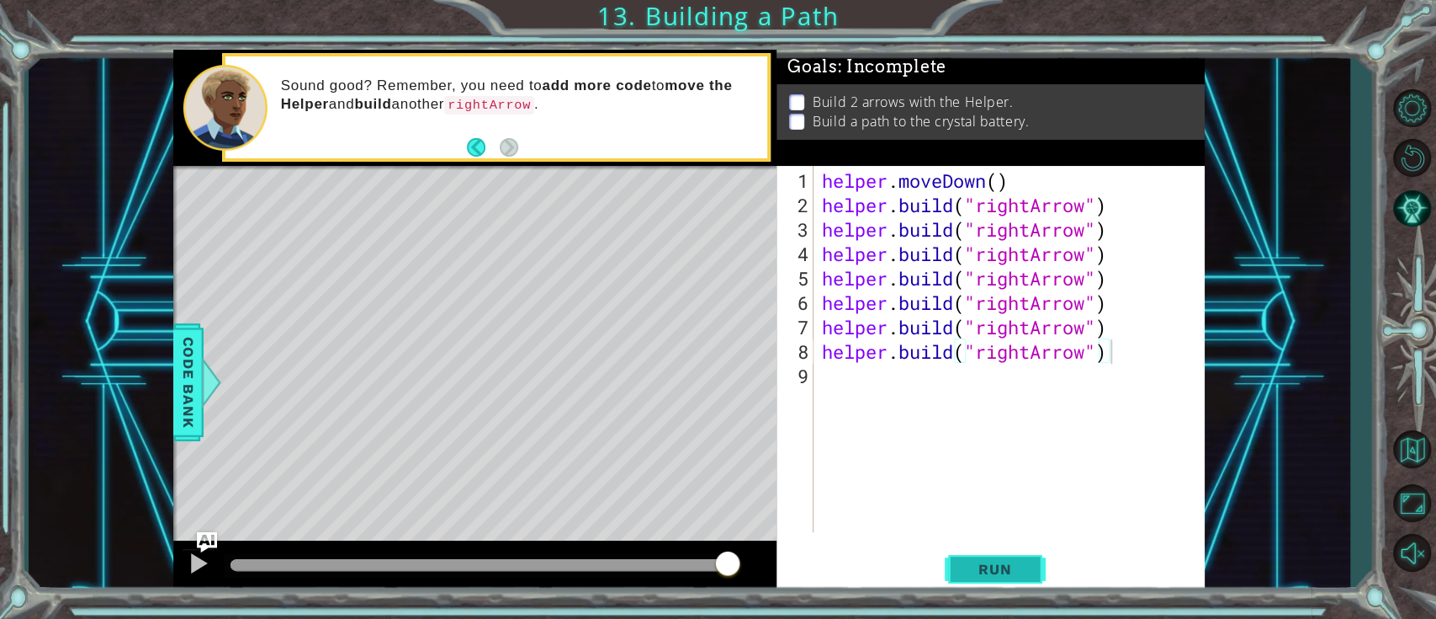
click at [1031, 463] on button "Run" at bounding box center [995, 569] width 101 height 43
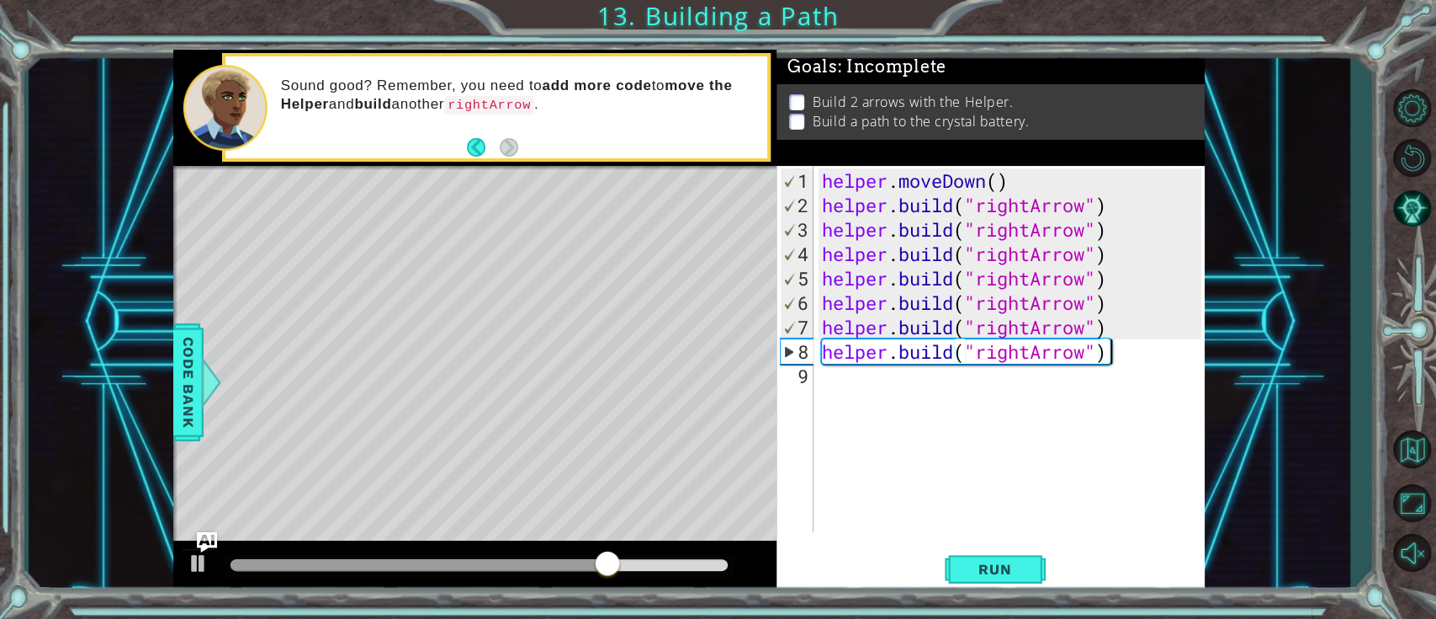
click at [860, 394] on div "helper . moveDown ( ) helper . build ( "rightArrow" ) helper . build ( "rightAr…" at bounding box center [1014, 375] width 390 height 415
paste textarea "[DOMAIN_NAME]("rightArrow")"
type textarea "[DOMAIN_NAME]("rightArrow")"
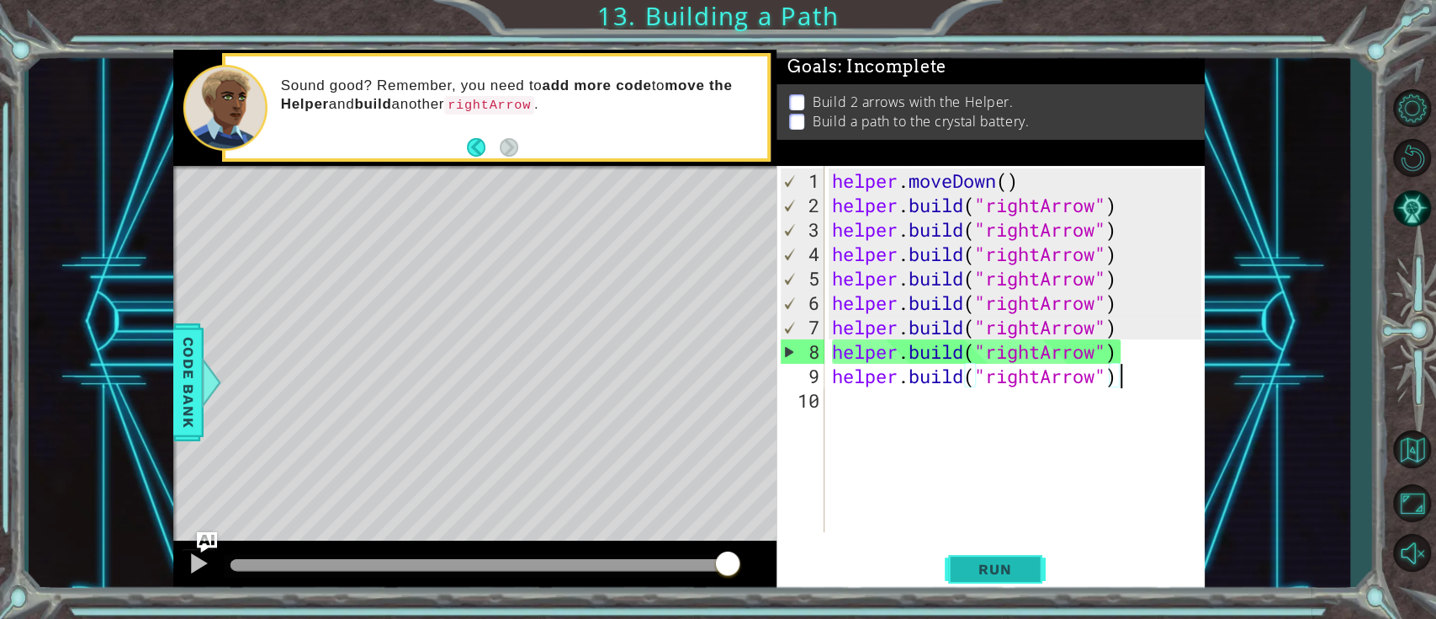
click at [1038, 463] on button "Run" at bounding box center [995, 569] width 101 height 43
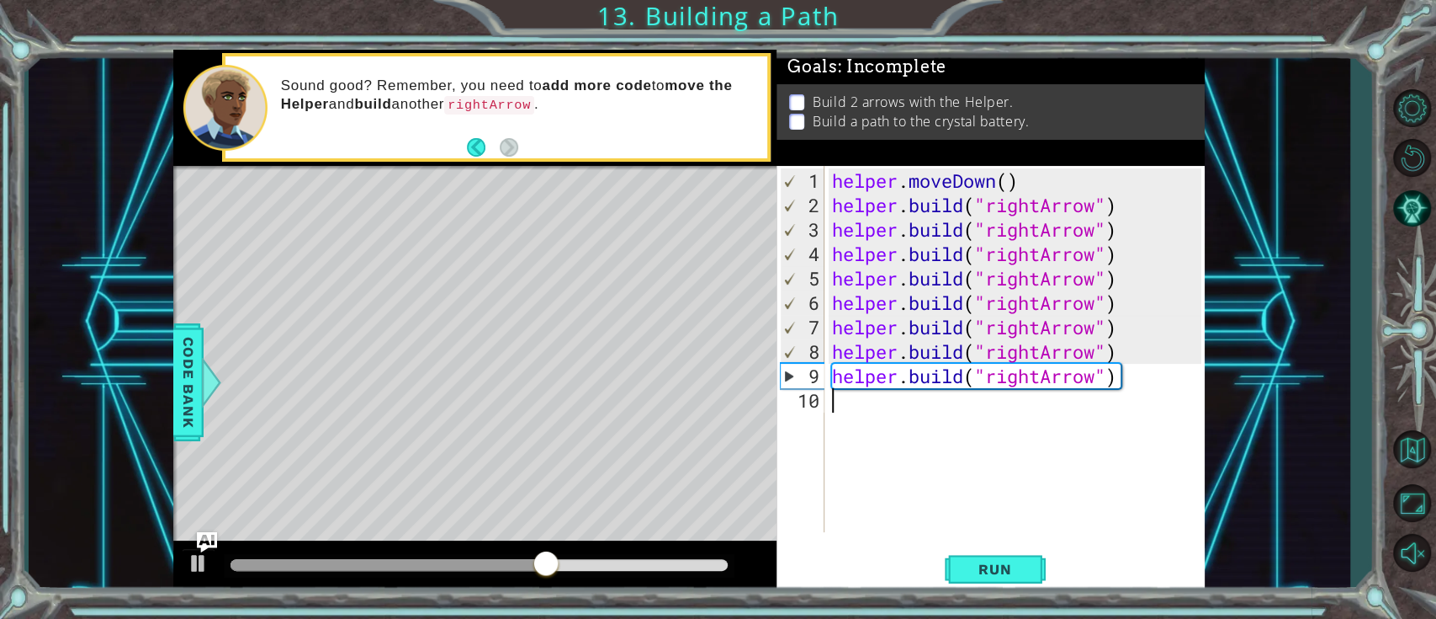
click at [848, 412] on div "helper . moveDown ( ) helper . build ( "rightArrow" ) helper . build ( "rightAr…" at bounding box center [1019, 375] width 380 height 415
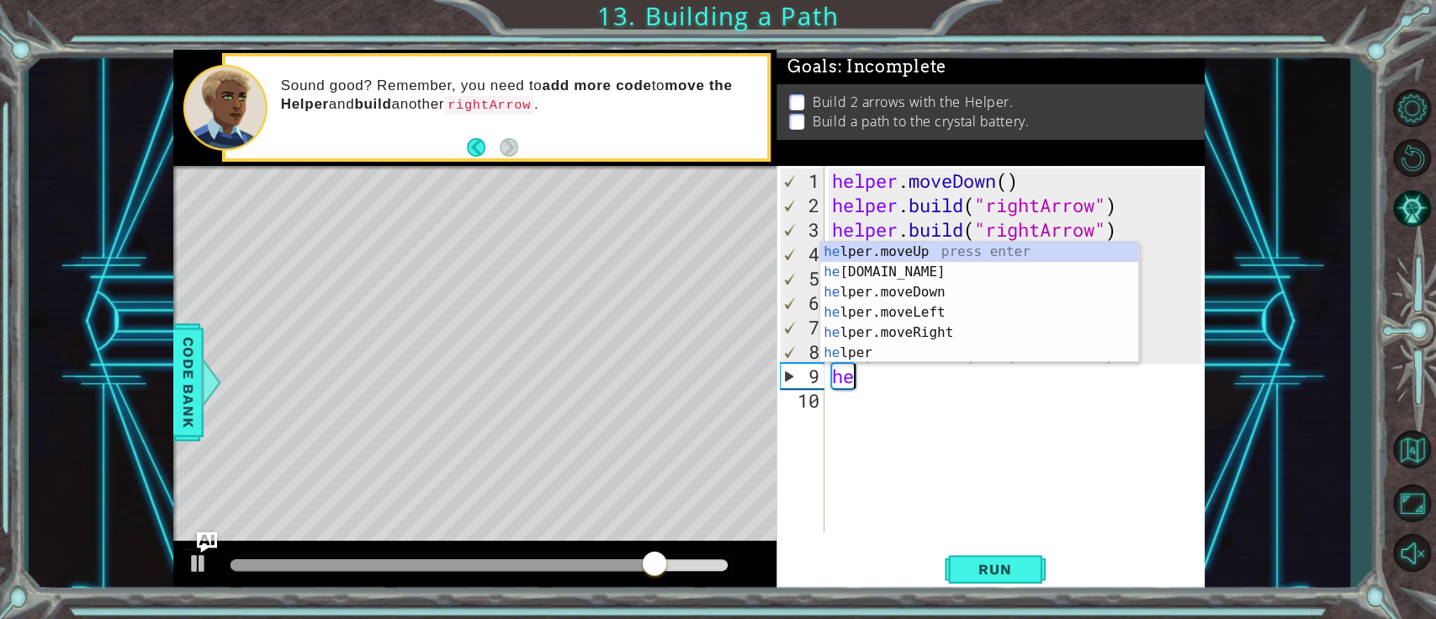
type textarea "h"
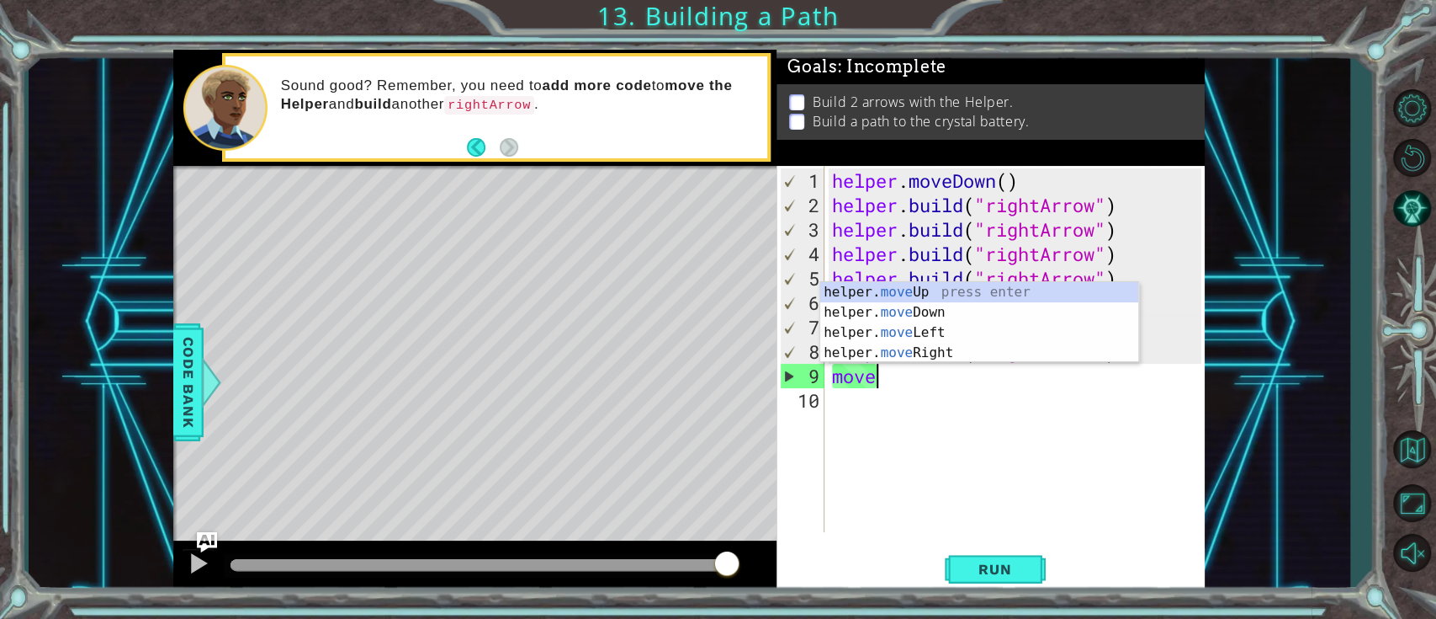
scroll to position [0, 1]
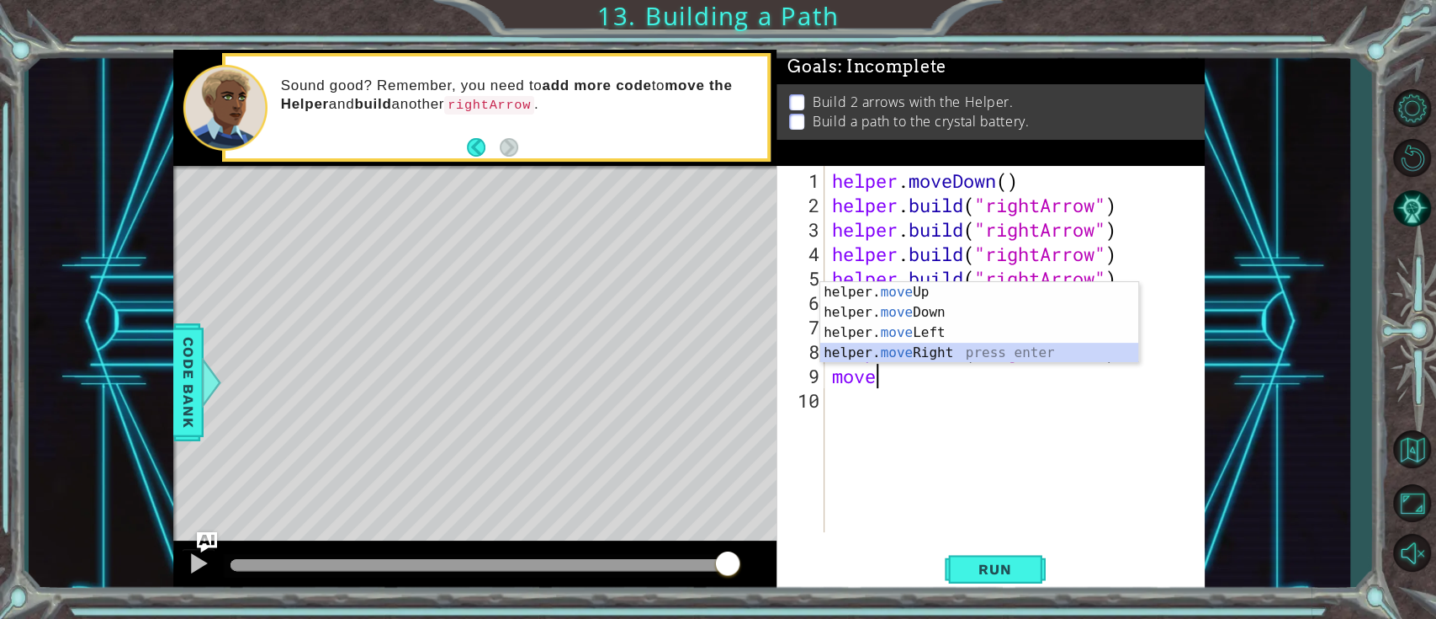
click at [963, 358] on div "helper. move Up press enter helper. move Down press enter helper. move Left pre…" at bounding box center [979, 342] width 318 height 121
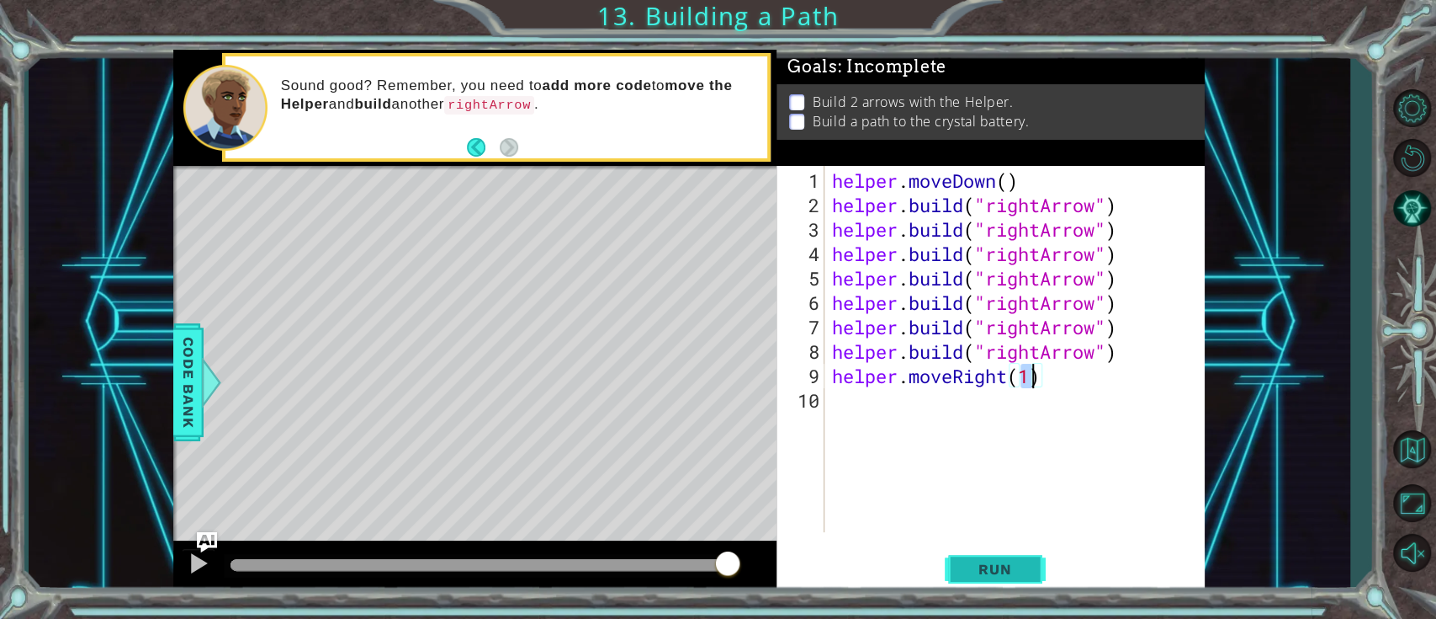
click at [1019, 463] on span "Run" at bounding box center [995, 568] width 66 height 17
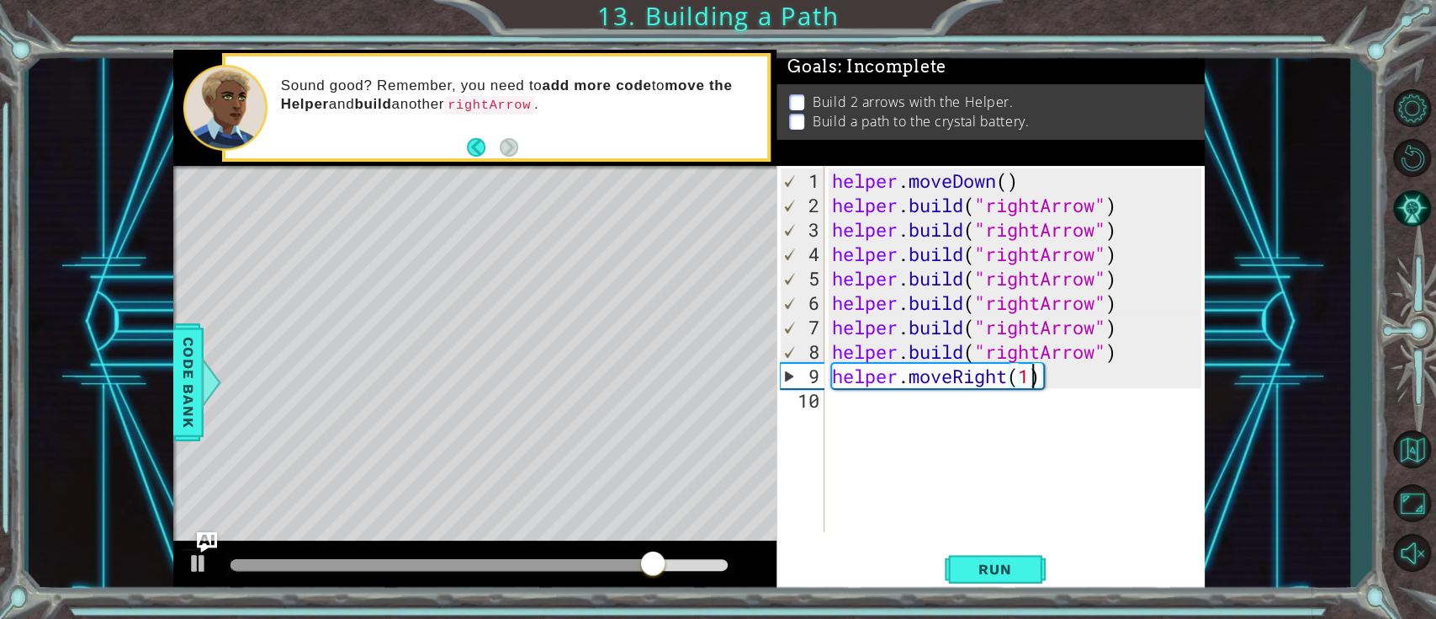
click at [1005, 378] on div "helper . moveDown ( ) helper . build ( "rightArrow" ) helper . build ( "rightAr…" at bounding box center [1019, 375] width 380 height 415
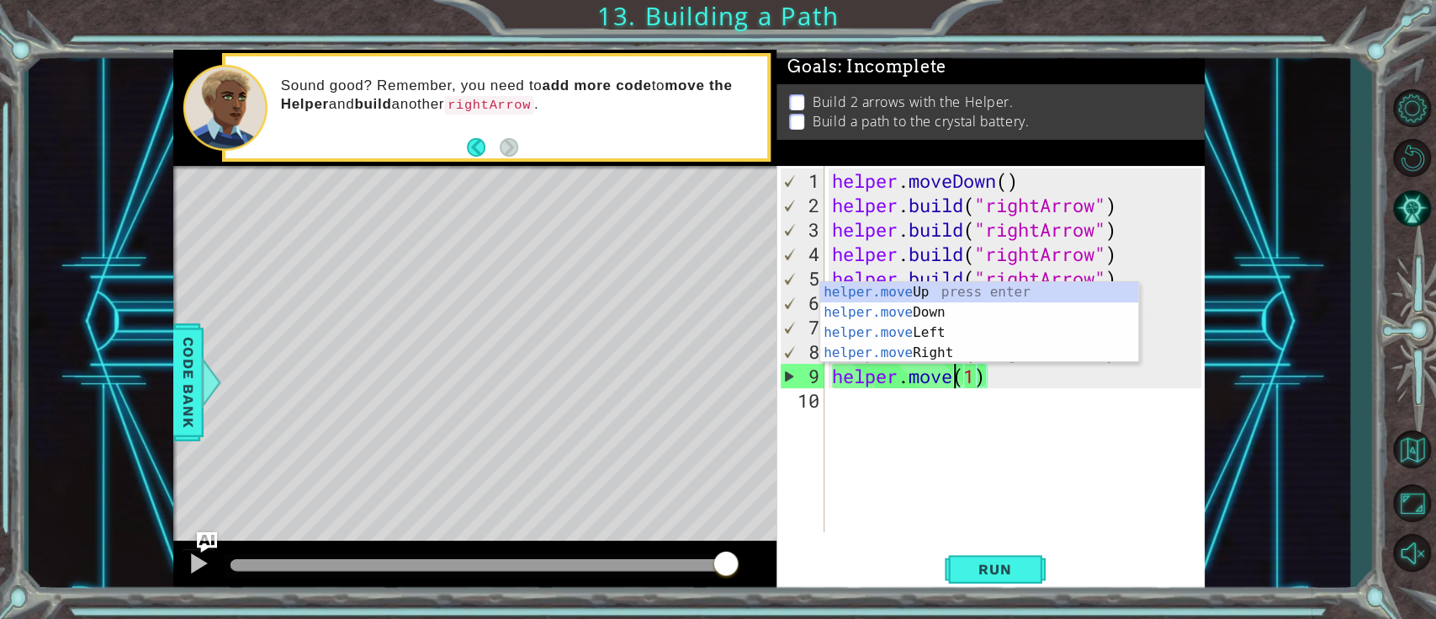
scroll to position [0, 5]
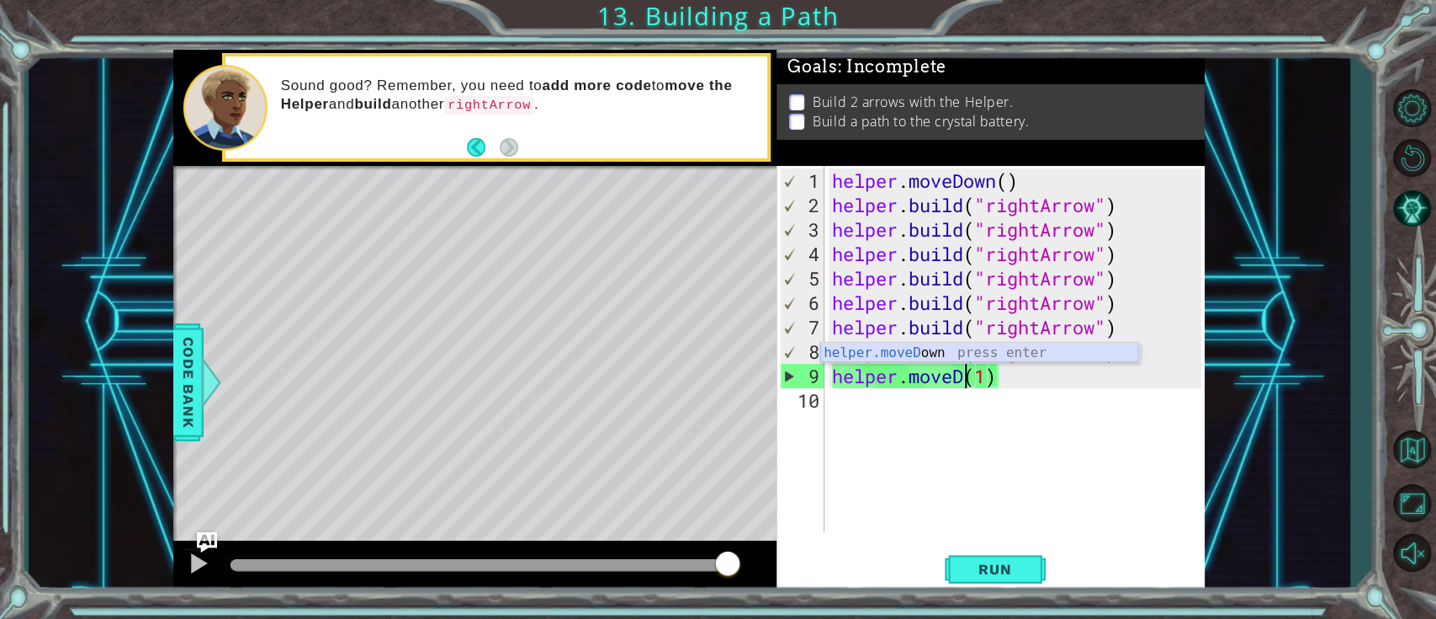
click at [1003, 352] on div "helper.moveD own press enter" at bounding box center [979, 373] width 318 height 61
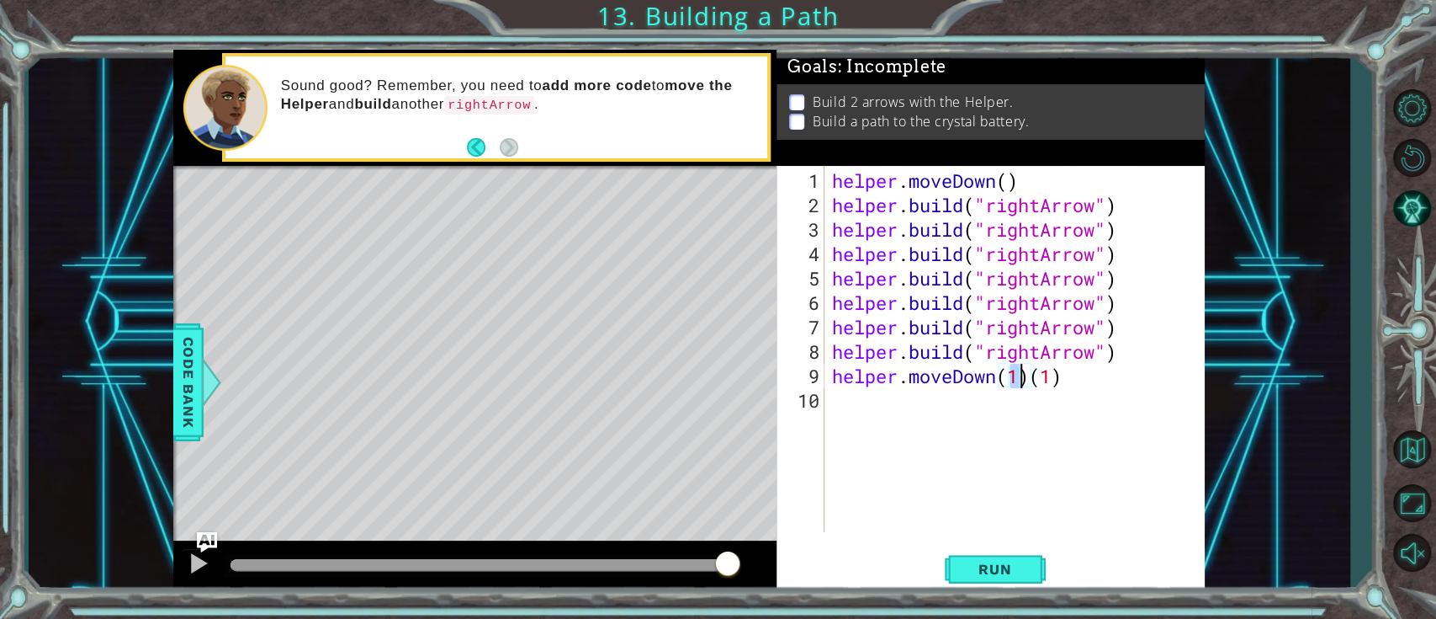
click at [1029, 380] on div "helper . moveDown ( ) helper . build ( "rightArrow" ) helper . build ( "rightAr…" at bounding box center [1019, 375] width 380 height 415
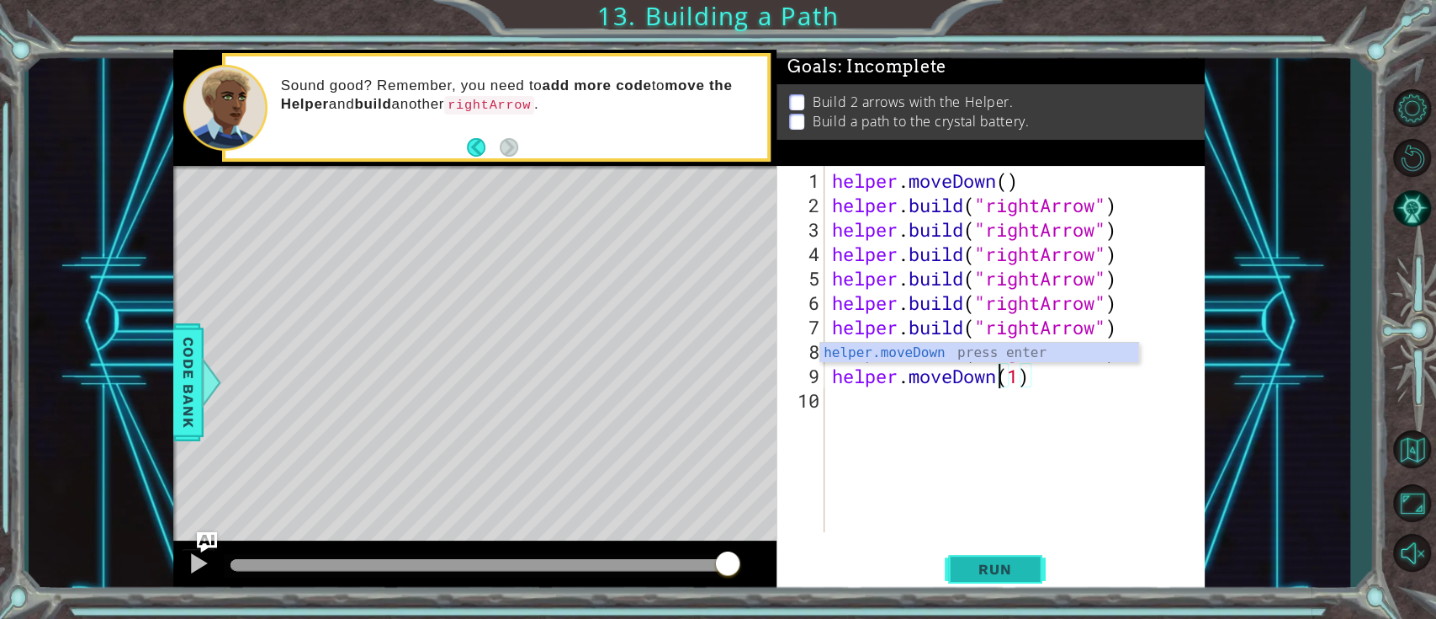
type textarea "helper.moveDown(1)"
click at [1031, 463] on button "Run" at bounding box center [995, 569] width 101 height 43
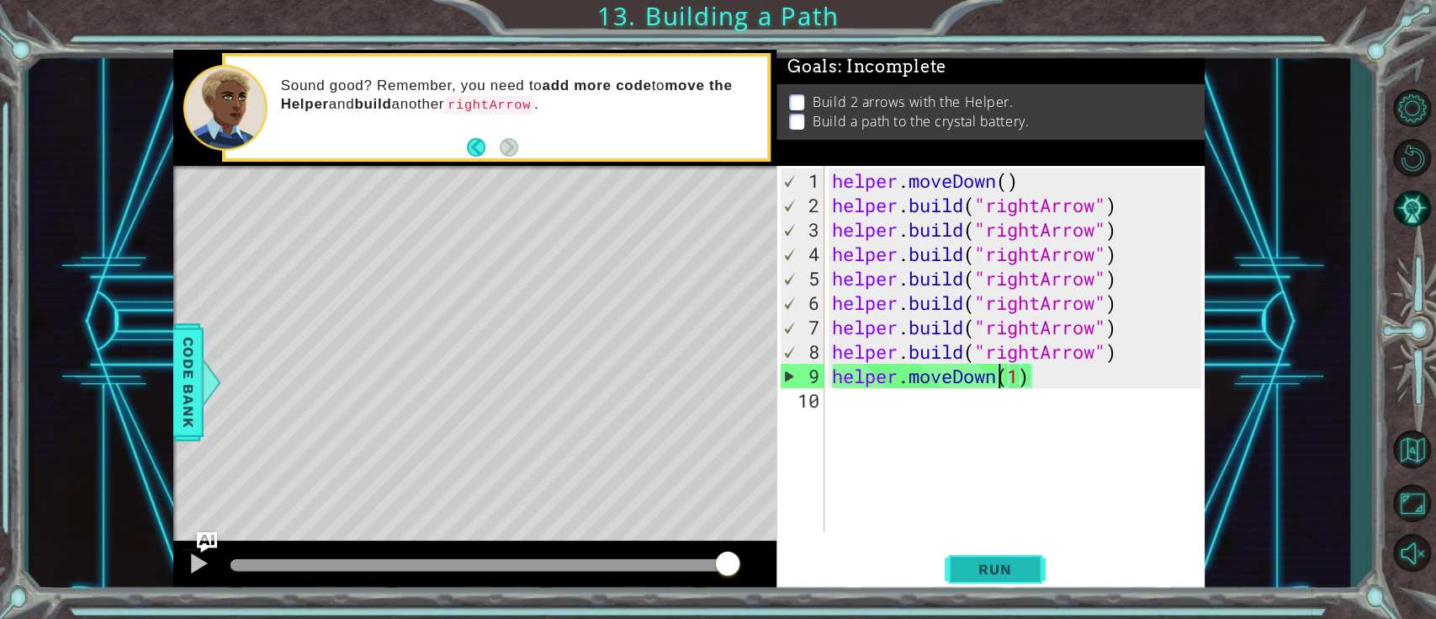
click at [1000, 463] on button "Run" at bounding box center [995, 569] width 101 height 43
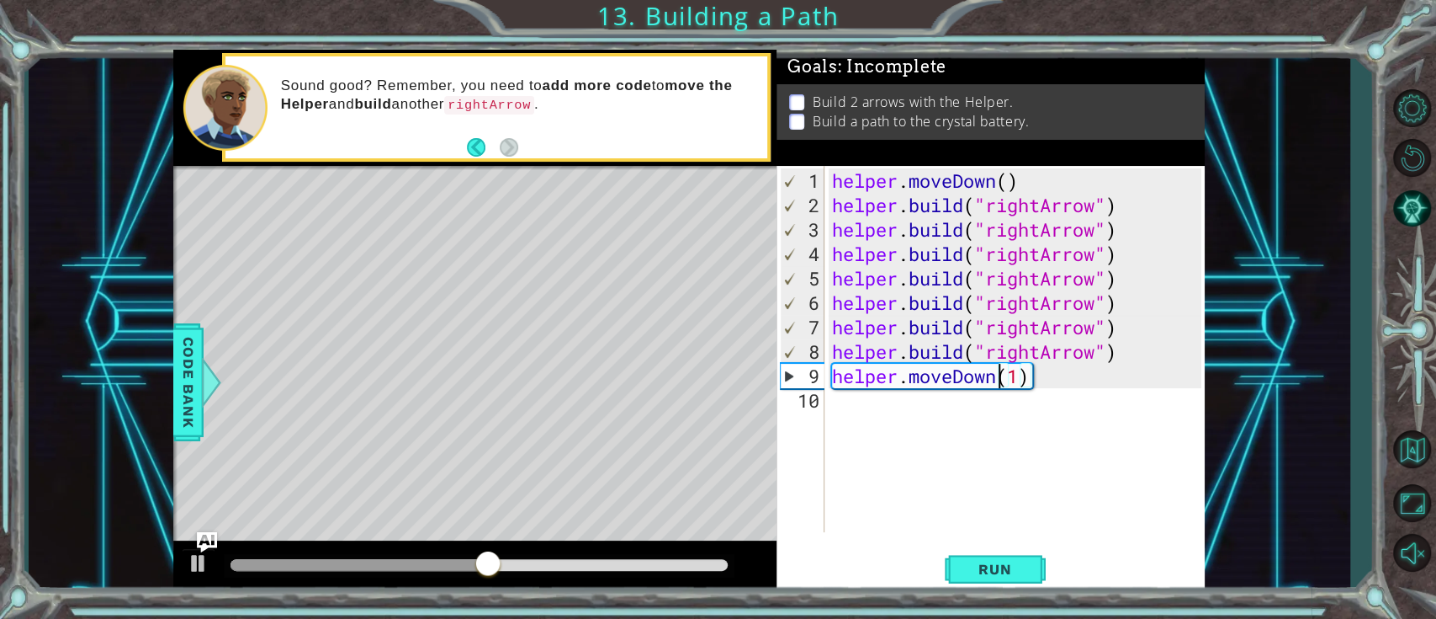
click at [911, 417] on div "helper . moveDown ( ) helper . build ( "rightArrow" ) helper . build ( "rightAr…" at bounding box center [1019, 375] width 380 height 415
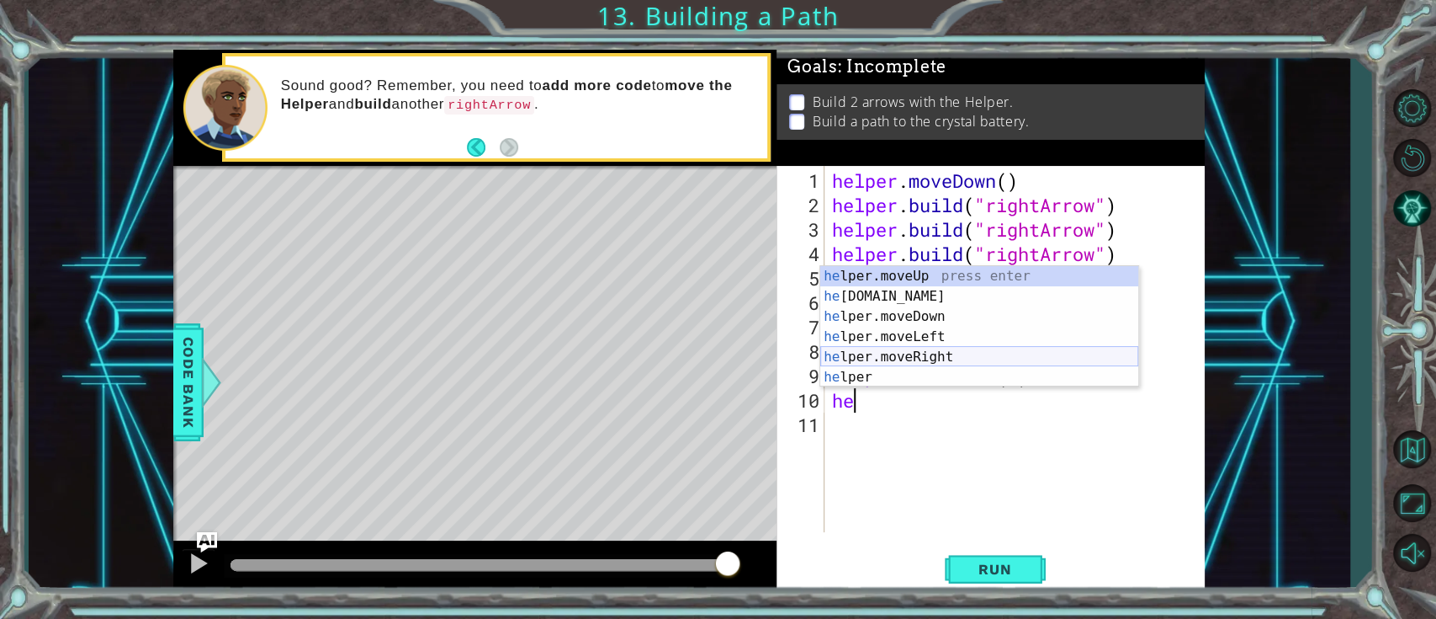
click at [956, 358] on div "he lper.moveUp press enter he [DOMAIN_NAME] press enter he lper.moveDown press …" at bounding box center [979, 347] width 318 height 162
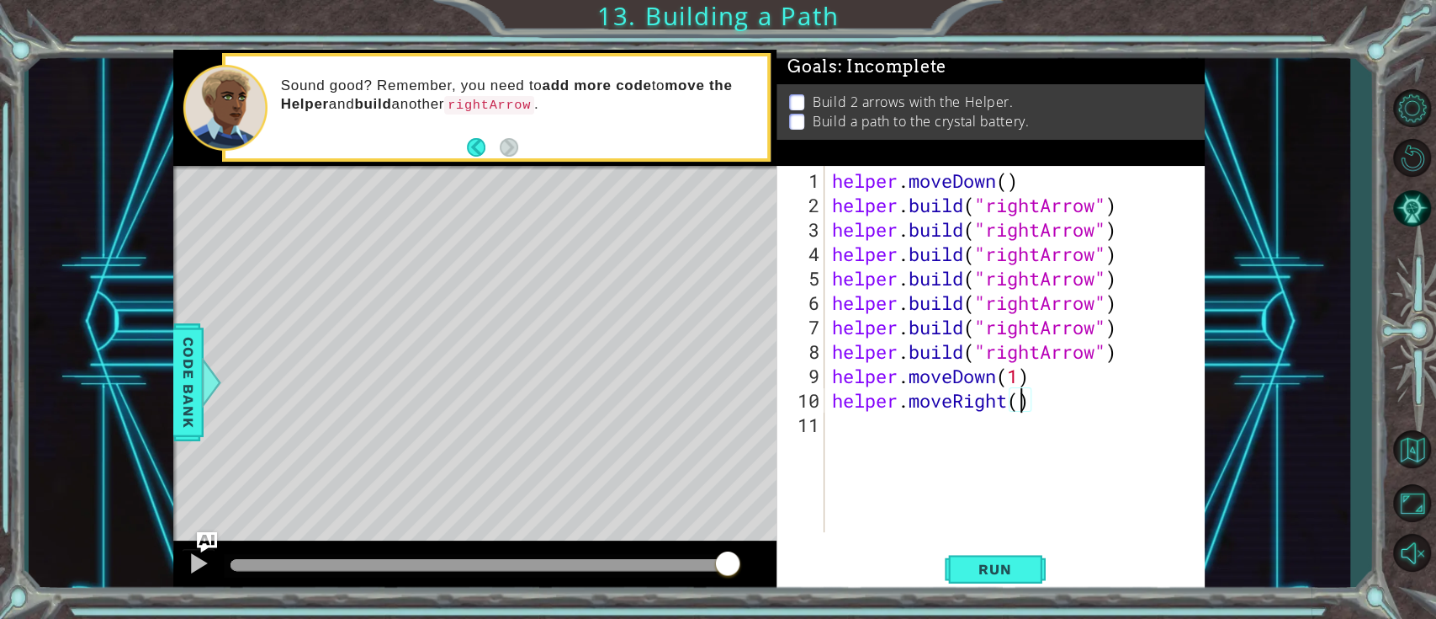
type textarea "helper.moveRight(3)"
click at [912, 430] on div "helper . moveDown ( ) helper . build ( "rightArrow" ) helper . build ( "rightAr…" at bounding box center [1019, 375] width 380 height 415
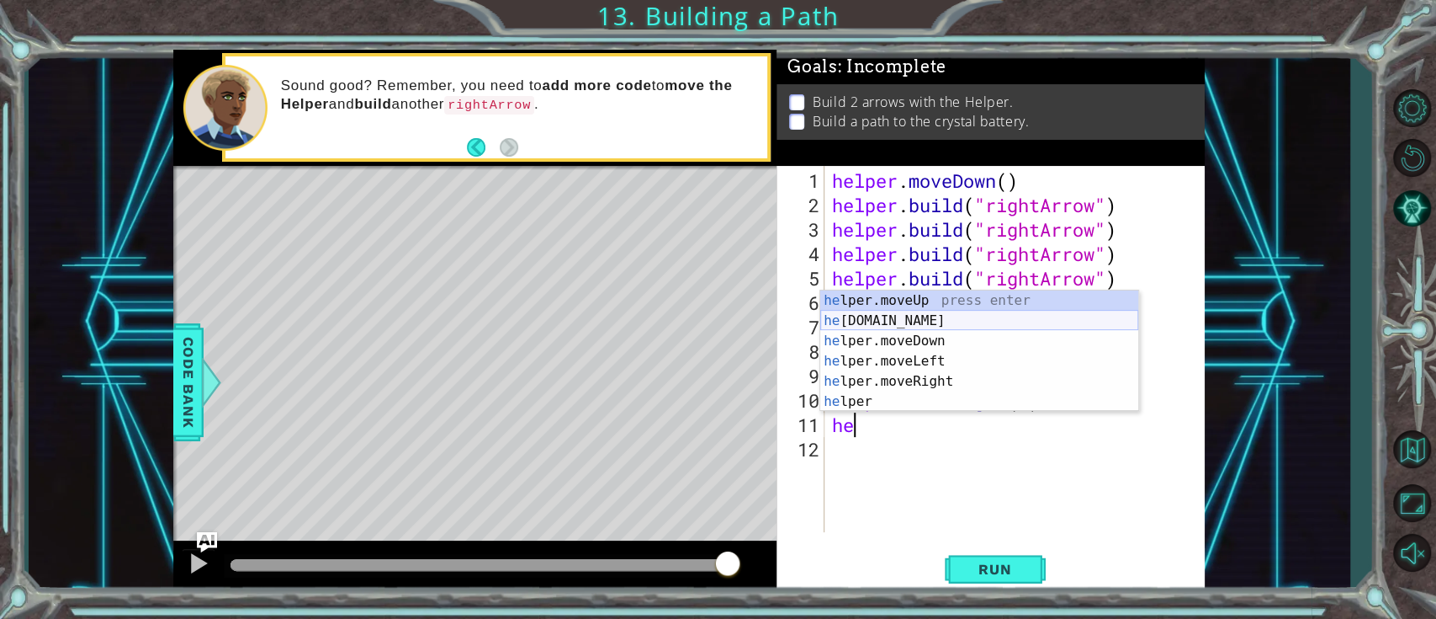
click at [940, 312] on div "he lper.moveUp press enter he [DOMAIN_NAME] press enter he lper.moveDown press …" at bounding box center [979, 371] width 318 height 162
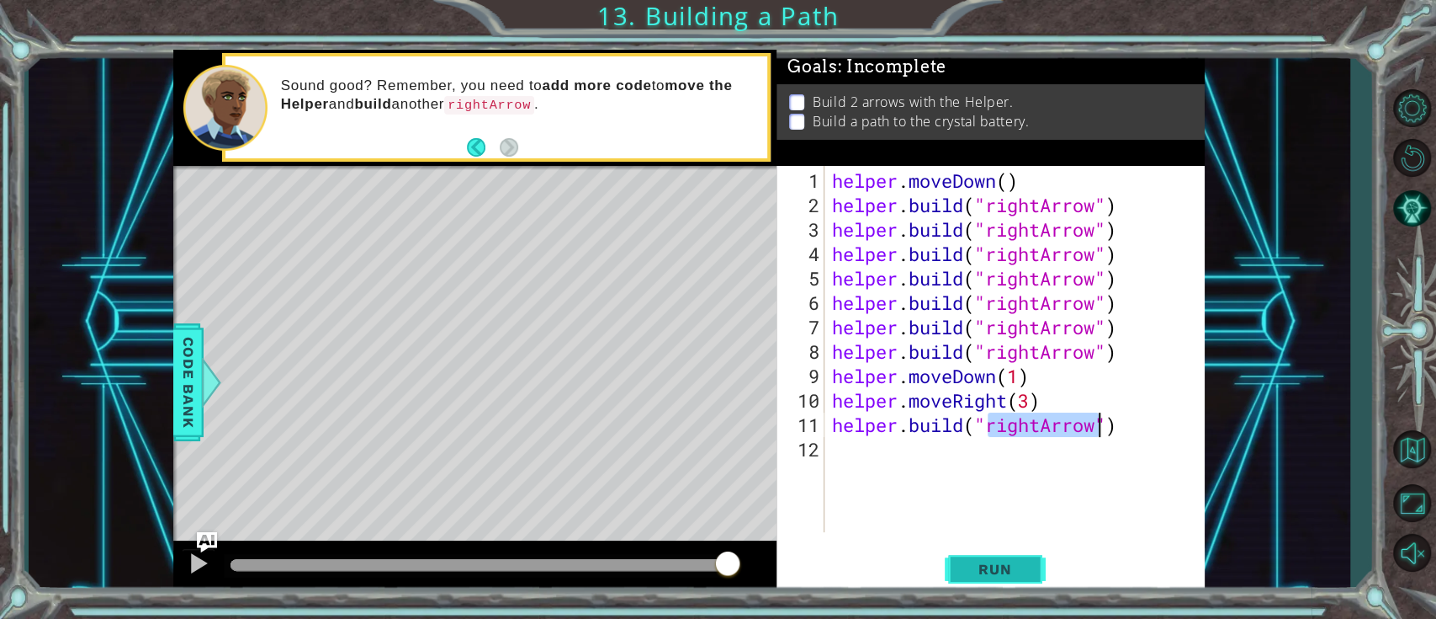
type textarea "[DOMAIN_NAME]("rightArrow")"
click at [992, 463] on span "Run" at bounding box center [995, 568] width 66 height 17
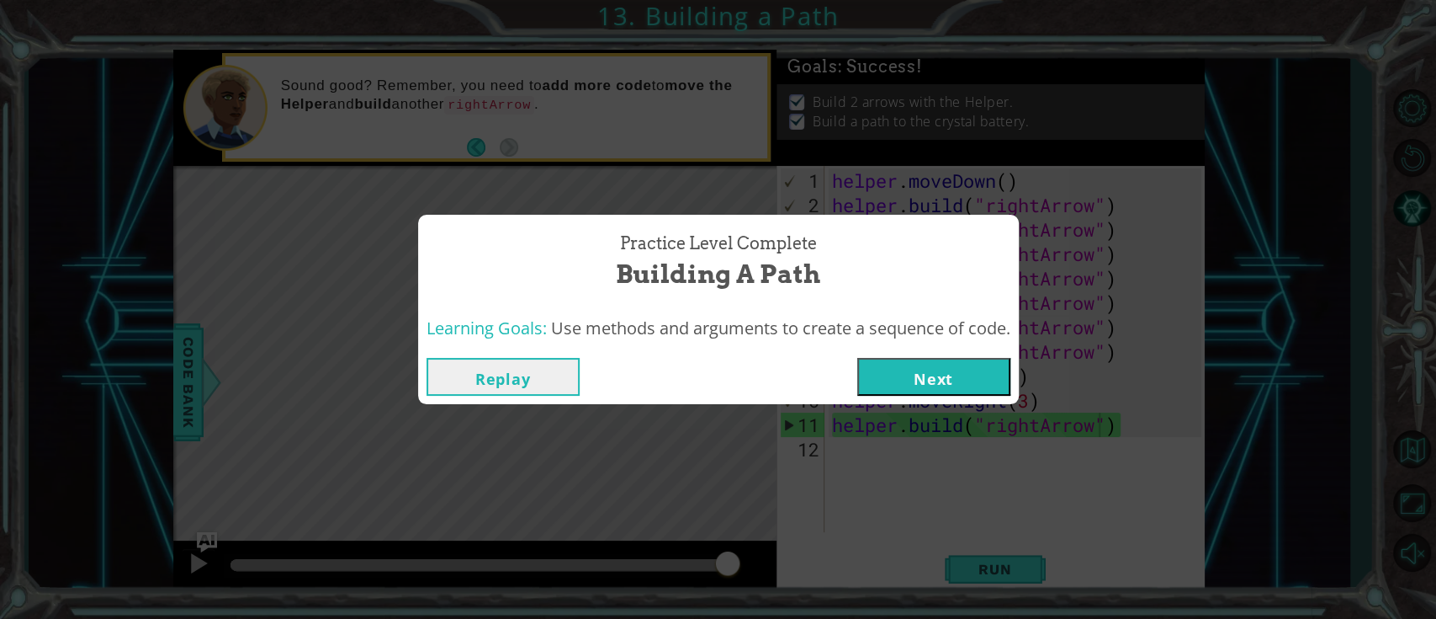
drag, startPoint x: 966, startPoint y: 365, endPoint x: 977, endPoint y: 369, distance: 11.7
click at [977, 369] on button "Next" at bounding box center [934, 377] width 153 height 38
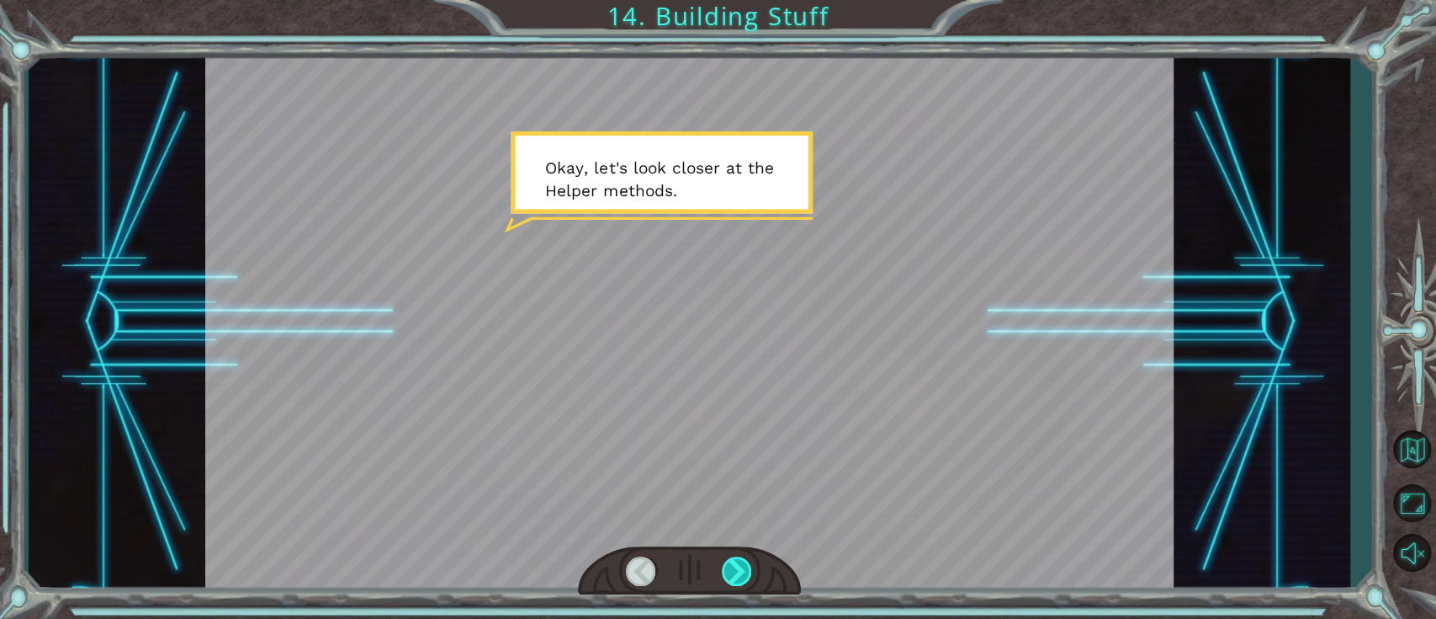
click at [744, 463] on div at bounding box center [737, 570] width 31 height 29
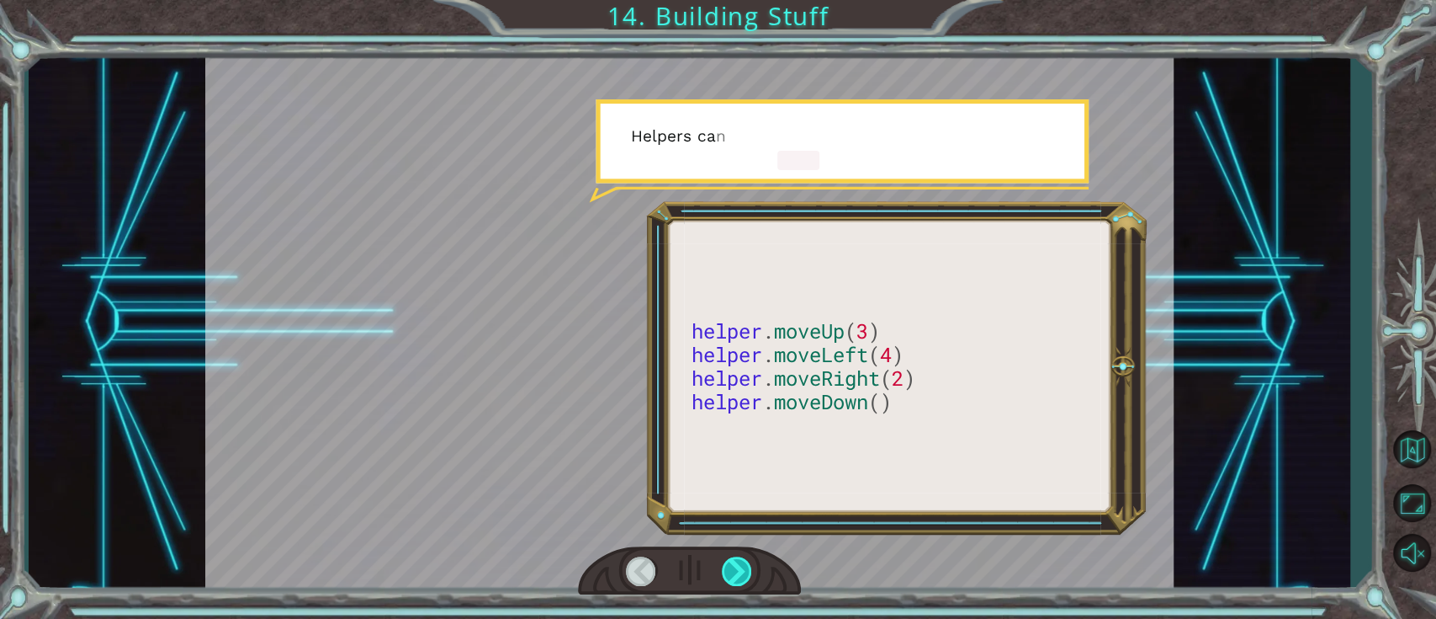
click at [742, 463] on div at bounding box center [737, 570] width 31 height 29
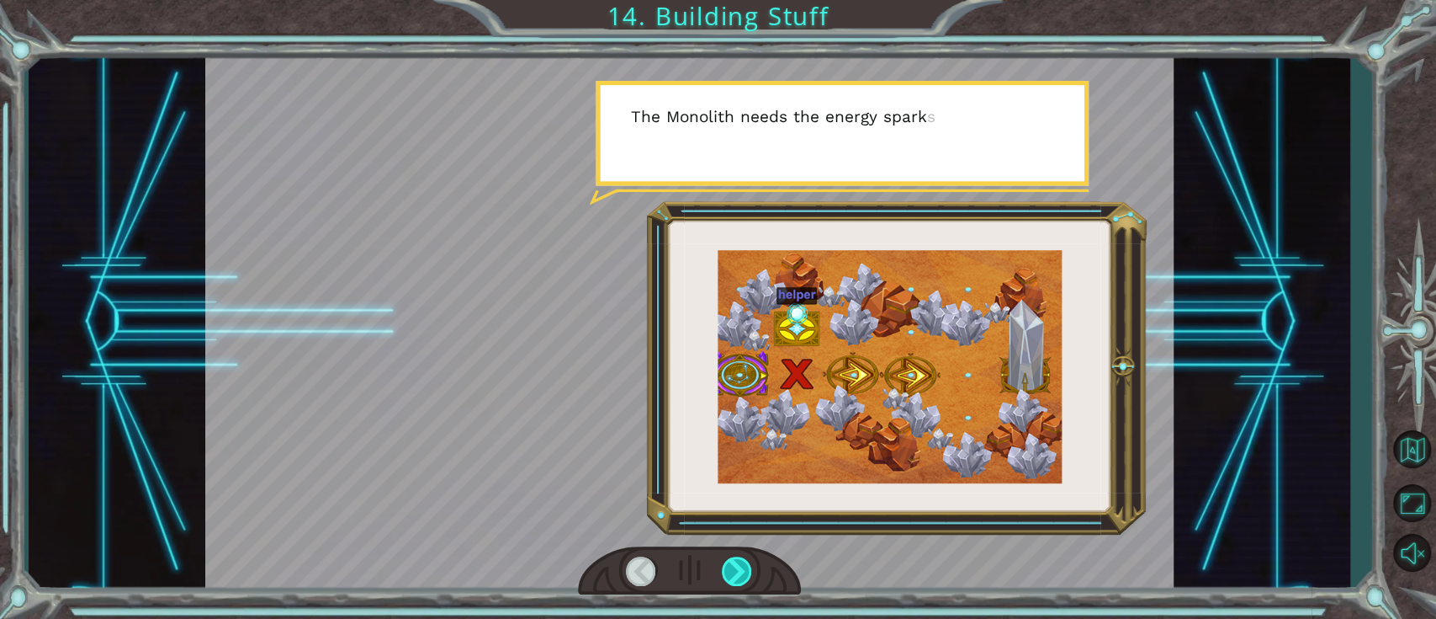
click at [750, 463] on div at bounding box center [737, 570] width 31 height 29
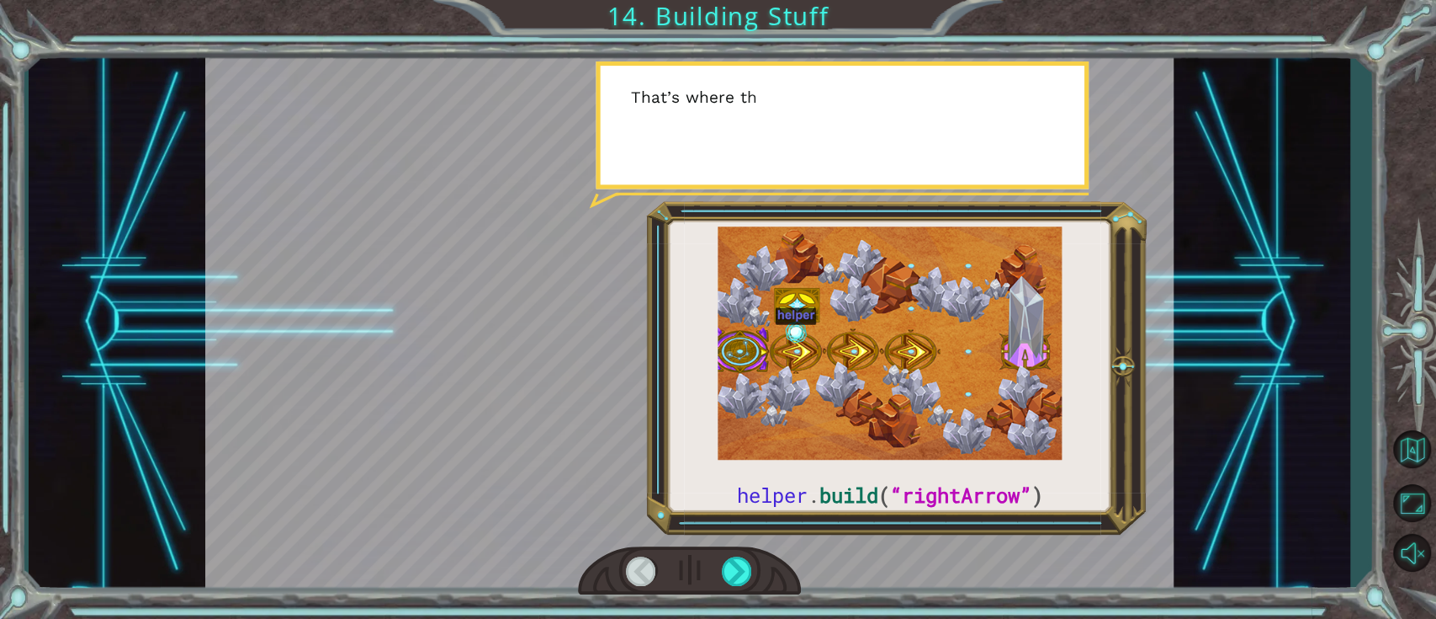
click at [720, 463] on div at bounding box center [689, 570] width 223 height 49
click at [727, 463] on div at bounding box center [737, 570] width 31 height 29
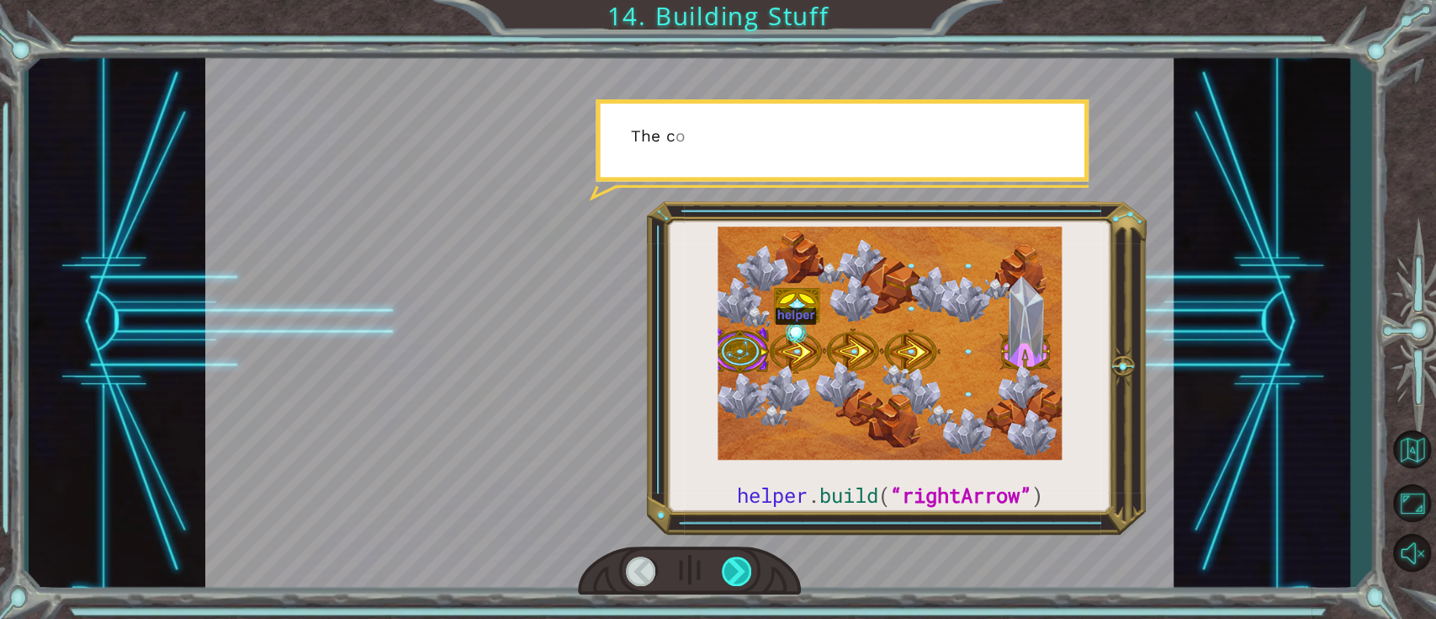
click at [727, 463] on div at bounding box center [737, 570] width 31 height 29
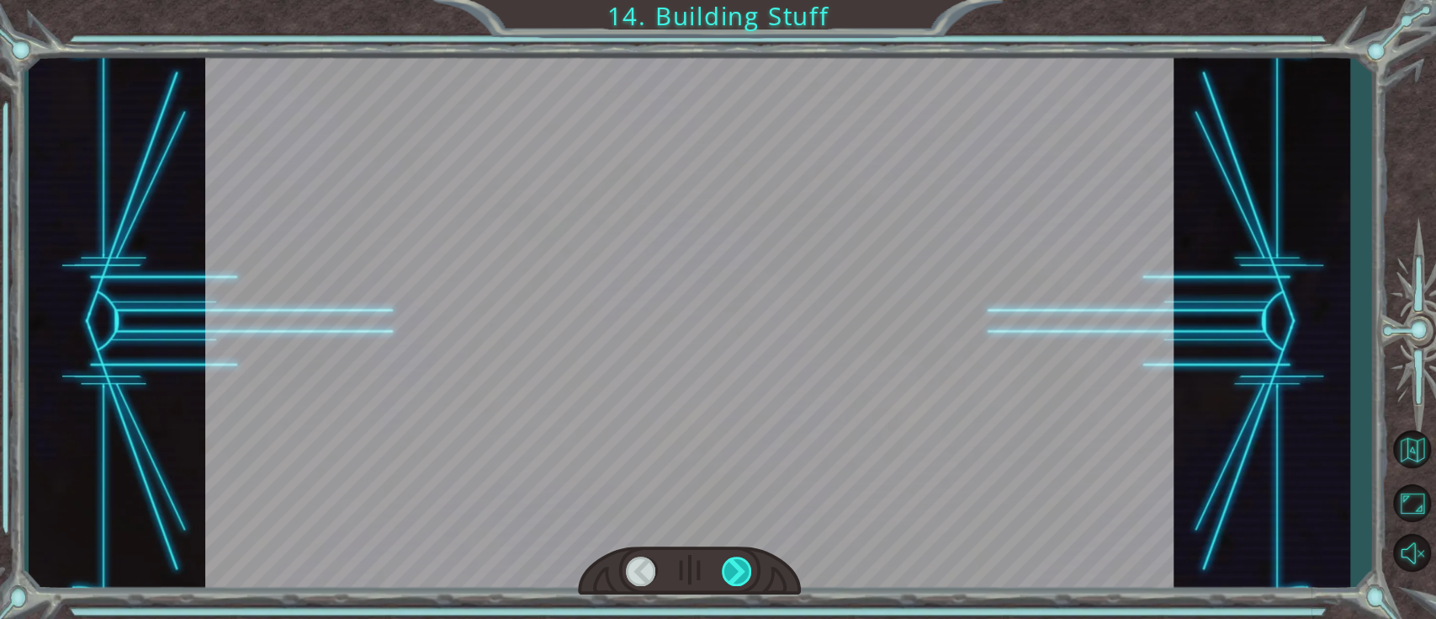
click at [727, 463] on div at bounding box center [737, 570] width 31 height 29
click at [722, 0] on div "helper . build ( “rightArrow” ) O k a y , l e t ' s l o o k c l o s e r a t t h…" at bounding box center [718, 0] width 1436 height 0
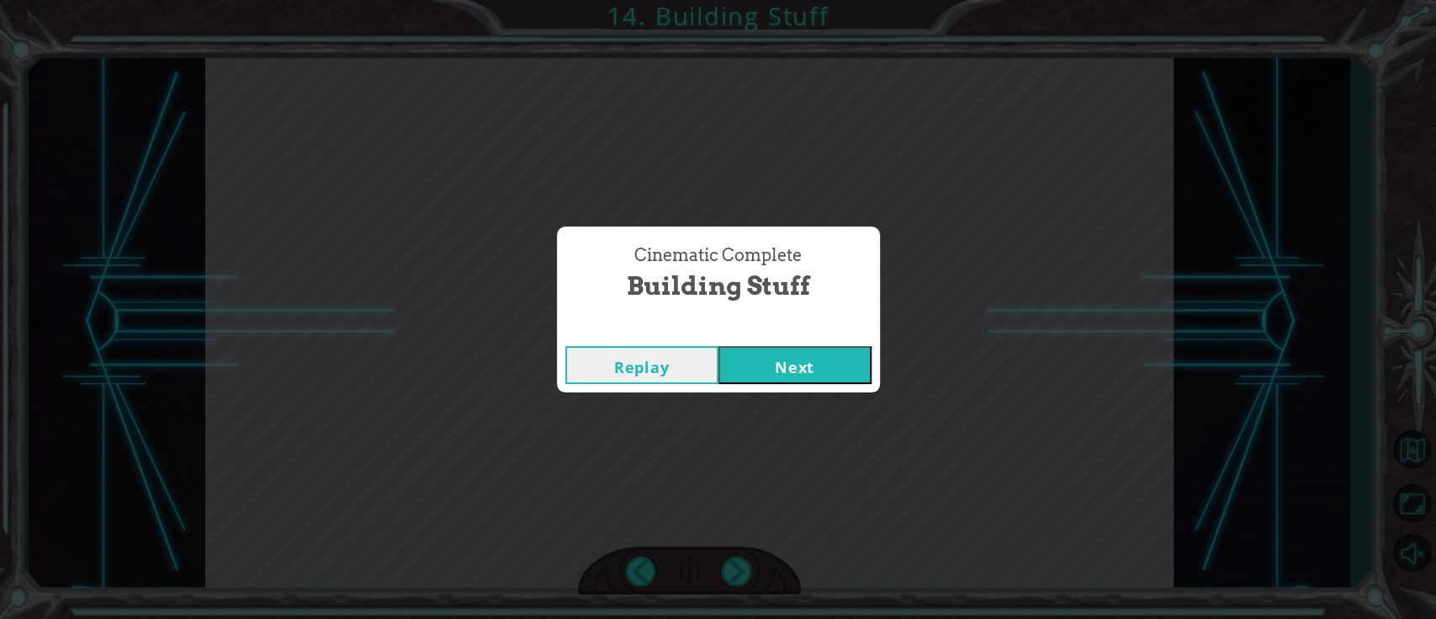
click at [788, 368] on button "Next" at bounding box center [795, 365] width 153 height 38
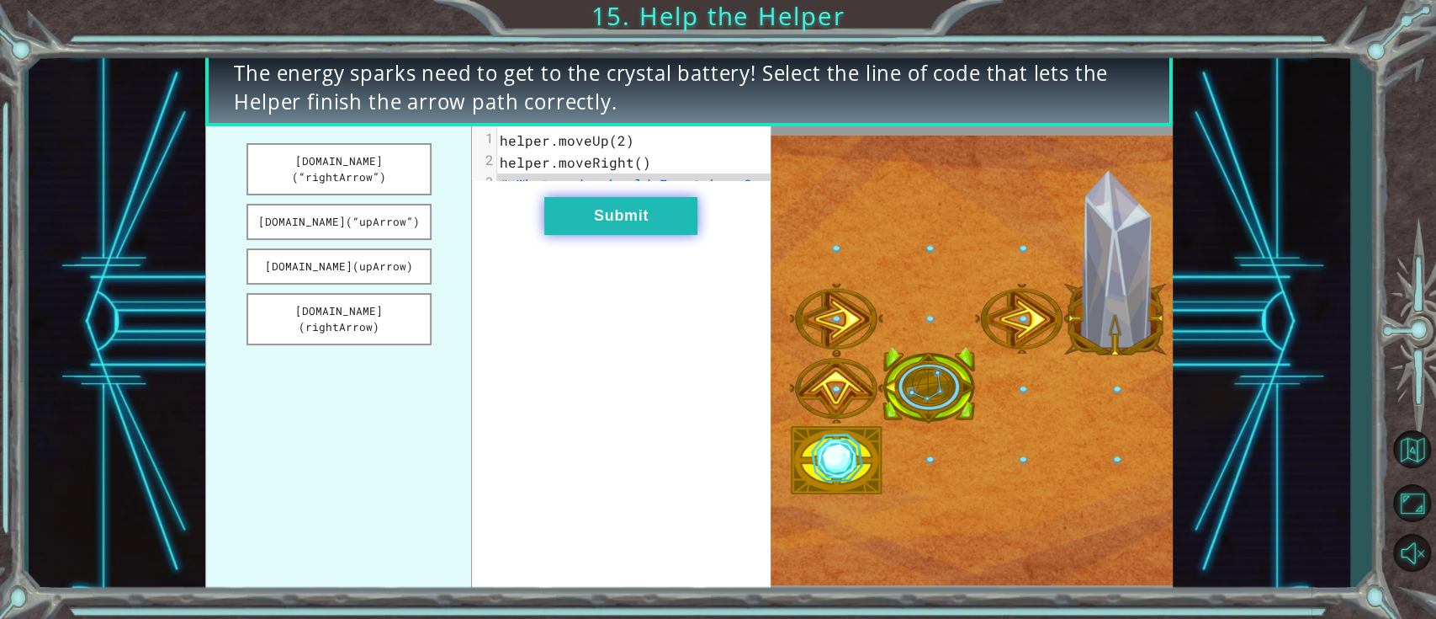
click at [656, 235] on button "Submit" at bounding box center [620, 216] width 153 height 38
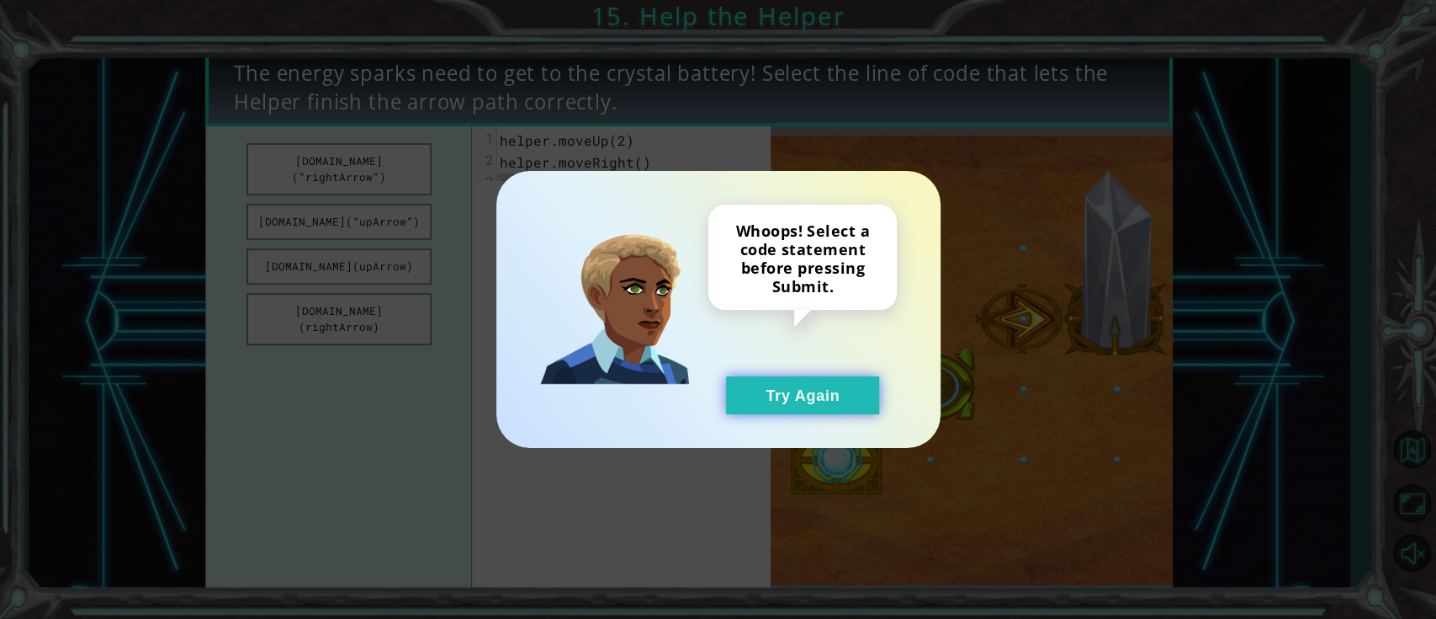
drag, startPoint x: 789, startPoint y: 390, endPoint x: 789, endPoint y: 401, distance: 10.1
click at [789, 407] on button "Try Again" at bounding box center [802, 395] width 153 height 38
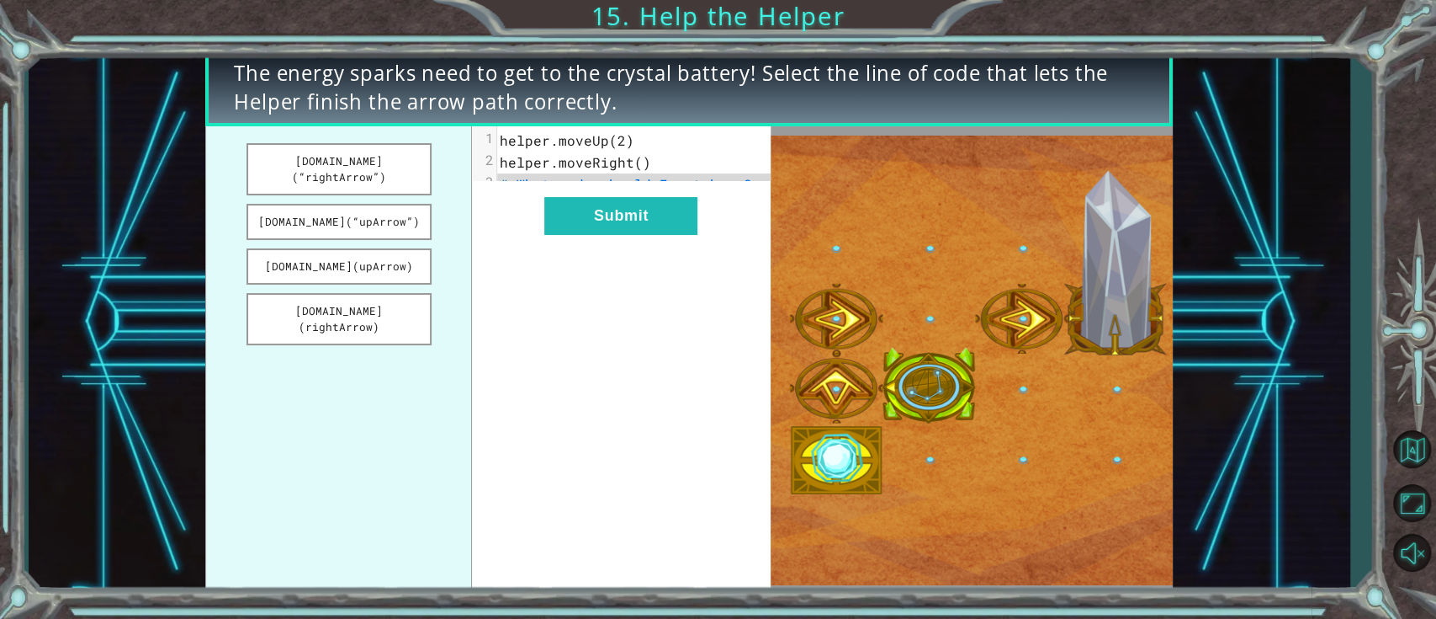
drag, startPoint x: 390, startPoint y: 217, endPoint x: 579, endPoint y: 202, distance: 189.9
click at [580, 203] on div "[DOMAIN_NAME](“rightArrow”) [DOMAIN_NAME](“upArrow”) [DOMAIN_NAME](upArrow) [DO…" at bounding box center [488, 360] width 566 height 468
click at [399, 204] on button "[DOMAIN_NAME](“upArrow”)" at bounding box center [339, 222] width 185 height 36
click at [404, 248] on button "[DOMAIN_NAME](upArrow)" at bounding box center [339, 266] width 185 height 36
click at [366, 293] on button "[DOMAIN_NAME](rightArrow)" at bounding box center [339, 319] width 185 height 52
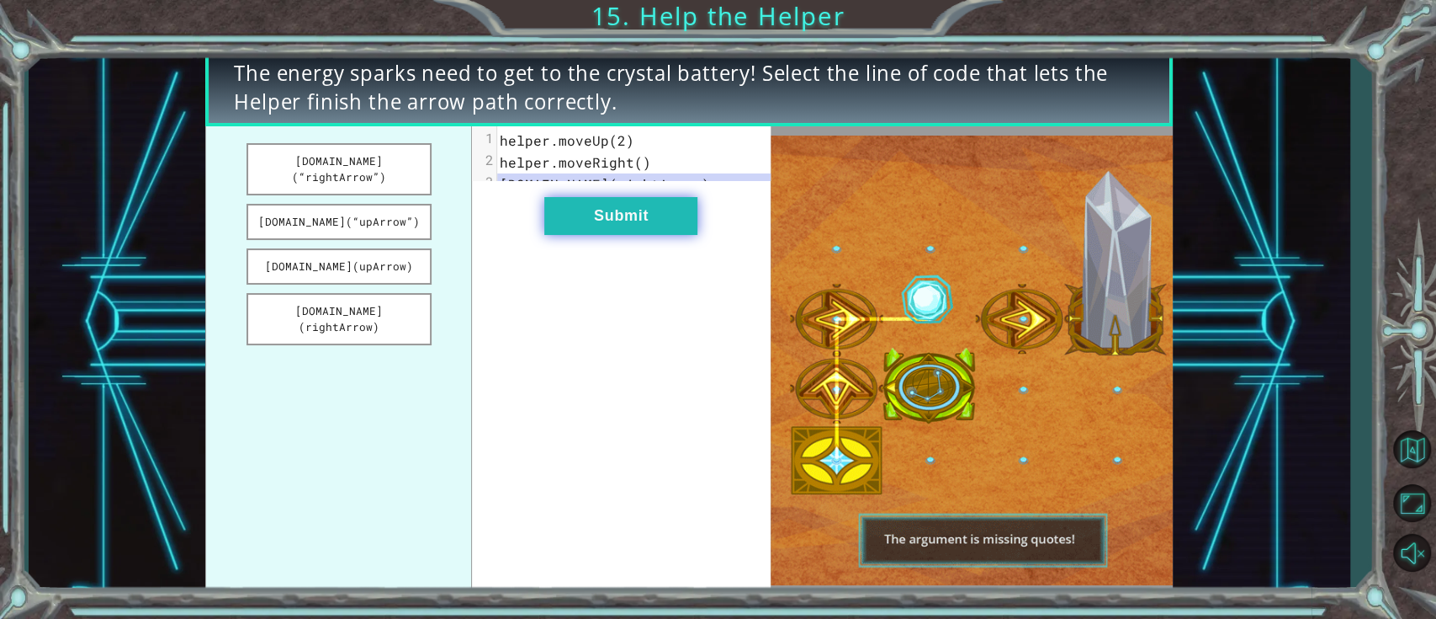
click at [619, 235] on button "Submit" at bounding box center [620, 216] width 153 height 38
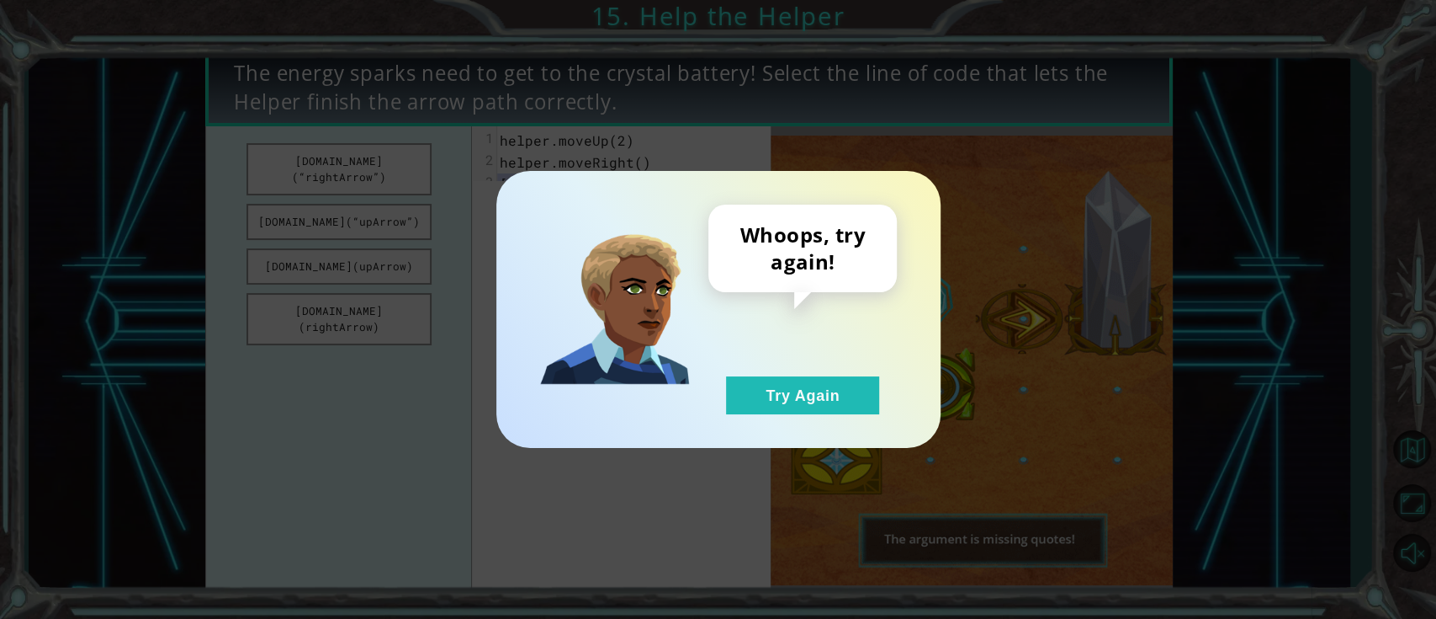
drag, startPoint x: 779, startPoint y: 389, endPoint x: 781, endPoint y: 366, distance: 22.8
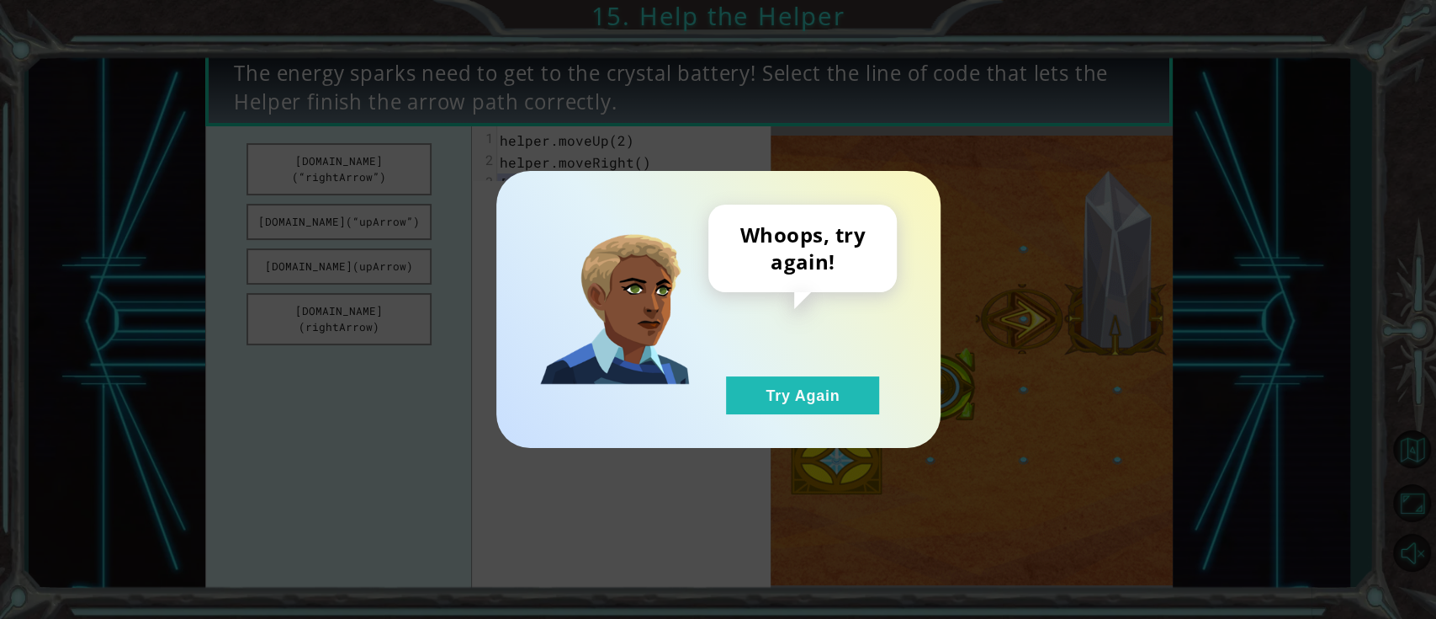
click at [779, 390] on button "Try Again" at bounding box center [802, 395] width 153 height 38
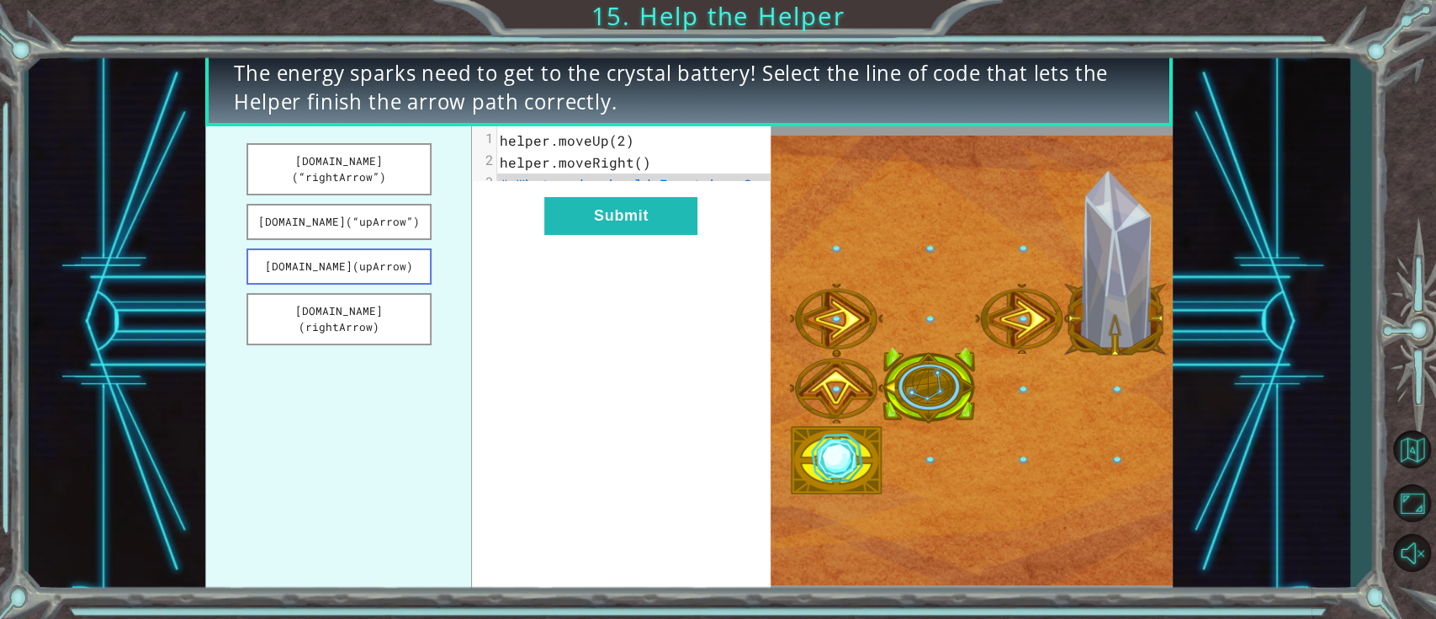
click at [366, 256] on button "[DOMAIN_NAME](upArrow)" at bounding box center [339, 266] width 185 height 36
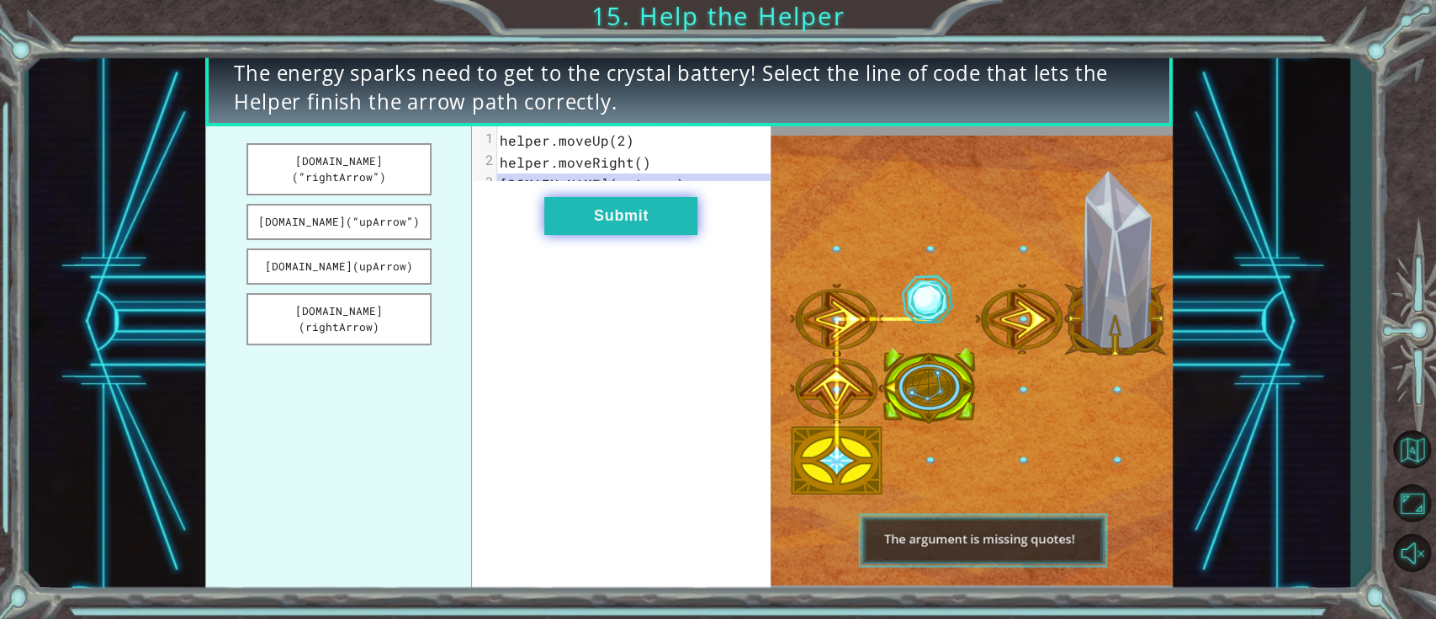
click at [587, 235] on button "Submit" at bounding box center [620, 216] width 153 height 38
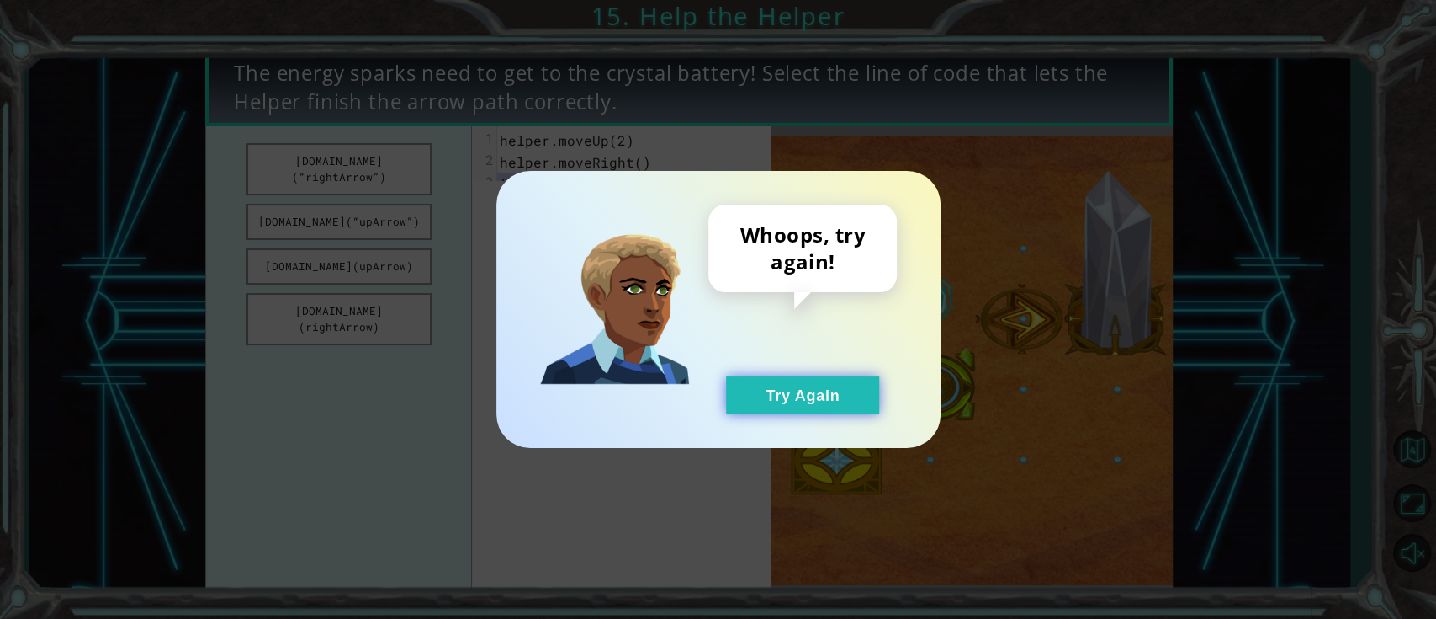
click at [816, 393] on button "Try Again" at bounding box center [802, 395] width 153 height 38
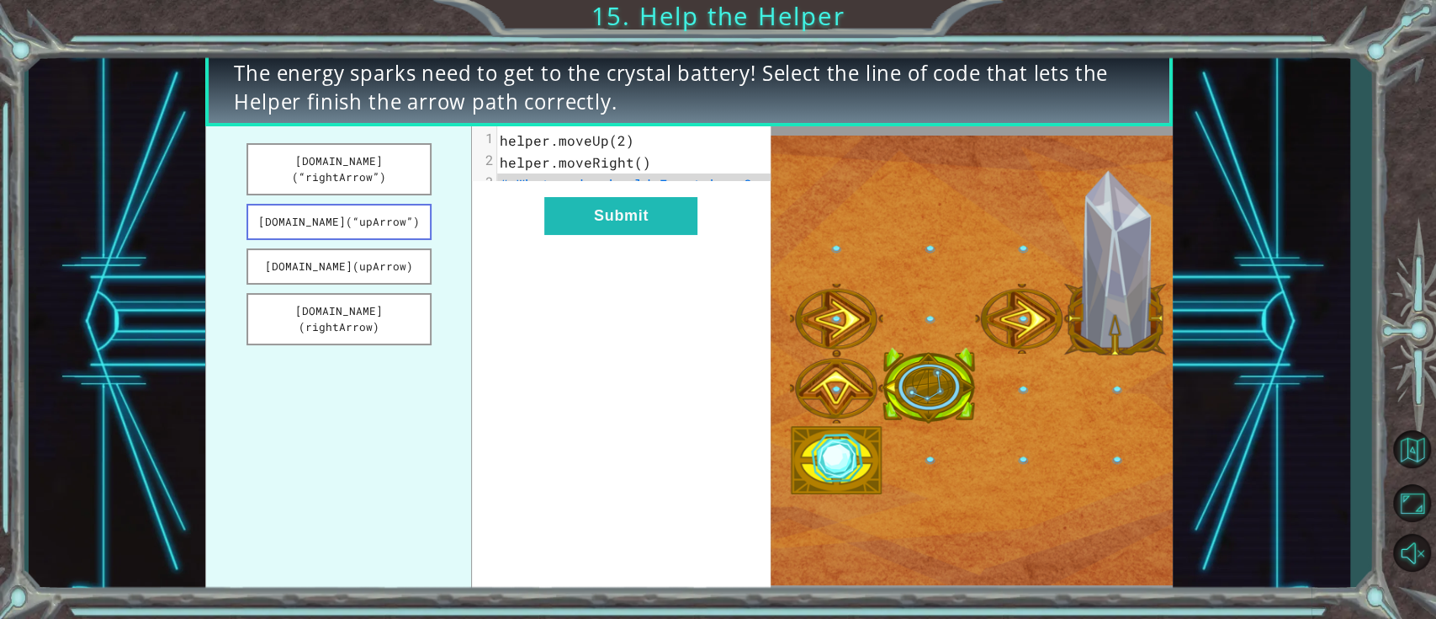
click at [278, 204] on button "[DOMAIN_NAME](“upArrow”)" at bounding box center [339, 222] width 185 height 36
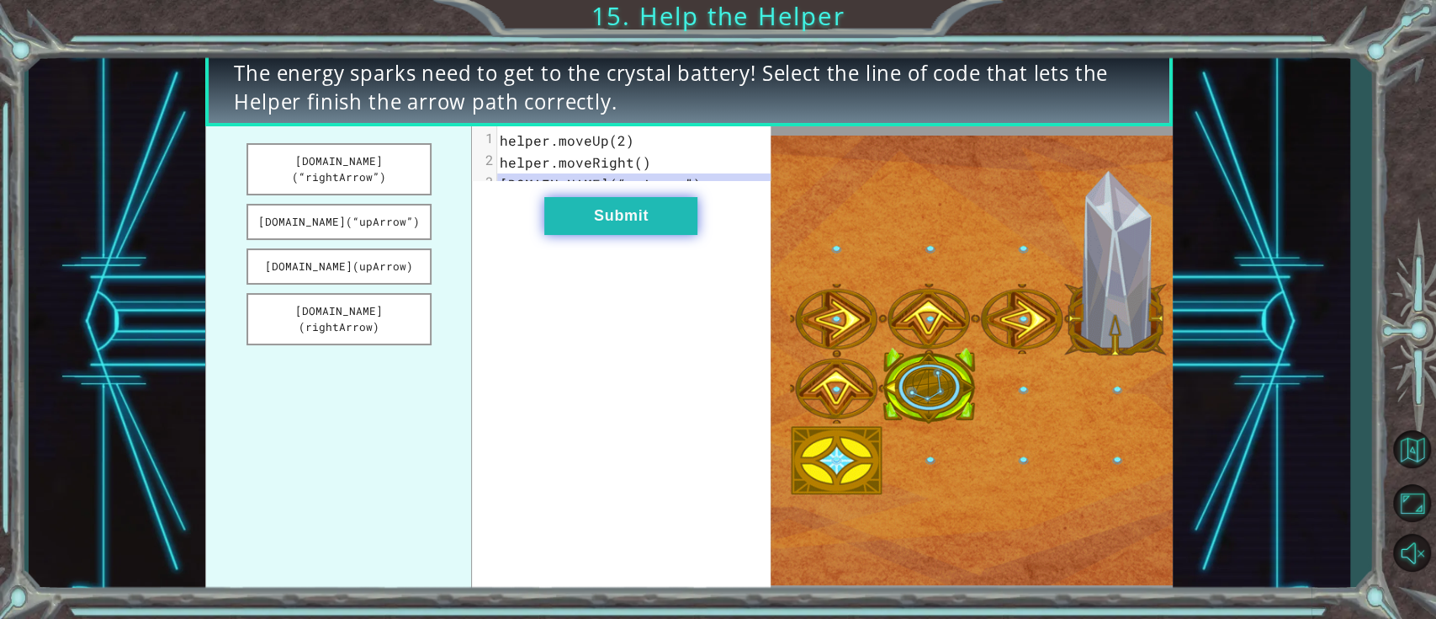
click at [545, 235] on button "Submit" at bounding box center [620, 216] width 153 height 38
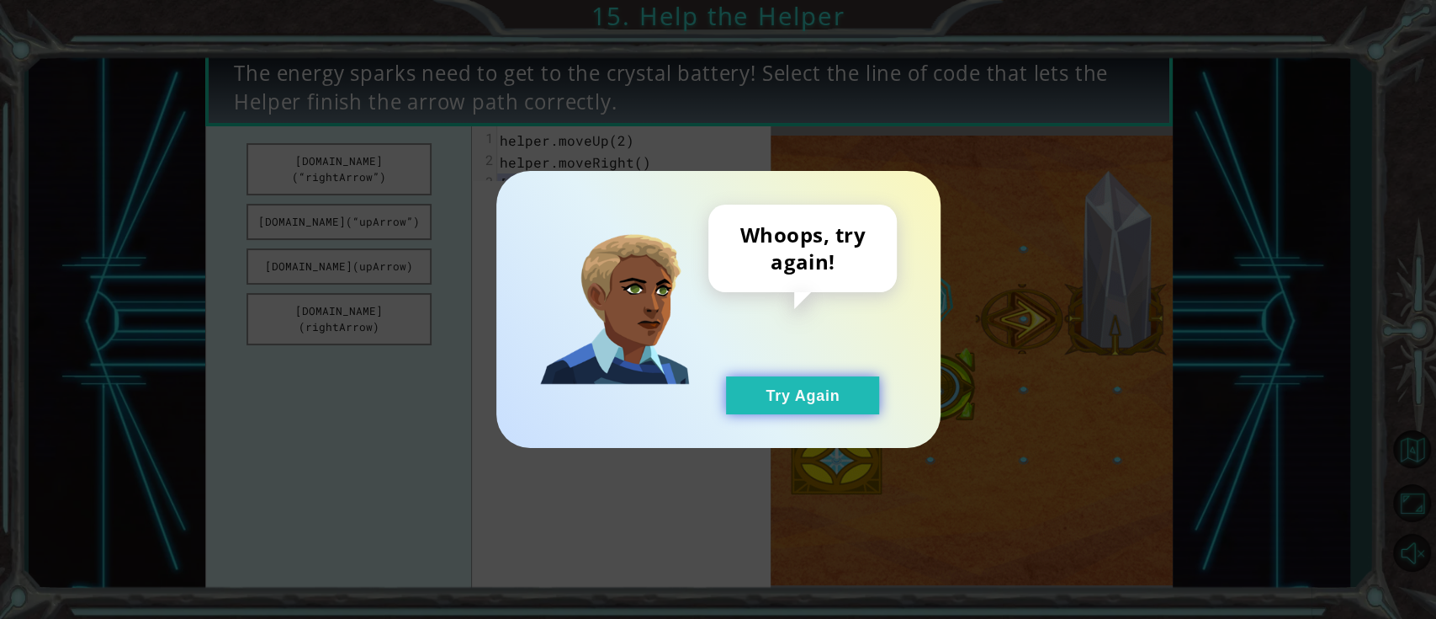
click at [835, 410] on button "Try Again" at bounding box center [802, 395] width 153 height 38
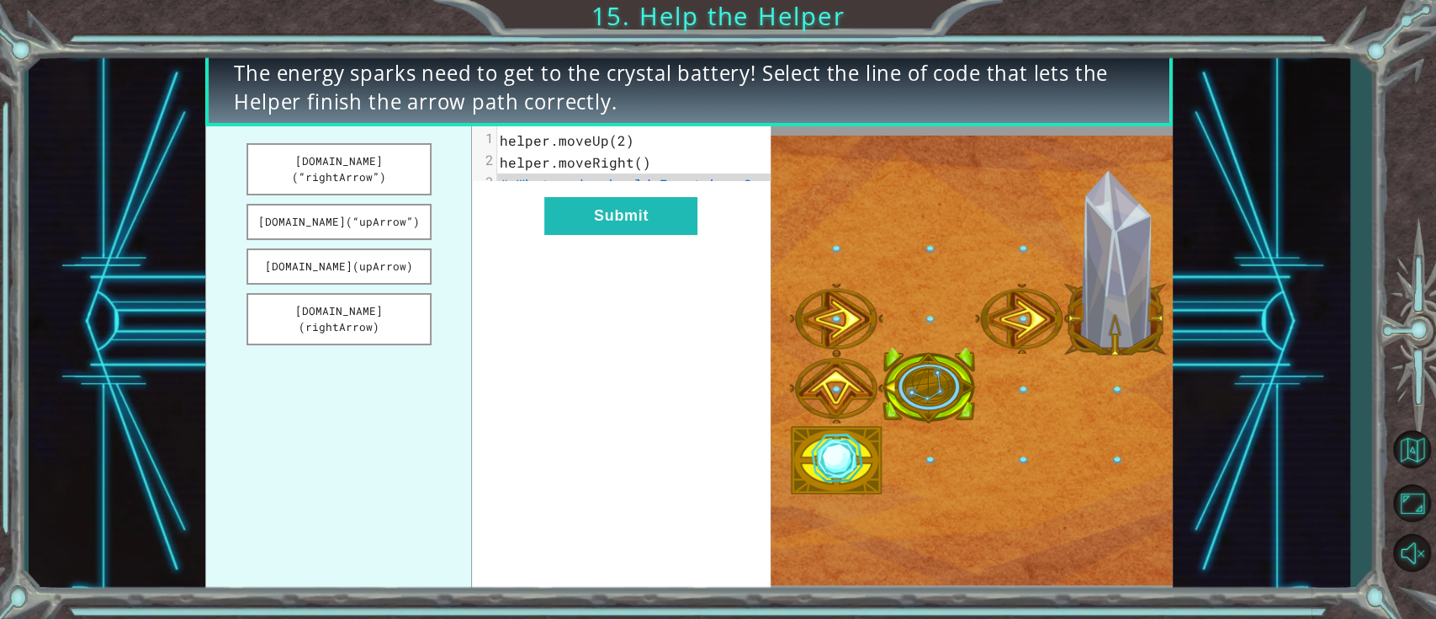
drag, startPoint x: 329, startPoint y: 157, endPoint x: 452, endPoint y: 201, distance: 130.7
click at [335, 172] on button "[DOMAIN_NAME](“rightArrow”)" at bounding box center [339, 169] width 185 height 52
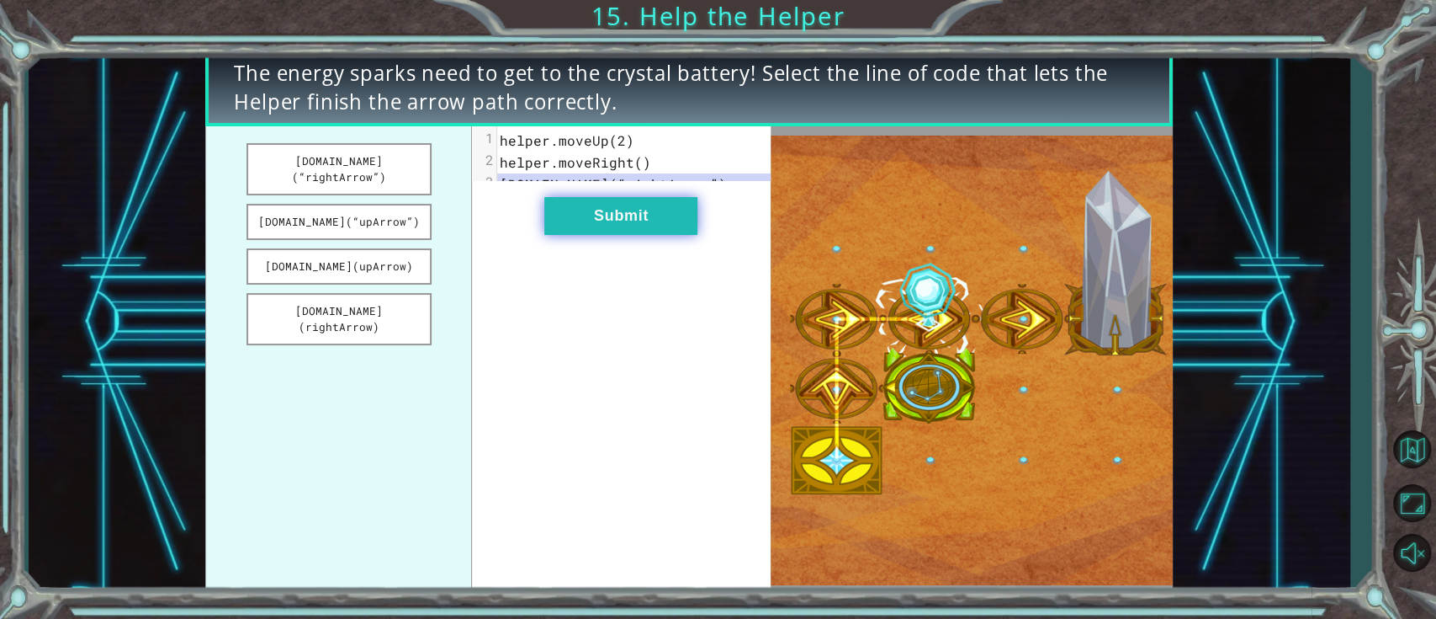
drag, startPoint x: 595, startPoint y: 232, endPoint x: 608, endPoint y: 217, distance: 20.3
click at [595, 235] on button "Submit" at bounding box center [620, 216] width 153 height 38
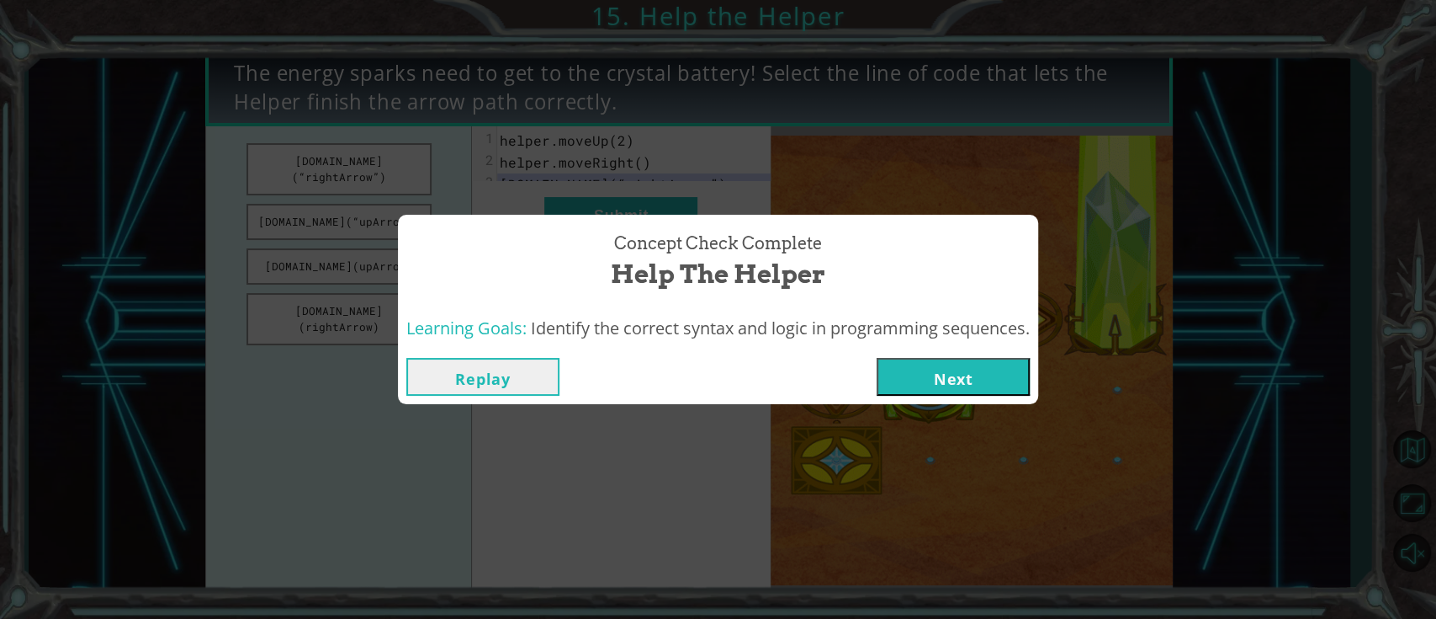
click at [935, 380] on button "Next" at bounding box center [953, 377] width 153 height 38
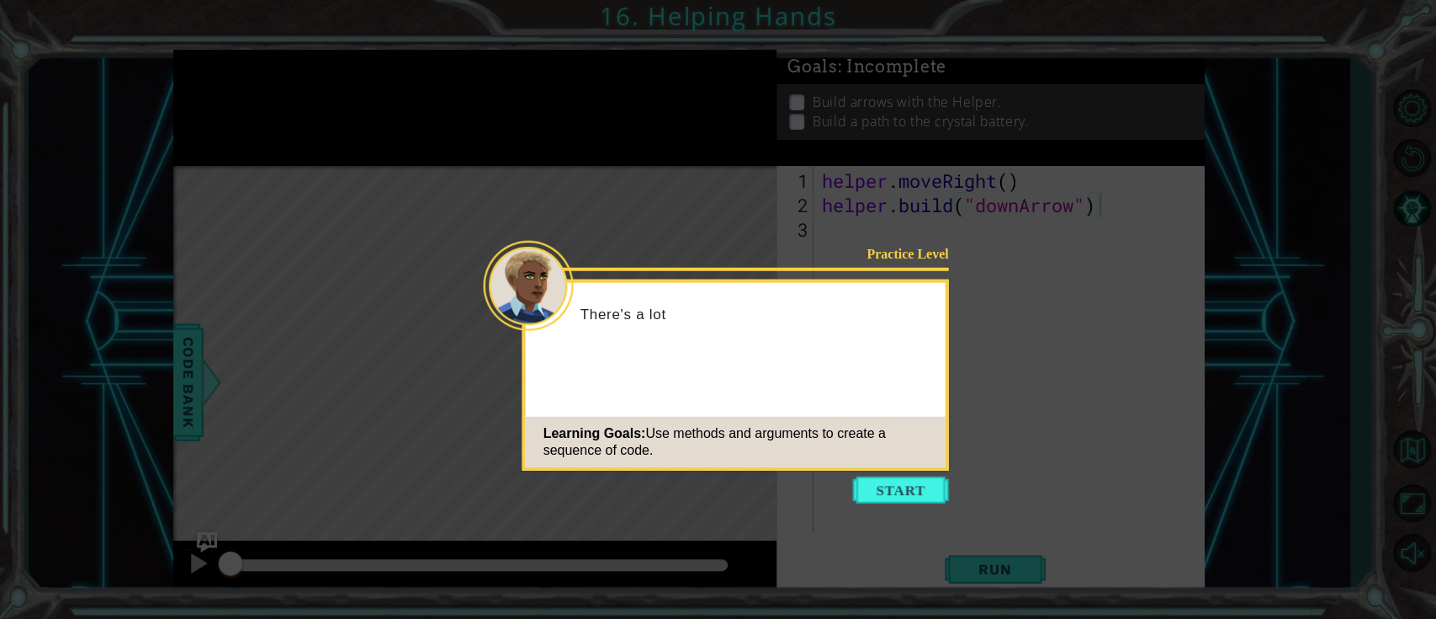
drag, startPoint x: 886, startPoint y: 501, endPoint x: 893, endPoint y: 486, distance: 15.8
click at [889, 463] on button "Start" at bounding box center [901, 489] width 96 height 27
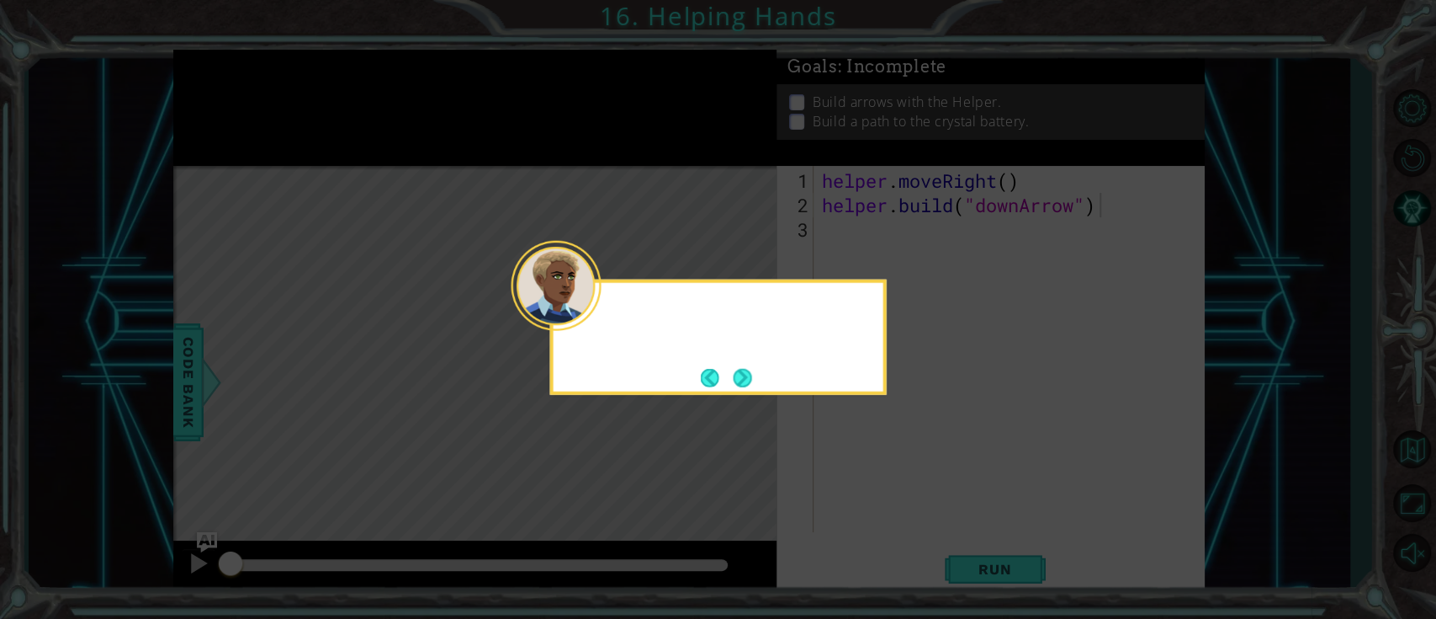
click at [894, 463] on icon at bounding box center [718, 309] width 1436 height 619
click at [770, 374] on div "You fixed one of" at bounding box center [718, 336] width 337 height 115
click at [761, 373] on div "You fixed one of the Monolith’" at bounding box center [718, 336] width 337 height 115
click at [744, 373] on button "Next" at bounding box center [742, 377] width 19 height 19
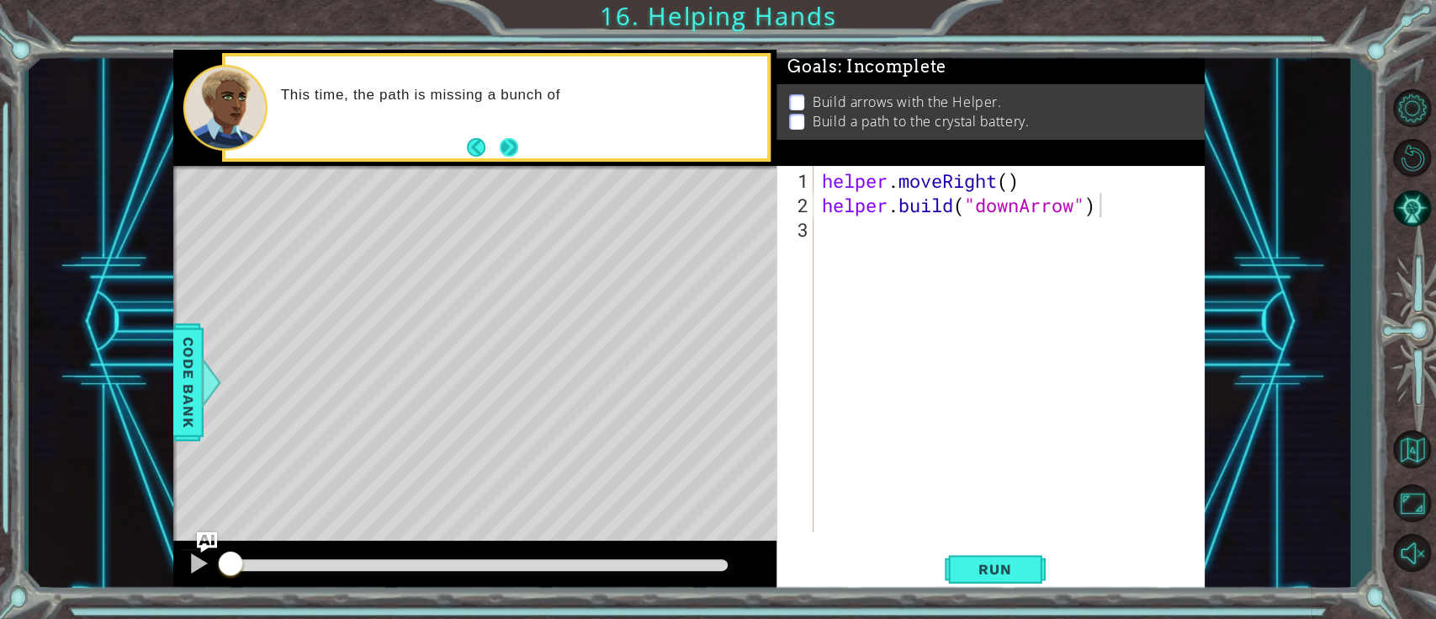
click at [521, 136] on div "This time, the path is missing a bunch of" at bounding box center [497, 107] width 542 height 102
click at [513, 147] on button "Next" at bounding box center [509, 147] width 19 height 19
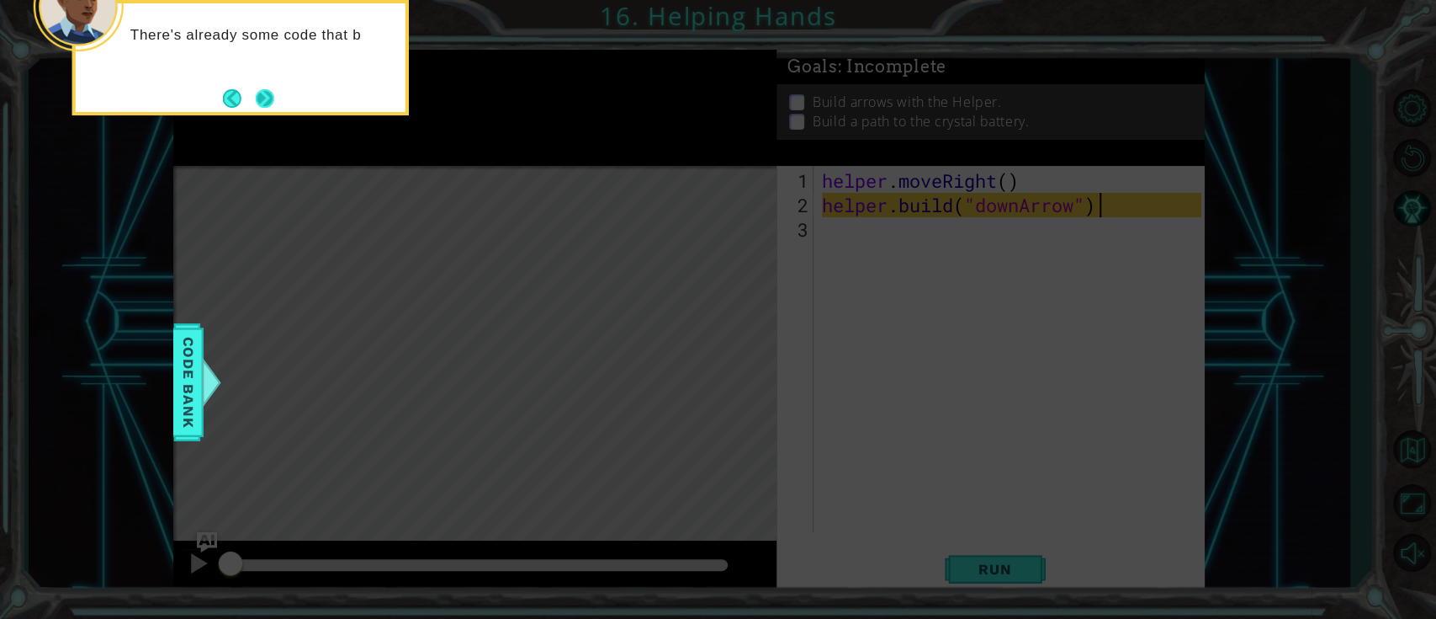
click at [256, 99] on button "Next" at bounding box center [265, 98] width 19 height 19
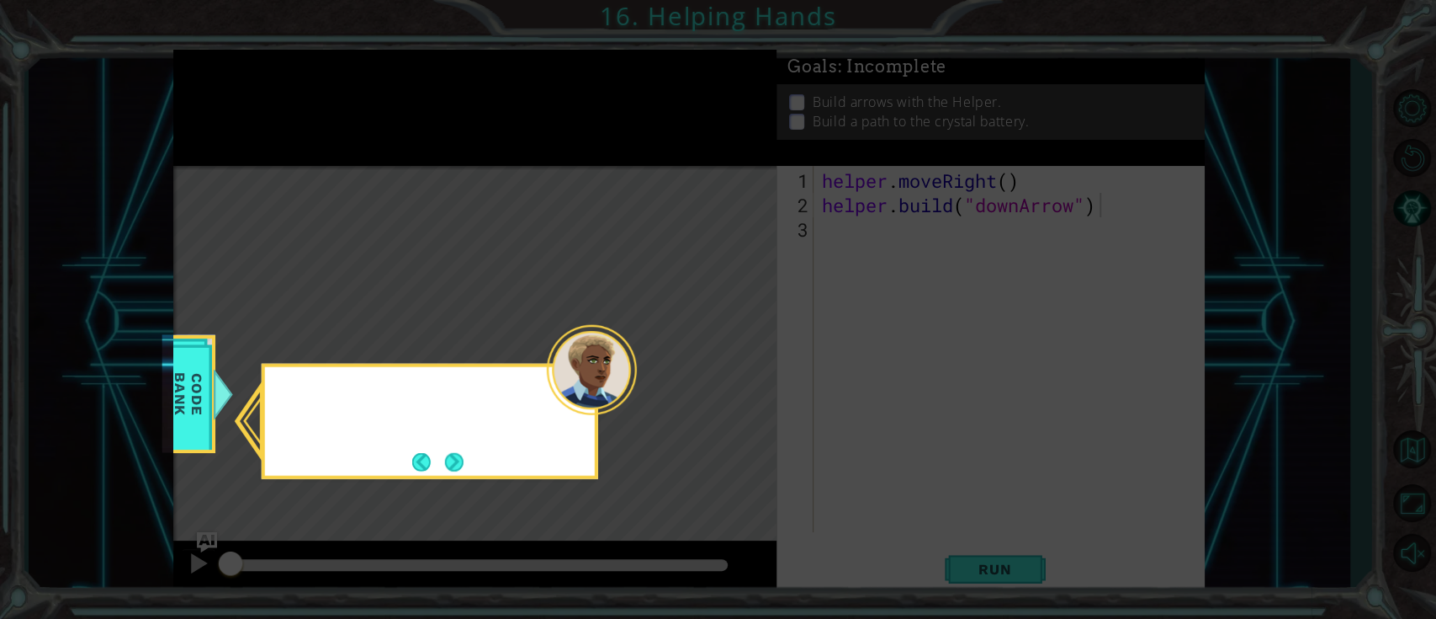
click at [257, 98] on icon at bounding box center [718, 309] width 1436 height 619
click at [257, 100] on icon at bounding box center [718, 309] width 1436 height 619
drag, startPoint x: 459, startPoint y: 467, endPoint x: 458, endPoint y: 458, distance: 9.3
click at [458, 461] on button "Next" at bounding box center [454, 461] width 19 height 19
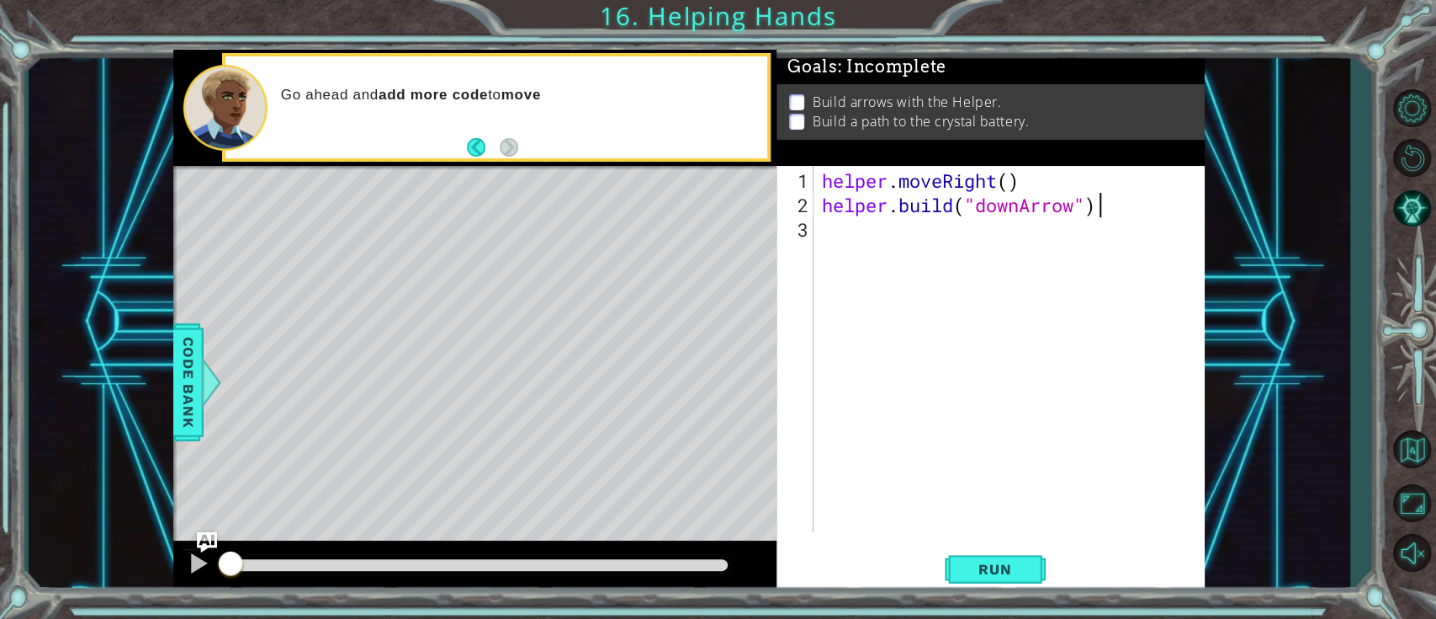
click at [537, 132] on div "Go ahead and add more code to move" at bounding box center [518, 107] width 498 height 60
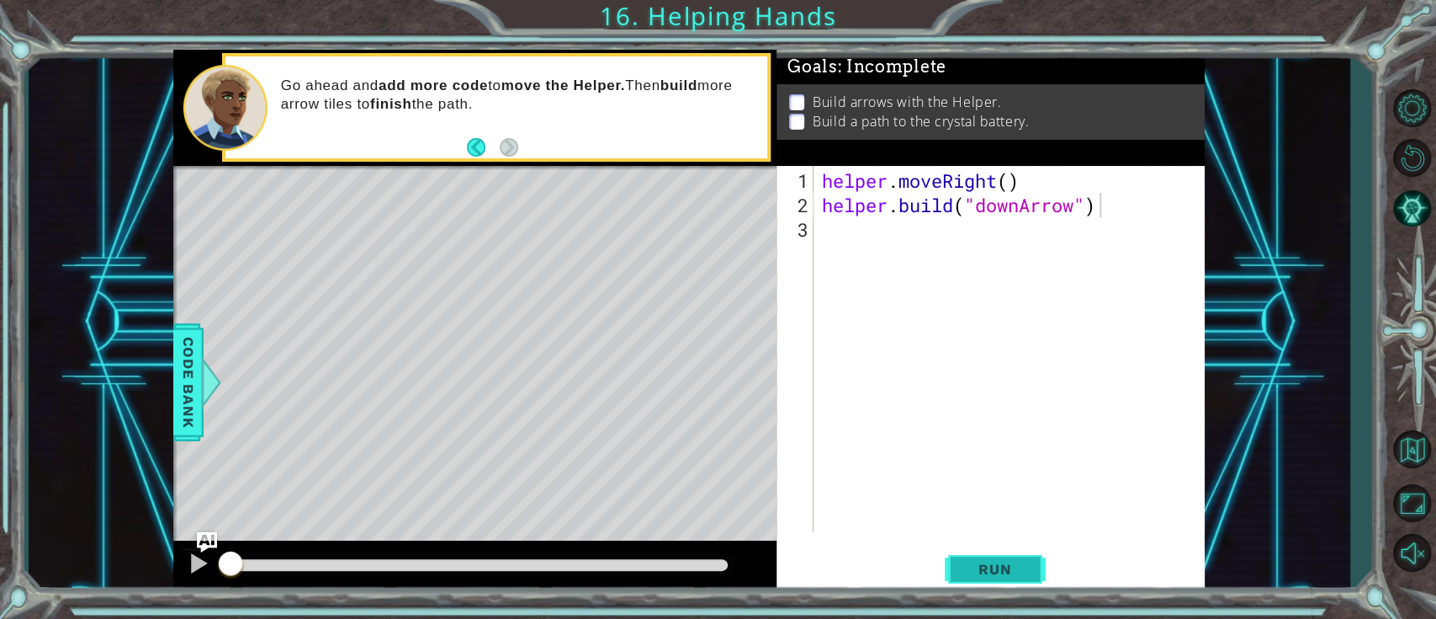
click at [994, 463] on span "Run" at bounding box center [995, 568] width 66 height 17
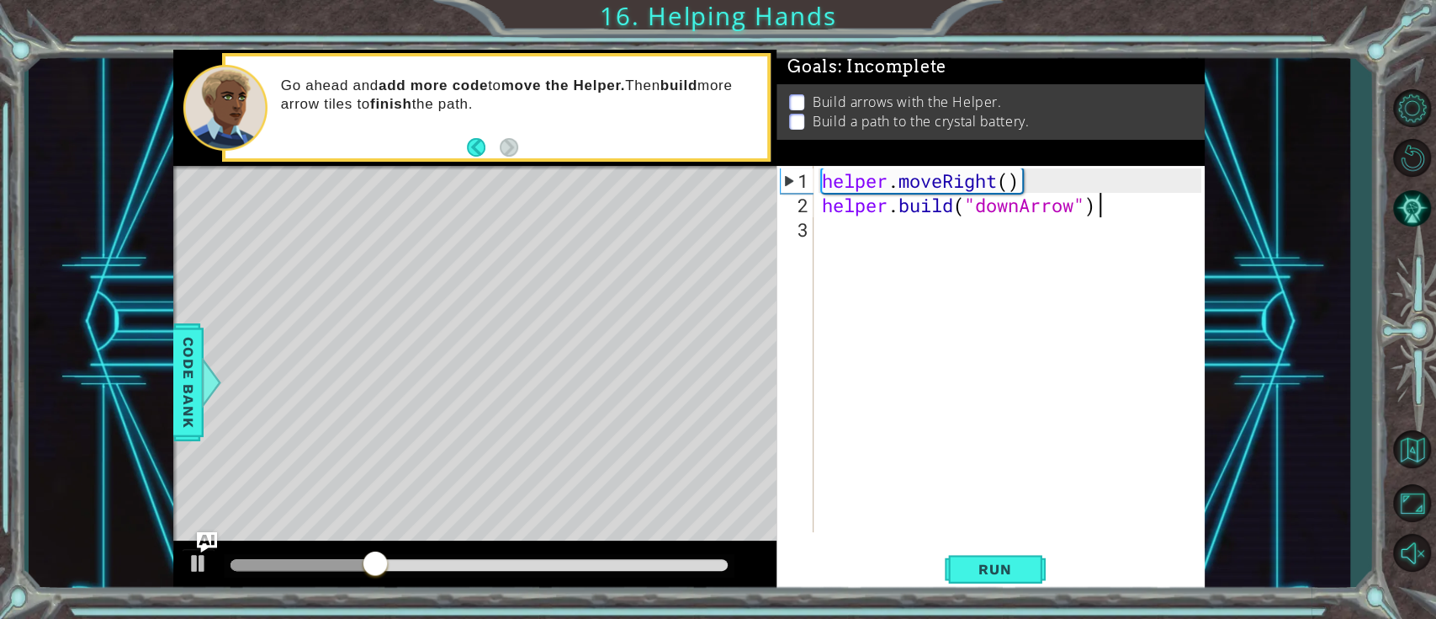
click at [923, 249] on div "helper . moveRight ( ) helper . build ( "downArrow" )" at bounding box center [1014, 375] width 390 height 415
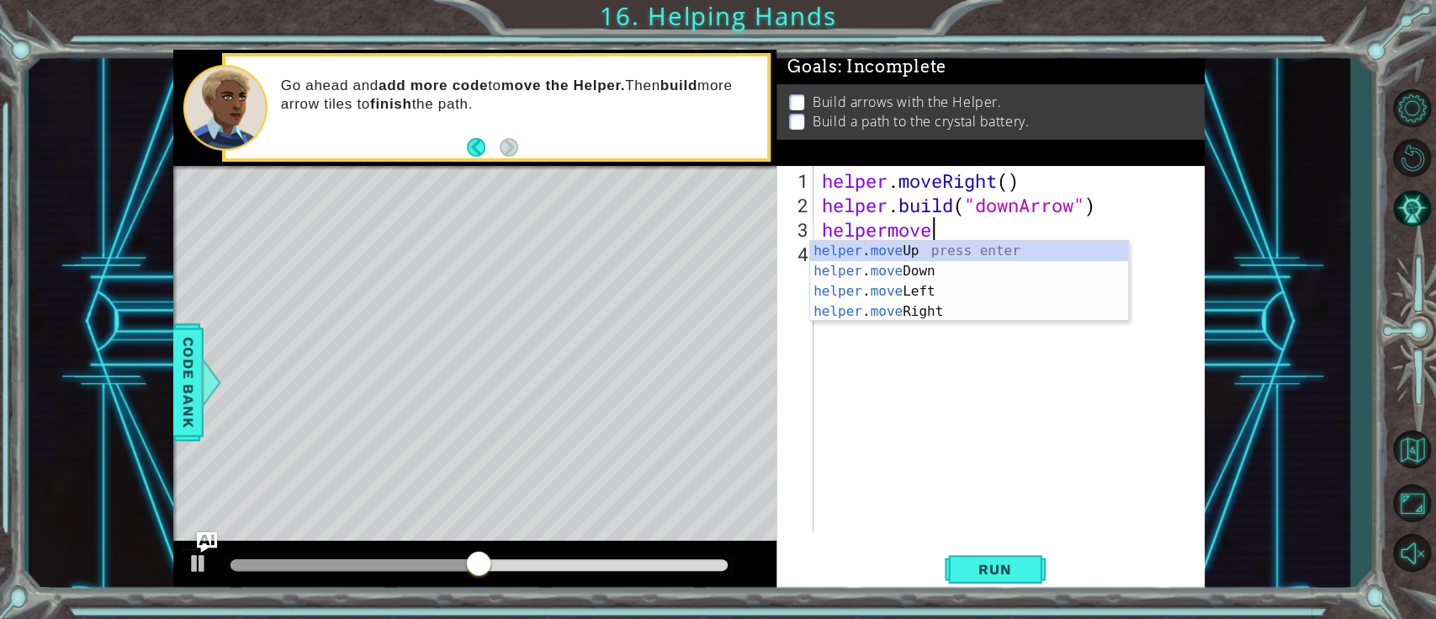
scroll to position [0, 4]
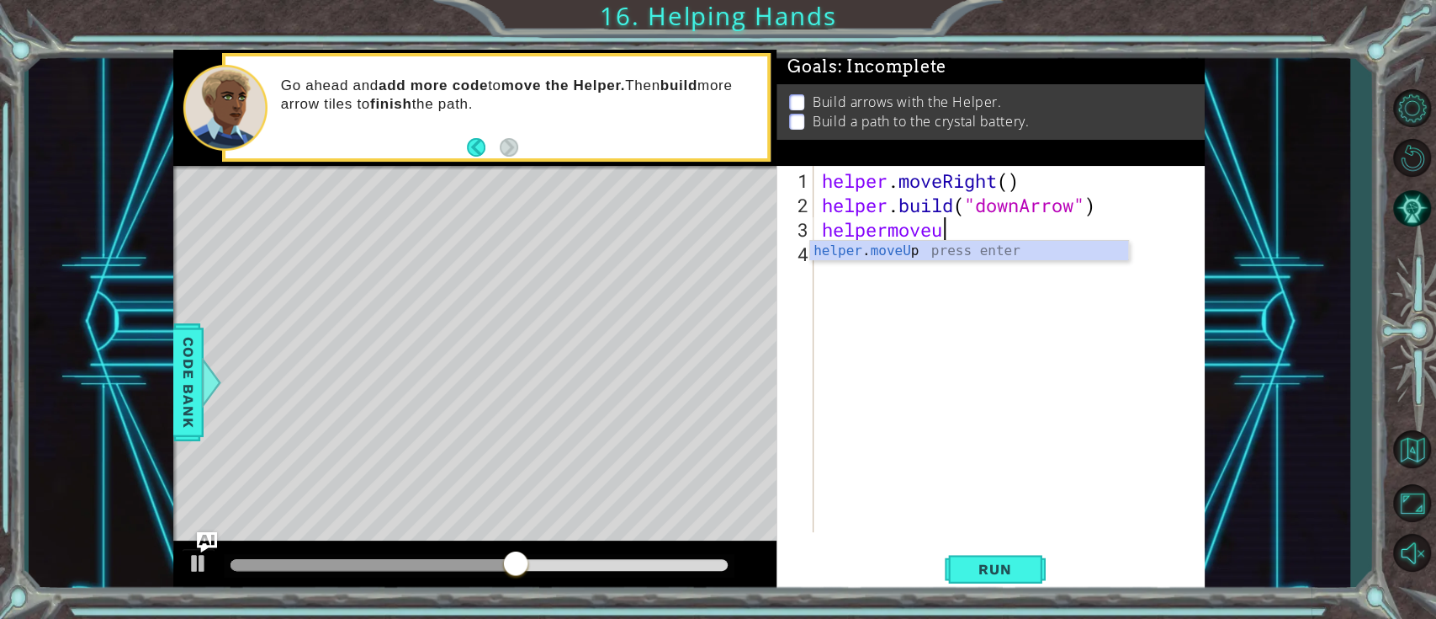
click at [923, 249] on div "helper . moveU p press enter" at bounding box center [969, 271] width 318 height 61
type textarea "helper.moveUp(1)"
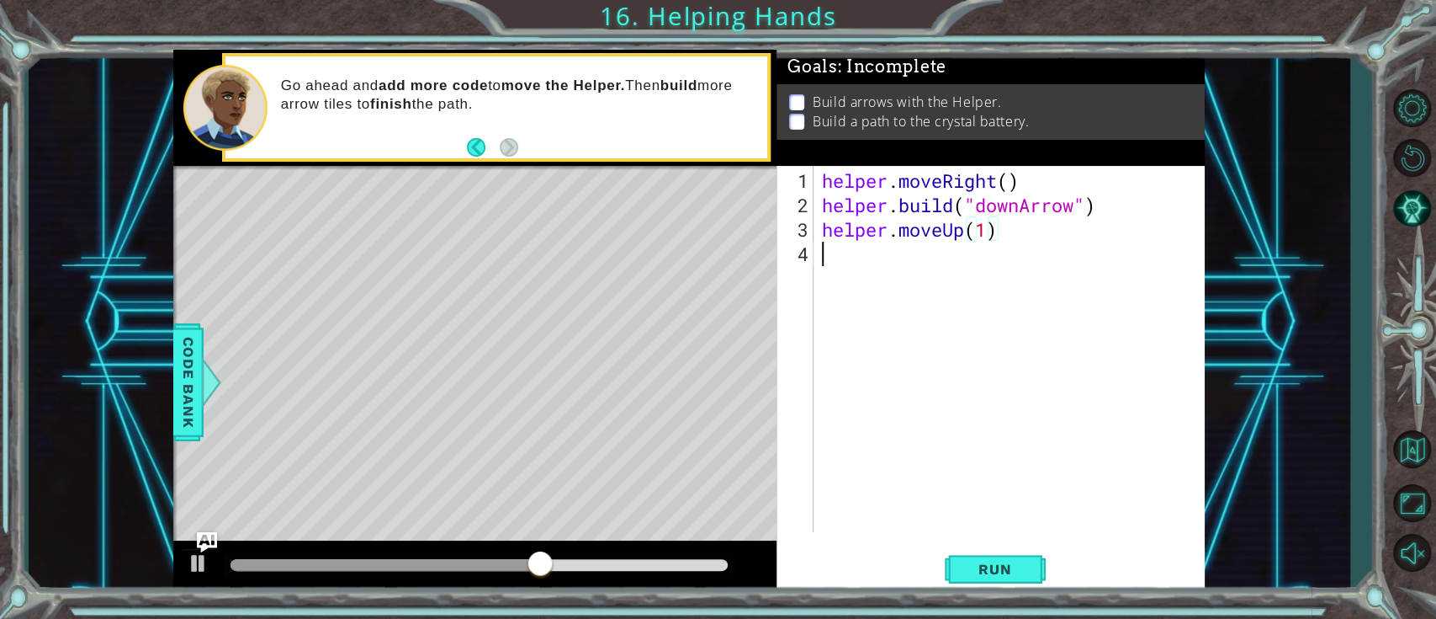
click at [952, 271] on div "helper . moveRight ( ) helper . build ( "downArrow" ) helper . moveUp ( 1 )" at bounding box center [1014, 375] width 390 height 415
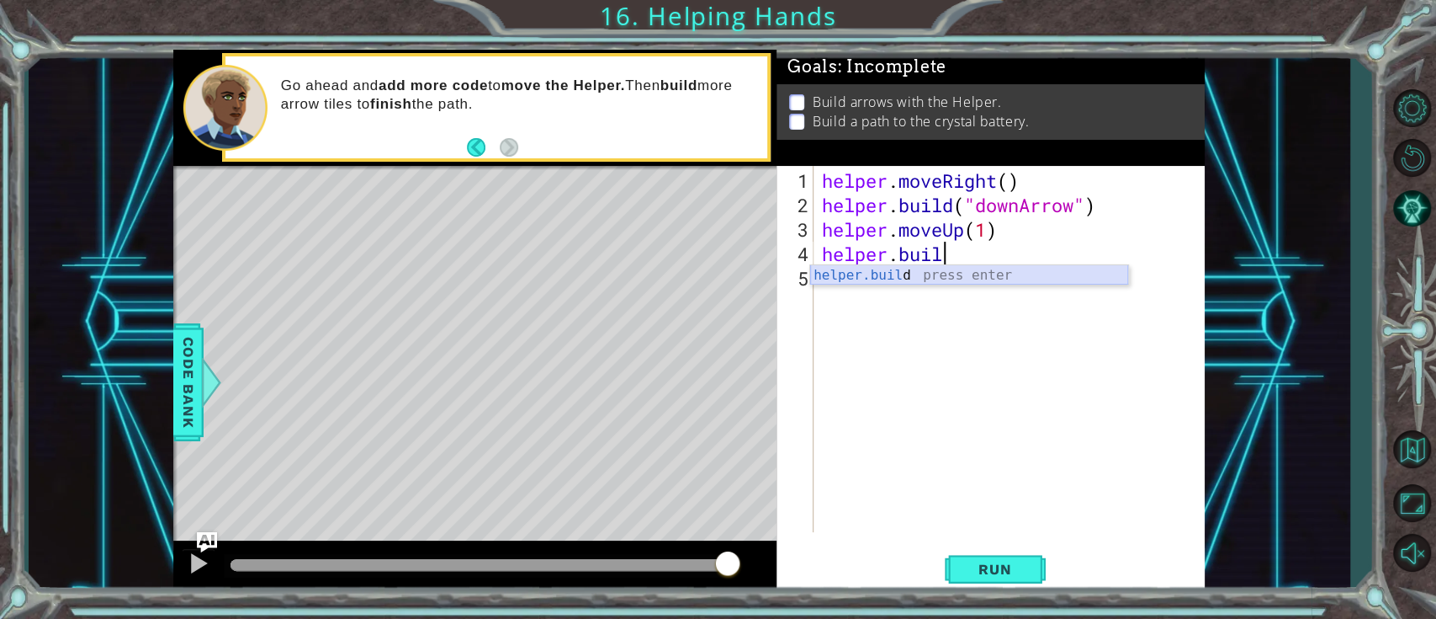
click at [974, 278] on div "helper.buil d press enter" at bounding box center [969, 295] width 318 height 61
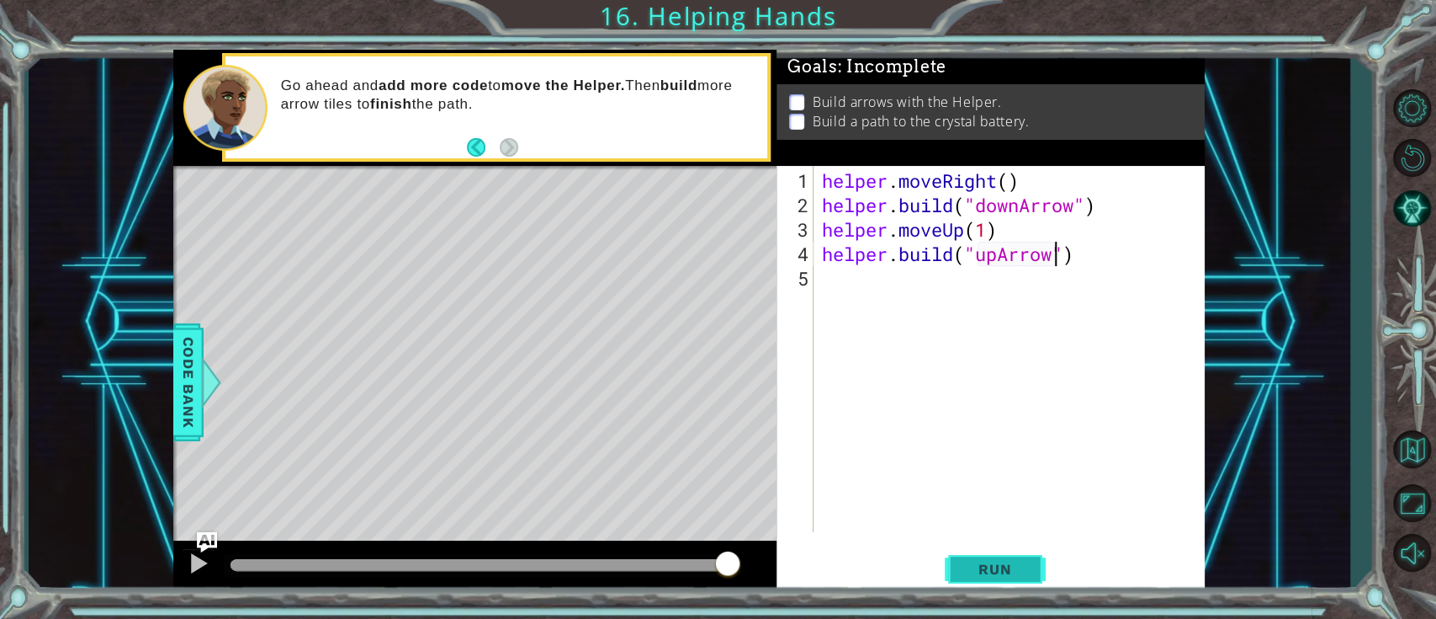
type textarea "[DOMAIN_NAME]("upArrow")"
click at [976, 463] on span "Run" at bounding box center [995, 568] width 66 height 17
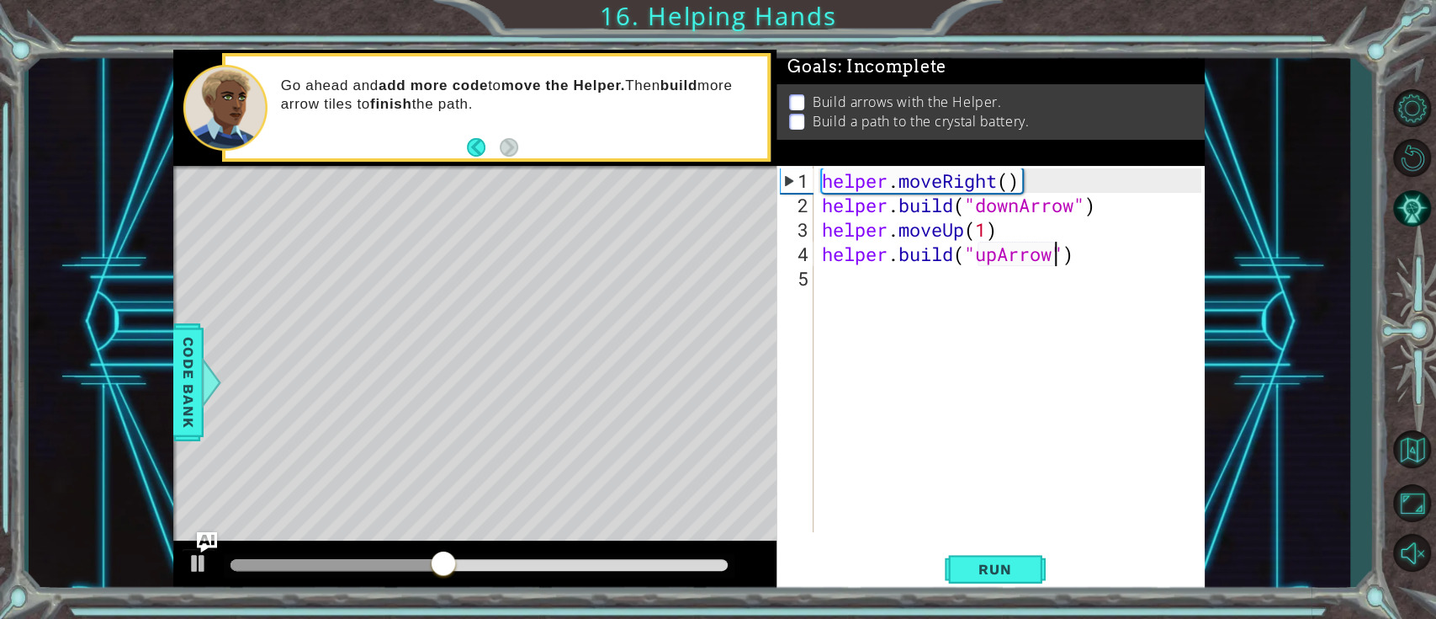
click at [1047, 463] on div "Run" at bounding box center [995, 569] width 428 height 43
click at [1023, 463] on span "Run" at bounding box center [995, 568] width 66 height 17
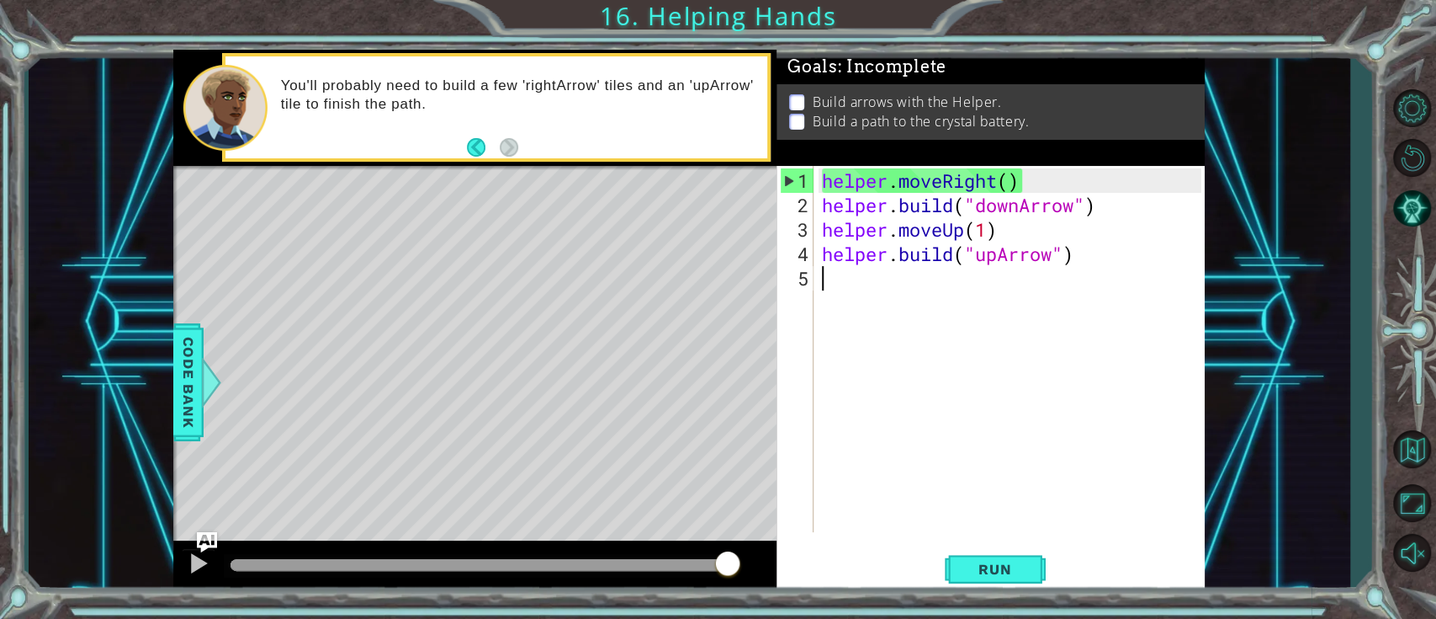
click at [916, 273] on div "helper . moveRight ( ) helper . build ( "downArrow" ) helper . moveUp ( 1 ) hel…" at bounding box center [1014, 375] width 390 height 415
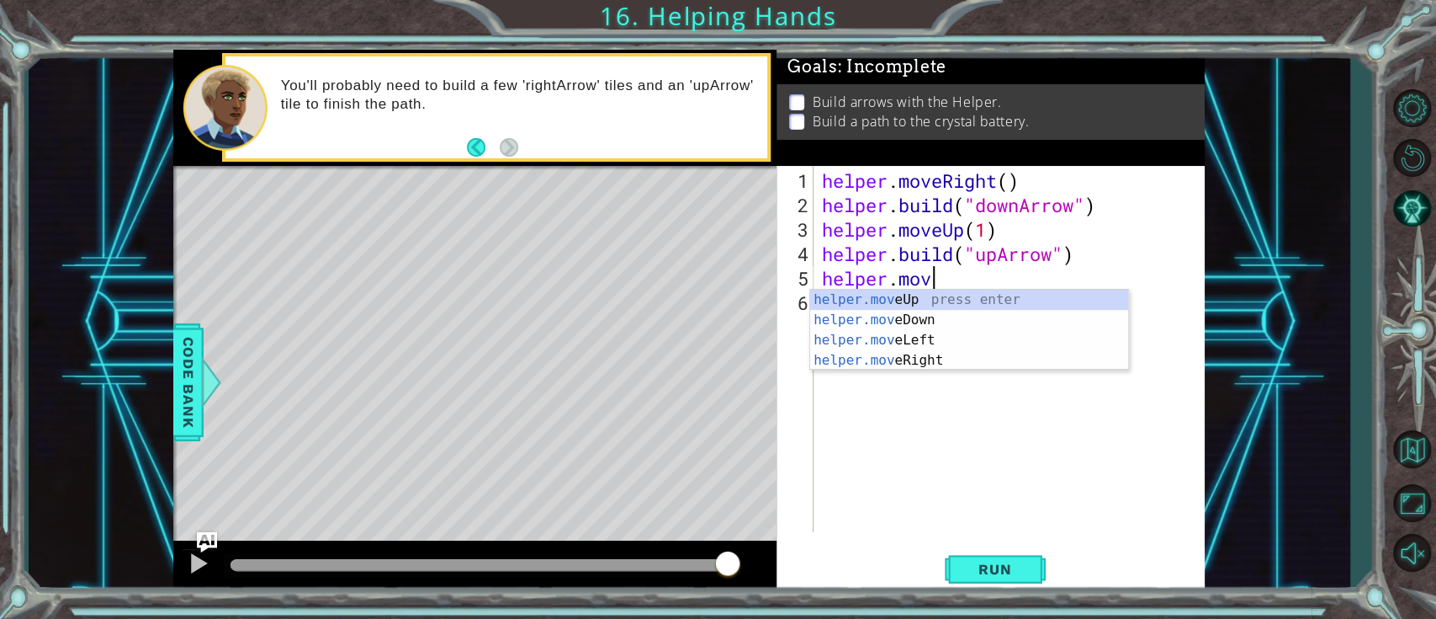
scroll to position [0, 4]
click at [945, 294] on div "helper.move Up press enter helper.move Down press enter helper.move Left press …" at bounding box center [969, 349] width 318 height 121
type textarea "helper.moveUp(1)"
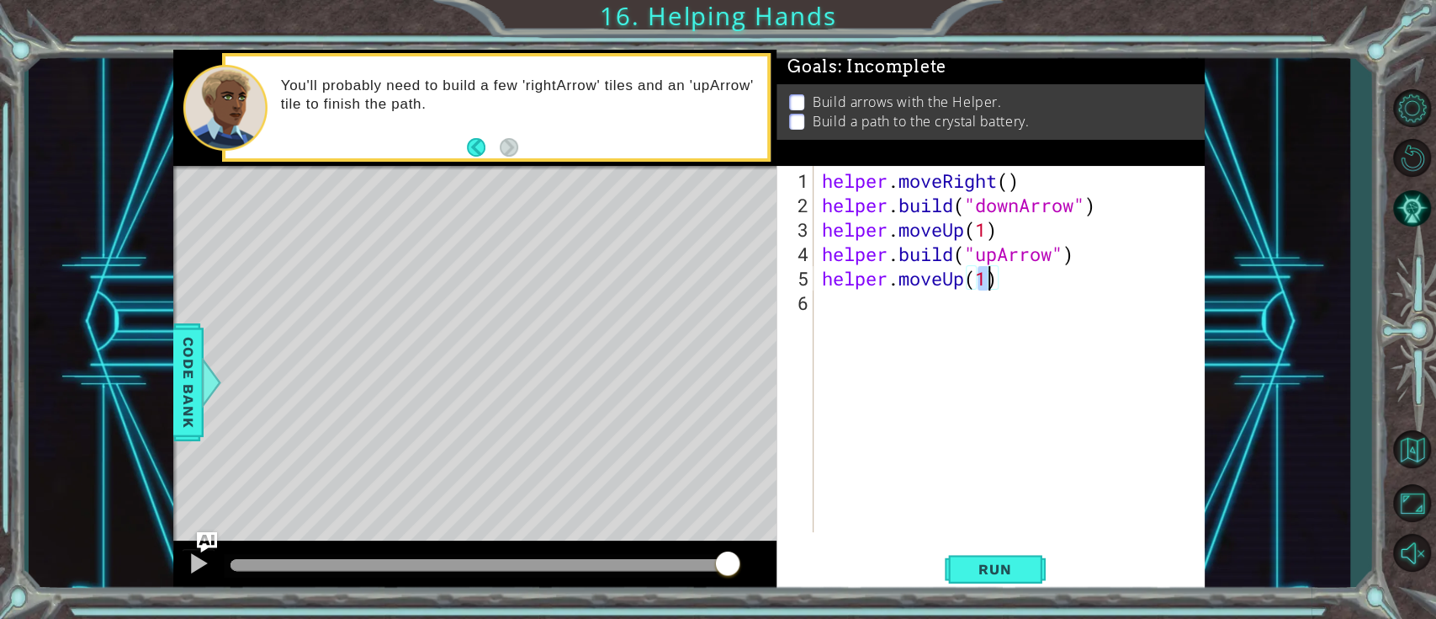
click at [895, 317] on div "helper . moveRight ( ) helper . build ( "downArrow" ) helper . moveUp ( 1 ) hel…" at bounding box center [1014, 375] width 390 height 415
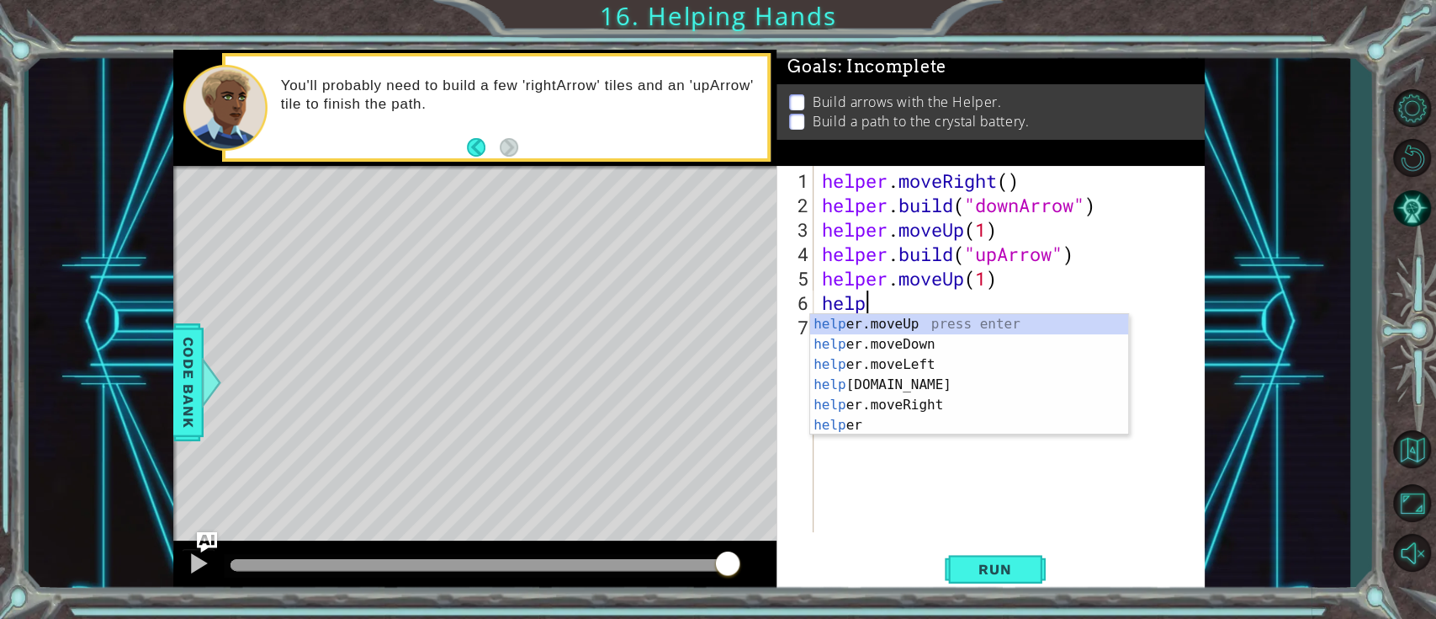
scroll to position [0, 1]
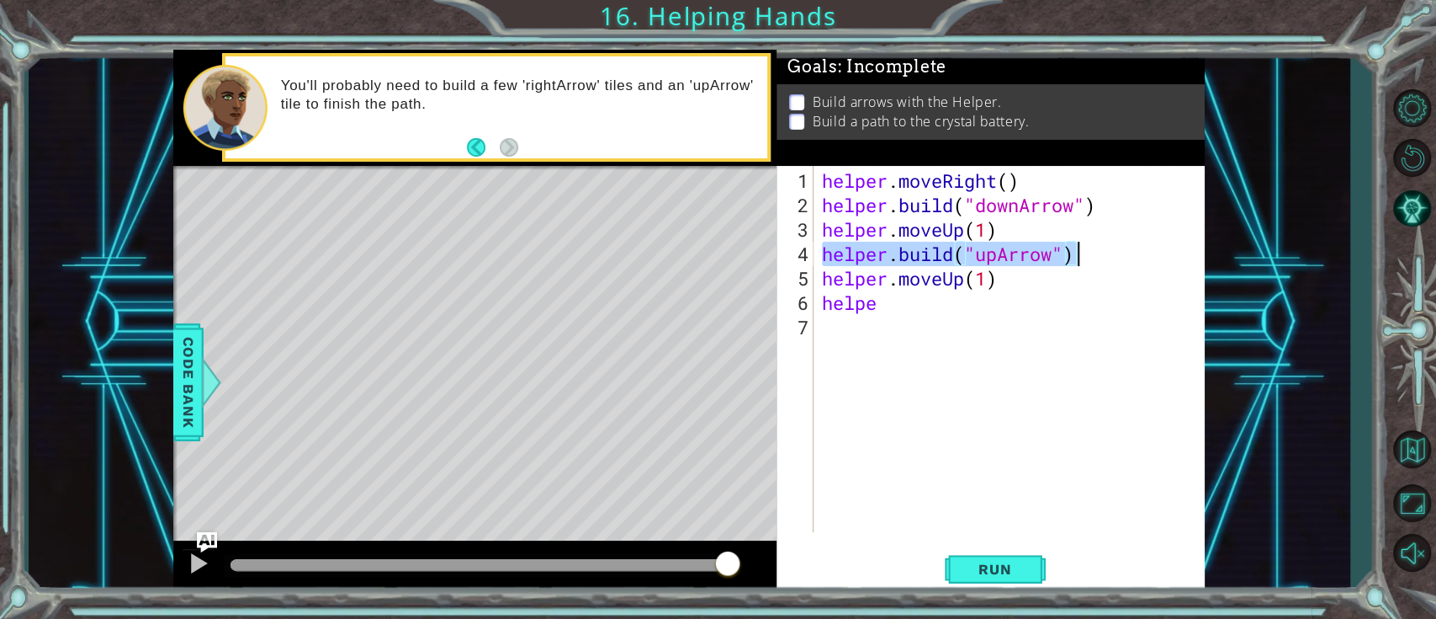
drag, startPoint x: 818, startPoint y: 252, endPoint x: 1080, endPoint y: 255, distance: 261.7
click at [1064, 255] on div "helper . moveRight ( ) helper . build ( "downArrow" ) helper . moveUp ( 1 ) hel…" at bounding box center [1014, 375] width 390 height 415
type textarea "[DOMAIN_NAME]("upArrow")"
click at [887, 328] on div "helper . moveRight ( ) helper . build ( "downArrow" ) helper . moveUp ( 1 ) hel…" at bounding box center [1014, 375] width 390 height 415
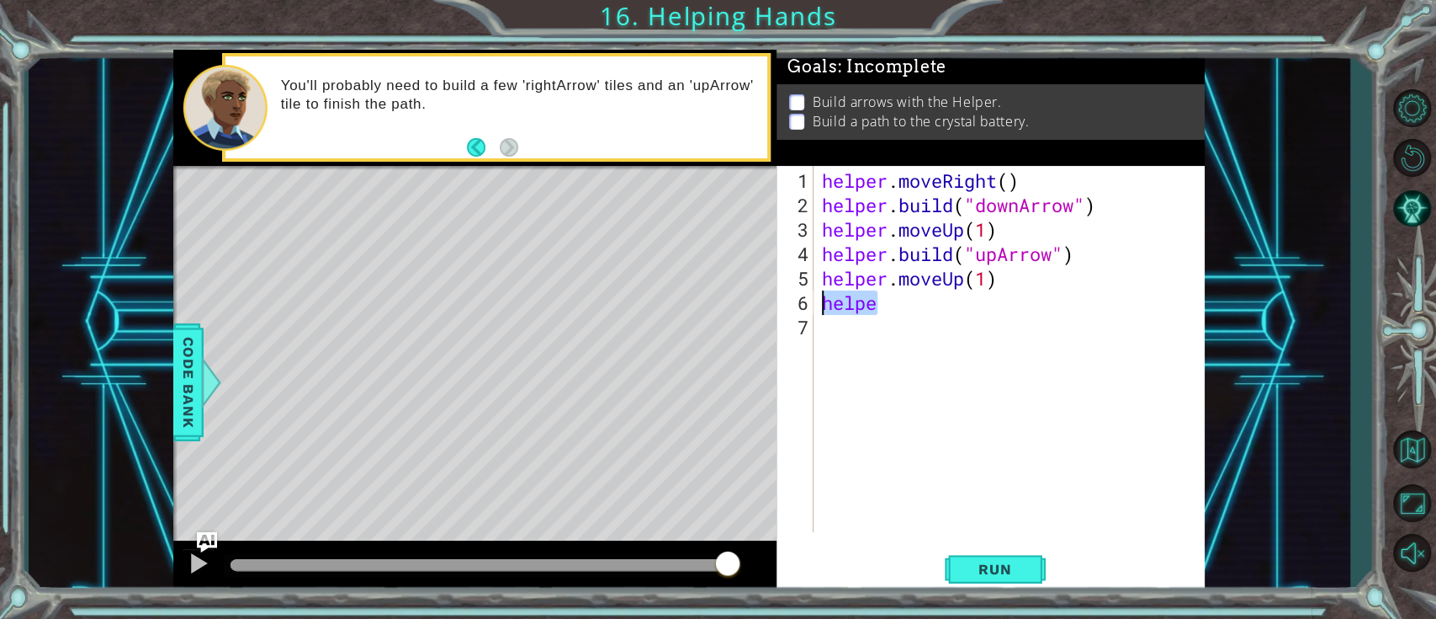
drag, startPoint x: 904, startPoint y: 310, endPoint x: 823, endPoint y: 306, distance: 80.9
click at [823, 306] on div "helper . moveRight ( ) helper . build ( "downArrow" ) helper . moveUp ( 1 ) hel…" at bounding box center [1014, 375] width 390 height 415
type textarea "helpe"
paste textarea "[DOMAIN_NAME]("upArrow")"
click at [995, 463] on button "Run" at bounding box center [995, 569] width 101 height 43
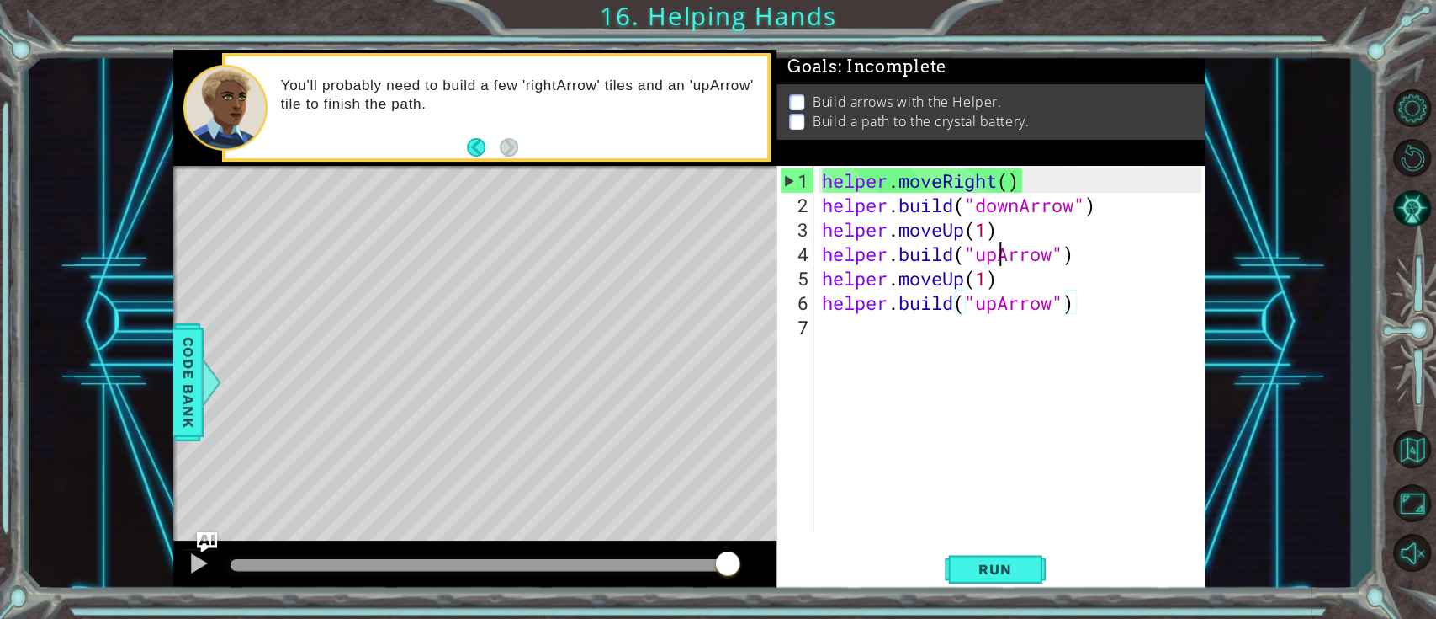
click at [998, 247] on div "helper . moveRight ( ) helper . build ( "downArrow" ) helper . moveUp ( 1 ) hel…" at bounding box center [1014, 375] width 390 height 415
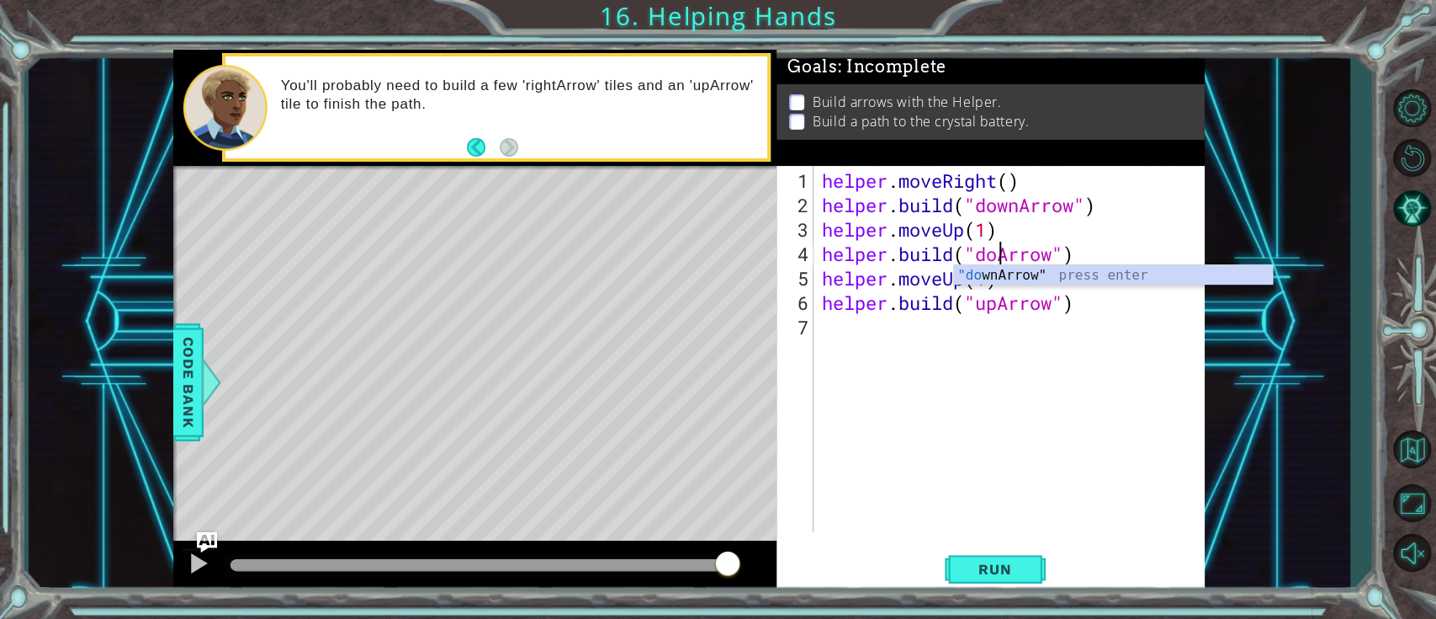
scroll to position [0, 8]
click at [998, 308] on div "helper . moveRight ( ) helper . build ( "downArrow" ) helper . moveUp ( 1 ) hel…" at bounding box center [1014, 375] width 390 height 415
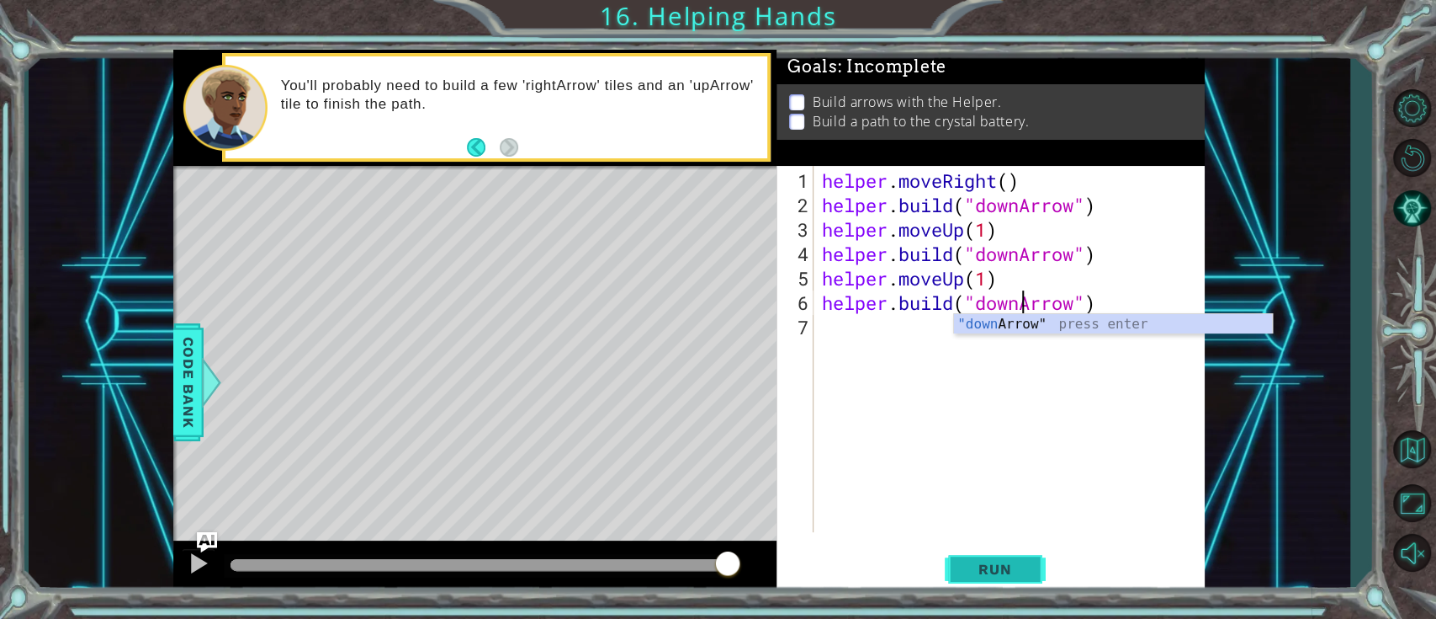
type textarea "[DOMAIN_NAME]("downArrow")"
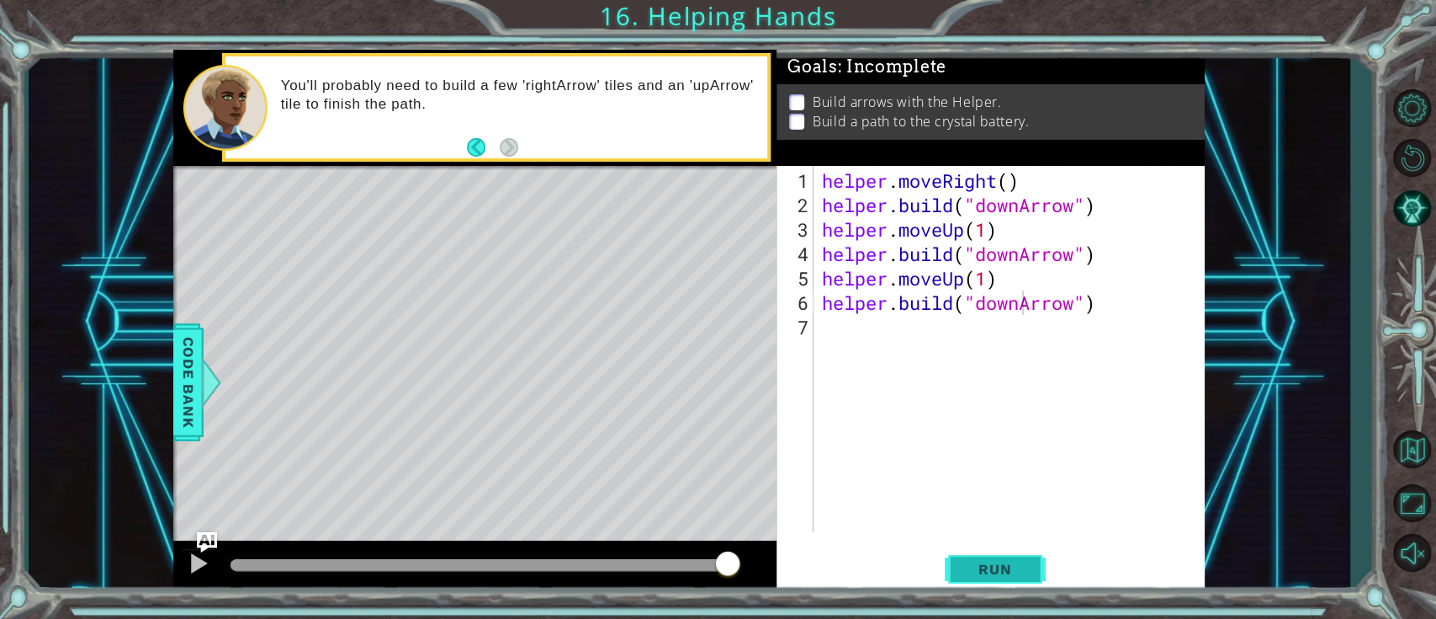
click at [1017, 463] on span "Run" at bounding box center [995, 568] width 66 height 17
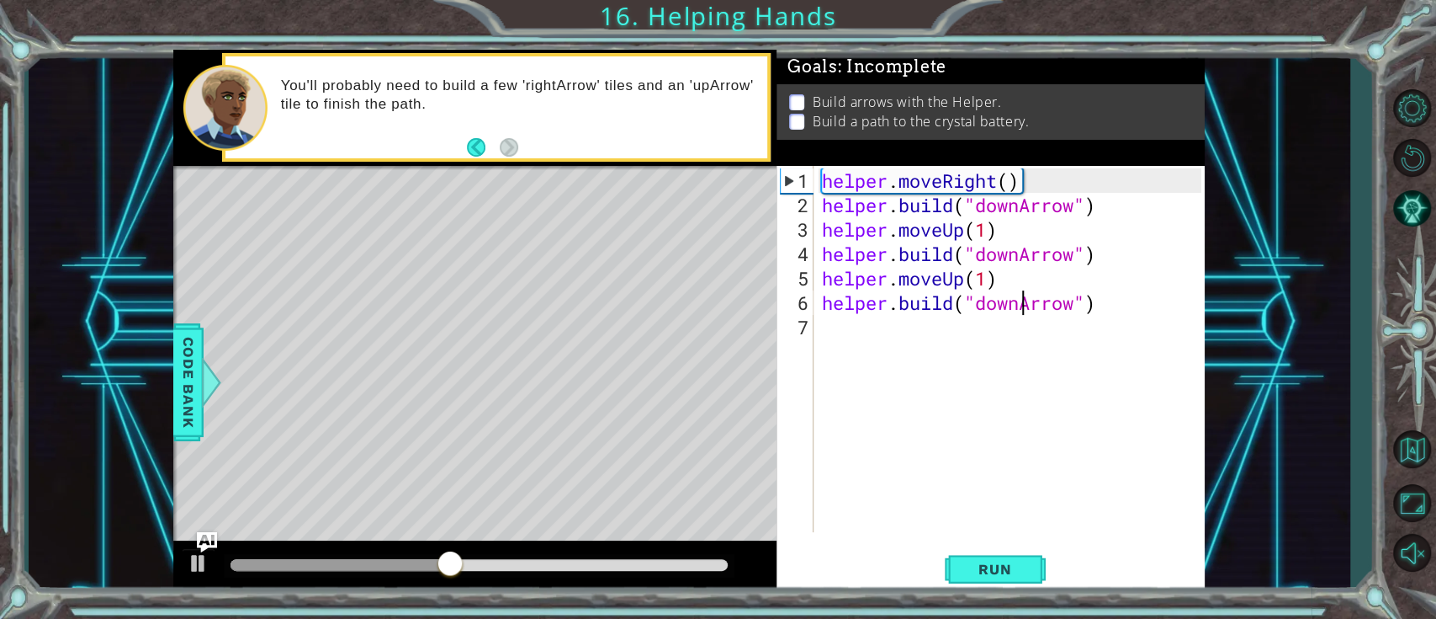
click at [877, 342] on div "helper . moveRight ( ) helper . build ( "downArrow" ) helper . moveUp ( 1 ) hel…" at bounding box center [1014, 375] width 390 height 415
click at [1017, 293] on div "helper . moveRight ( ) helper . build ( "downArrow" ) helper . moveUp ( 1 ) hel…" at bounding box center [1014, 375] width 390 height 415
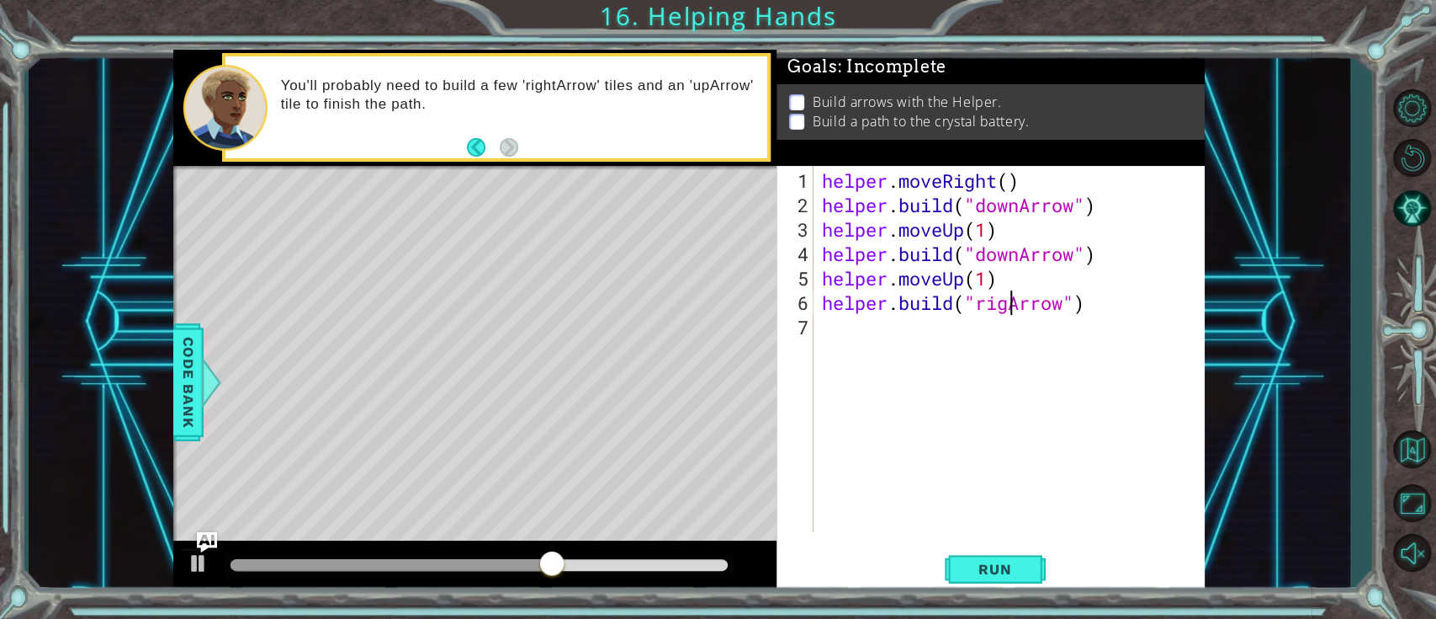
scroll to position [0, 8]
type textarea "[DOMAIN_NAME]("rightArrow")"
click at [872, 337] on div "helper . moveRight ( ) helper . build ( "downArrow" ) helper . moveUp ( 1 ) hel…" at bounding box center [1014, 375] width 390 height 415
click at [1013, 463] on button "Run" at bounding box center [995, 569] width 101 height 43
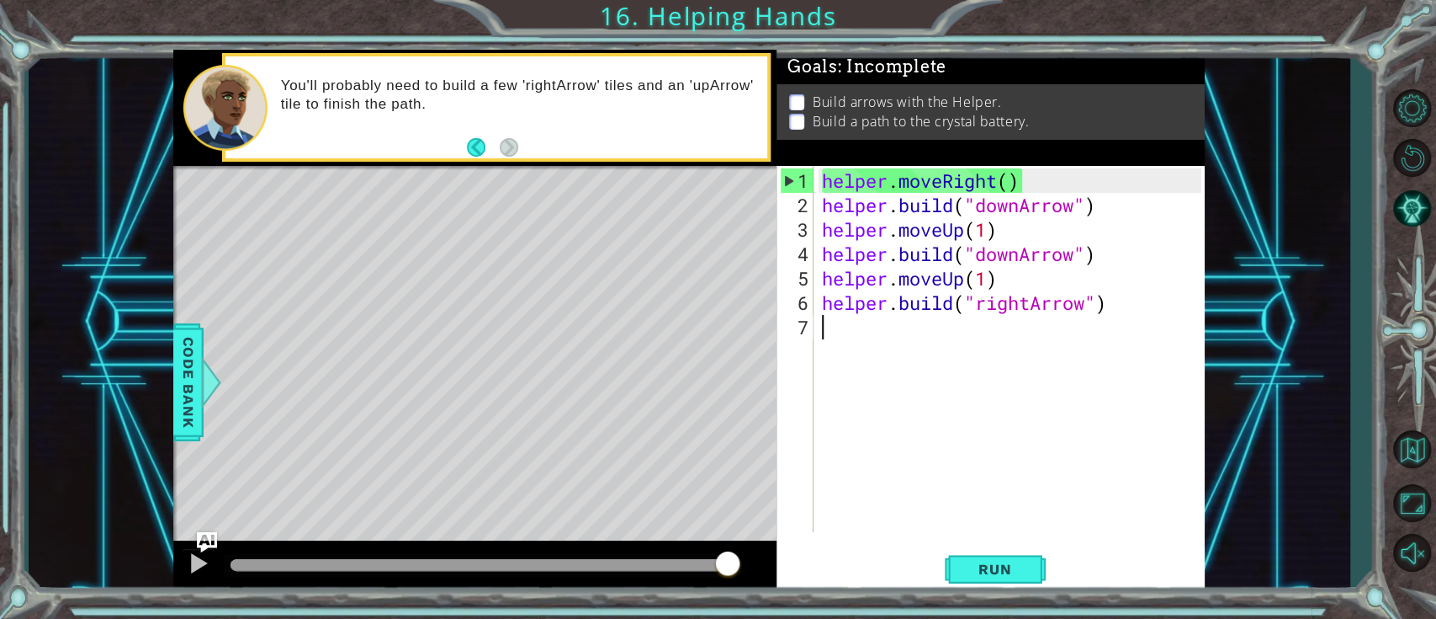
click at [1064, 448] on div "helper . moveRight ( ) helper . build ( "downArrow" ) helper . moveUp ( 1 ) hel…" at bounding box center [1014, 375] width 390 height 415
click at [851, 320] on div "helper . moveRight ( ) helper . build ( "downArrow" ) helper . moveUp ( 1 ) hel…" at bounding box center [1014, 375] width 390 height 415
click at [880, 406] on div "helper . moveRight ( ) helper . build ( "downArrow" ) helper . moveUp ( 1 ) hel…" at bounding box center [1014, 375] width 390 height 415
click at [848, 278] on div "helper . moveRight ( ) helper . build ( "downArrow" ) helper . moveUp ( 1 ) hel…" at bounding box center [1014, 375] width 390 height 415
type textarea "helper.moveUp(1)"
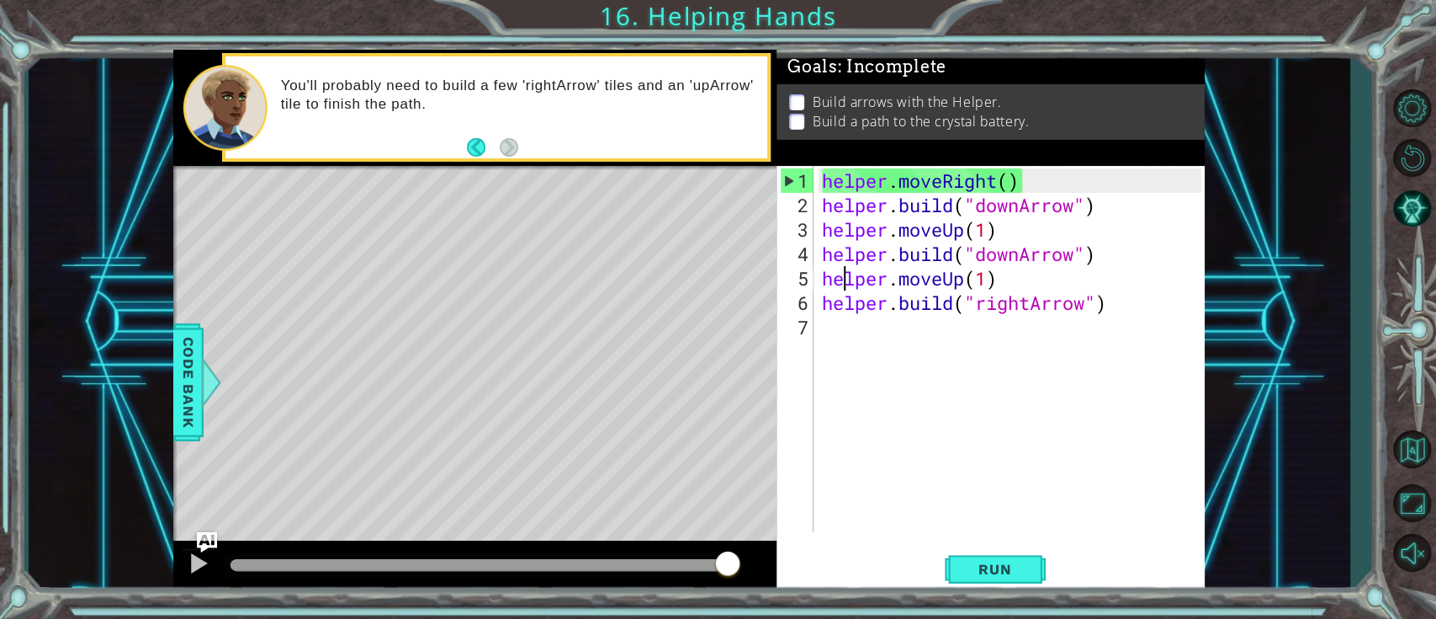
click at [916, 397] on div "helper . moveRight ( ) helper . build ( "downArrow" ) helper . moveUp ( 1 ) hel…" at bounding box center [1014, 375] width 390 height 415
click at [397, 98] on p "You'll probably need to build a few 'rightArrow' tiles and an 'upArrow' tile to…" at bounding box center [518, 95] width 475 height 37
drag, startPoint x: 518, startPoint y: 115, endPoint x: 438, endPoint y: 105, distance: 81.4
click at [438, 105] on div "You'll probably need to build a few 'rightArrow' tiles and an 'upArrow' tile to…" at bounding box center [518, 107] width 498 height 78
click at [1001, 232] on div "helper . moveRight ( ) helper . build ( "downArrow" ) helper . moveUp ( 1 ) hel…" at bounding box center [1014, 375] width 390 height 415
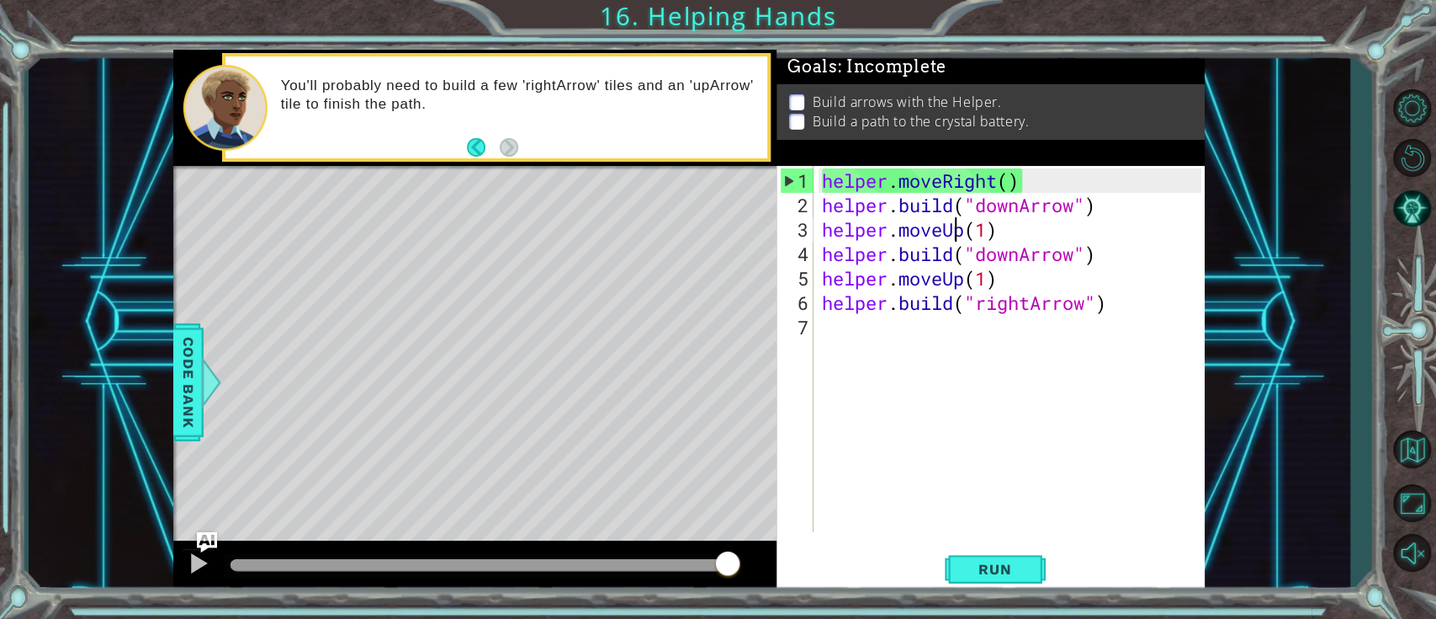
click at [957, 228] on div "helper . moveRight ( ) helper . build ( "downArrow" ) helper . moveUp ( 1 ) hel…" at bounding box center [1014, 375] width 390 height 415
drag, startPoint x: 963, startPoint y: 227, endPoint x: 944, endPoint y: 230, distance: 18.7
click at [944, 230] on div "helper . moveRight ( ) helper . build ( "downArrow" ) helper . moveUp ( 1 ) hel…" at bounding box center [1014, 375] width 390 height 415
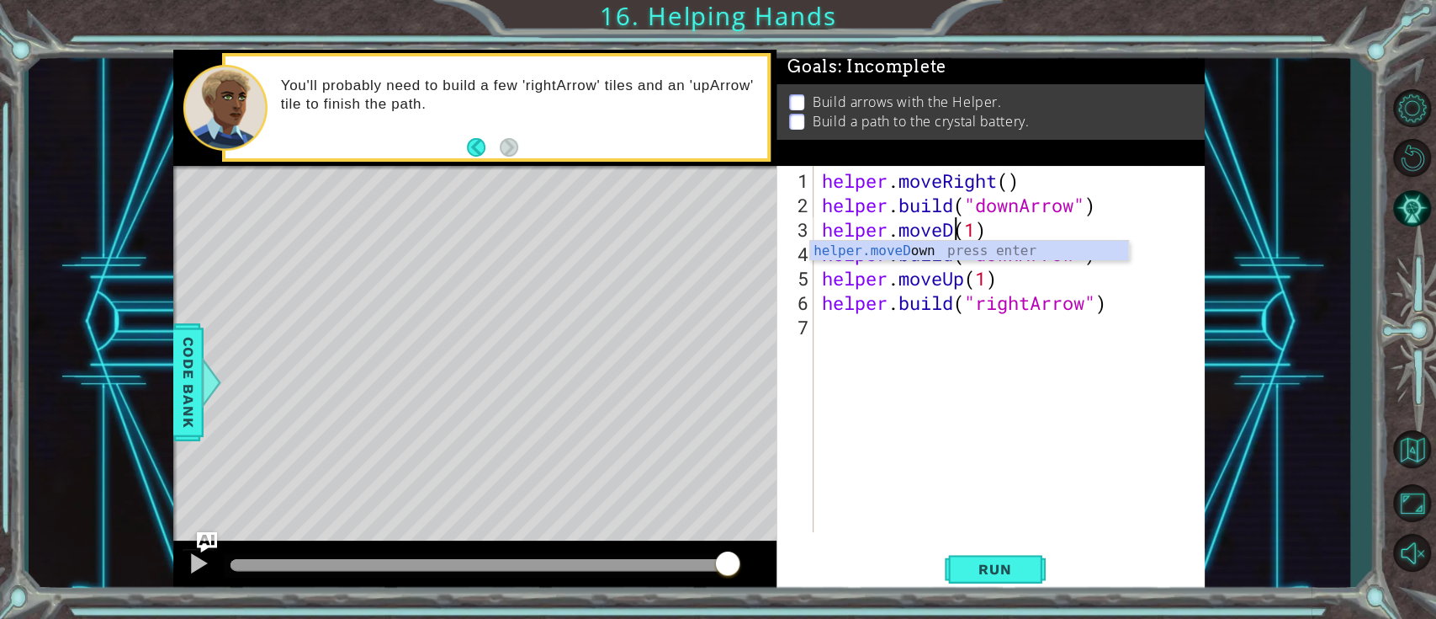
scroll to position [0, 5]
click at [992, 242] on div "helper.moveD own press enter" at bounding box center [969, 271] width 318 height 61
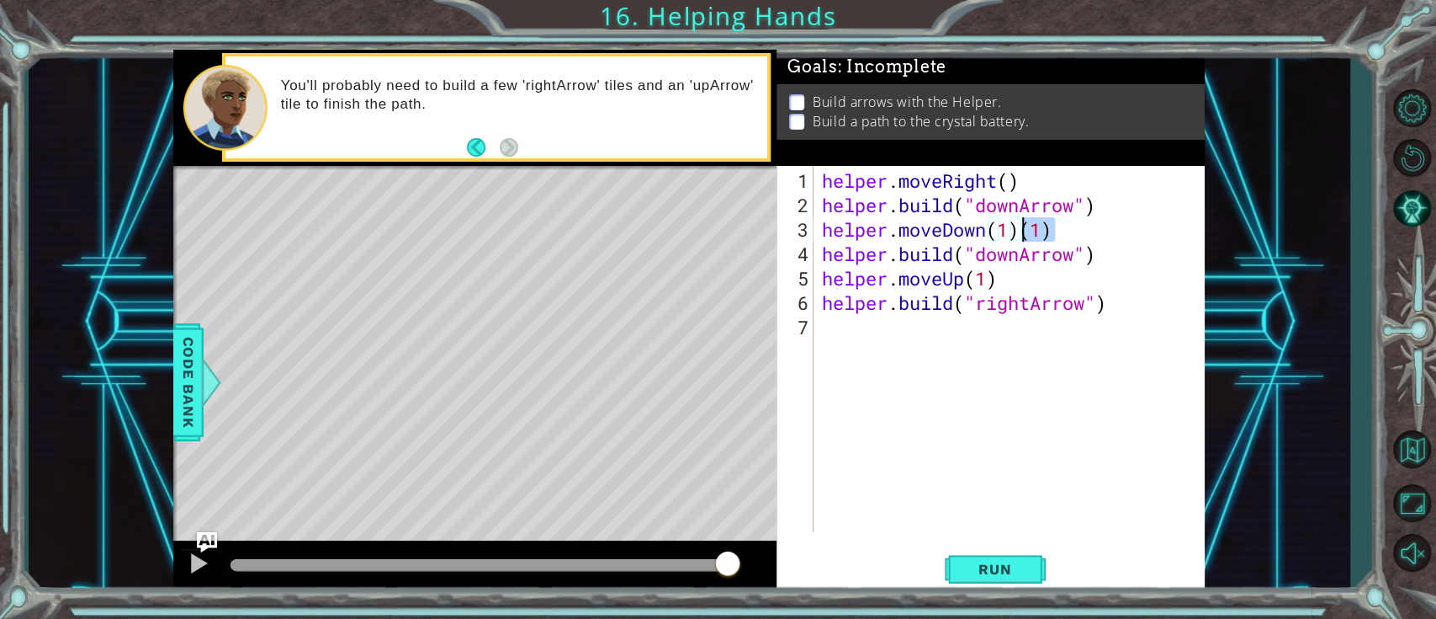
drag, startPoint x: 1066, startPoint y: 233, endPoint x: 1024, endPoint y: 230, distance: 42.2
click at [1024, 230] on div "helper . moveRight ( ) helper . build ( "downArrow" ) helper . moveDown ( 1 ) (…" at bounding box center [1014, 375] width 390 height 415
click at [959, 279] on div "helper . moveRight ( ) helper . build ( "downArrow" ) helper . moveDown ( 1 ) h…" at bounding box center [1014, 375] width 390 height 415
click at [965, 278] on div "helper . moveRight ( ) helper . build ( "downArrow" ) helper . moveDown ( 1 ) h…" at bounding box center [1014, 375] width 390 height 415
click at [1035, 231] on div "helper . moveRight ( ) helper . build ( "downArrow" ) helper . moveDown ( 1 ) h…" at bounding box center [1014, 375] width 390 height 415
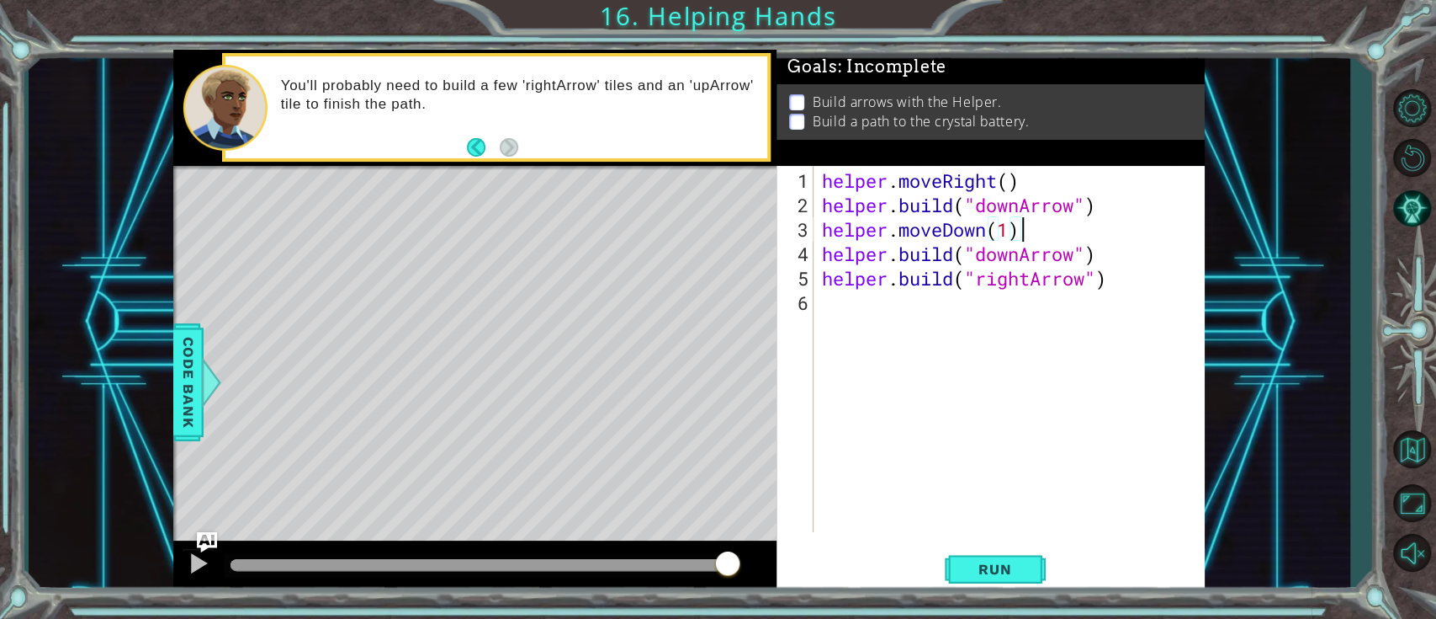
click at [1064, 262] on div "helper . moveRight ( ) helper . build ( "downArrow" ) helper . moveDown ( 1 ) h…" at bounding box center [1014, 375] width 390 height 415
type textarea "[DOMAIN_NAME]("downArrow")"
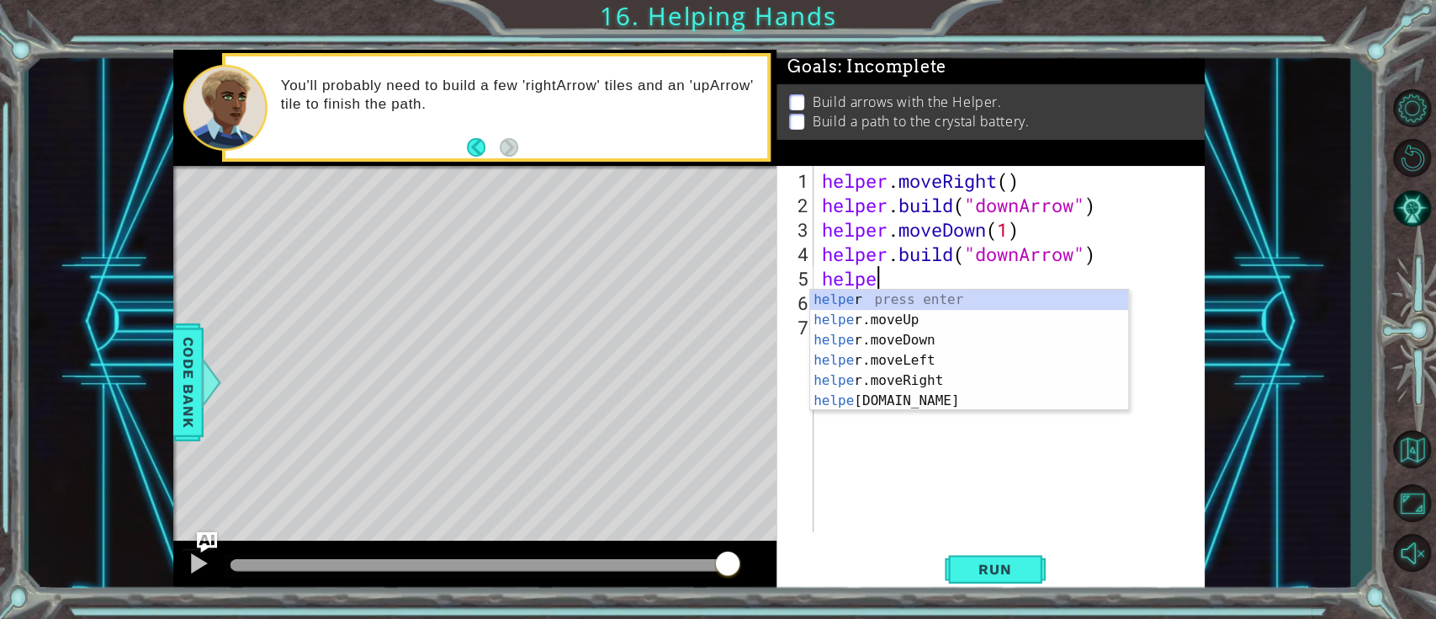
scroll to position [0, 1]
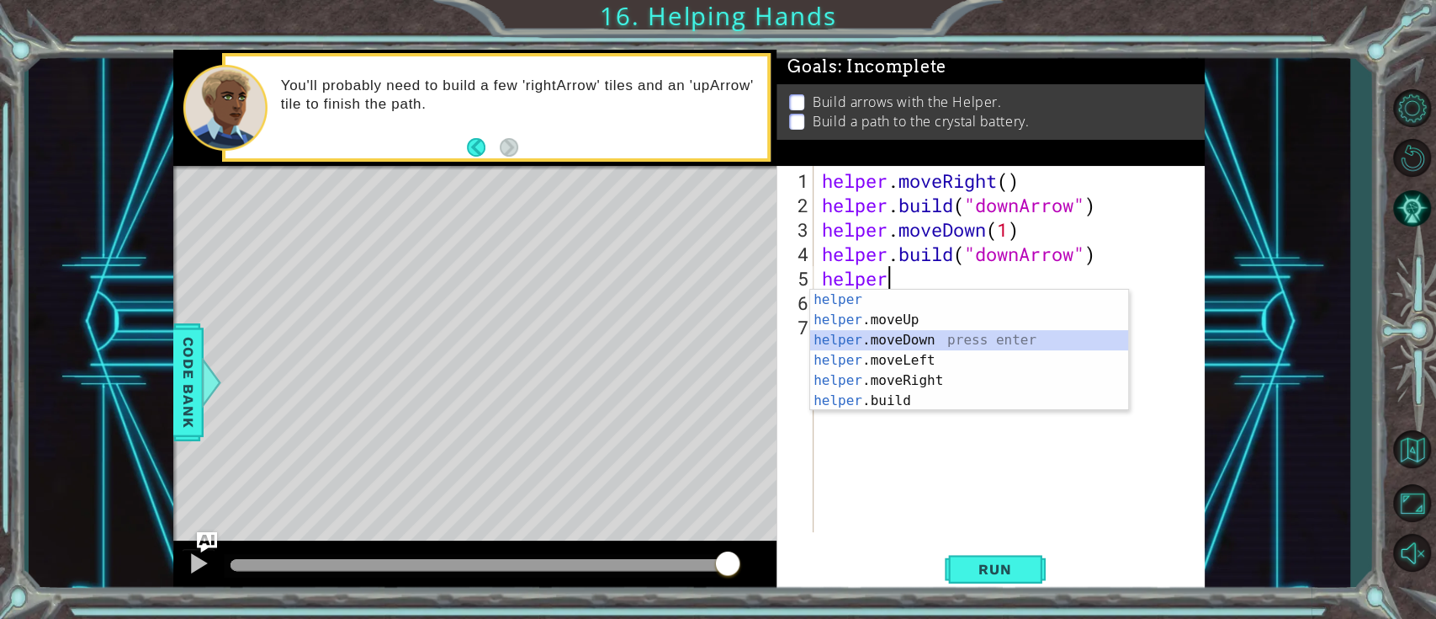
click at [882, 342] on div "helper press enter helper .moveUp press enter helper .moveDown press enter help…" at bounding box center [969, 370] width 318 height 162
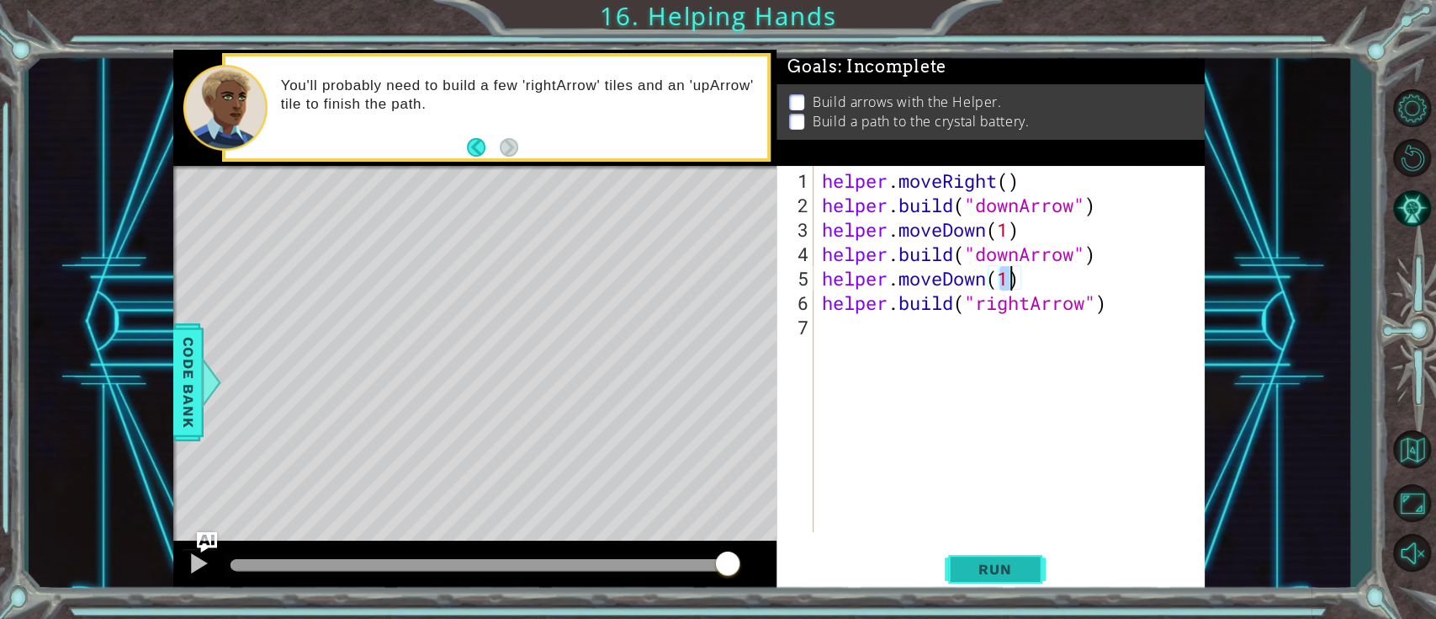
type textarea "helper.moveDown(1)"
click at [1009, 463] on button "Run" at bounding box center [995, 569] width 101 height 43
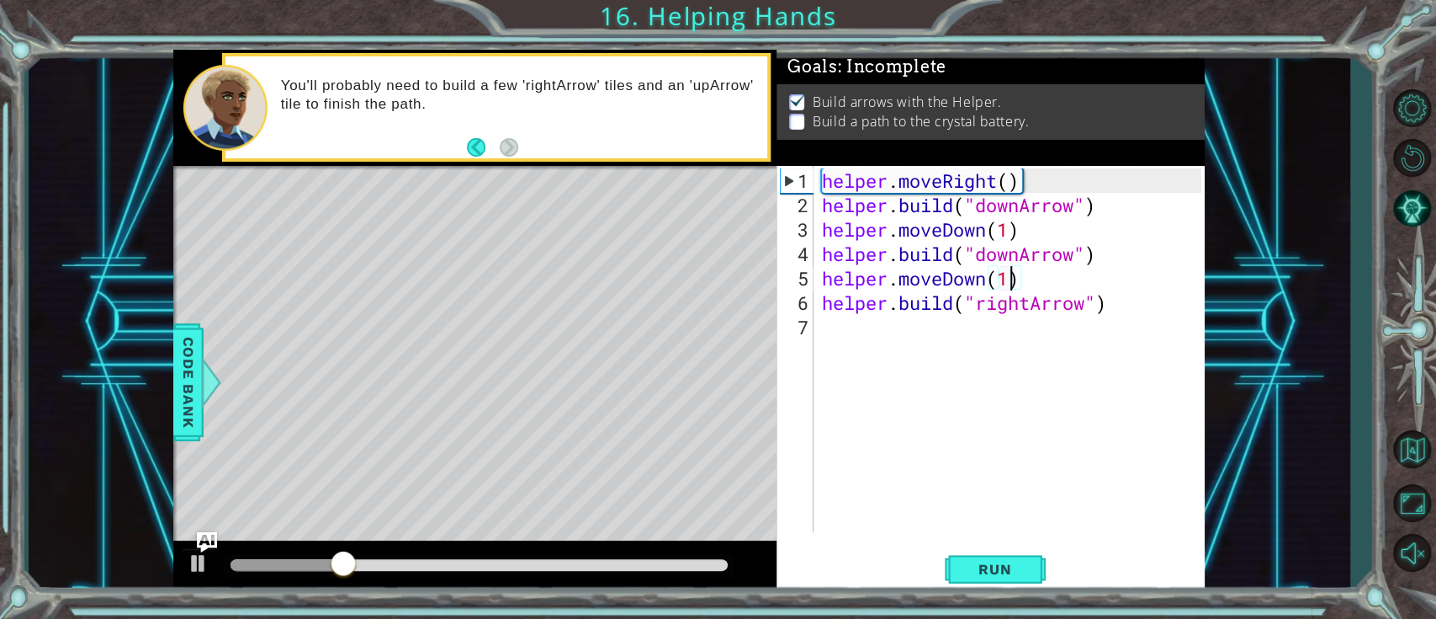
click at [1064, 286] on div "helper . moveRight ( ) helper . build ( "downArrow" ) helper . moveDown ( 1 ) h…" at bounding box center [1014, 375] width 390 height 415
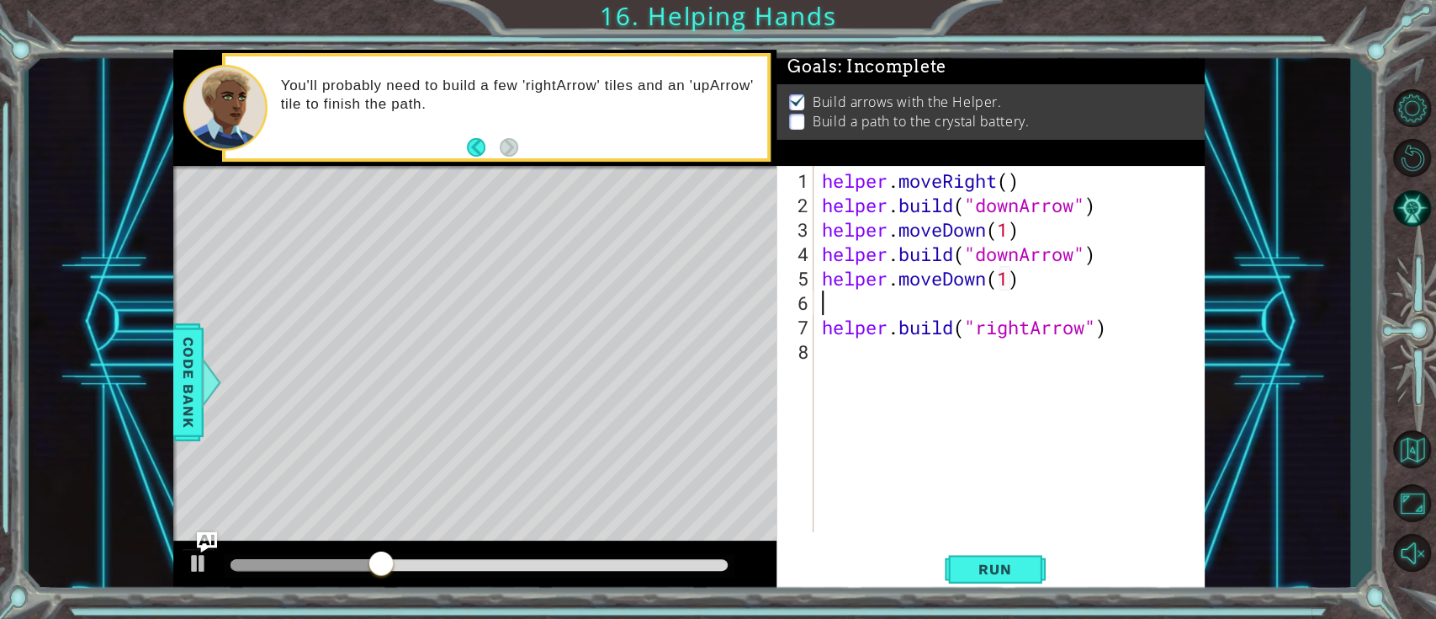
scroll to position [0, 0]
drag, startPoint x: 1107, startPoint y: 252, endPoint x: 956, endPoint y: 245, distance: 151.7
click at [956, 245] on div "helper . moveRight ( ) helper . build ( "downArrow" ) helper . moveDown ( 1 ) h…" at bounding box center [1014, 375] width 390 height 415
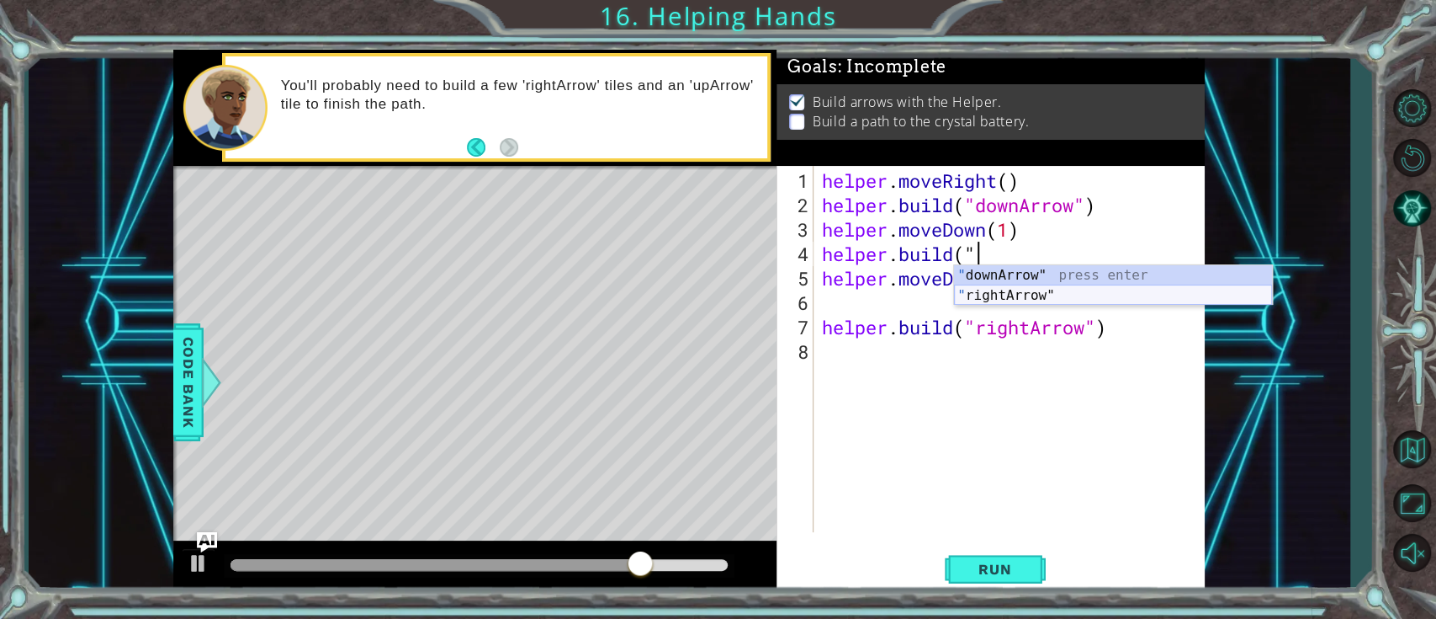
click at [1020, 293] on div "" downArrow" press enter " rightArrow" press enter" at bounding box center [1113, 305] width 318 height 81
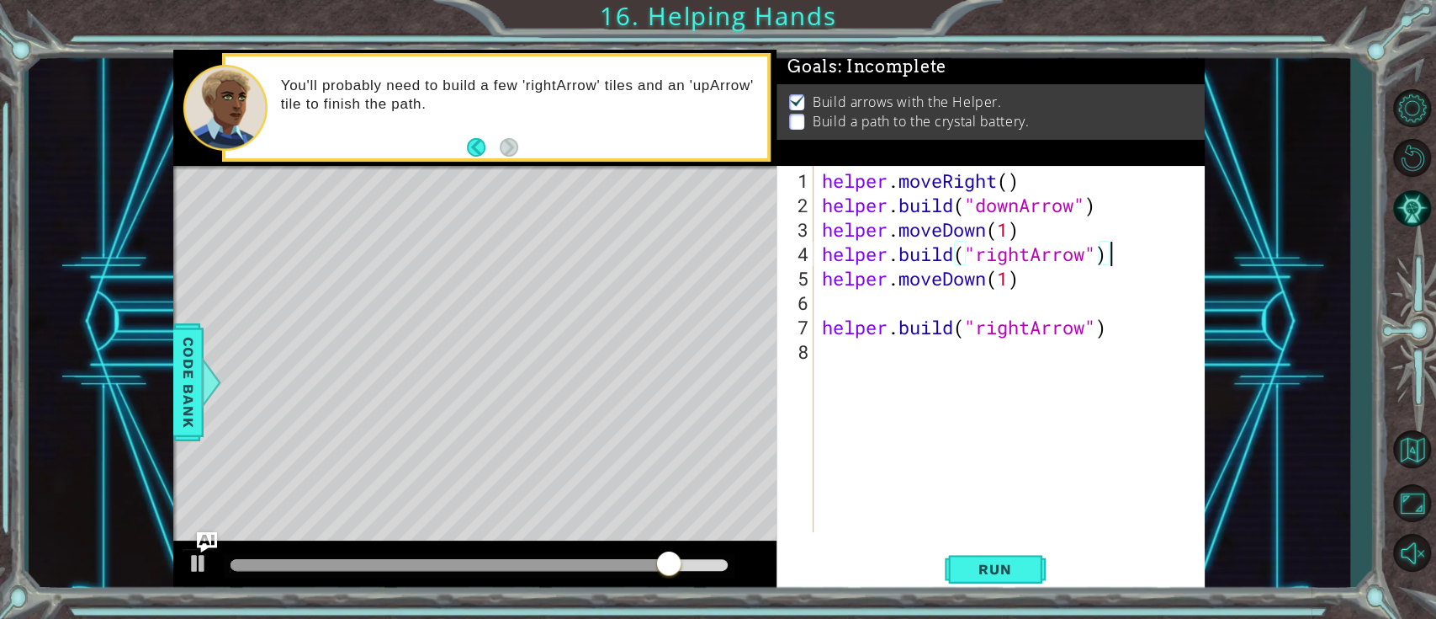
scroll to position [0, 11]
click at [1012, 463] on span "Run" at bounding box center [995, 568] width 66 height 17
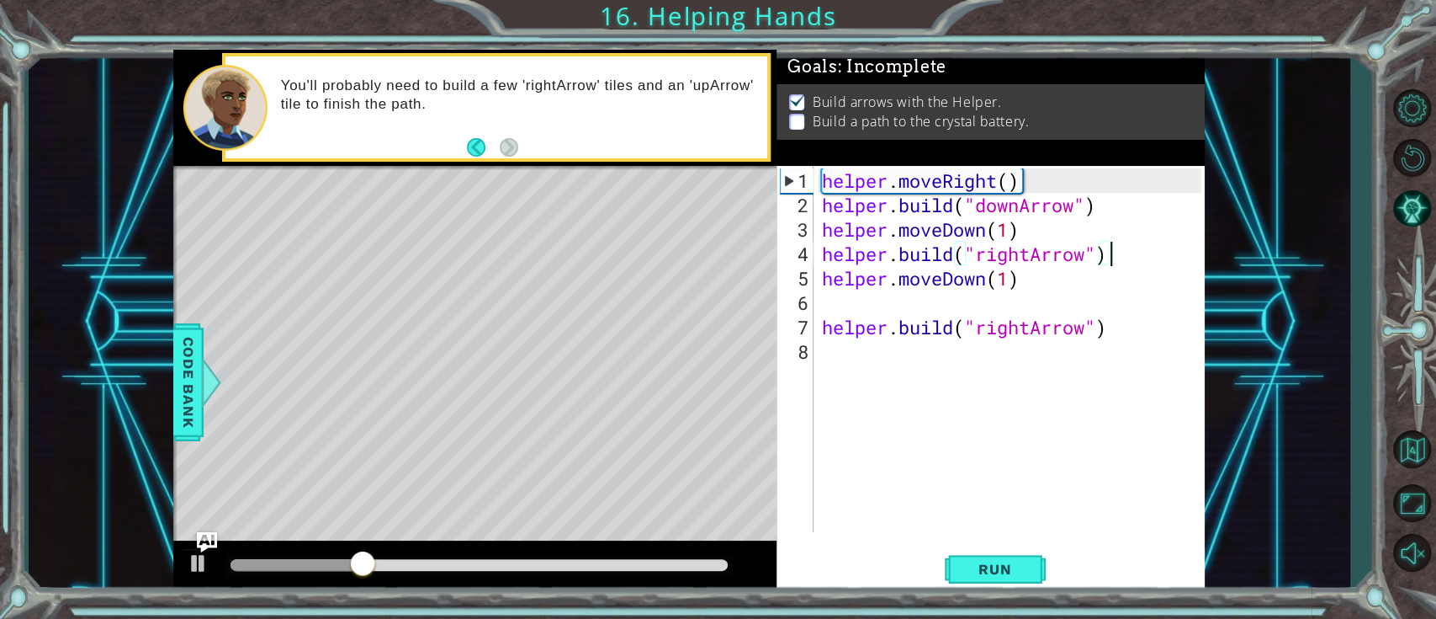
click at [1052, 274] on div "helper . moveRight ( ) helper . build ( "downArrow" ) helper . moveDown ( 1 ) h…" at bounding box center [1014, 375] width 390 height 415
drag, startPoint x: 985, startPoint y: 273, endPoint x: 943, endPoint y: 271, distance: 43.0
click at [943, 271] on div "helper . moveRight ( ) helper . build ( "downArrow" ) helper . moveDown ( 1 ) h…" at bounding box center [1014, 375] width 390 height 415
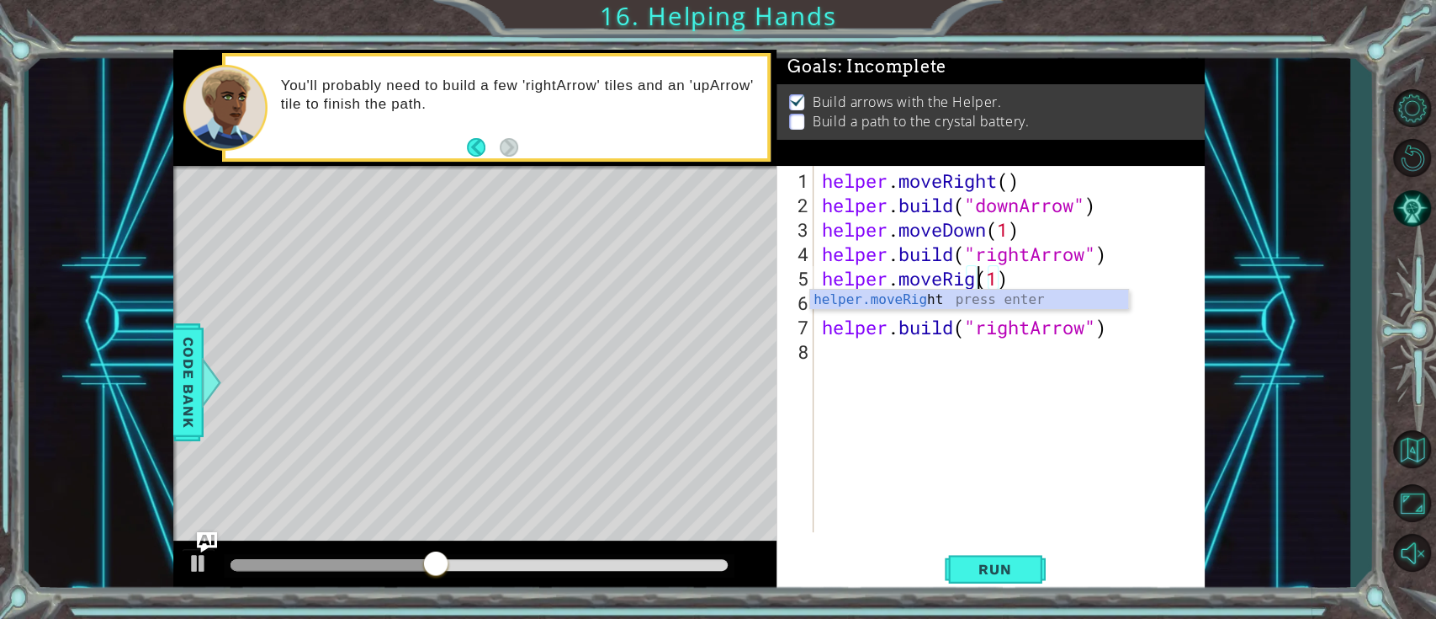
scroll to position [0, 7]
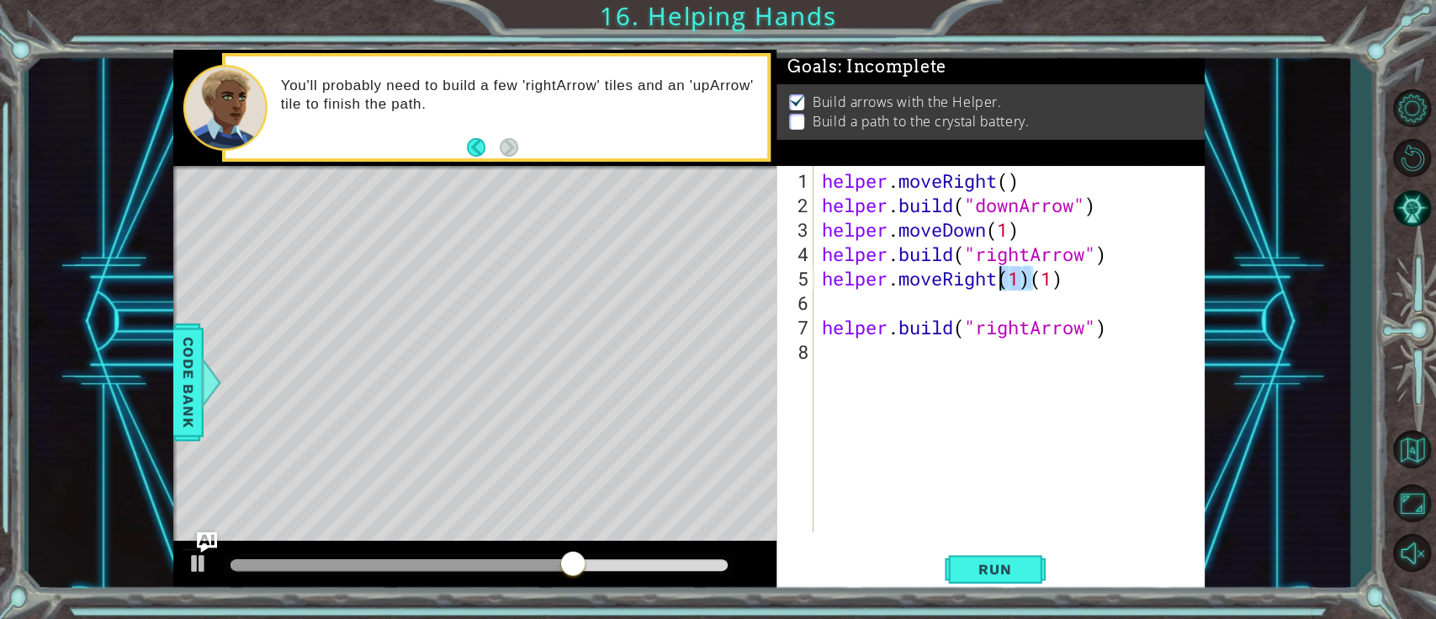
drag, startPoint x: 1035, startPoint y: 279, endPoint x: 1004, endPoint y: 278, distance: 31.1
click at [1004, 278] on div "helper . moveRight ( ) helper . build ( "downArrow" ) helper . moveDown ( 1 ) h…" at bounding box center [1014, 375] width 390 height 415
type textarea "helper.moveRight(1)"
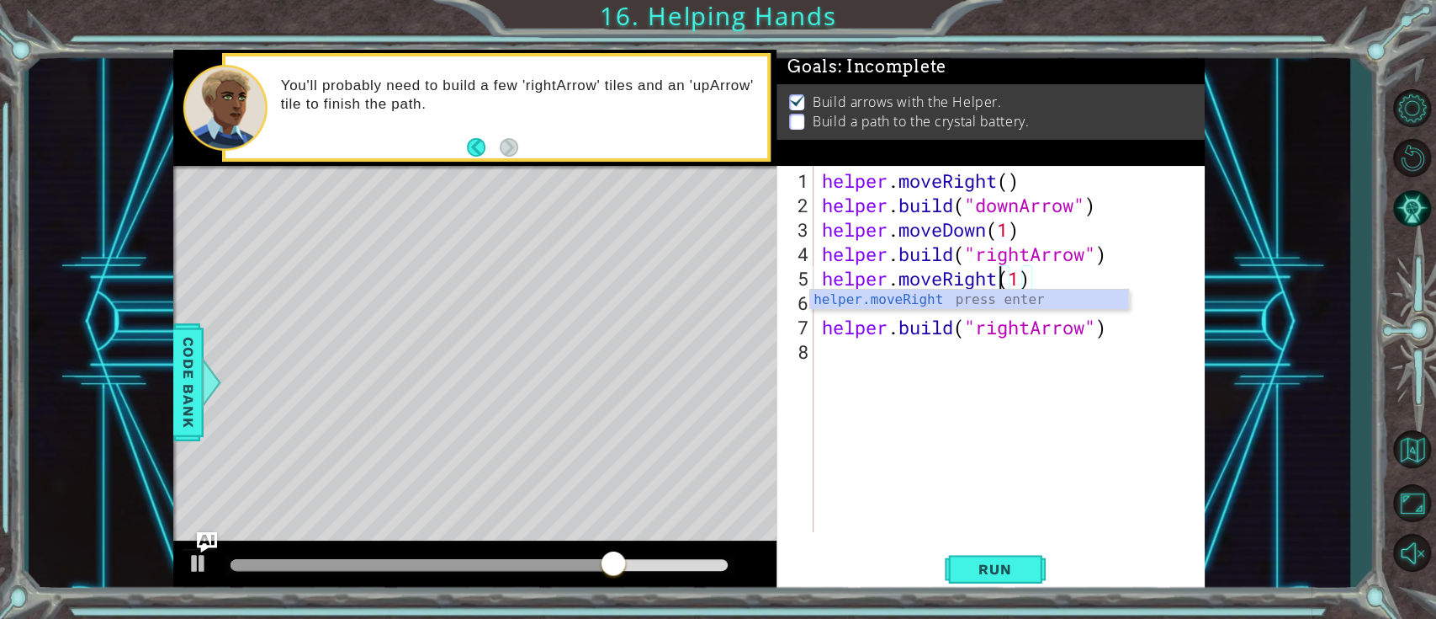
click at [1050, 274] on div "helper . moveRight ( ) helper . build ( "downArrow" ) helper . moveDown ( 1 ) h…" at bounding box center [1014, 375] width 390 height 415
click at [842, 306] on div "helper . moveRight ( ) helper . build ( "downArrow" ) helper . moveDown ( 1 ) h…" at bounding box center [1014, 375] width 390 height 415
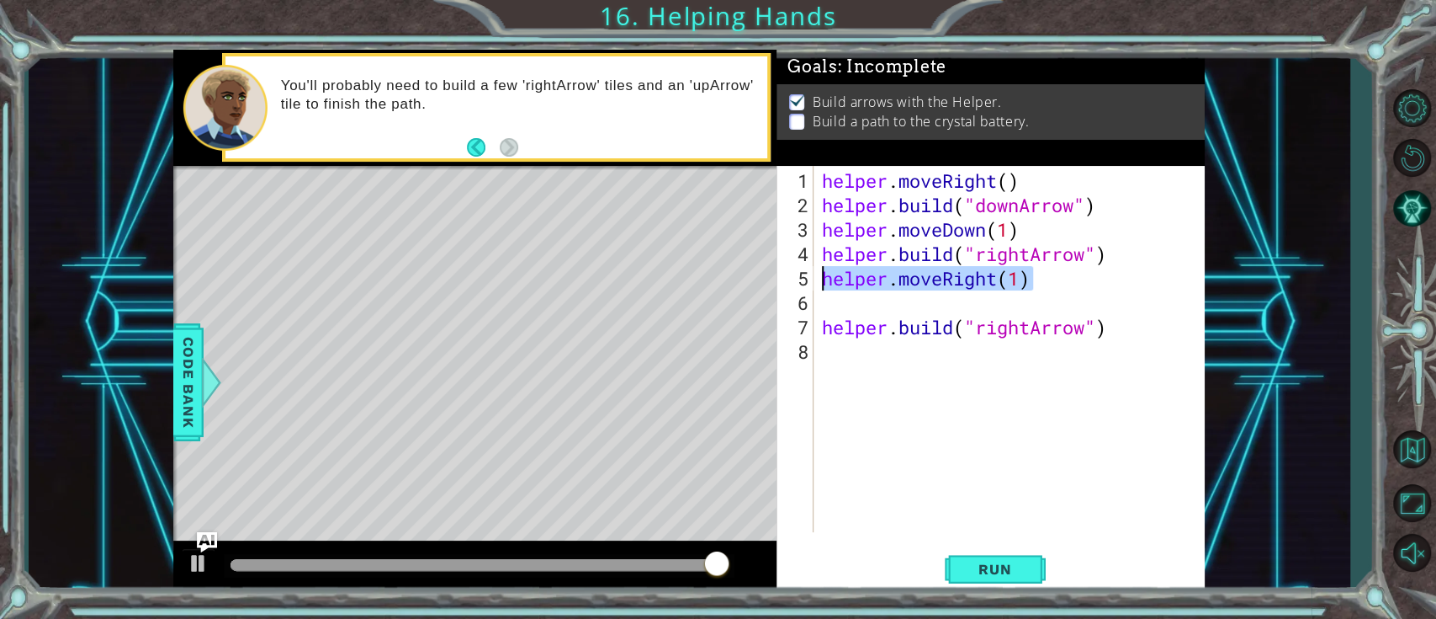
drag, startPoint x: 1057, startPoint y: 279, endPoint x: 827, endPoint y: 280, distance: 229.7
click at [827, 280] on div "helper . moveRight ( ) helper . build ( "downArrow" ) helper . moveDown ( 1 ) h…" at bounding box center [1014, 375] width 390 height 415
type textarea "helper.moveRight(1)"
click at [843, 301] on div "helper . moveRight ( ) helper . build ( "downArrow" ) helper . moveDown ( 1 ) h…" at bounding box center [1014, 375] width 390 height 415
paste textarea "helper.moveRight(1)"
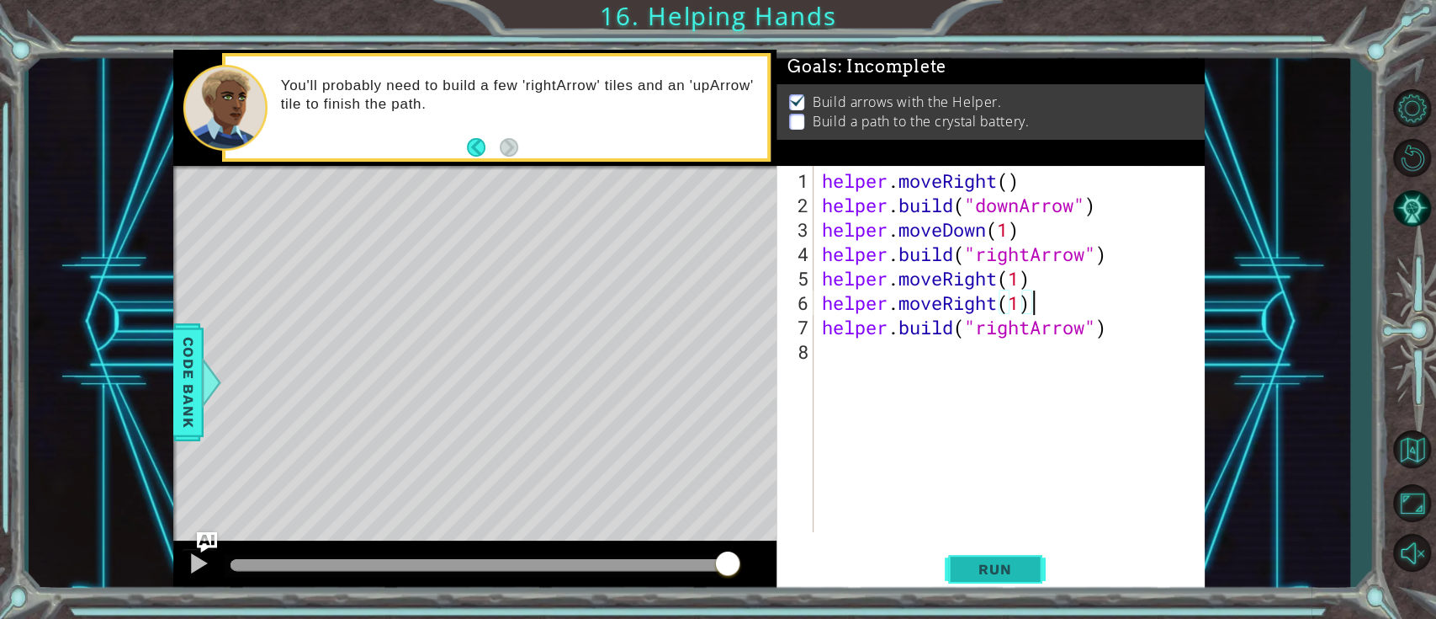
type textarea "helper.moveRight(1)"
click at [1014, 463] on button "Run" at bounding box center [995, 569] width 101 height 43
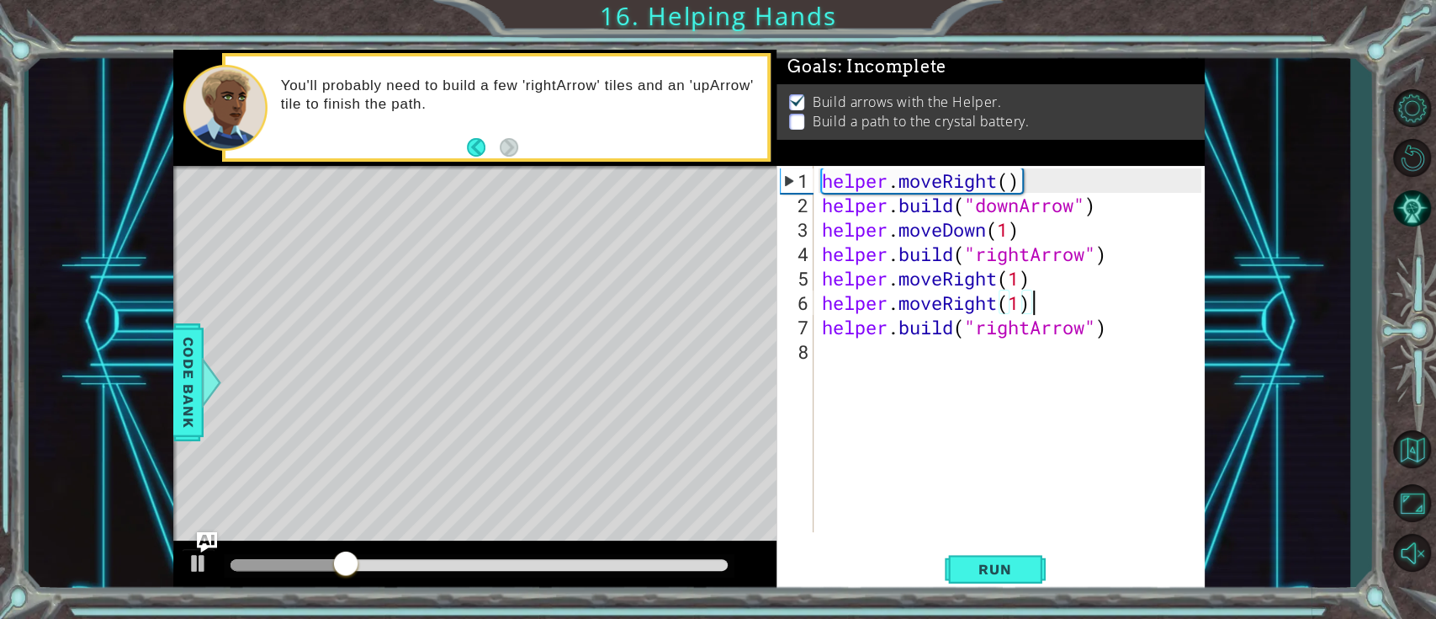
click at [1043, 285] on div "helper . moveRight ( ) helper . build ( "downArrow" ) helper . moveDown ( 1 ) h…" at bounding box center [1014, 375] width 390 height 415
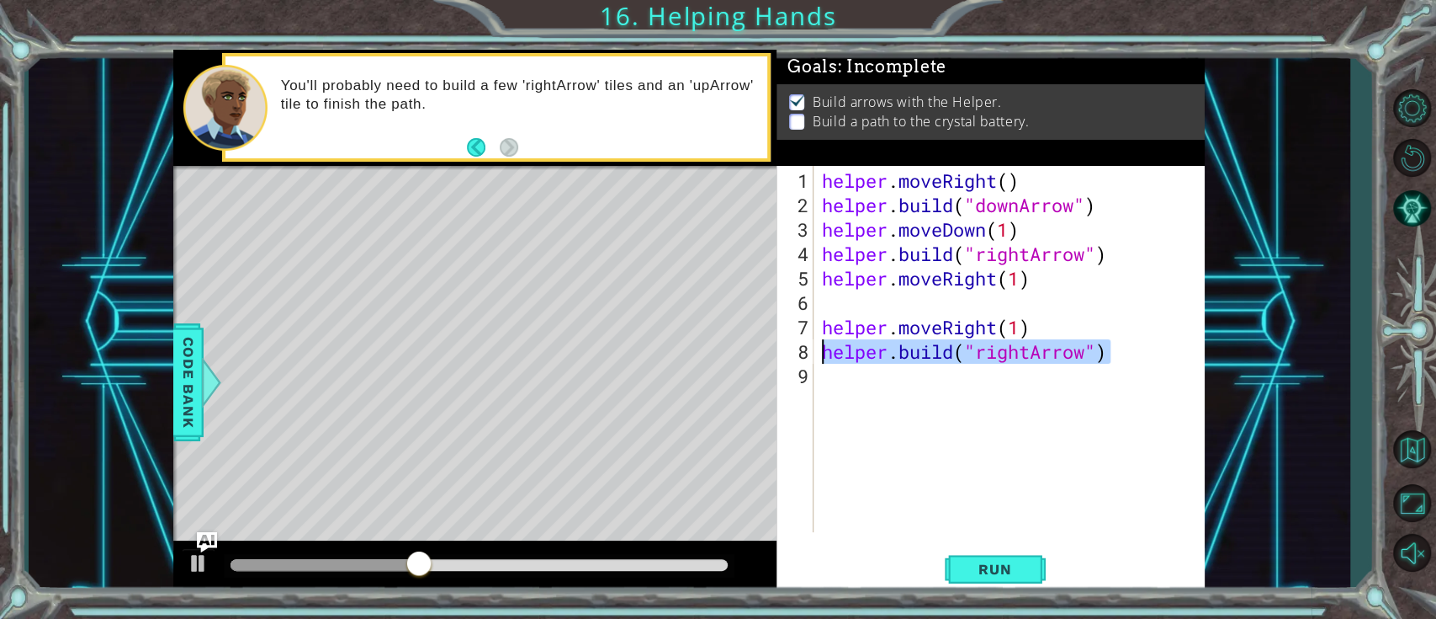
drag, startPoint x: 1147, startPoint y: 348, endPoint x: 796, endPoint y: 353, distance: 351.0
click at [796, 353] on div "1 2 3 4 5 6 7 8 9 helper . moveRight ( ) helper . build ( "downArrow" ) helper …" at bounding box center [989, 349] width 424 height 366
type textarea "[DOMAIN_NAME]("rightArrow")"
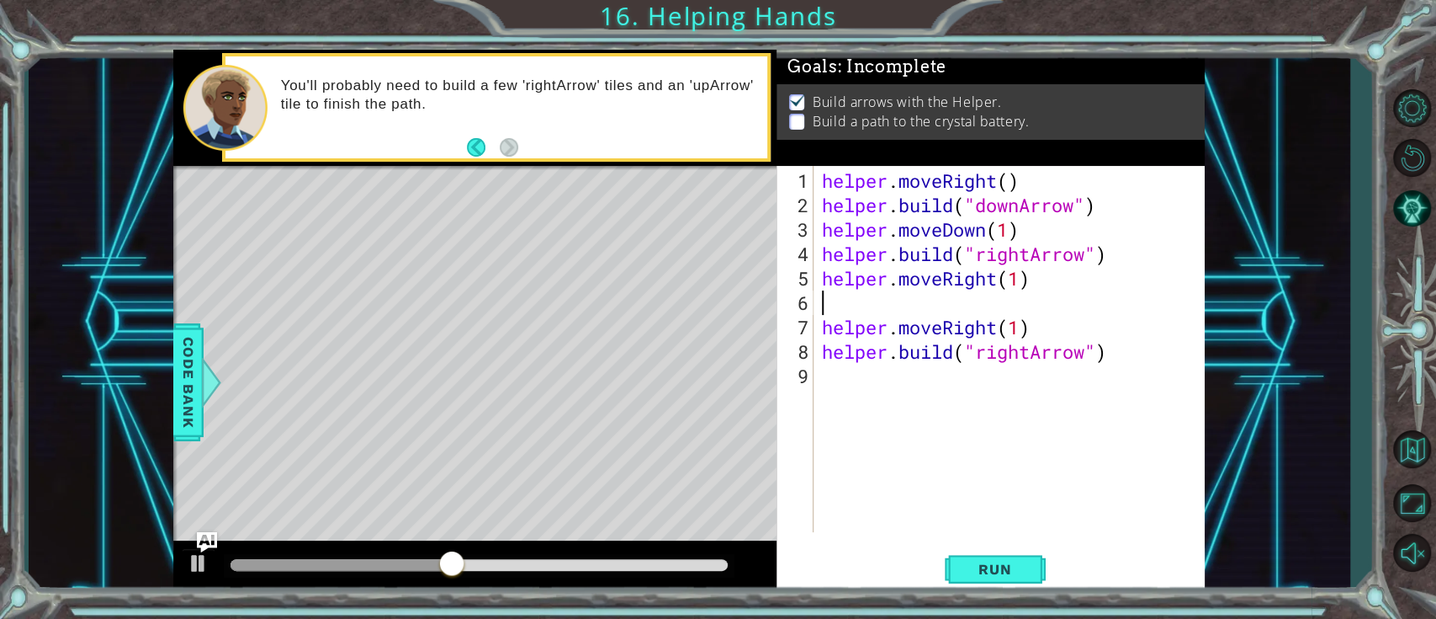
click at [858, 308] on div "helper . moveRight ( ) helper . build ( "downArrow" ) helper . moveDown ( 1 ) h…" at bounding box center [1014, 375] width 390 height 415
paste textarea "[DOMAIN_NAME]("rightArrow")"
click at [1064, 347] on div "helper . moveRight ( ) helper . build ( "downArrow" ) helper . moveDown ( 1 ) h…" at bounding box center [1014, 375] width 390 height 415
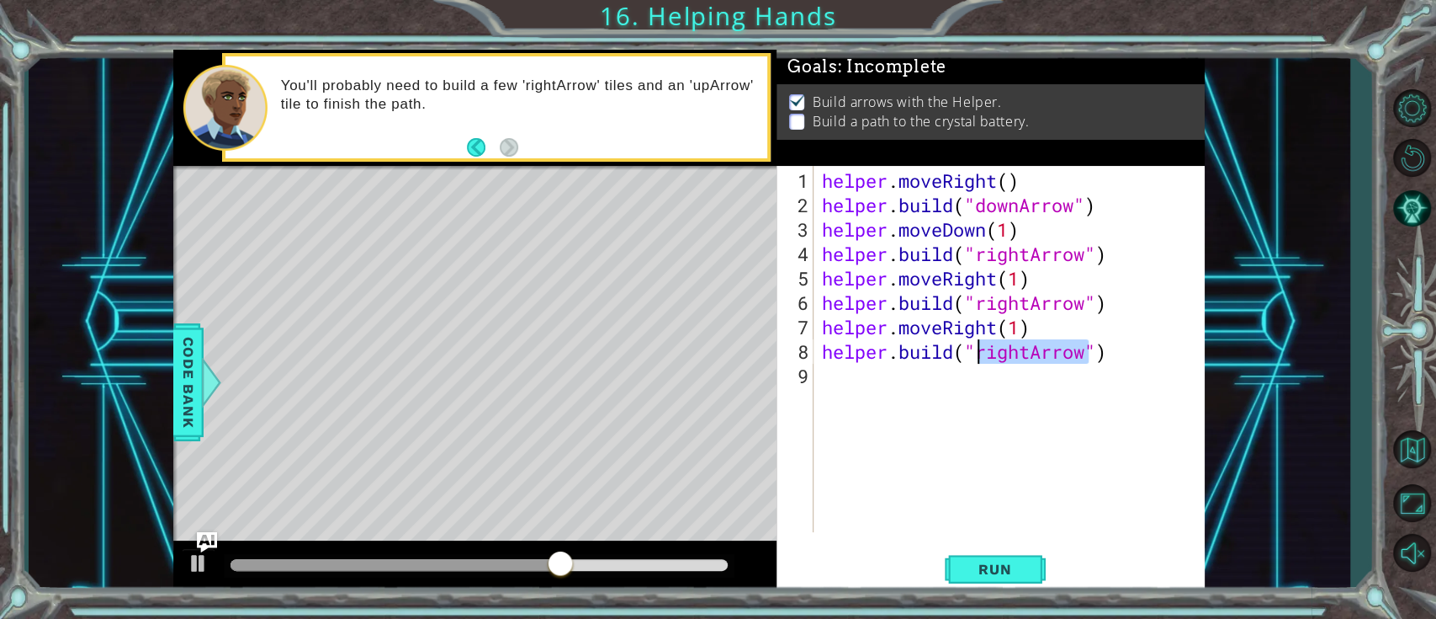
drag, startPoint x: 1090, startPoint y: 350, endPoint x: 983, endPoint y: 353, distance: 106.9
click at [983, 353] on div "helper . moveRight ( ) helper . build ( "downArrow" ) helper . moveDown ( 1 ) h…" at bounding box center [1014, 375] width 390 height 415
type textarea "[DOMAIN_NAME]("upArrow")"
click at [1064, 348] on div "helper . moveRight ( ) helper . build ( "downArrow" ) helper . moveDown ( 1 ) h…" at bounding box center [1014, 375] width 390 height 415
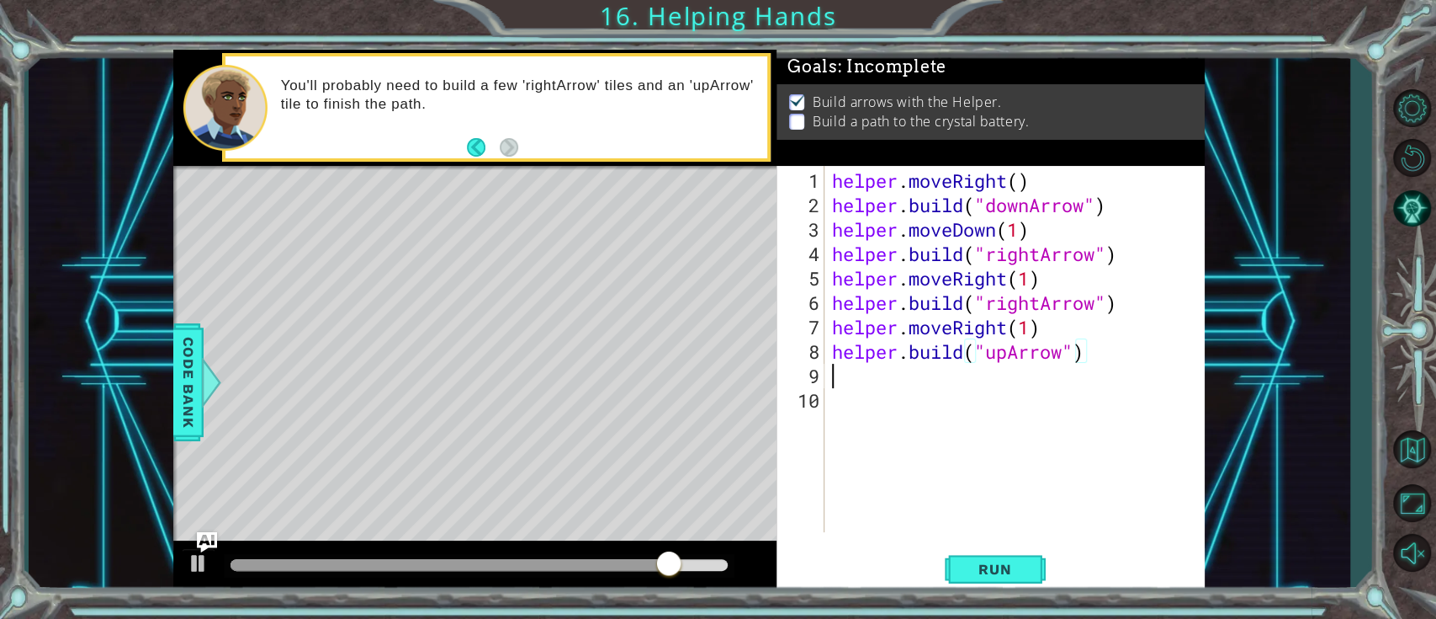
scroll to position [0, 0]
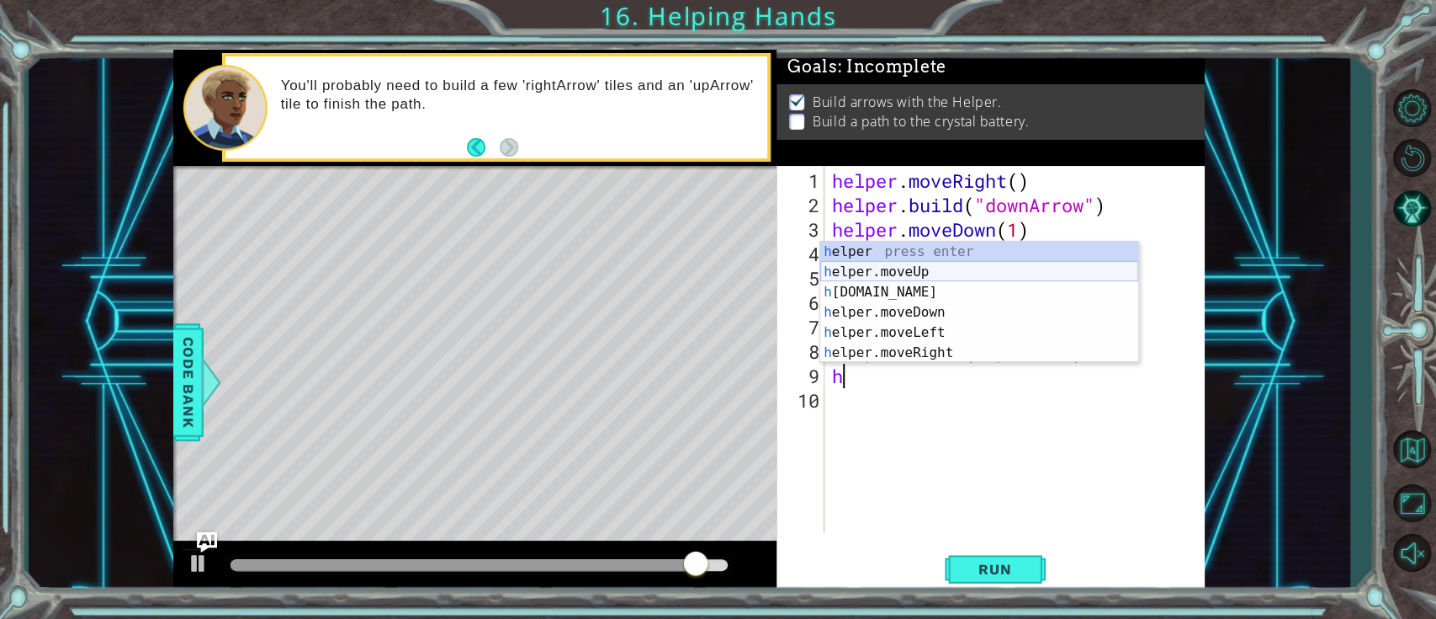
click at [976, 280] on div "h elper press enter h elper.moveUp press enter h [DOMAIN_NAME] press enter h el…" at bounding box center [979, 323] width 318 height 162
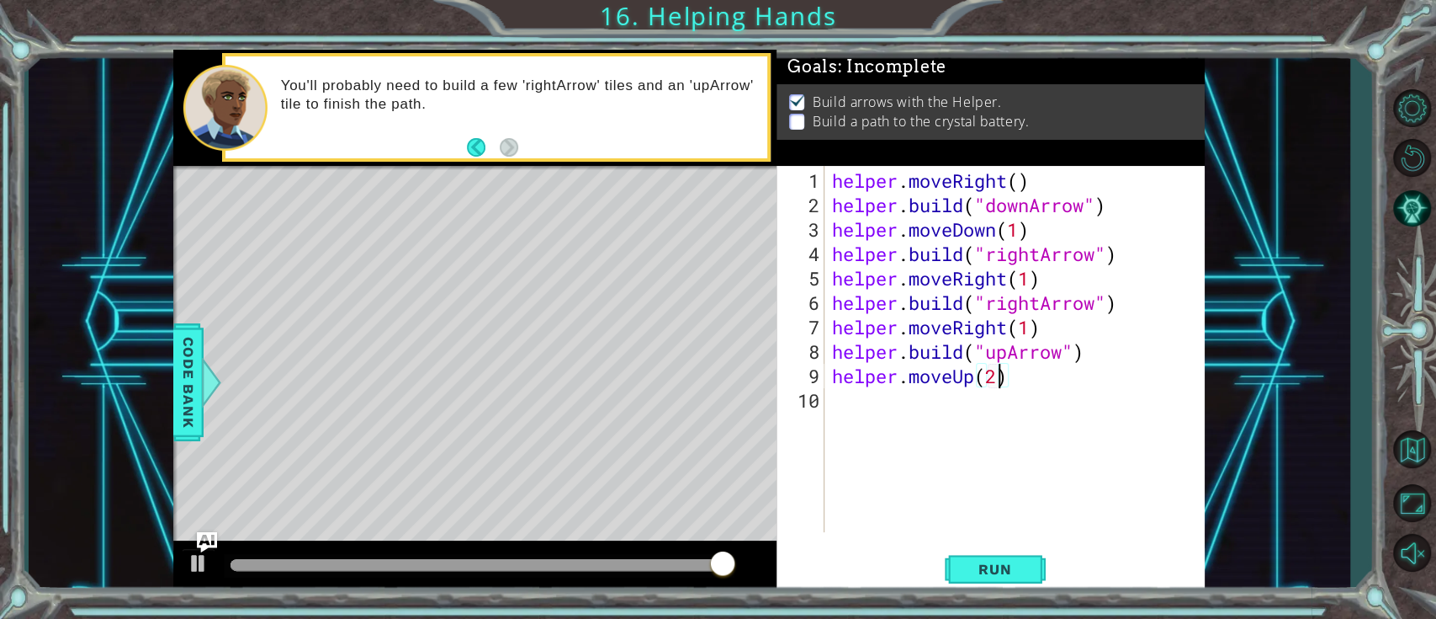
scroll to position [0, 7]
type textarea "helper.moveUp(2)"
click at [1008, 463] on span "Run" at bounding box center [995, 568] width 66 height 17
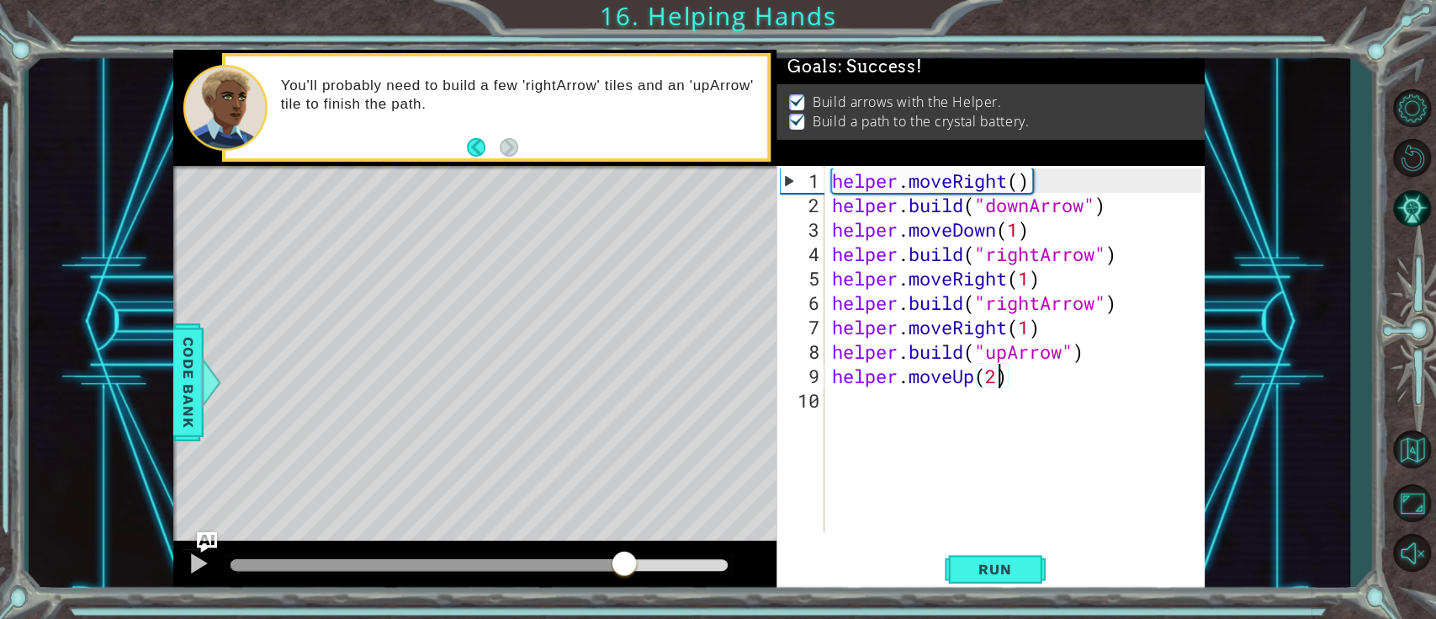
drag, startPoint x: 308, startPoint y: 562, endPoint x: 677, endPoint y: 578, distance: 369.8
click at [640, 463] on div at bounding box center [624, 565] width 30 height 30
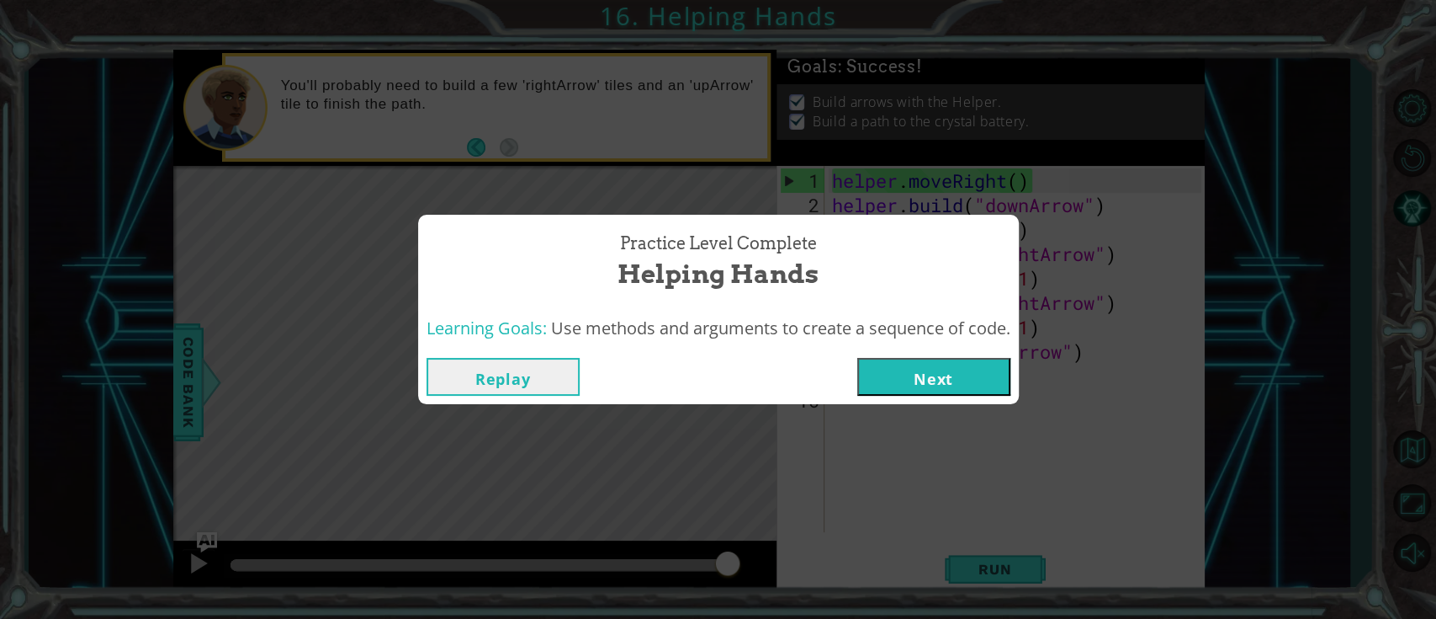
click at [933, 387] on button "Next" at bounding box center [934, 377] width 153 height 38
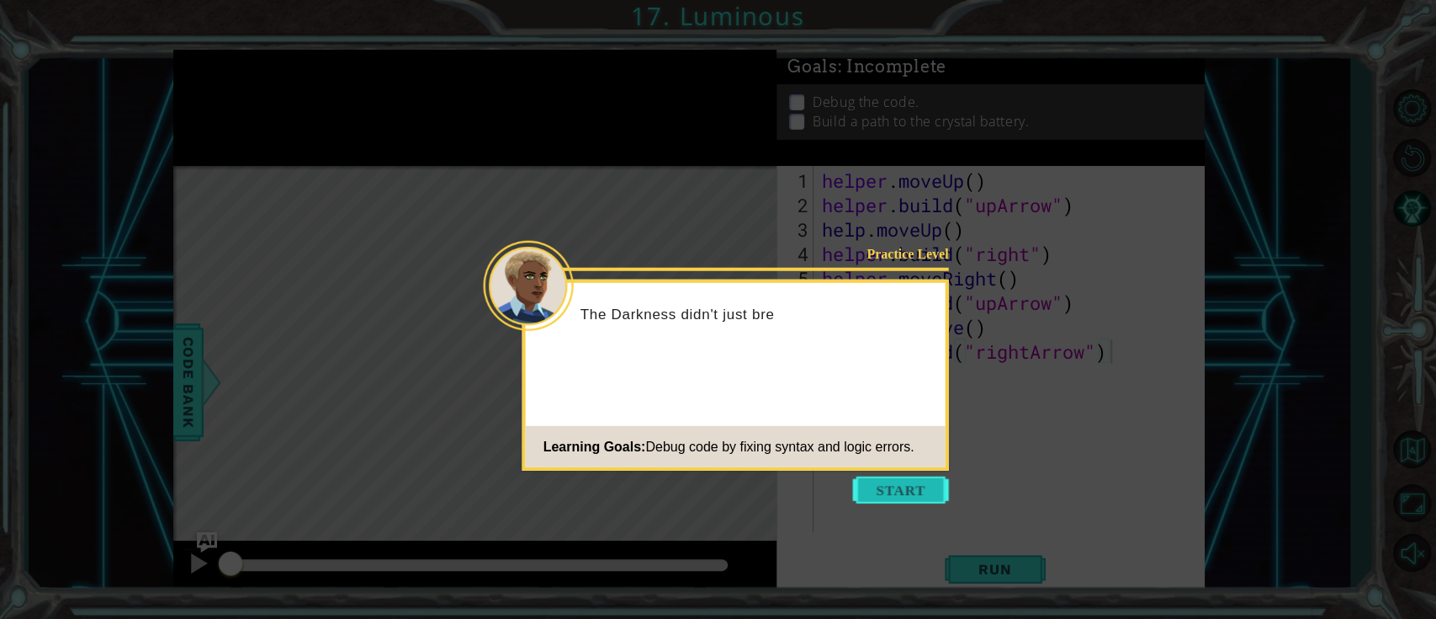
click at [921, 463] on button "Start" at bounding box center [901, 489] width 96 height 27
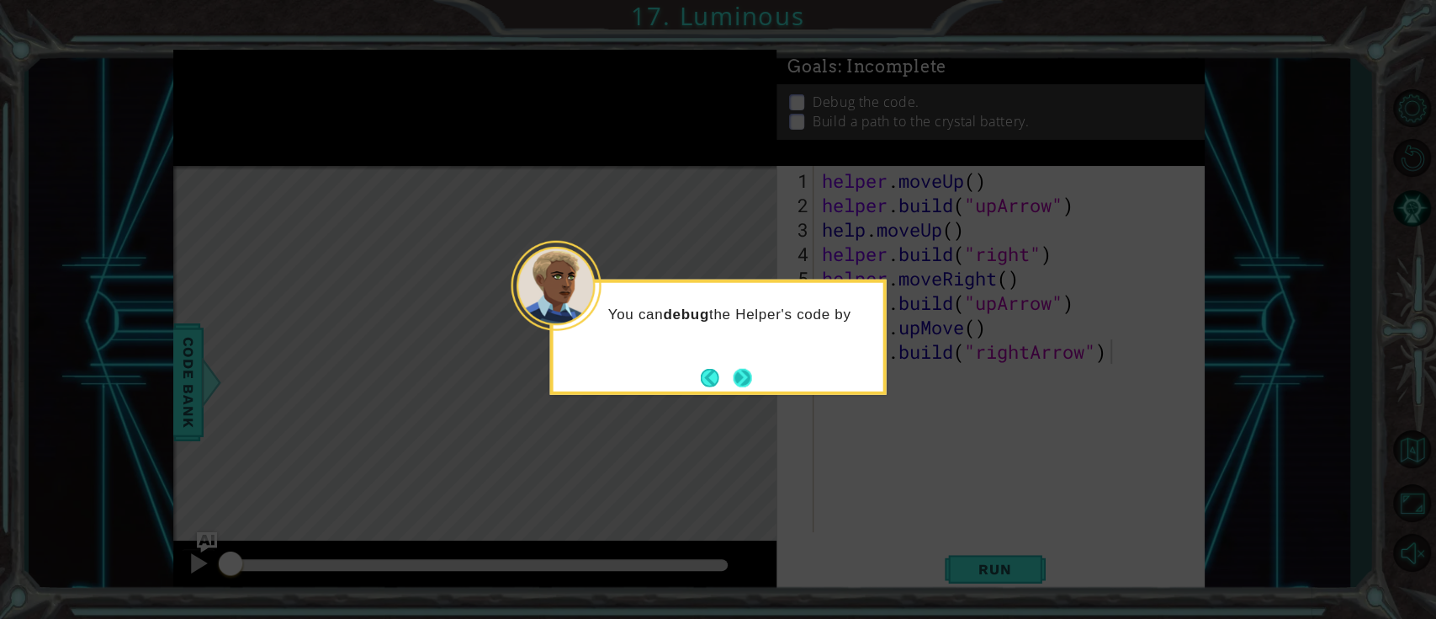
click at [739, 380] on button "Next" at bounding box center [742, 377] width 19 height 19
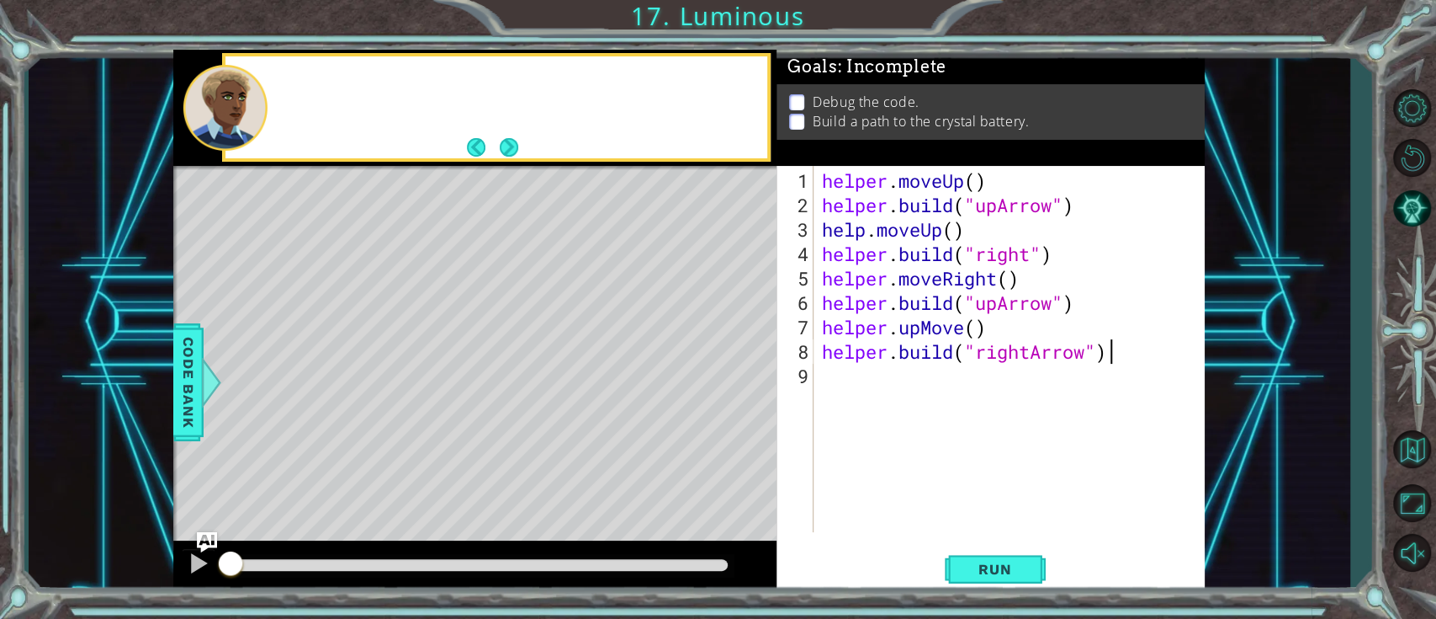
click at [739, 380] on div "Level Map" at bounding box center [562, 414] width 778 height 496
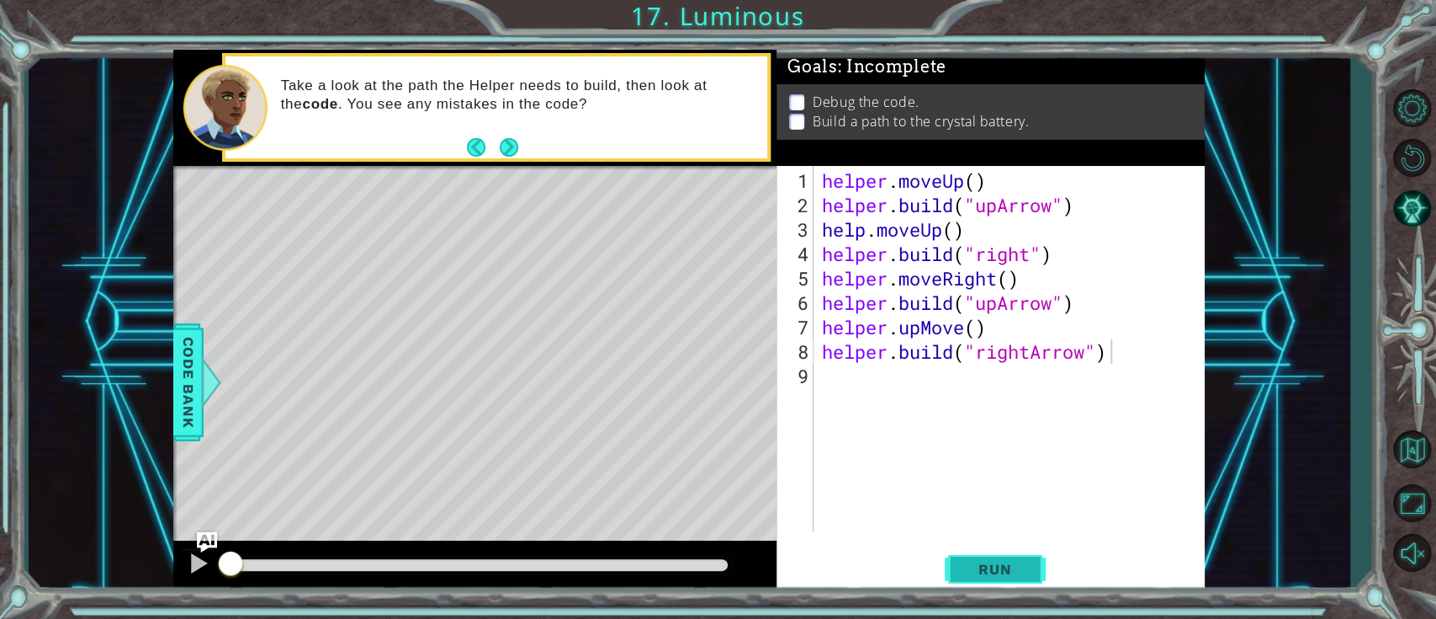
click at [1003, 463] on button "Run" at bounding box center [995, 569] width 101 height 43
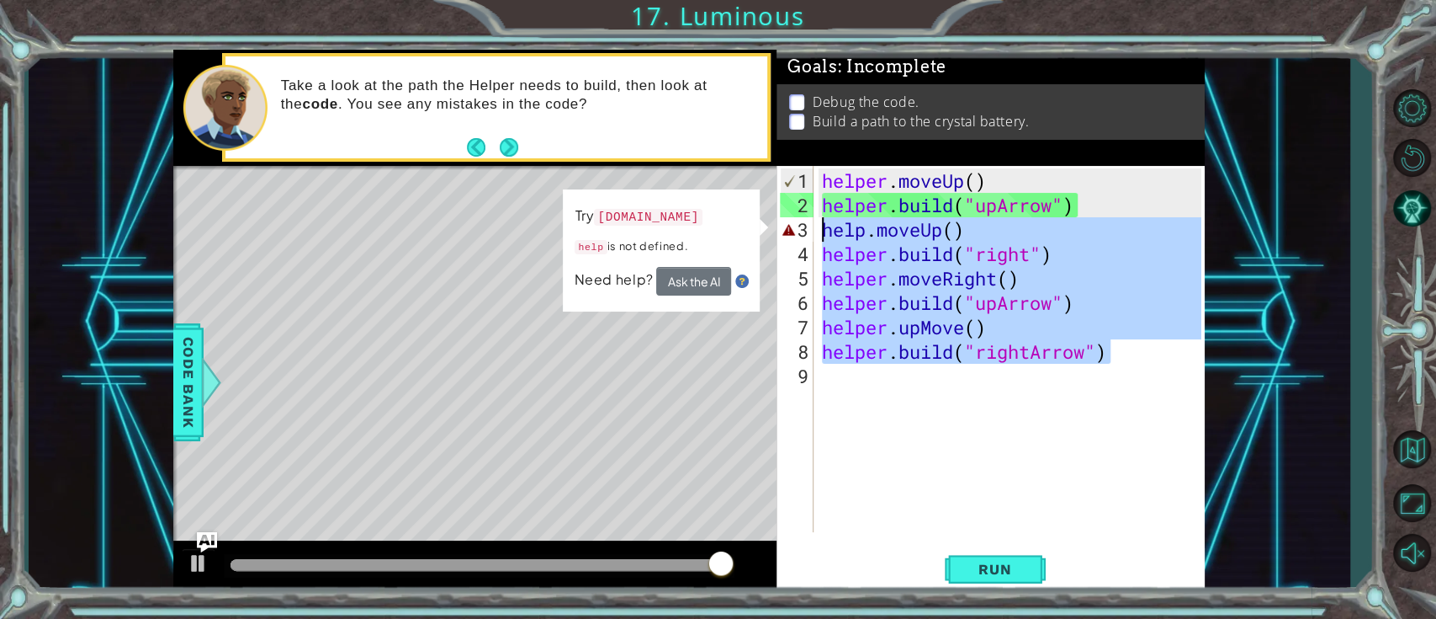
drag, startPoint x: 1138, startPoint y: 355, endPoint x: 817, endPoint y: 232, distance: 343.4
click at [817, 232] on div "[DOMAIN_NAME]("rightArrow") 1 2 3 4 5 6 7 8 9 helper . moveUp ( ) helper . buil…" at bounding box center [989, 349] width 424 height 366
type textarea "help.moveUp() [DOMAIN_NAME]("right")"
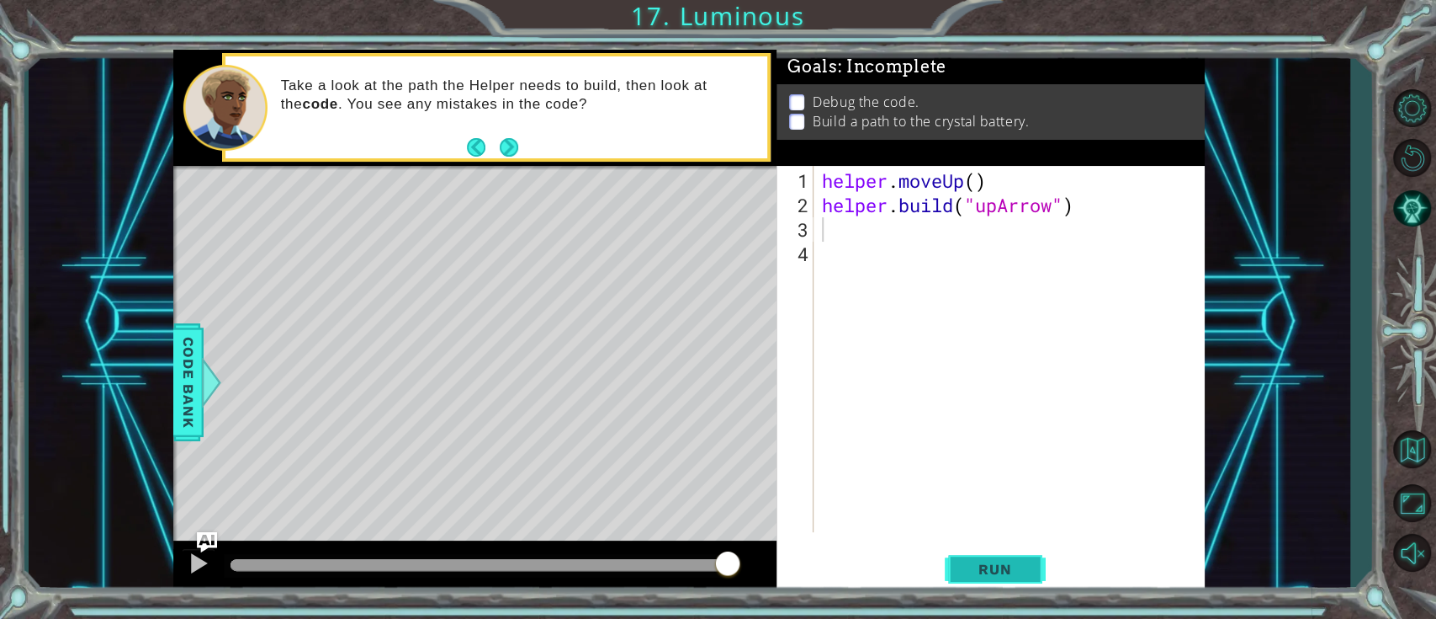
click at [1035, 463] on button "Run" at bounding box center [995, 569] width 101 height 43
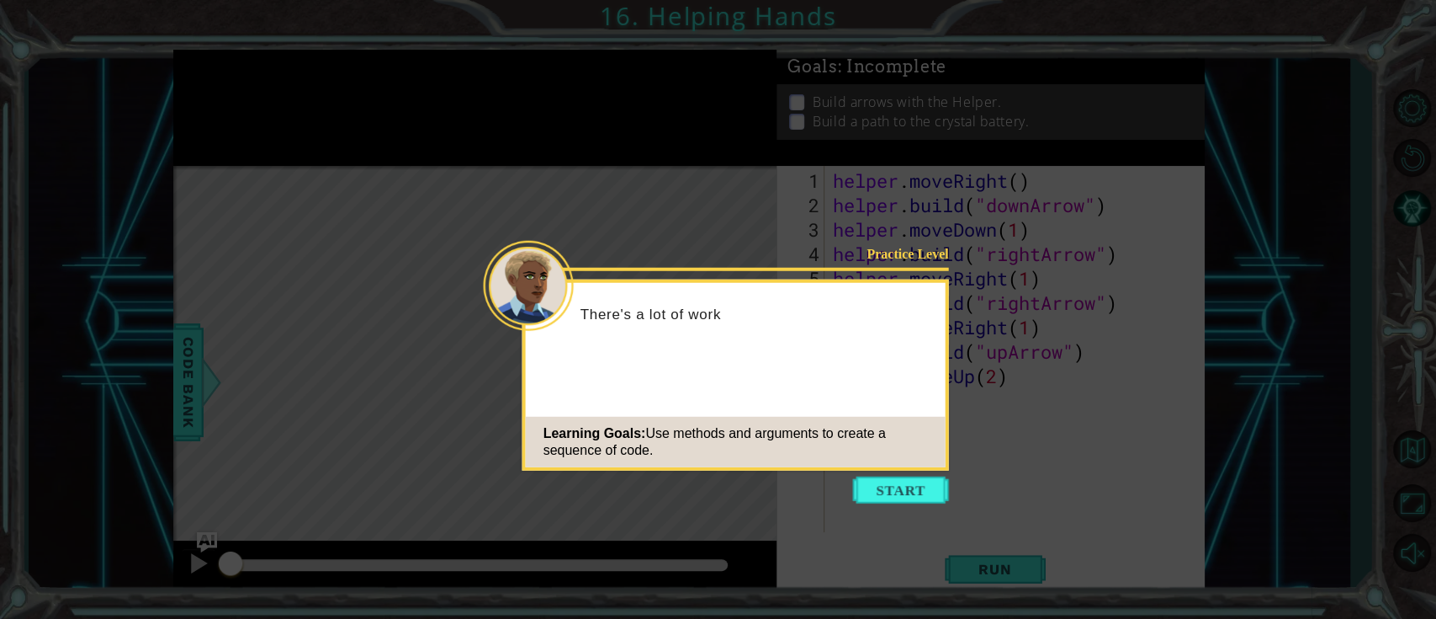
click at [906, 463] on button "Start" at bounding box center [901, 489] width 96 height 27
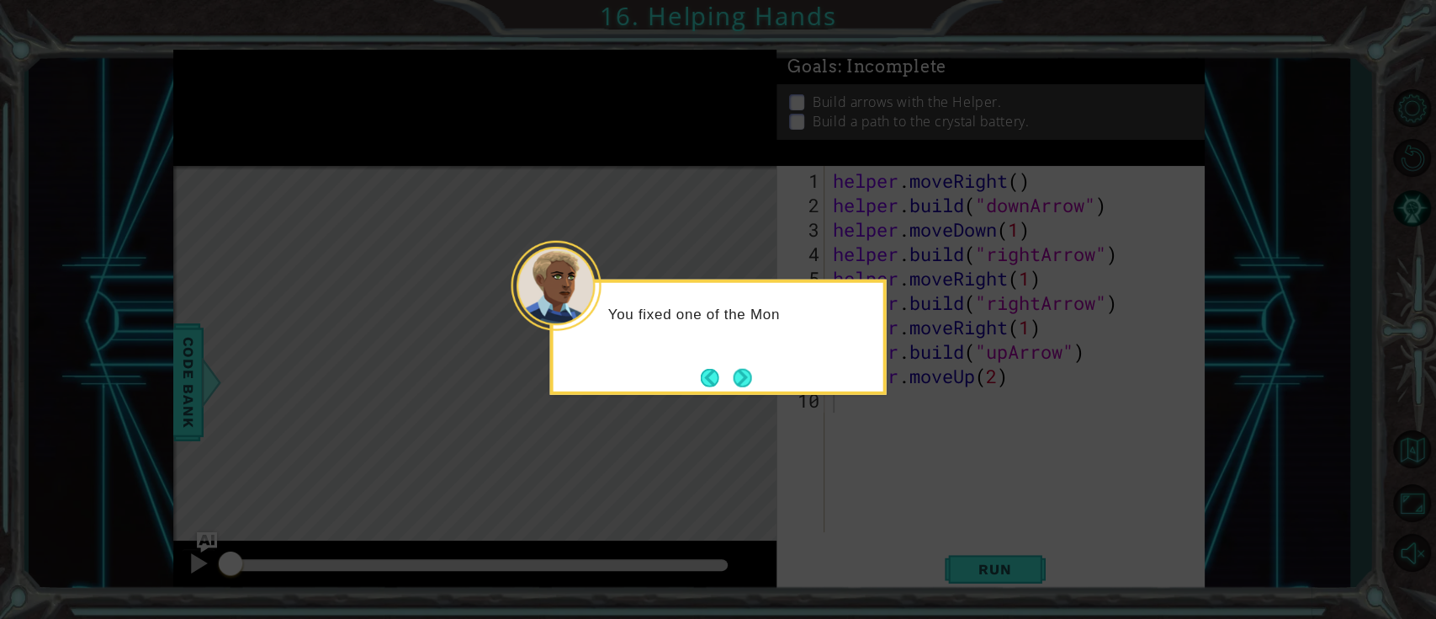
click at [775, 375] on div "You fixed one of the Mon" at bounding box center [718, 336] width 337 height 115
click at [749, 368] on button "Next" at bounding box center [742, 377] width 19 height 19
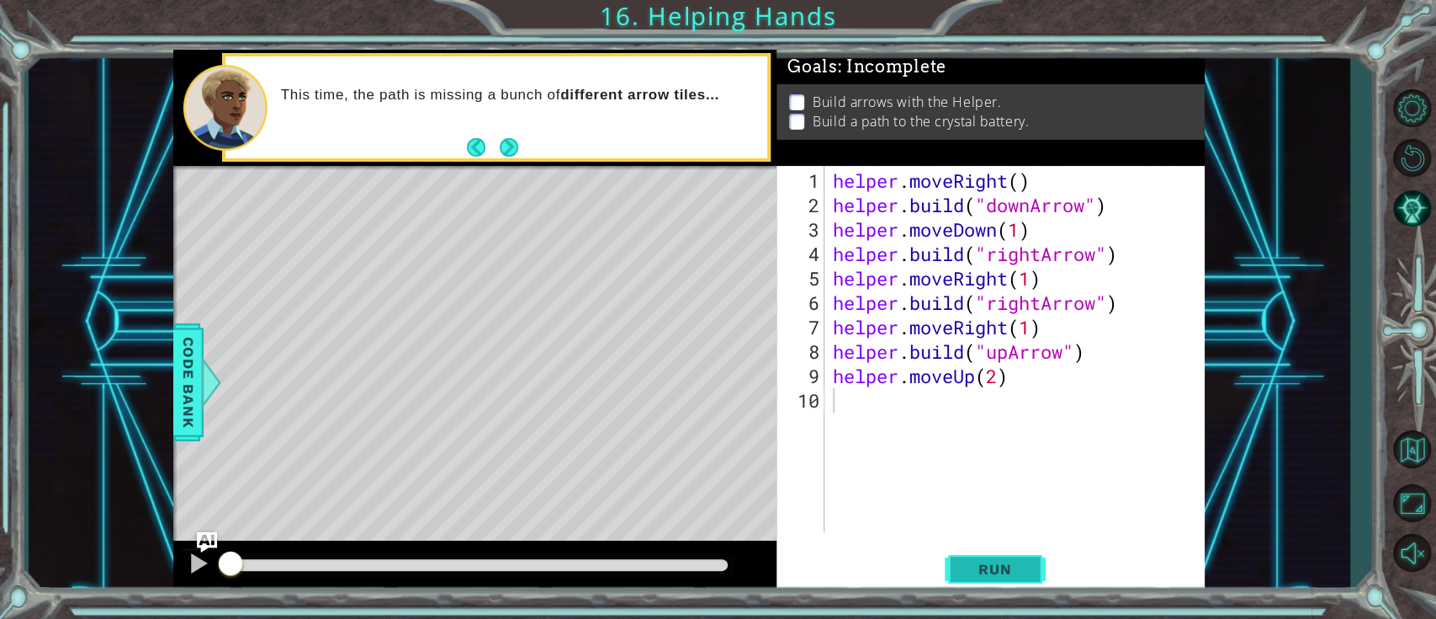
click at [1012, 463] on span "Run" at bounding box center [995, 568] width 66 height 17
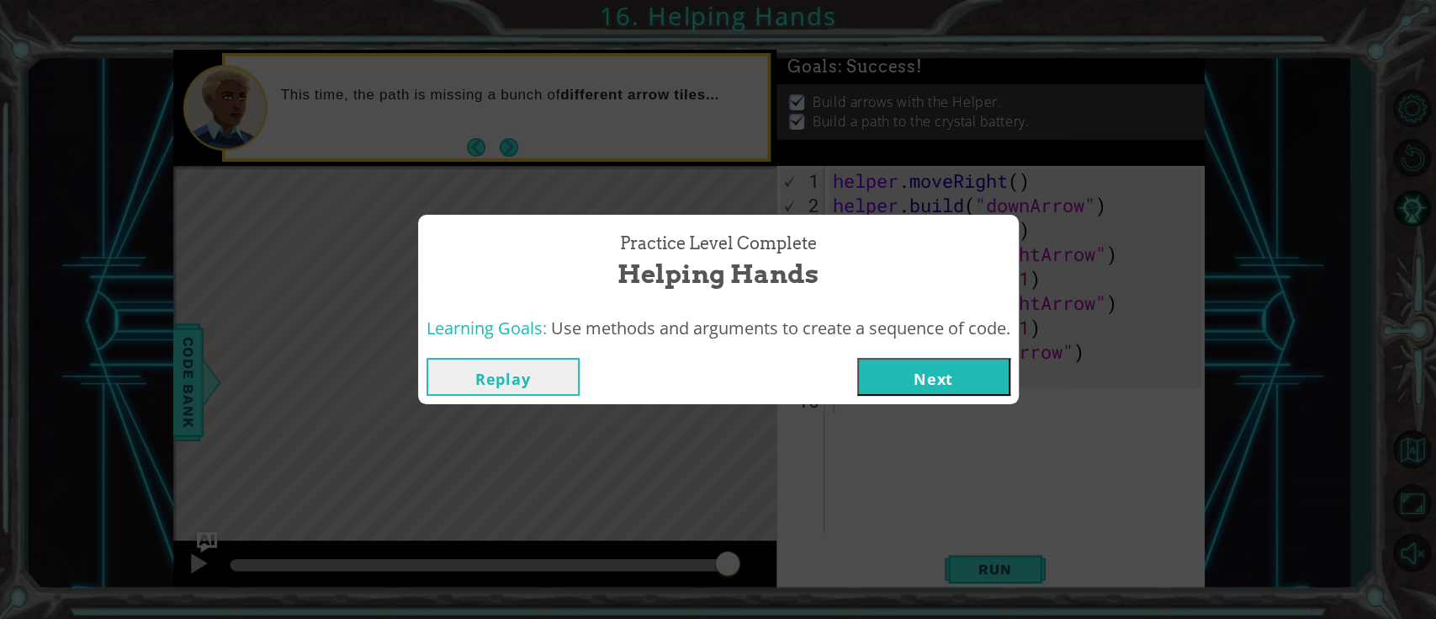
click at [949, 373] on button "Next" at bounding box center [934, 377] width 153 height 38
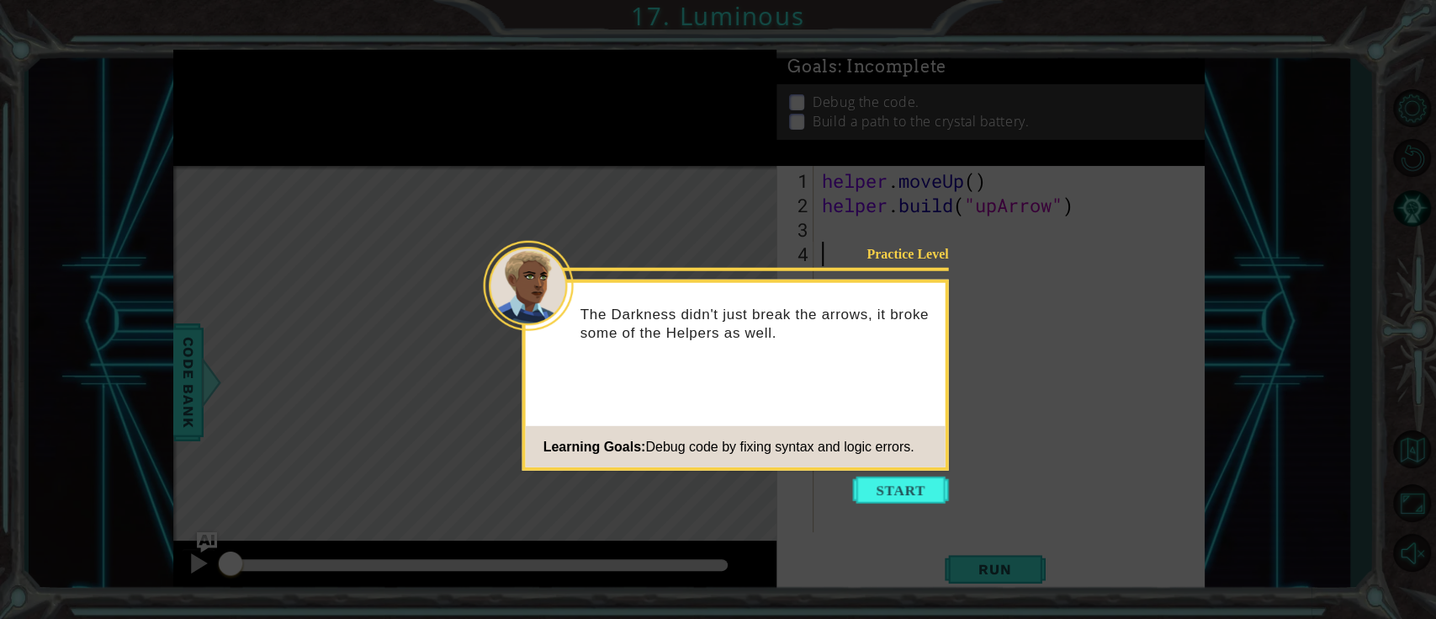
click at [902, 463] on button "Start" at bounding box center [901, 489] width 96 height 27
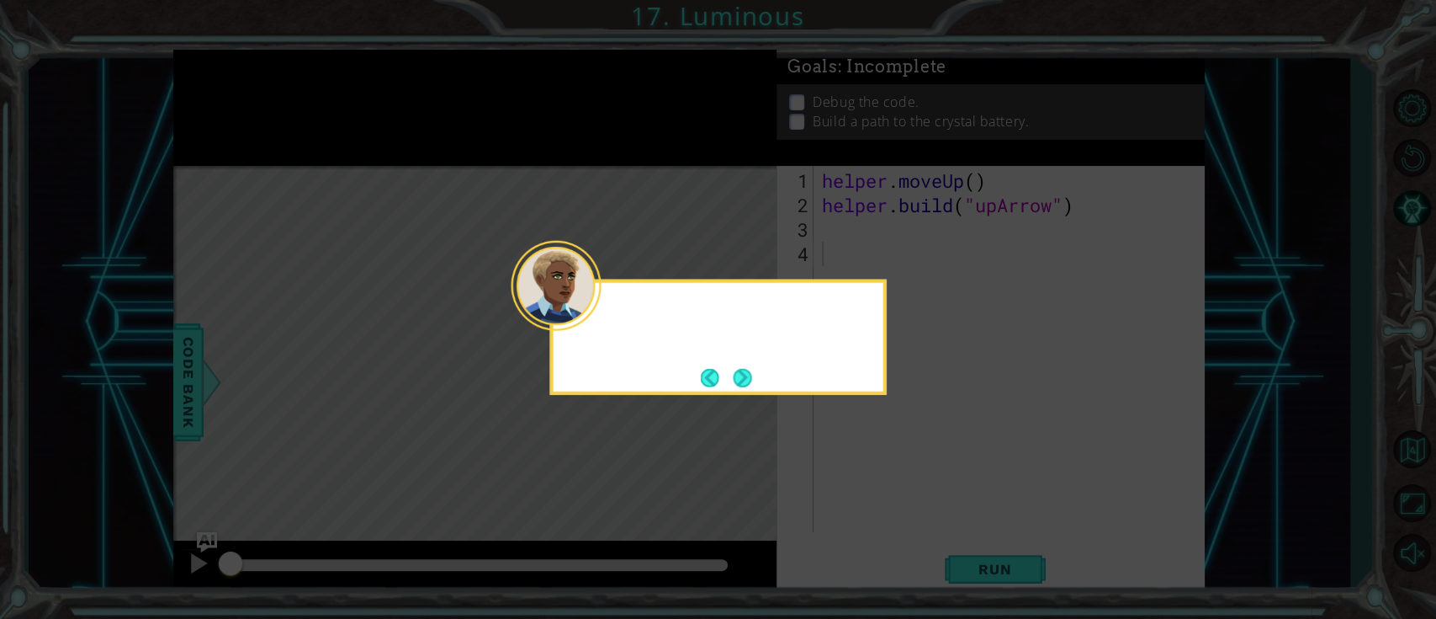
click at [905, 463] on icon at bounding box center [718, 309] width 1436 height 619
click at [751, 369] on button "Next" at bounding box center [742, 377] width 22 height 22
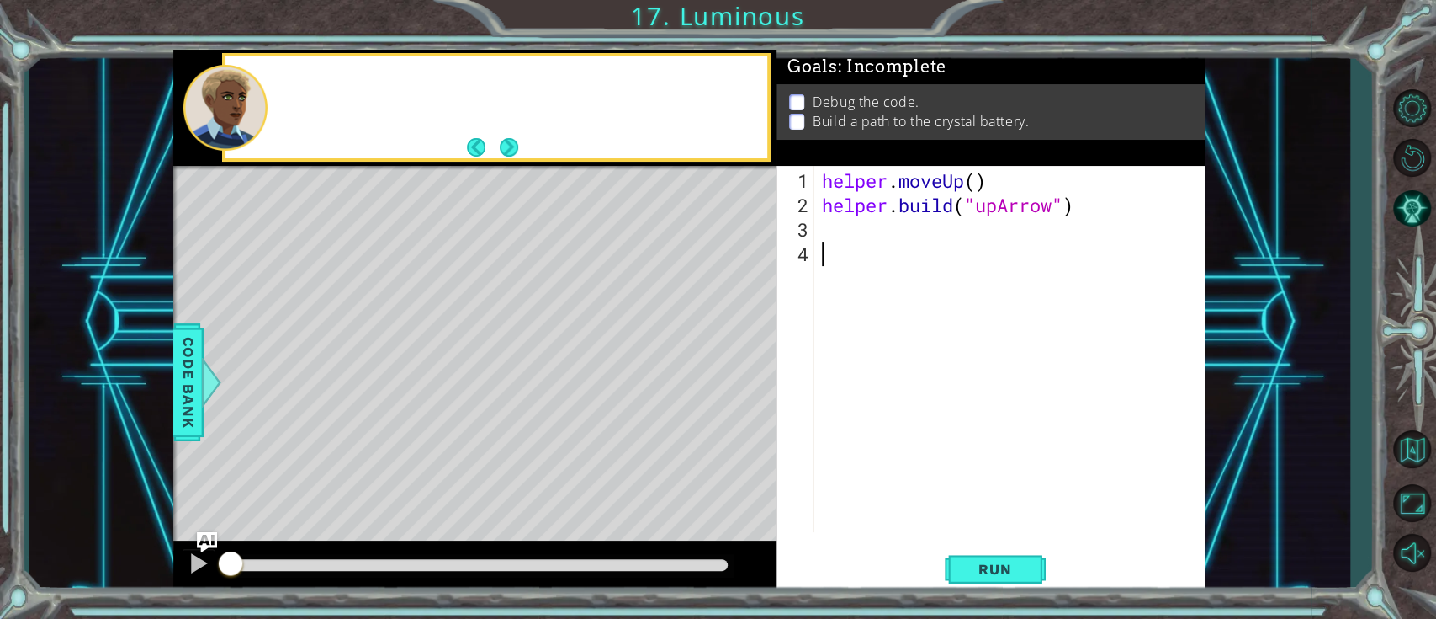
click at [751, 373] on div "Level Map" at bounding box center [562, 414] width 778 height 496
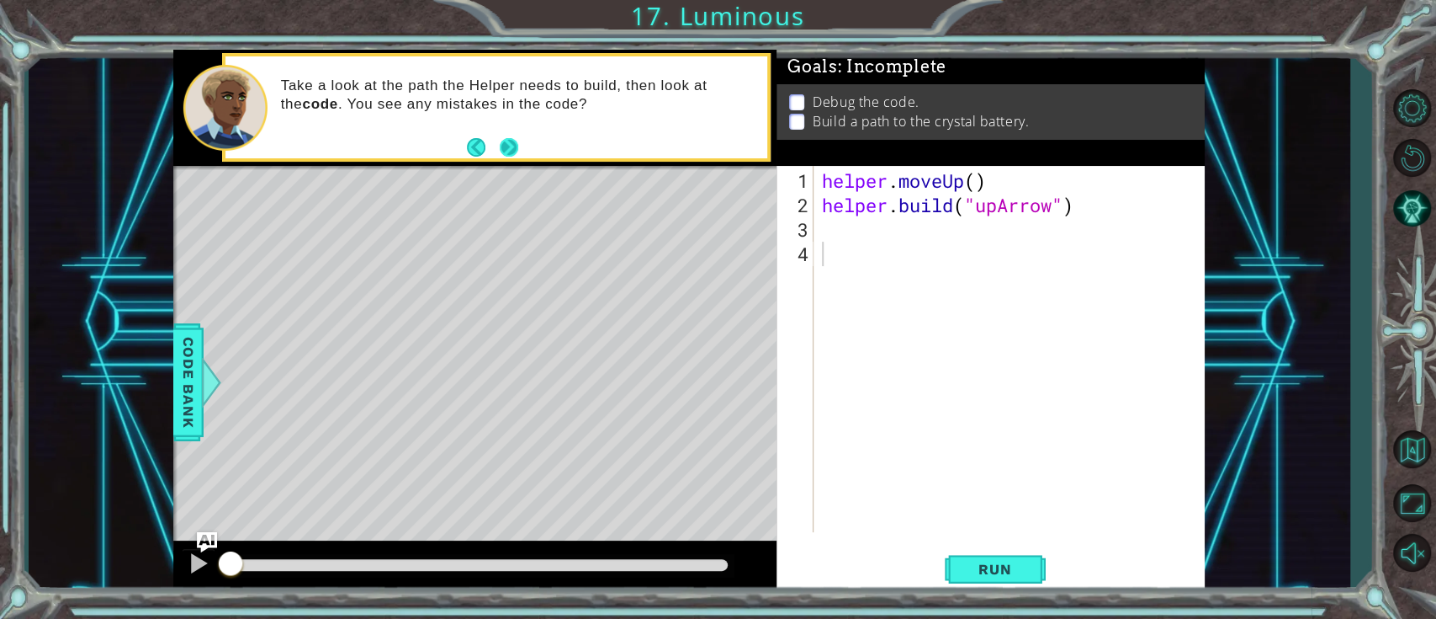
click at [499, 146] on button "Next" at bounding box center [508, 146] width 19 height 19
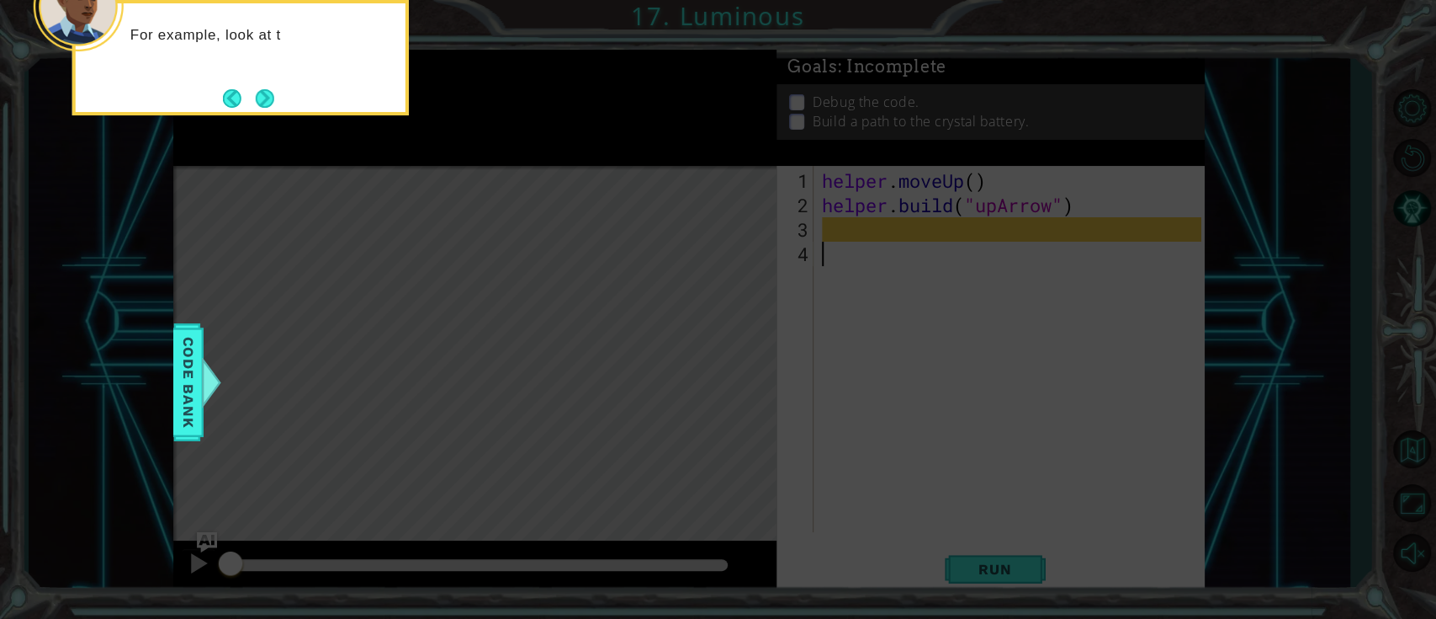
click at [281, 105] on div "For example, look at t" at bounding box center [240, 57] width 337 height 115
click at [263, 88] on button "Next" at bounding box center [264, 97] width 19 height 19
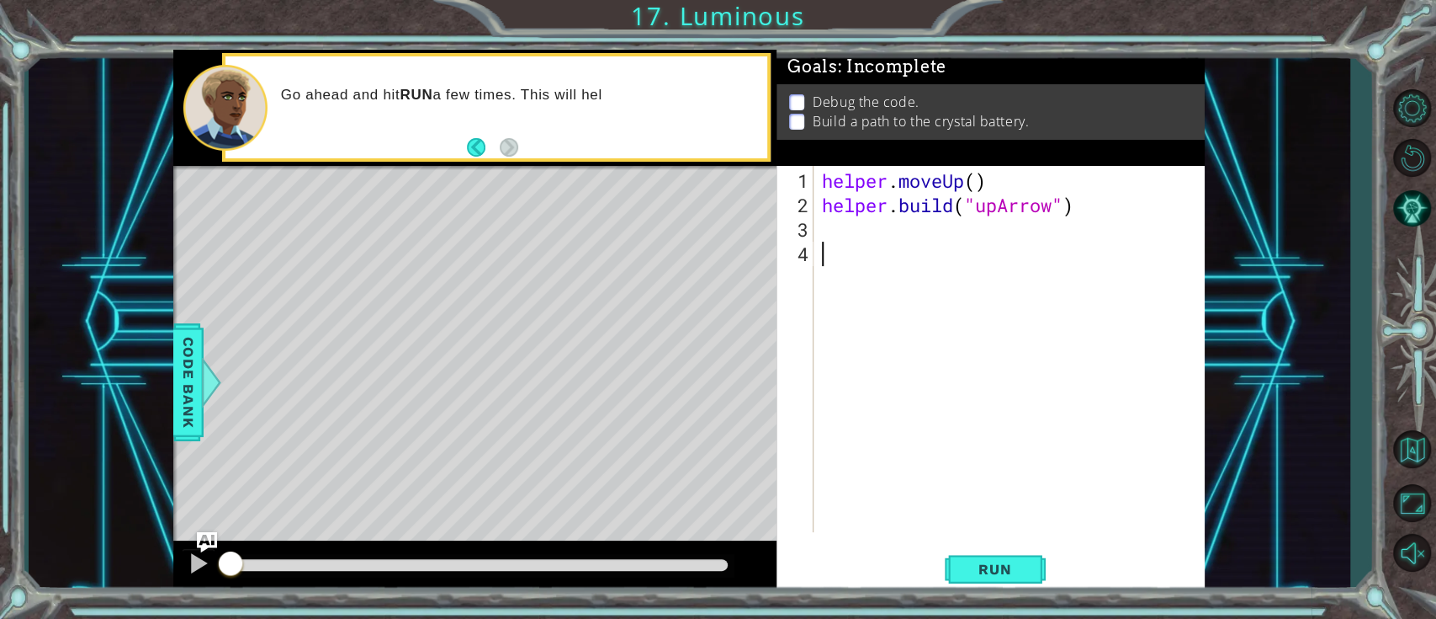
click at [841, 225] on div "helper . moveUp ( ) helper . build ( "upArrow" )" at bounding box center [1014, 375] width 390 height 415
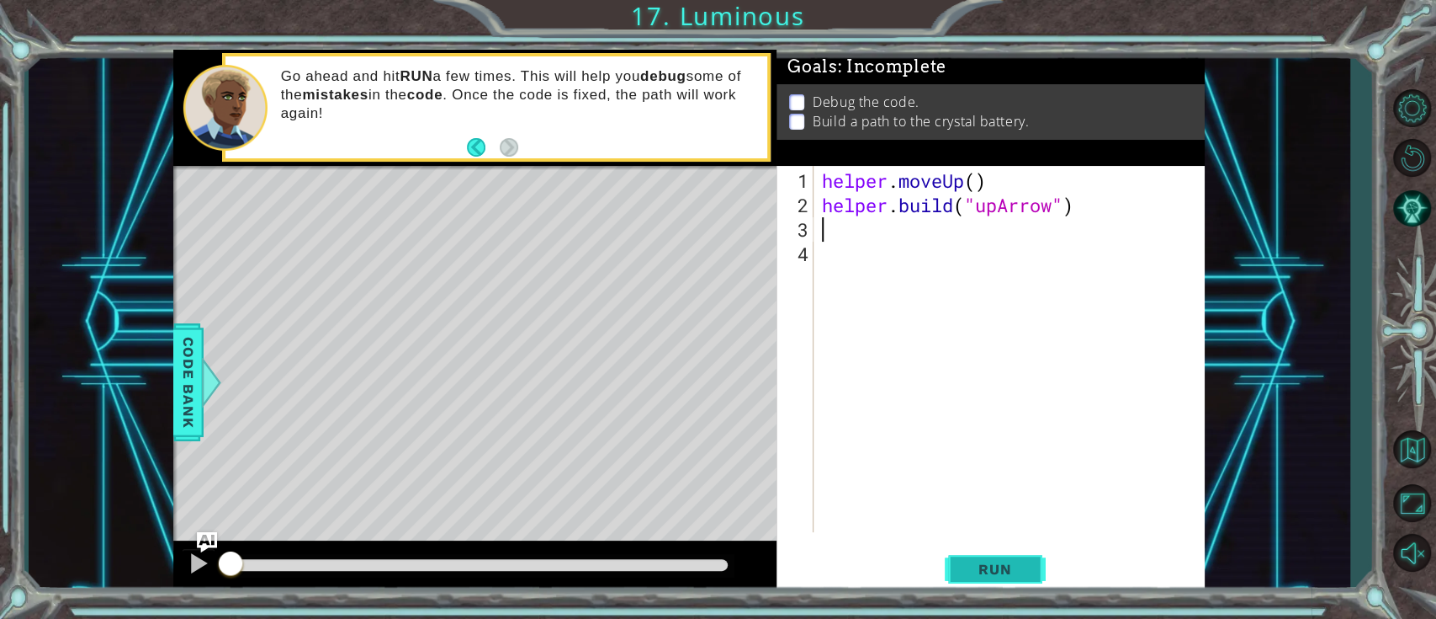
click at [998, 463] on button "Run" at bounding box center [995, 569] width 101 height 43
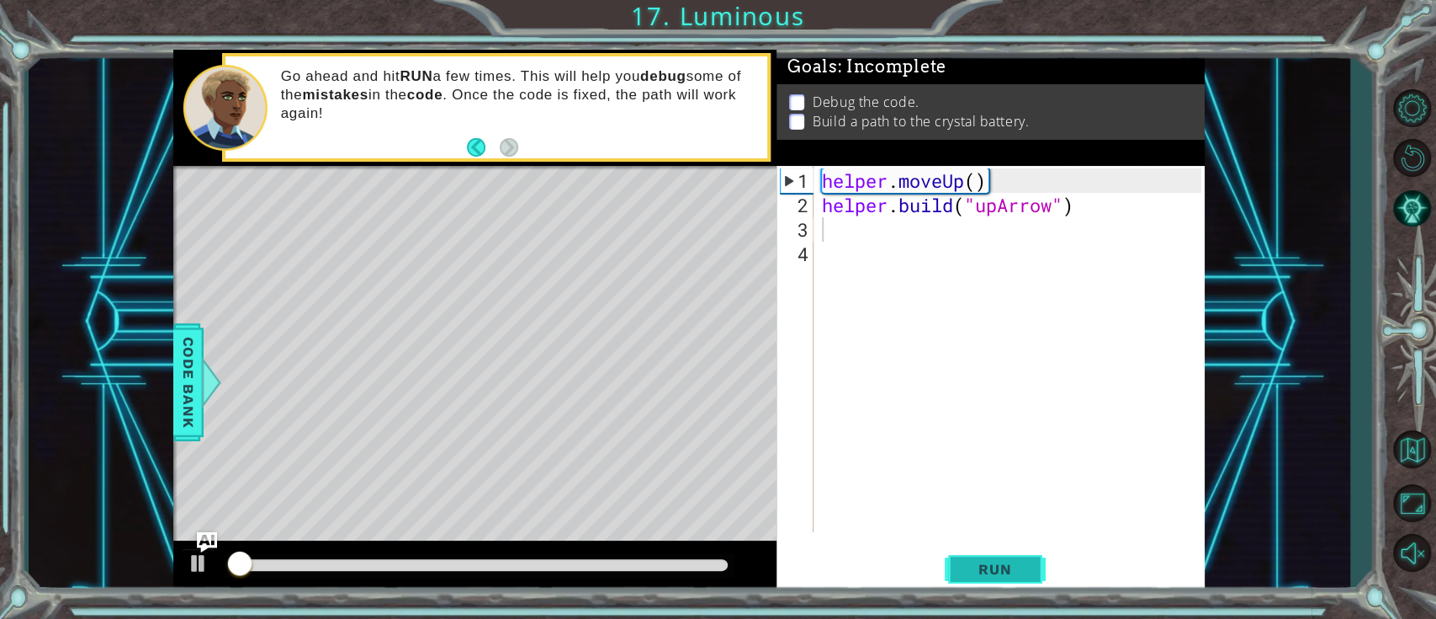
click at [1003, 463] on span "Run" at bounding box center [995, 568] width 66 height 17
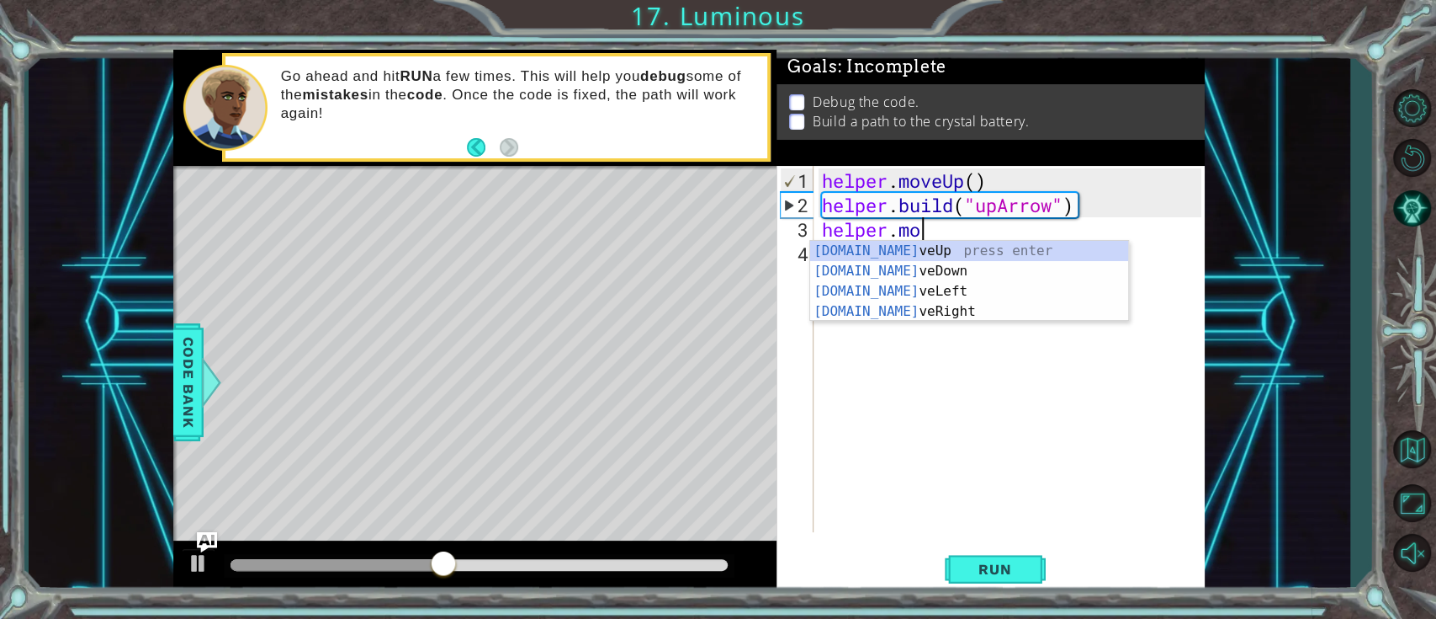
scroll to position [0, 4]
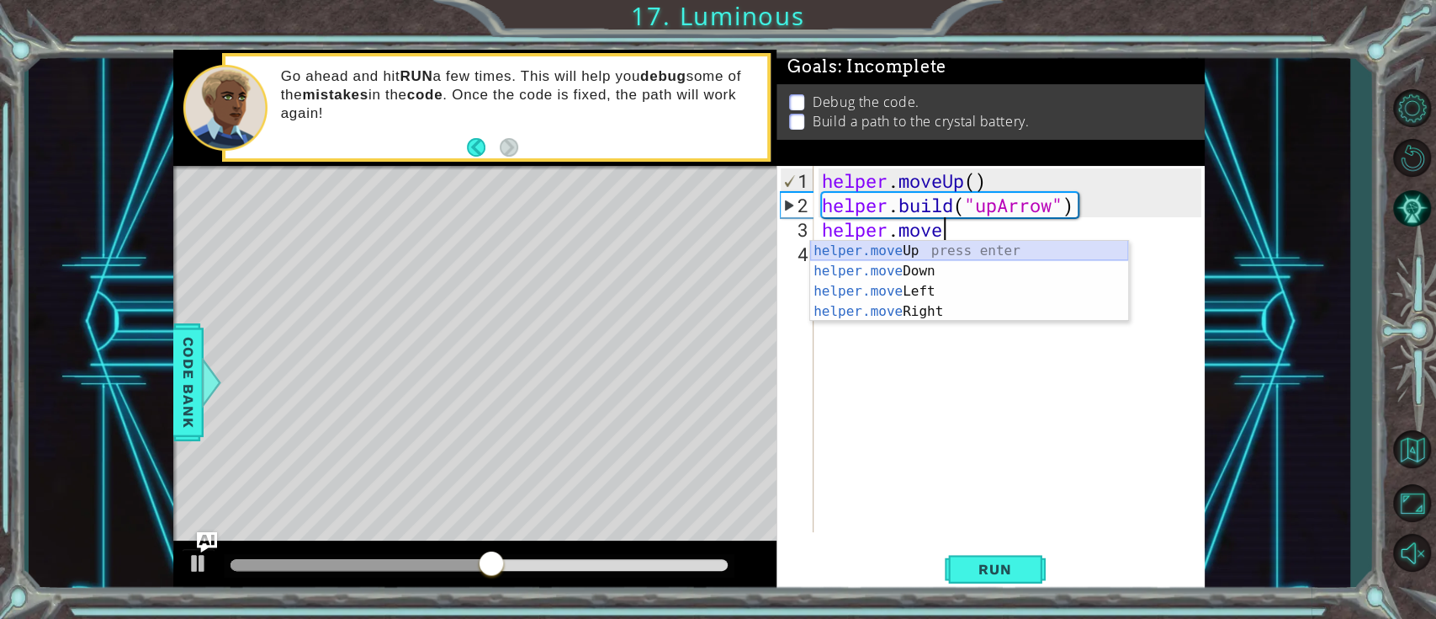
click at [955, 251] on div "helper.move Up press enter helper.move Down press enter helper.move Left press …" at bounding box center [969, 301] width 318 height 121
type textarea "helper.moveUp(1)"
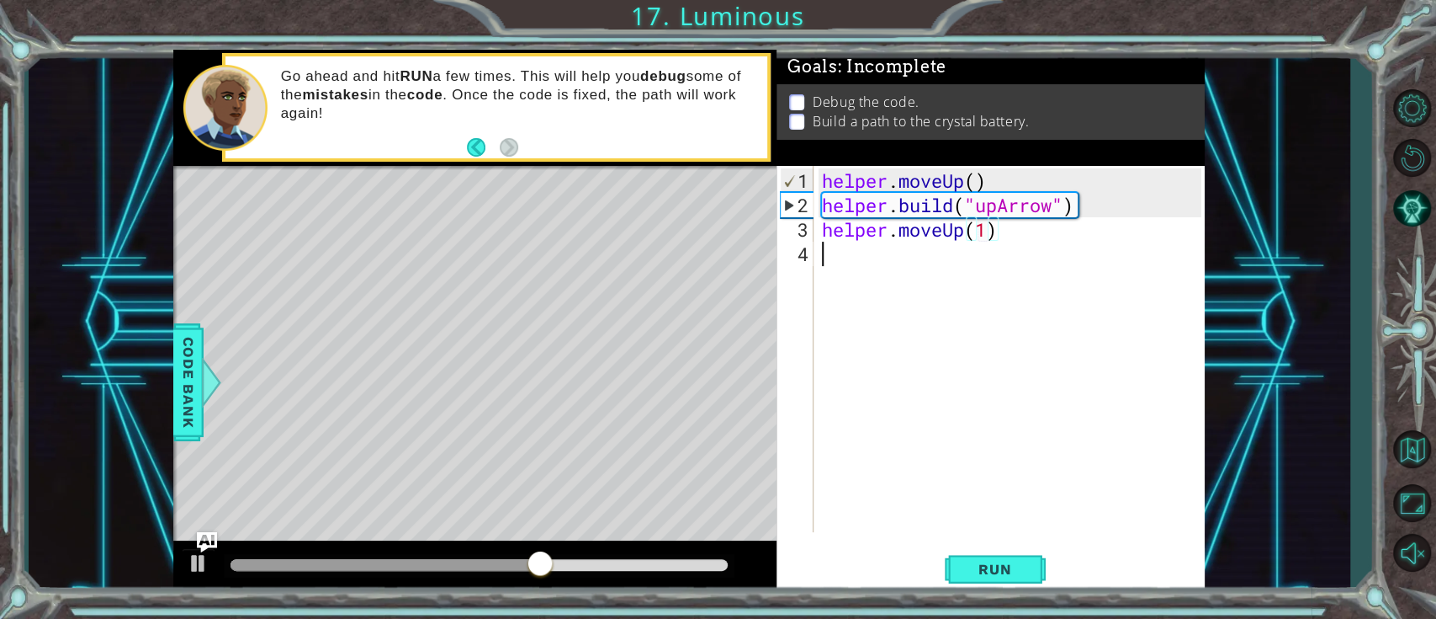
click at [977, 261] on div "helper . moveUp ( ) helper . build ( "upArrow" ) helper . moveUp ( 1 )" at bounding box center [1014, 375] width 390 height 415
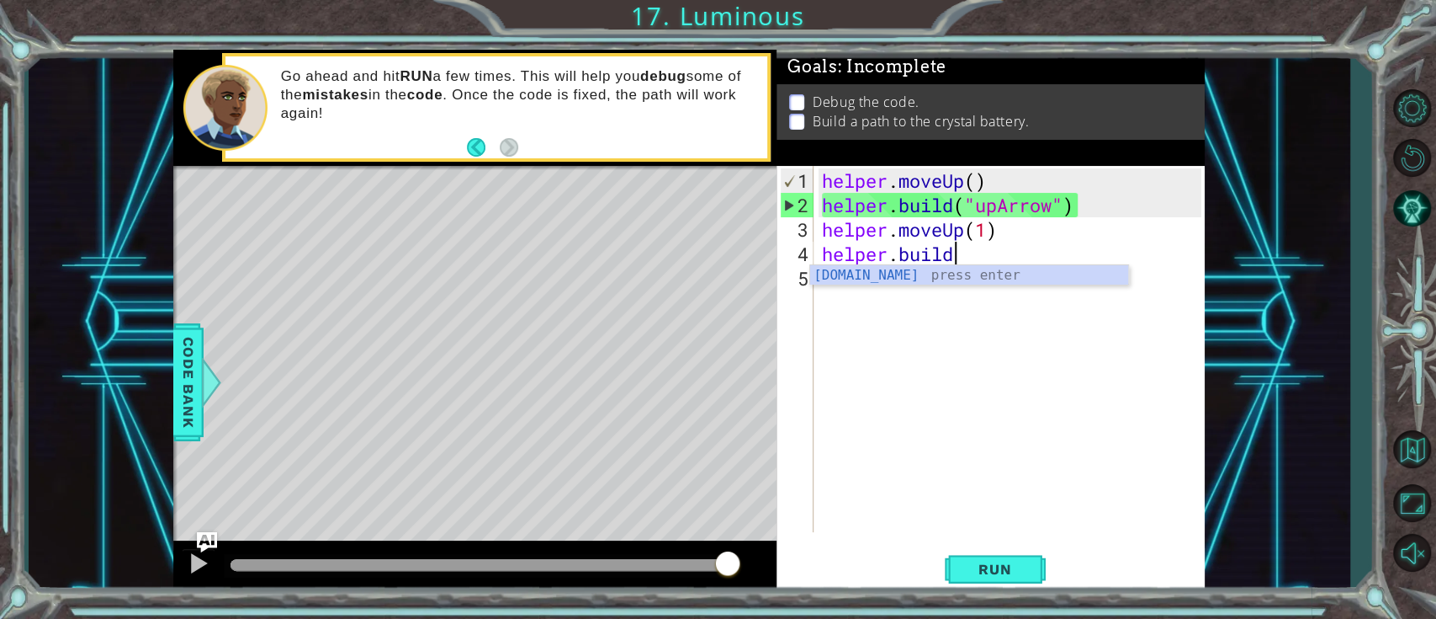
scroll to position [0, 5]
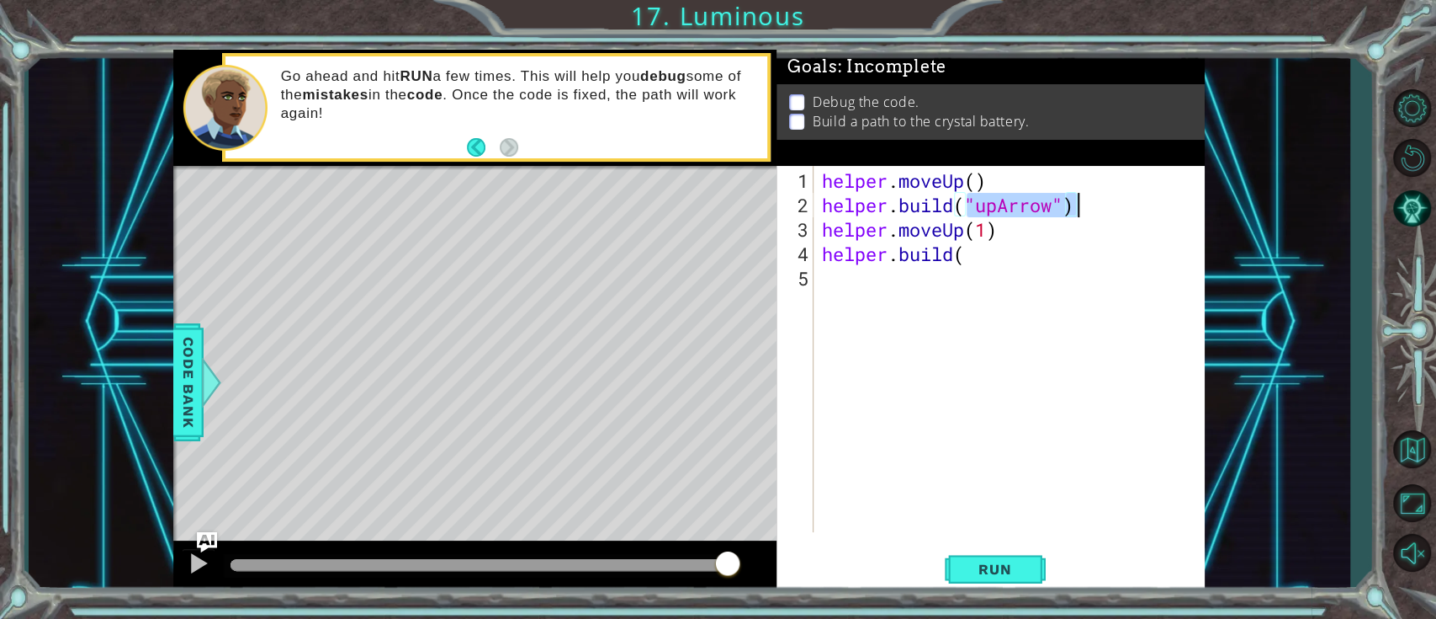
drag, startPoint x: 966, startPoint y: 200, endPoint x: 1081, endPoint y: 205, distance: 114.6
click at [1064, 205] on div "helper . moveUp ( ) helper . build ( "upArrow" ) helper . moveUp ( 1 ) helper .…" at bounding box center [1014, 375] width 390 height 415
click at [995, 245] on div "helper . moveUp ( ) helper . build ( "upArrow" ) helper . moveUp ( 1 ) helper .…" at bounding box center [1014, 375] width 390 height 415
paste textarea ""upArrow")"
type textarea "[DOMAIN_NAME]("upArrow")"
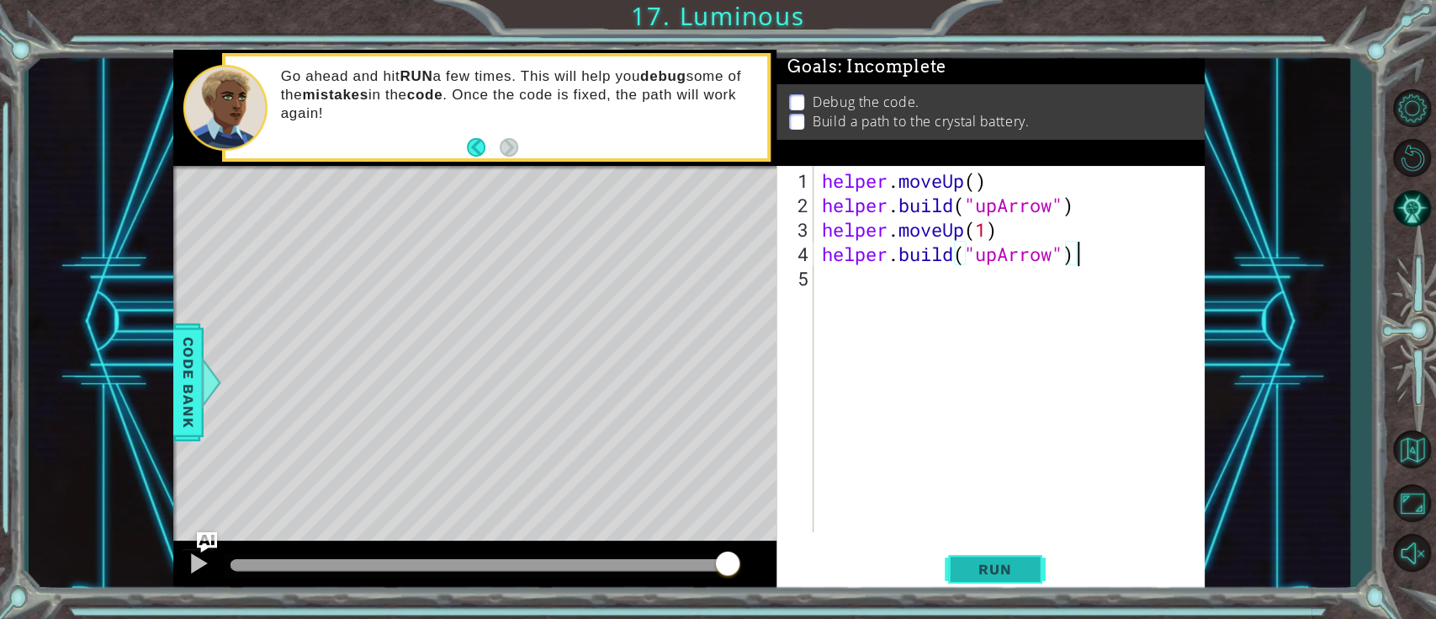
click at [1028, 463] on span "Run" at bounding box center [995, 568] width 66 height 17
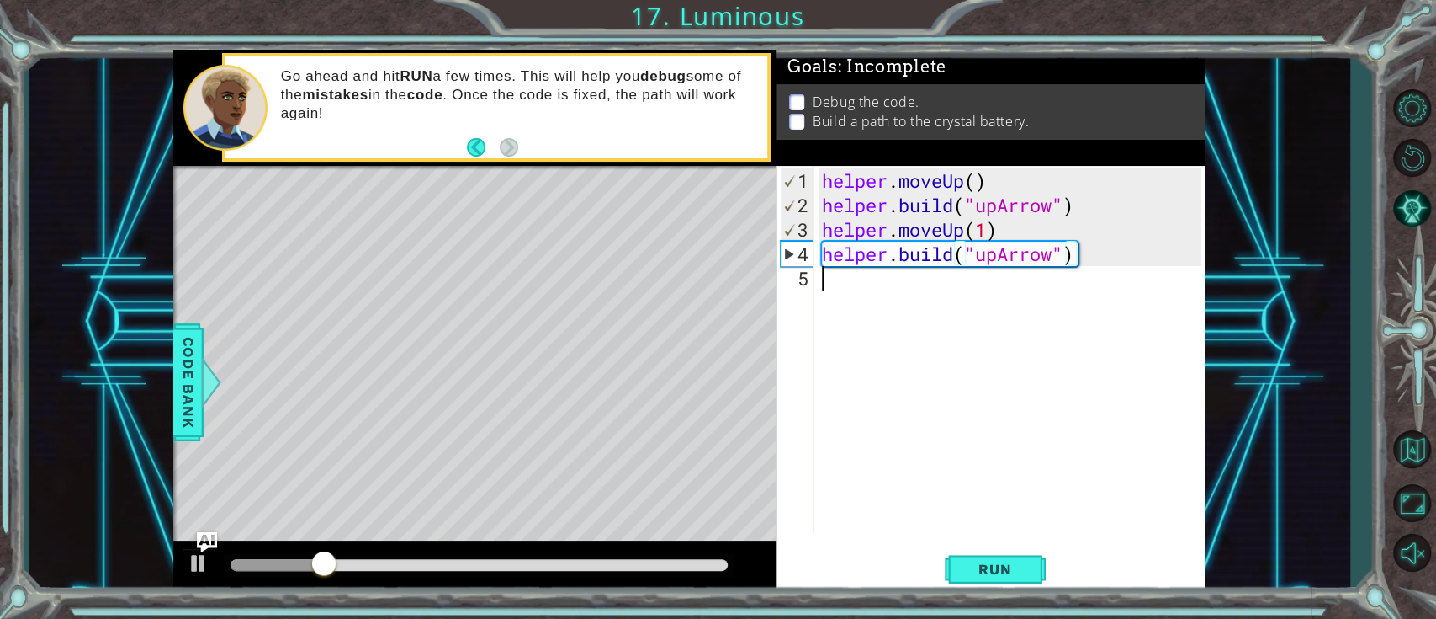
click at [864, 296] on div "helper . moveUp ( ) helper . build ( "upArrow" ) helper . moveUp ( 1 ) helper .…" at bounding box center [1014, 375] width 390 height 415
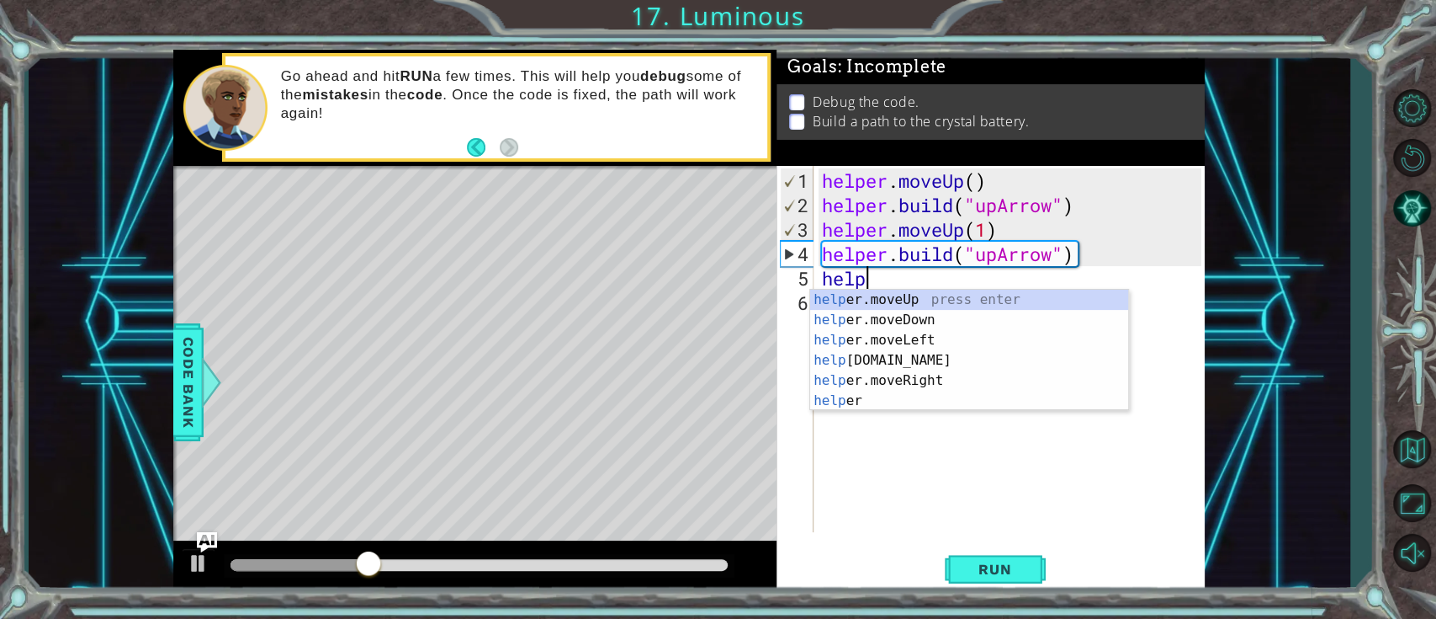
scroll to position [0, 1]
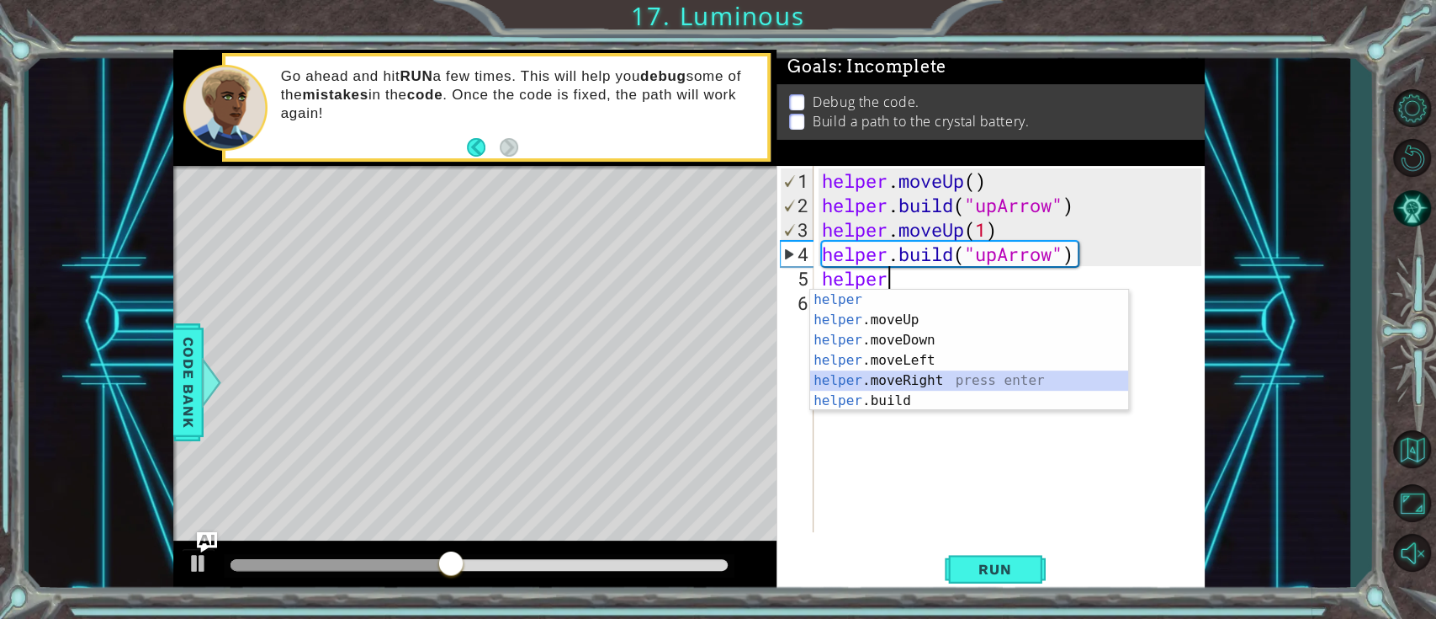
click at [969, 381] on div "helper press enter helper .moveUp press enter helper .moveDown press enter help…" at bounding box center [969, 370] width 318 height 162
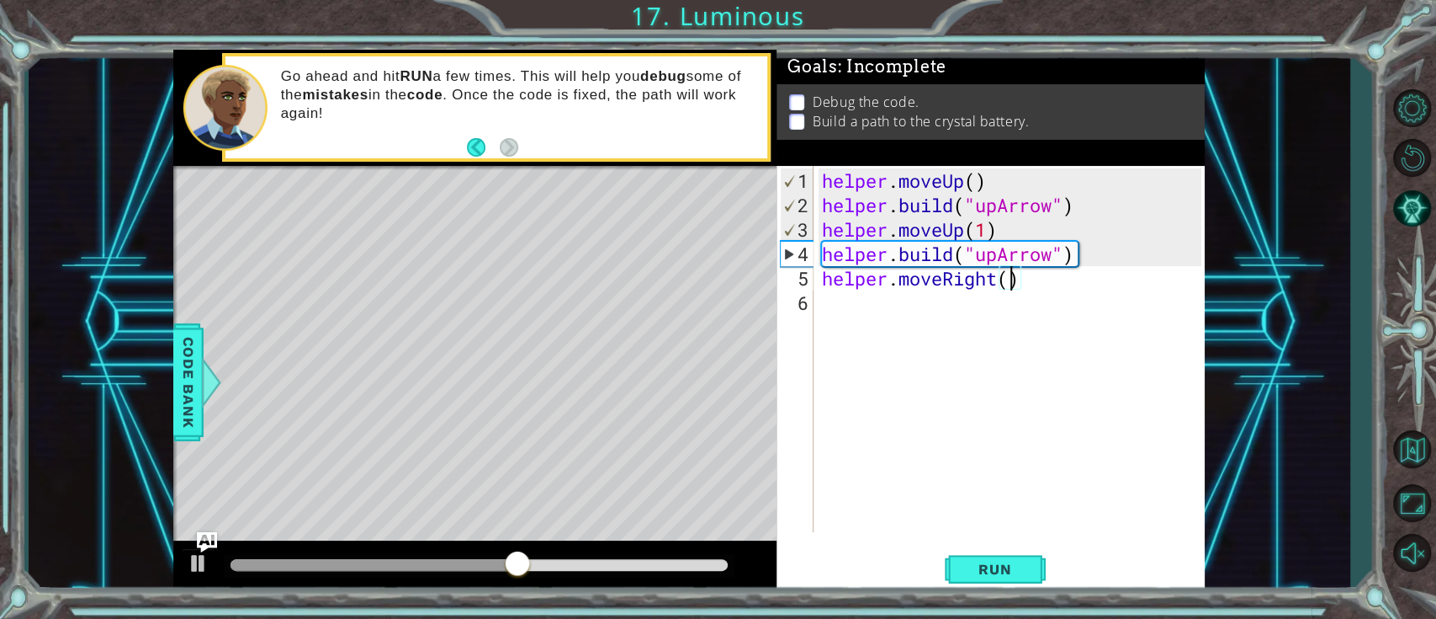
type textarea "helper.moveRight(2)"
click at [922, 320] on div "helper . moveUp ( ) helper . build ( "upArrow" ) helper . moveUp ( 1 ) helper .…" at bounding box center [1014, 375] width 390 height 415
click at [1018, 284] on div "helper . moveUp ( ) helper . build ( "upArrow" ) helper . moveUp ( 1 ) helper .…" at bounding box center [1014, 375] width 390 height 415
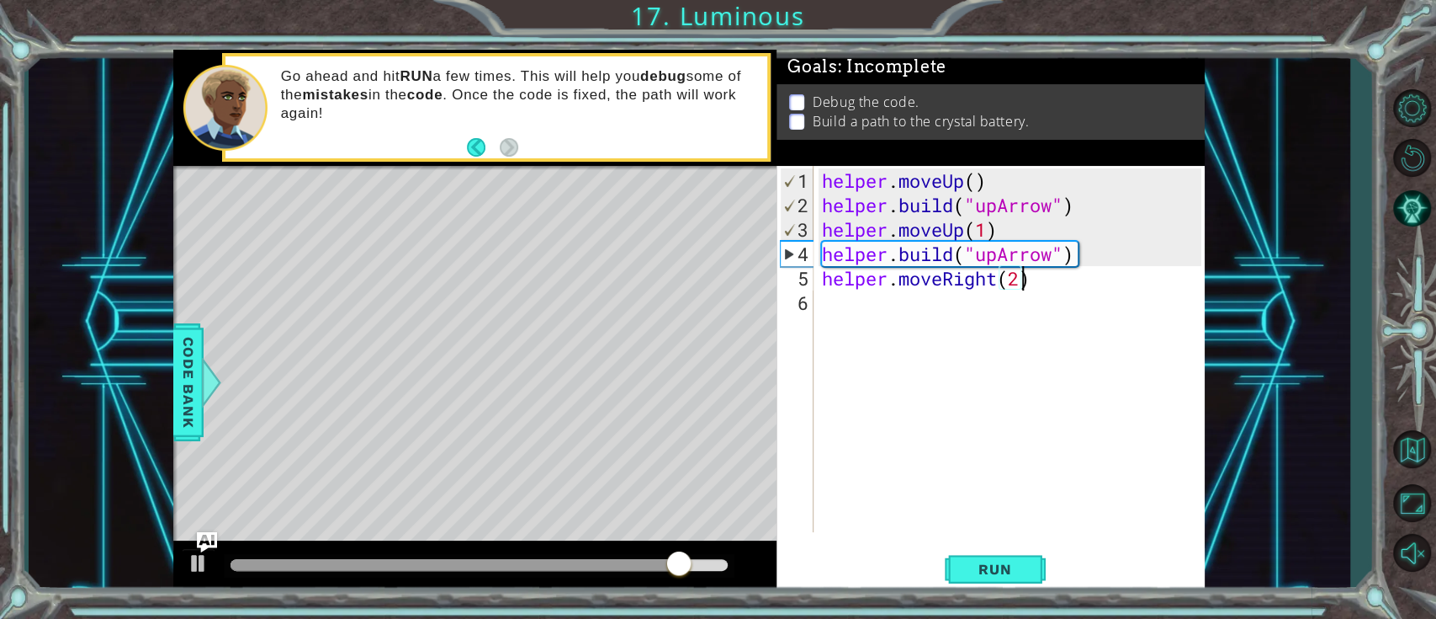
scroll to position [0, 8]
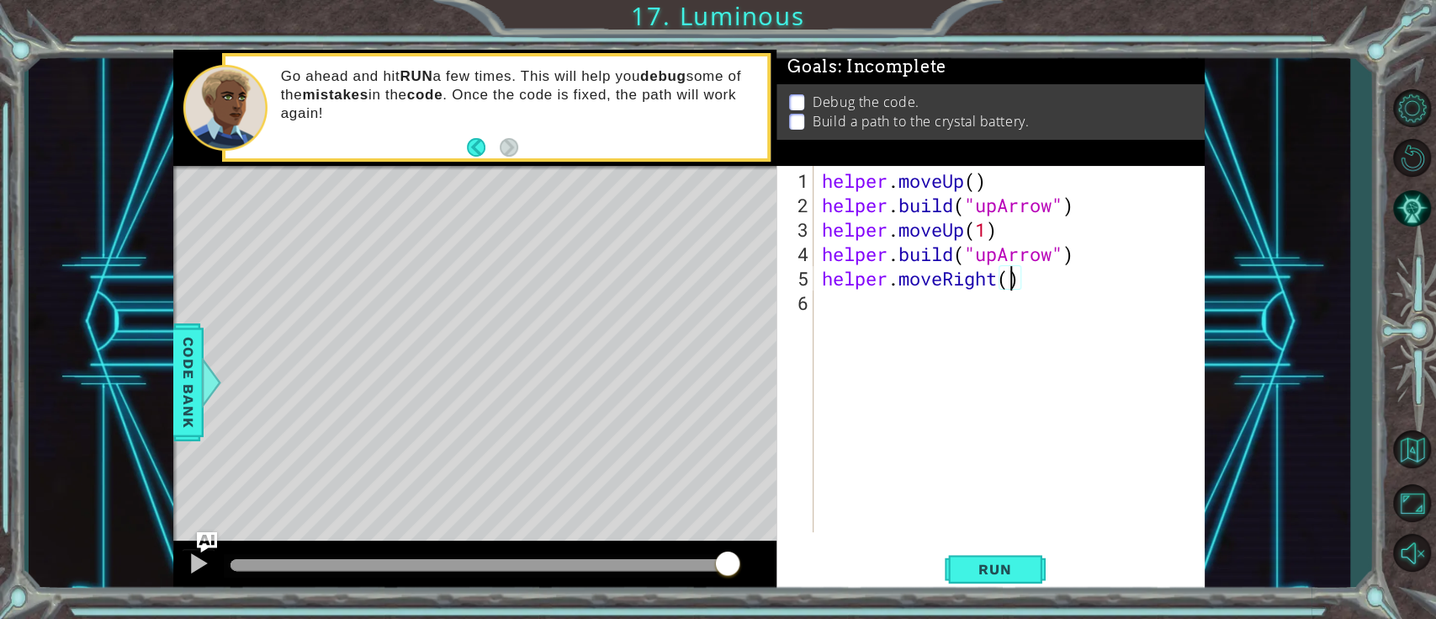
type textarea "helper.moveRight(1)"
click at [881, 329] on div "helper . moveUp ( ) helper . build ( "upArrow" ) helper . moveUp ( 1 ) helper .…" at bounding box center [1014, 375] width 390 height 415
click at [964, 306] on div "helper . moveUp ( ) helper . build ( "upArrow" ) helper . moveUp ( 1 ) helper .…" at bounding box center [1014, 375] width 390 height 415
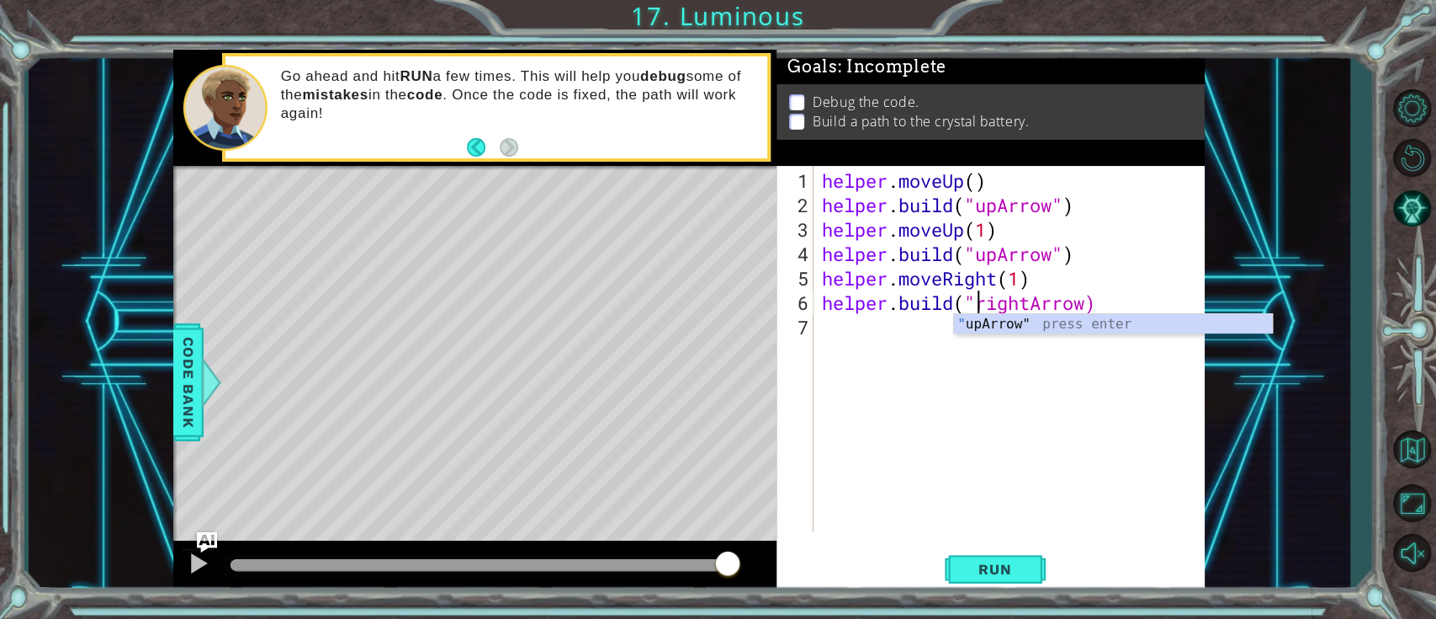
click at [1064, 299] on div "helper . moveUp ( ) helper . build ( "upArrow" ) helper . moveUp ( 1 ) helper .…" at bounding box center [1014, 375] width 390 height 415
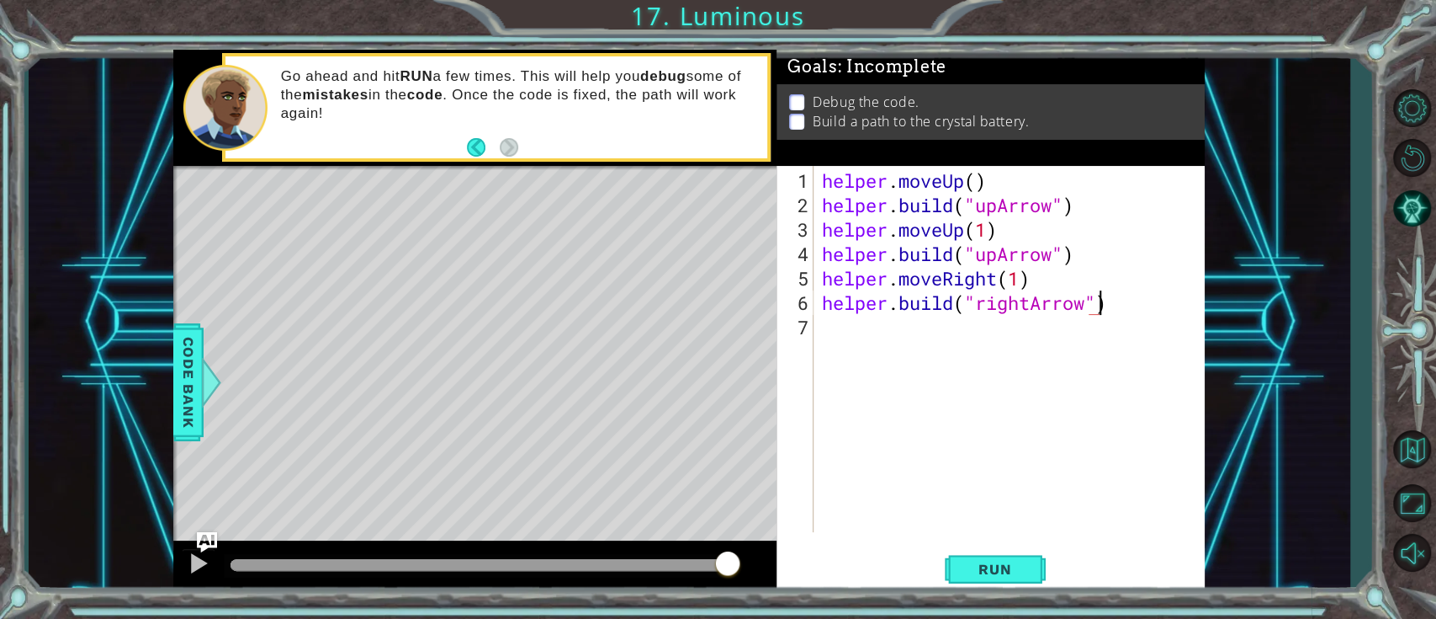
scroll to position [0, 12]
type textarea "[DOMAIN_NAME]("rightArrow")"
click at [996, 463] on span "Run" at bounding box center [995, 568] width 66 height 17
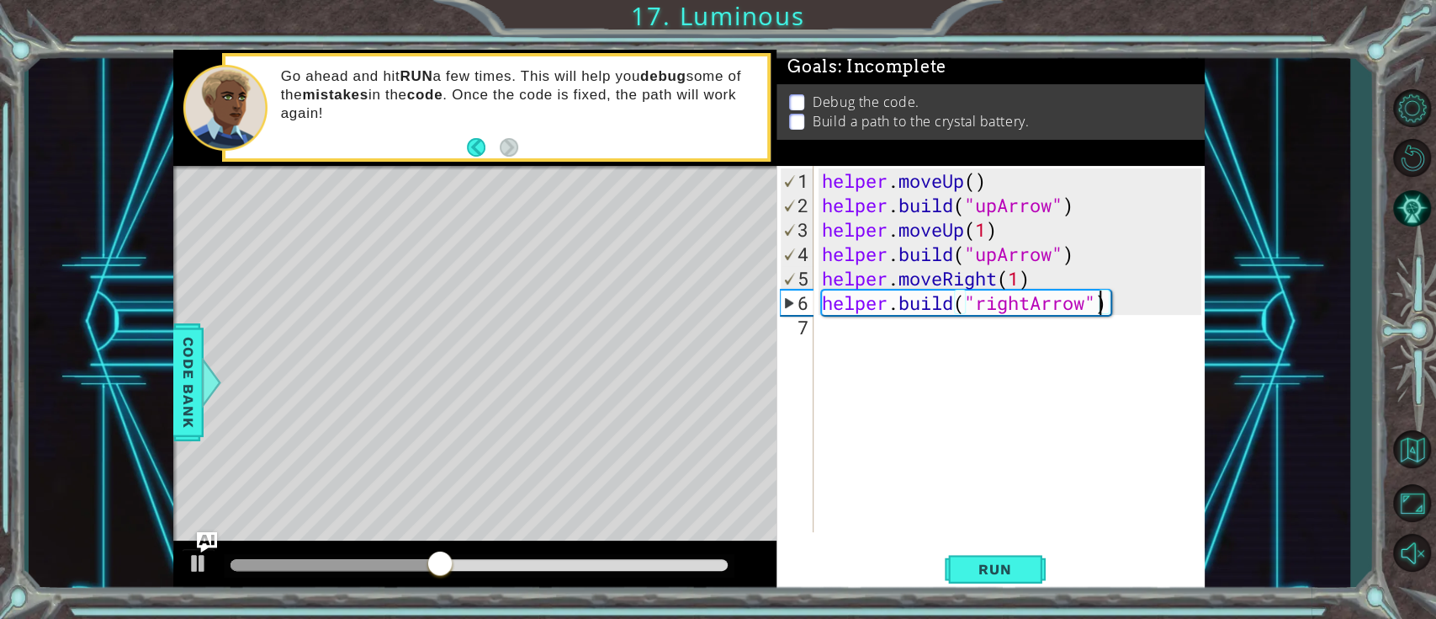
click at [921, 360] on div "helper . moveUp ( ) helper . build ( "upArrow" ) helper . moveUp ( 1 ) helper .…" at bounding box center [1014, 375] width 390 height 415
drag, startPoint x: 1044, startPoint y: 272, endPoint x: 827, endPoint y: 280, distance: 217.3
click at [827, 280] on div "helper . moveUp ( ) helper . build ( "upArrow" ) helper . moveUp ( 1 ) helper .…" at bounding box center [1014, 375] width 390 height 415
type textarea "helper.moveRight(1)"
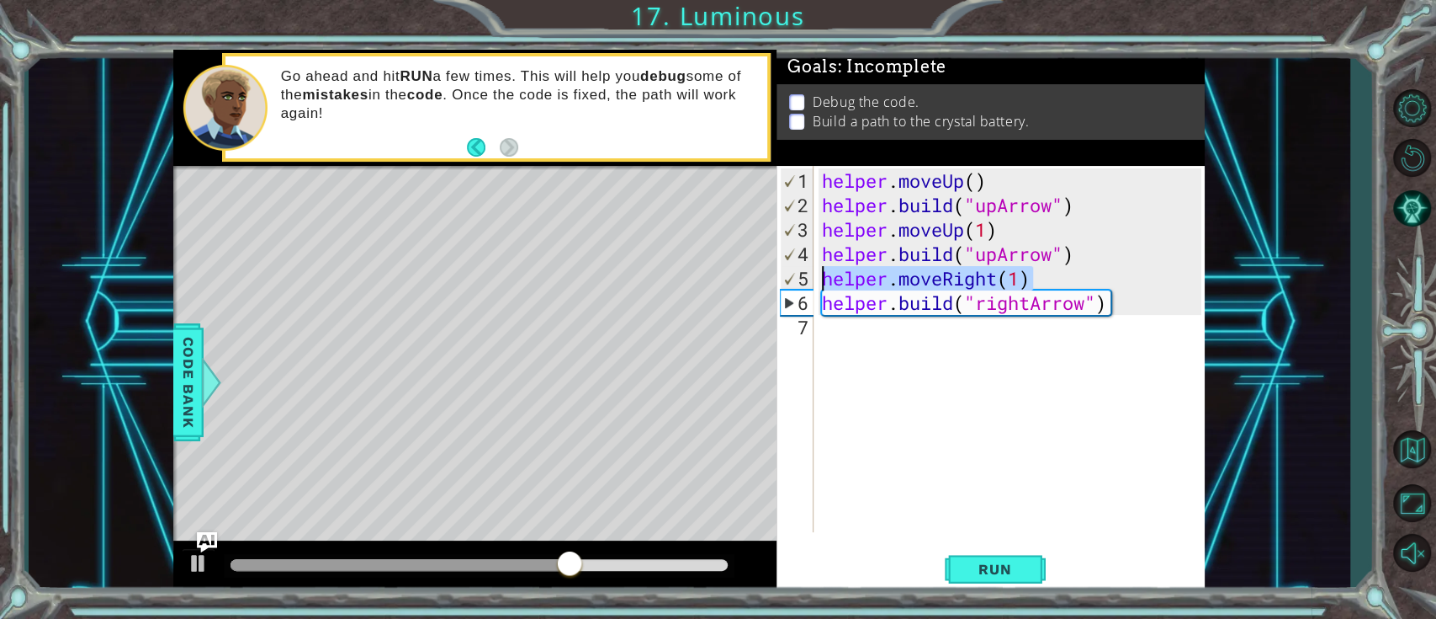
click at [841, 340] on div "helper . moveUp ( ) helper . build ( "upArrow" ) helper . moveUp ( 1 ) helper .…" at bounding box center [1014, 375] width 390 height 415
paste textarea "helper.moveRight(1)"
type textarea "helper.moveRight(1)"
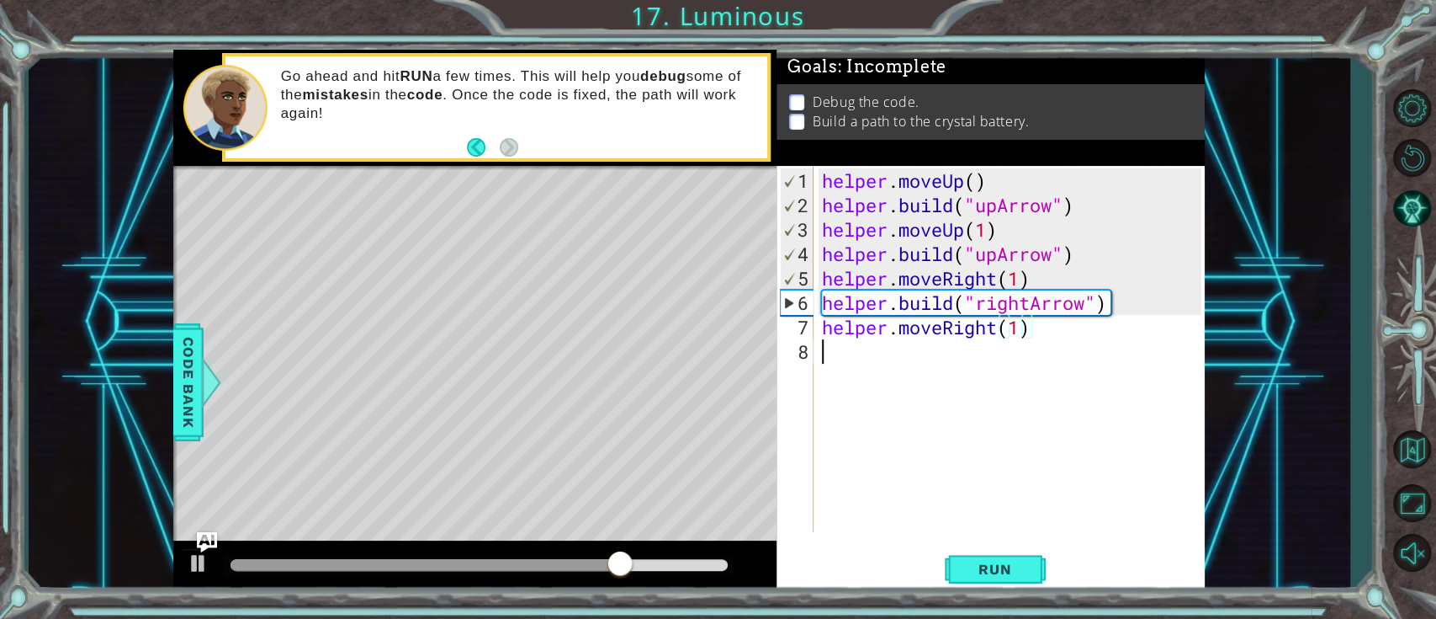
click at [898, 363] on div "helper . moveUp ( ) helper . build ( "upArrow" ) helper . moveUp ( 1 ) helper .…" at bounding box center [1014, 375] width 390 height 415
drag, startPoint x: 820, startPoint y: 300, endPoint x: 1107, endPoint y: 303, distance: 287.0
click at [1064, 303] on div "helper . moveUp ( ) helper . build ( "upArrow" ) helper . moveUp ( 1 ) helper .…" at bounding box center [1014, 375] width 390 height 415
type textarea "[DOMAIN_NAME]("rightArrow")"
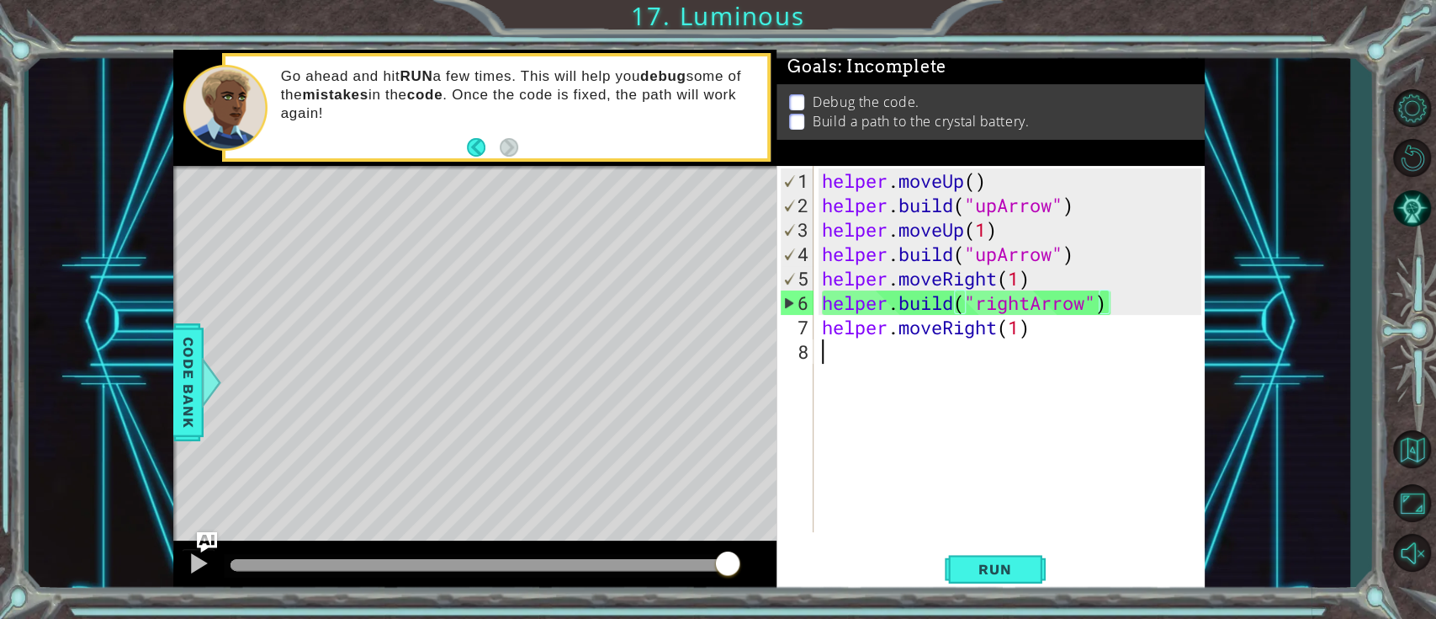
click at [847, 372] on div "helper . moveUp ( ) helper . build ( "upArrow" ) helper . moveUp ( 1 ) helper .…" at bounding box center [1014, 375] width 390 height 415
paste textarea "[DOMAIN_NAME]("rightArrow")"
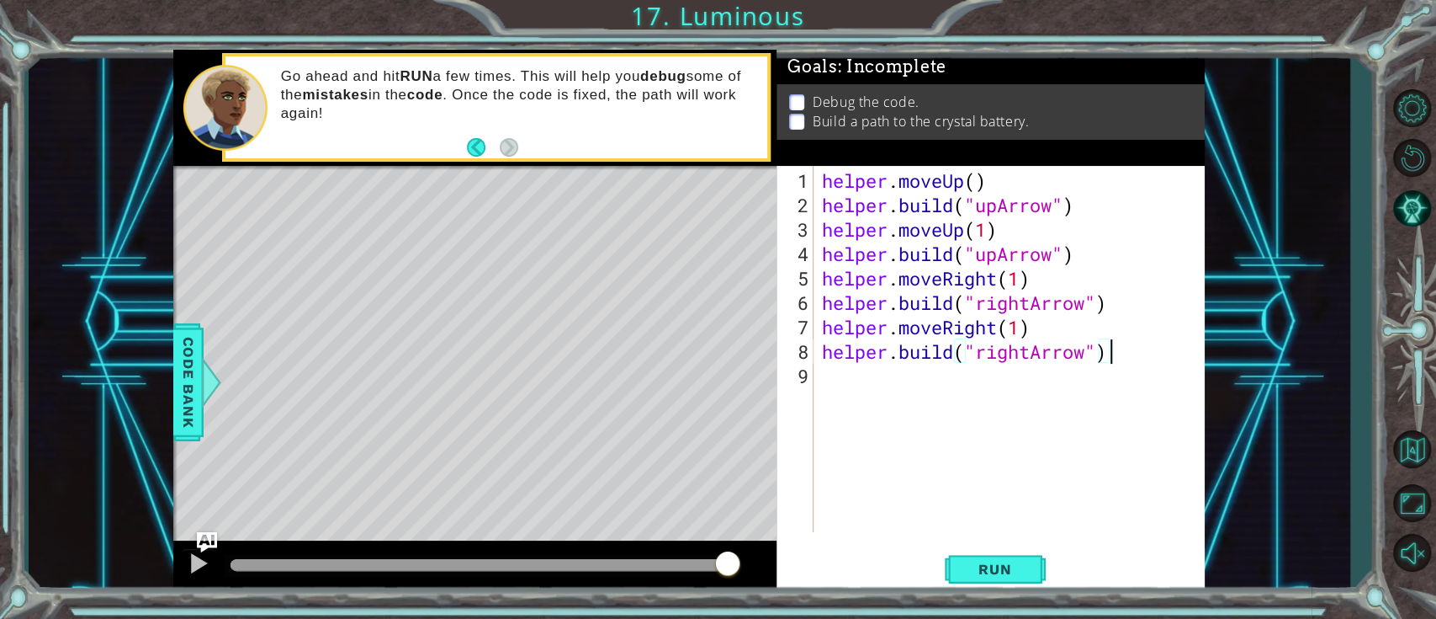
click at [1030, 360] on div "helper . moveUp ( ) helper . build ( "upArrow" ) helper . moveUp ( 1 ) helper .…" at bounding box center [1014, 375] width 390 height 415
click at [1064, 341] on div "helper . moveUp ( ) helper . build ( "upArrow" ) helper . moveUp ( 1 ) helper .…" at bounding box center [1014, 375] width 390 height 415
click at [978, 353] on div "helper . moveUp ( ) helper . build ( "upArrow" ) helper . moveUp ( 1 ) helper .…" at bounding box center [1014, 375] width 390 height 415
click at [974, 463] on span "Run" at bounding box center [995, 568] width 66 height 17
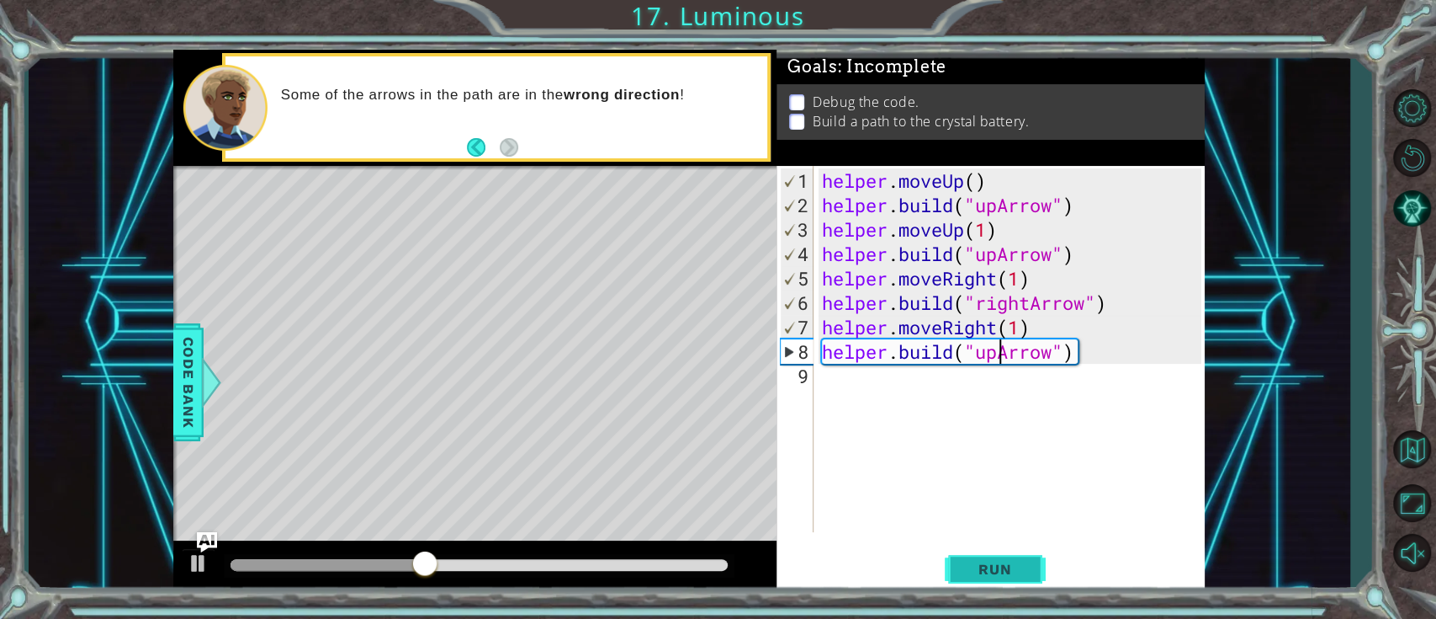
click at [1001, 463] on span "Run" at bounding box center [995, 568] width 66 height 17
click at [999, 257] on div "helper . moveUp ( ) helper . build ( "upArrow" ) helper . moveUp ( 1 ) helper .…" at bounding box center [1014, 375] width 390 height 415
type textarea "[DOMAIN_NAME]("rightArrow")"
click at [1010, 463] on button "Run" at bounding box center [995, 569] width 101 height 43
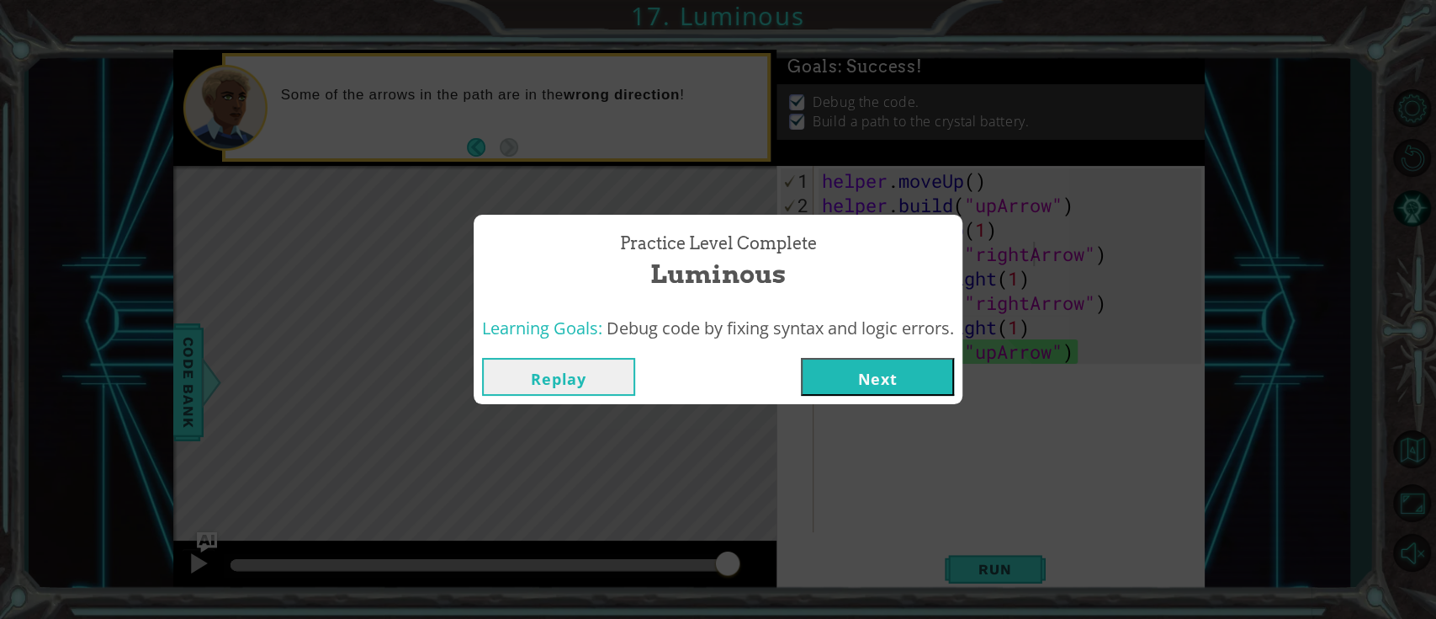
click at [922, 364] on button "Next" at bounding box center [877, 377] width 153 height 38
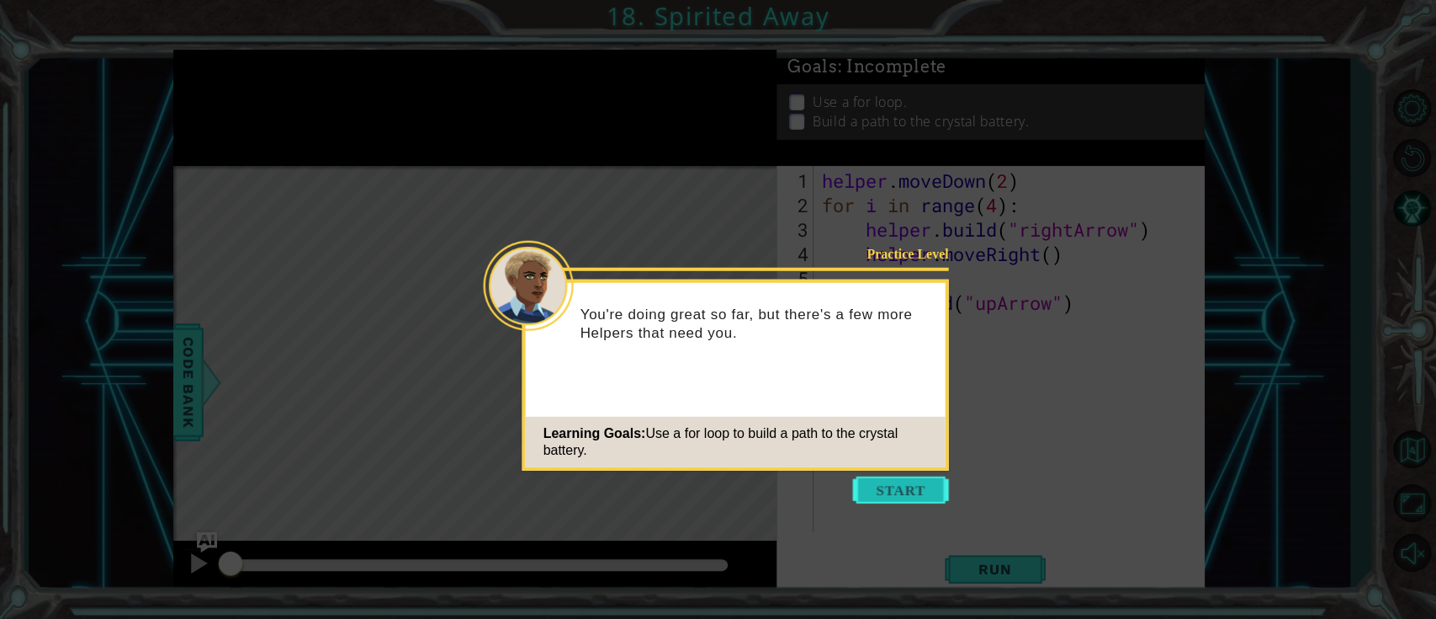
click at [866, 463] on button "Start" at bounding box center [901, 489] width 96 height 27
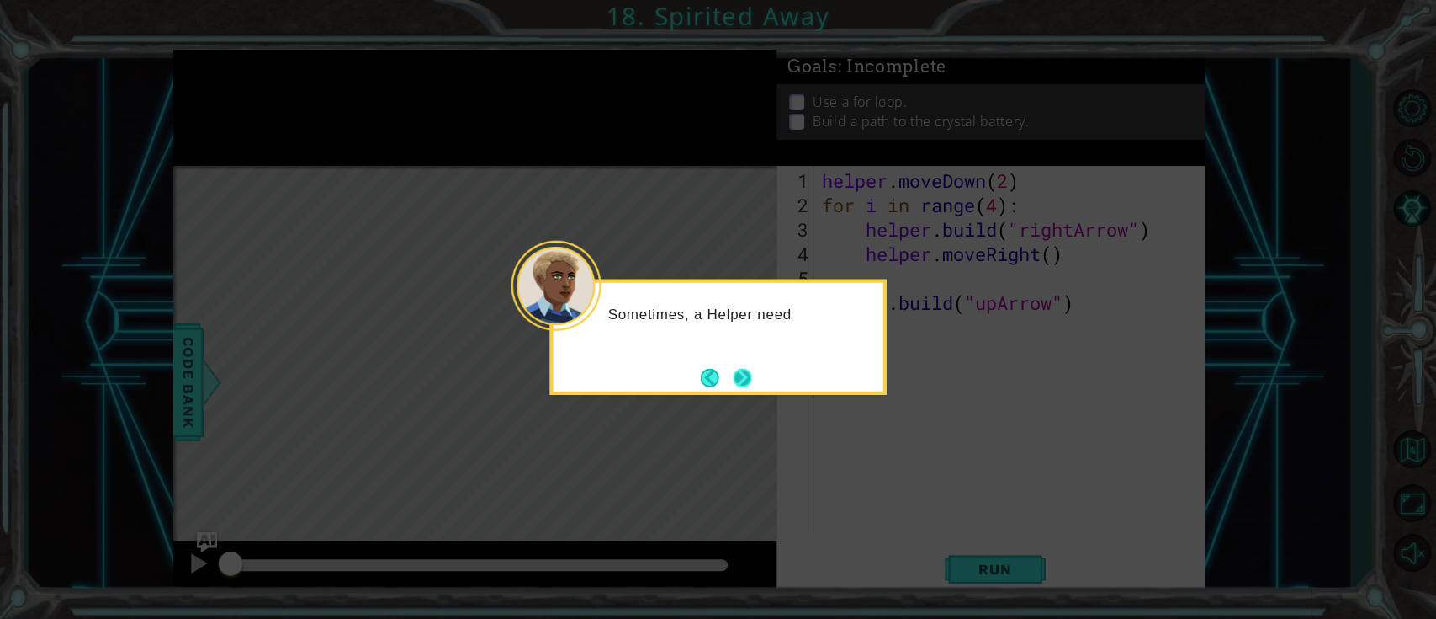
click at [735, 375] on button "Next" at bounding box center [742, 377] width 19 height 19
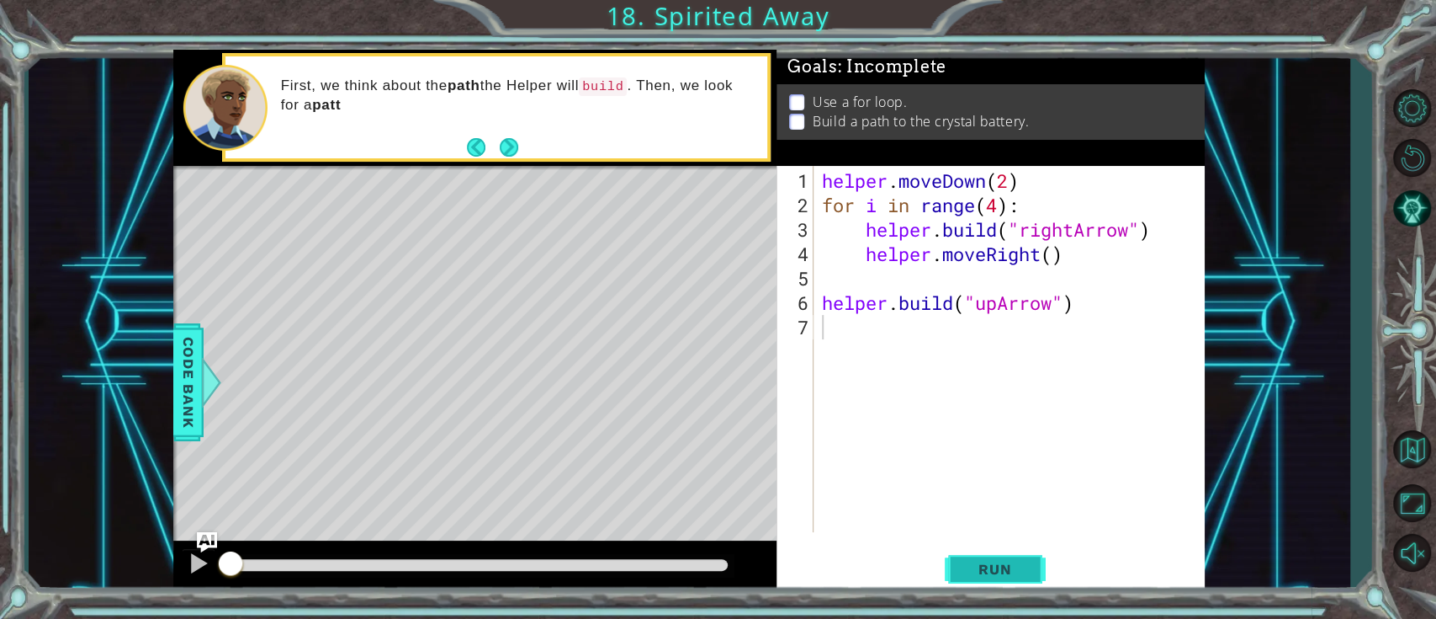
click at [976, 463] on span "Run" at bounding box center [995, 568] width 66 height 17
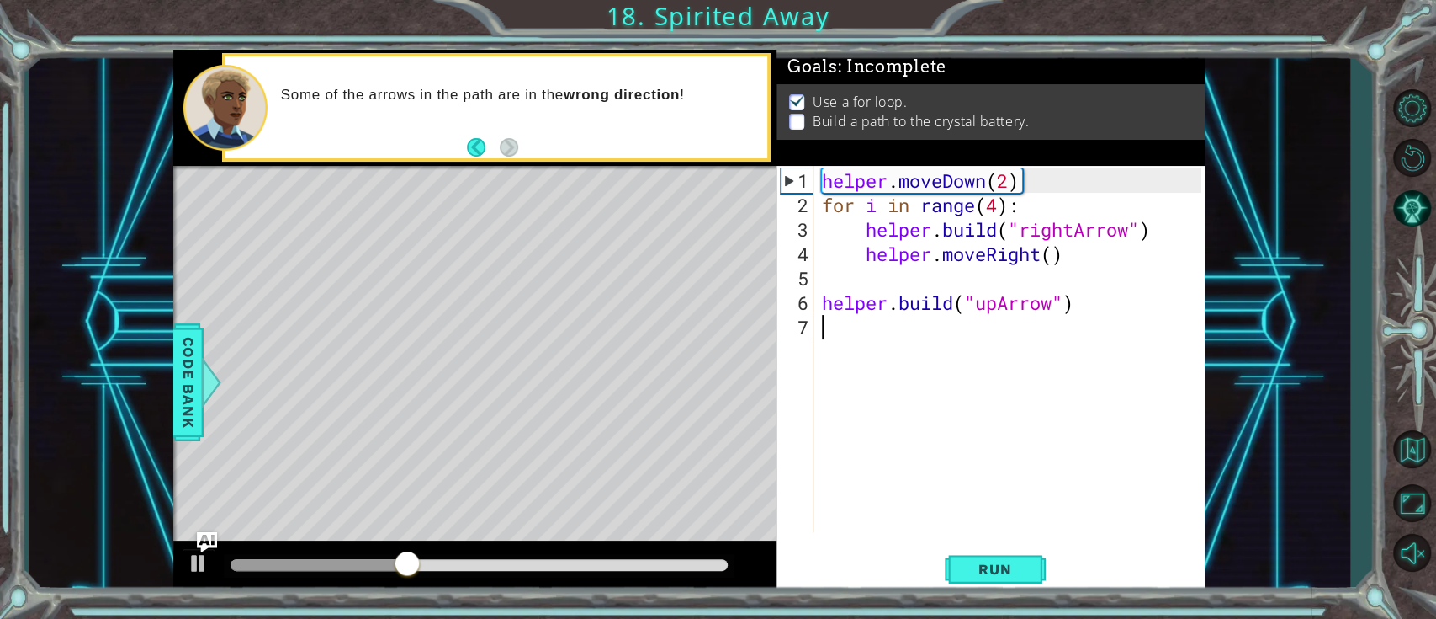
click at [1053, 463] on div "helper . moveDown ( 2 ) for i in range ( 4 ) : helper . build ( "rightArrow" ) …" at bounding box center [1014, 375] width 390 height 415
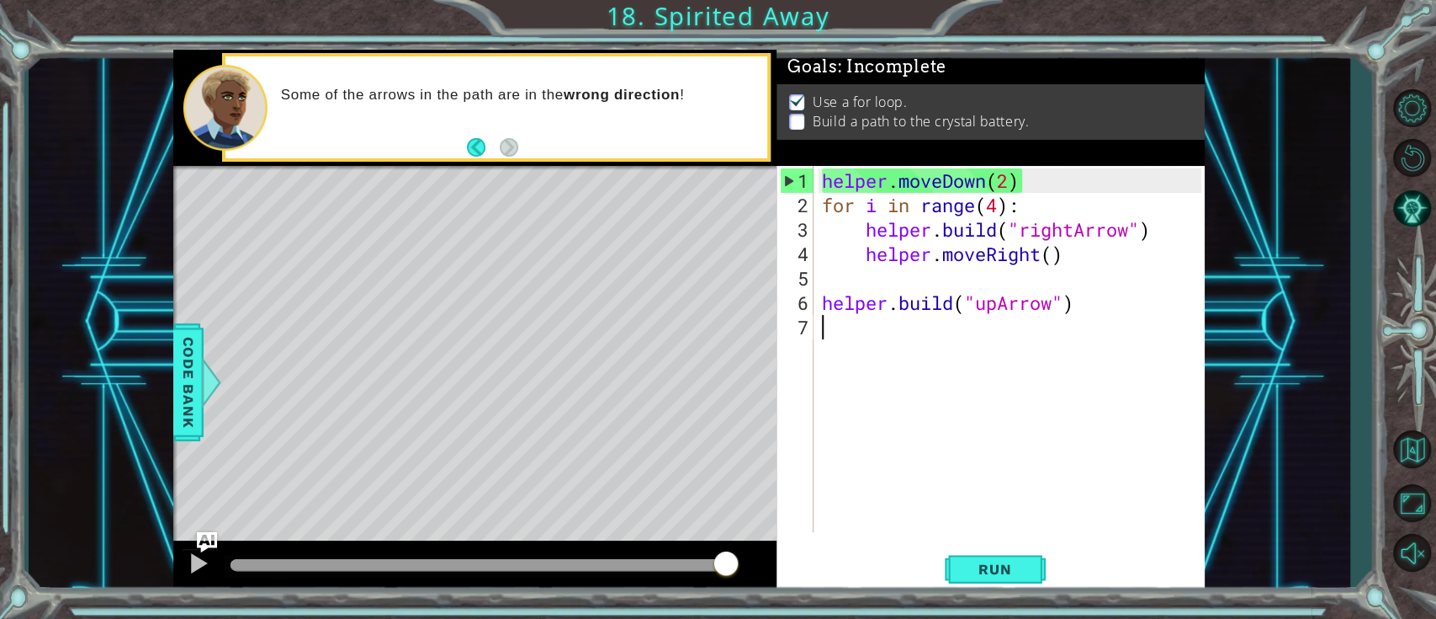
click at [916, 340] on div "helper . moveDown ( 2 ) for i in range ( 4 ) : helper . build ( "rightArrow" ) …" at bounding box center [1014, 375] width 390 height 415
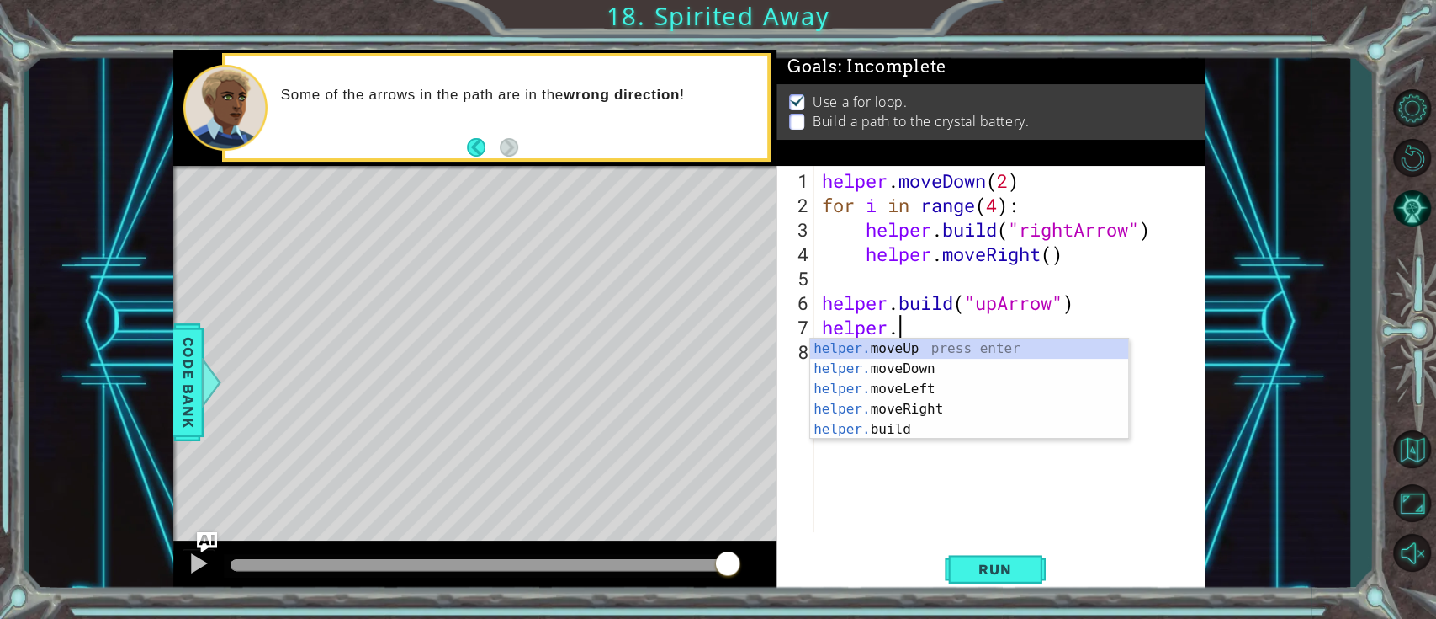
scroll to position [0, 3]
click at [921, 347] on div "helper. moveUp press enter helper. moveDown press enter helper. moveLeft press …" at bounding box center [969, 408] width 318 height 141
type textarea "helper.moveUp(1)"
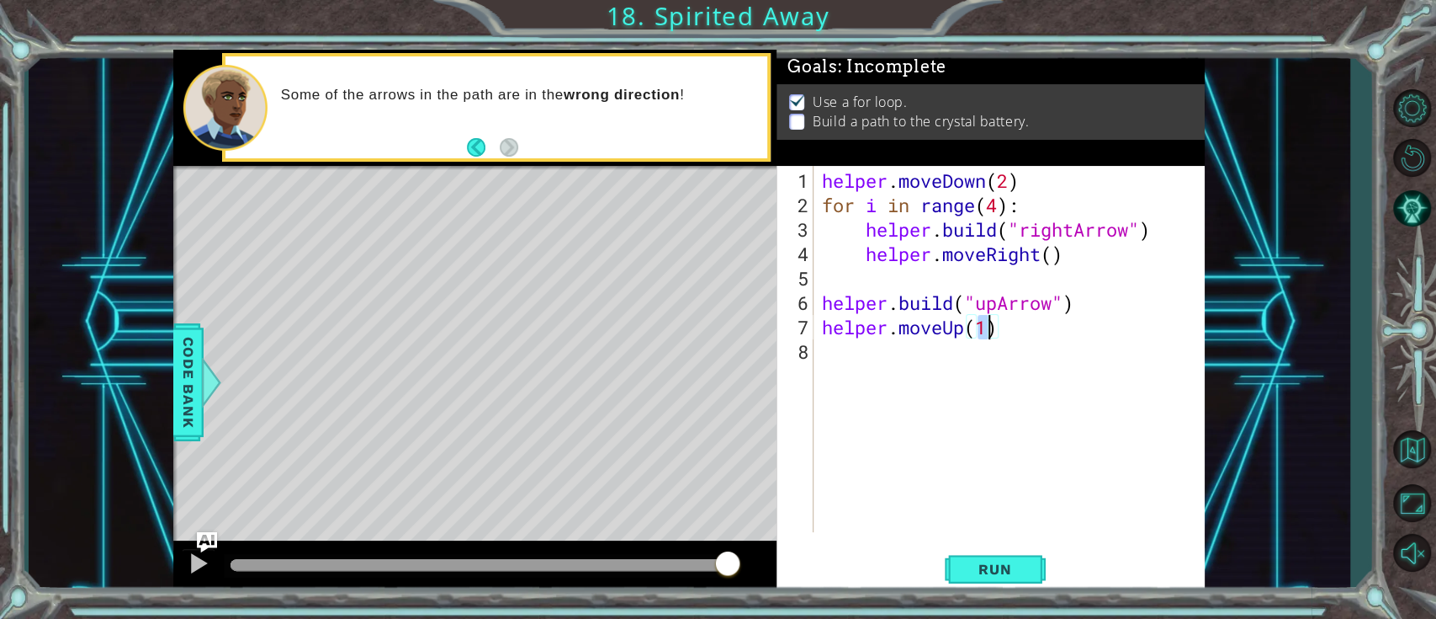
click at [940, 368] on div "helper . moveDown ( 2 ) for i in range ( 4 ) : helper . build ( "rightArrow" ) …" at bounding box center [1014, 375] width 390 height 415
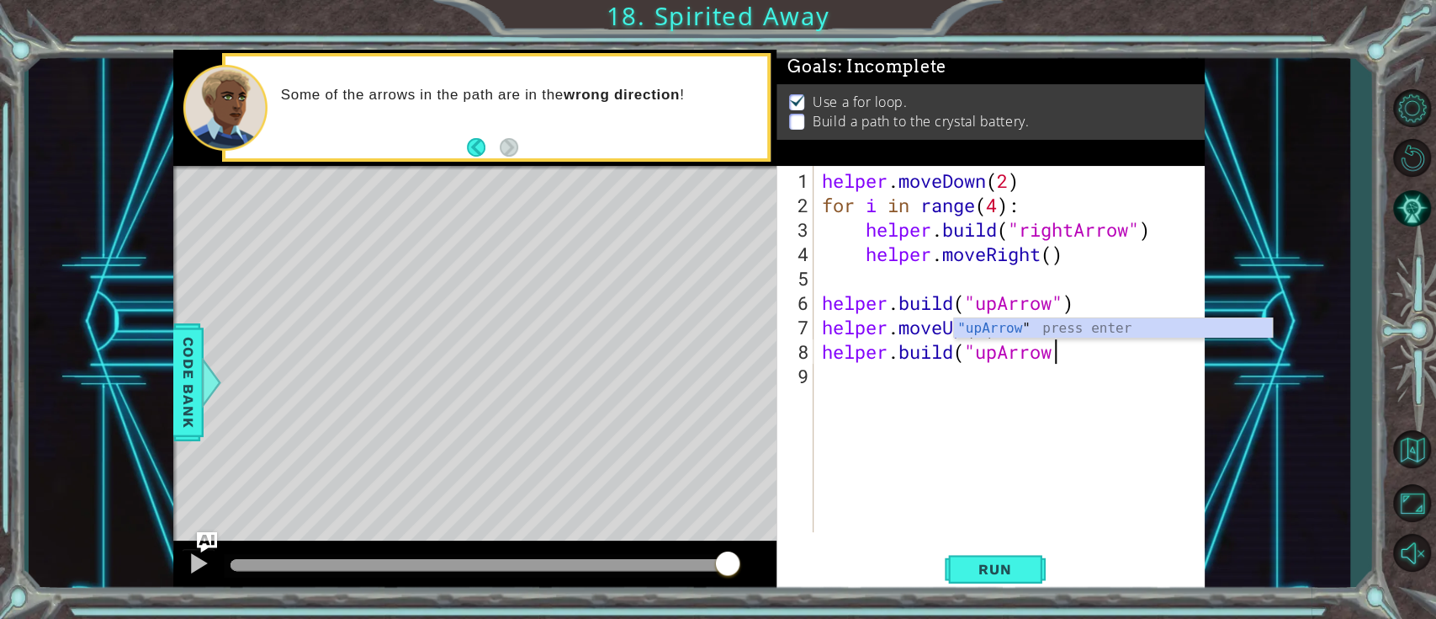
scroll to position [0, 10]
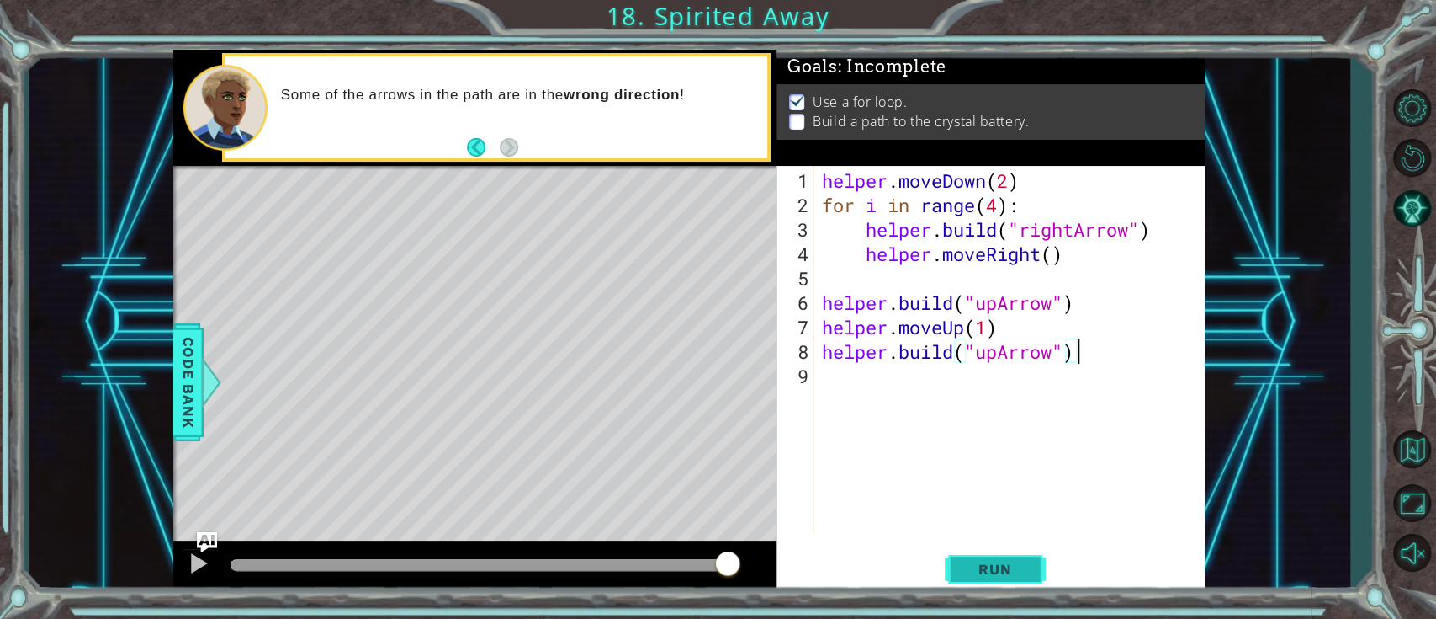
type textarea "[DOMAIN_NAME]("upArrow")"
click at [960, 463] on button "Run" at bounding box center [995, 569] width 101 height 43
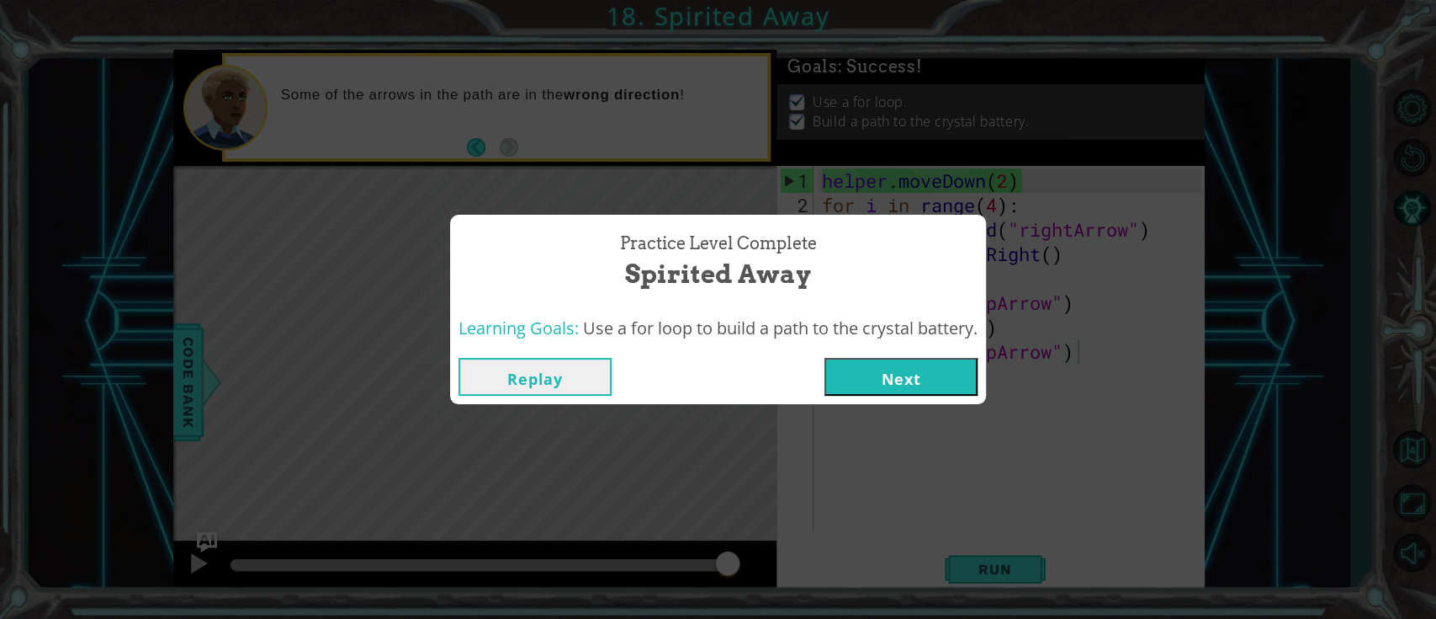
click at [935, 386] on button "Next" at bounding box center [901, 377] width 153 height 38
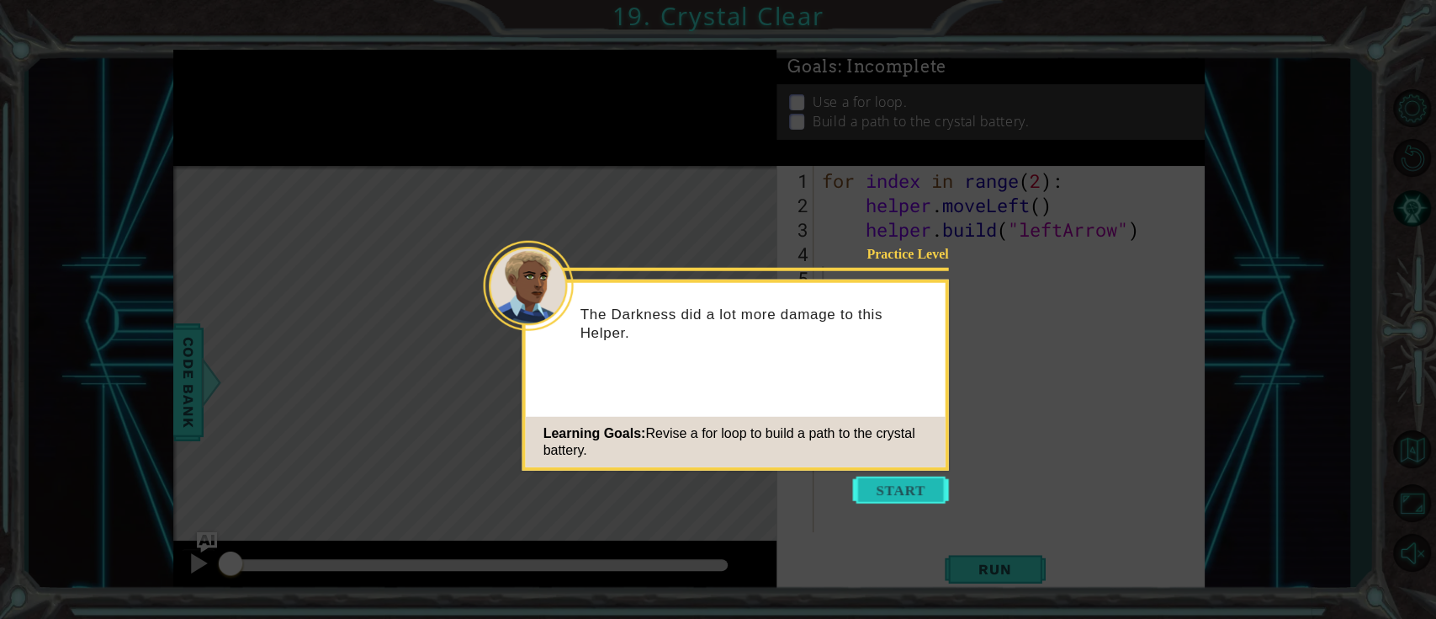
click at [894, 463] on button "Start" at bounding box center [901, 489] width 96 height 27
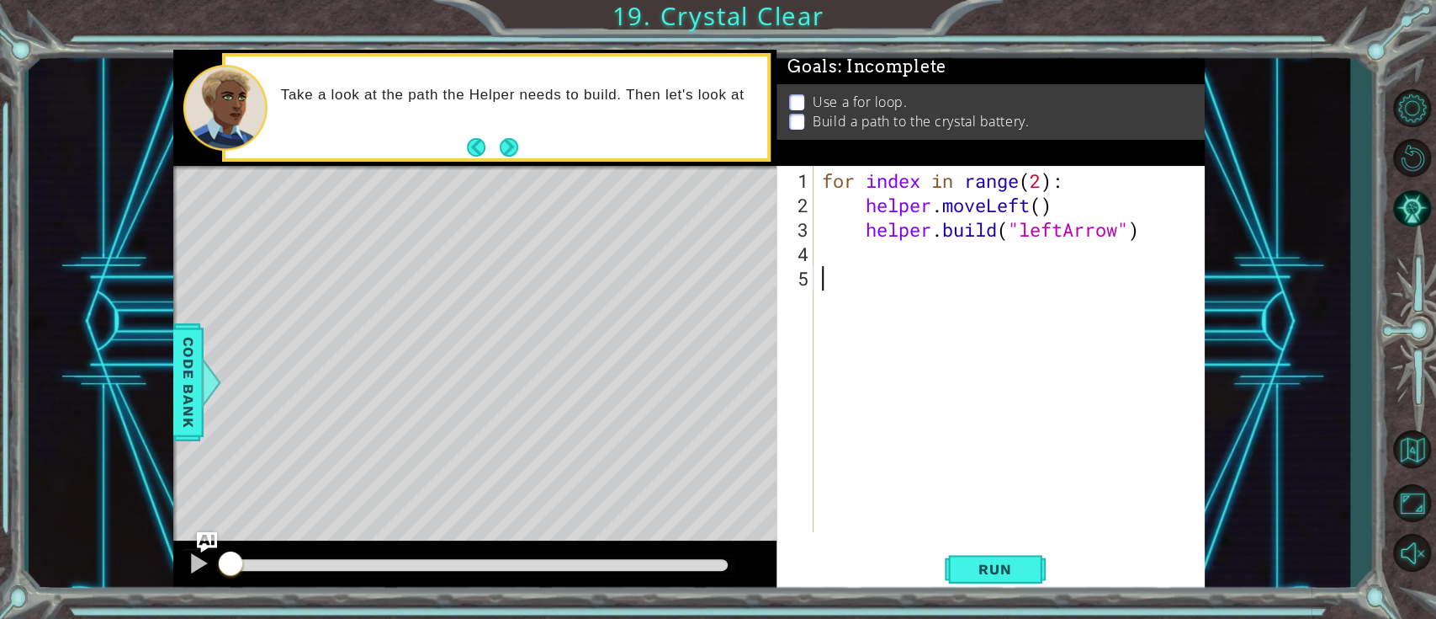
click at [508, 146] on button "Next" at bounding box center [509, 147] width 19 height 19
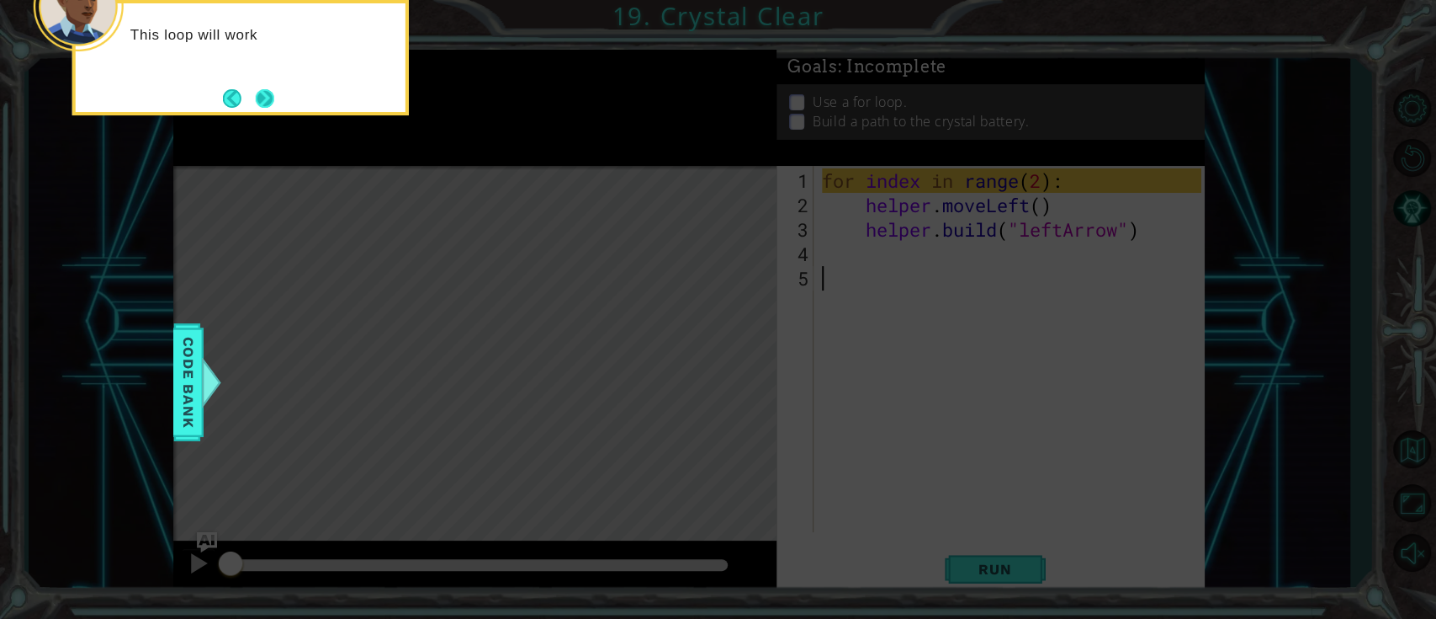
click at [274, 99] on button "Next" at bounding box center [265, 98] width 19 height 19
